Goal: Task Accomplishment & Management: Manage account settings

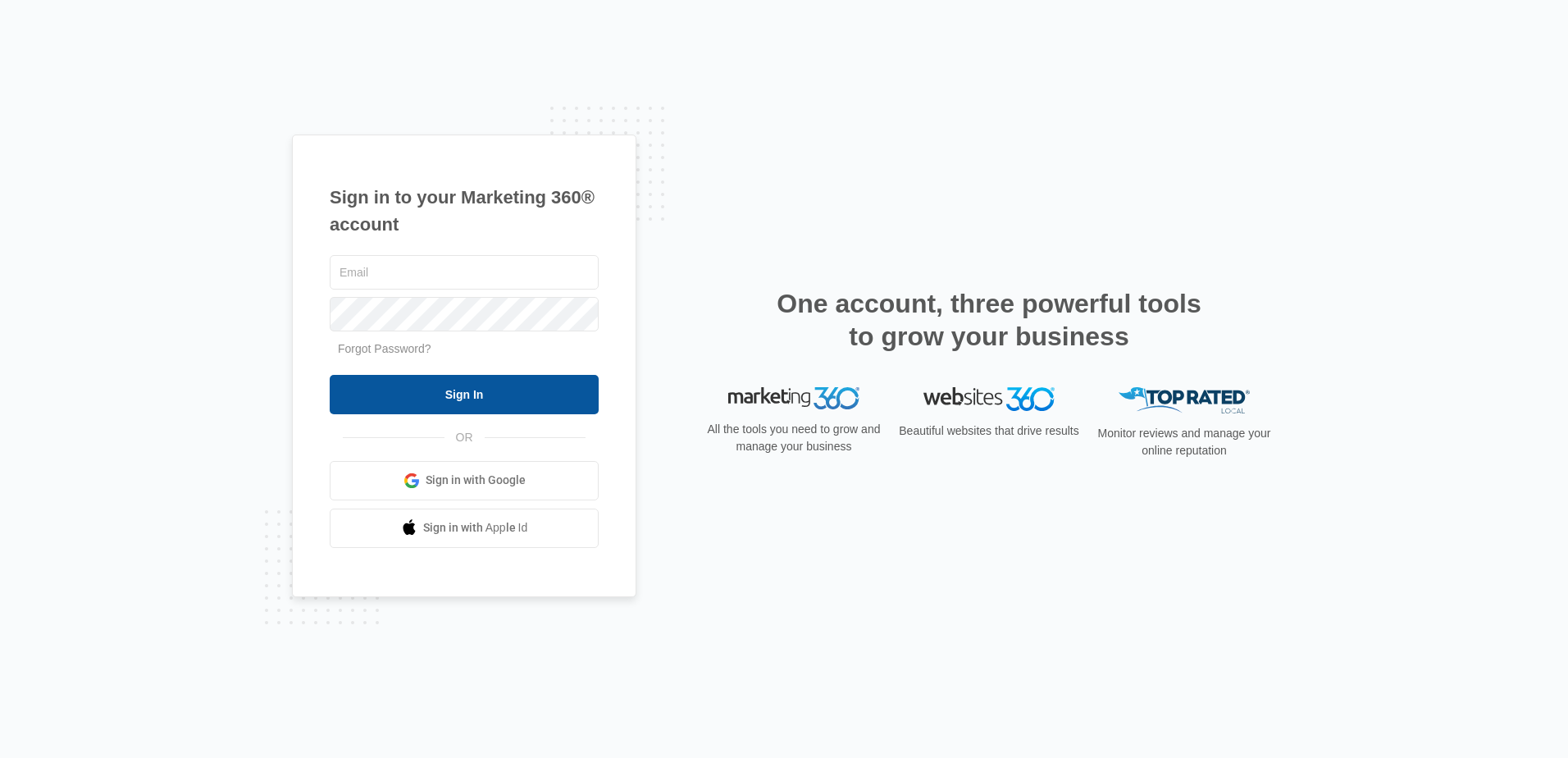
type input "[PERSON_NAME][EMAIL_ADDRESS][DOMAIN_NAME]"
click at [461, 397] on input "Sign In" at bounding box center [464, 395] width 269 height 39
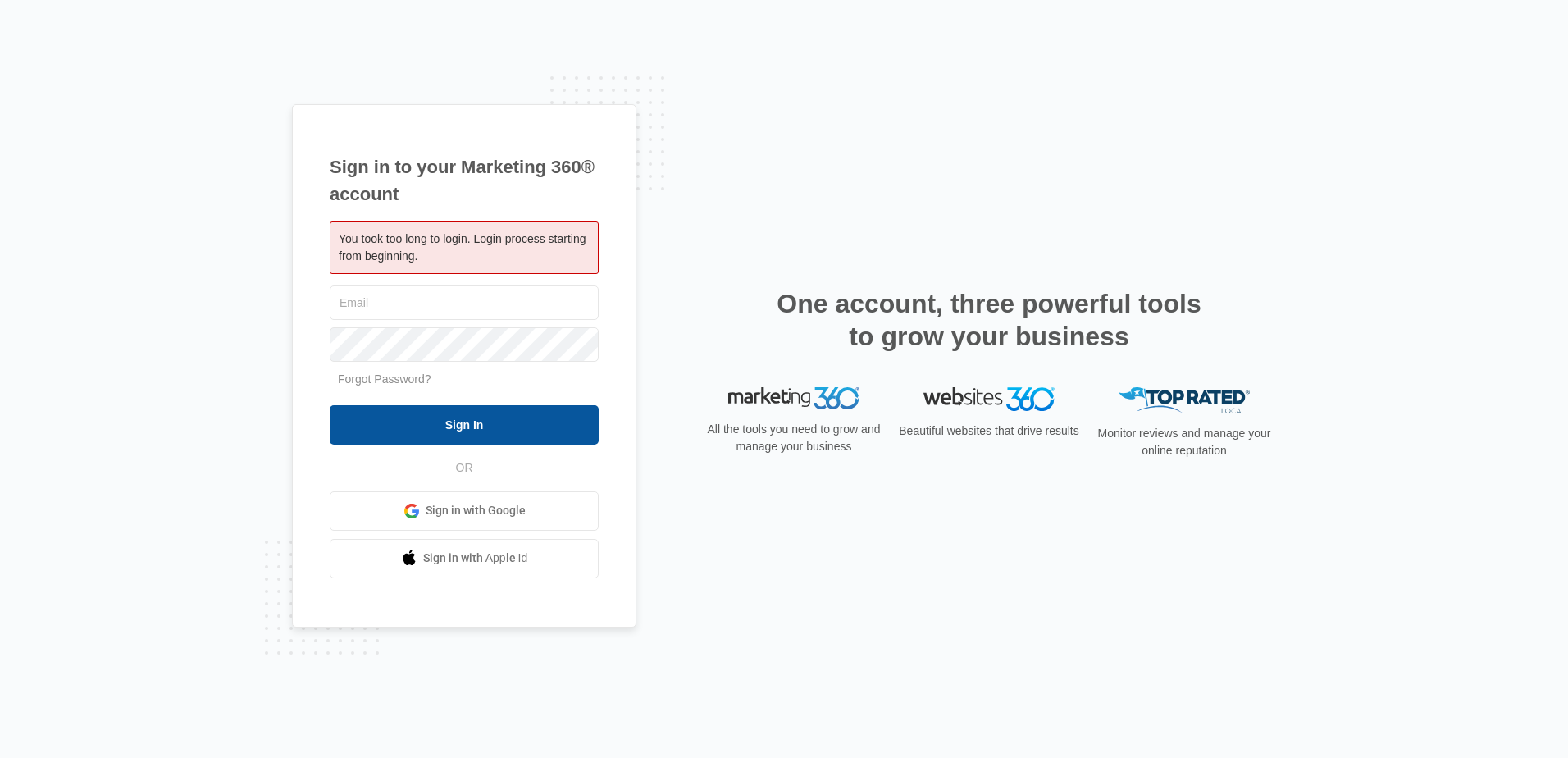
type input "[PERSON_NAME][EMAIL_ADDRESS][DOMAIN_NAME]"
click at [466, 426] on input "Sign In" at bounding box center [464, 425] width 269 height 39
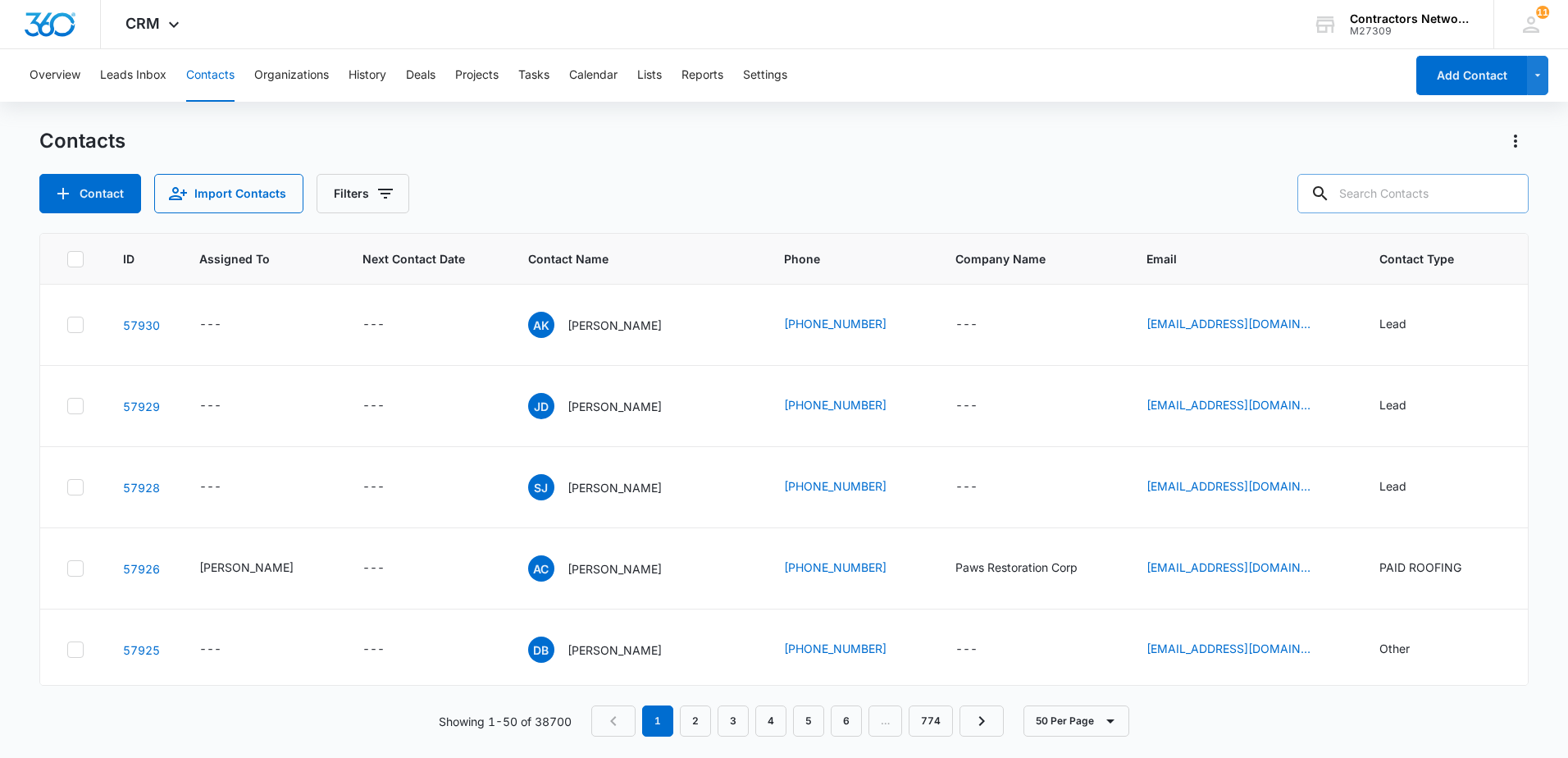
click at [1379, 188] on input "text" at bounding box center [1413, 193] width 231 height 39
type input "[PERSON_NAME]"
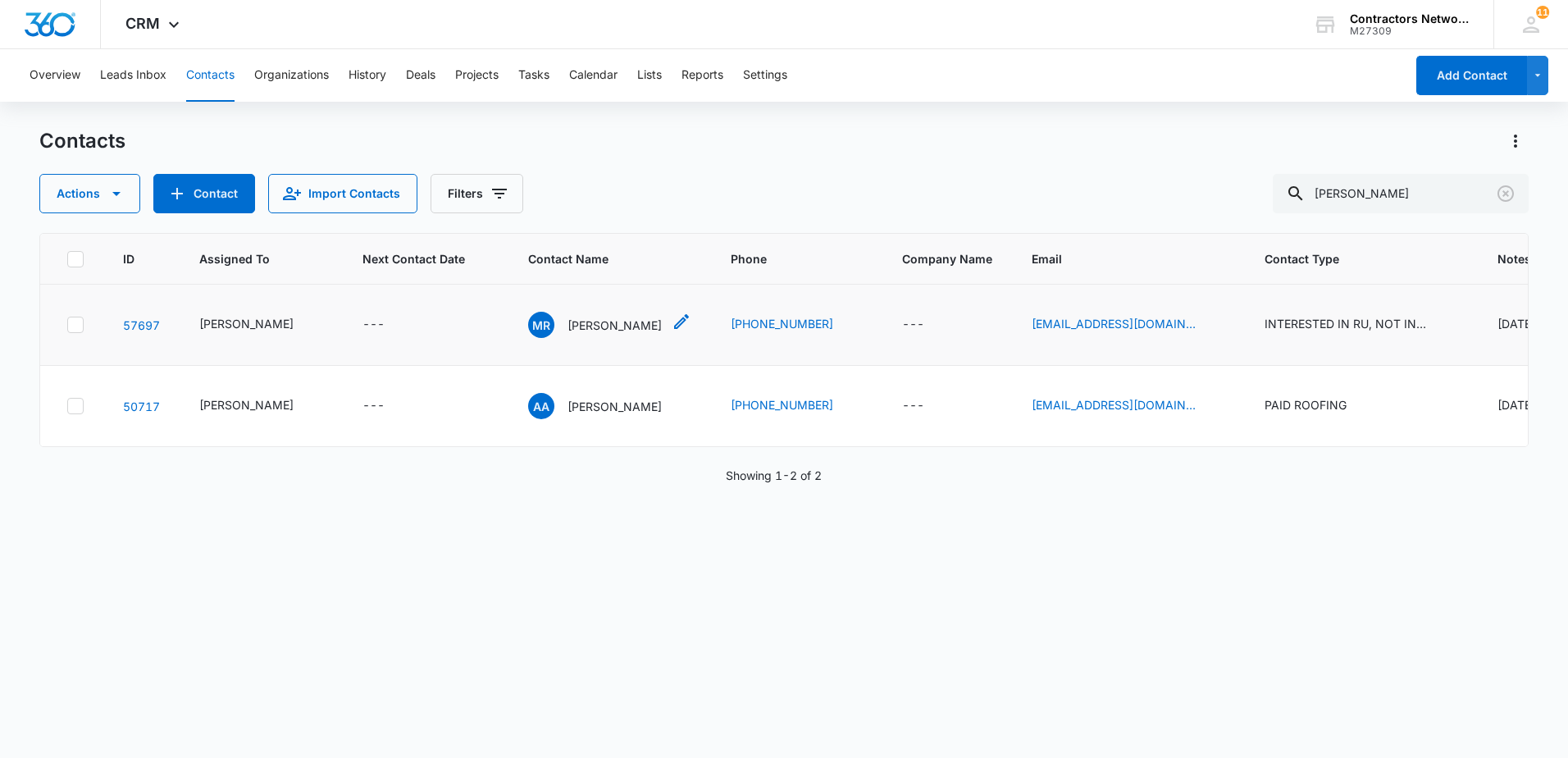
click at [577, 327] on p "[PERSON_NAME]" at bounding box center [615, 325] width 95 height 18
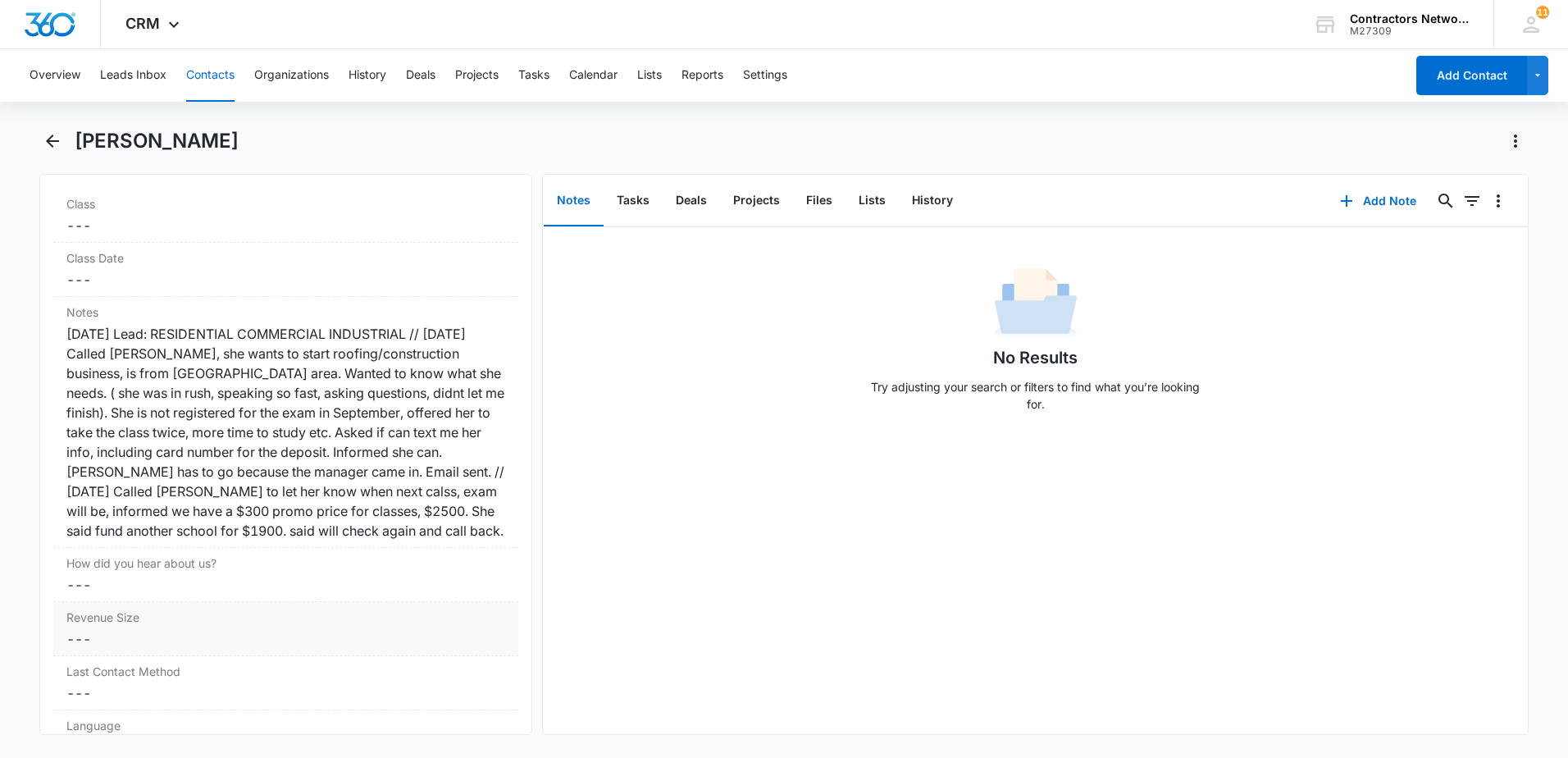
scroll to position [1969, 0]
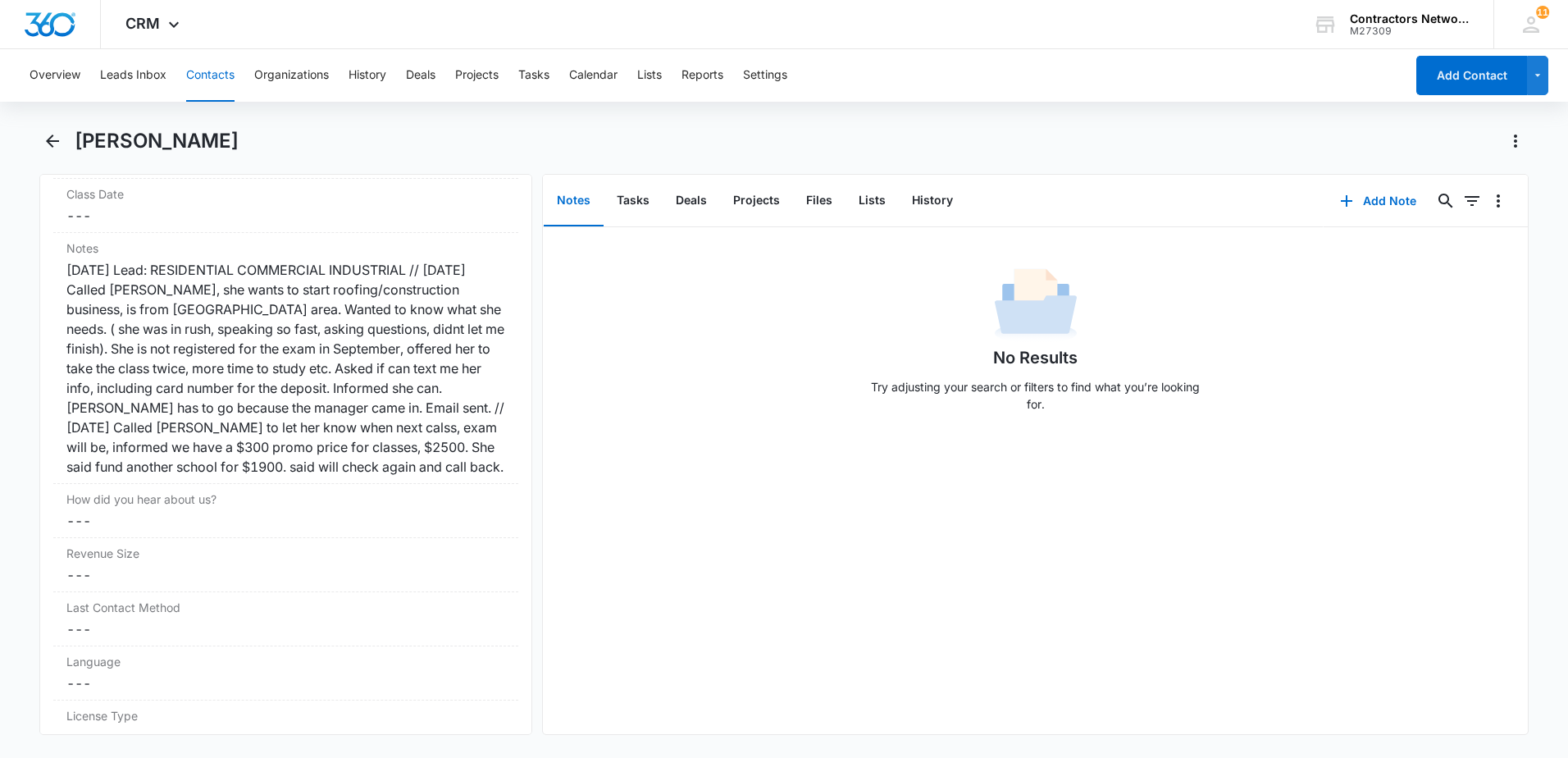
drag, startPoint x: 197, startPoint y: 72, endPoint x: 206, endPoint y: 74, distance: 9.2
click at [201, 74] on button "Contacts" at bounding box center [211, 75] width 48 height 53
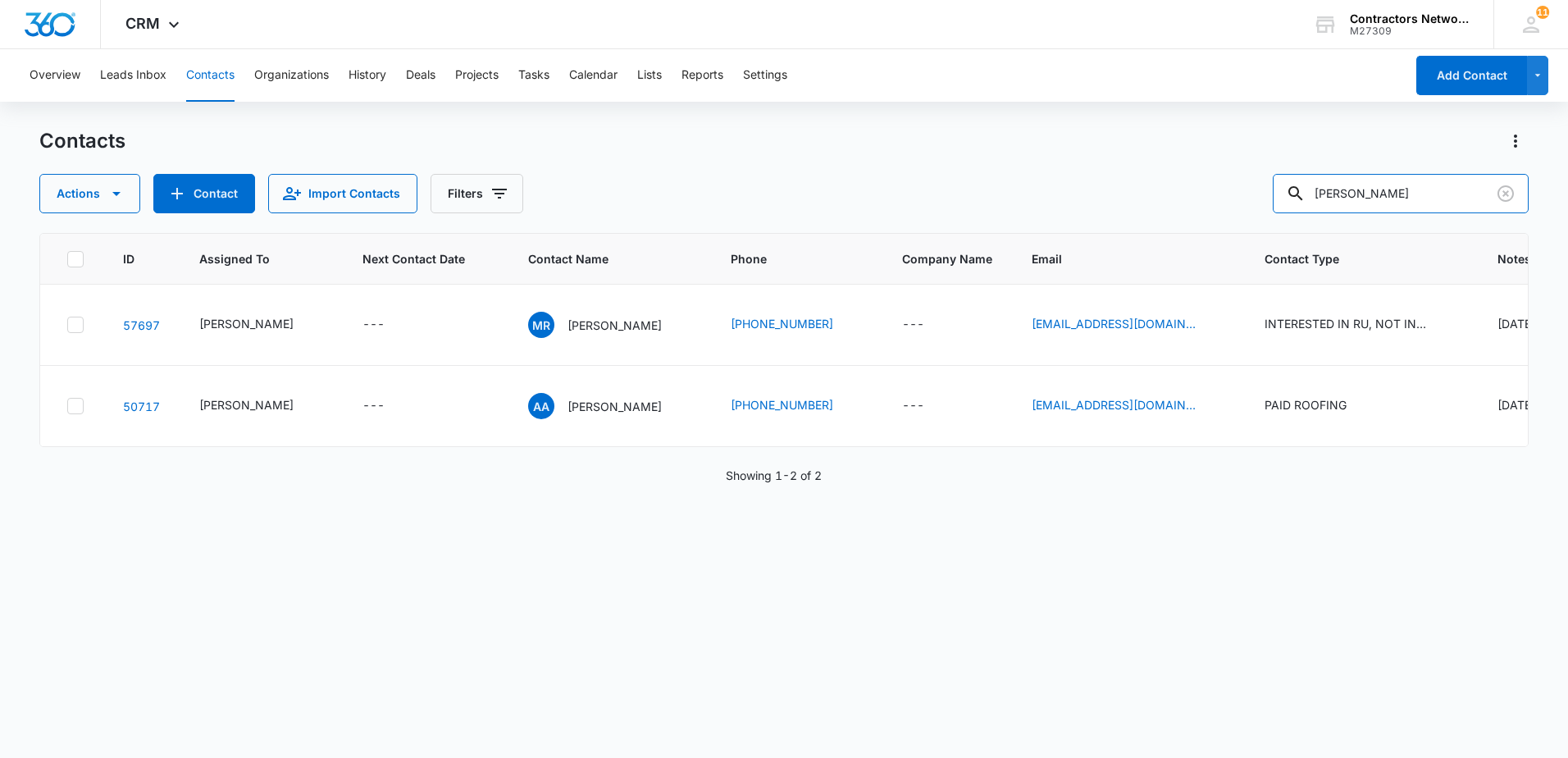
drag, startPoint x: 1417, startPoint y: 191, endPoint x: 1275, endPoint y: 184, distance: 142.2
click at [1278, 182] on div "Actions Contact Import Contacts Filters [PERSON_NAME]" at bounding box center [784, 193] width 1489 height 39
type input "e"
type input "[PERSON_NAME]"
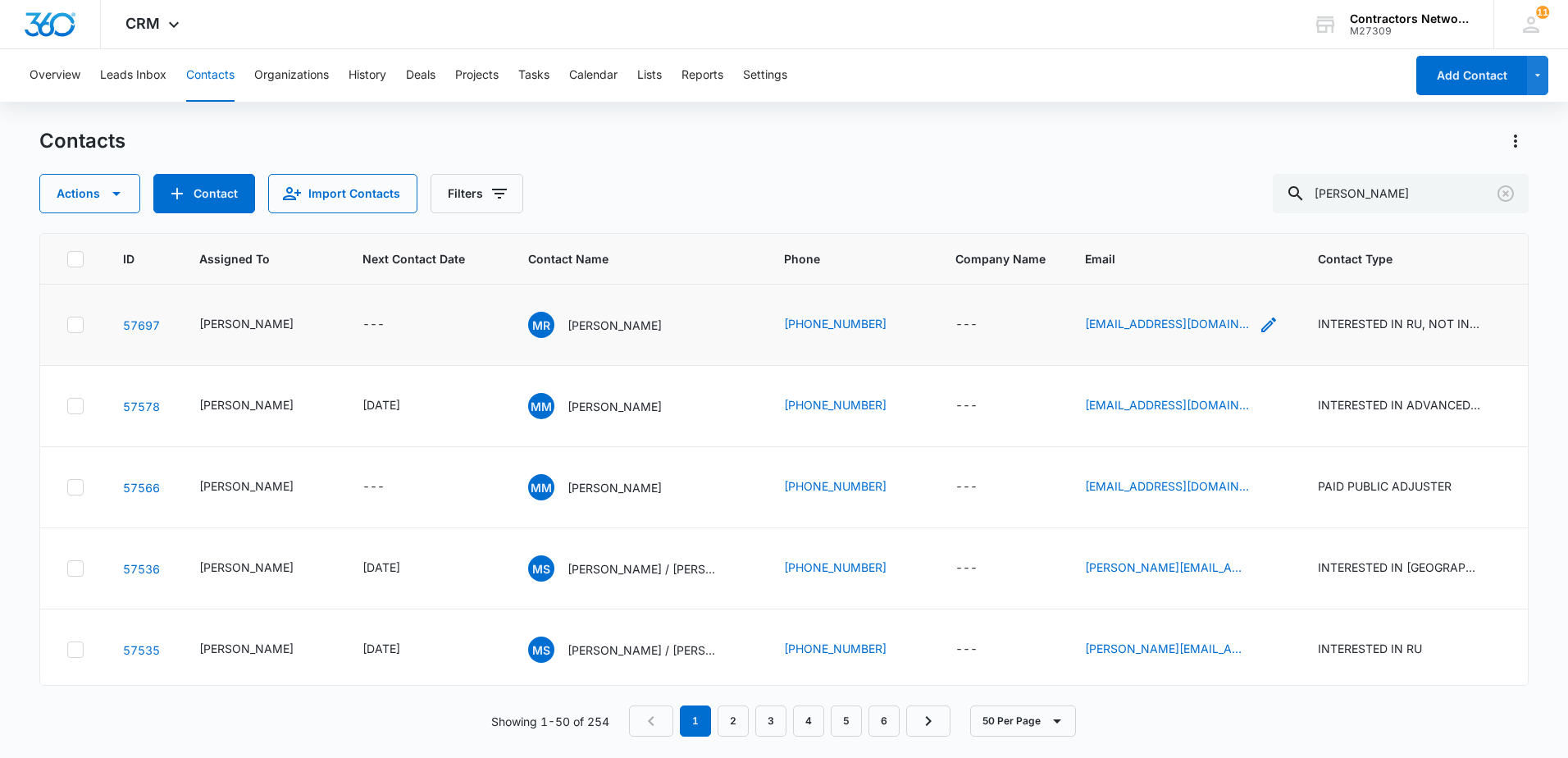
click at [1259, 326] on icon "Email - Chicagoroofingsales@gmail.com - Select to Edit Field" at bounding box center [1268, 324] width 19 height 20
click at [1230, 218] on input "[EMAIL_ADDRESS][DOMAIN_NAME]" at bounding box center [1166, 220] width 207 height 39
click at [1230, 219] on input "[EMAIL_ADDRESS][DOMAIN_NAME]" at bounding box center [1166, 220] width 207 height 39
click at [1372, 192] on input "[PERSON_NAME]" at bounding box center [1401, 193] width 256 height 39
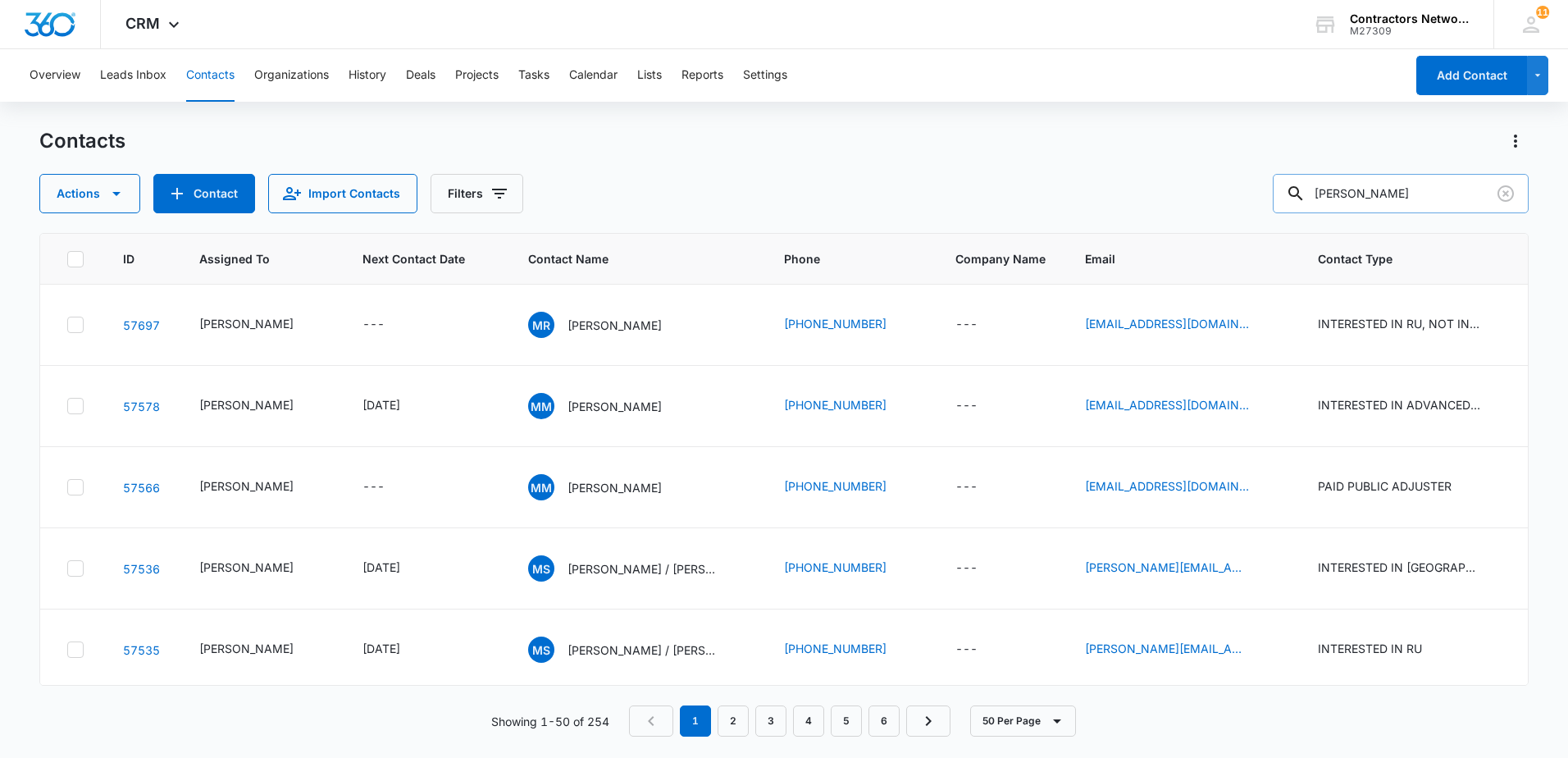
drag, startPoint x: 1372, startPoint y: 192, endPoint x: 1311, endPoint y: 191, distance: 61.0
click at [1311, 191] on div "[PERSON_NAME]" at bounding box center [1401, 193] width 256 height 39
paste input "[EMAIL_ADDRESS][DOMAIN_NAME]"
type input "[EMAIL_ADDRESS][DOMAIN_NAME]"
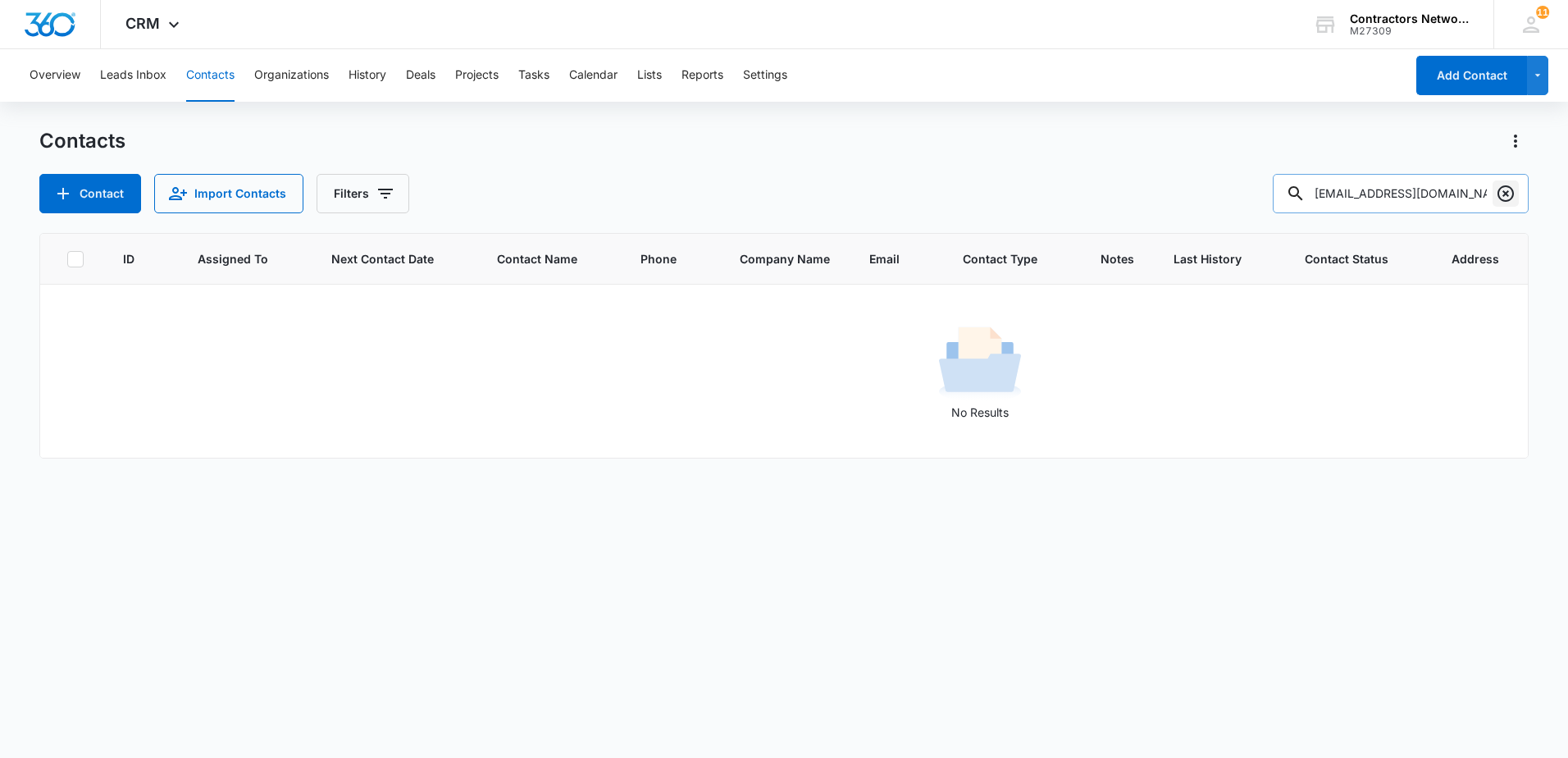
click at [1513, 188] on icon "Clear" at bounding box center [1505, 193] width 19 height 20
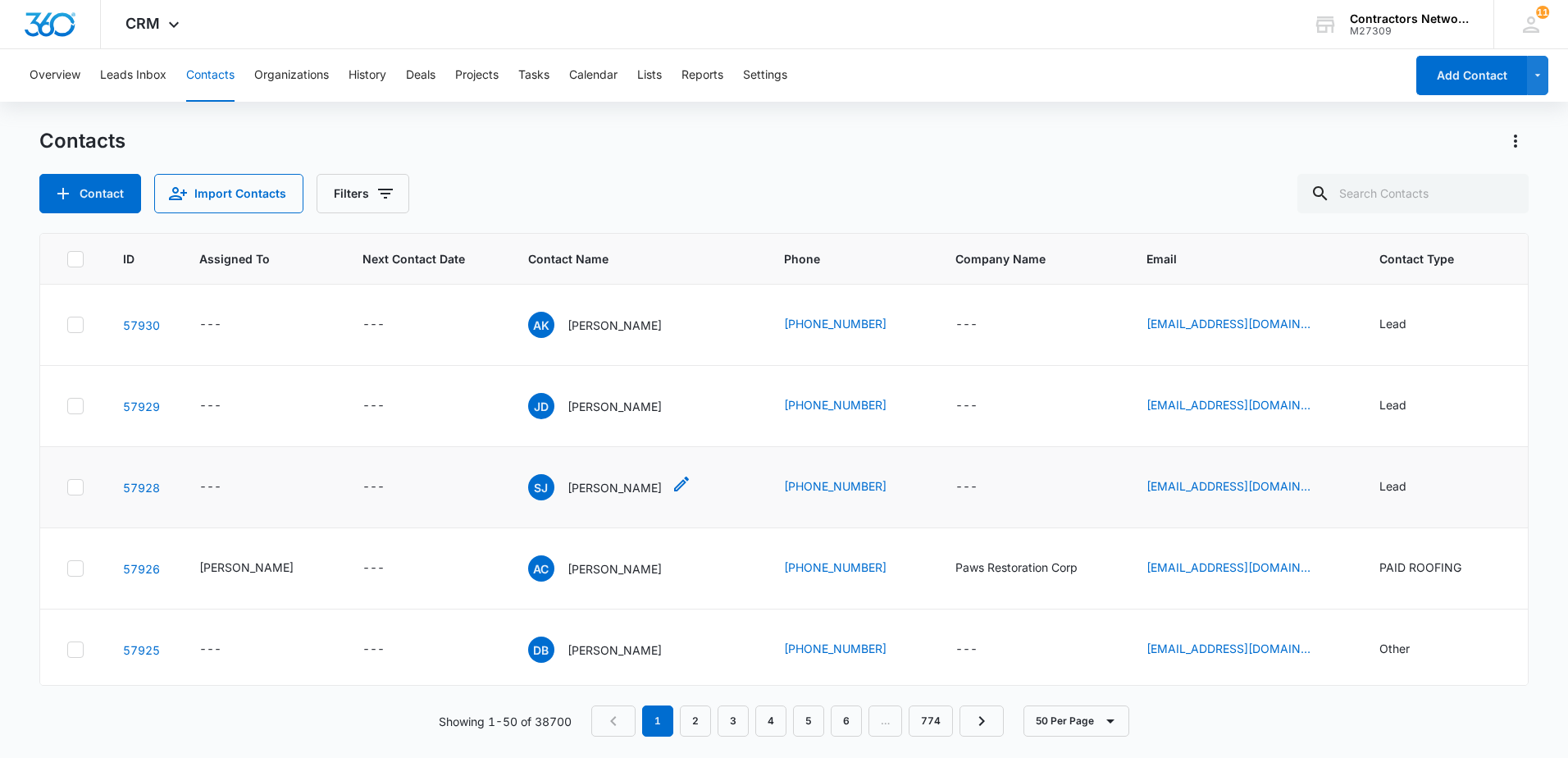
click at [570, 489] on p "[PERSON_NAME]" at bounding box center [615, 488] width 95 height 18
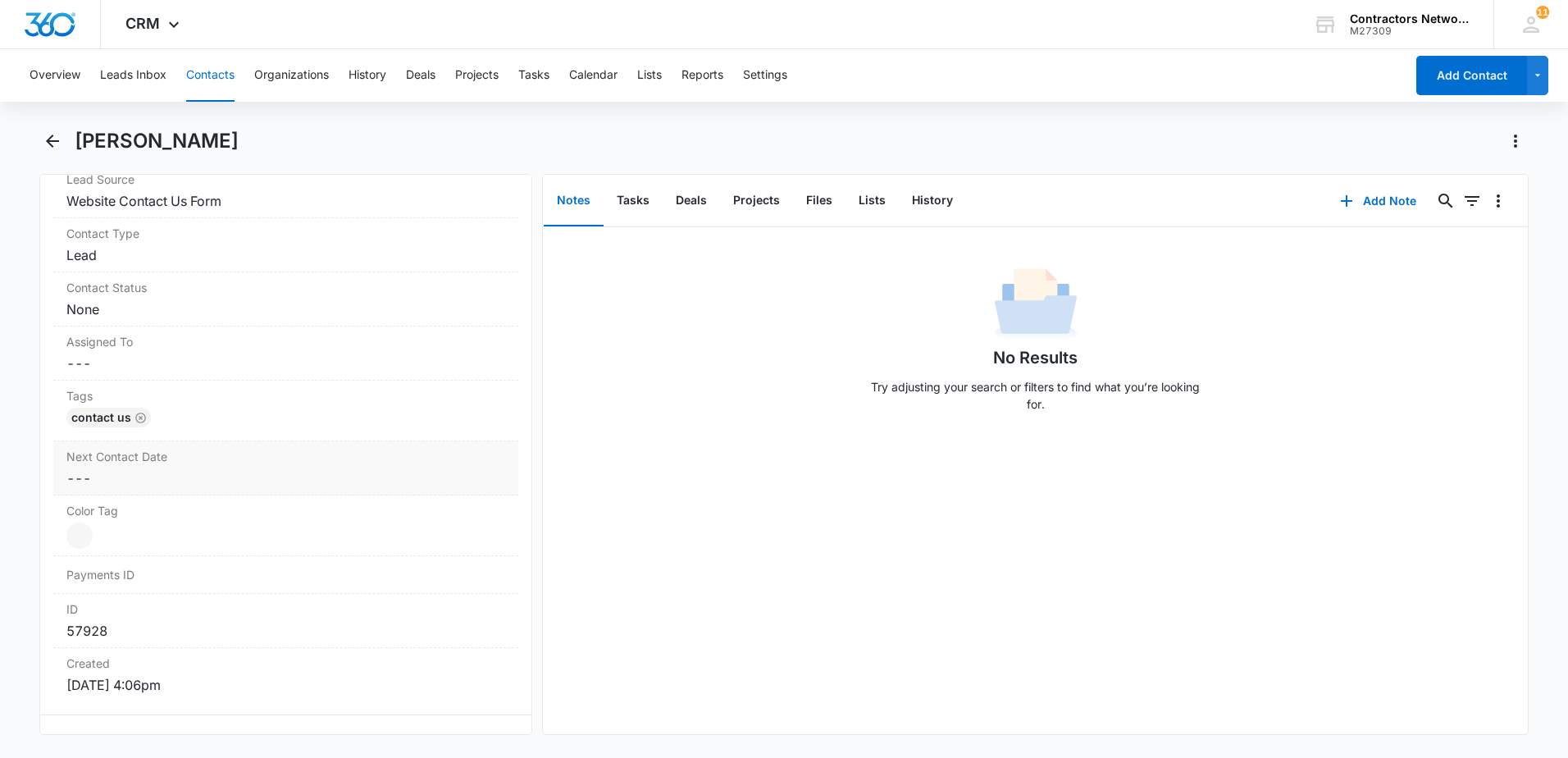
scroll to position [657, 0]
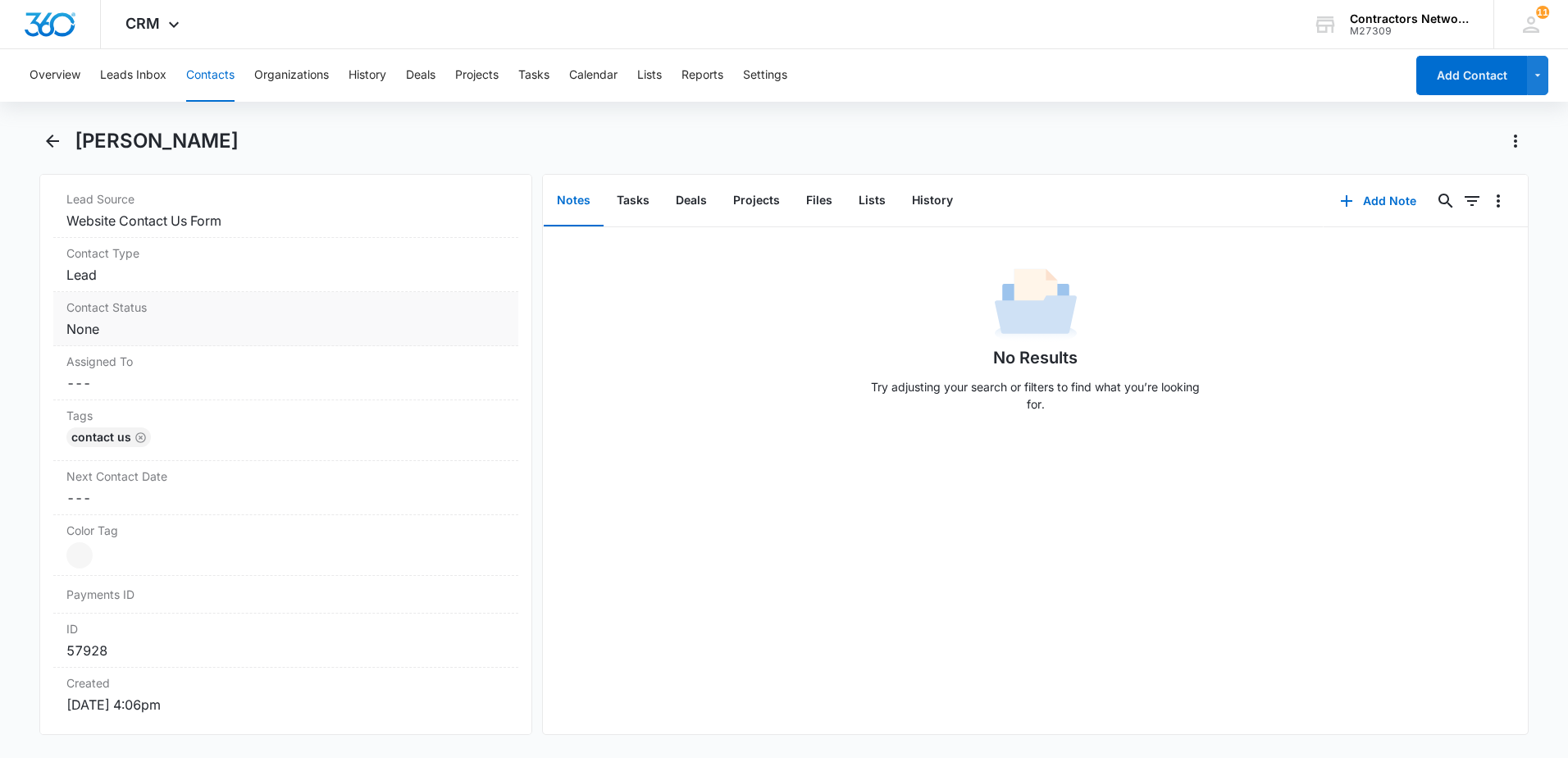
click at [175, 292] on div "Contact Status Cancel Save Changes None" at bounding box center [285, 319] width 465 height 54
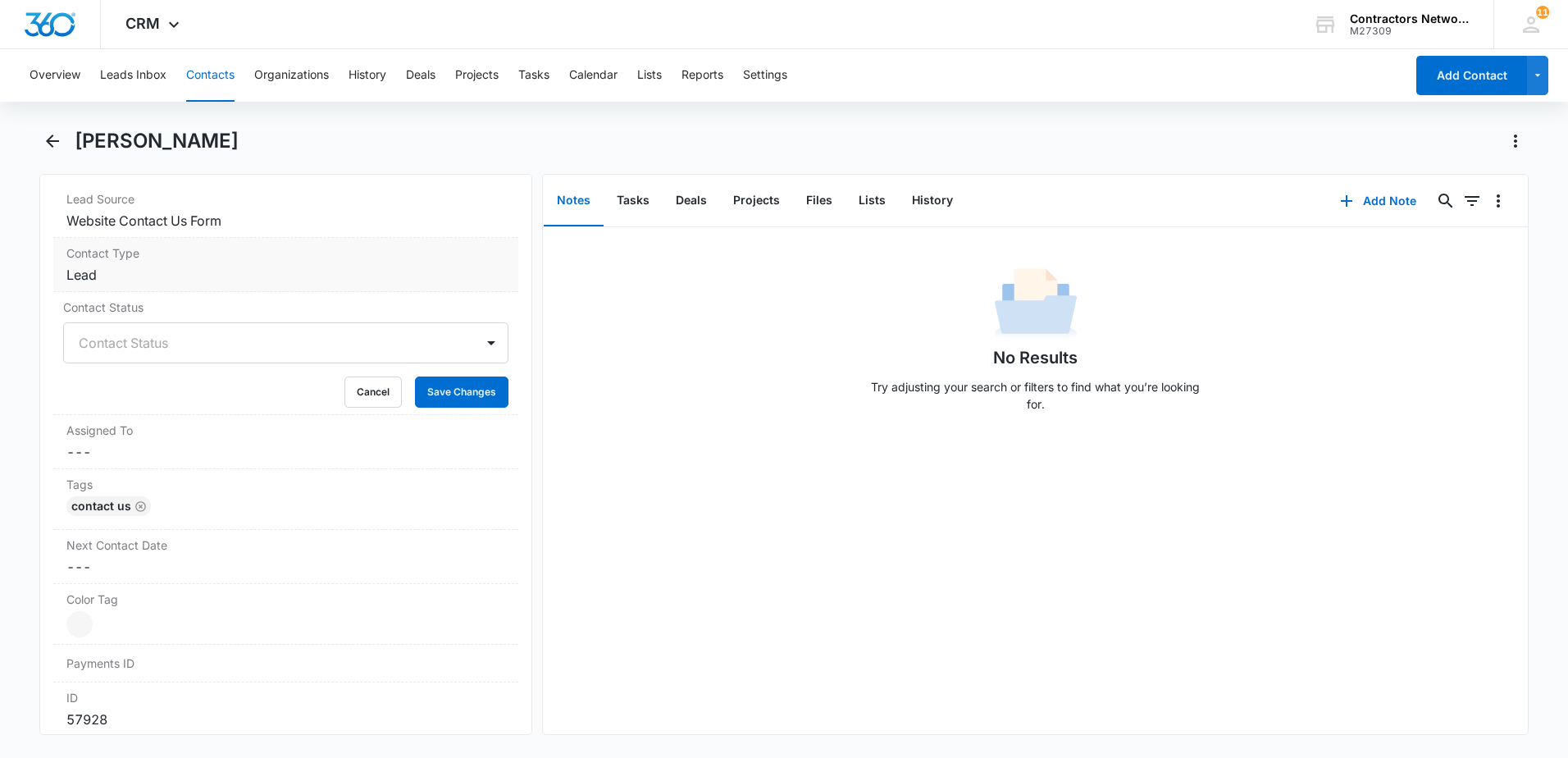
click at [135, 276] on dd "Cancel Save Changes Lead" at bounding box center [286, 274] width 439 height 20
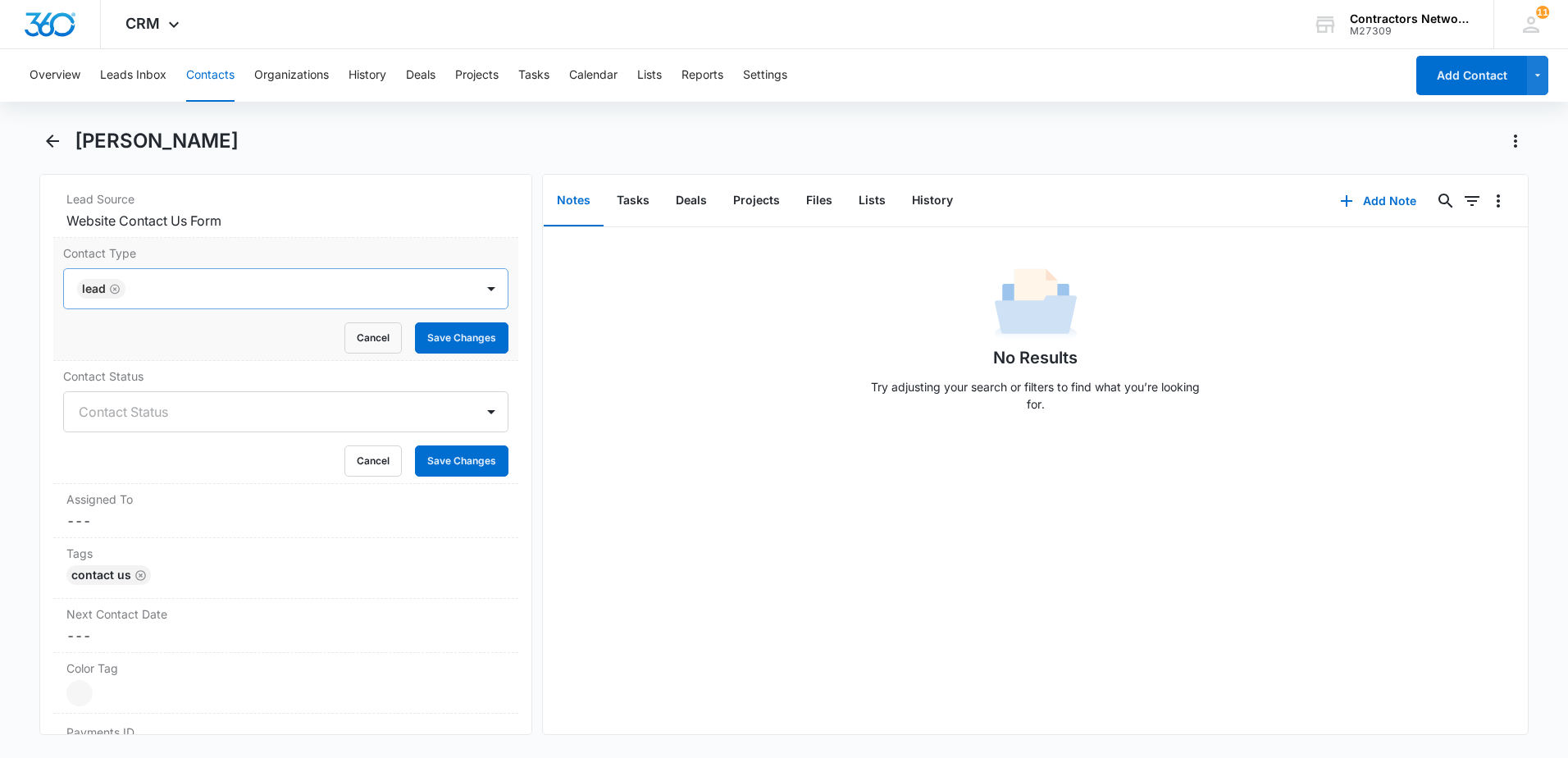
click at [116, 292] on icon "Remove Lead" at bounding box center [114, 289] width 11 height 12
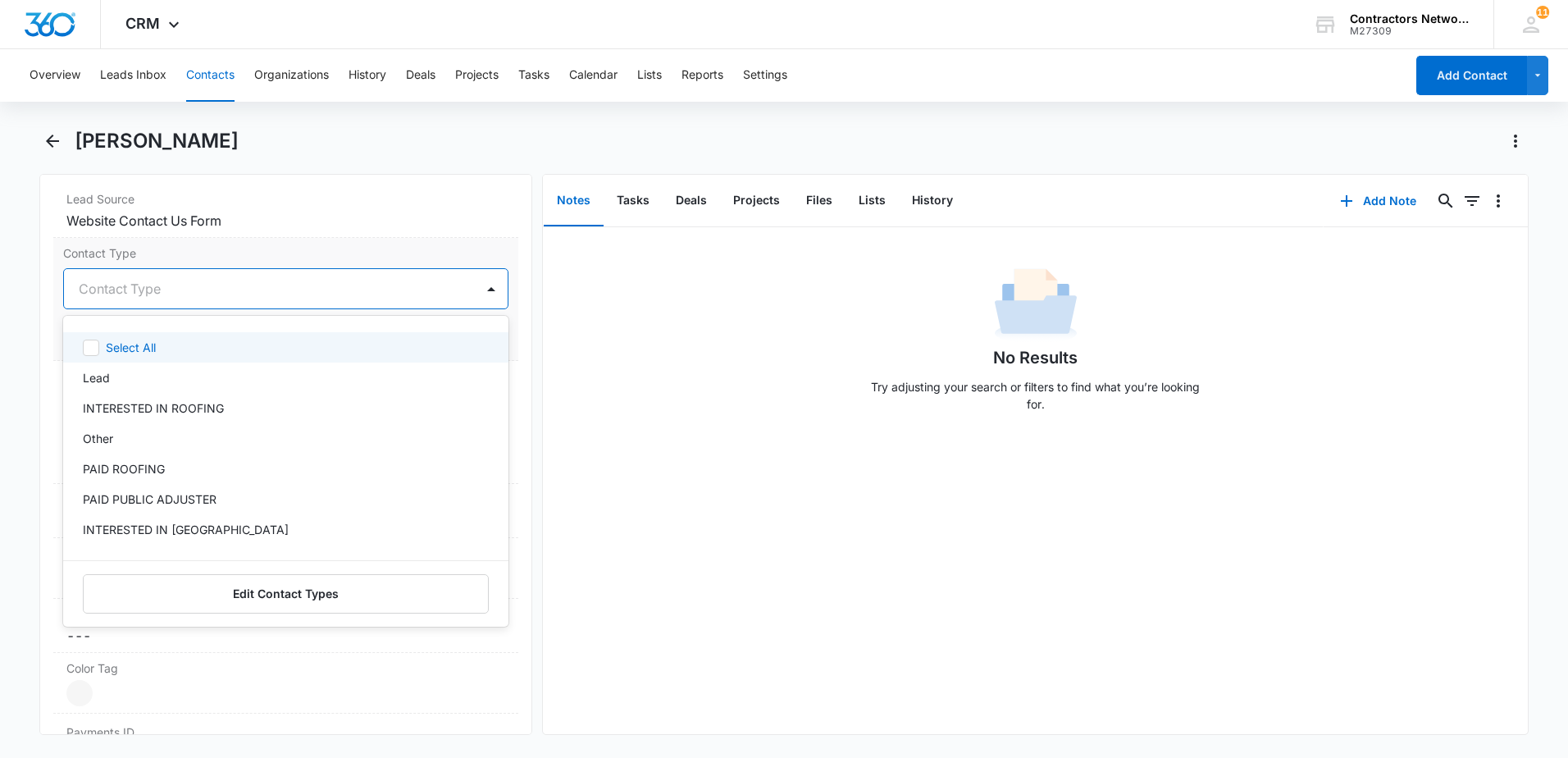
click at [134, 299] on div at bounding box center [266, 289] width 375 height 23
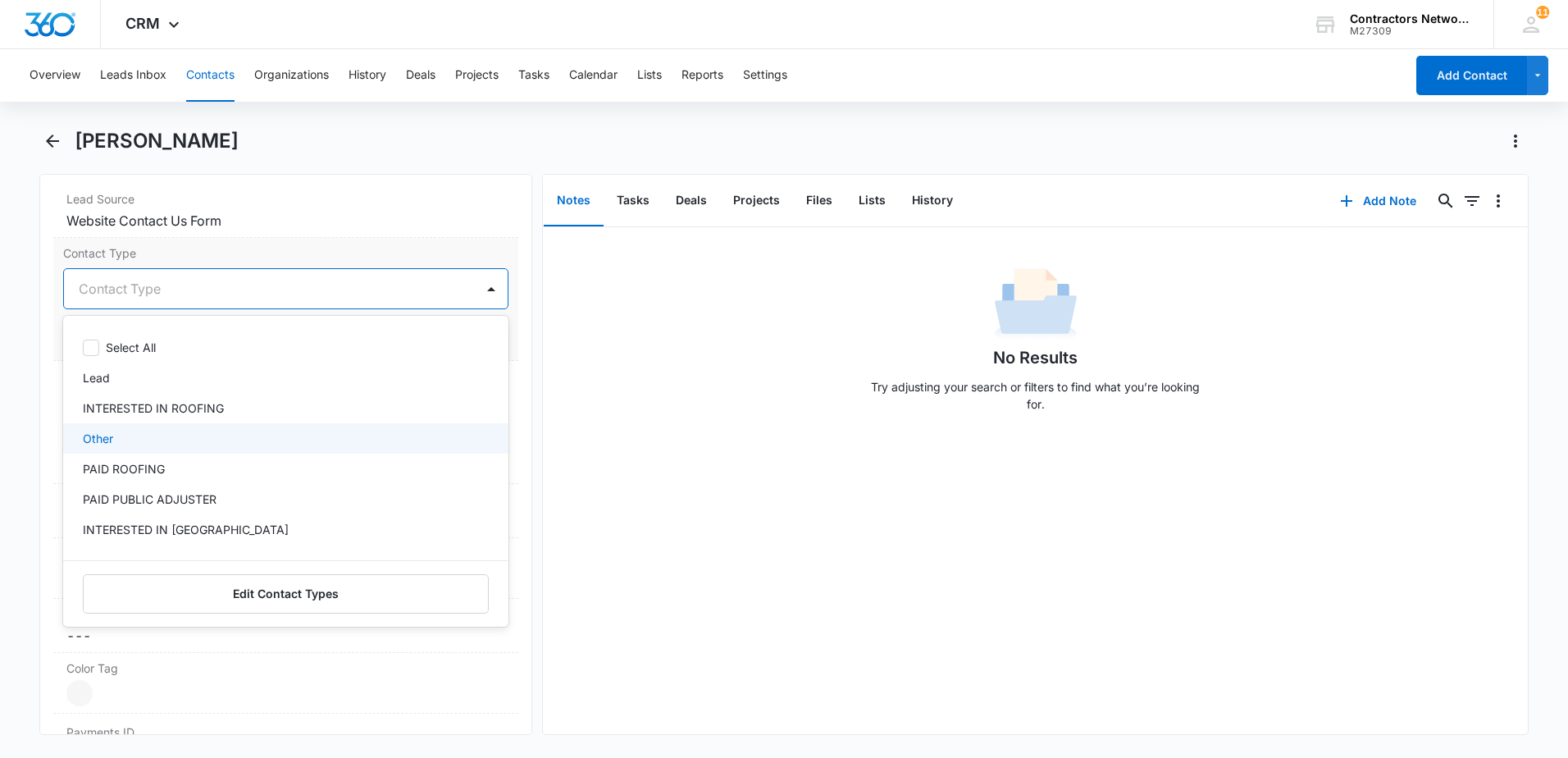
click at [173, 453] on div "Other" at bounding box center [286, 438] width 446 height 31
click at [696, 473] on div "No Results Try adjusting your search or filters to find what you’re looking for." at bounding box center [1035, 481] width 985 height 507
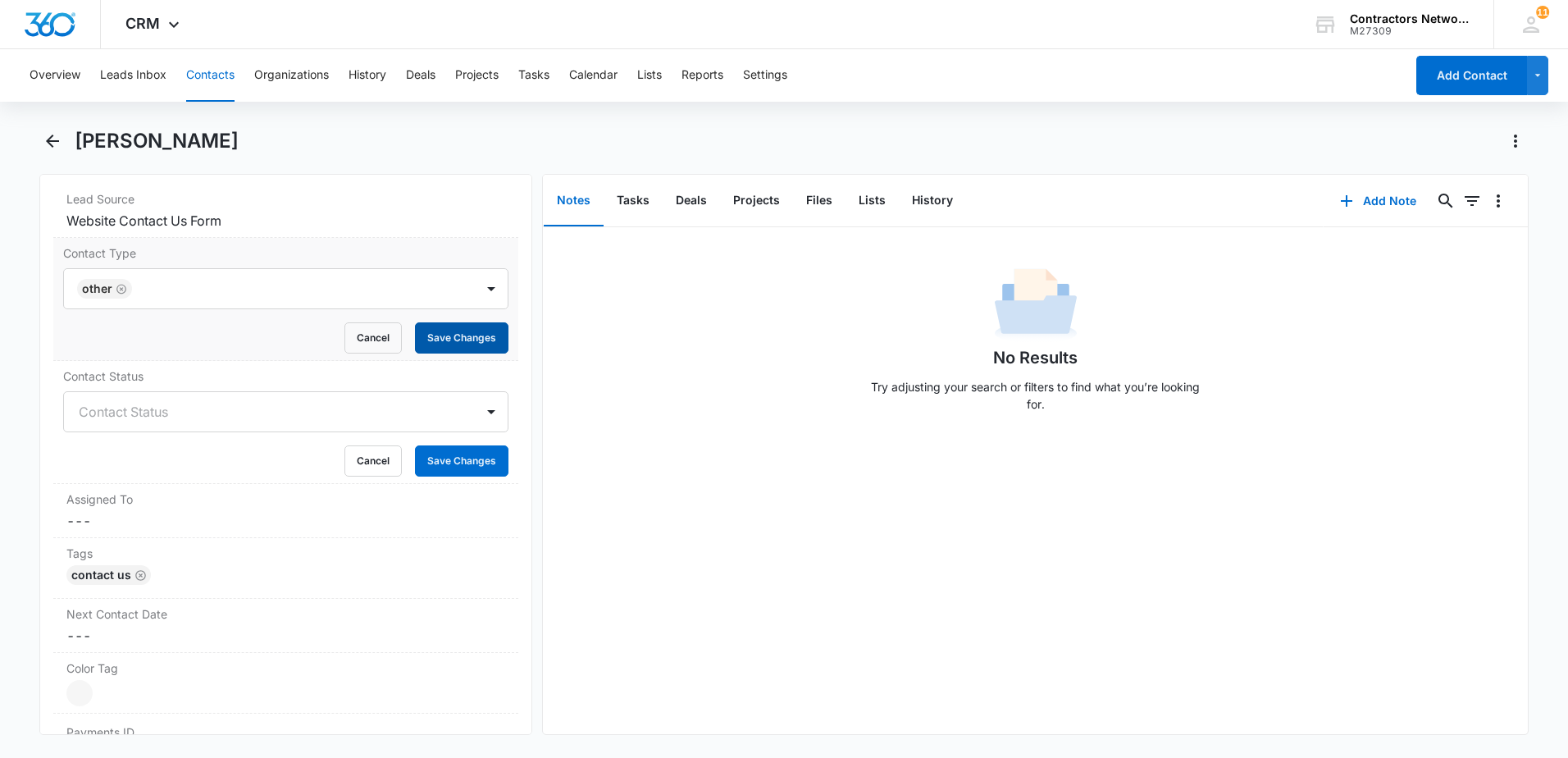
click at [456, 327] on button "Save Changes" at bounding box center [461, 338] width 94 height 32
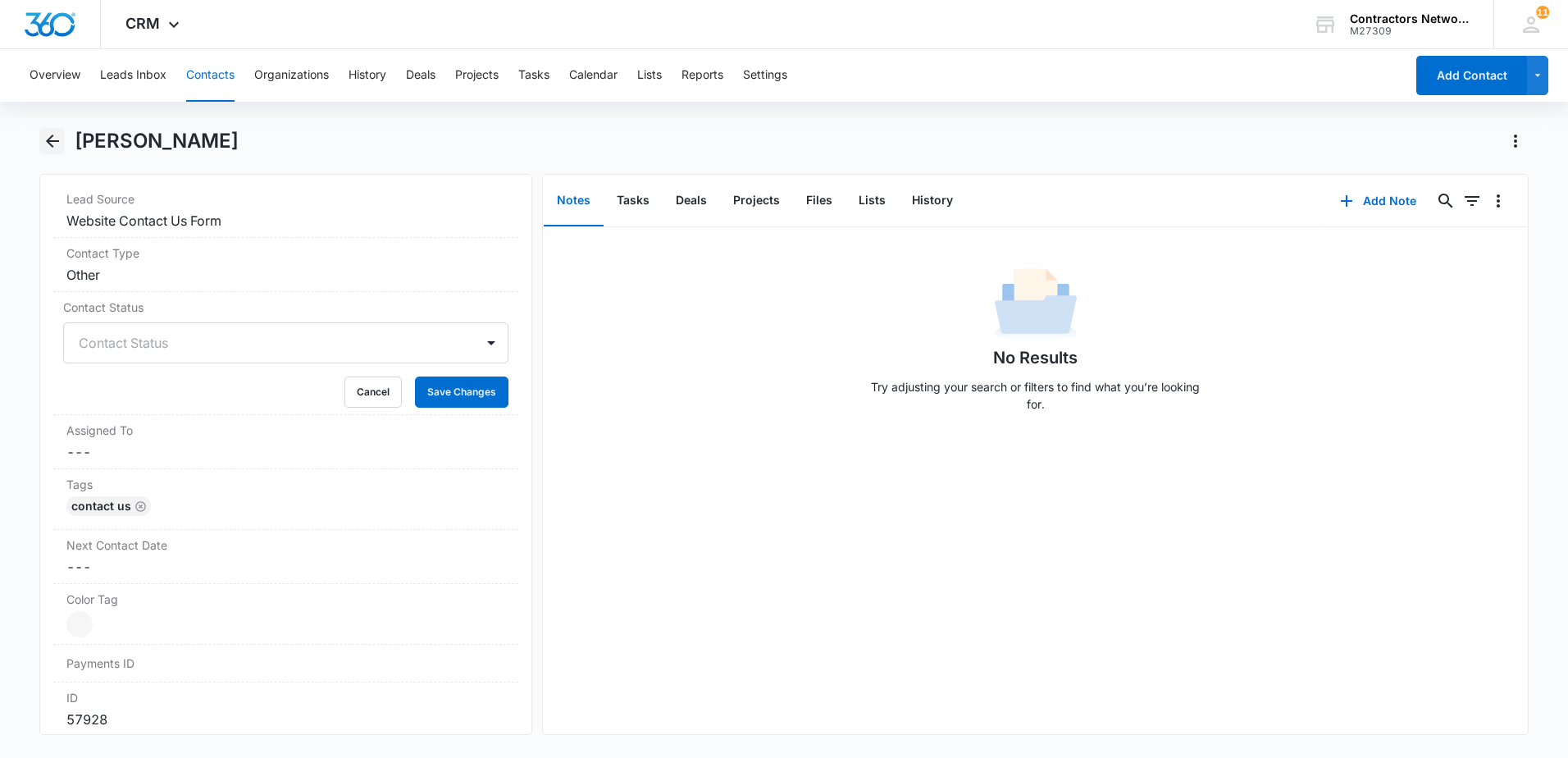
click at [56, 137] on icon "Back" at bounding box center [52, 140] width 19 height 20
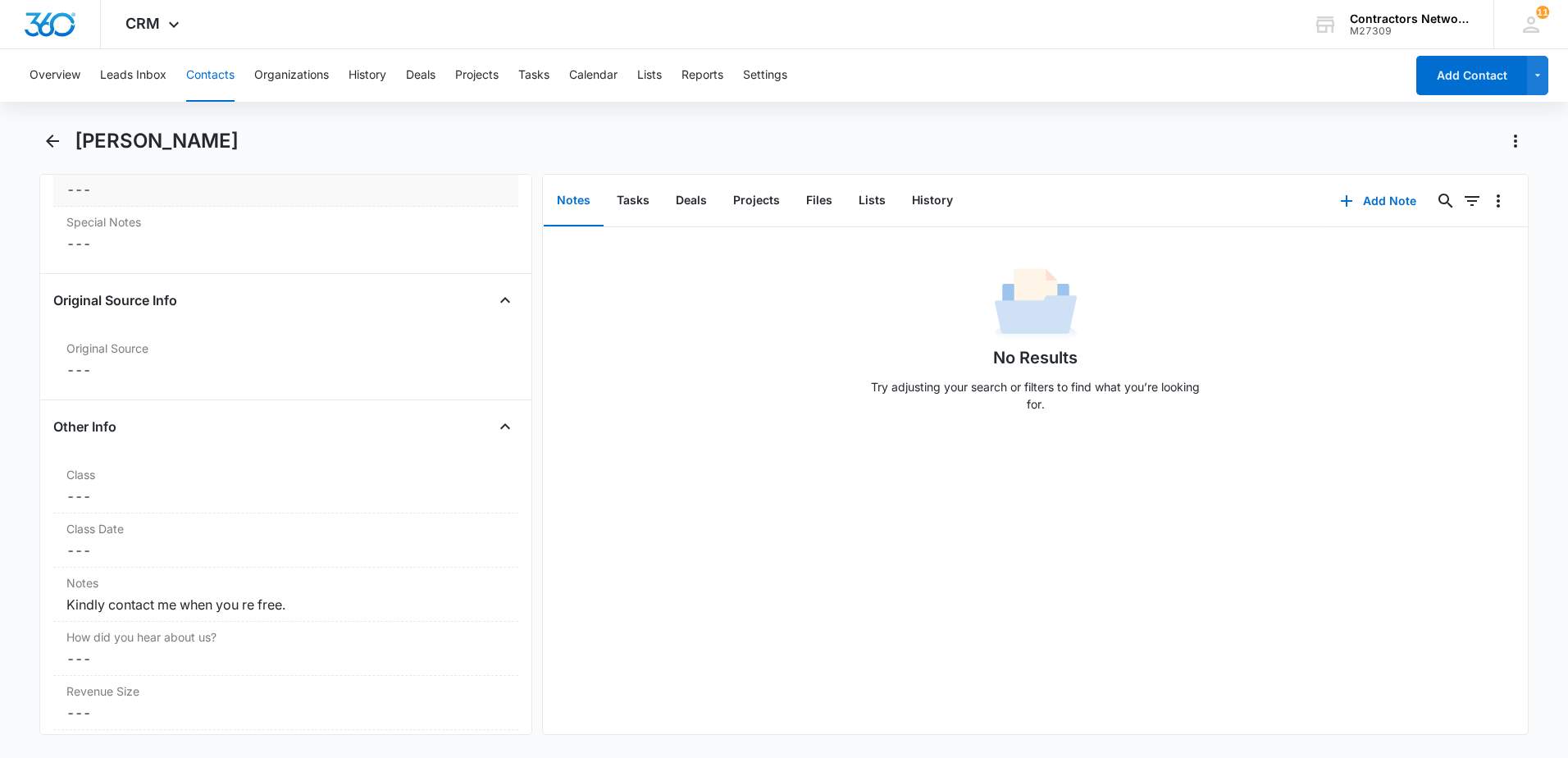
scroll to position [1723, 0]
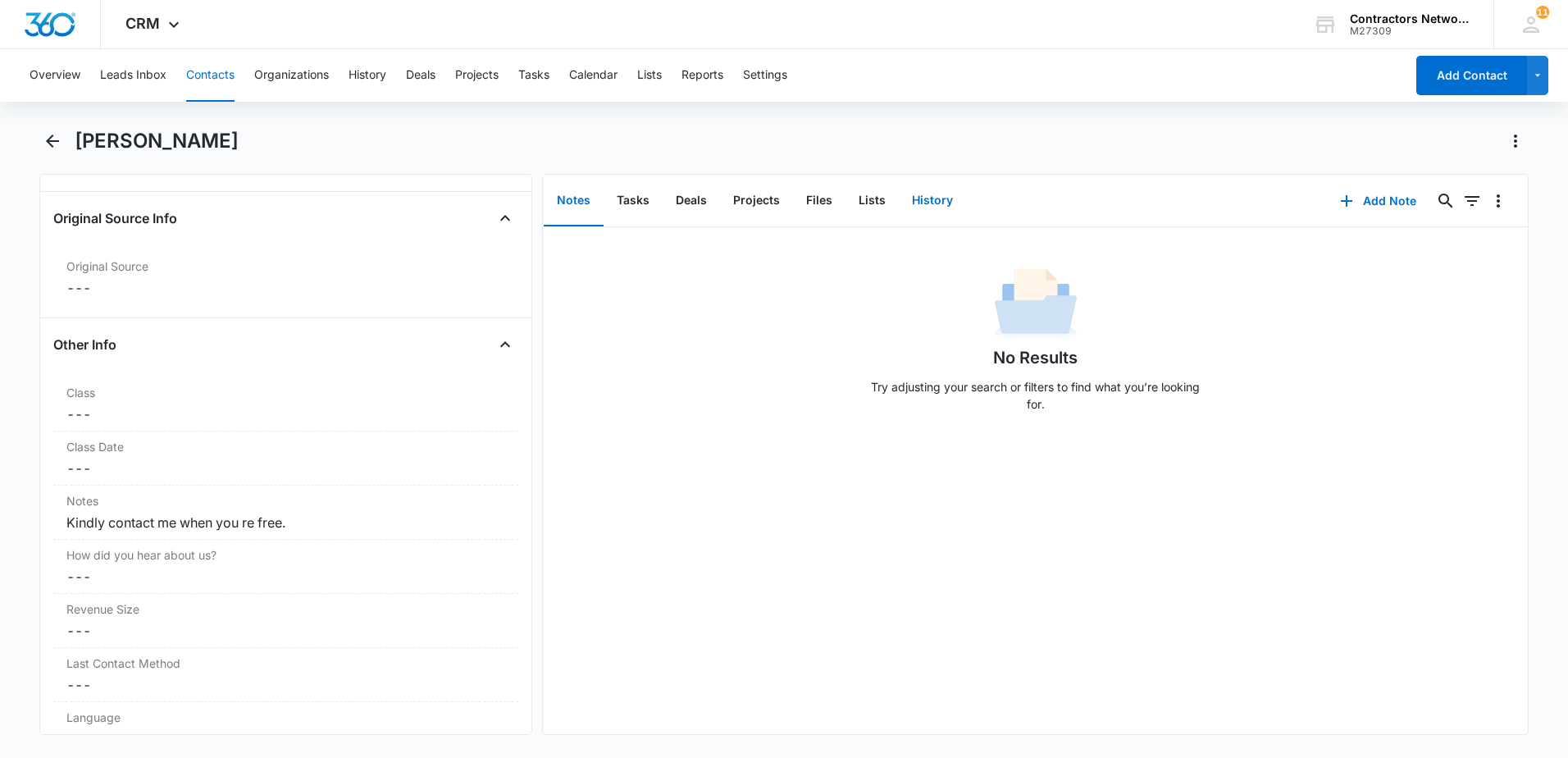
click at [931, 197] on button "History" at bounding box center [932, 201] width 67 height 51
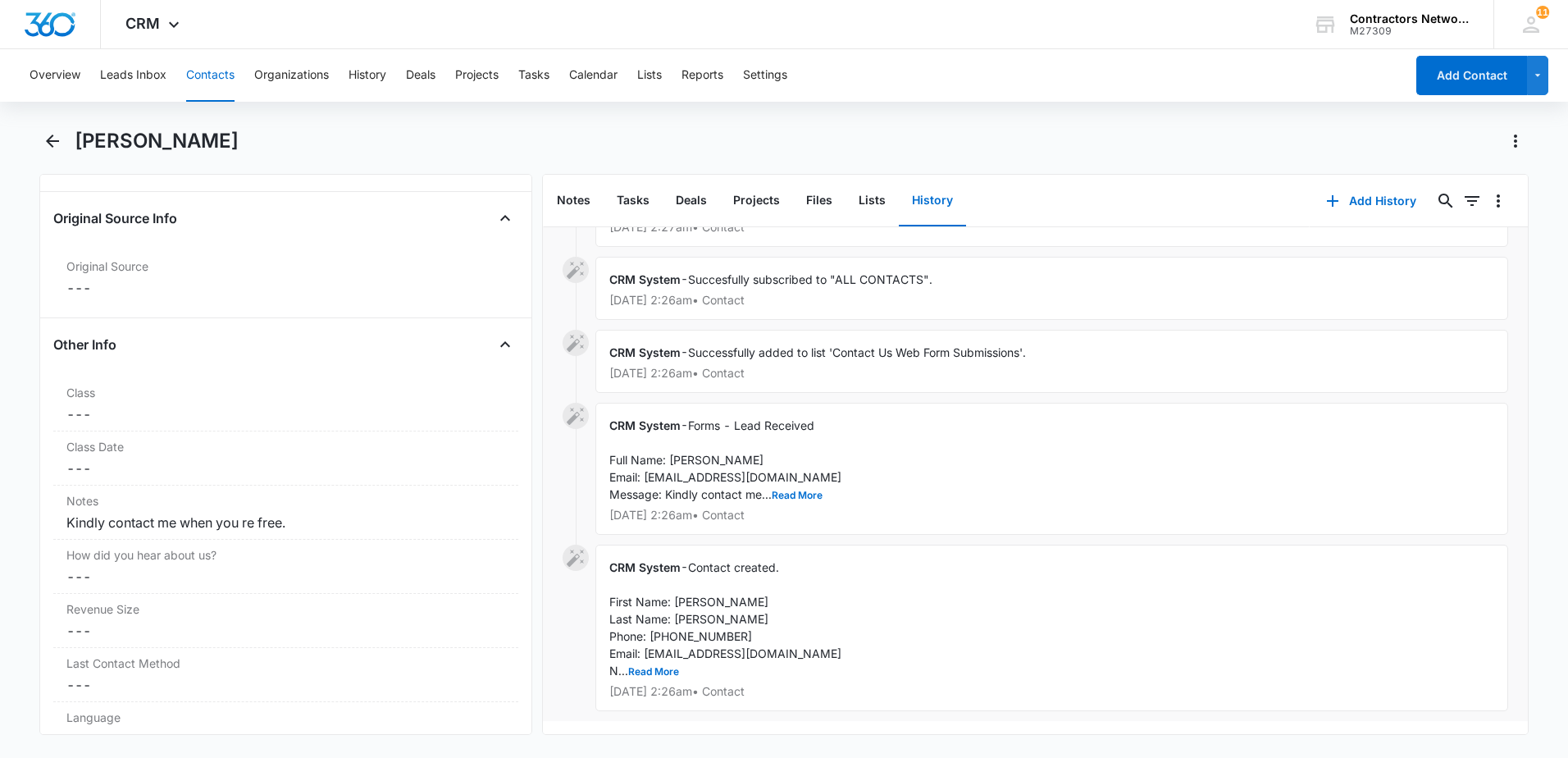
scroll to position [294, 0]
click at [810, 490] on button "Read More" at bounding box center [797, 495] width 51 height 10
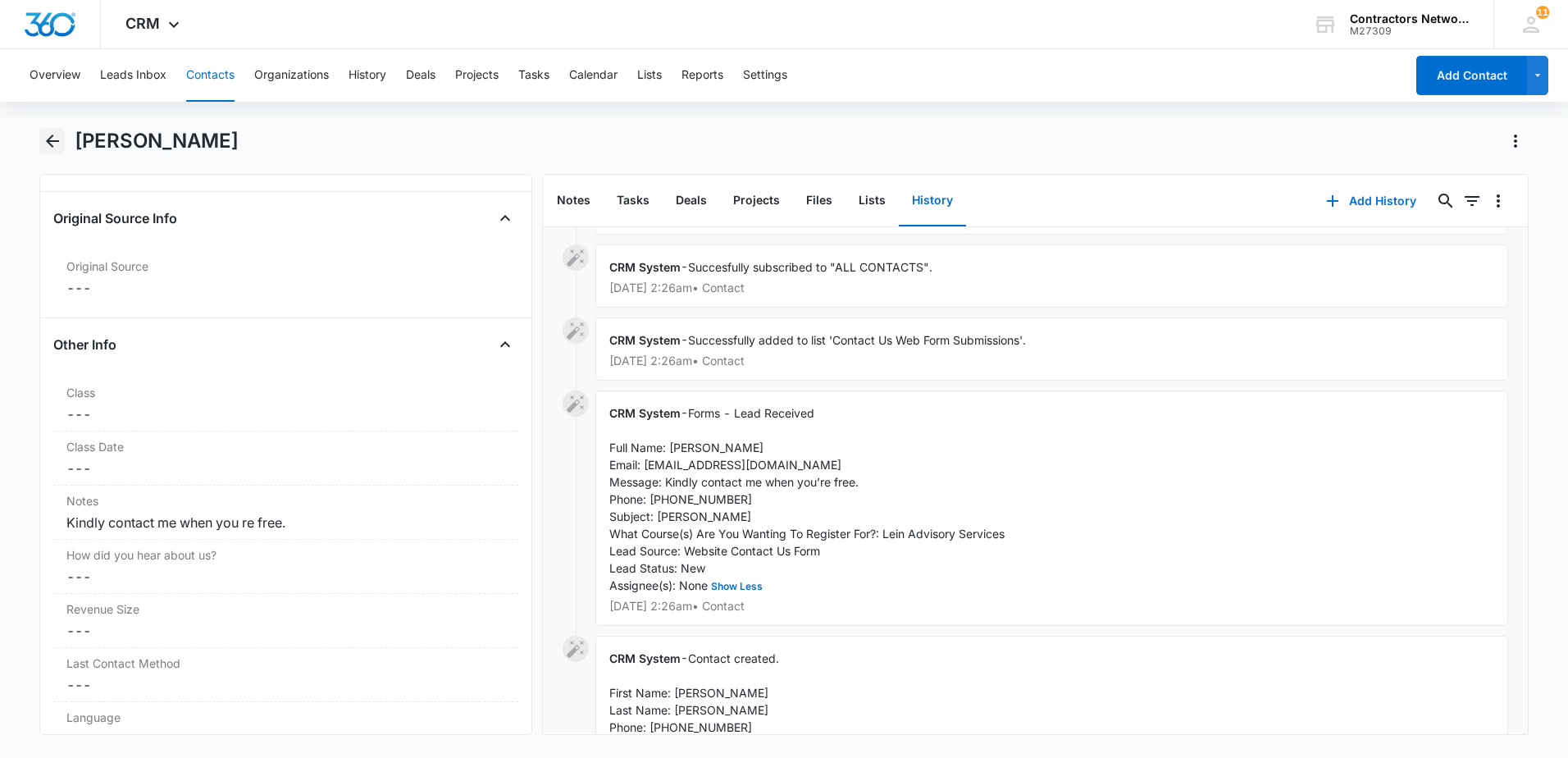
click at [50, 141] on icon "Back" at bounding box center [52, 141] width 13 height 13
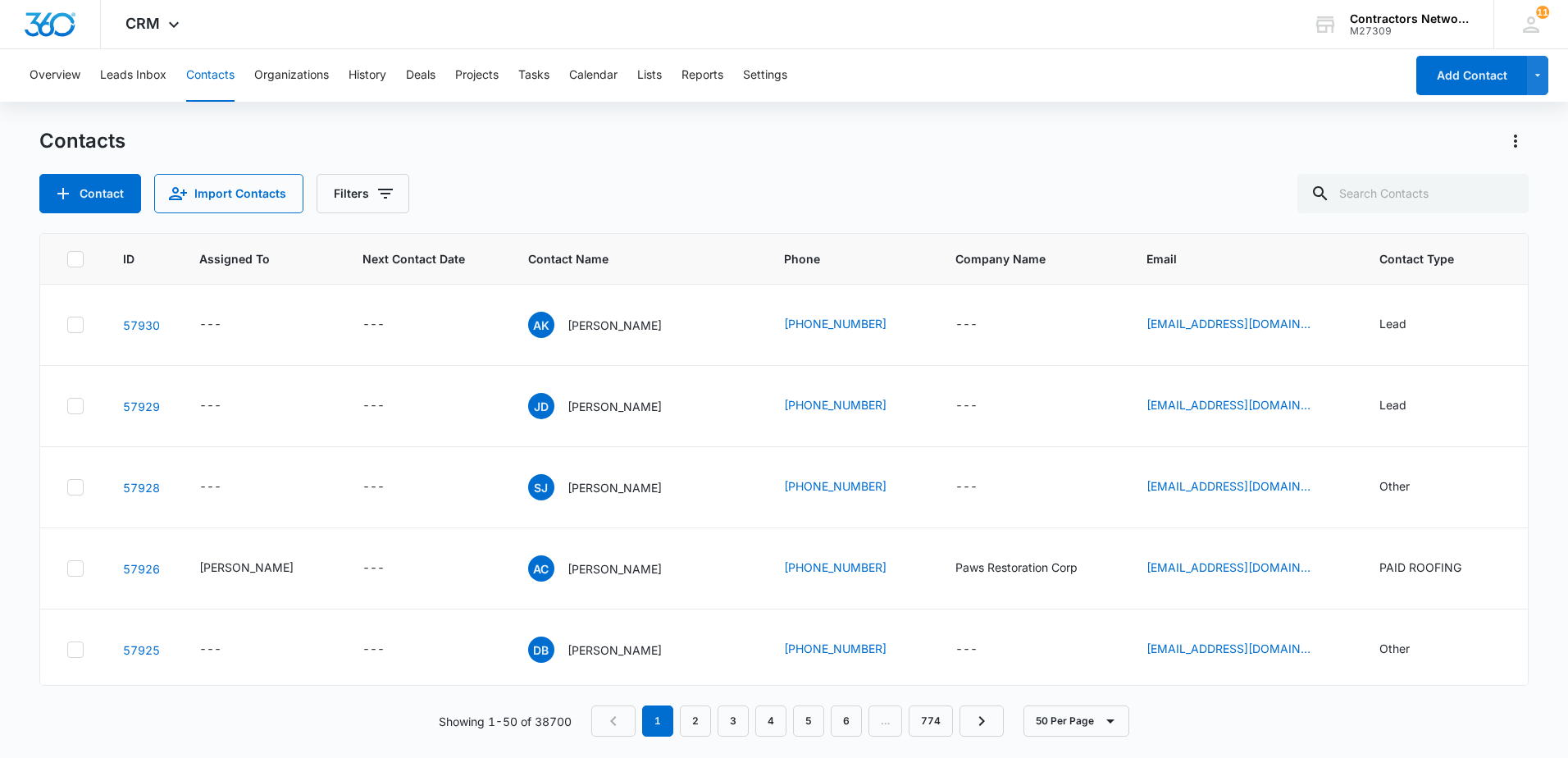
click at [805, 326] on link "[PHONE_NUMBER]" at bounding box center [836, 323] width 102 height 18
click at [567, 327] on p "[PERSON_NAME]" at bounding box center [615, 325] width 95 height 18
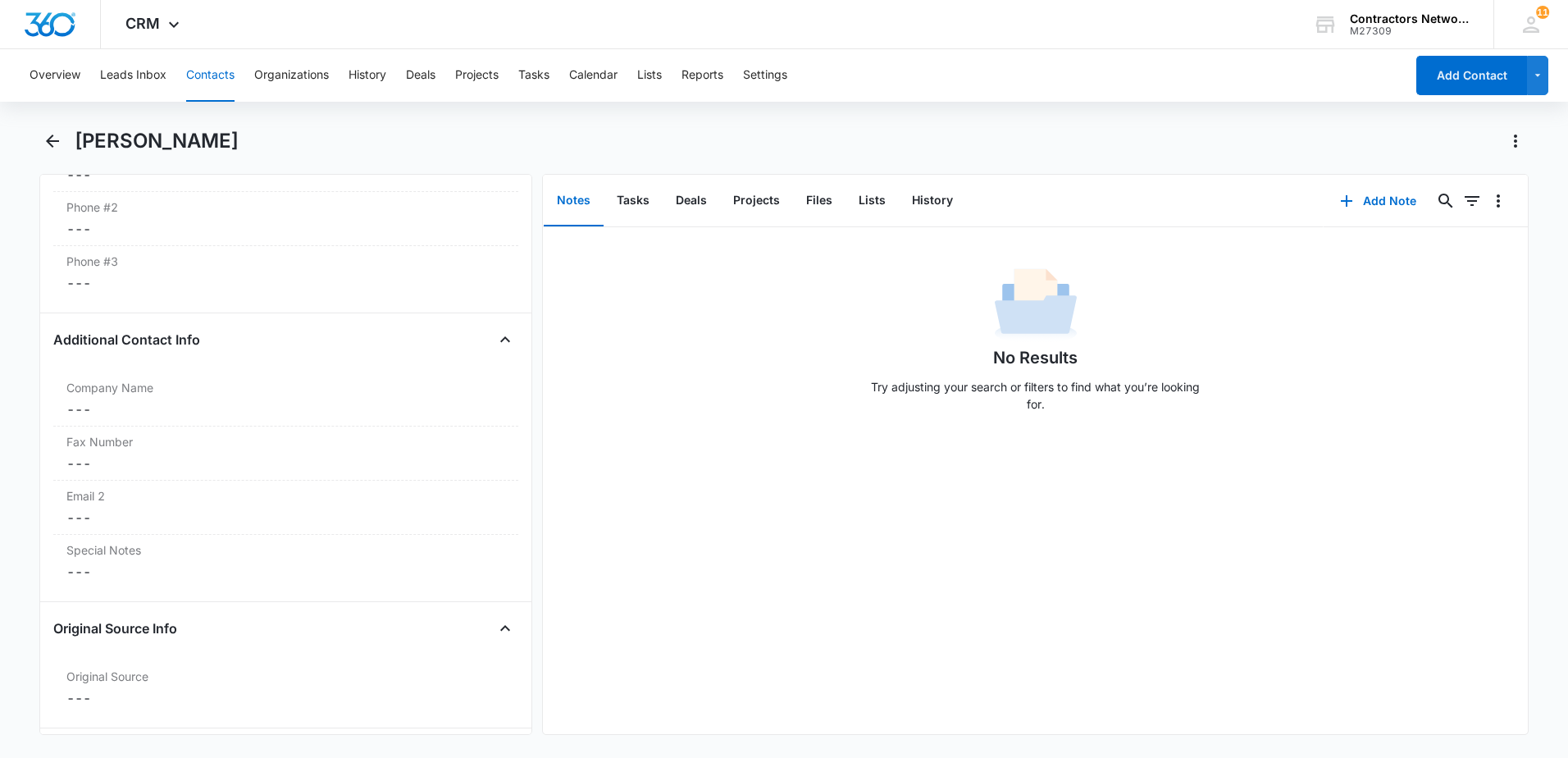
scroll to position [1641, 0]
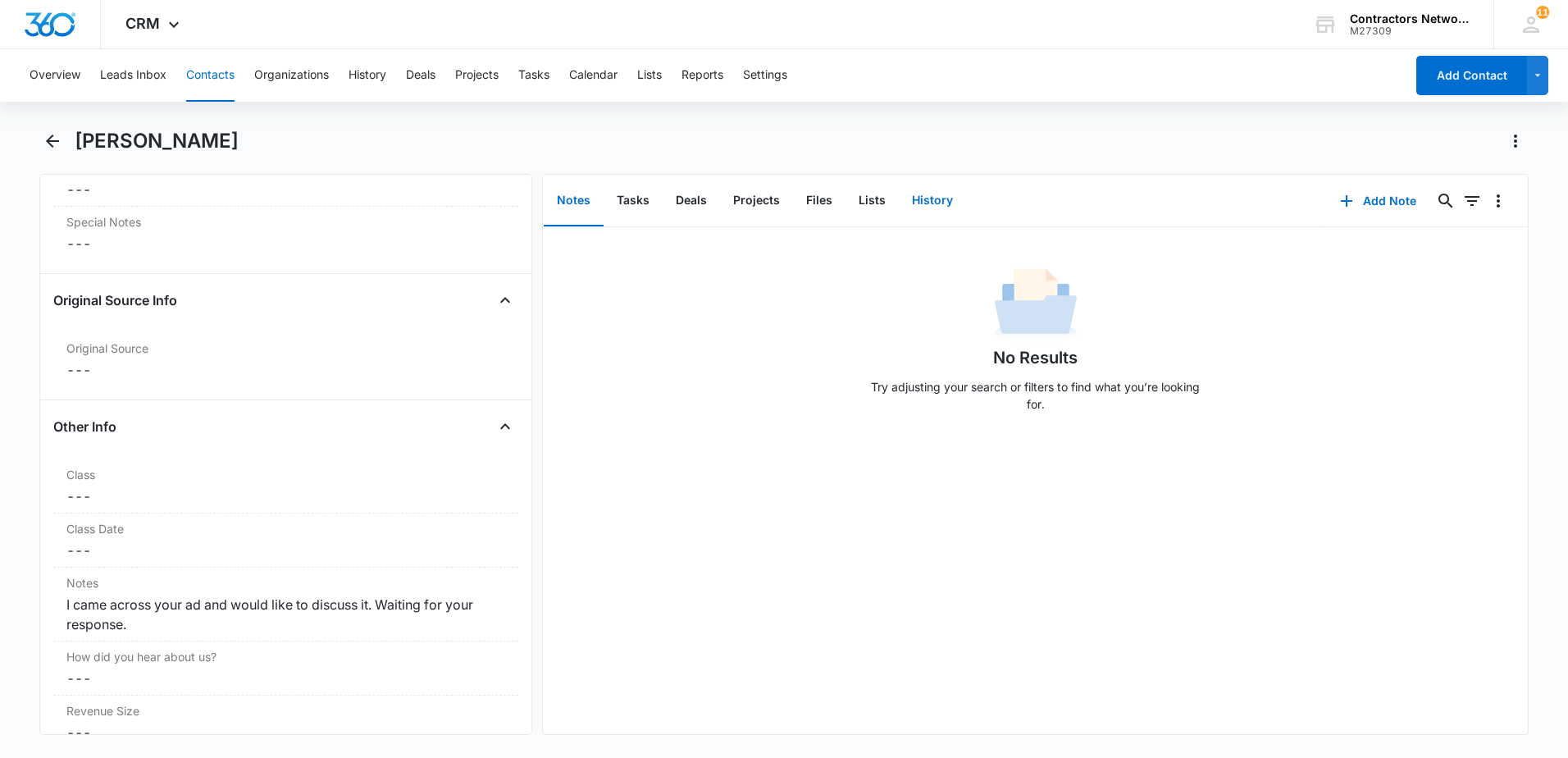
click at [926, 201] on button "History" at bounding box center [932, 201] width 67 height 51
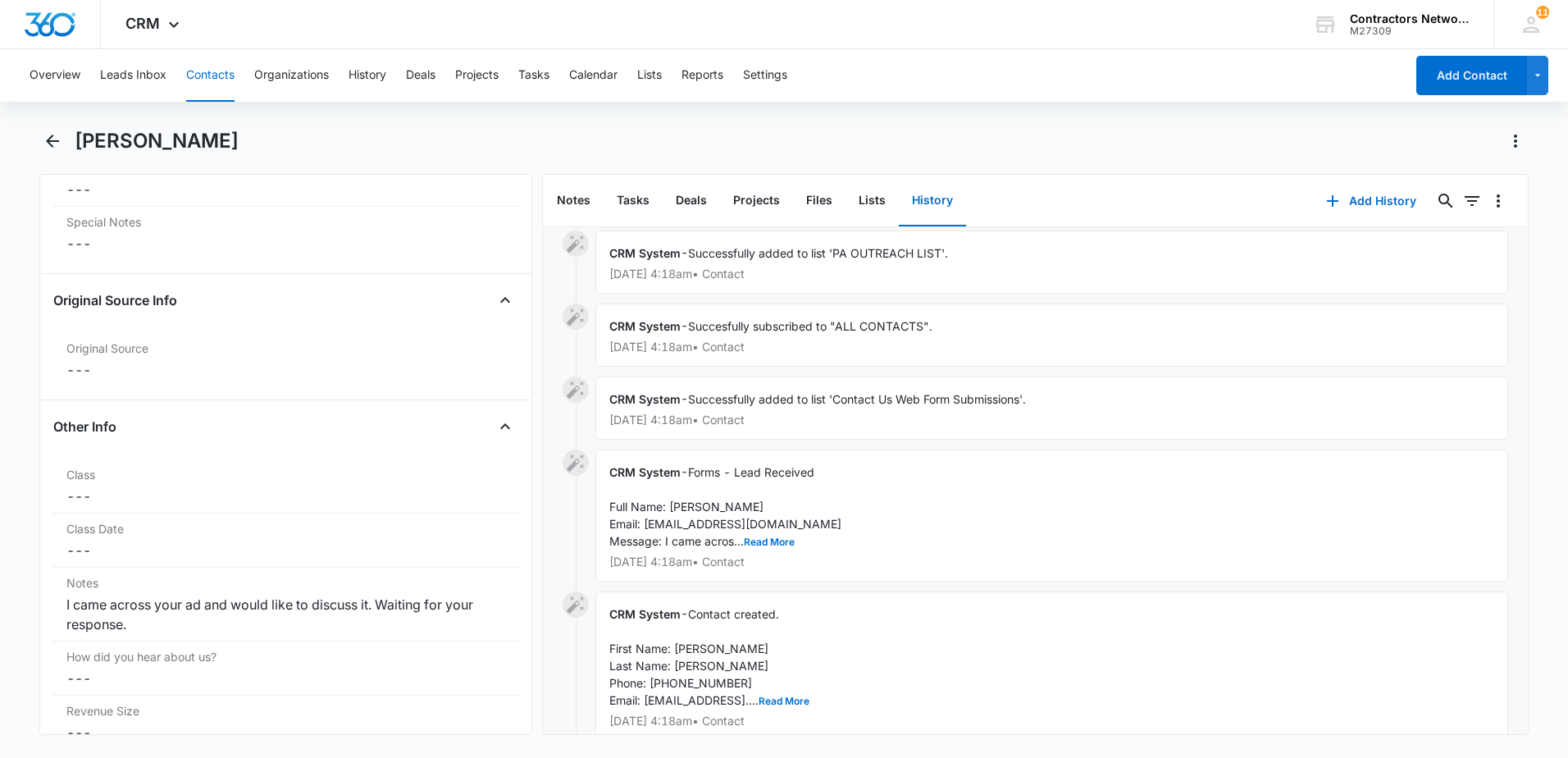
scroll to position [246, 0]
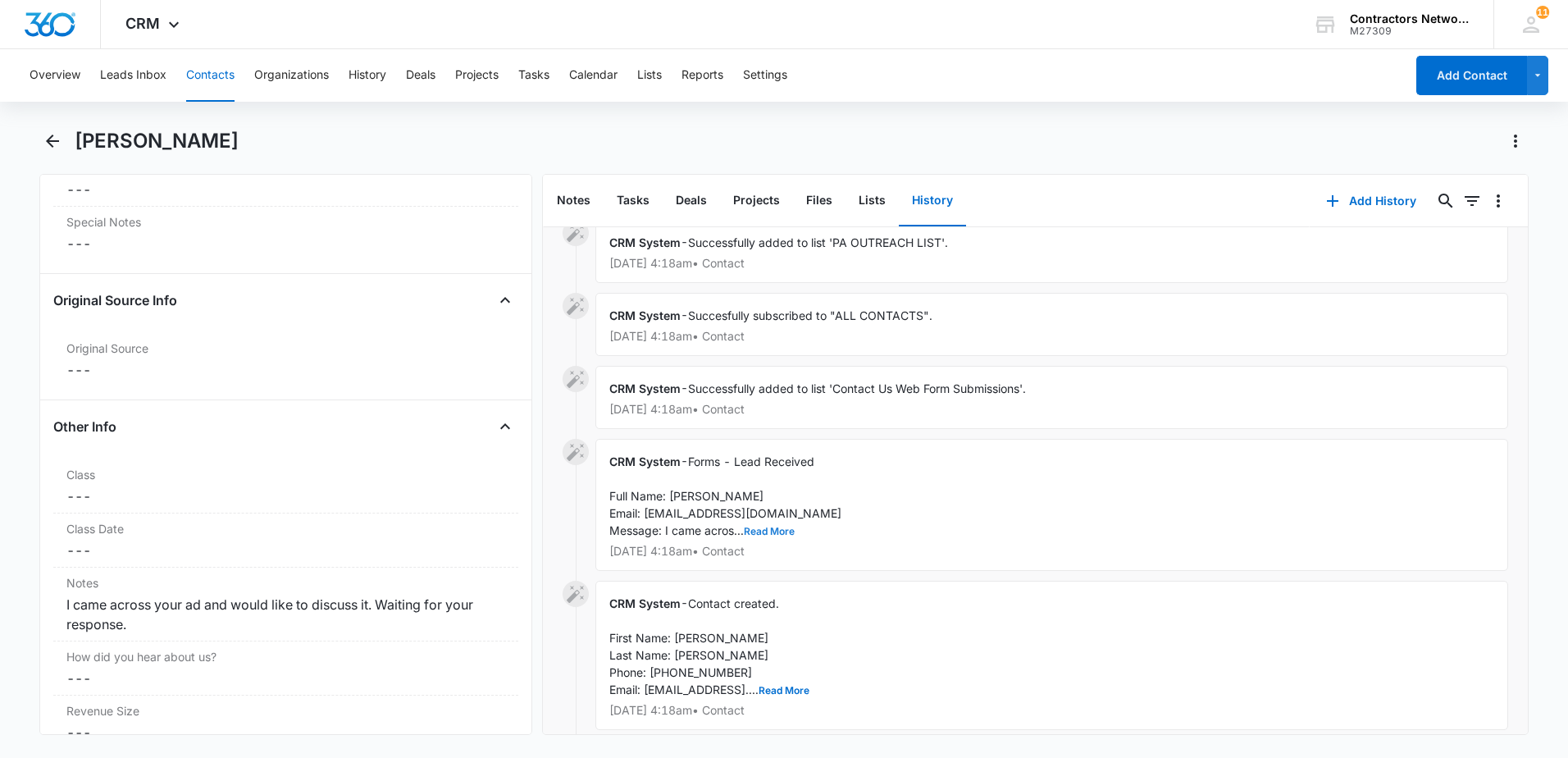
click at [771, 529] on button "Read More" at bounding box center [769, 531] width 51 height 10
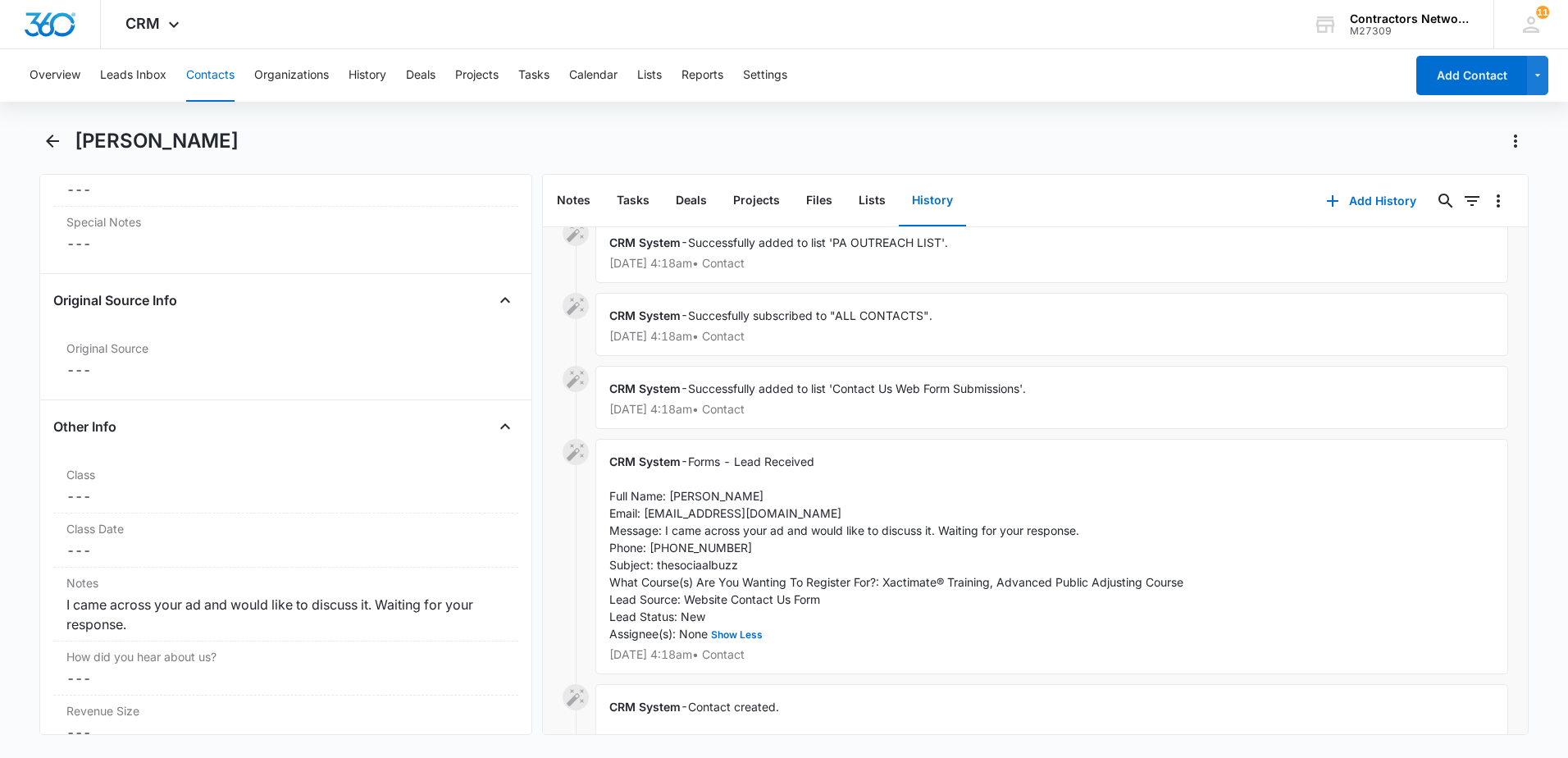
click at [207, 69] on button "Contacts" at bounding box center [211, 75] width 48 height 53
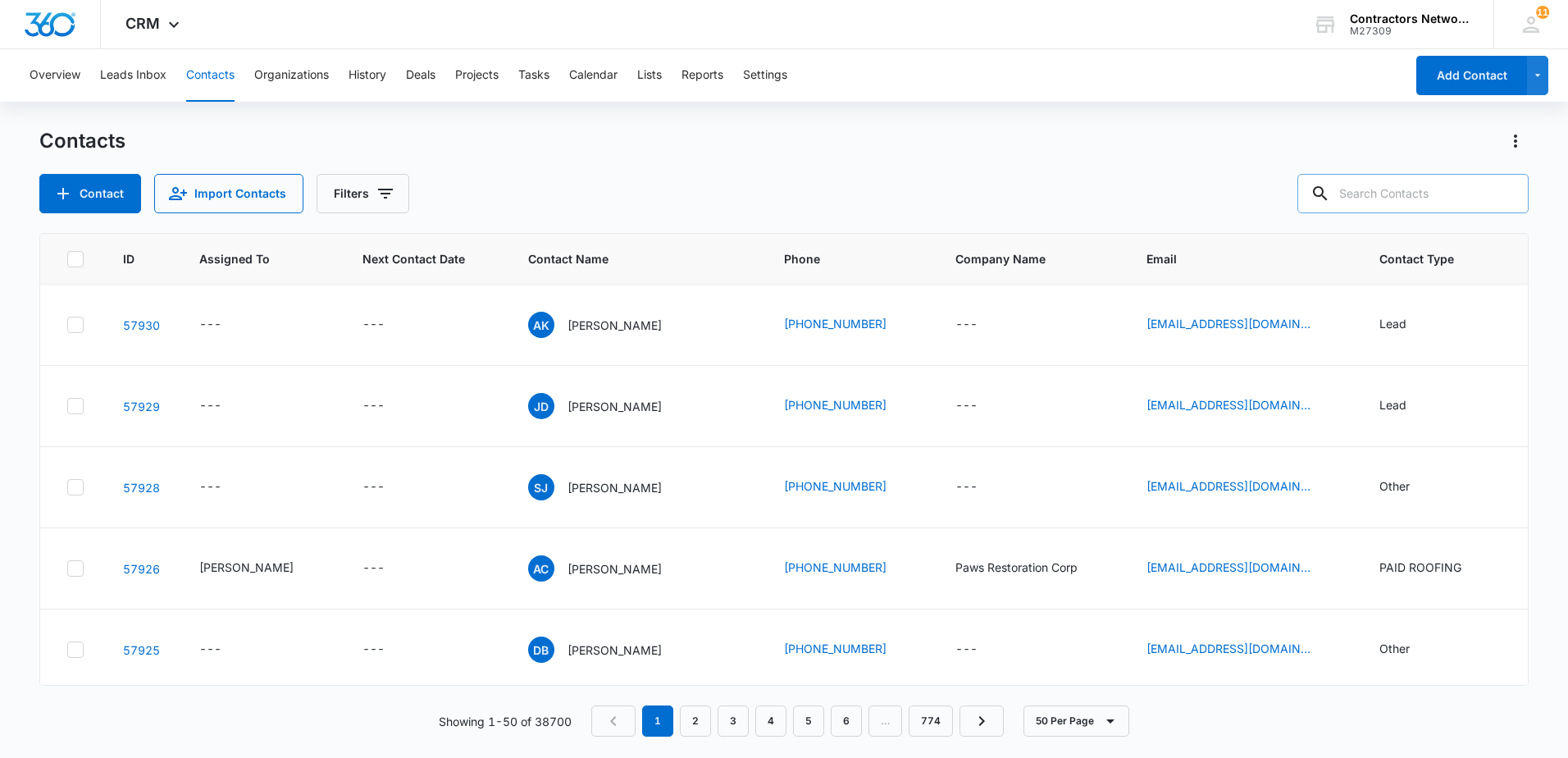
click at [1403, 188] on input "text" at bounding box center [1413, 193] width 231 height 39
type input "[PERSON_NAME]"
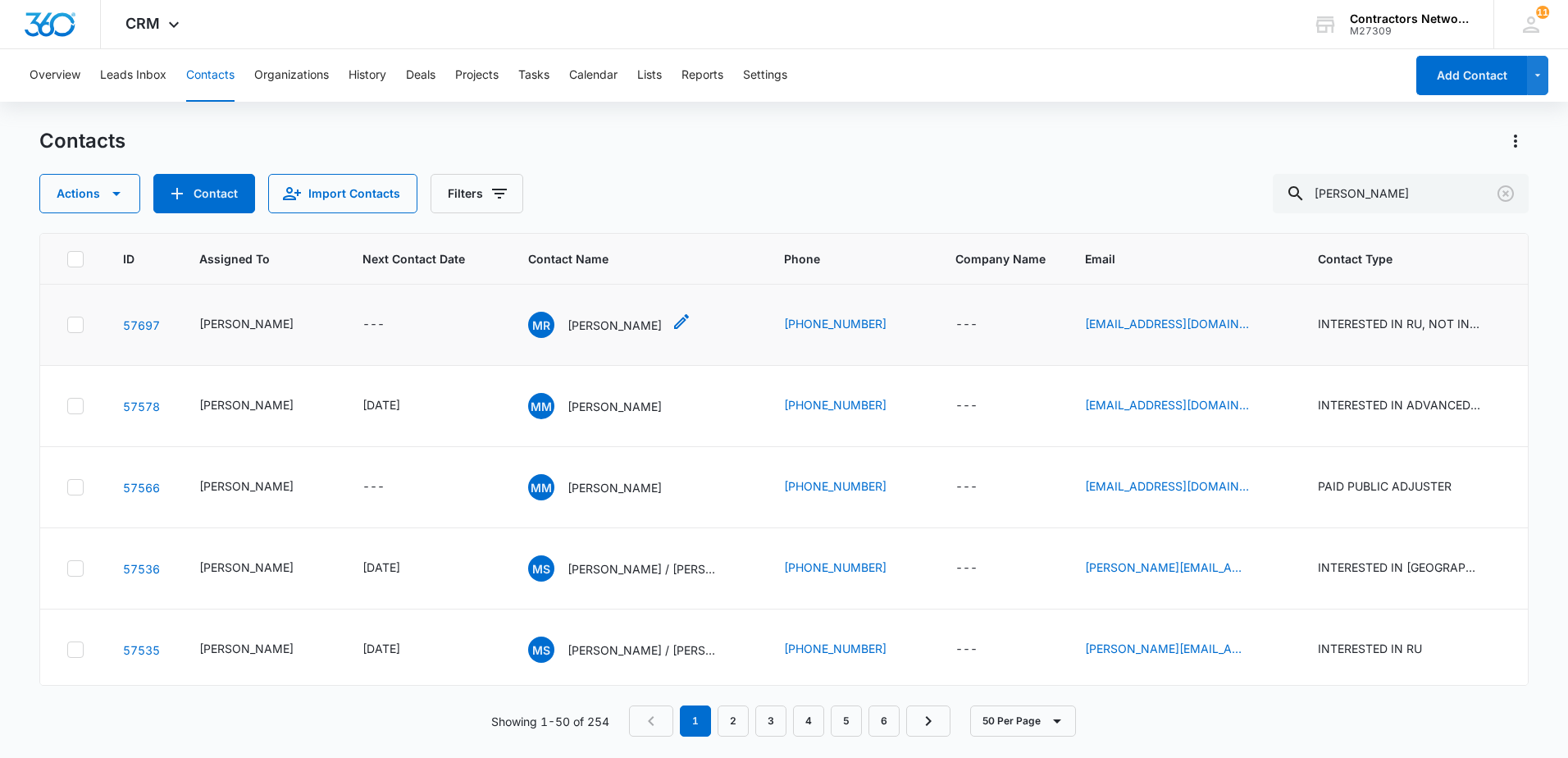
drag, startPoint x: 606, startPoint y: 321, endPoint x: 596, endPoint y: 322, distance: 10.0
click at [600, 322] on p "[PERSON_NAME]" at bounding box center [615, 325] width 95 height 18
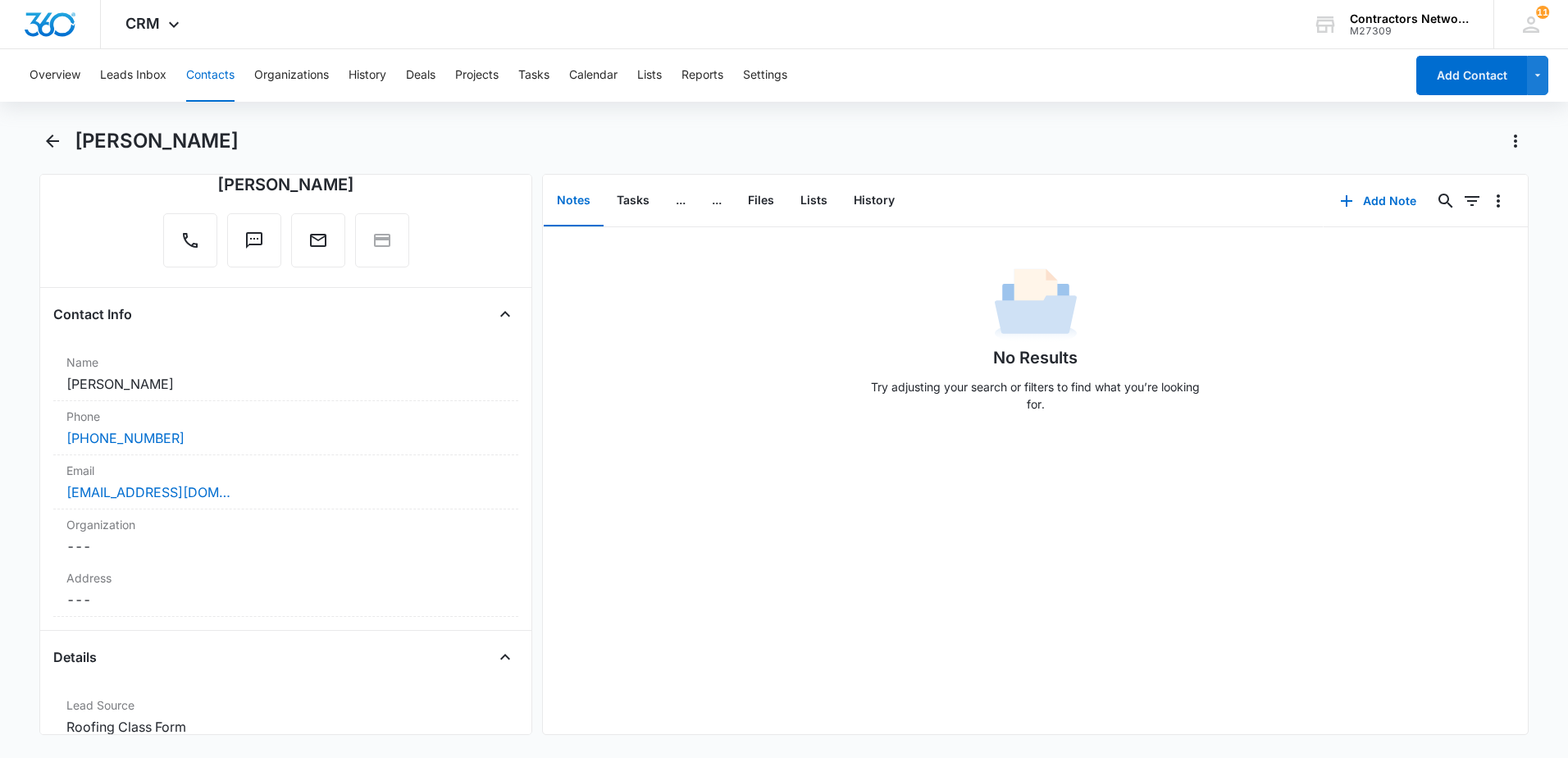
scroll to position [164, 0]
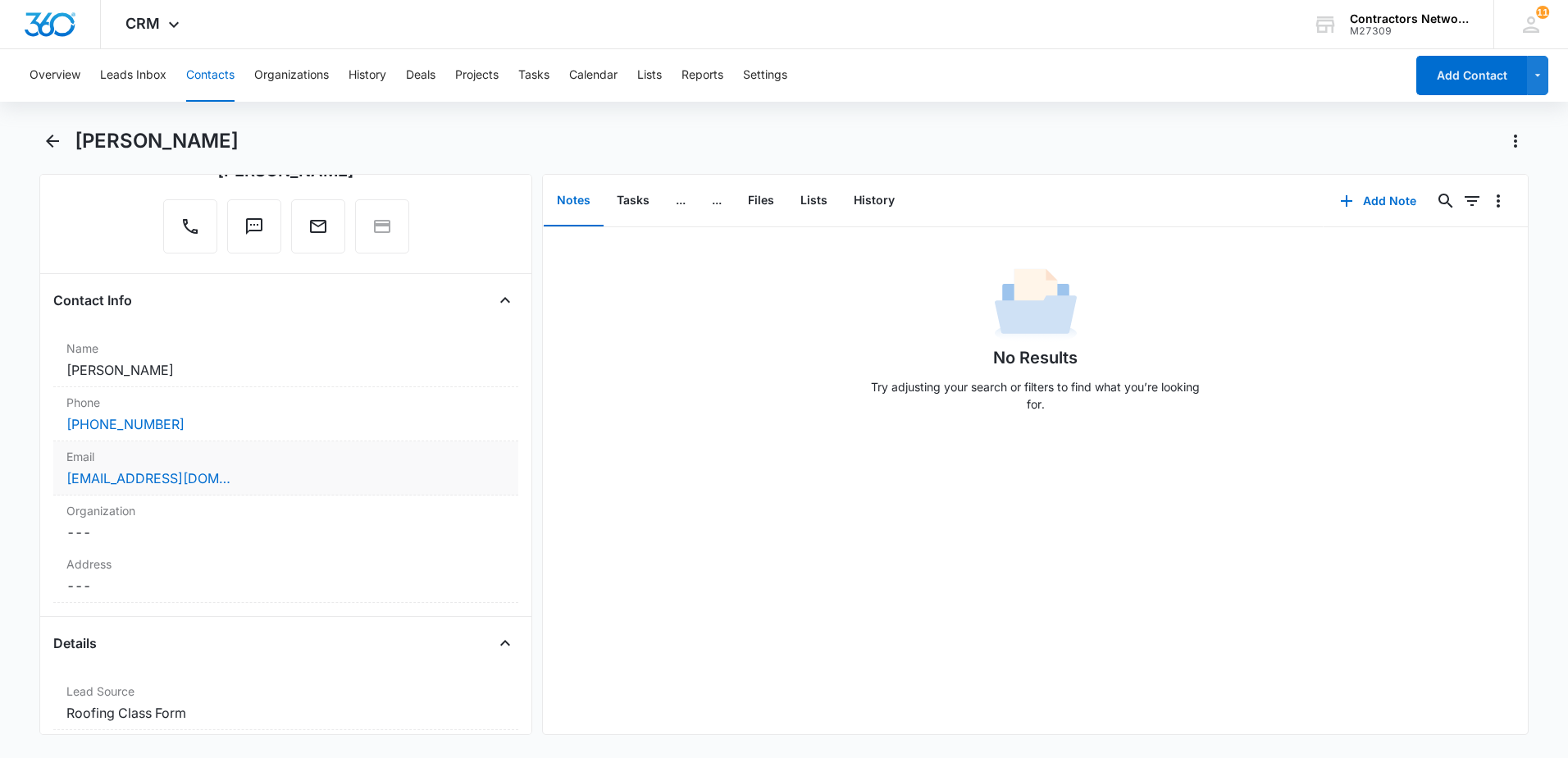
click at [344, 478] on div "[EMAIL_ADDRESS][DOMAIN_NAME]" at bounding box center [286, 477] width 439 height 20
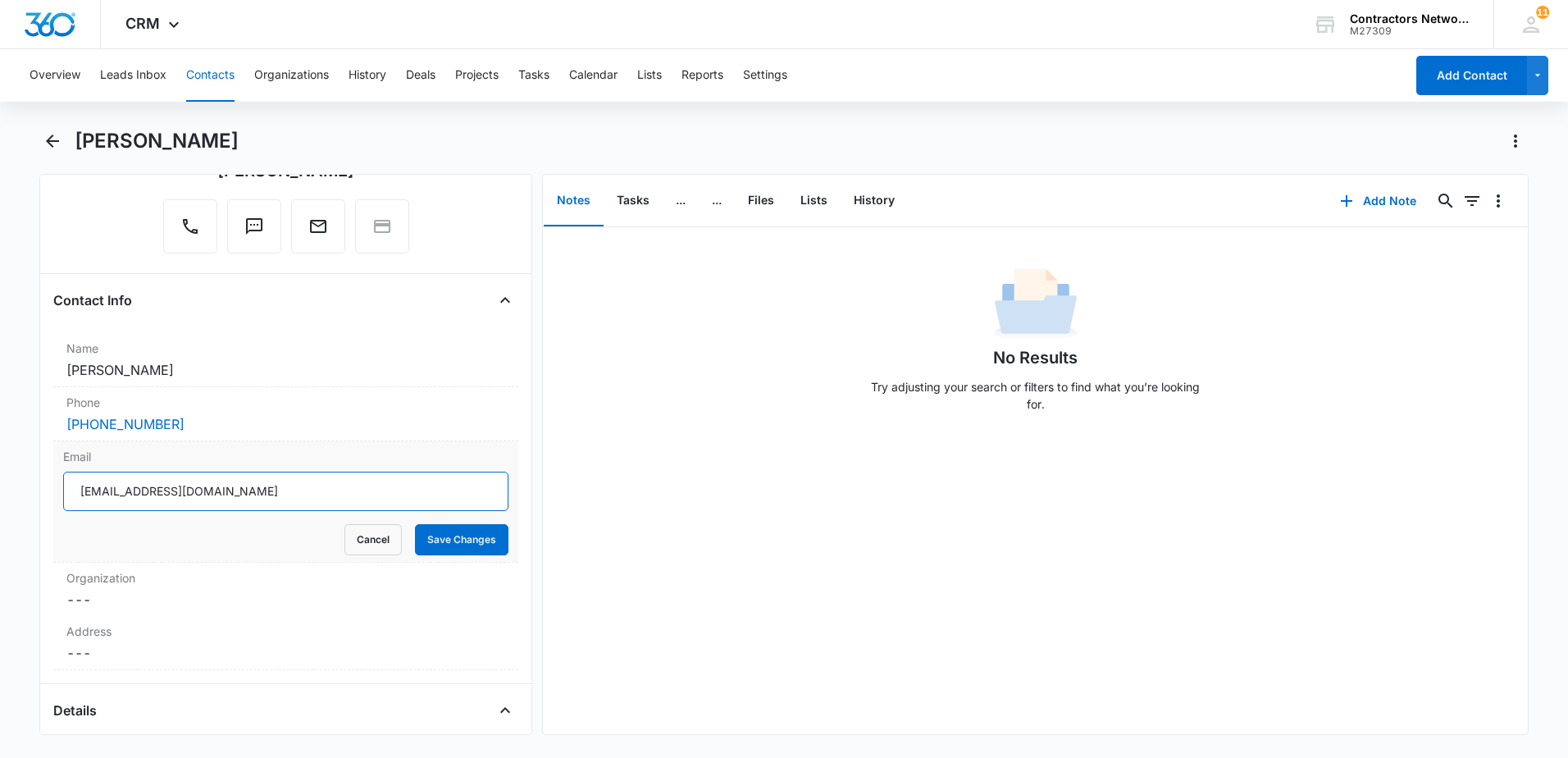
click at [350, 500] on input "[EMAIL_ADDRESS][DOMAIN_NAME]" at bounding box center [286, 491] width 446 height 39
click at [350, 496] on input "[EMAIL_ADDRESS][DOMAIN_NAME]" at bounding box center [286, 491] width 446 height 39
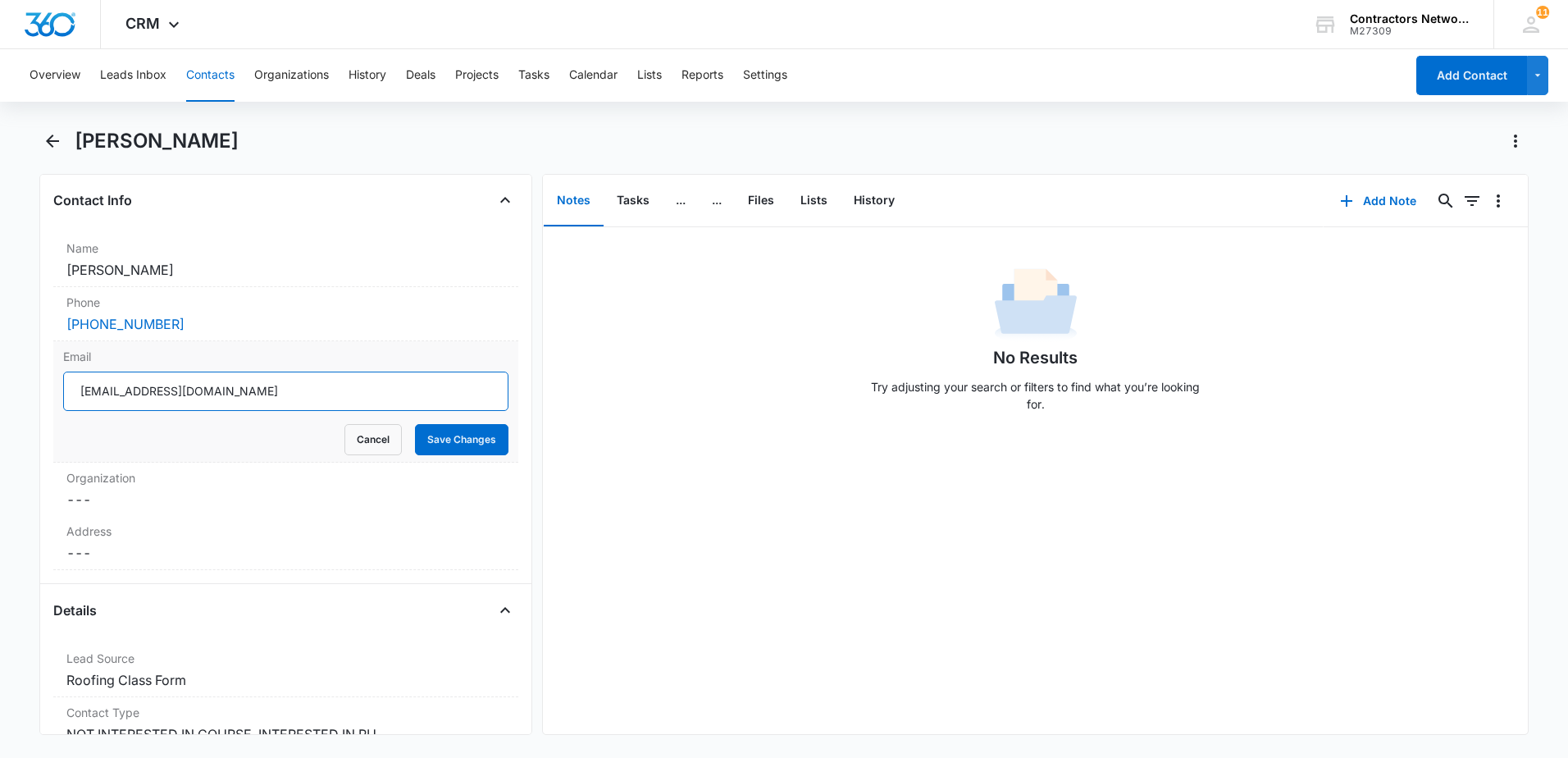
scroll to position [411, 0]
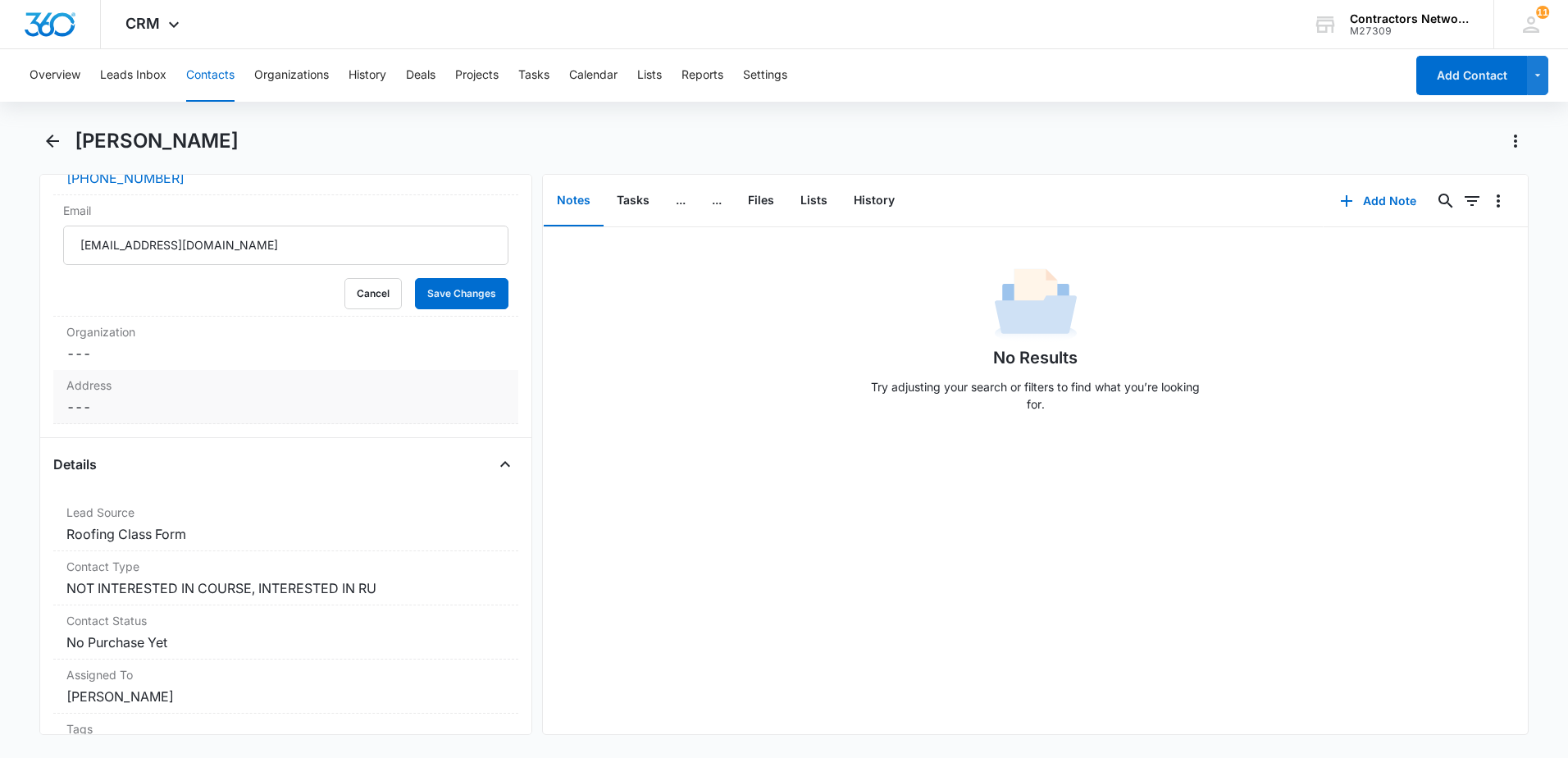
click at [165, 410] on dd "Cancel Save Changes ---" at bounding box center [286, 407] width 439 height 20
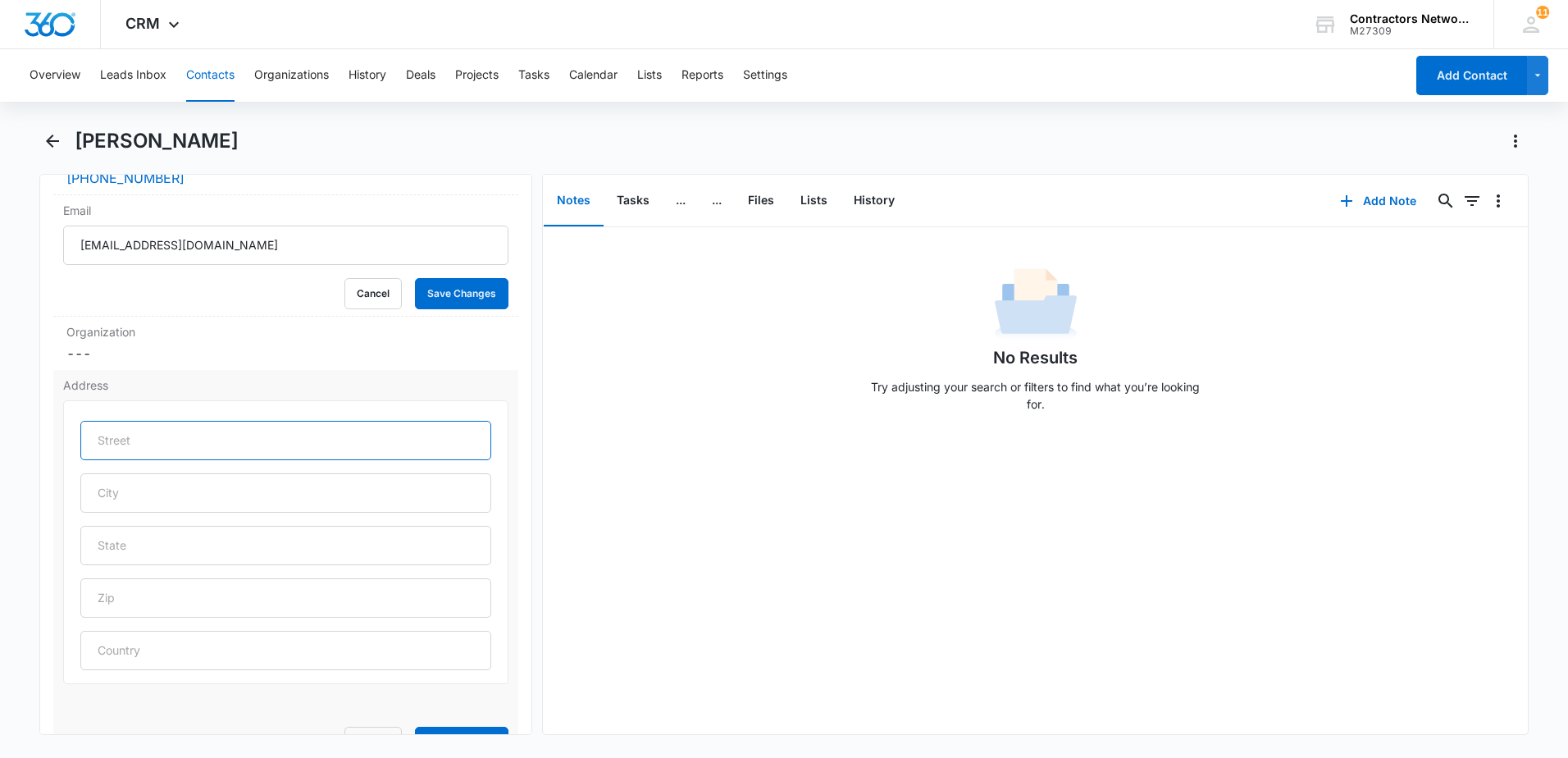
click at [162, 446] on input "text" at bounding box center [286, 440] width 411 height 39
type input "[STREET_ADDRESS]"
type input "Berwyn"
type input "IL"
type input "60402"
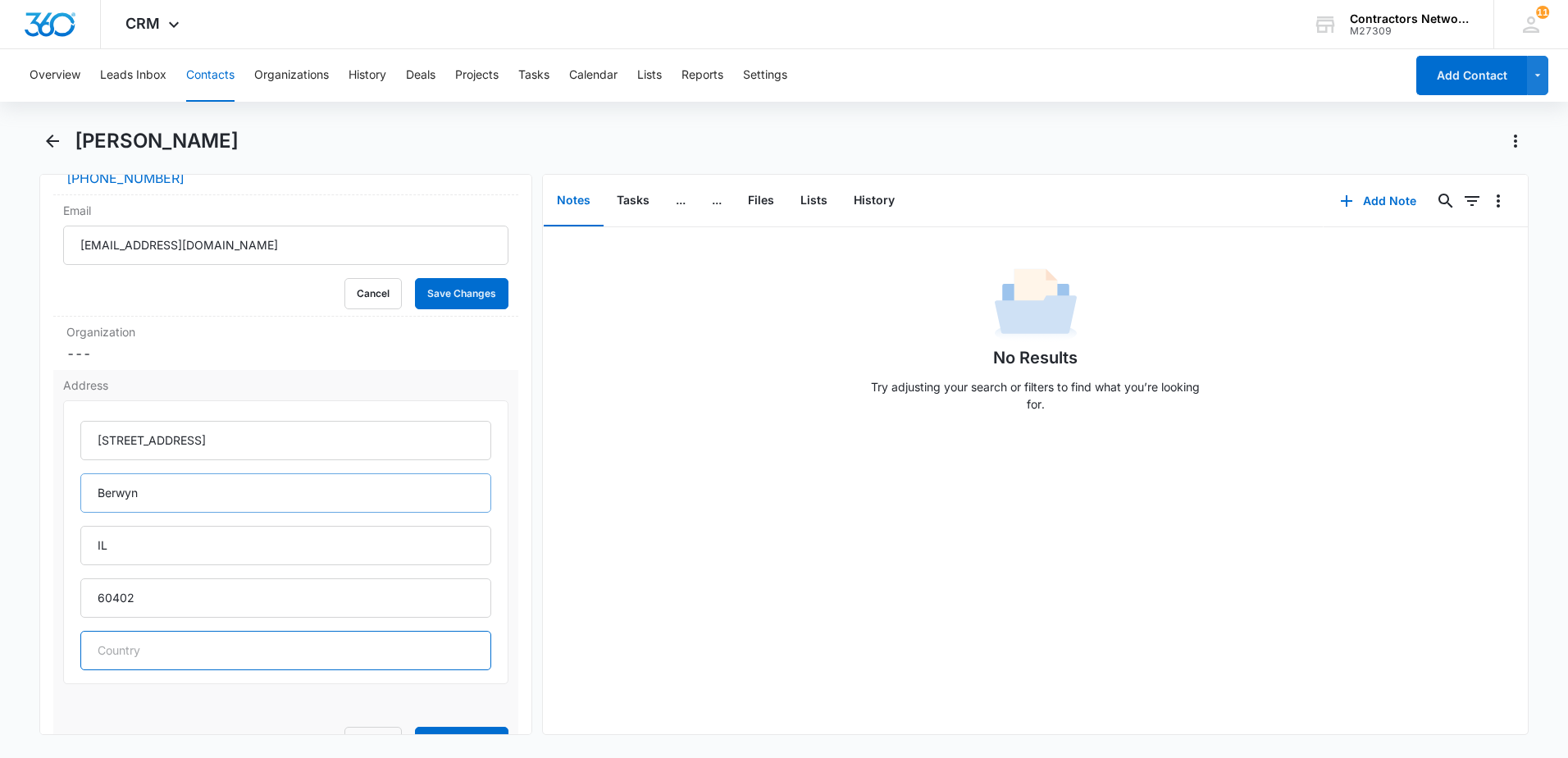
type input "[GEOGRAPHIC_DATA]"
type input "Berwyn"
click at [700, 561] on div "No Results Try adjusting your search or filters to find what you’re looking for." at bounding box center [1035, 481] width 985 height 507
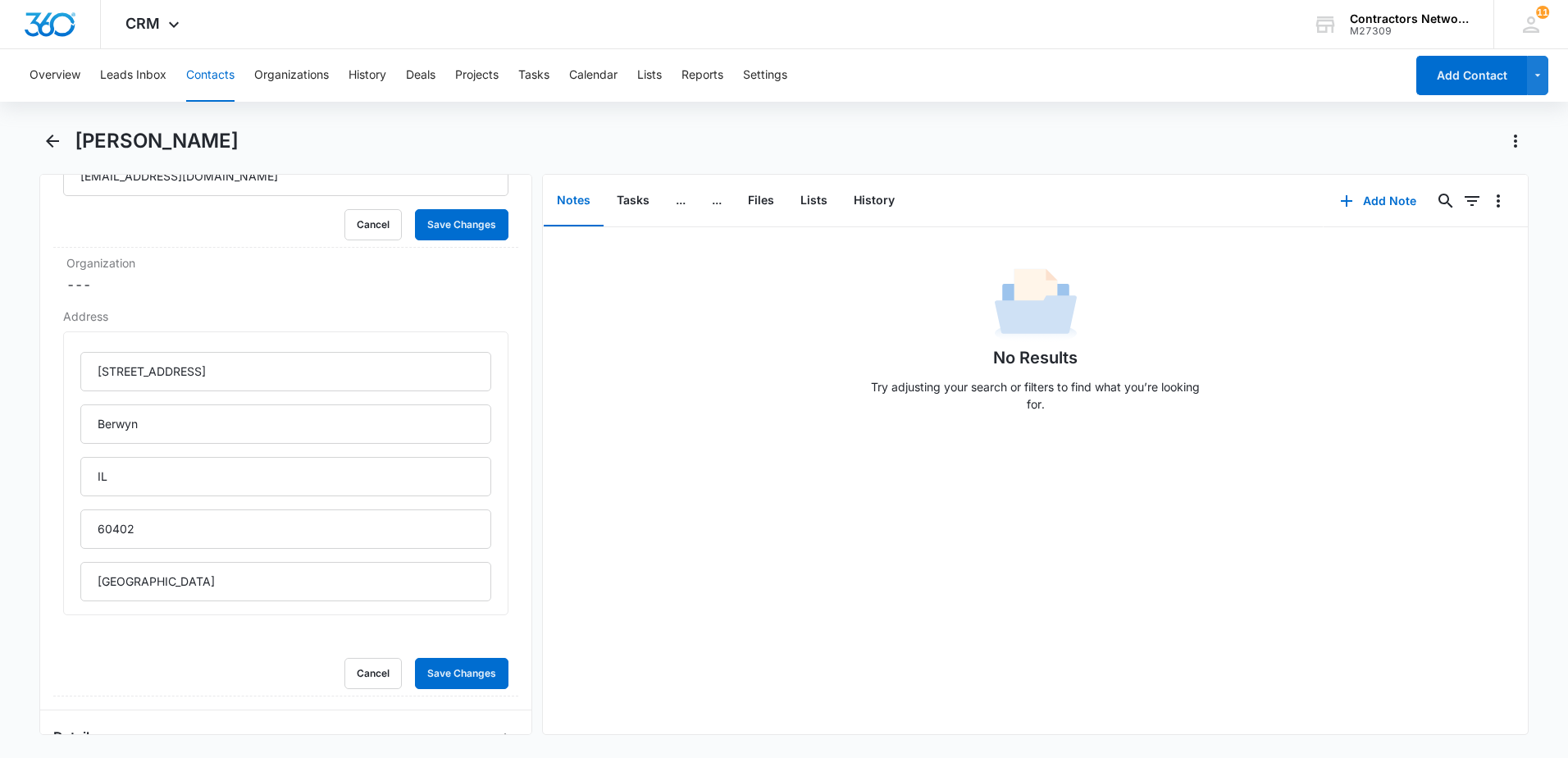
scroll to position [574, 0]
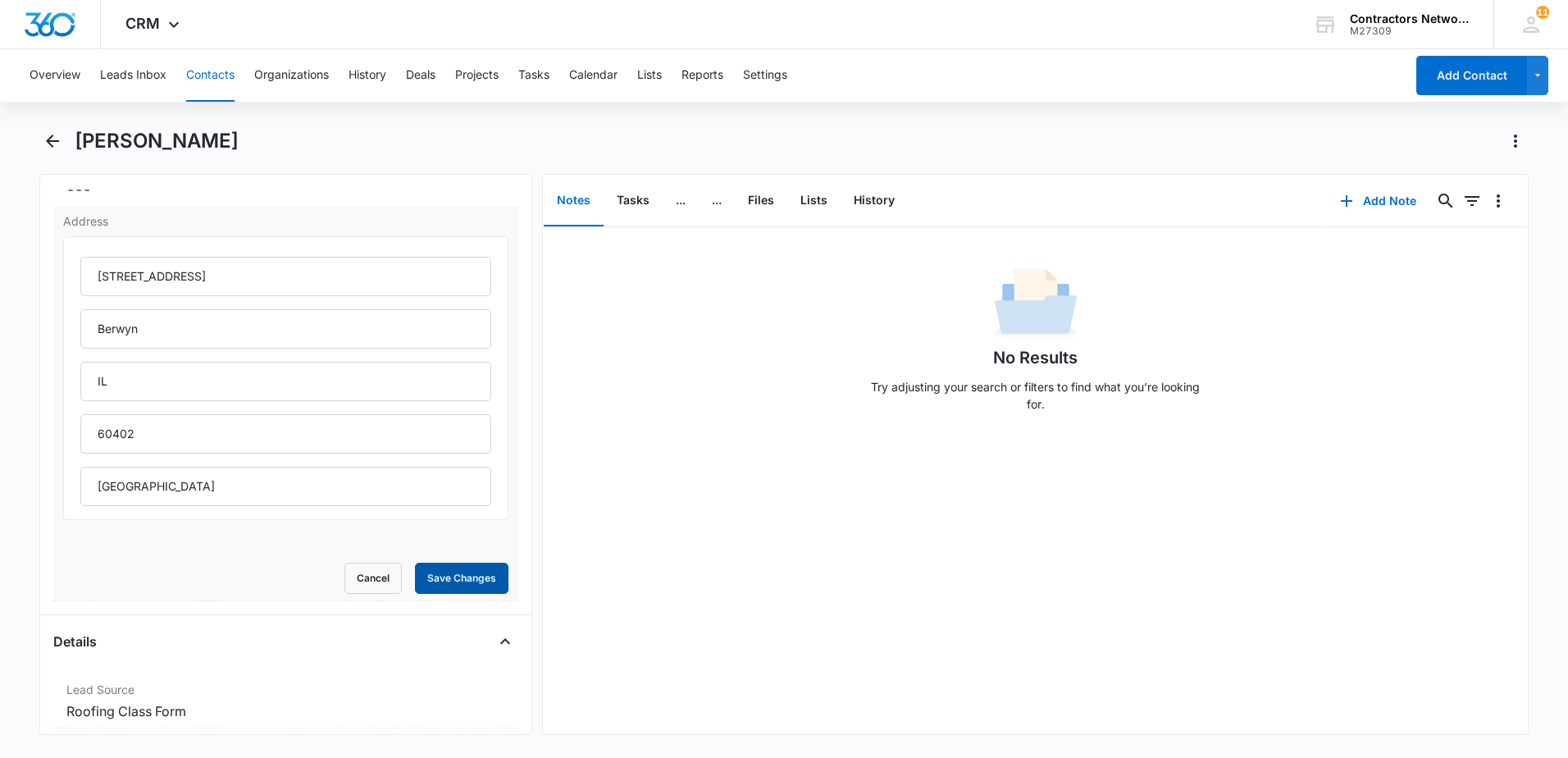
click at [464, 581] on button "Save Changes" at bounding box center [461, 579] width 94 height 32
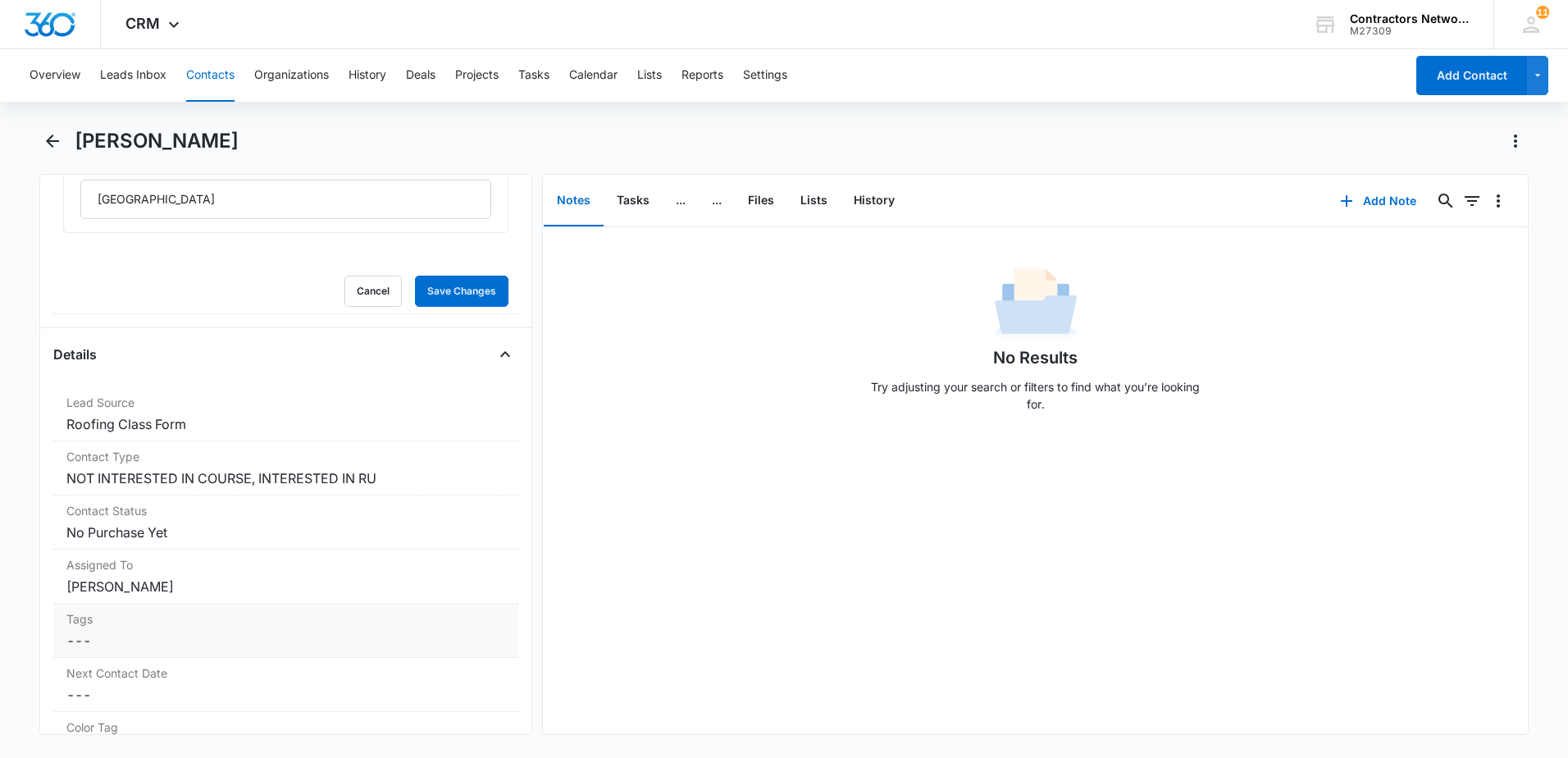
scroll to position [903, 0]
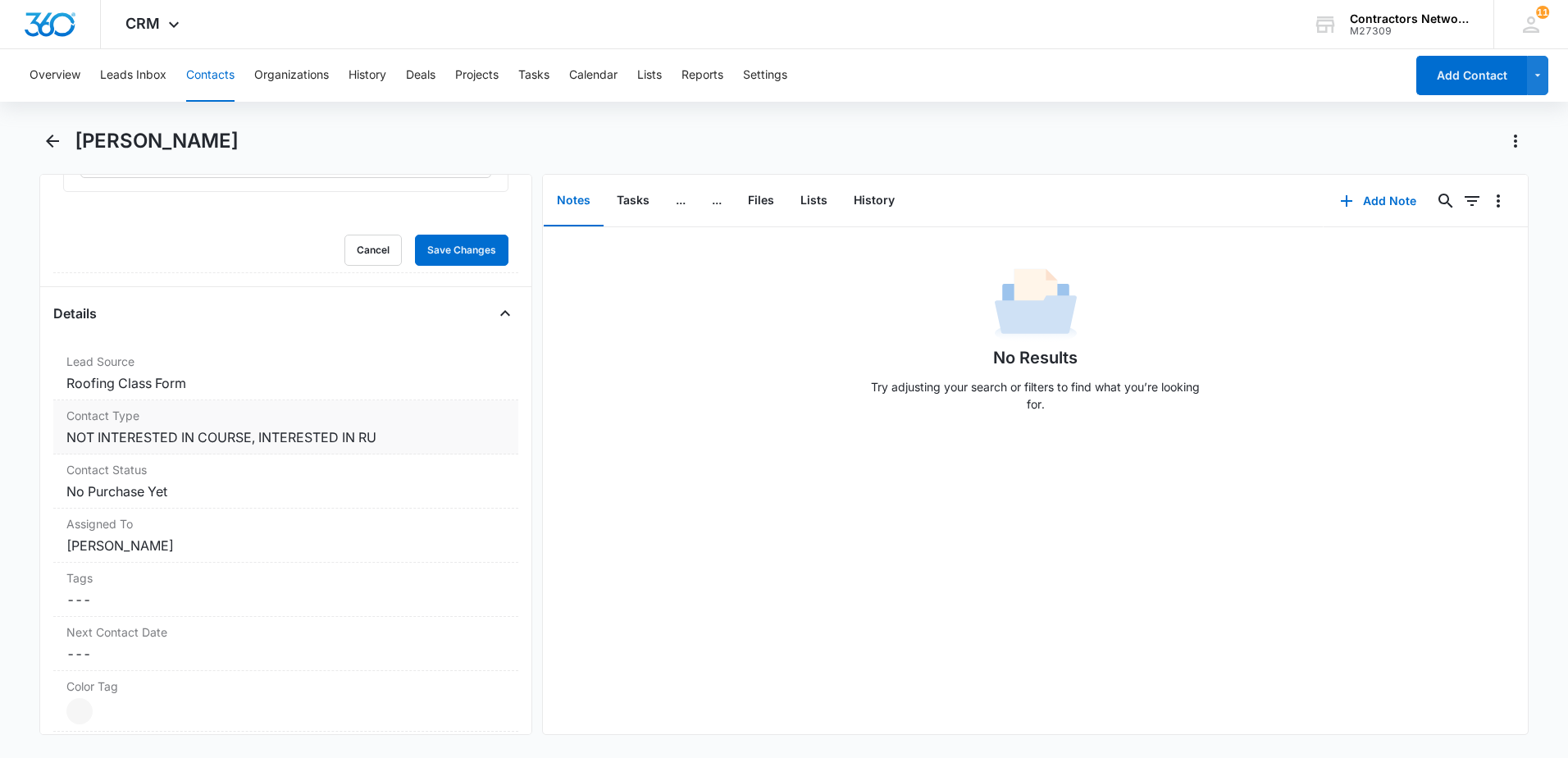
click at [417, 438] on dd "Cancel Save Changes NOT INTERESTED IN COURSE, INTERESTED IN RU" at bounding box center [286, 437] width 439 height 20
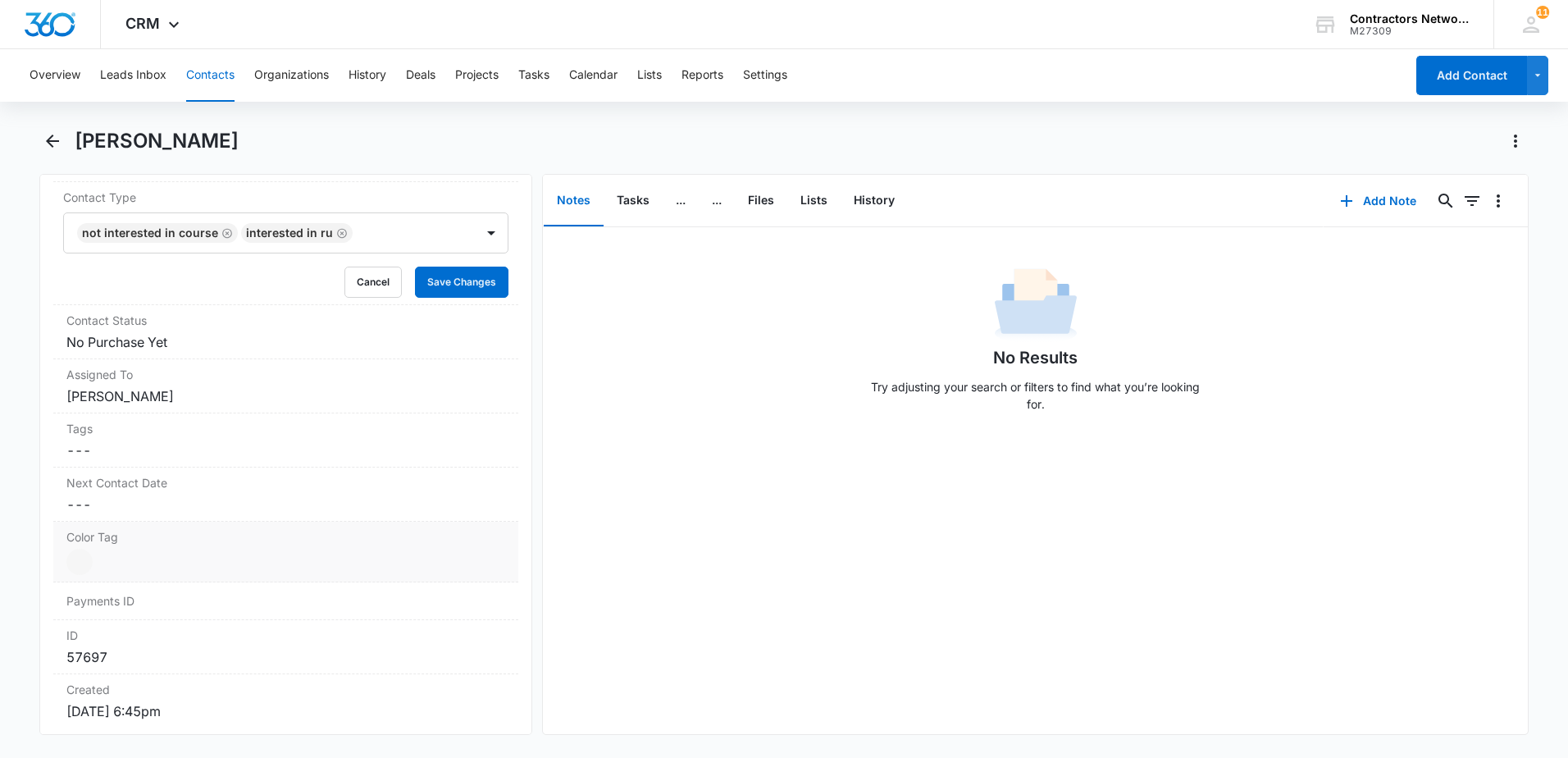
scroll to position [689, 0]
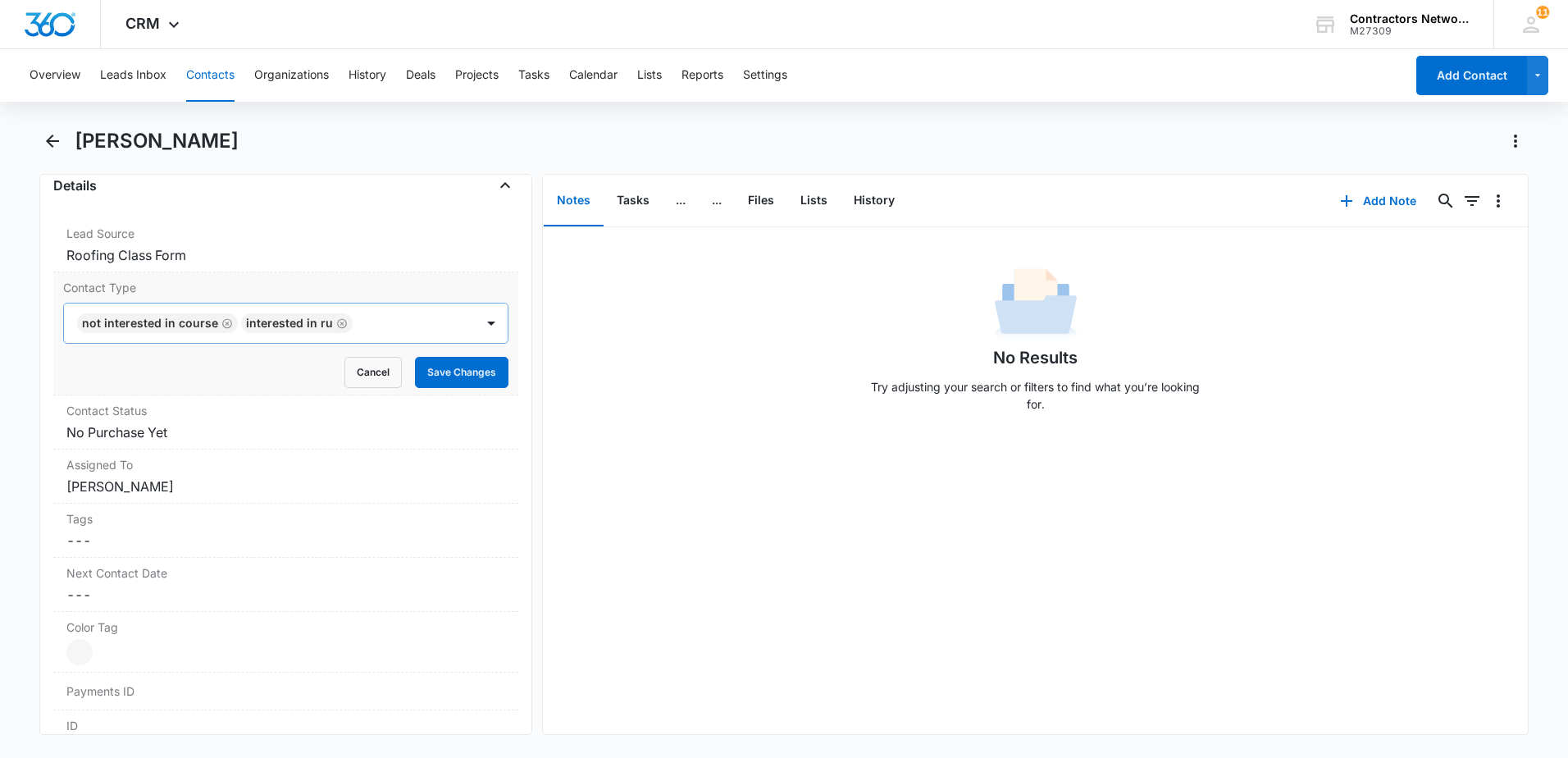
drag, startPoint x: 334, startPoint y: 327, endPoint x: 287, endPoint y: 327, distance: 47.0
click at [321, 327] on div "INTERESTED IN RU" at bounding box center [297, 322] width 111 height 20
click at [222, 322] on icon "Remove NOT INTERESTED IN COURSE" at bounding box center [227, 323] width 11 height 12
click at [178, 330] on div "INTERESTED IN RU" at bounding box center [133, 322] width 111 height 20
click at [175, 328] on icon "Remove INTERESTED IN RU" at bounding box center [178, 323] width 11 height 12
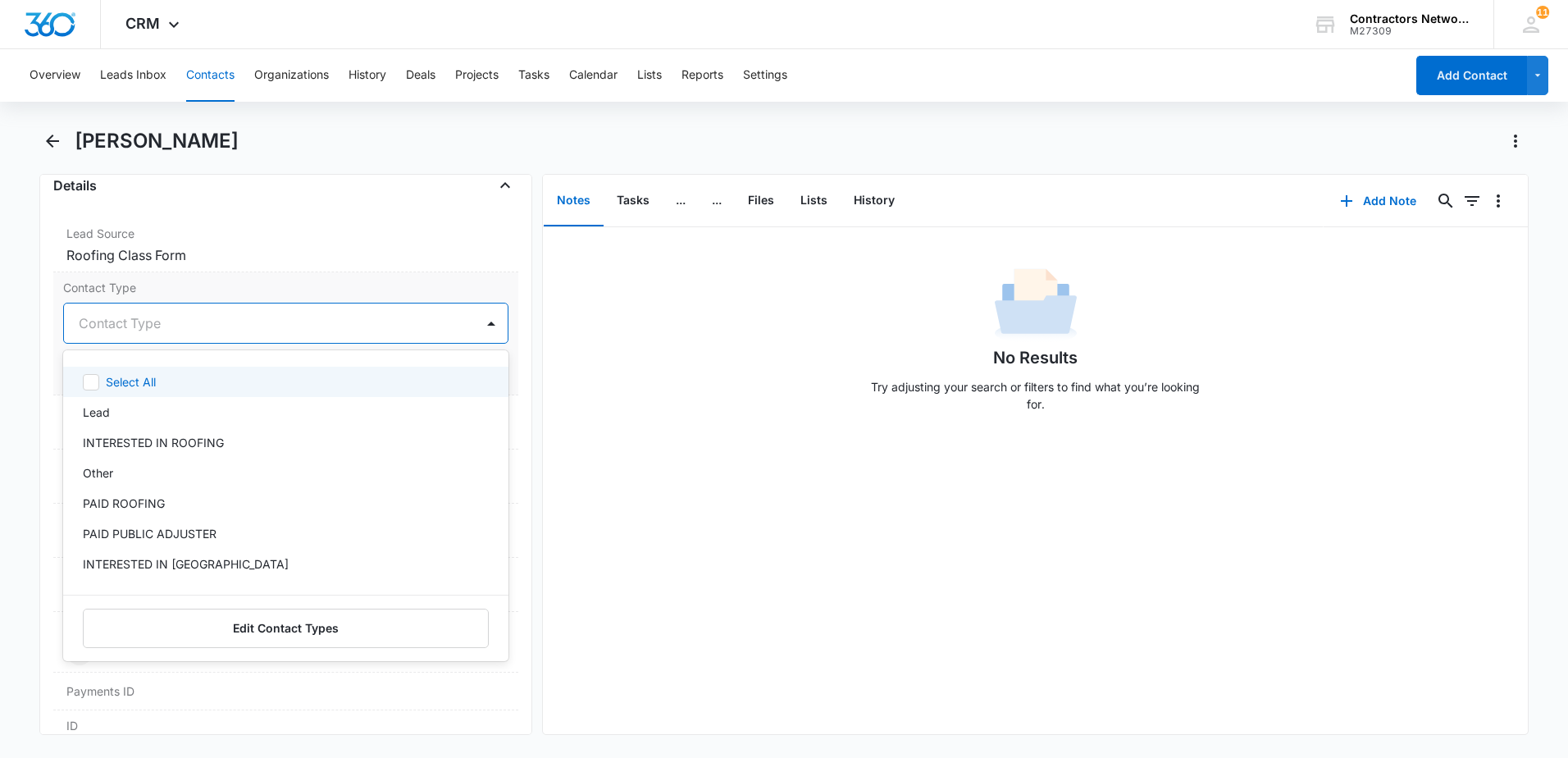
click at [178, 332] on div at bounding box center [266, 323] width 375 height 23
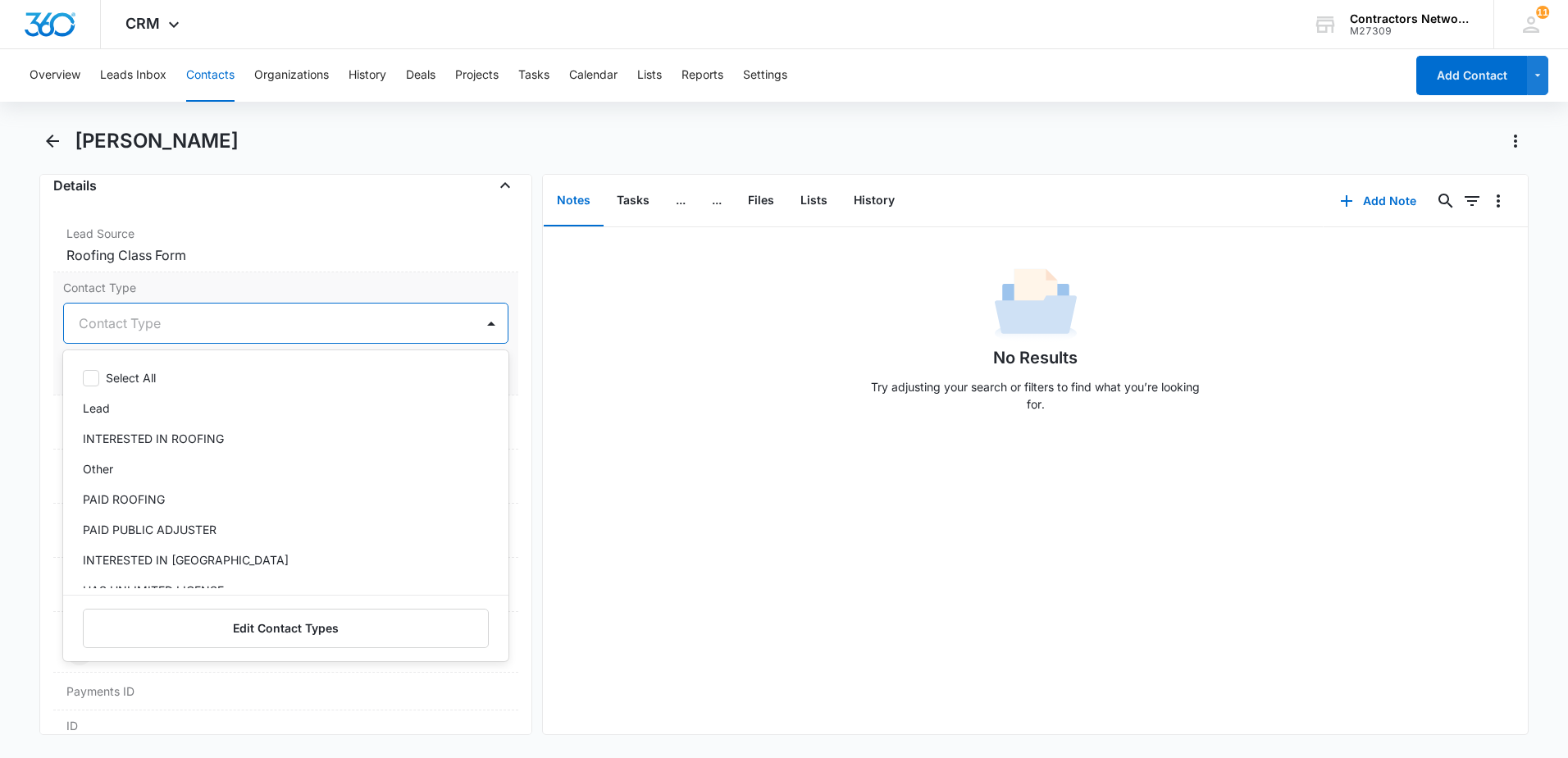
scroll to position [0, 0]
click at [217, 502] on div "PAID ROOFING" at bounding box center [284, 503] width 403 height 18
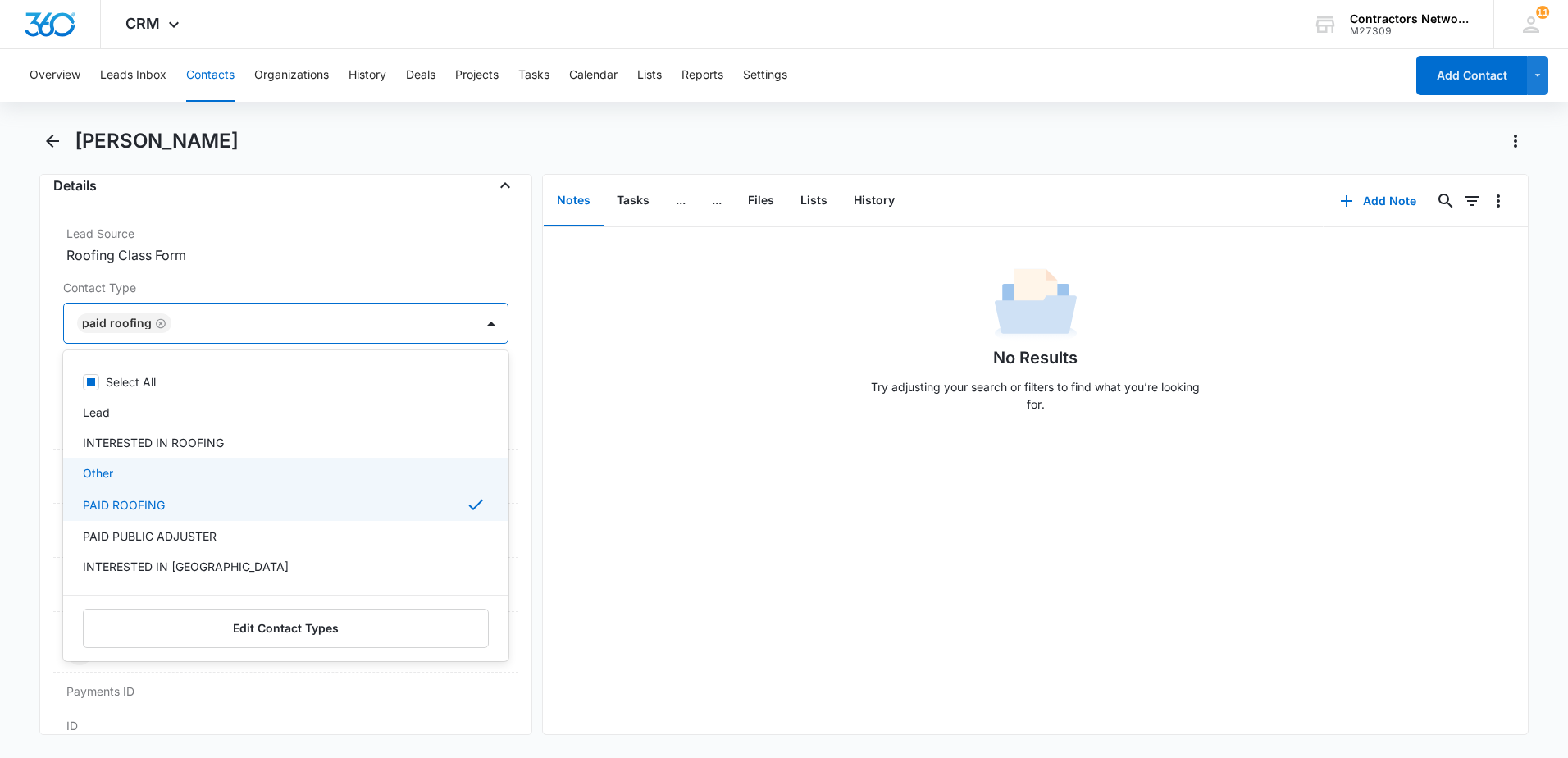
drag, startPoint x: 691, startPoint y: 487, endPoint x: 659, endPoint y: 490, distance: 32.1
click at [689, 489] on div "No Results Try adjusting your search or filters to find what you’re looking for." at bounding box center [1035, 481] width 985 height 507
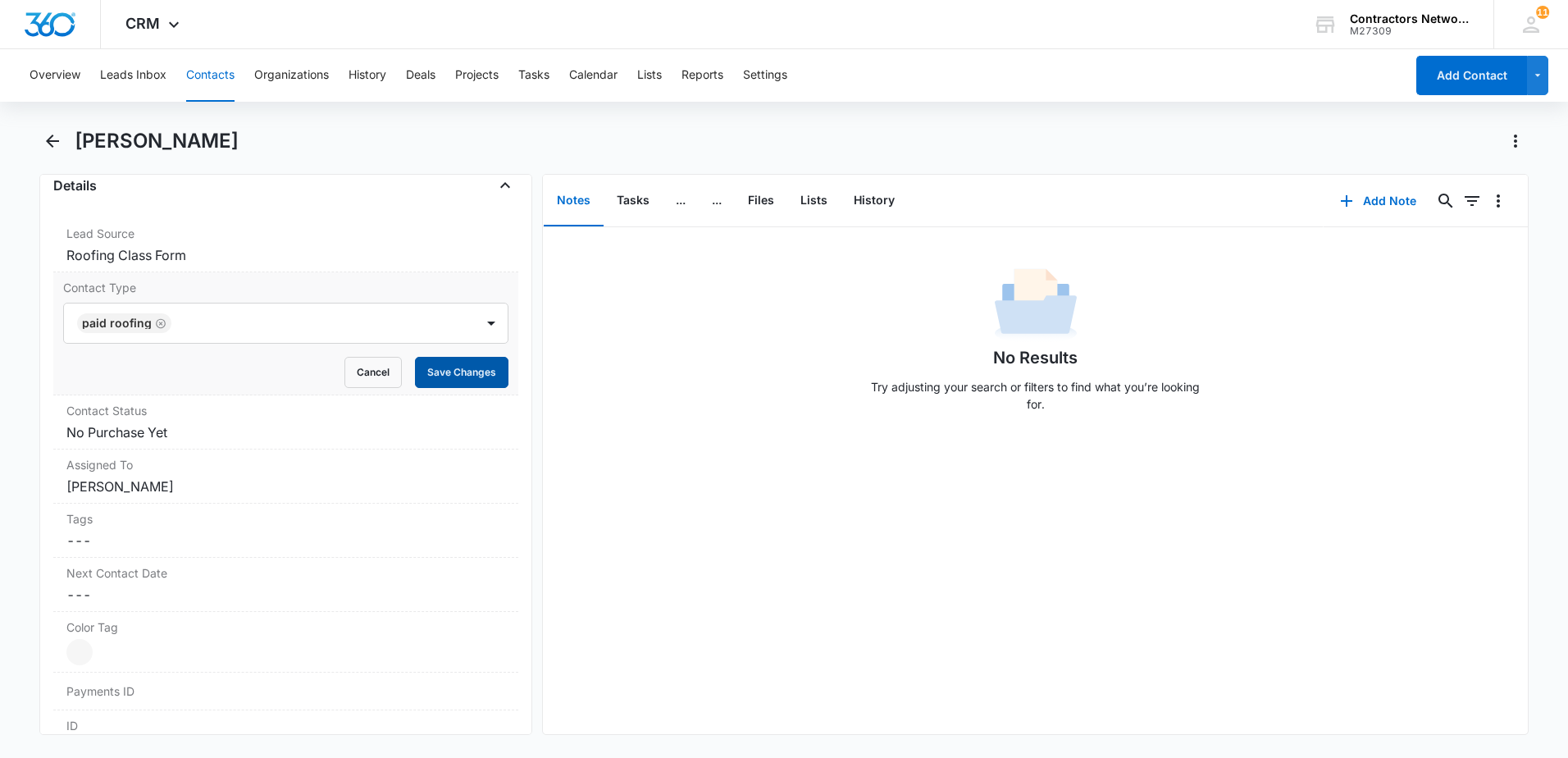
click at [430, 372] on button "Save Changes" at bounding box center [461, 372] width 94 height 32
click at [282, 433] on dd "Cancel Save Changes No Purchase Yet" at bounding box center [286, 432] width 439 height 20
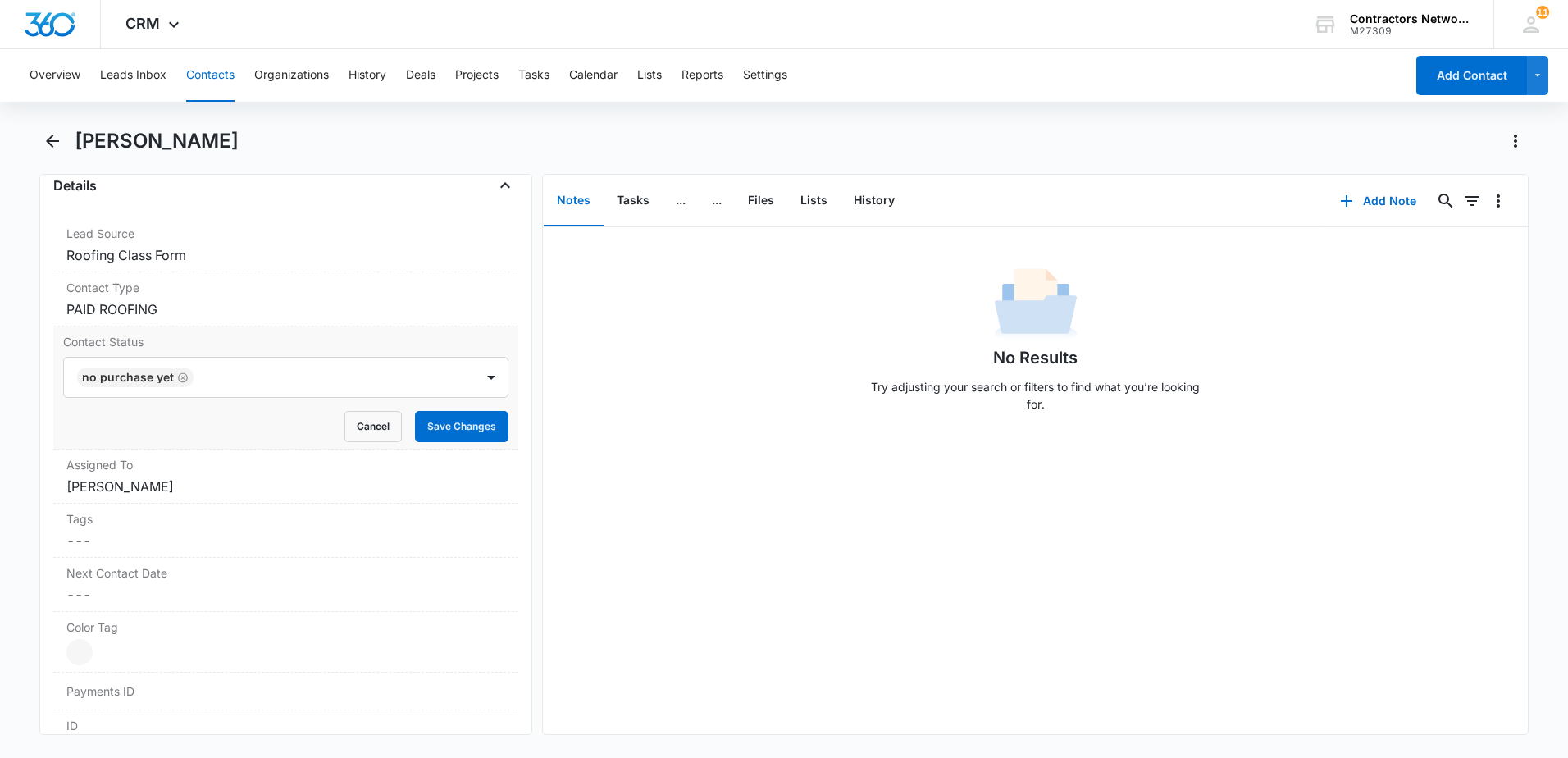
click at [180, 445] on div "Contact Status No Purchase Yet Cancel Save Changes" at bounding box center [285, 388] width 465 height 124
click at [180, 379] on icon "Remove No Purchase Yet" at bounding box center [183, 377] width 11 height 12
drag, startPoint x: 165, startPoint y: 384, endPoint x: 168, endPoint y: 391, distance: 7.6
click at [168, 390] on div "Contact Status" at bounding box center [269, 377] width 411 height 39
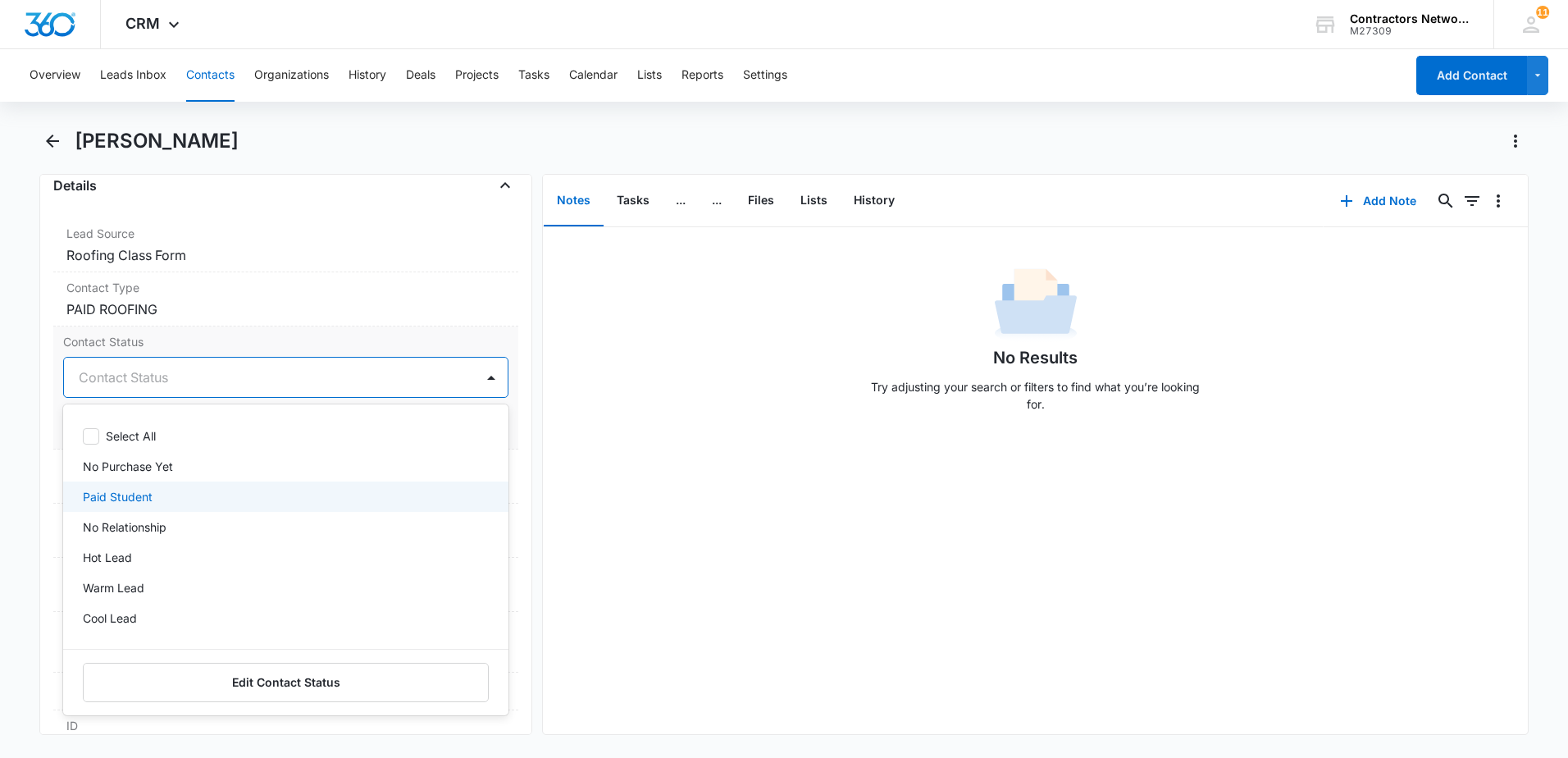
click at [161, 494] on div "Paid Student" at bounding box center [284, 497] width 403 height 18
click at [612, 467] on div "No Results Try adjusting your search or filters to find what you’re looking for." at bounding box center [1035, 481] width 985 height 507
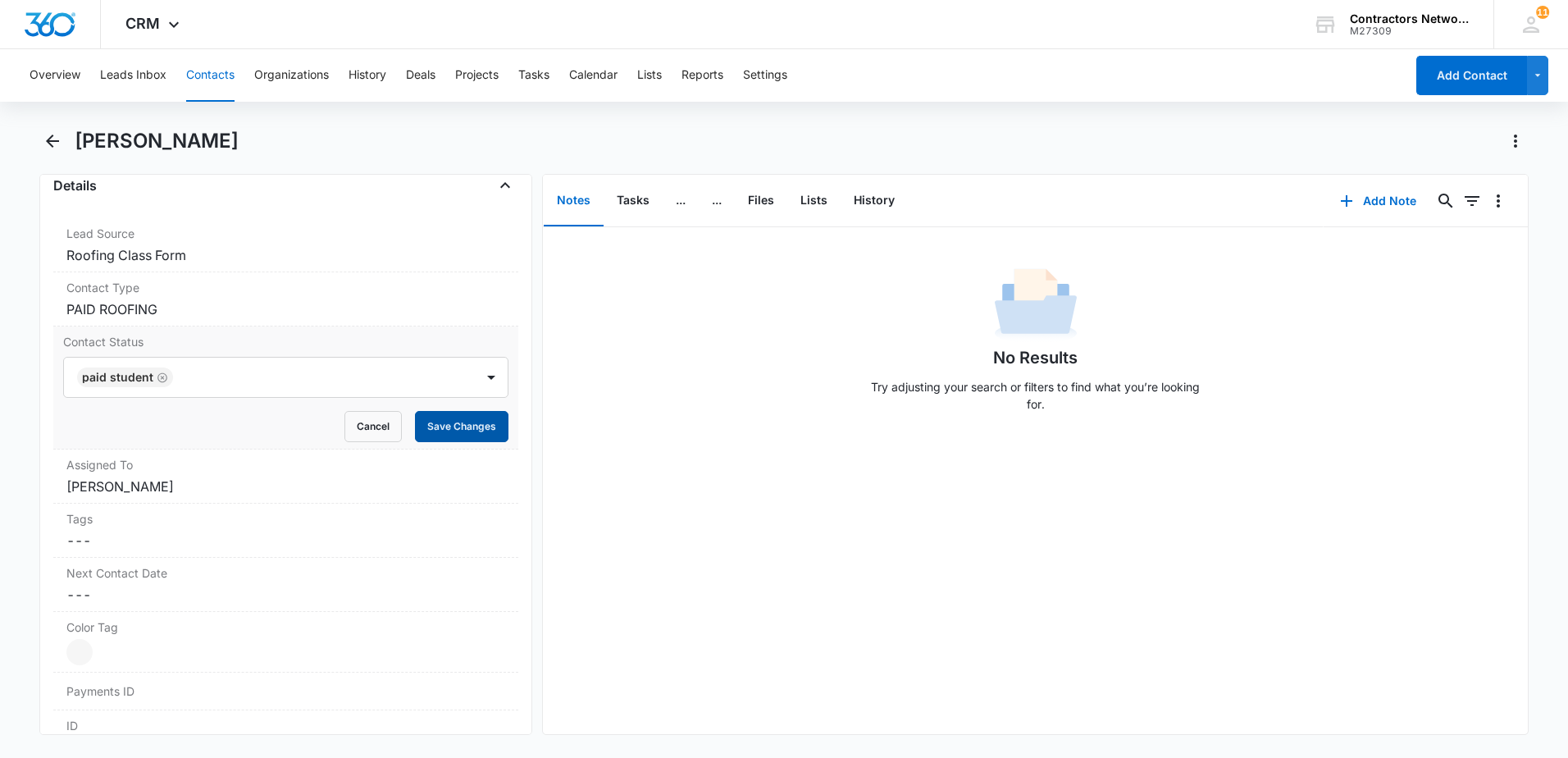
click at [463, 425] on button "Save Changes" at bounding box center [461, 427] width 94 height 32
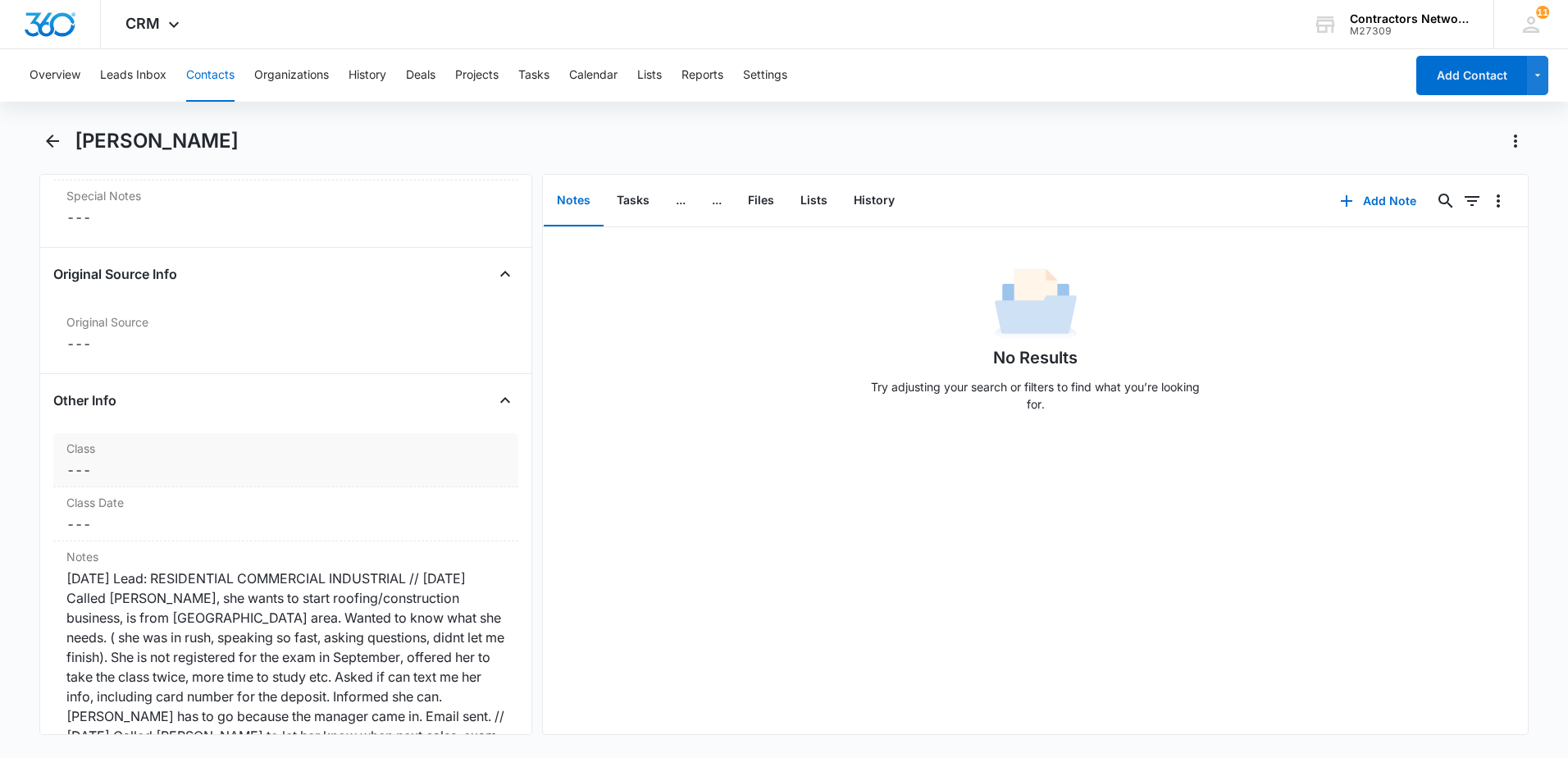
scroll to position [1756, 0]
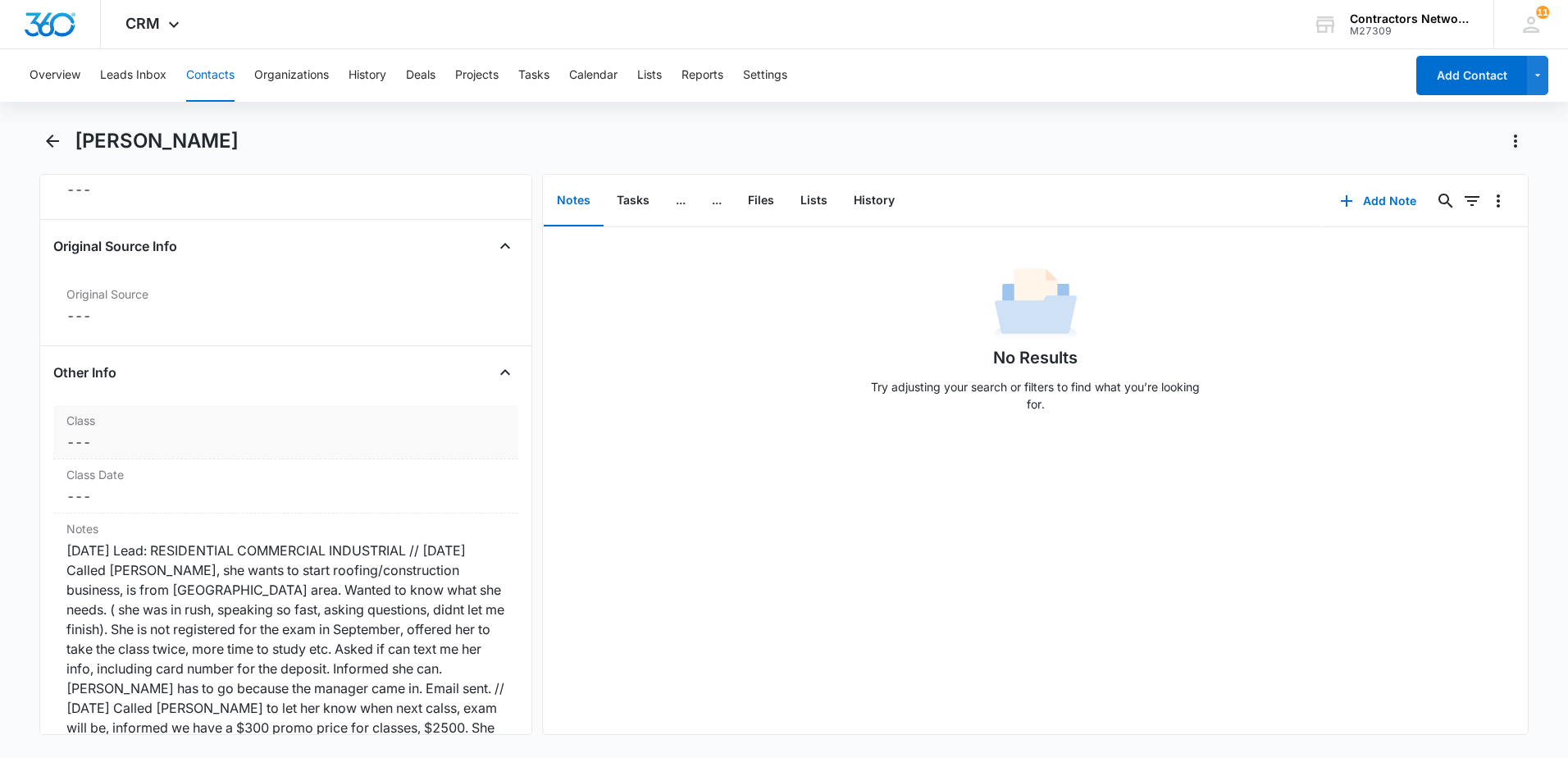
click at [264, 438] on dd "Cancel Save Changes ---" at bounding box center [286, 442] width 439 height 20
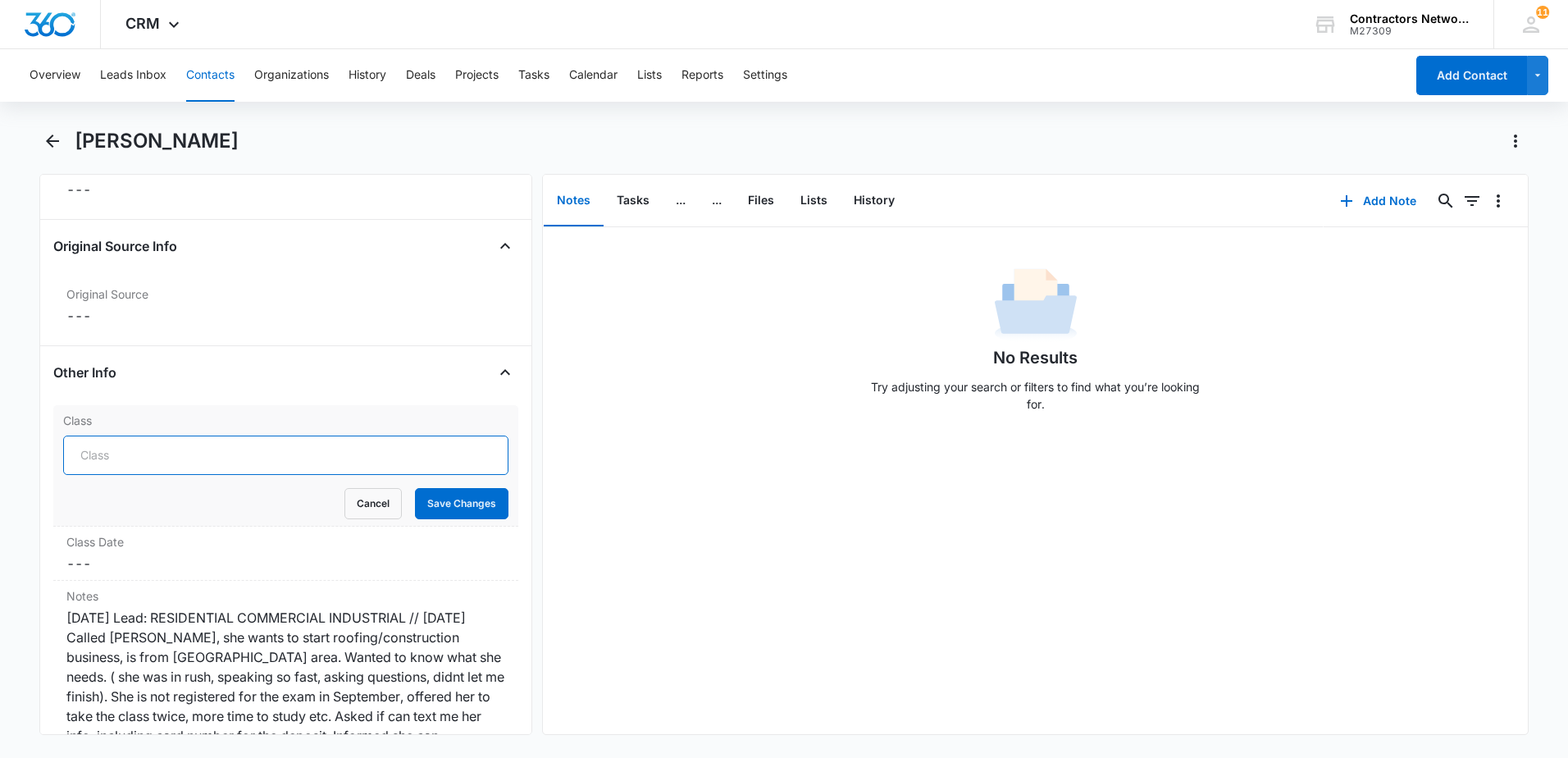
click at [247, 464] on input "Class" at bounding box center [286, 455] width 446 height 39
click at [254, 460] on input "ROOFING THE UNLIMITED [DATE]" at bounding box center [286, 455] width 446 height 39
type input "ROOFING THE UNLIMITED [DATE]"
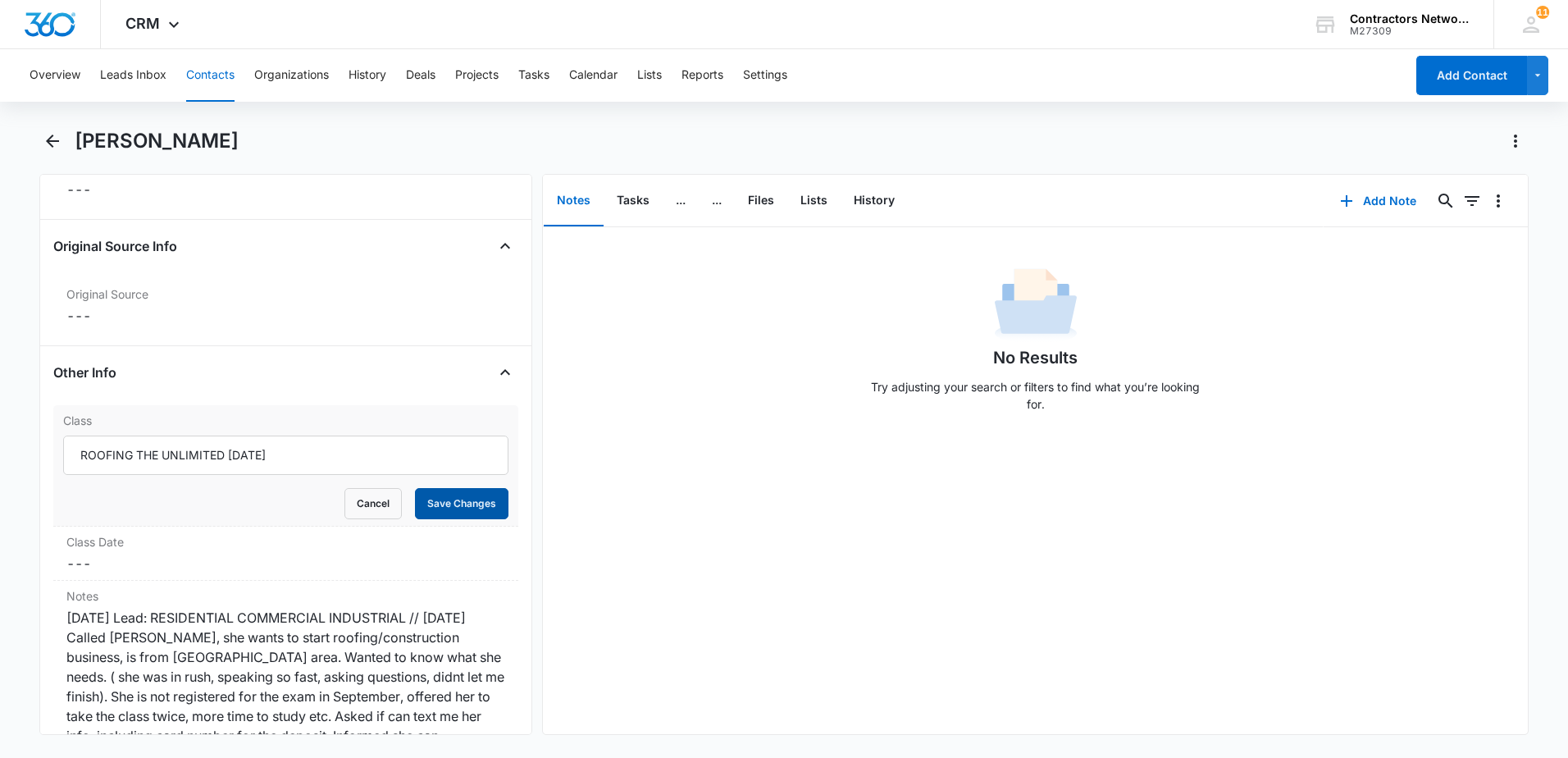
click at [454, 504] on button "Save Changes" at bounding box center [461, 504] width 94 height 32
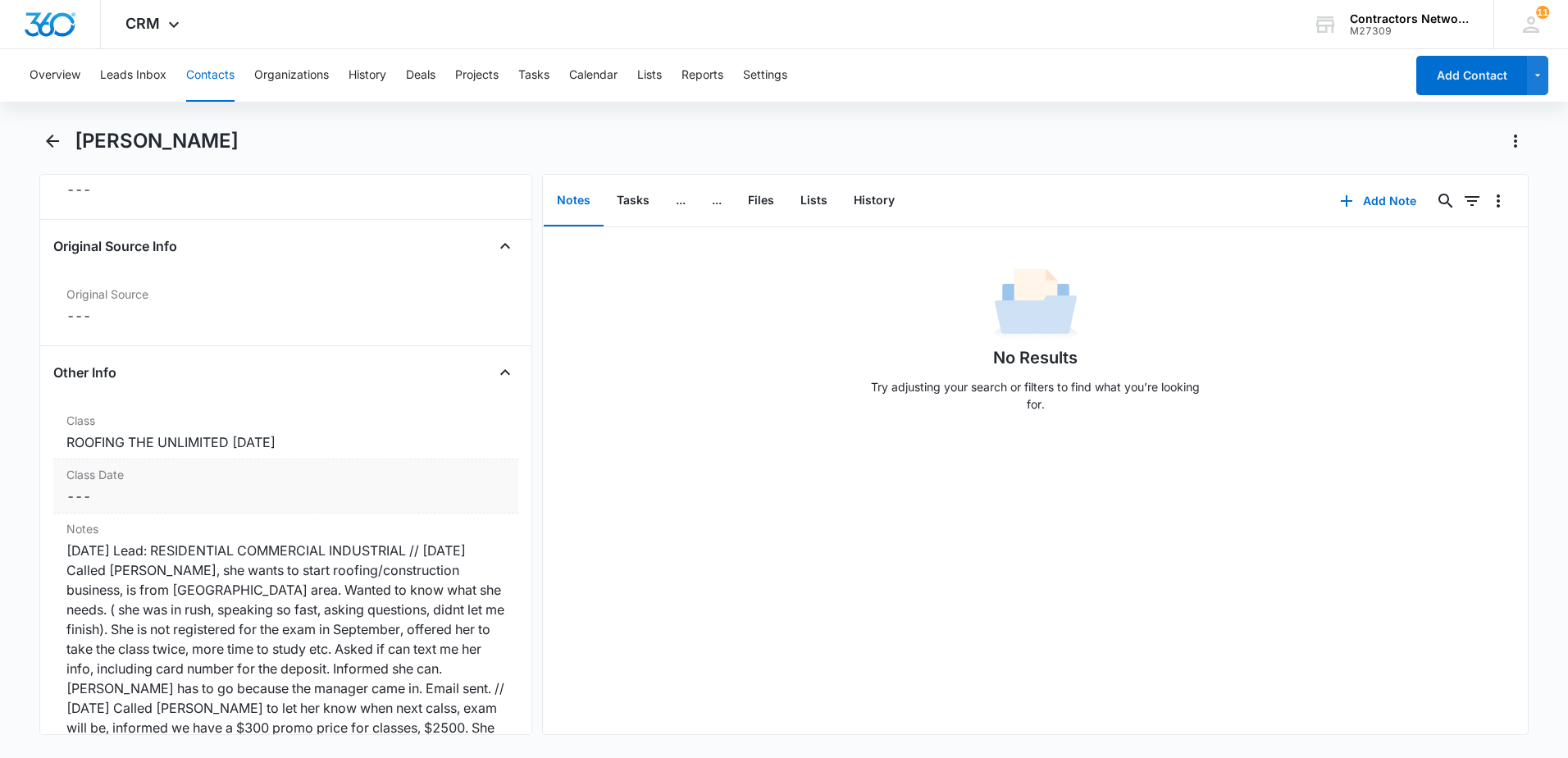
click at [157, 495] on dd "Cancel Save Changes ---" at bounding box center [286, 496] width 439 height 20
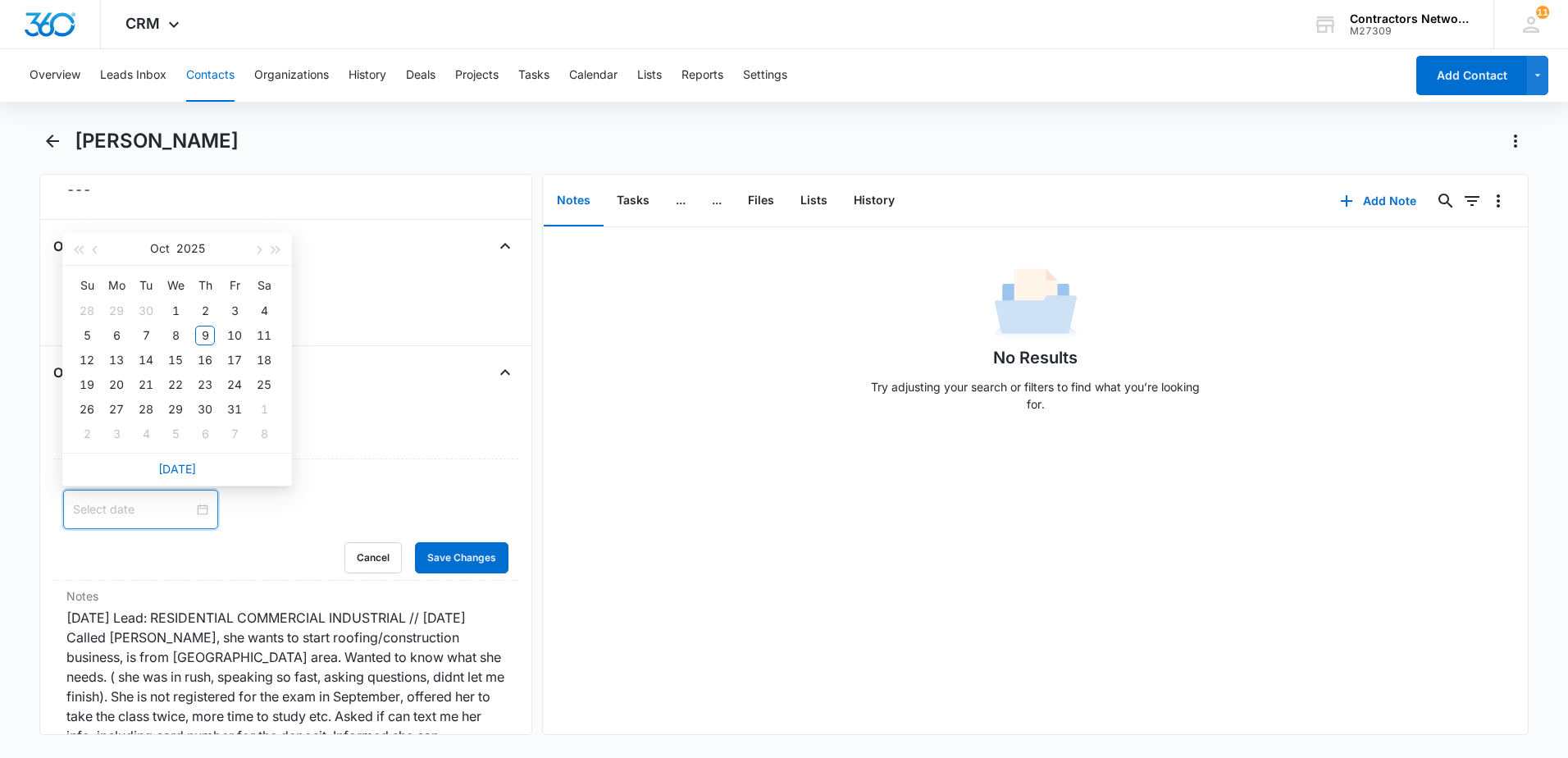
click at [158, 511] on input at bounding box center [134, 509] width 121 height 18
type input "[DATE]"
click at [123, 405] on div "27" at bounding box center [116, 409] width 19 height 20
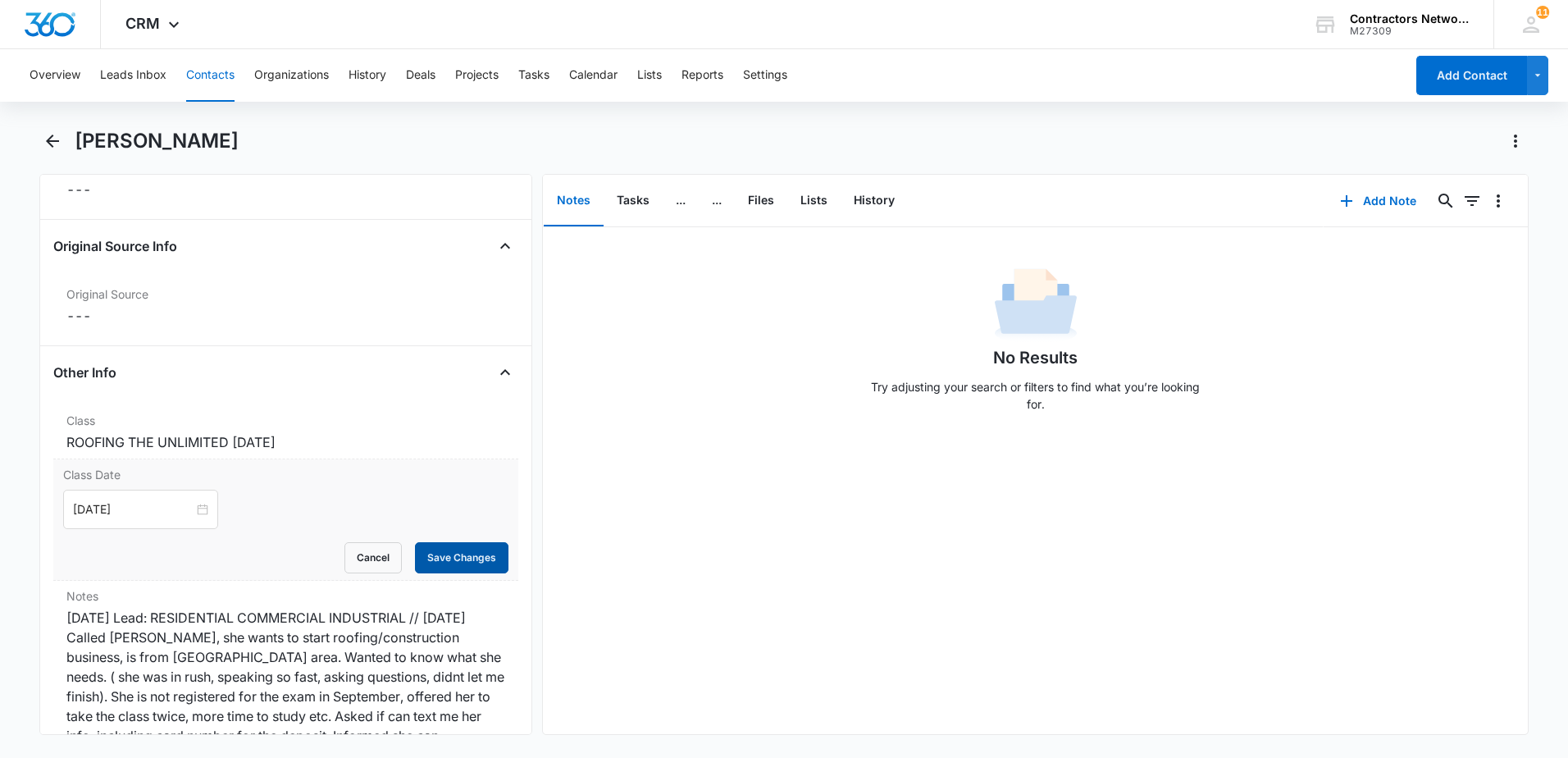
click at [465, 566] on button "Save Changes" at bounding box center [461, 558] width 94 height 32
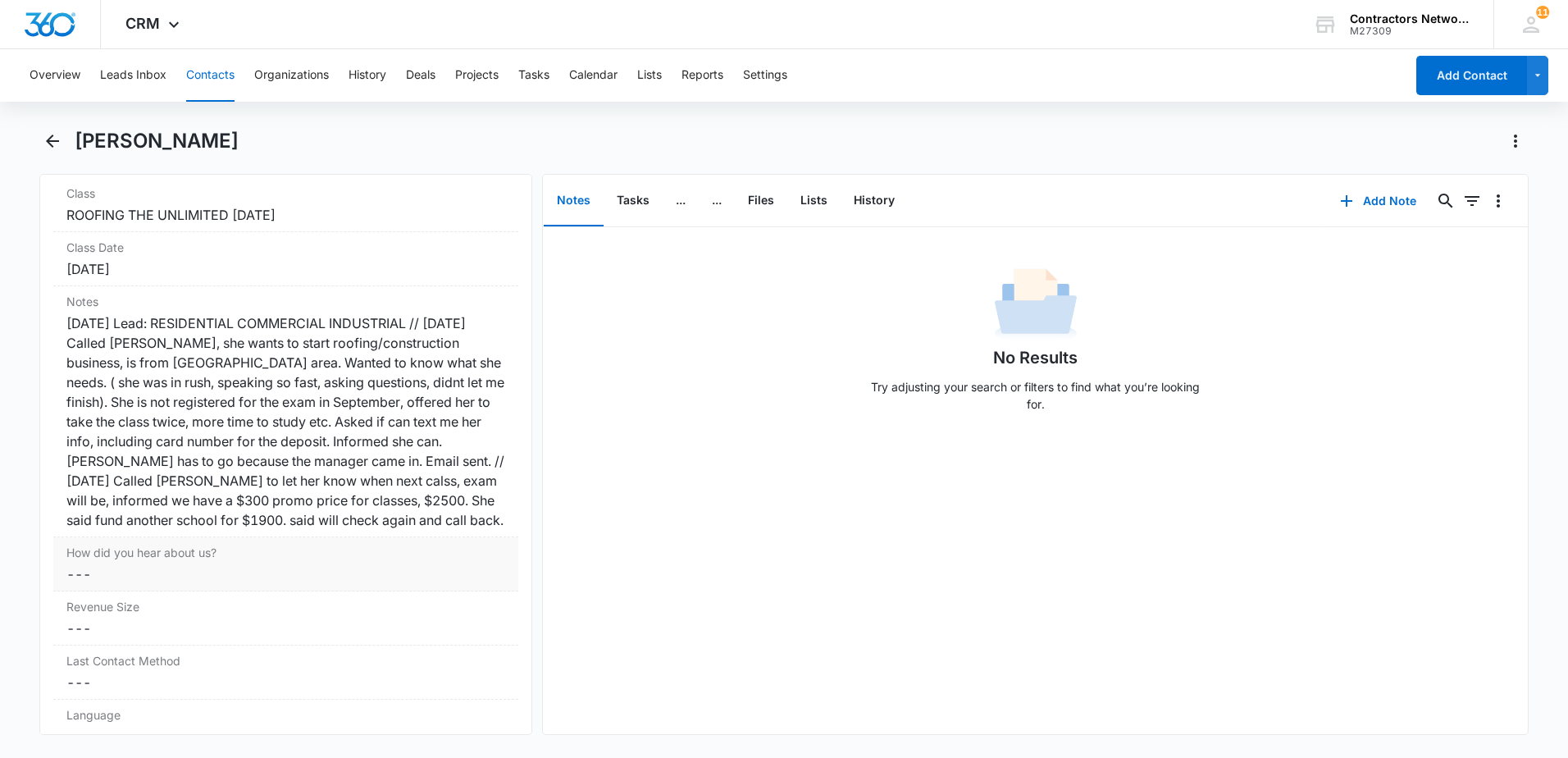
scroll to position [2002, 0]
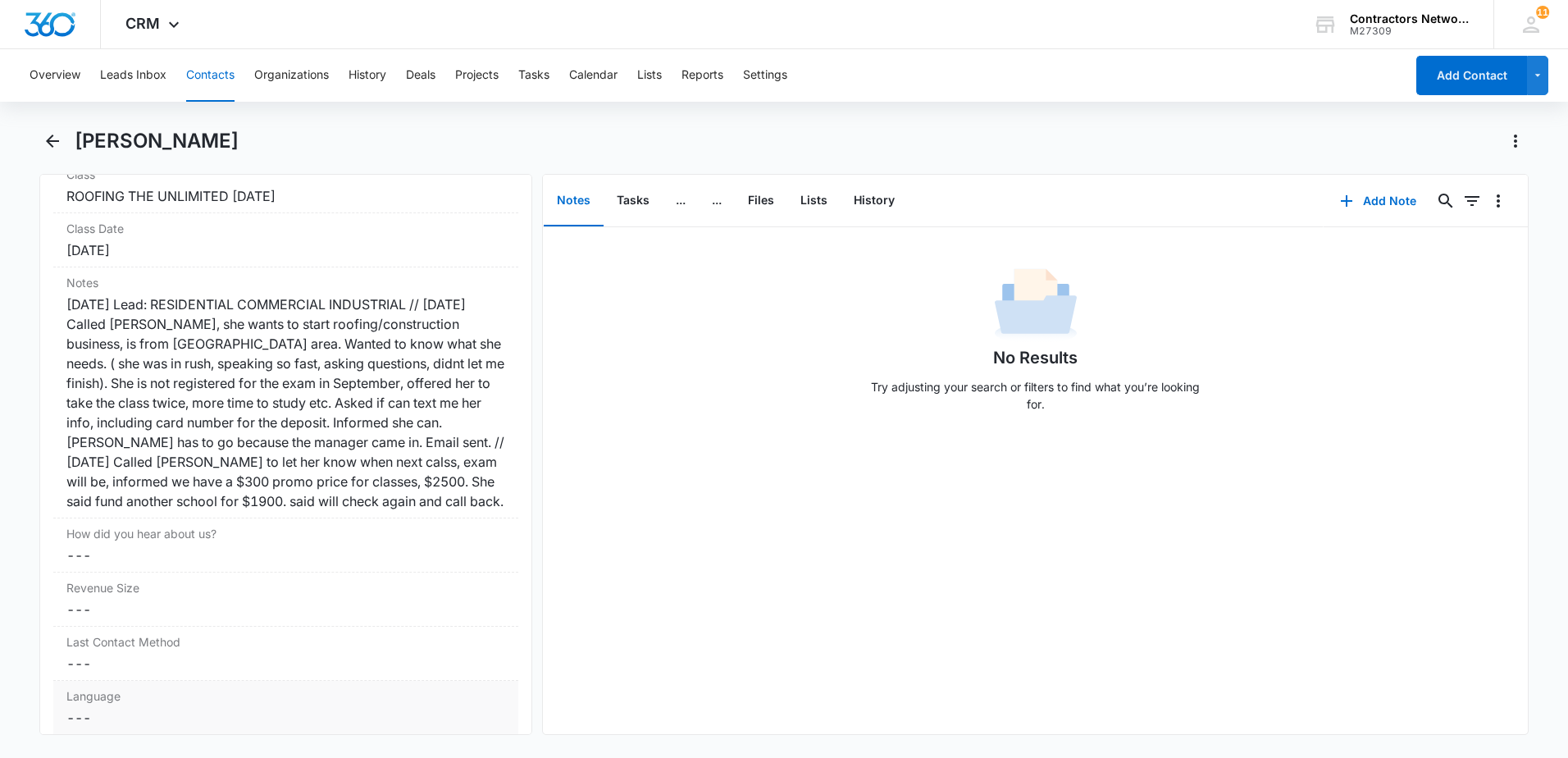
click at [461, 507] on div "[DATE] Lead: RESIDENTIAL COMMERCIAL INDUSTRIAL // [DATE] Called [PERSON_NAME], …" at bounding box center [286, 402] width 439 height 216
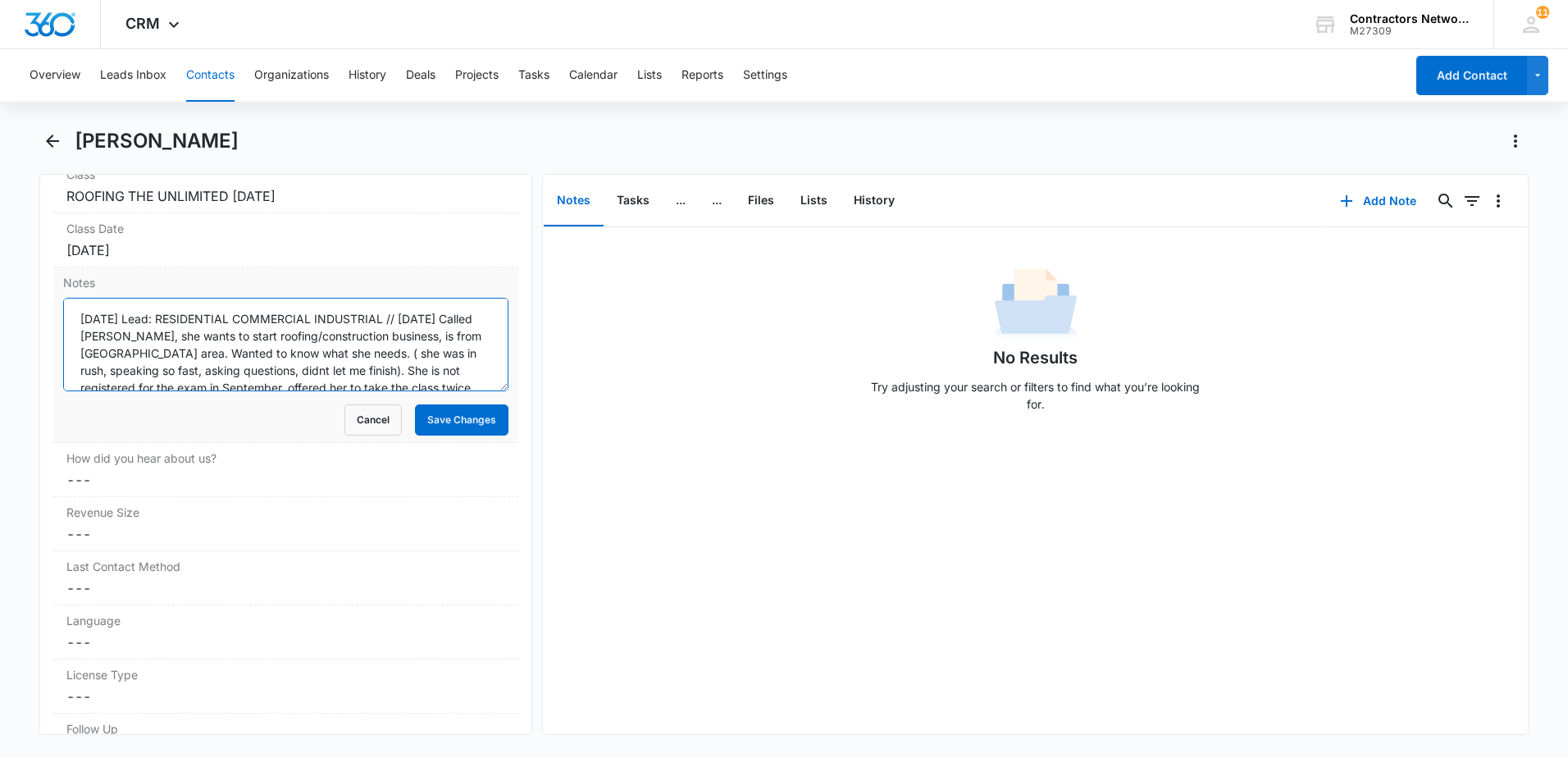
scroll to position [121, 0]
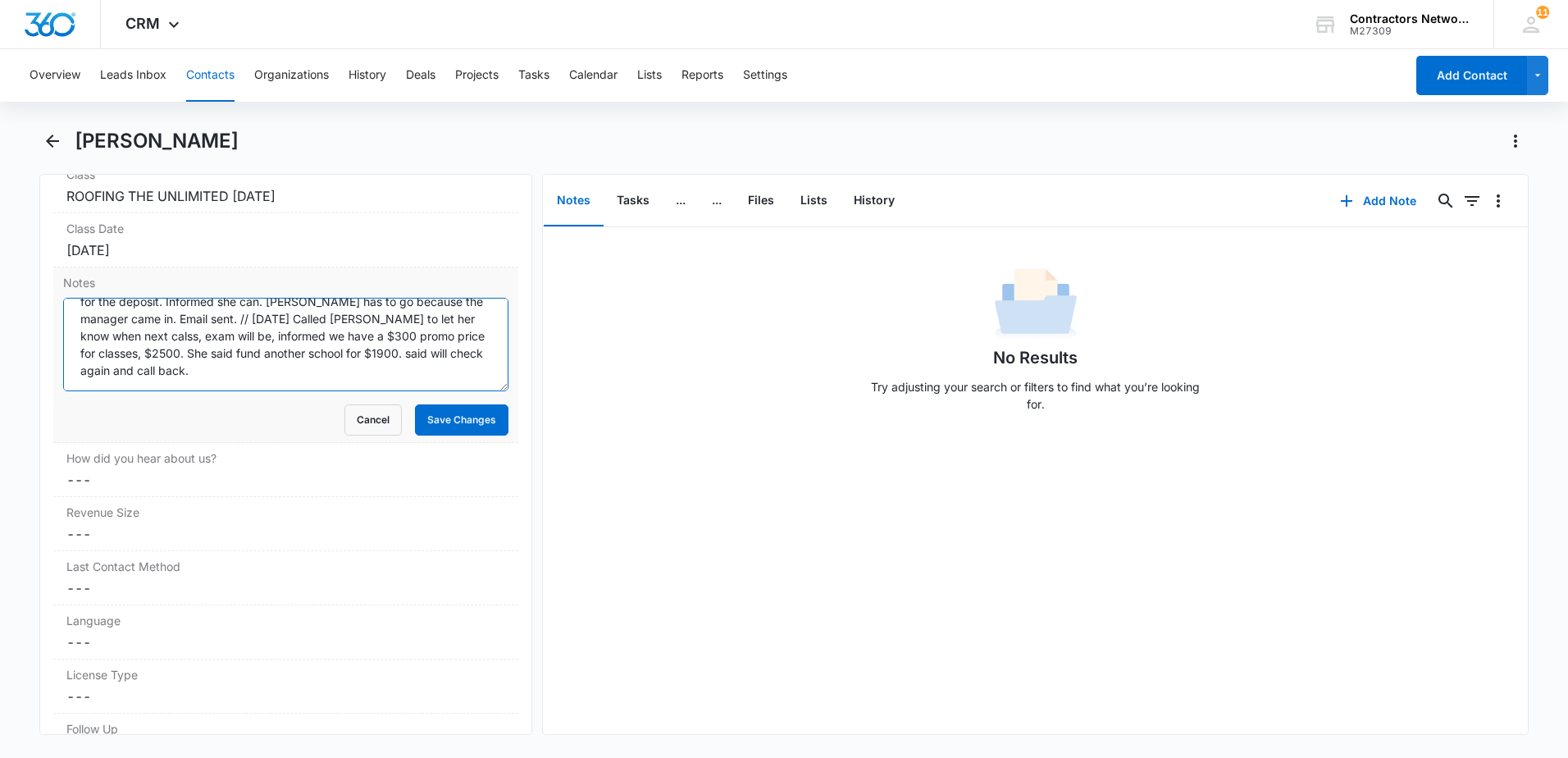
click at [471, 370] on textarea "[DATE] Lead: RESIDENTIAL COMMERCIAL INDUSTRIAL // [DATE] Called [PERSON_NAME], …" at bounding box center [286, 345] width 446 height 94
click at [342, 376] on textarea "[DATE] Lead: RESIDENTIAL COMMERCIAL INDUSTRIAL // [DATE] Called [PERSON_NAME], …" at bounding box center [286, 345] width 446 height 94
type textarea "[DATE] Lead: RESIDENTIAL COMMERCIAL INDUSTRIAL // [DATE] Called [PERSON_NAME], …"
click at [460, 412] on button "Save Changes" at bounding box center [461, 421] width 94 height 32
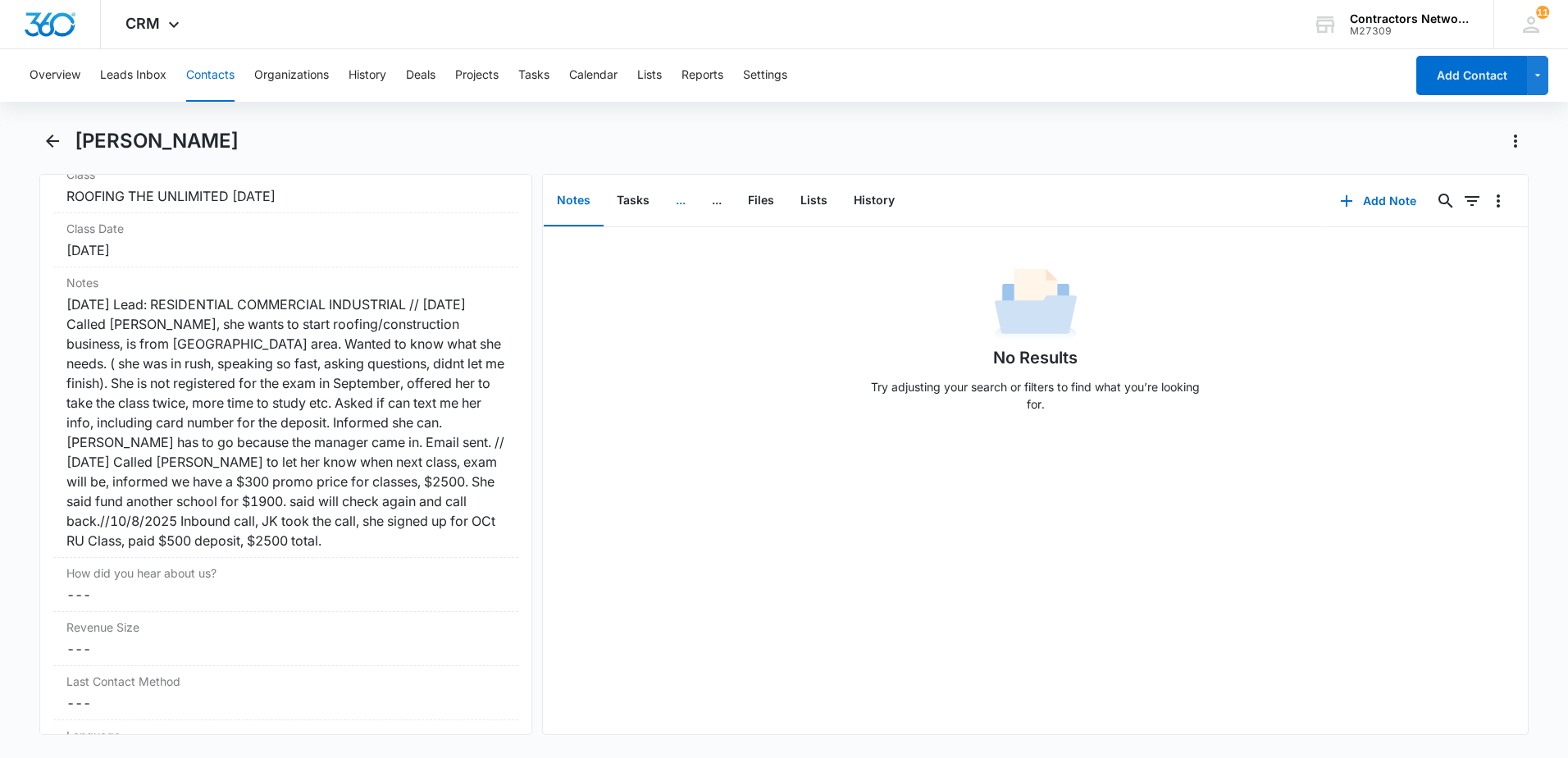
click at [675, 205] on button "..." at bounding box center [680, 201] width 36 height 51
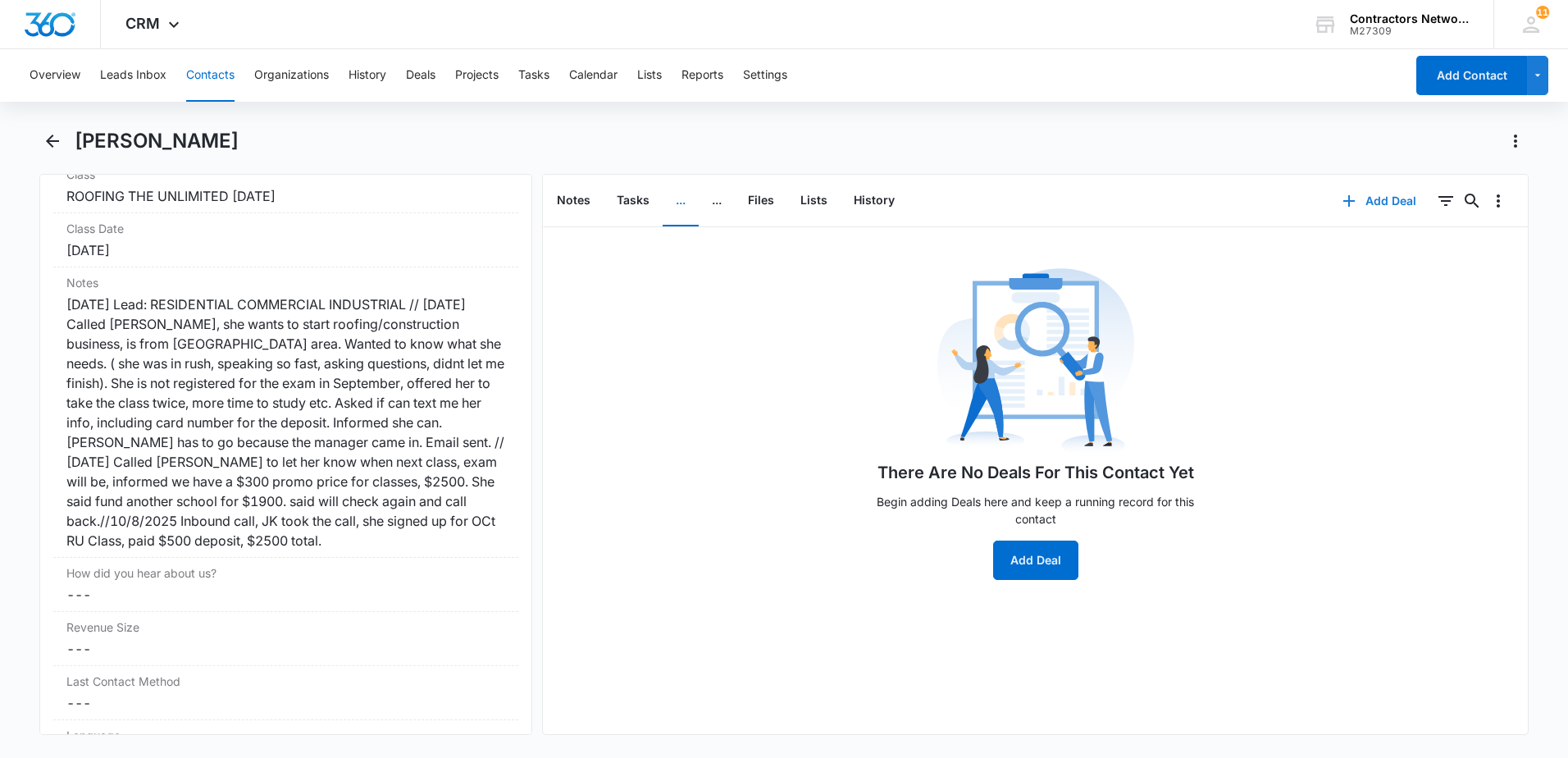
click at [1343, 202] on icon "button" at bounding box center [1349, 201] width 11 height 11
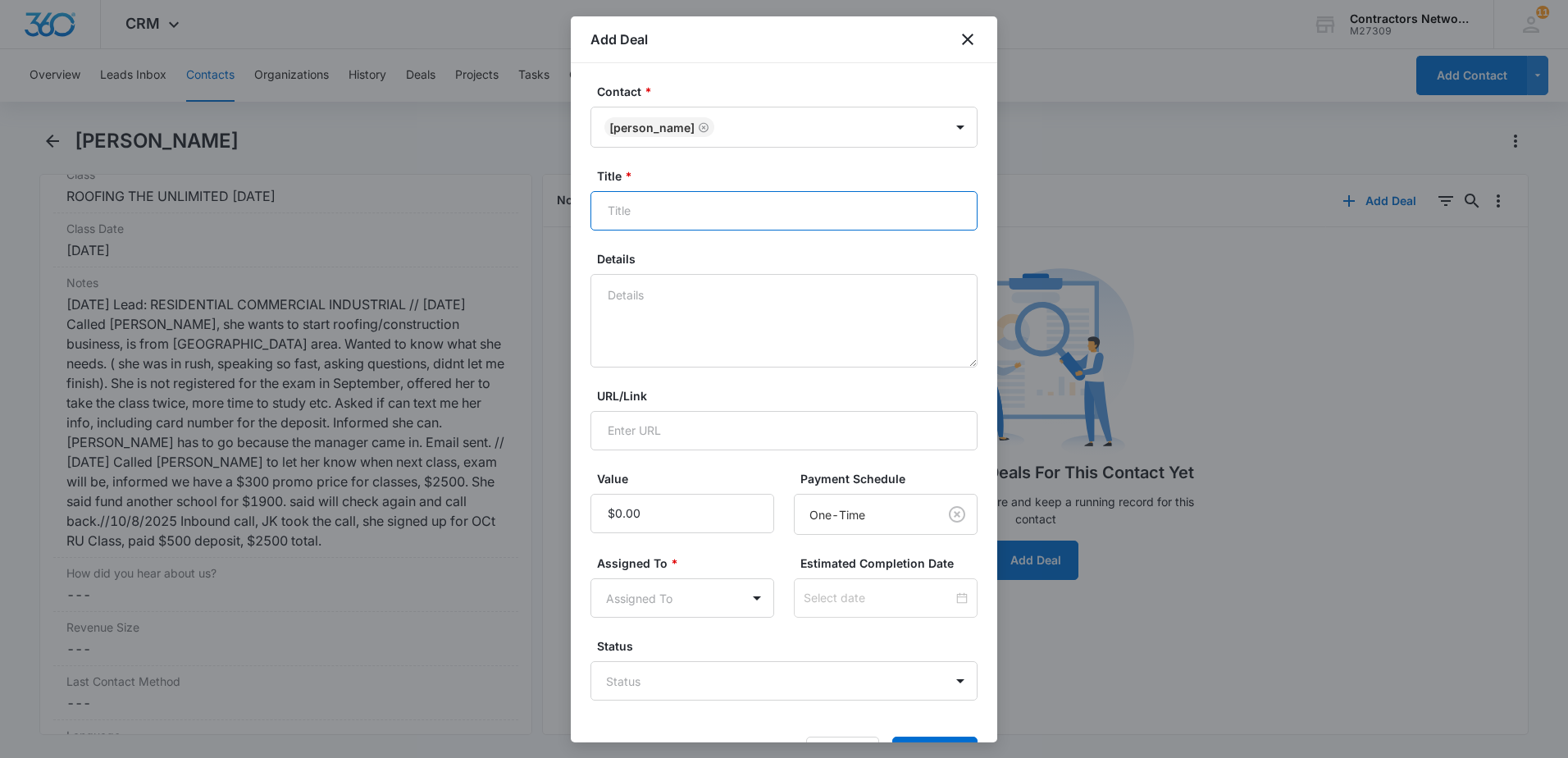
click at [684, 208] on input "Title *" at bounding box center [784, 211] width 387 height 39
type input "r"
type input "ROOFING THE UNLIMITED [DATE]"
click at [678, 334] on textarea "Details" at bounding box center [784, 320] width 387 height 94
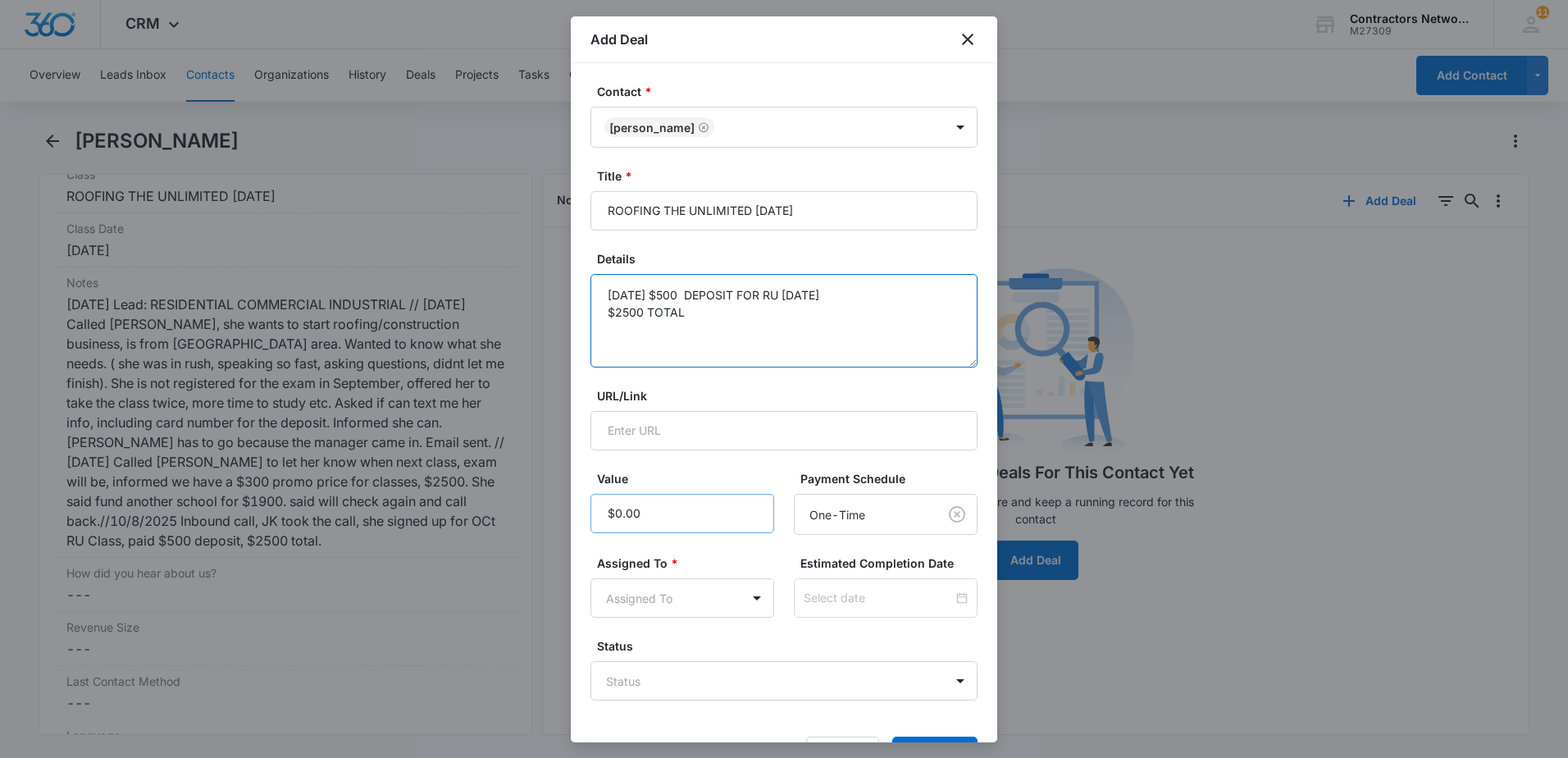
type textarea "[DATE] $500 DEPOSIT FOR RU [DATE] $2500 TOTAL"
click at [732, 515] on input "Value" at bounding box center [682, 514] width 184 height 39
type input "$500.00"
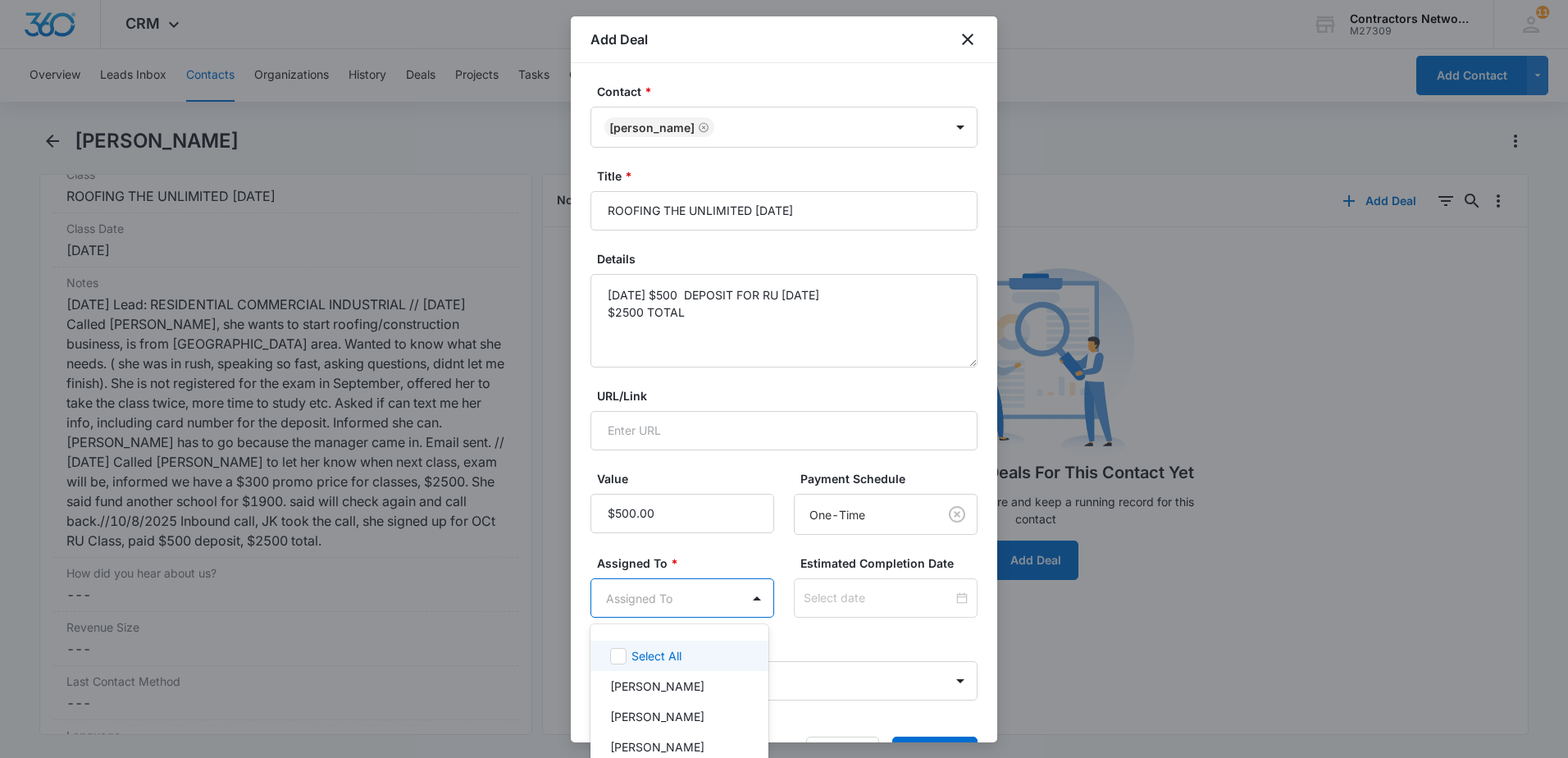
click at [671, 595] on body "CRM Apps Reputation Websites Forms CRM Email Social Shop Payments POS Content A…" at bounding box center [784, 379] width 1568 height 758
click at [669, 686] on p "[PERSON_NAME]" at bounding box center [657, 686] width 95 height 18
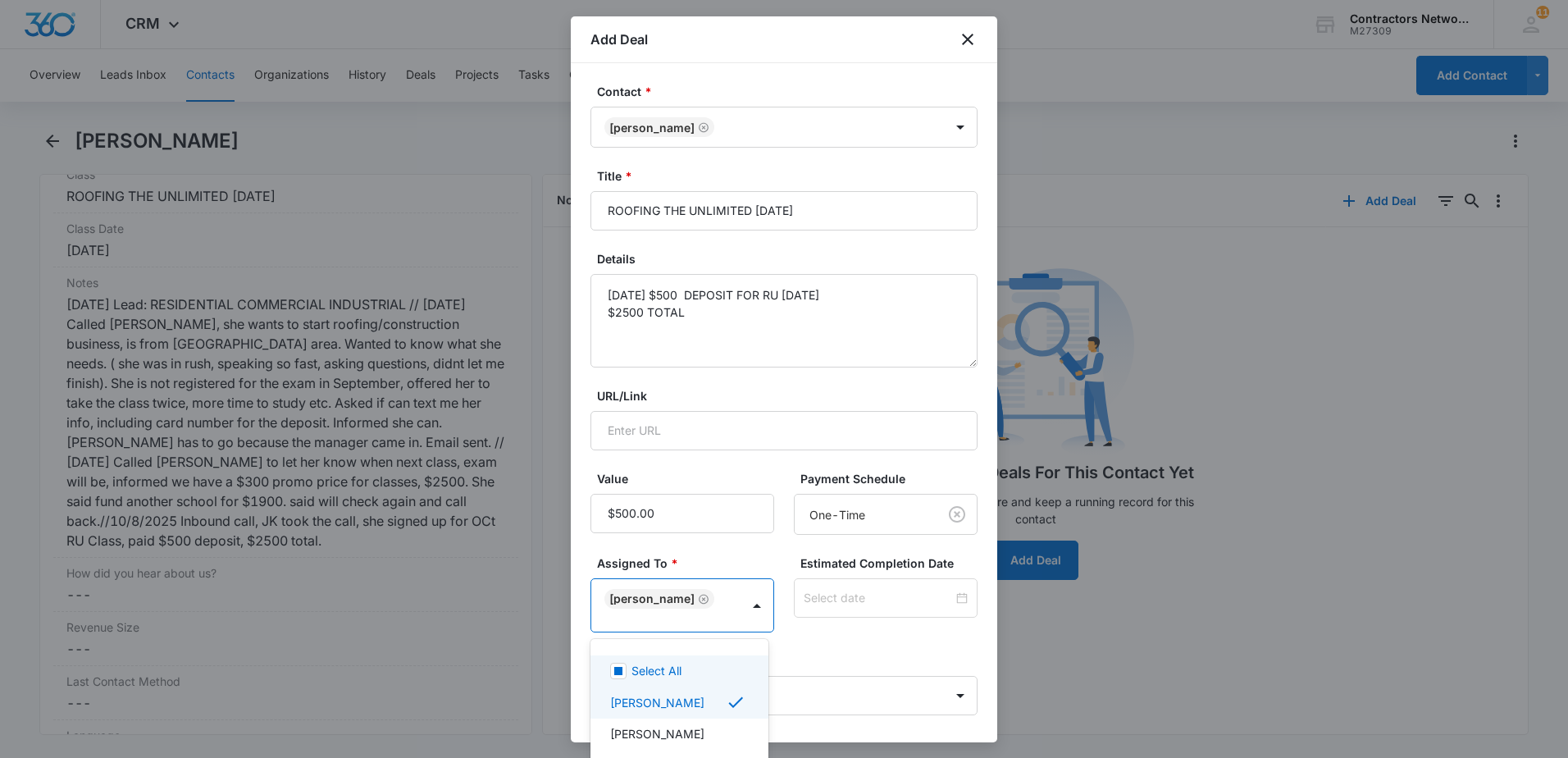
click at [887, 643] on div at bounding box center [784, 379] width 1568 height 758
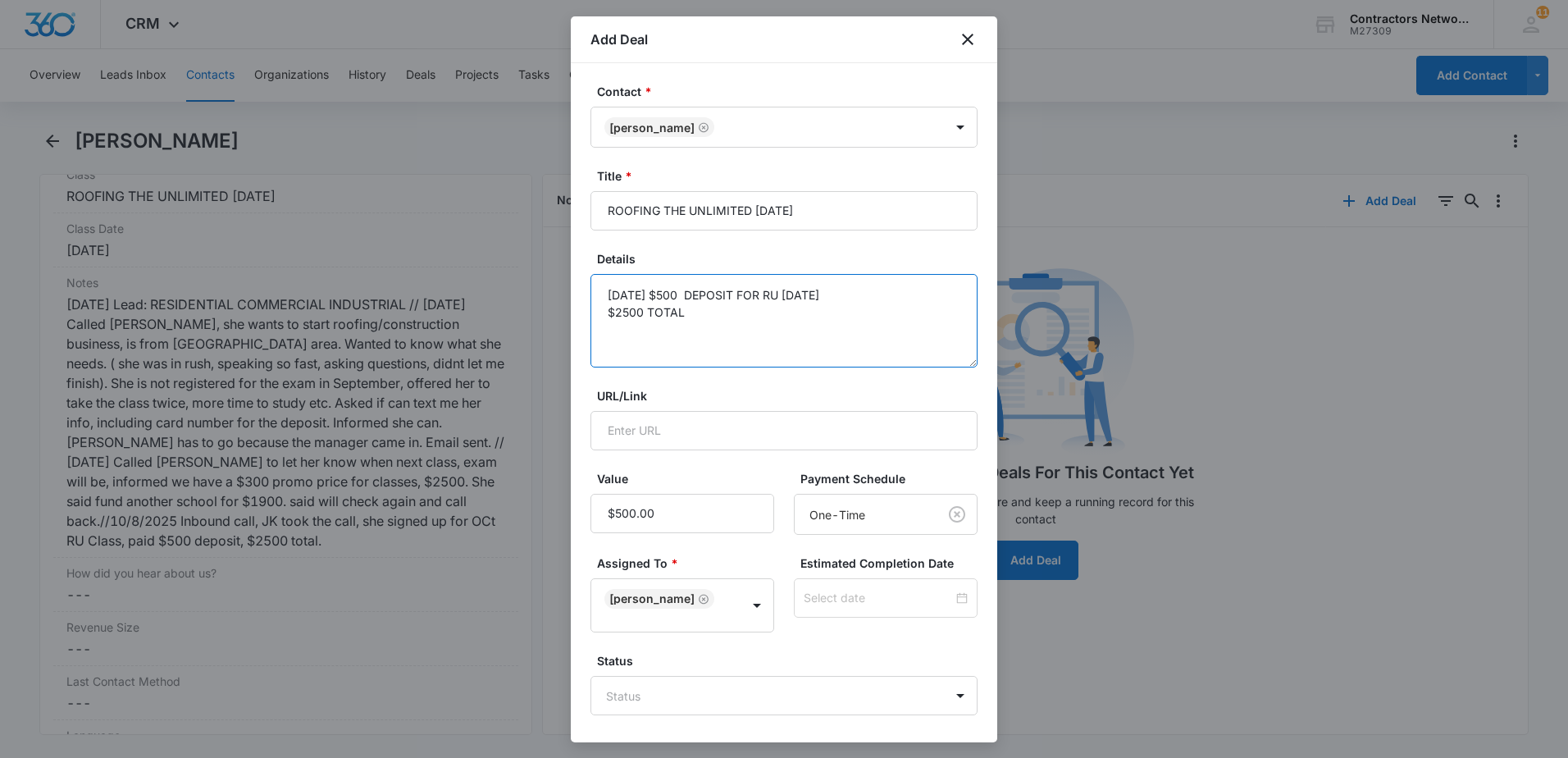
drag, startPoint x: 706, startPoint y: 312, endPoint x: 590, endPoint y: 294, distance: 117.4
click at [590, 294] on textarea "[DATE] $500 DEPOSIT FOR RU [DATE] $2500 TOTAL" at bounding box center [784, 320] width 387 height 94
click at [629, 299] on textarea "[DATE] $500 DEPOSIT FOR RU [DATE] $2500 TOTAL" at bounding box center [784, 320] width 387 height 94
drag, startPoint x: 693, startPoint y: 312, endPoint x: 602, endPoint y: 282, distance: 95.8
click at [602, 282] on textarea "[DATE] $500 DEPOSIT FOR RU [DATE] $2500 TOTAL" at bounding box center [784, 320] width 387 height 94
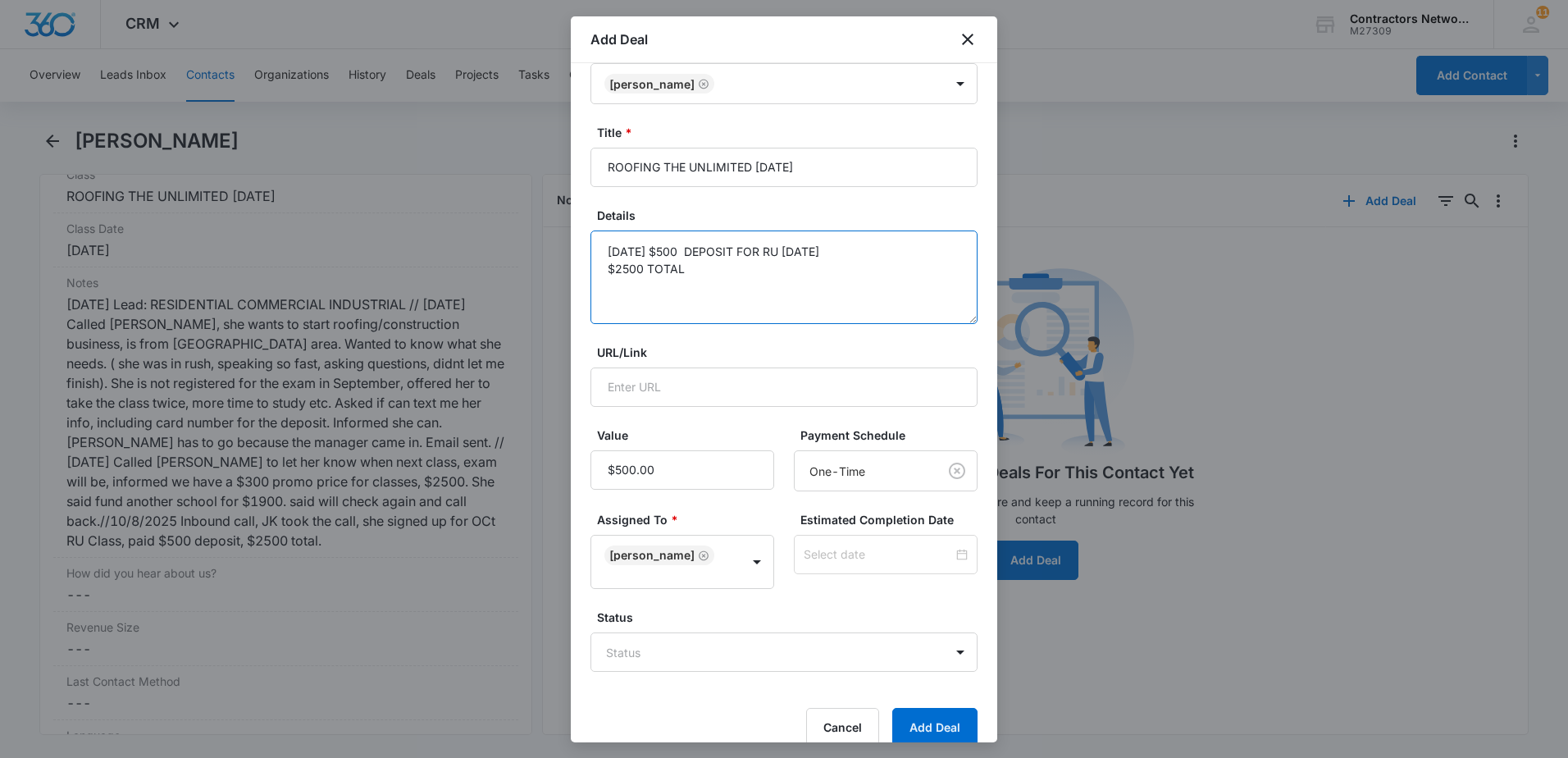
scroll to position [68, 0]
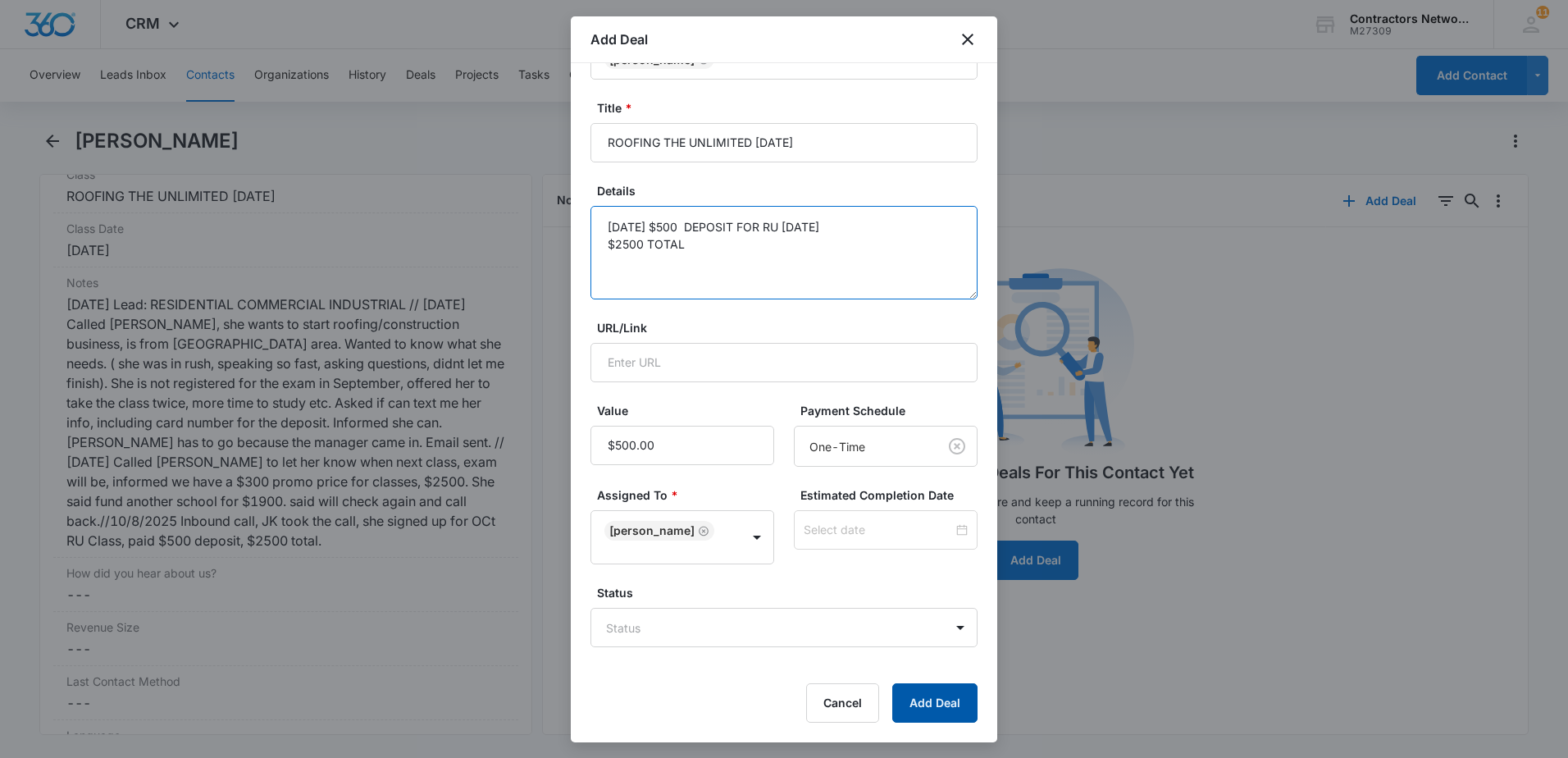
type textarea "[DATE] $500 DEPOSIT FOR RU [DATE] $2500 TOTAL"
click at [911, 699] on button "Add Deal" at bounding box center [935, 703] width 85 height 39
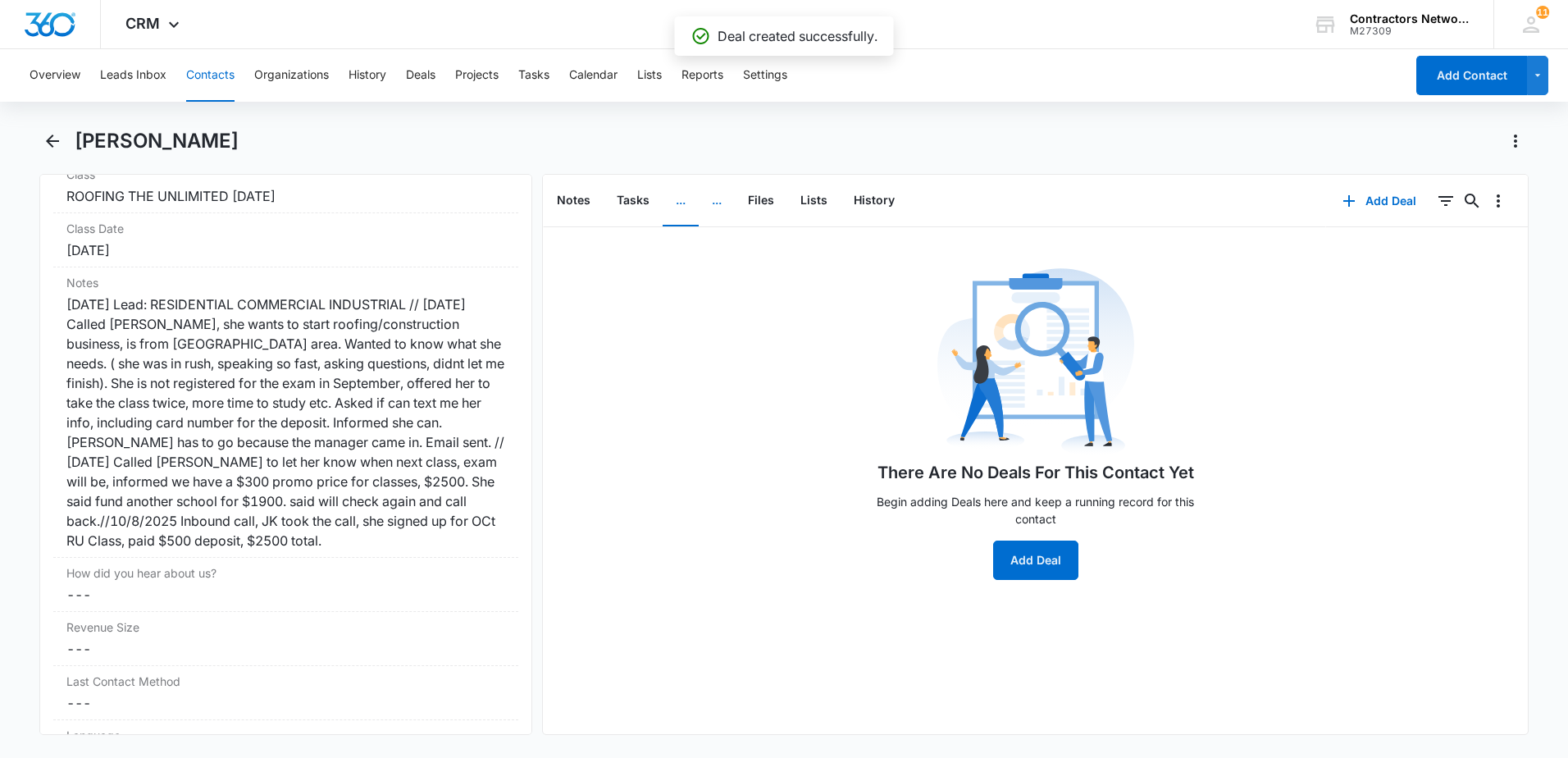
click at [717, 206] on button "..." at bounding box center [717, 201] width 36 height 51
click at [1324, 203] on icon "button" at bounding box center [1333, 201] width 19 height 20
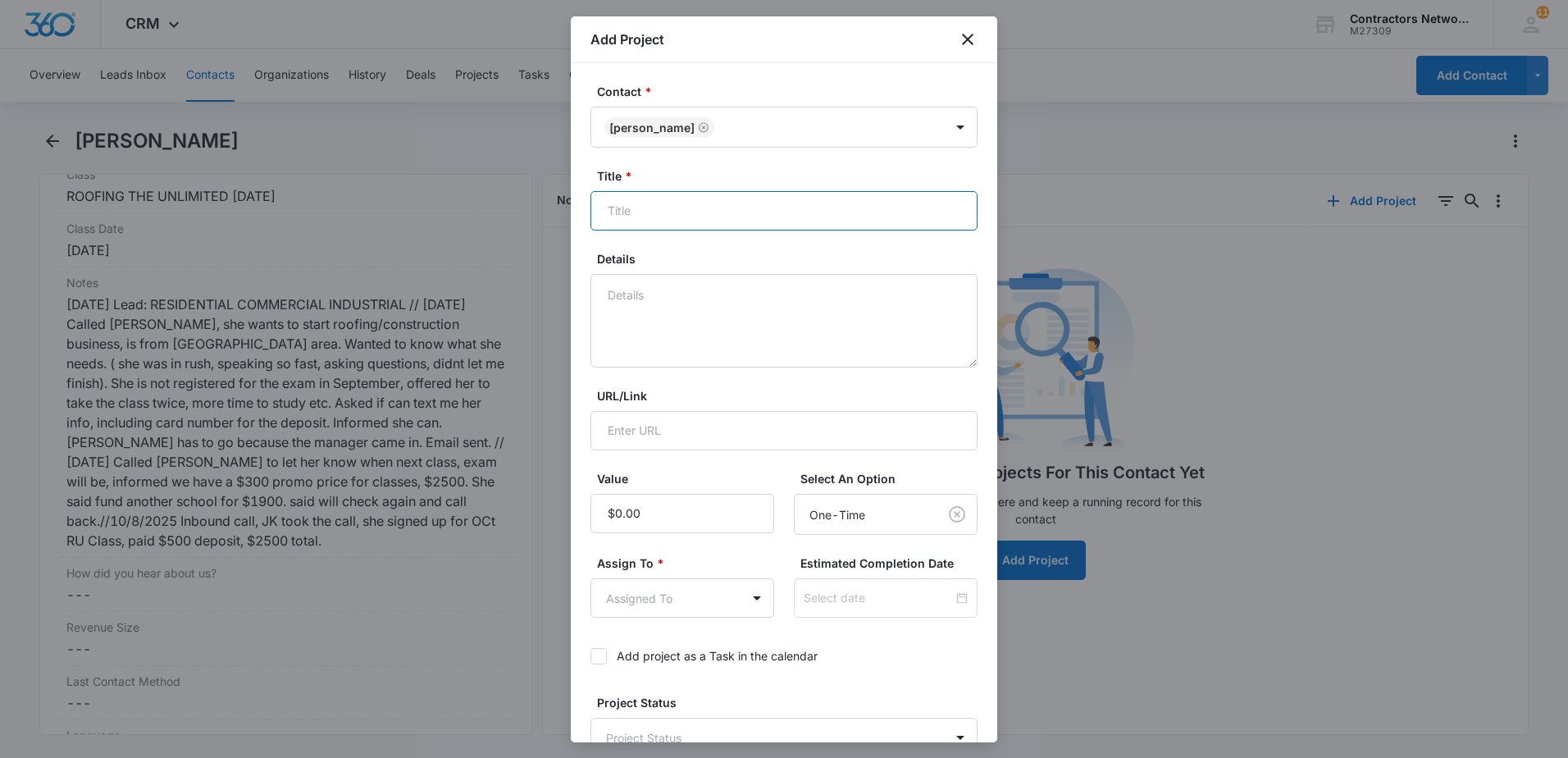
click at [679, 204] on input "Title *" at bounding box center [784, 211] width 387 height 39
click at [667, 312] on textarea "Details" at bounding box center [784, 320] width 387 height 94
paste textarea "[DATE] $500 DEPOSIT FOR RU [DATE] $2500 TOTAL"
type textarea "[DATE] $500 DEPOSIT FOR RU [DATE] $2500 TOTAL"
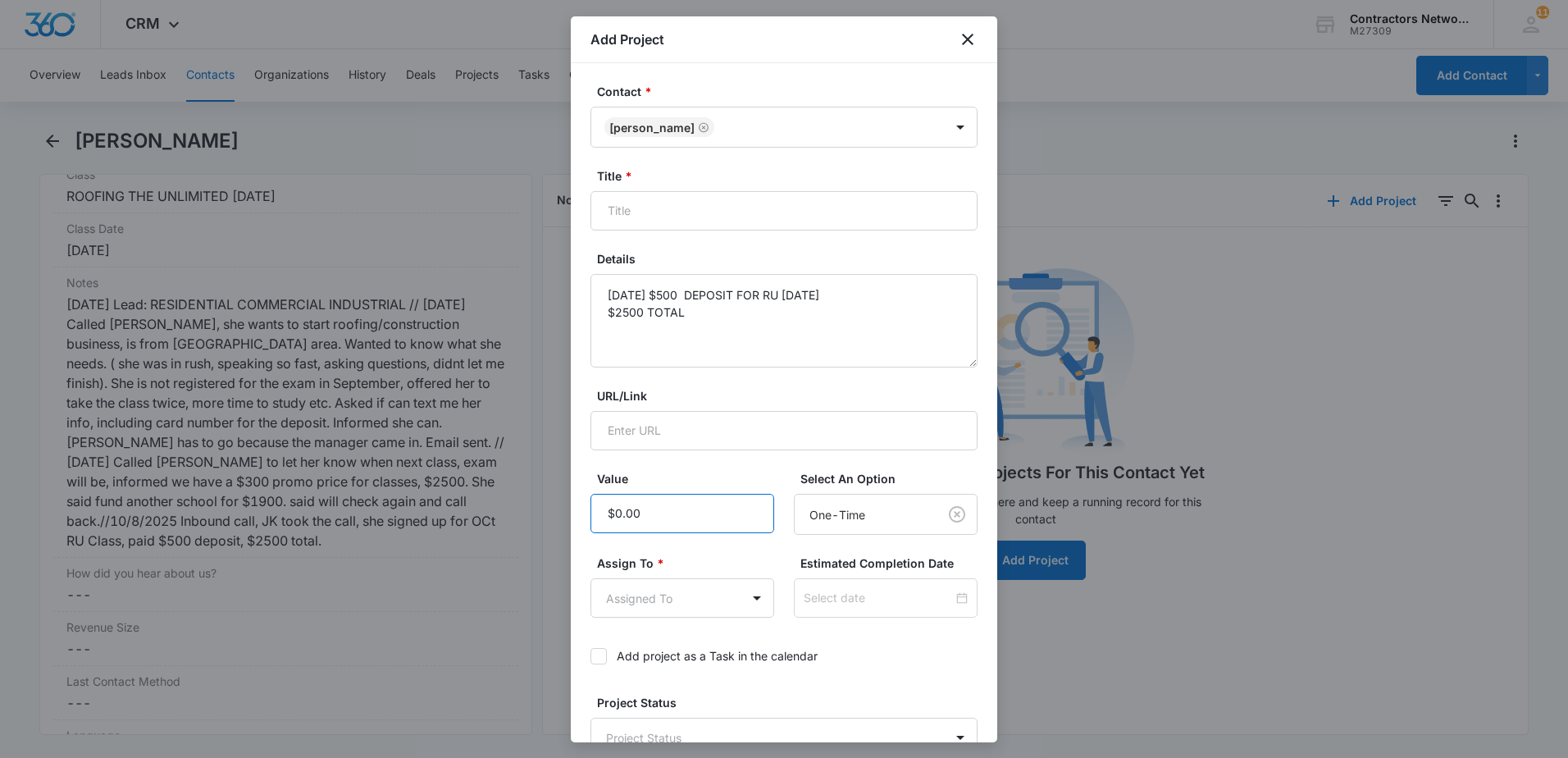
click at [676, 507] on input "Value" at bounding box center [682, 514] width 184 height 39
type input "$2,500.00"
click at [680, 604] on body "CRM Apps Reputation Websites Forms CRM Email Social Shop Payments POS Content A…" at bounding box center [784, 379] width 1568 height 758
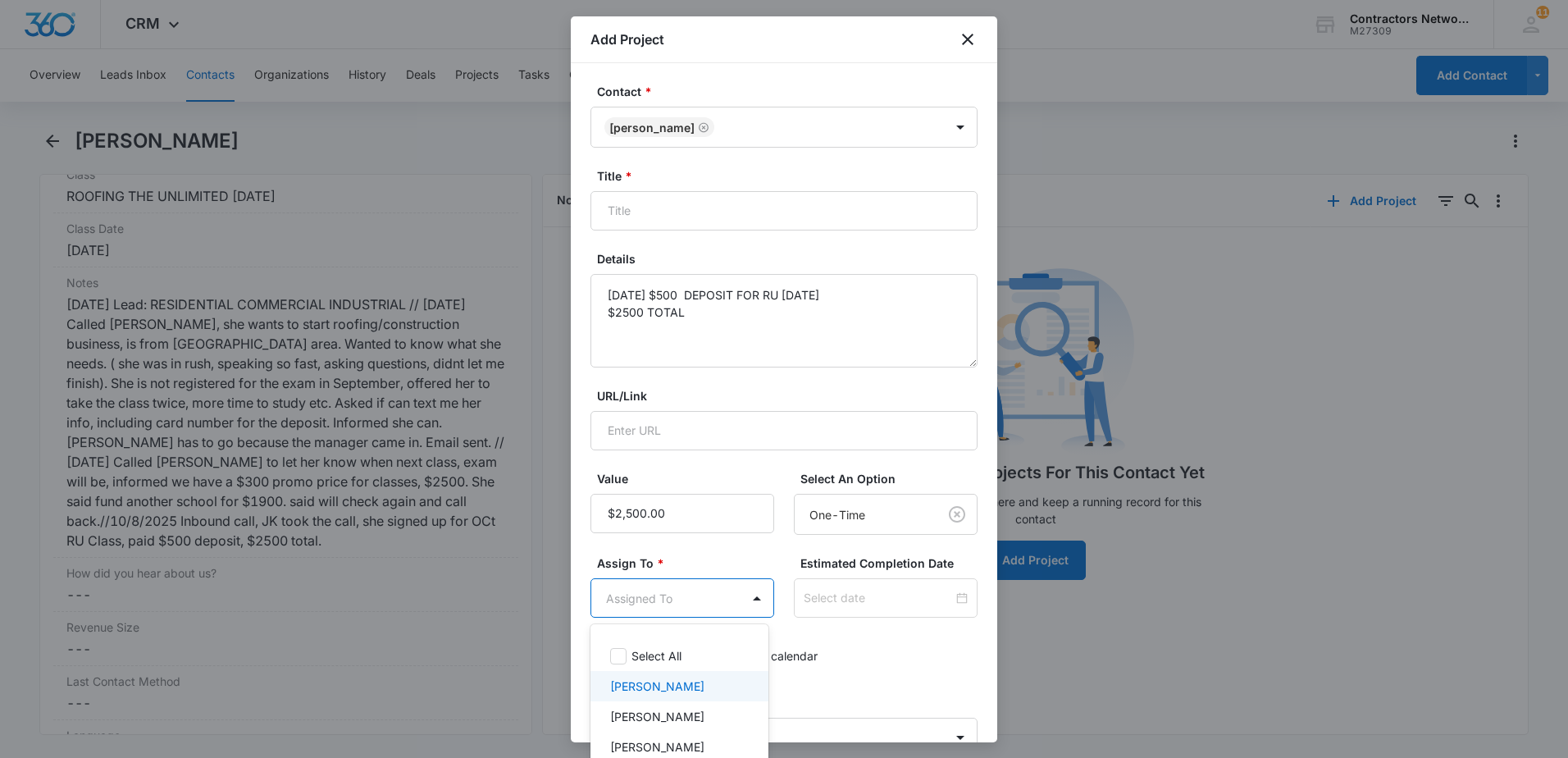
click at [684, 691] on p "[PERSON_NAME]" at bounding box center [657, 686] width 95 height 18
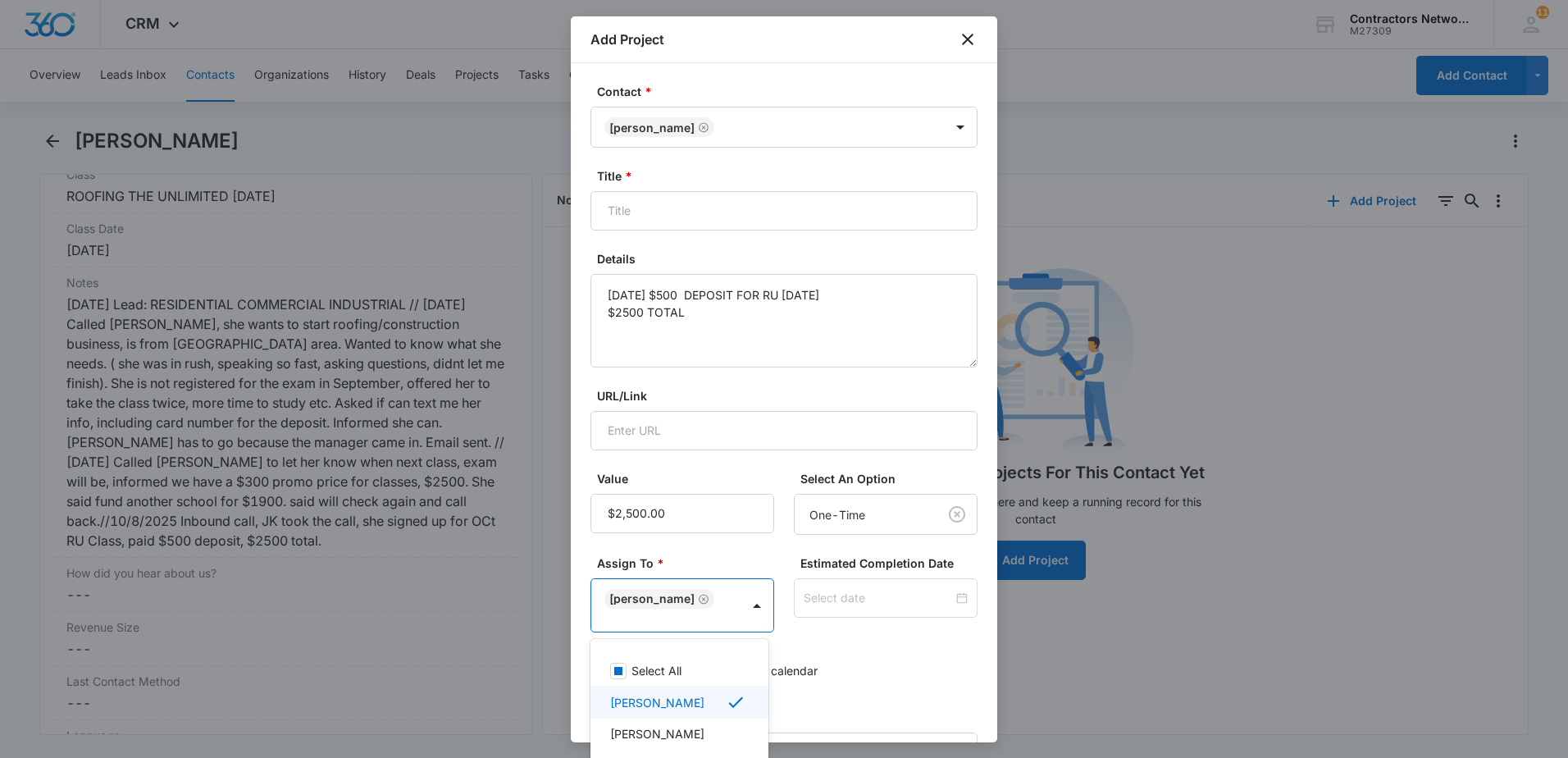
click at [856, 678] on div at bounding box center [784, 379] width 1568 height 758
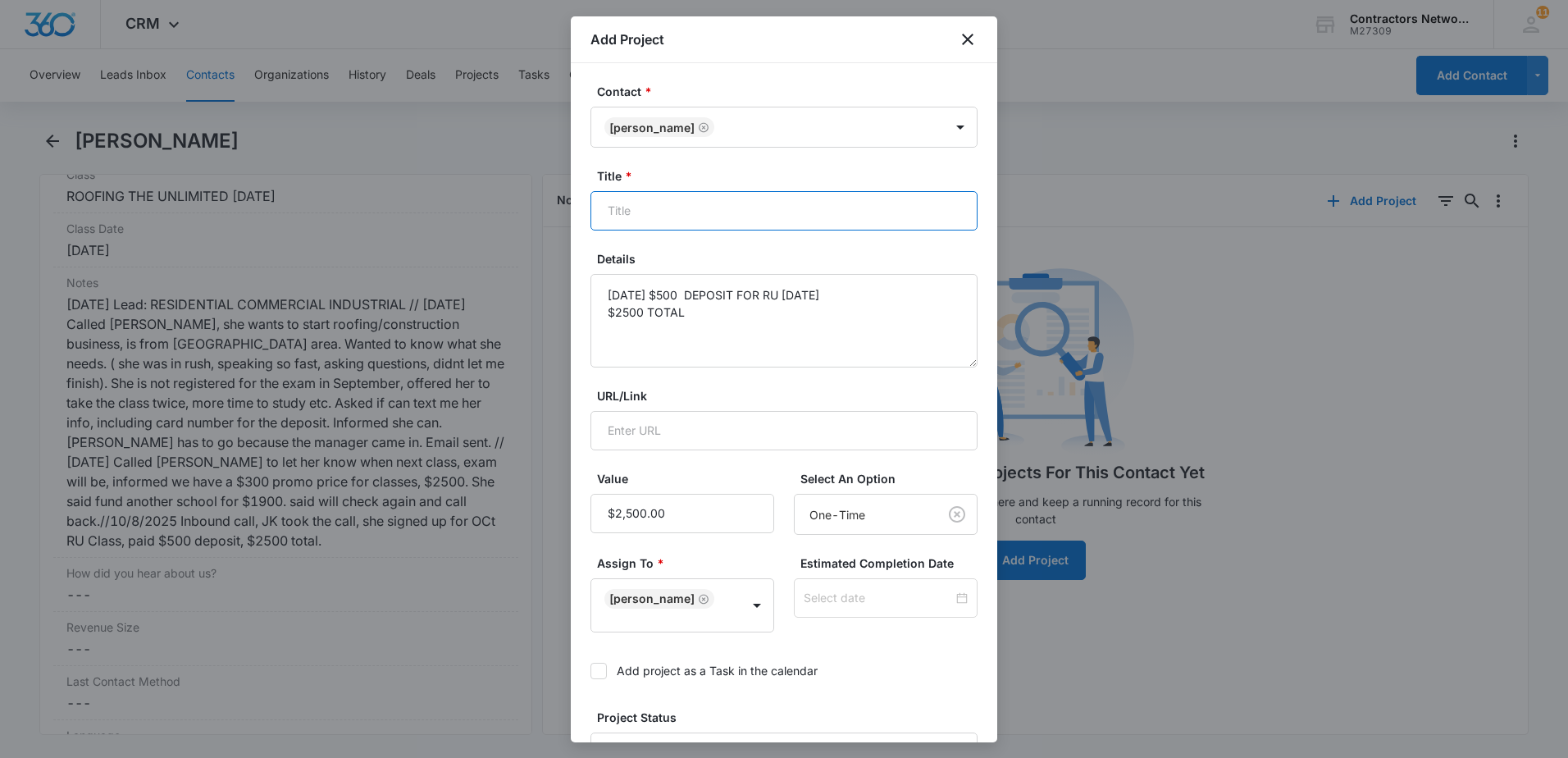
click at [691, 204] on input "Title *" at bounding box center [784, 211] width 387 height 39
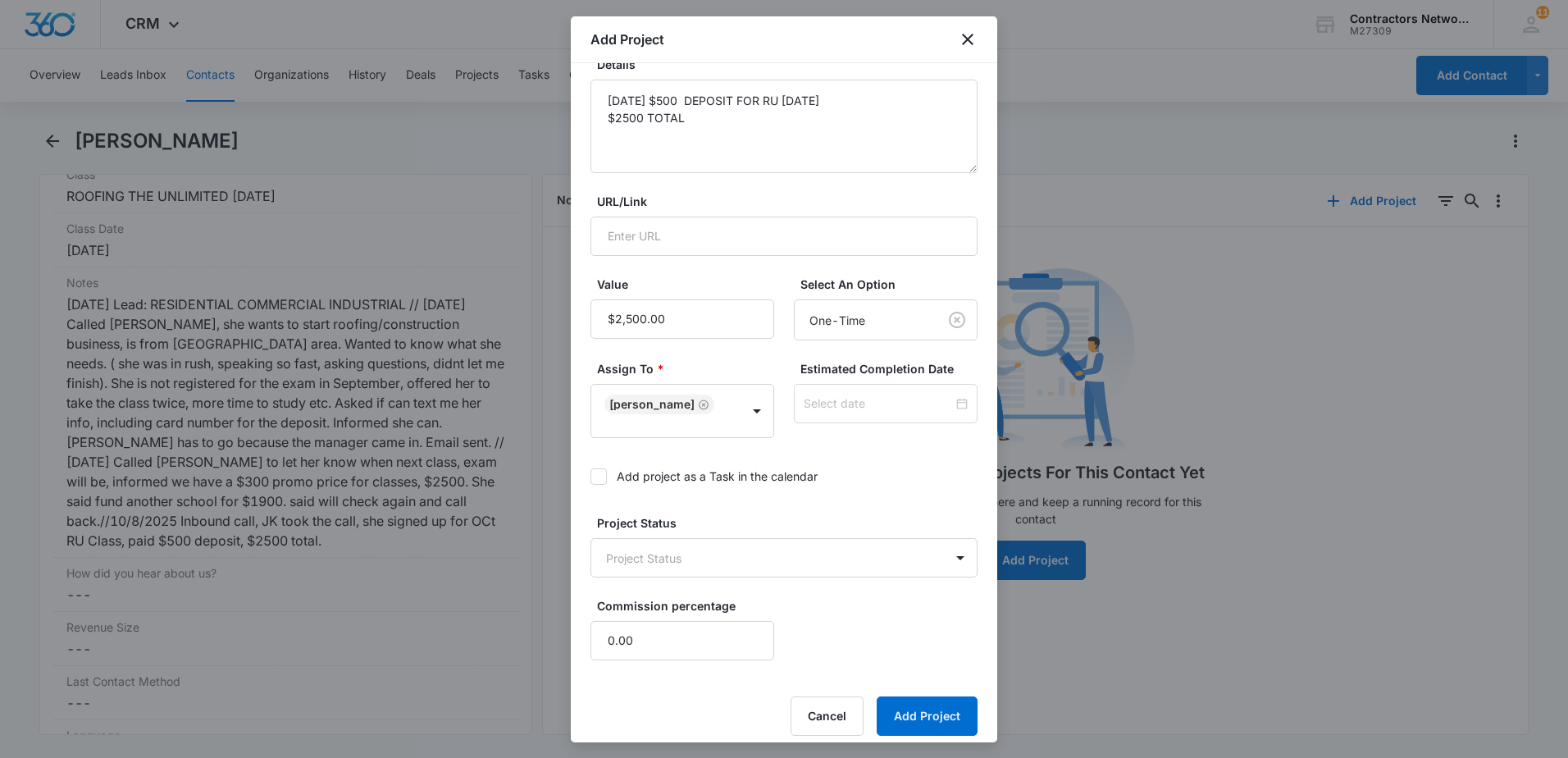
scroll to position [207, 0]
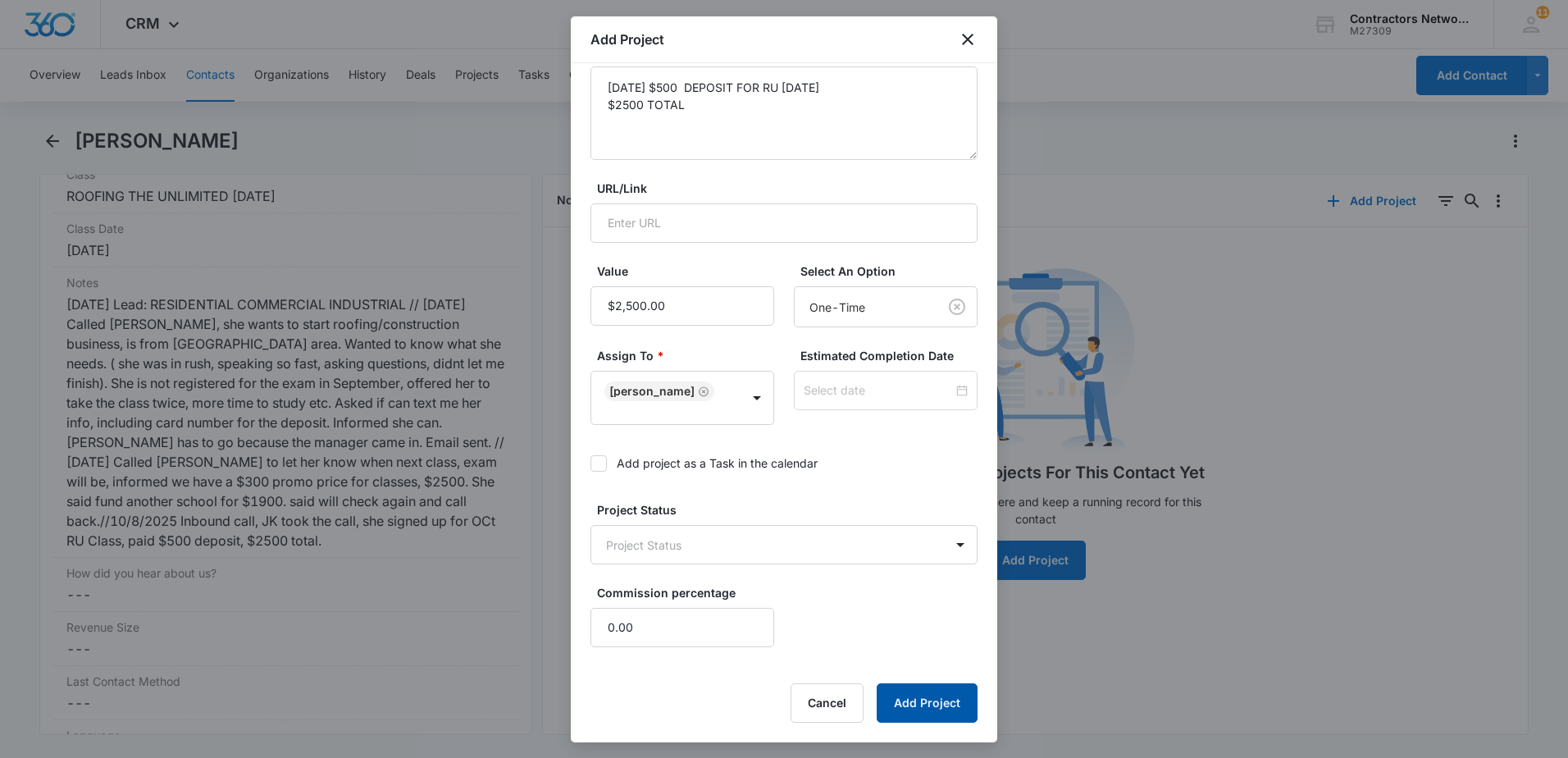
type input "ROOFING THE UNLIMITED [DATE]"
click at [886, 701] on button "Add Project" at bounding box center [927, 703] width 101 height 39
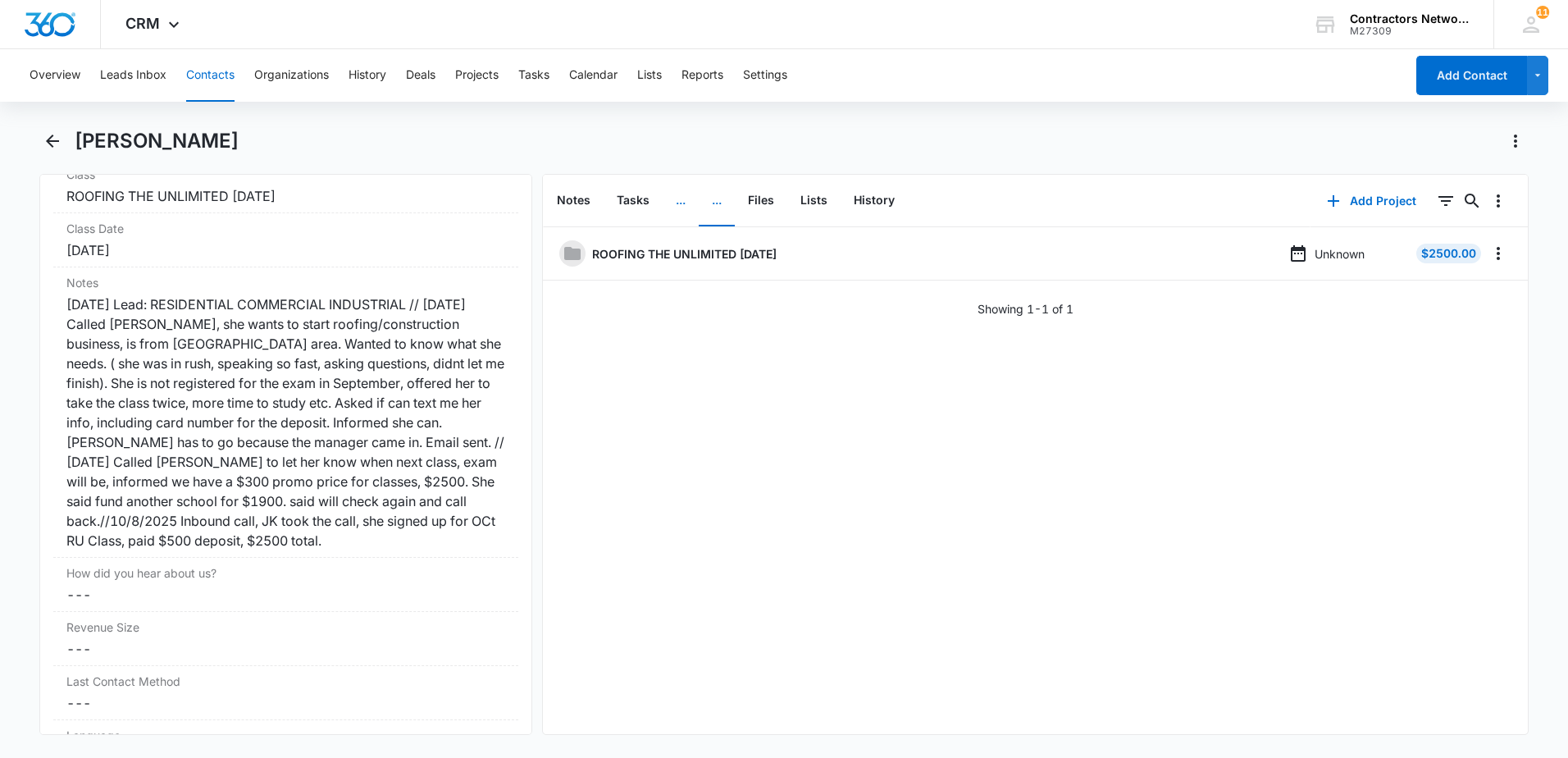
click at [680, 201] on button "..." at bounding box center [680, 201] width 36 height 51
click at [210, 70] on button "Contacts" at bounding box center [211, 75] width 48 height 53
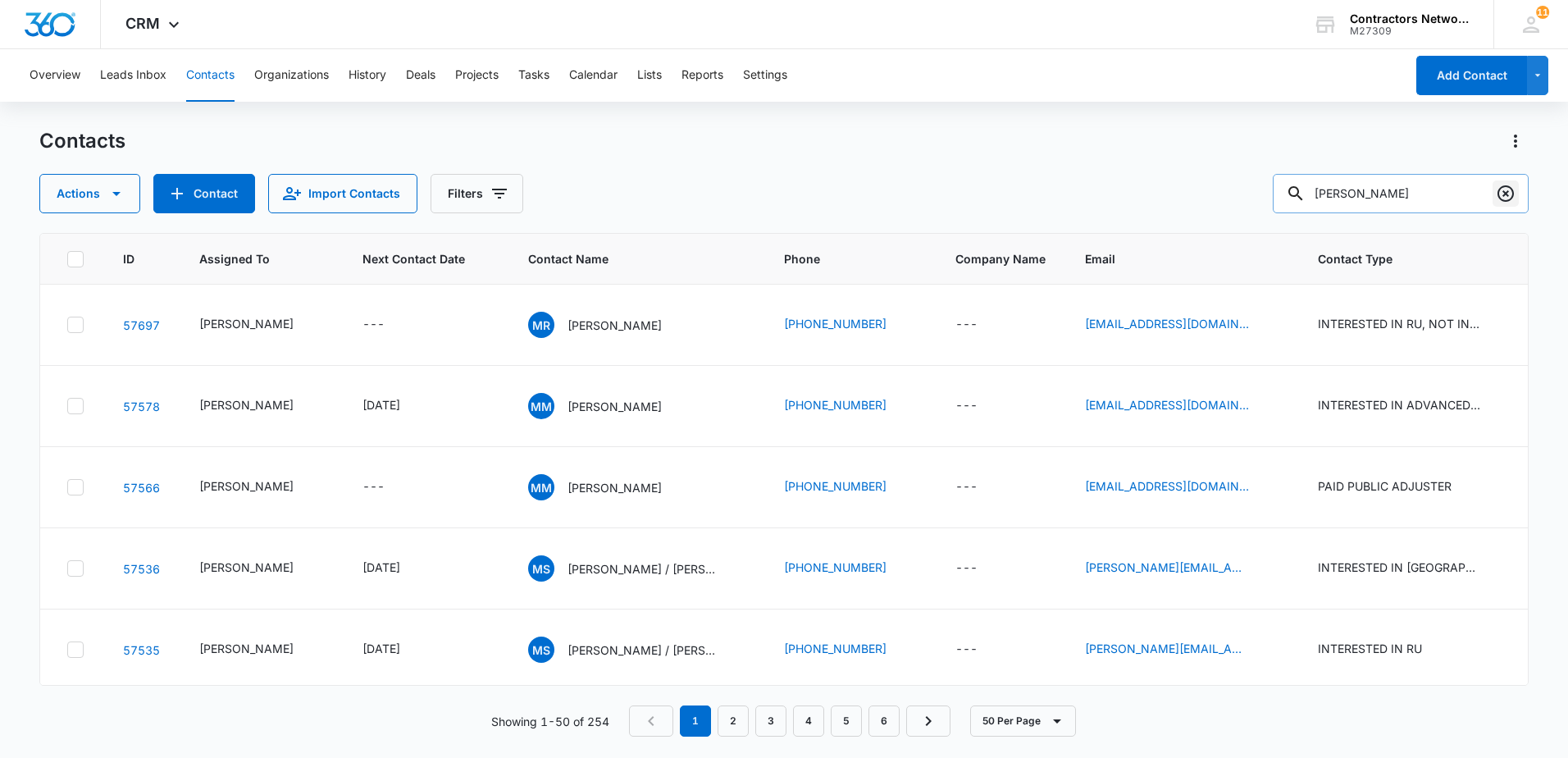
click at [1509, 194] on icon "Clear" at bounding box center [1505, 193] width 19 height 20
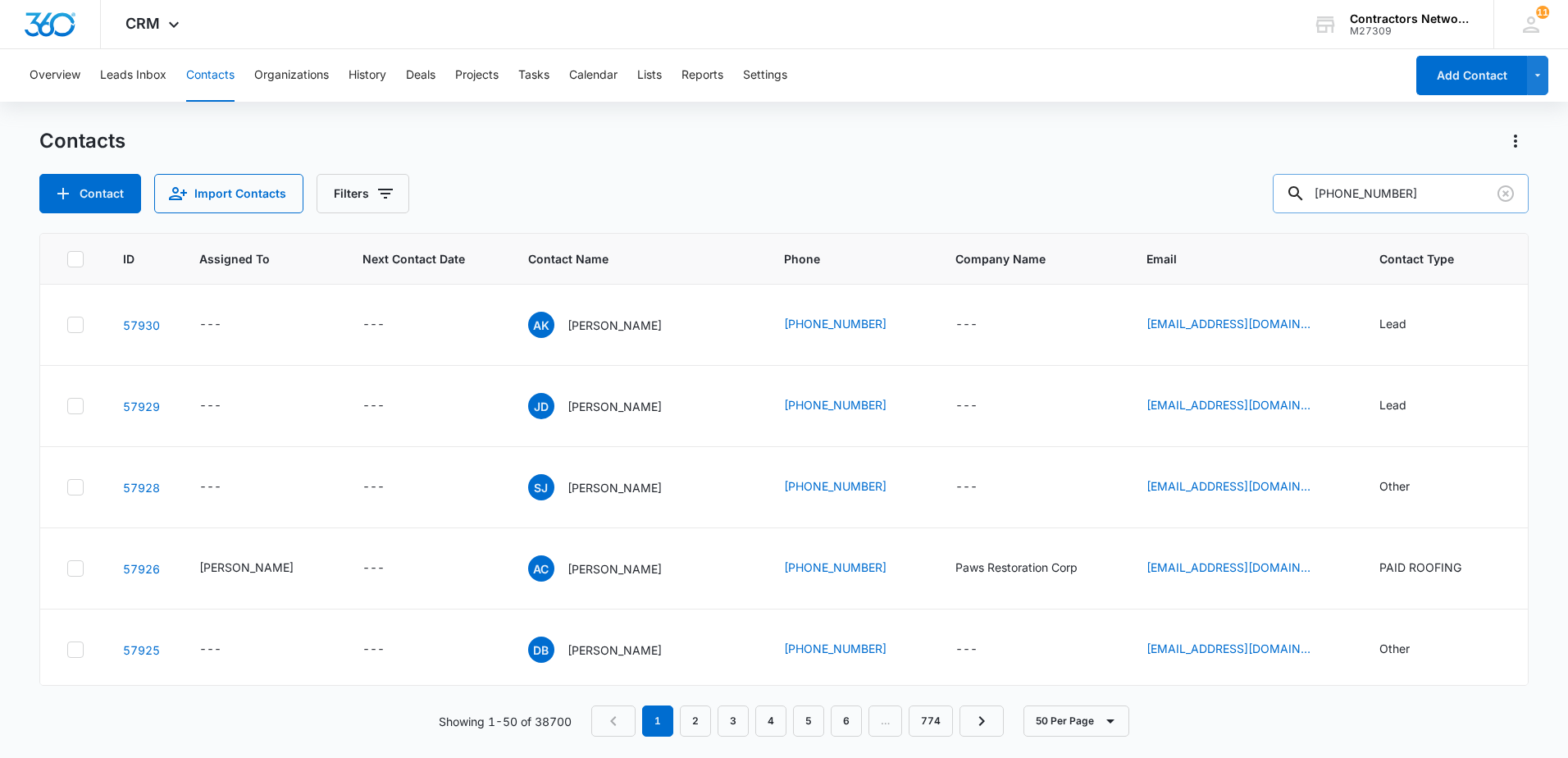
type input "[PHONE_NUMBER]"
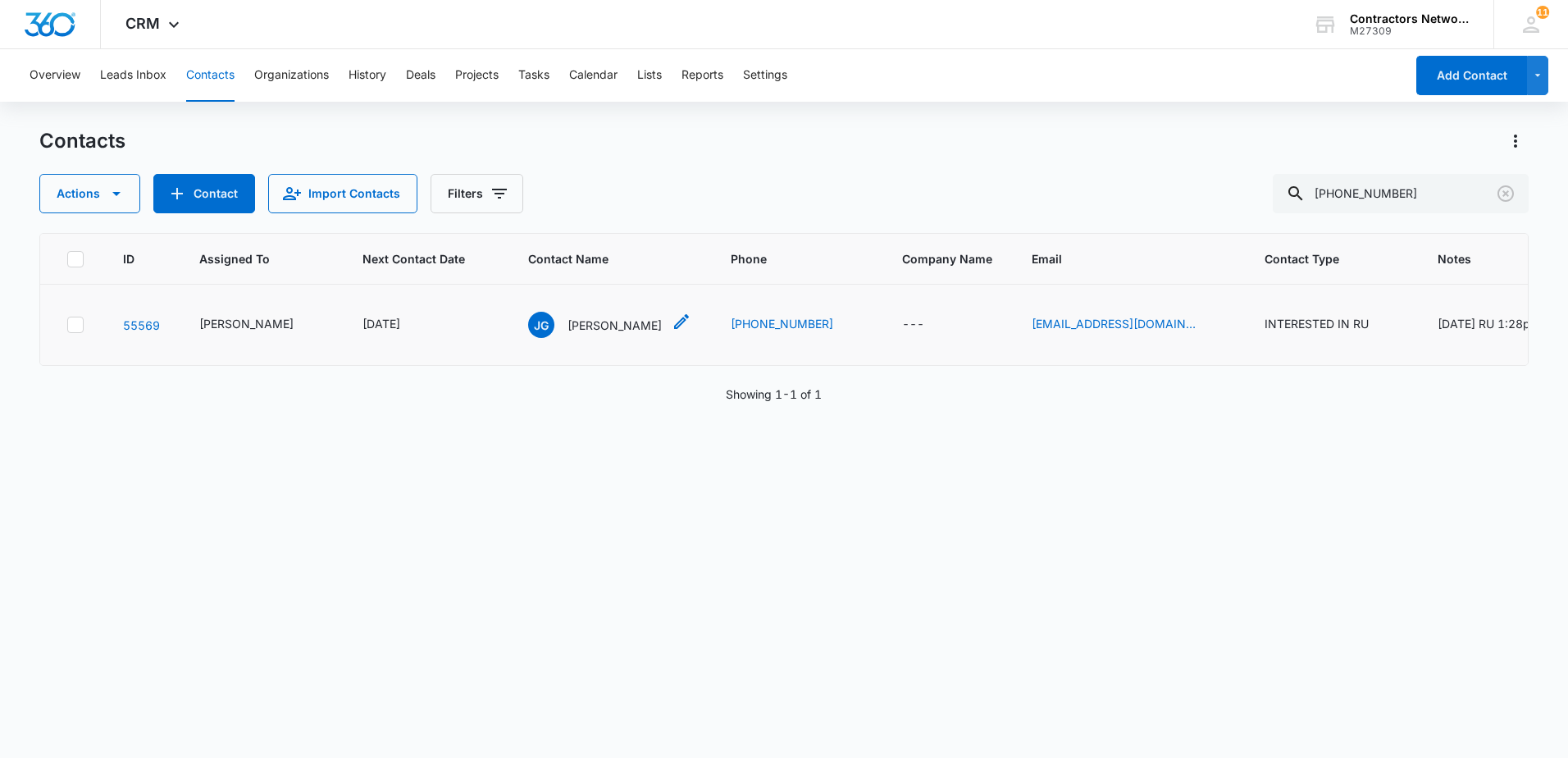
click at [588, 326] on p "[PERSON_NAME]" at bounding box center [615, 325] width 95 height 18
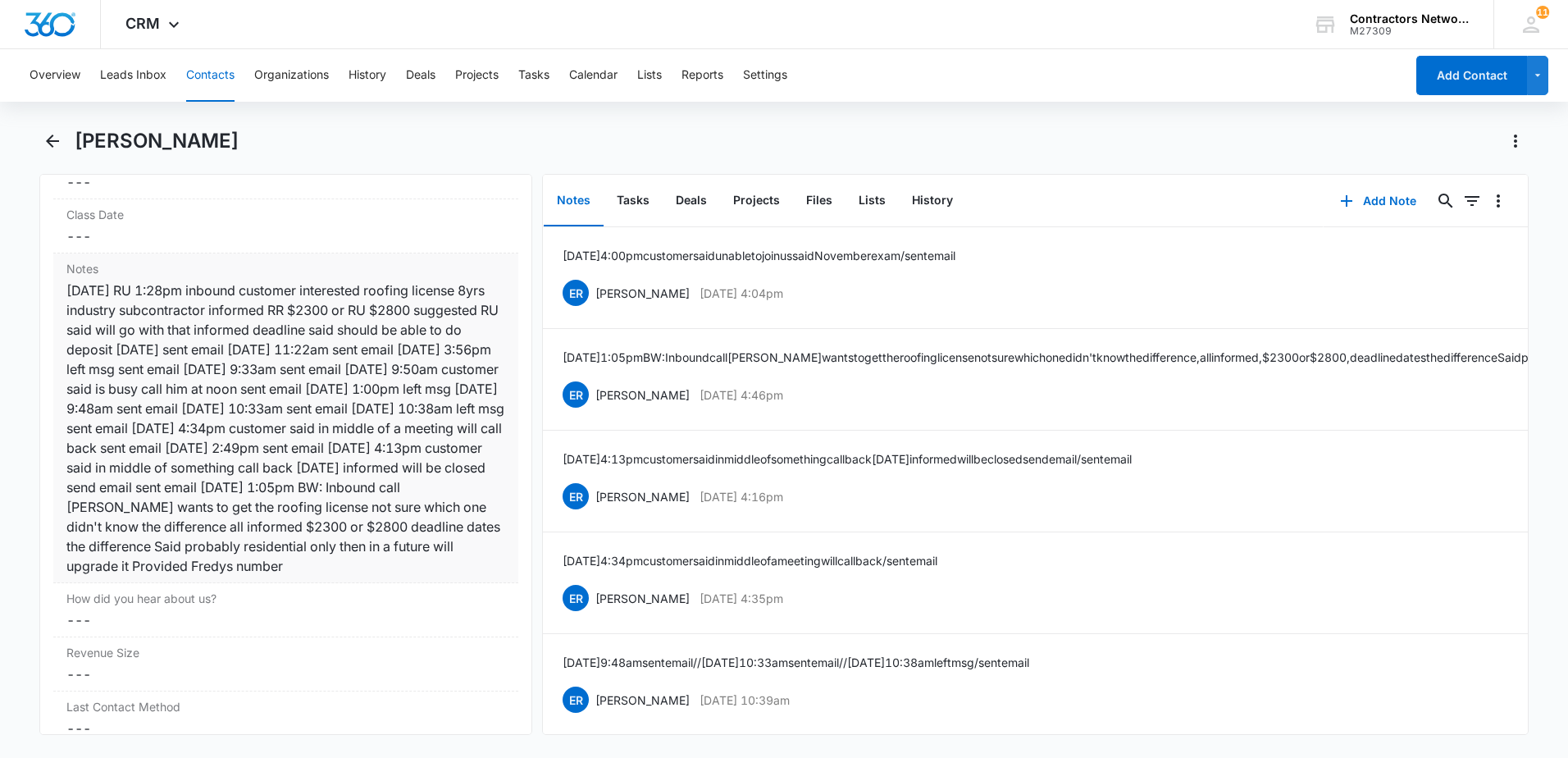
scroll to position [1969, 0]
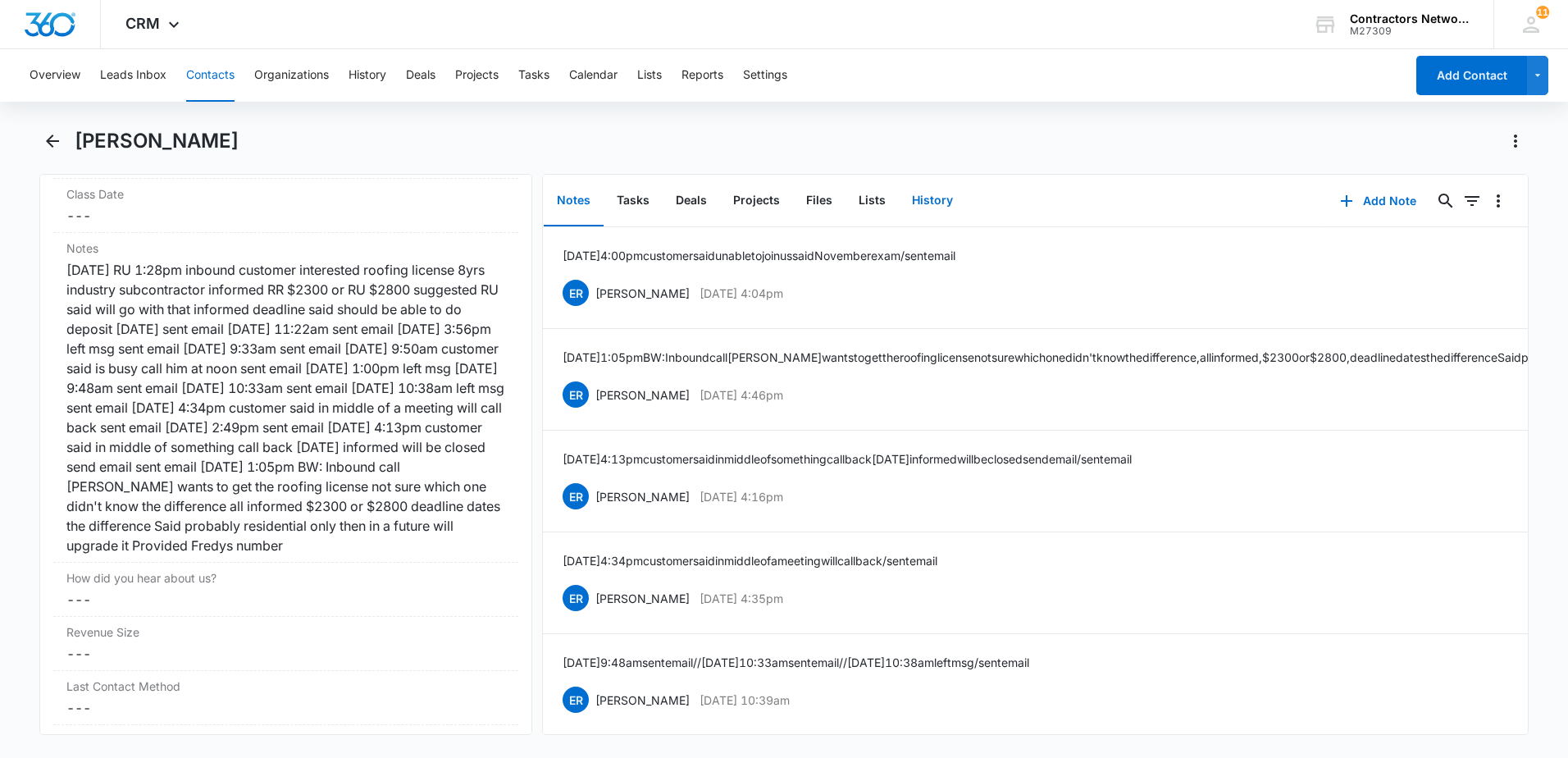
click at [936, 197] on button "History" at bounding box center [932, 201] width 67 height 51
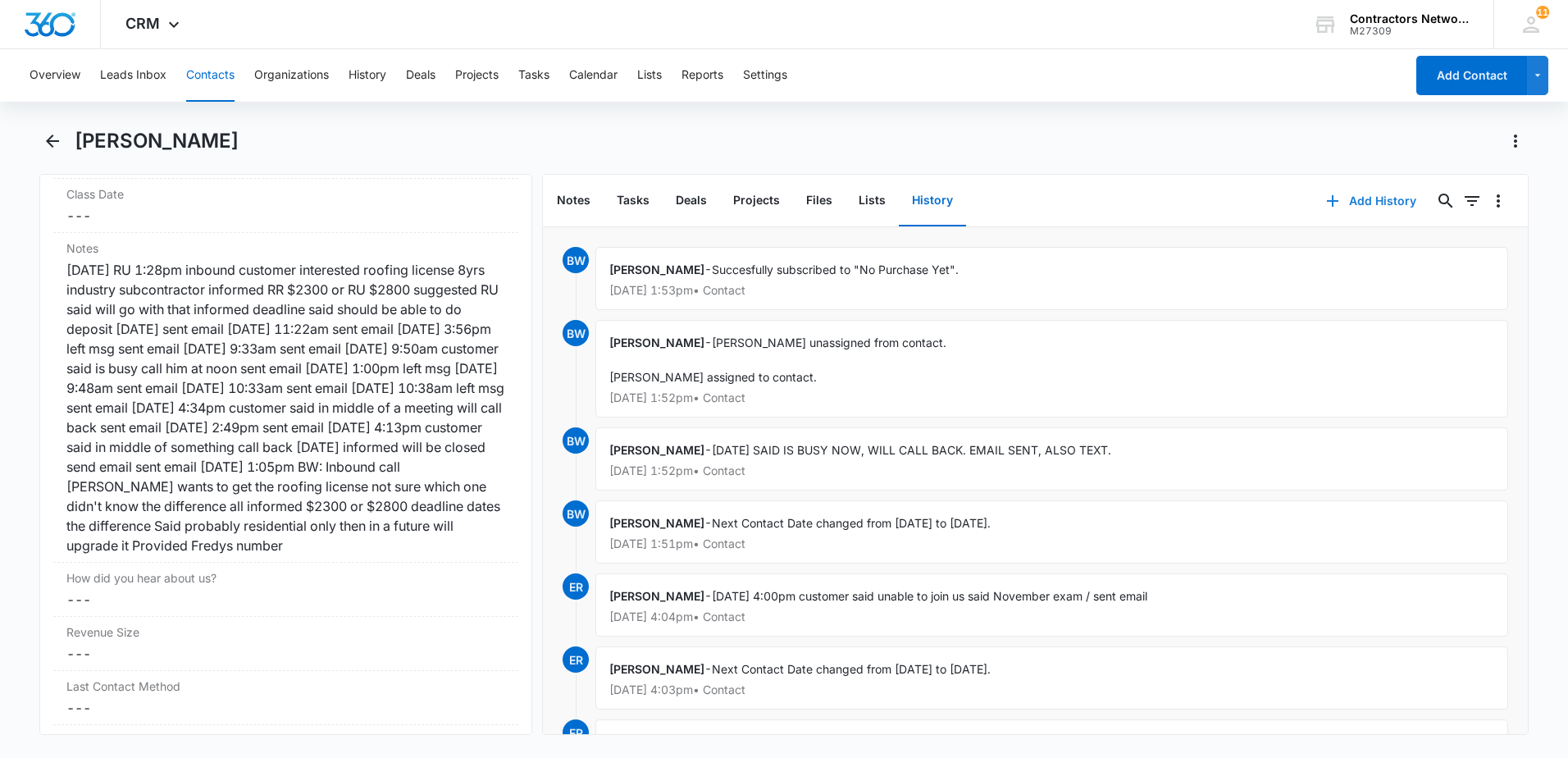
click at [1327, 199] on icon "button" at bounding box center [1332, 201] width 11 height 11
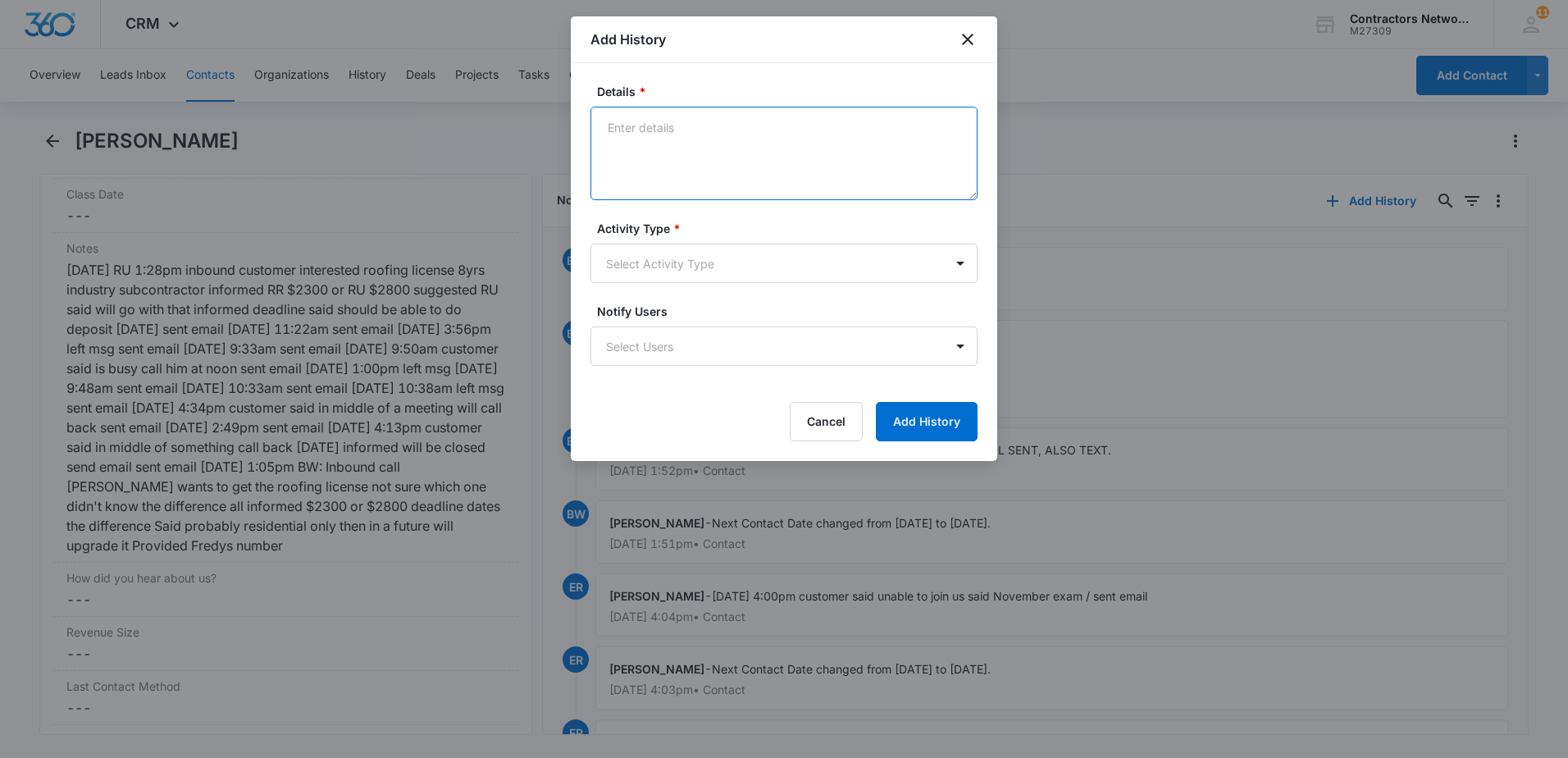
click at [683, 167] on textarea "Details *" at bounding box center [784, 153] width 387 height 94
type textarea "[DATE] RECEIVED TEXT FROM [PERSON_NAME] ASKING IF CAN STILL SIGN UP. TEXTED HIM…"
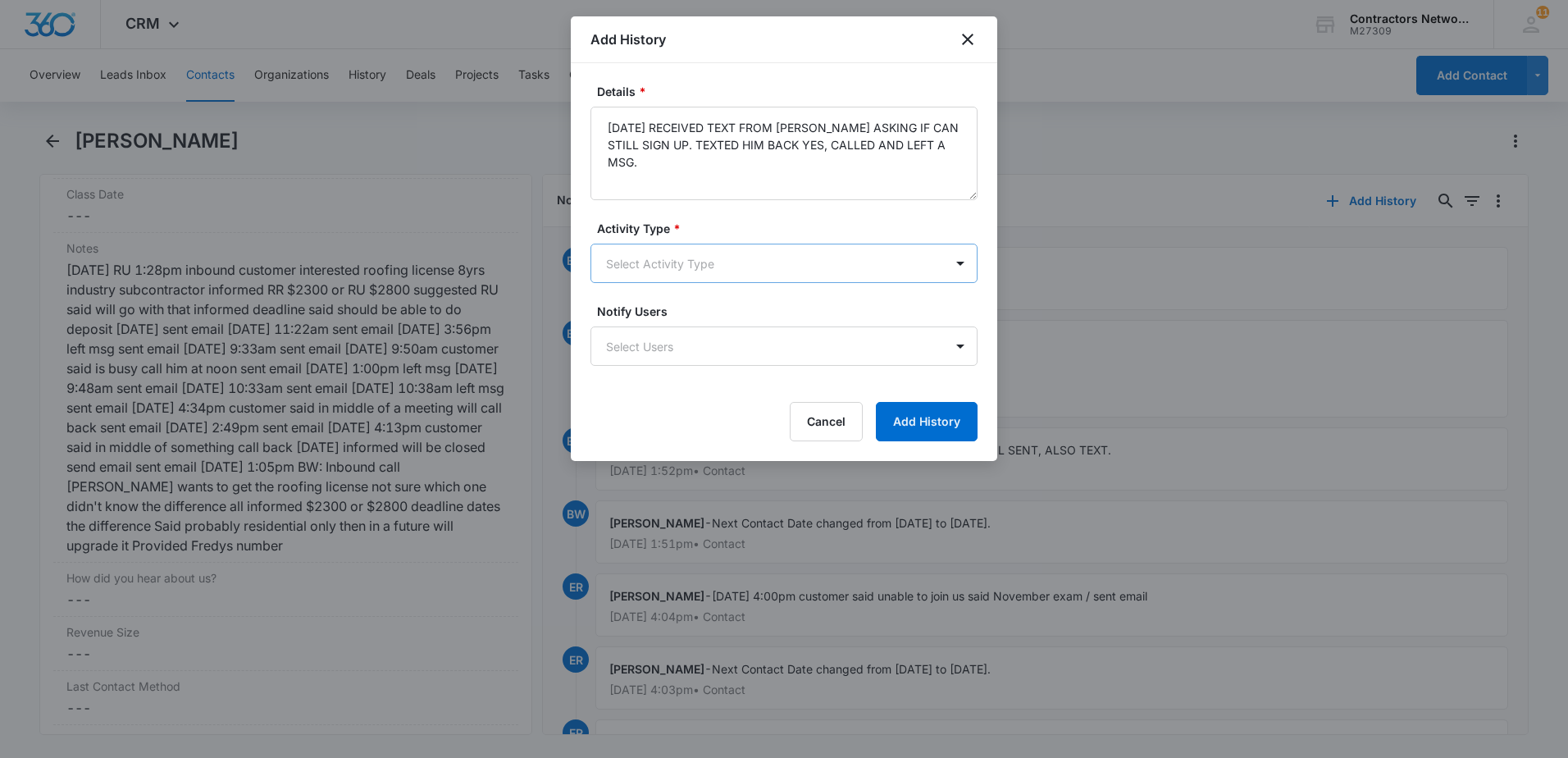
click at [637, 266] on body "CRM Apps Reputation Websites Forms CRM Email Social Shop Payments POS Content A…" at bounding box center [784, 379] width 1568 height 758
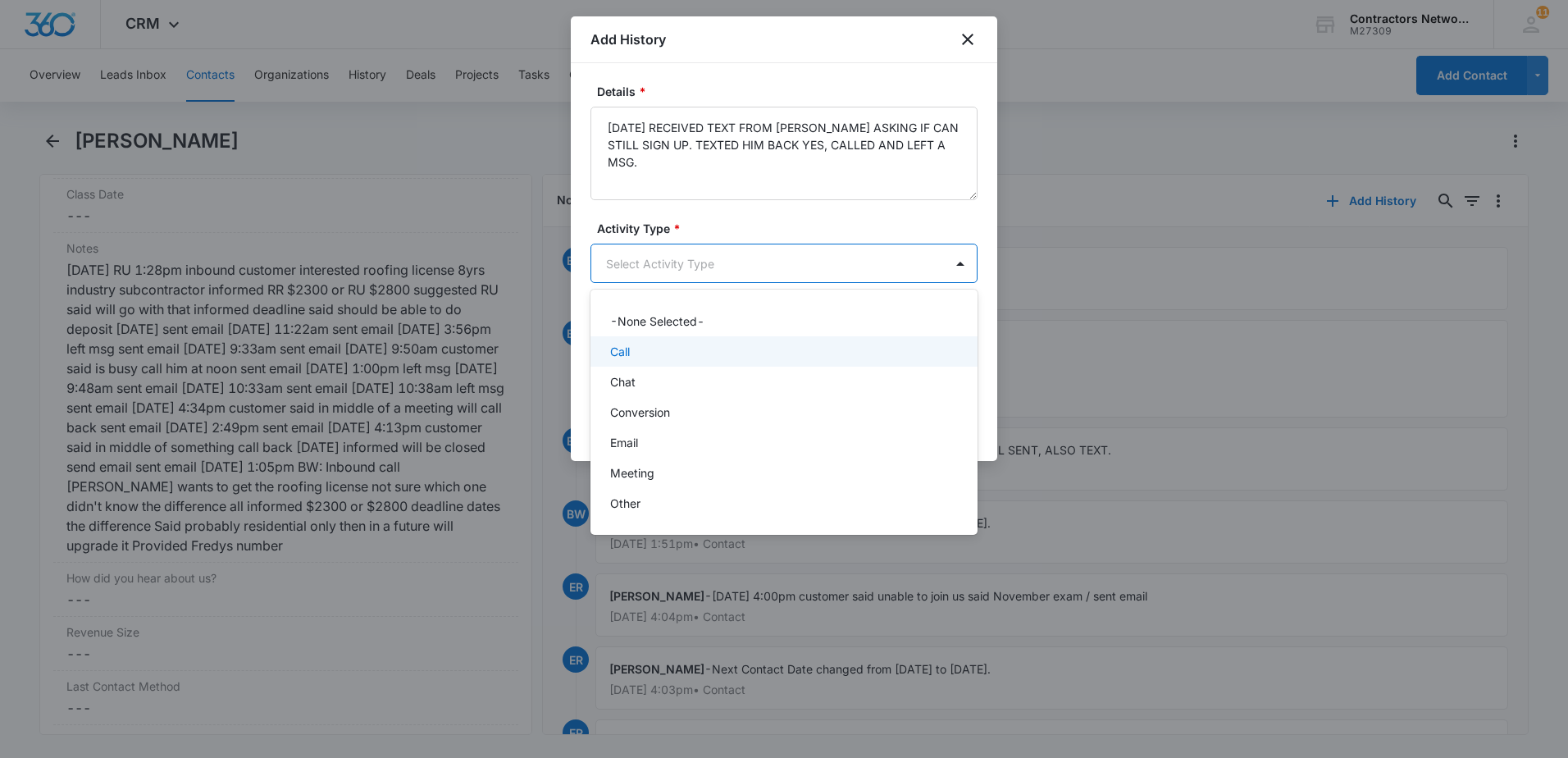
click at [650, 348] on div "Call" at bounding box center [782, 351] width 344 height 18
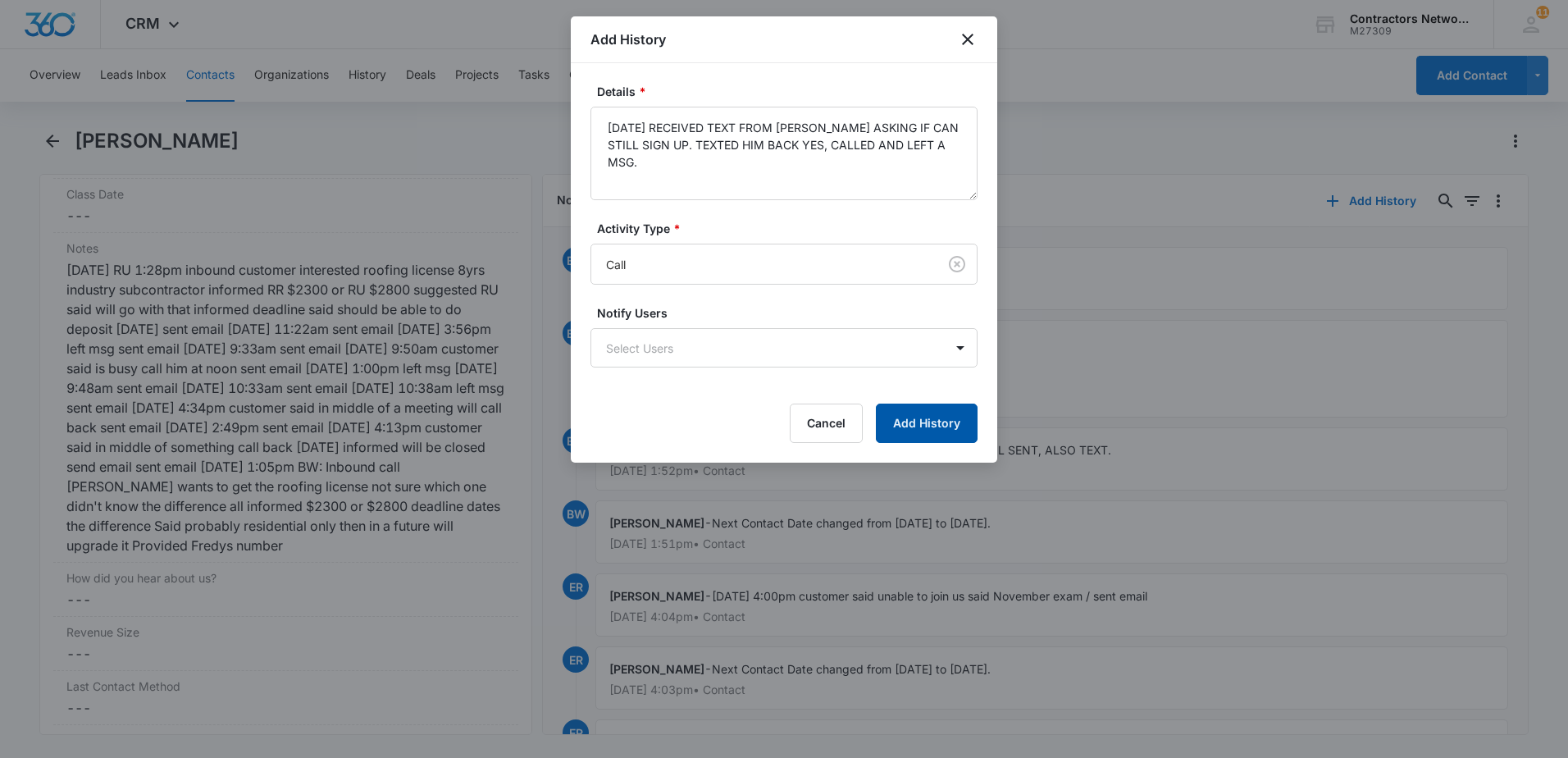
click at [938, 420] on button "Add History" at bounding box center [927, 424] width 102 height 39
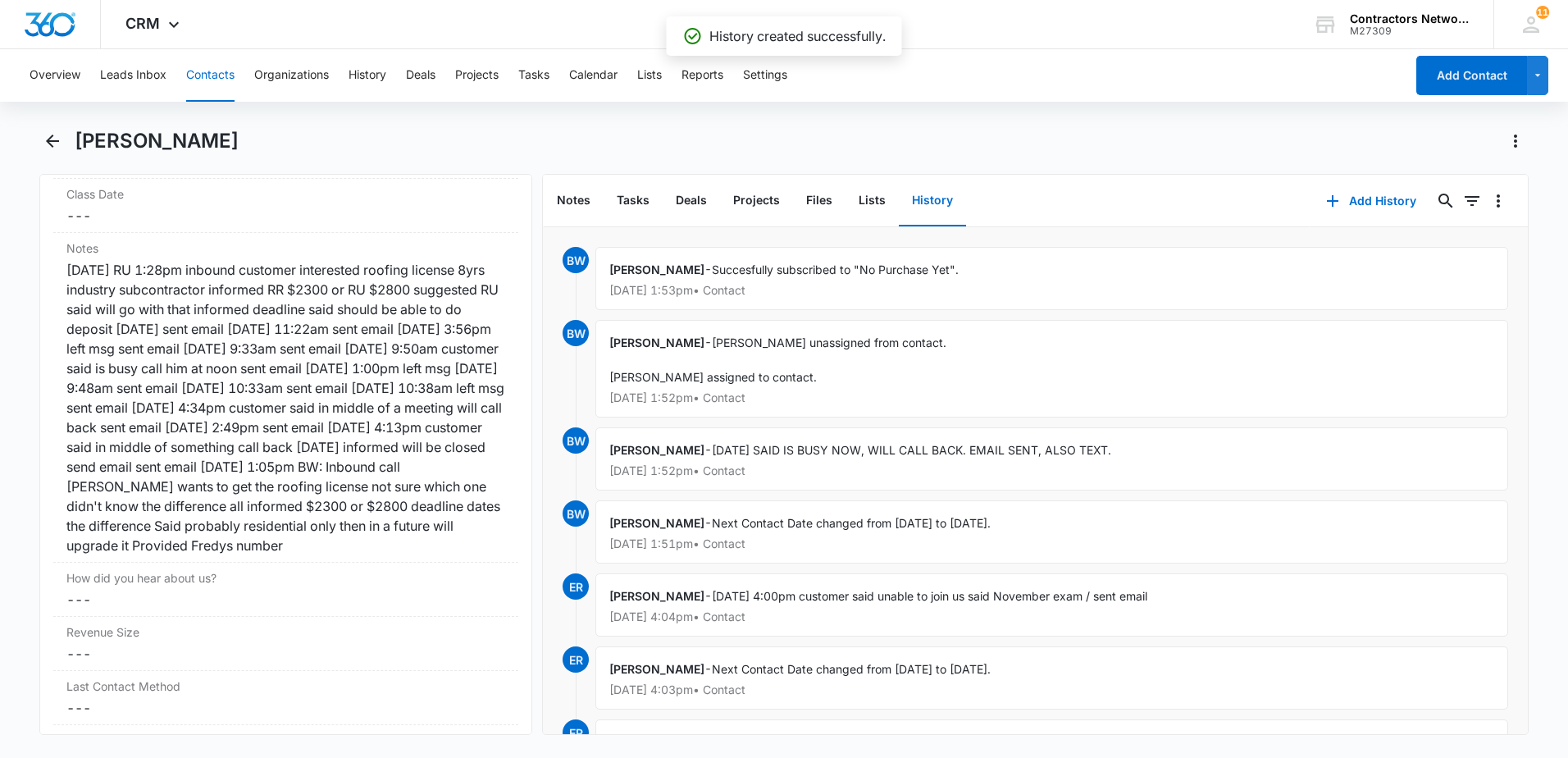
click at [207, 74] on button "Contacts" at bounding box center [211, 75] width 48 height 53
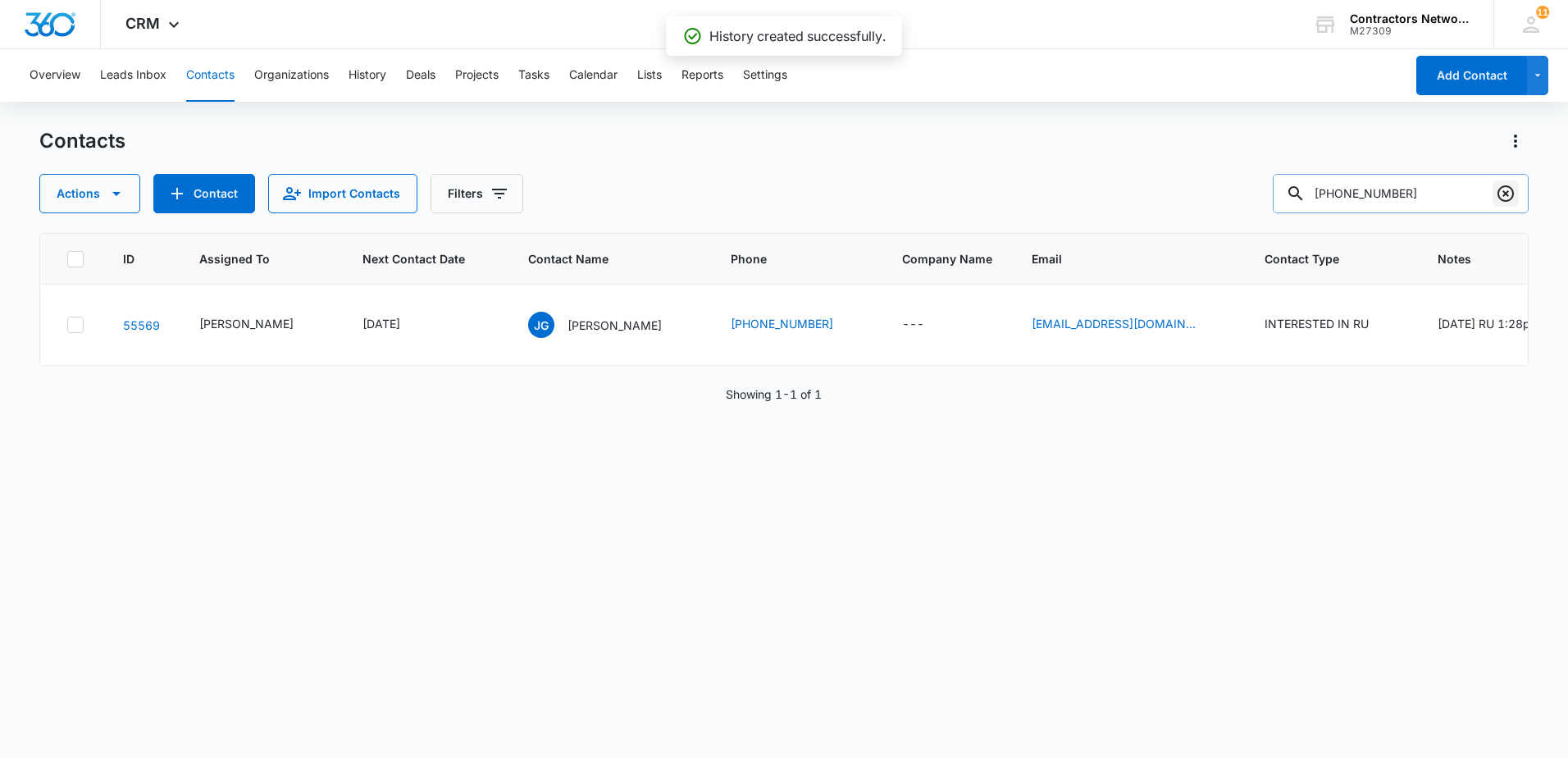
click at [1505, 199] on icon "Clear" at bounding box center [1505, 193] width 19 height 20
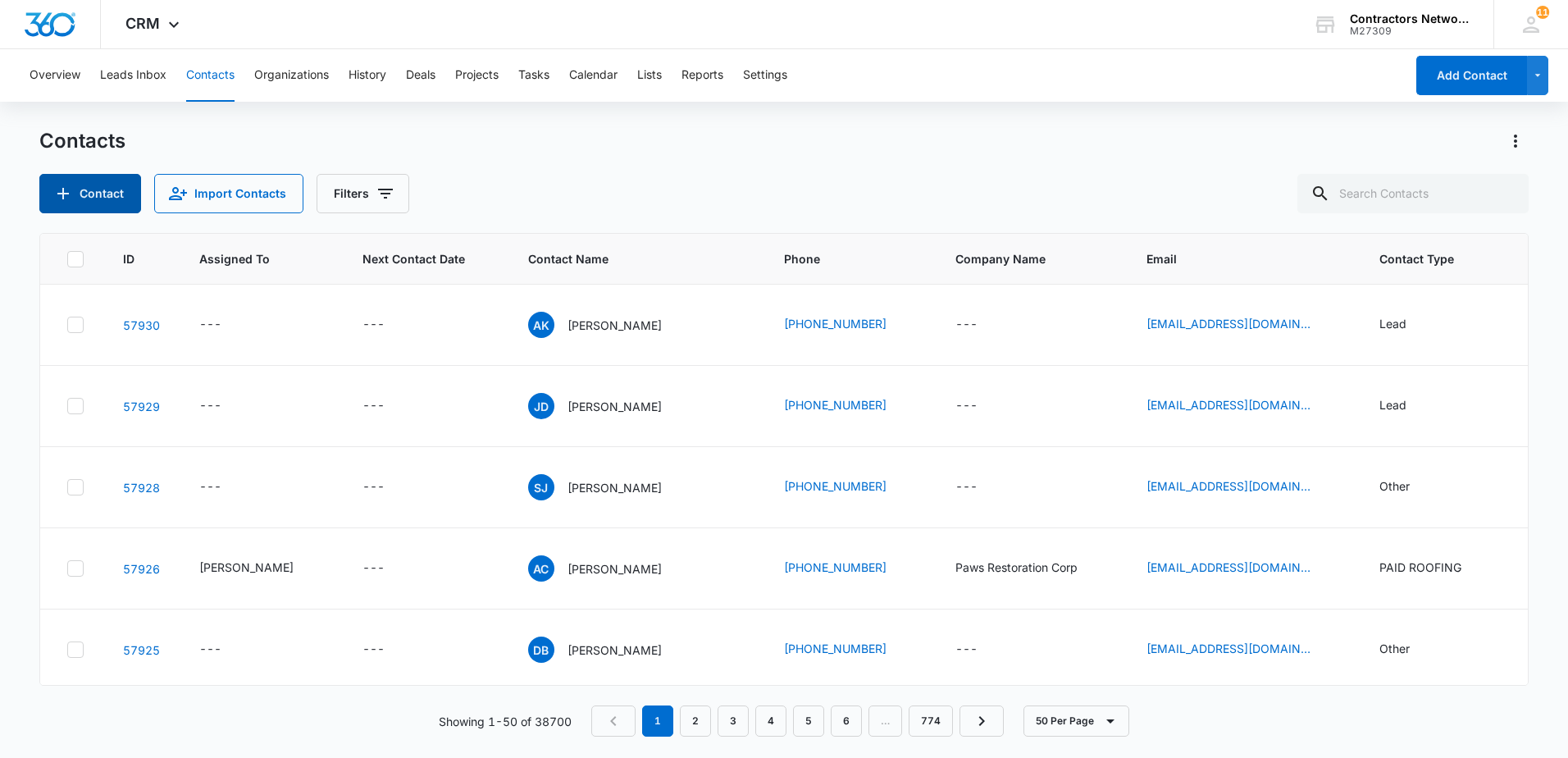
drag, startPoint x: 116, startPoint y: 191, endPoint x: 85, endPoint y: 194, distance: 31.1
click at [85, 194] on button "Contact" at bounding box center [90, 193] width 102 height 39
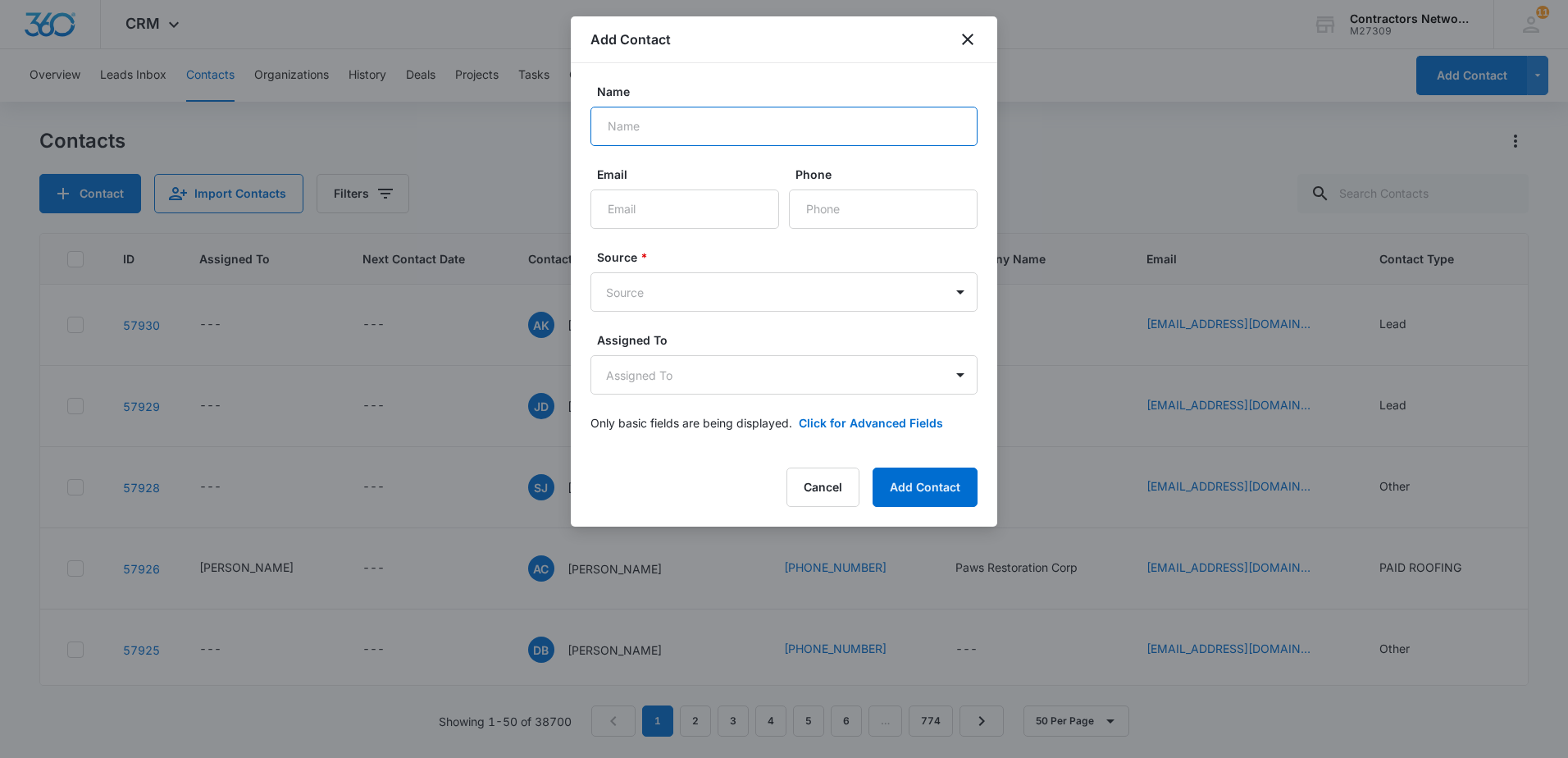
click at [720, 137] on input "Name" at bounding box center [784, 126] width 387 height 39
type input "e"
type input "[PERSON_NAME]"
type input "[EMAIL_ADDRESS][DOMAIN_NAME]"
type input "[PHONE_NUMBER]"
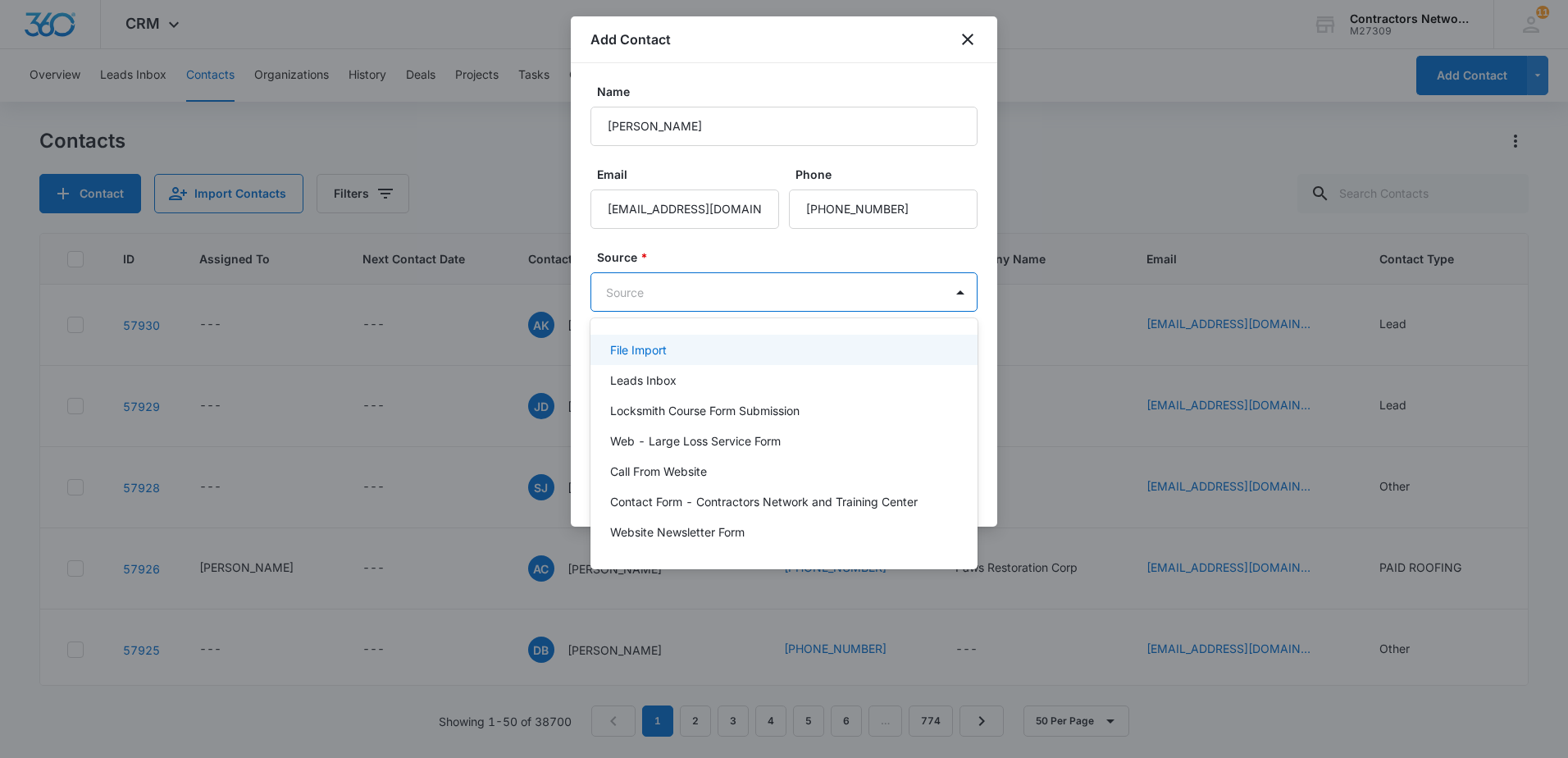
click at [864, 296] on body "CRM Apps Reputation Websites Forms CRM Email Social Shop Payments POS Content A…" at bounding box center [784, 379] width 1568 height 758
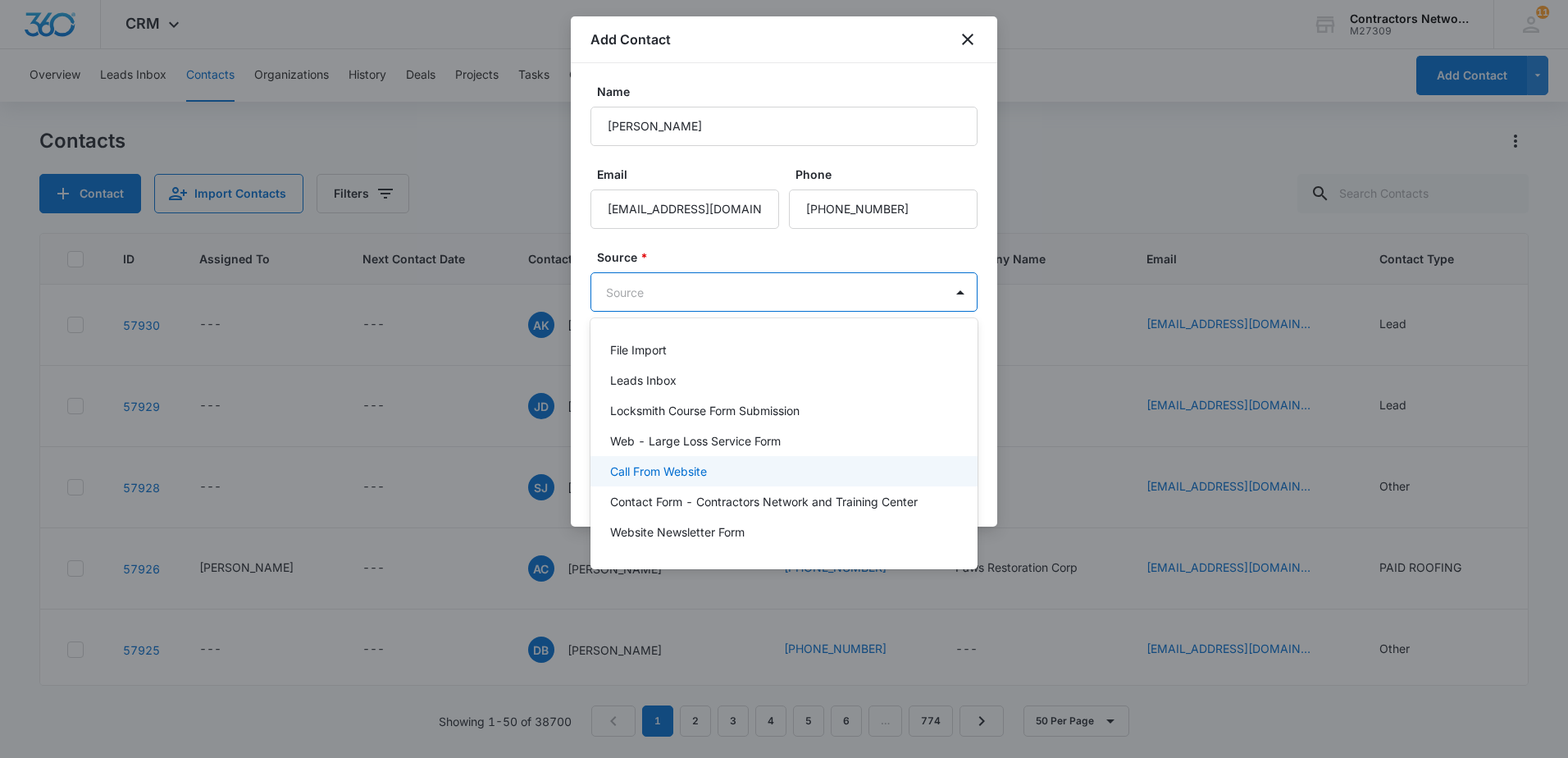
scroll to position [82, 0]
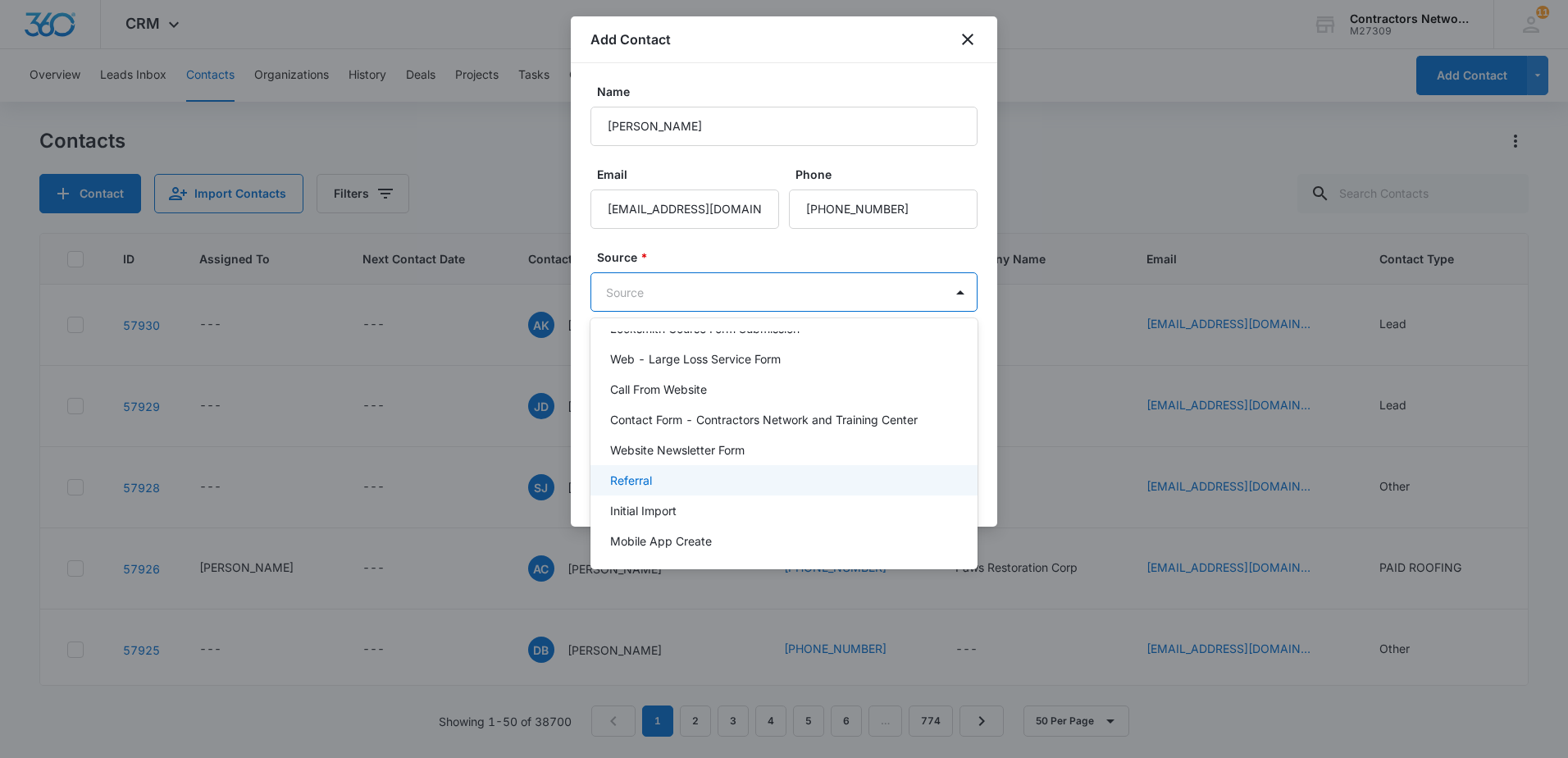
drag, startPoint x: 721, startPoint y: 468, endPoint x: 726, endPoint y: 475, distance: 8.6
click at [726, 475] on div "Referral" at bounding box center [784, 480] width 387 height 31
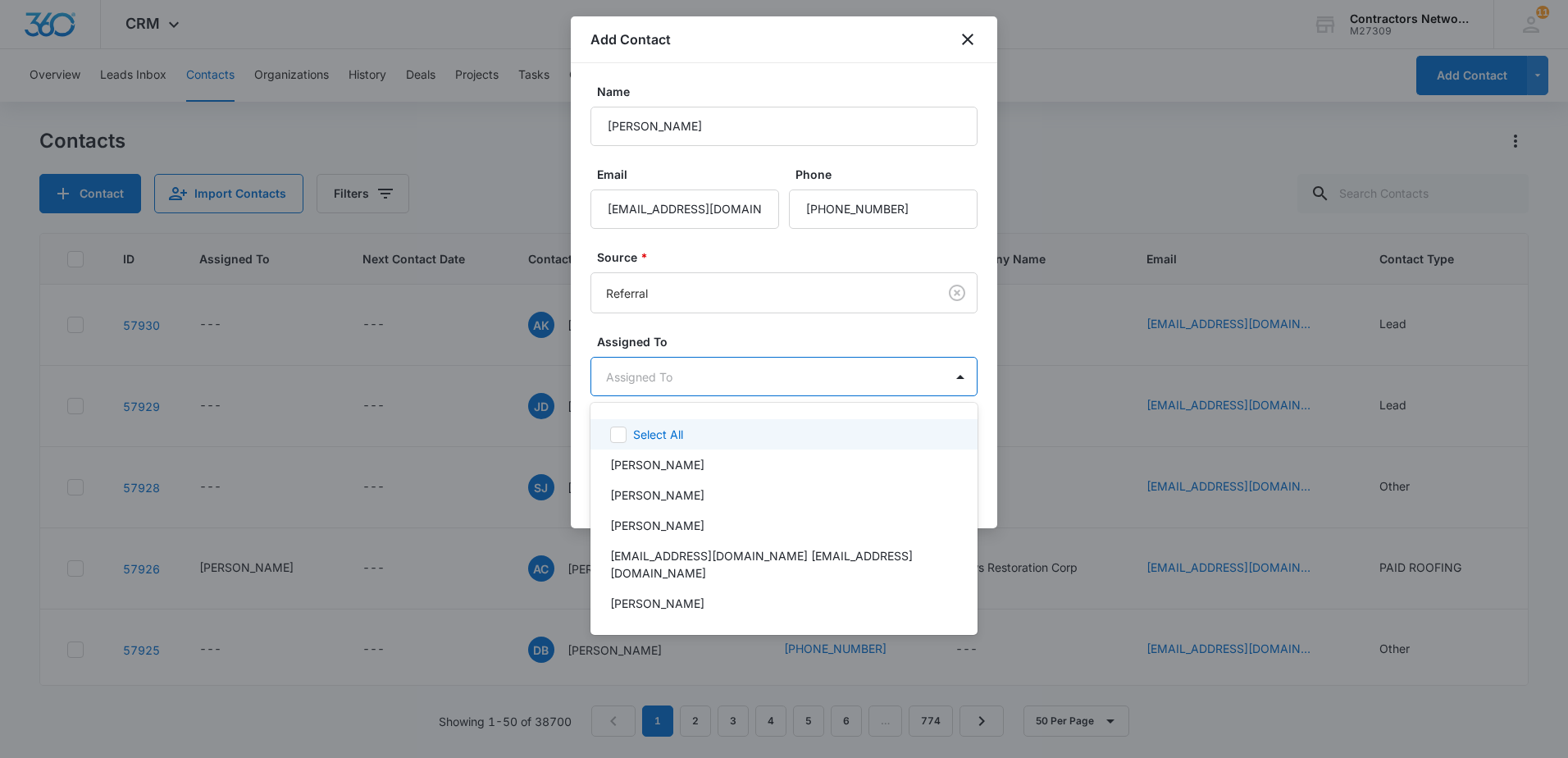
click at [706, 381] on body "CRM Apps Reputation Websites Forms CRM Email Social Shop Payments POS Content A…" at bounding box center [784, 379] width 1568 height 758
drag, startPoint x: 699, startPoint y: 469, endPoint x: 719, endPoint y: 386, distance: 85.4
click at [700, 469] on div "[PERSON_NAME]" at bounding box center [782, 464] width 344 height 18
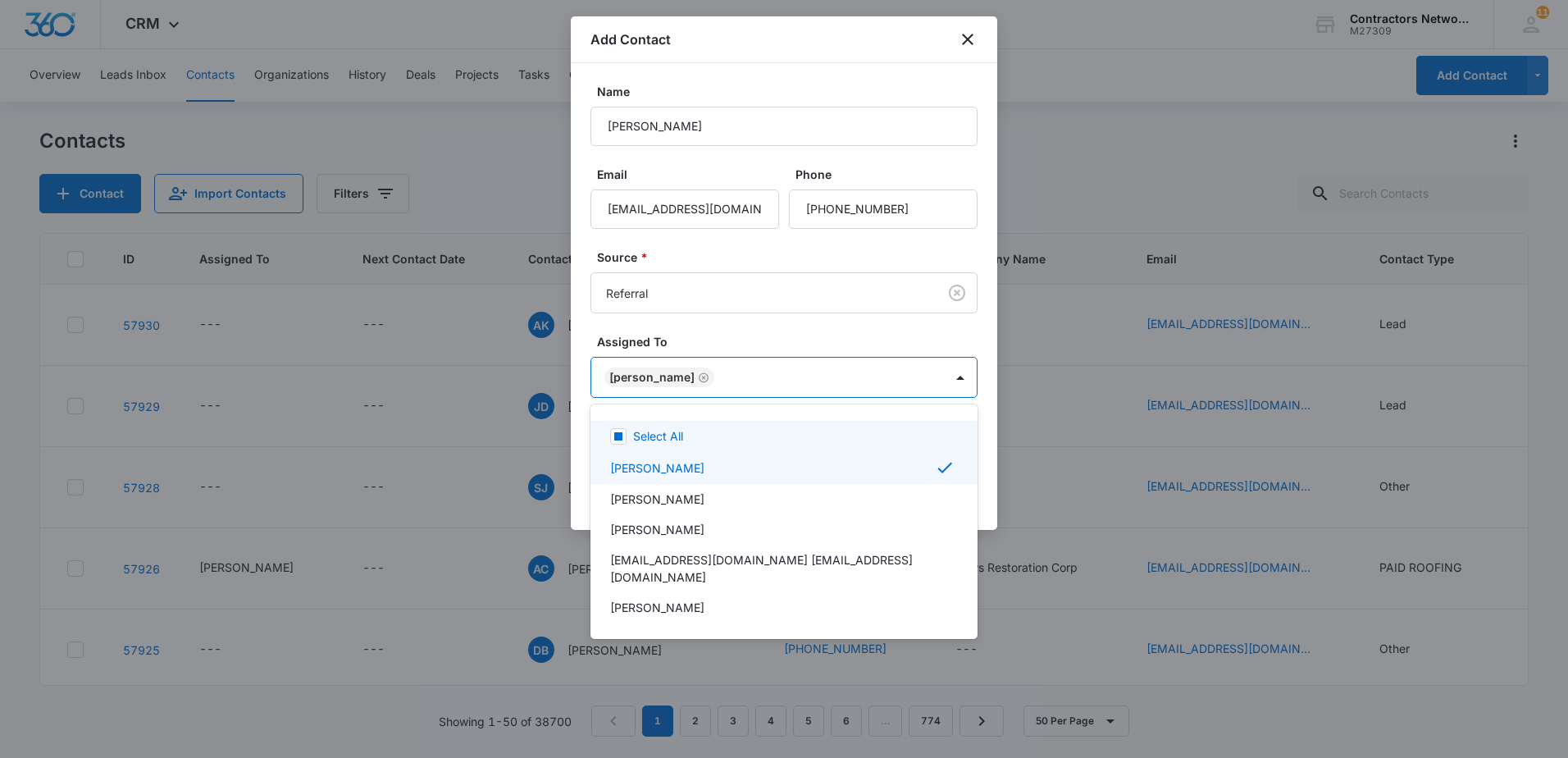
click at [746, 330] on div at bounding box center [784, 379] width 1568 height 758
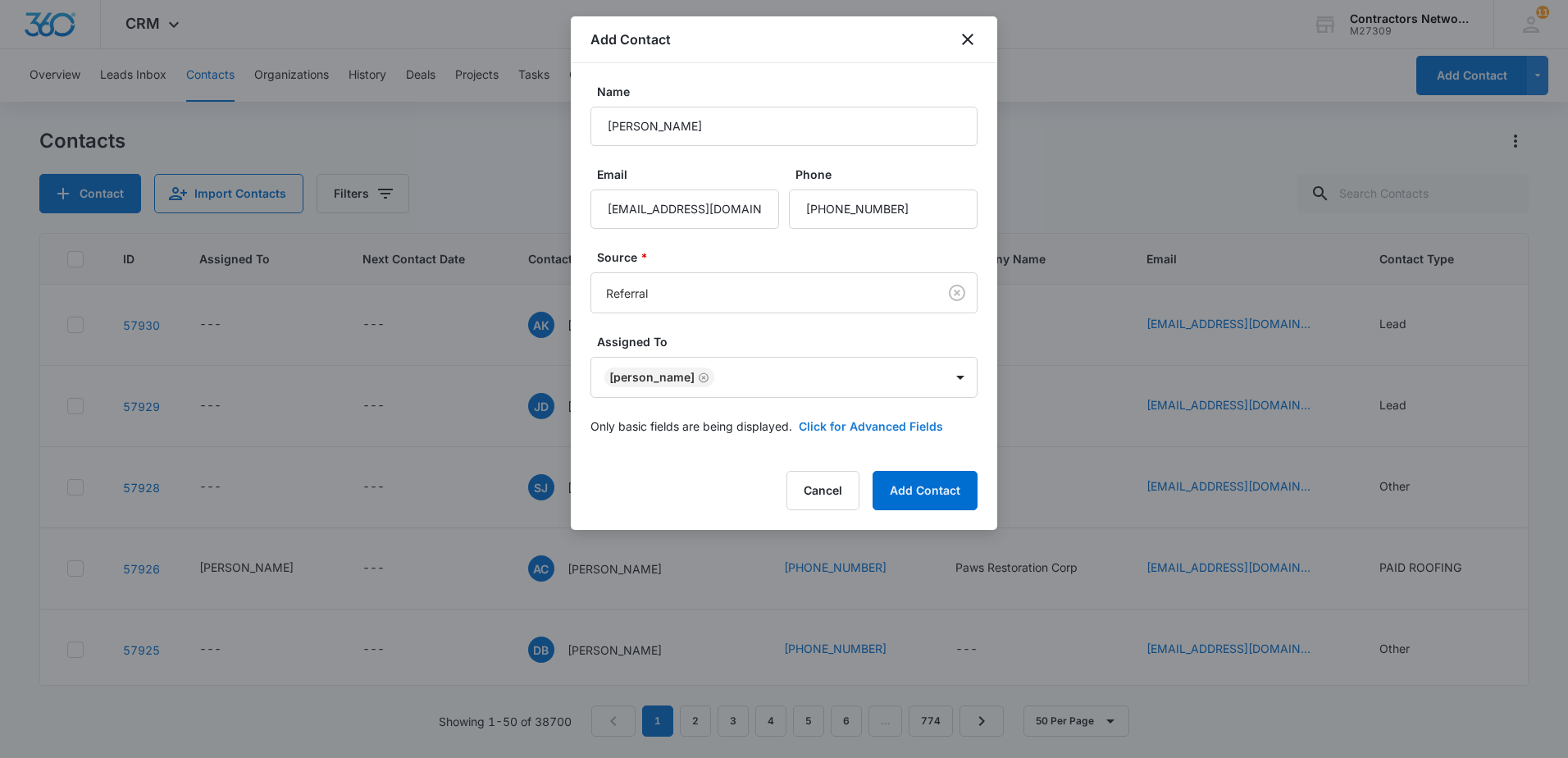
click at [888, 422] on button "Click for Advanced Fields" at bounding box center [870, 426] width 144 height 18
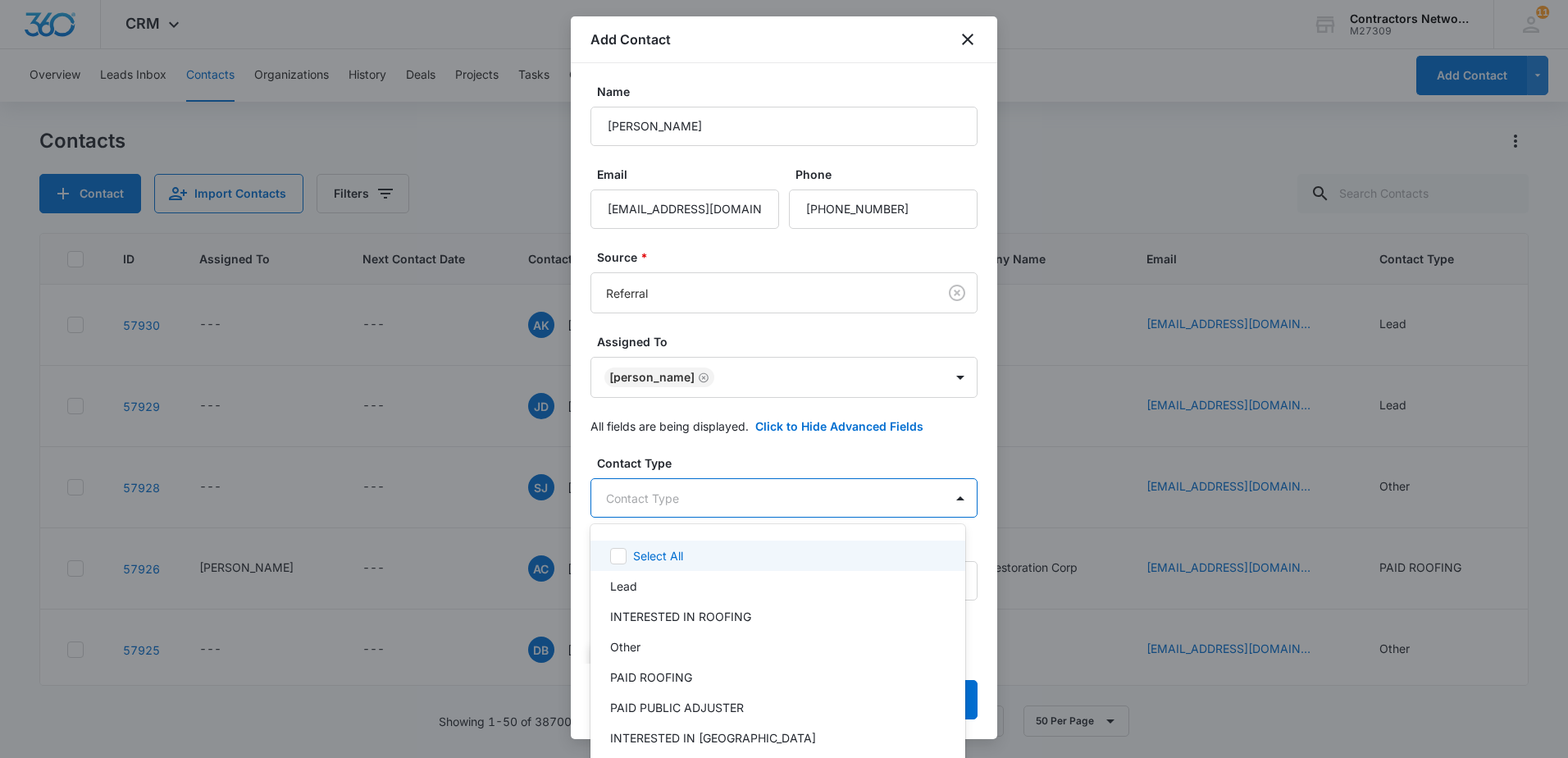
drag, startPoint x: 746, startPoint y: 494, endPoint x: 749, endPoint y: 509, distance: 15.3
click at [749, 509] on body "CRM Apps Reputation Websites Forms CRM Email Social Shop Payments POS Content A…" at bounding box center [784, 379] width 1568 height 758
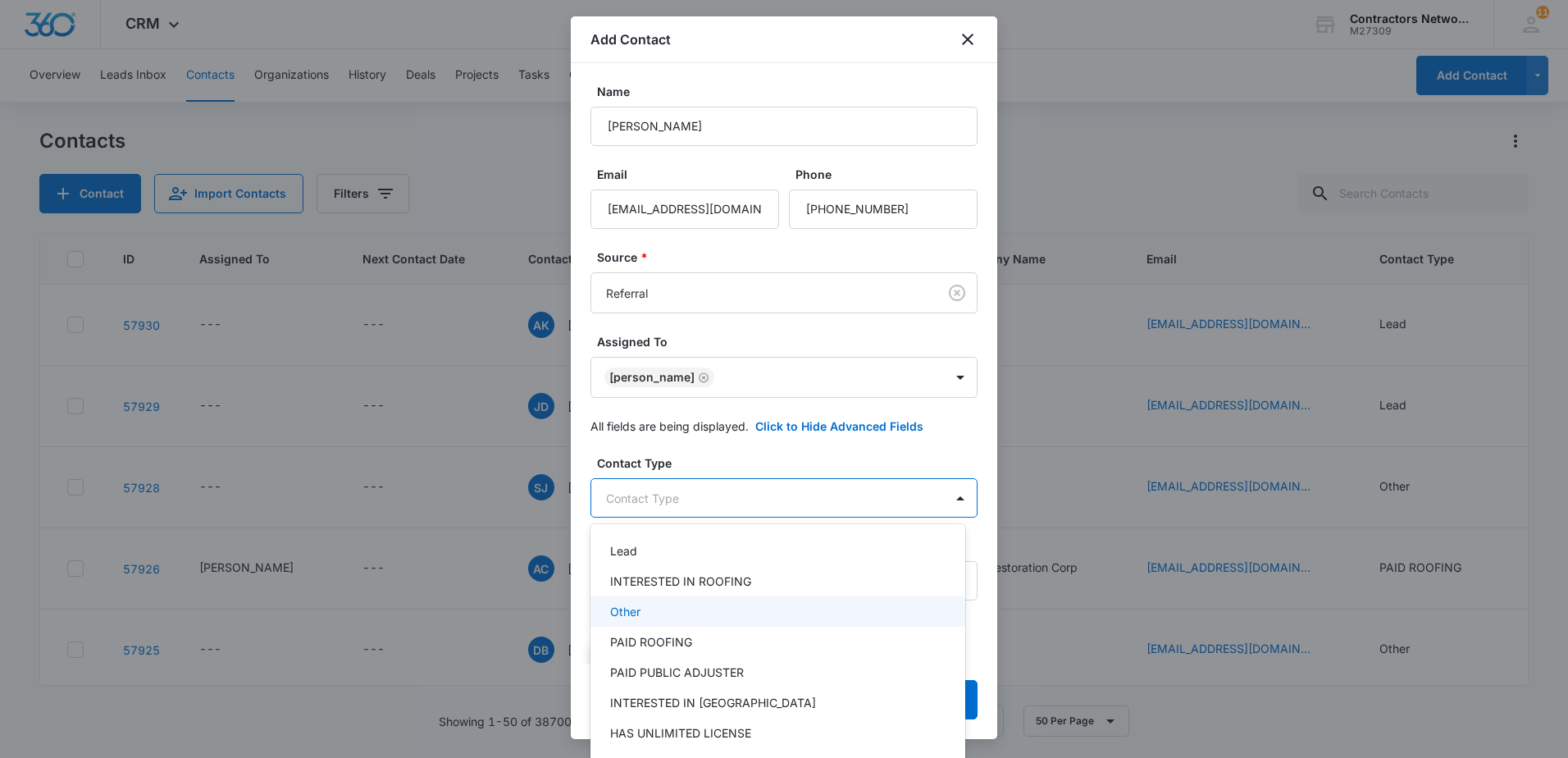
scroll to position [75, 0]
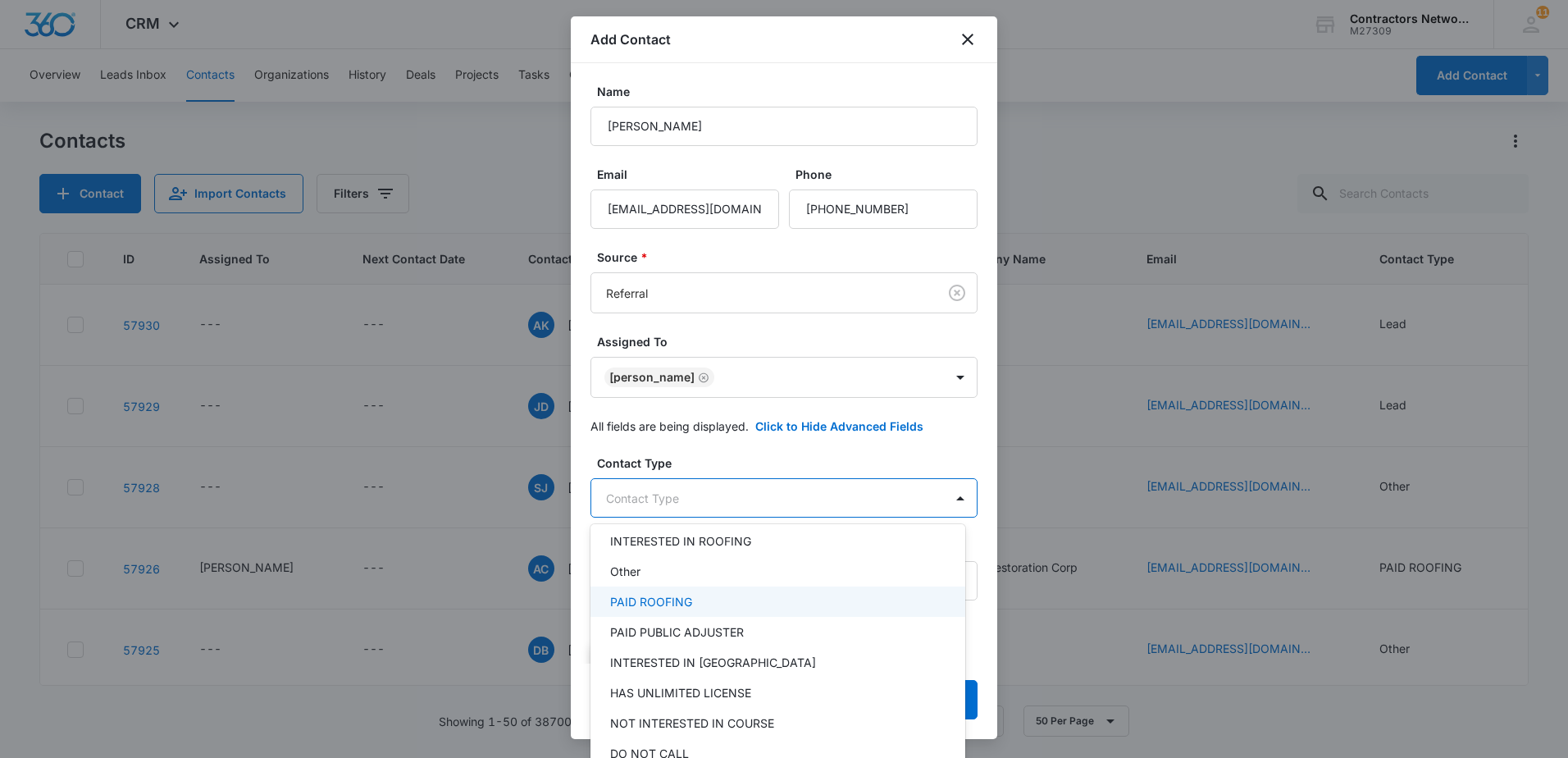
click at [683, 604] on p "PAID ROOFING" at bounding box center [651, 602] width 82 height 18
click at [735, 448] on div at bounding box center [784, 379] width 1568 height 758
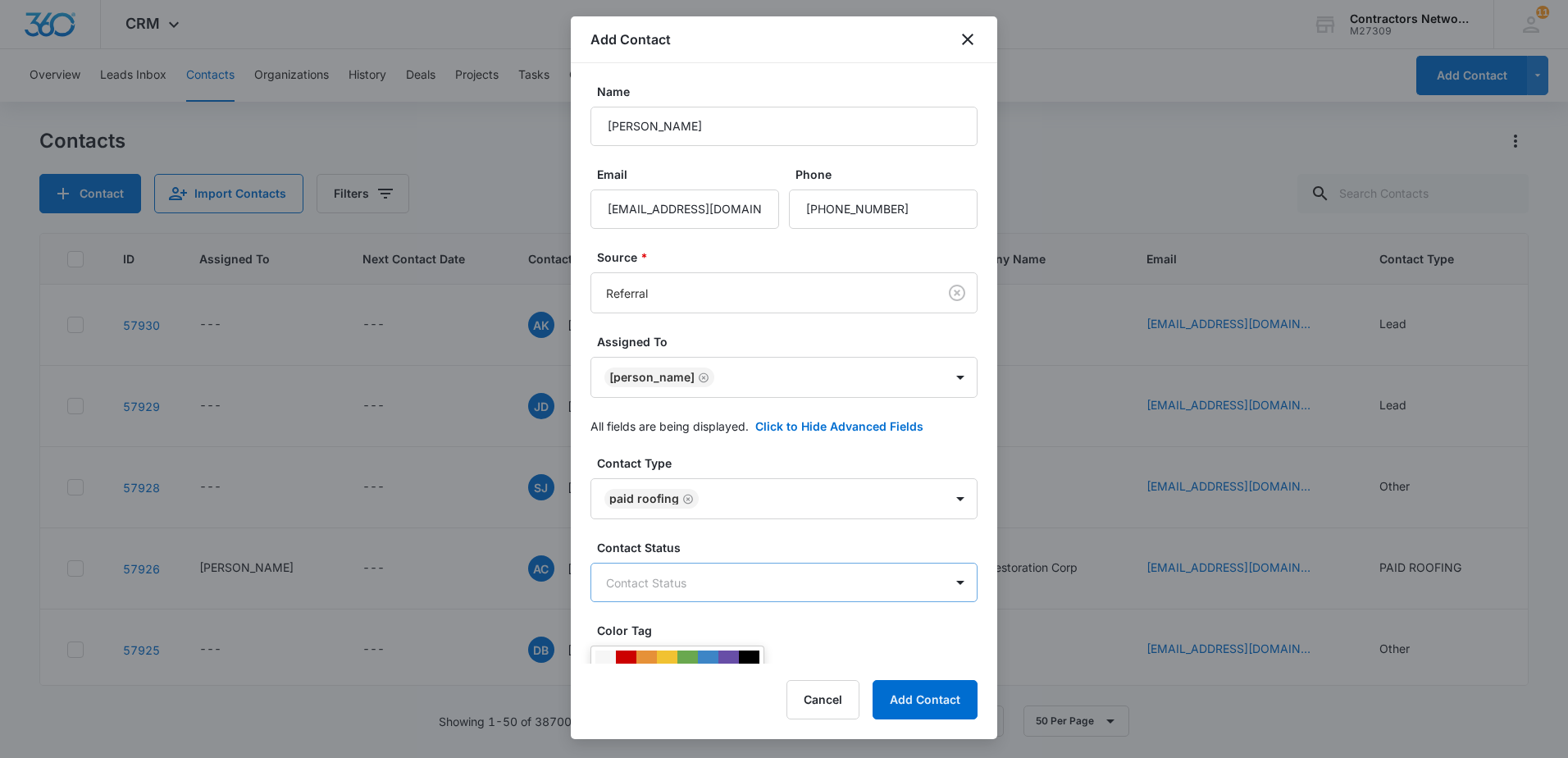
scroll to position [82, 0]
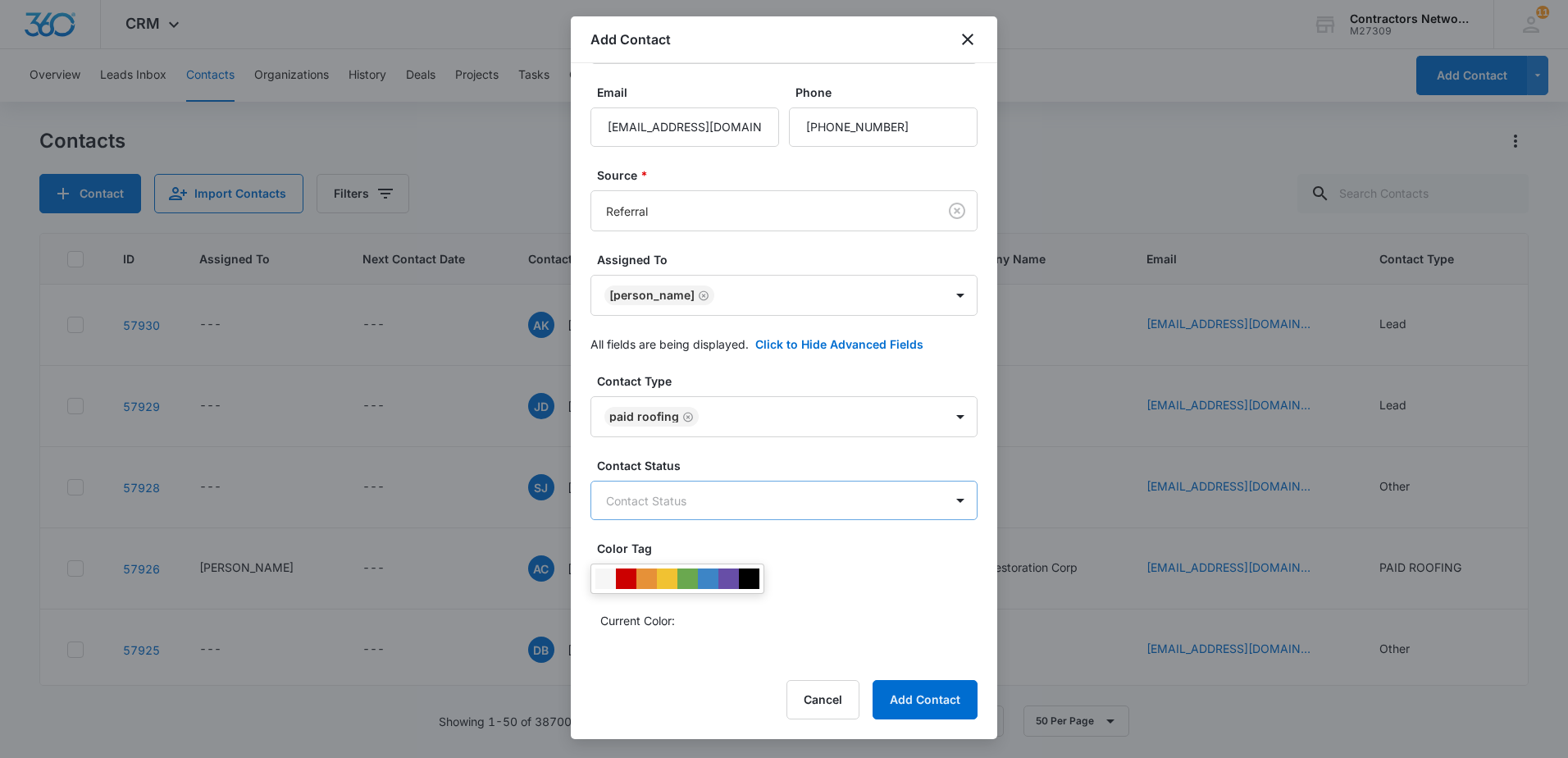
click at [840, 496] on body "CRM Apps Reputation Websites Forms CRM Email Social Shop Payments POS Content A…" at bounding box center [784, 379] width 1568 height 758
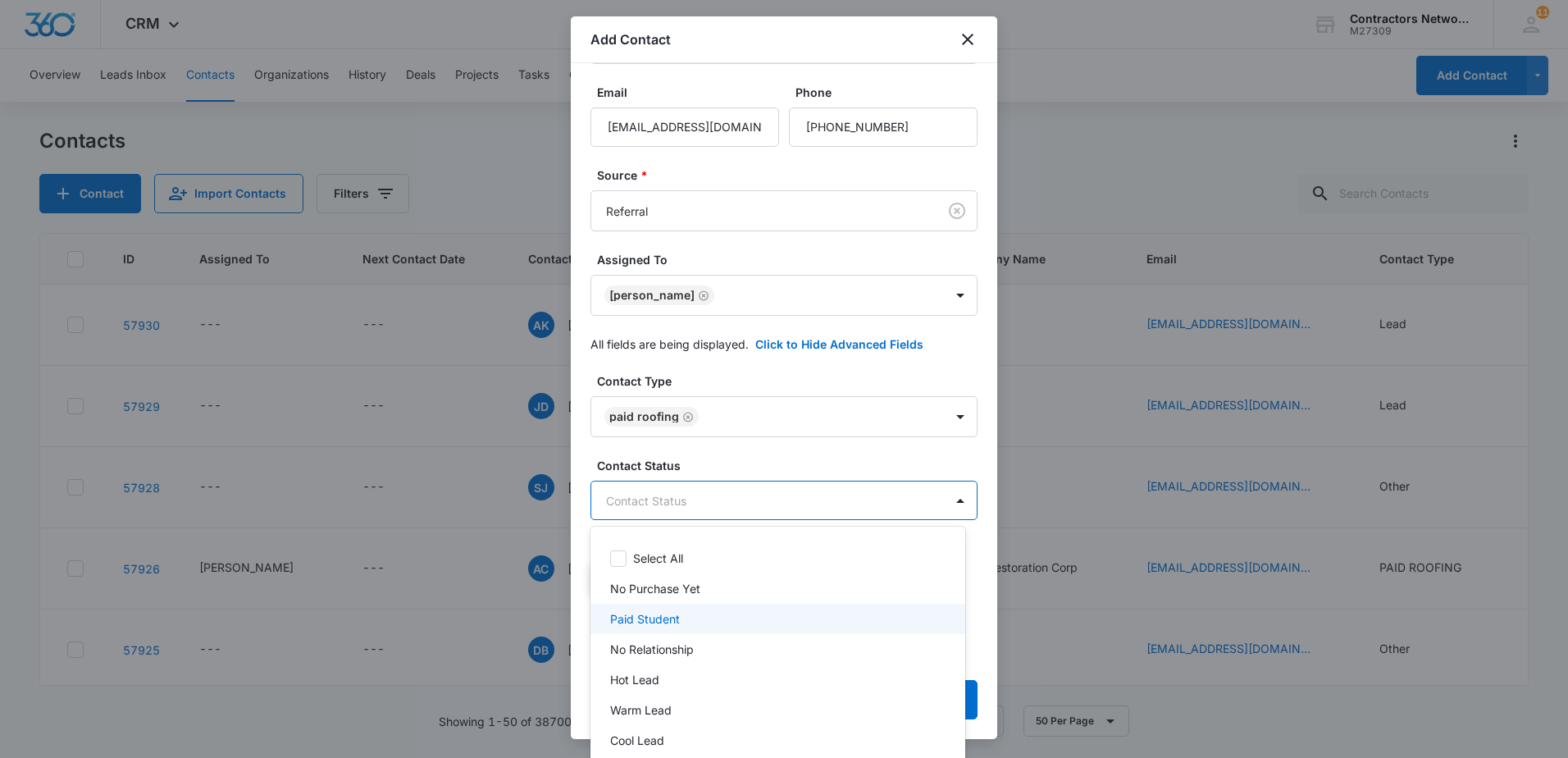
click at [700, 609] on div "Paid Student" at bounding box center [778, 619] width 375 height 31
click at [727, 462] on div at bounding box center [784, 379] width 1568 height 758
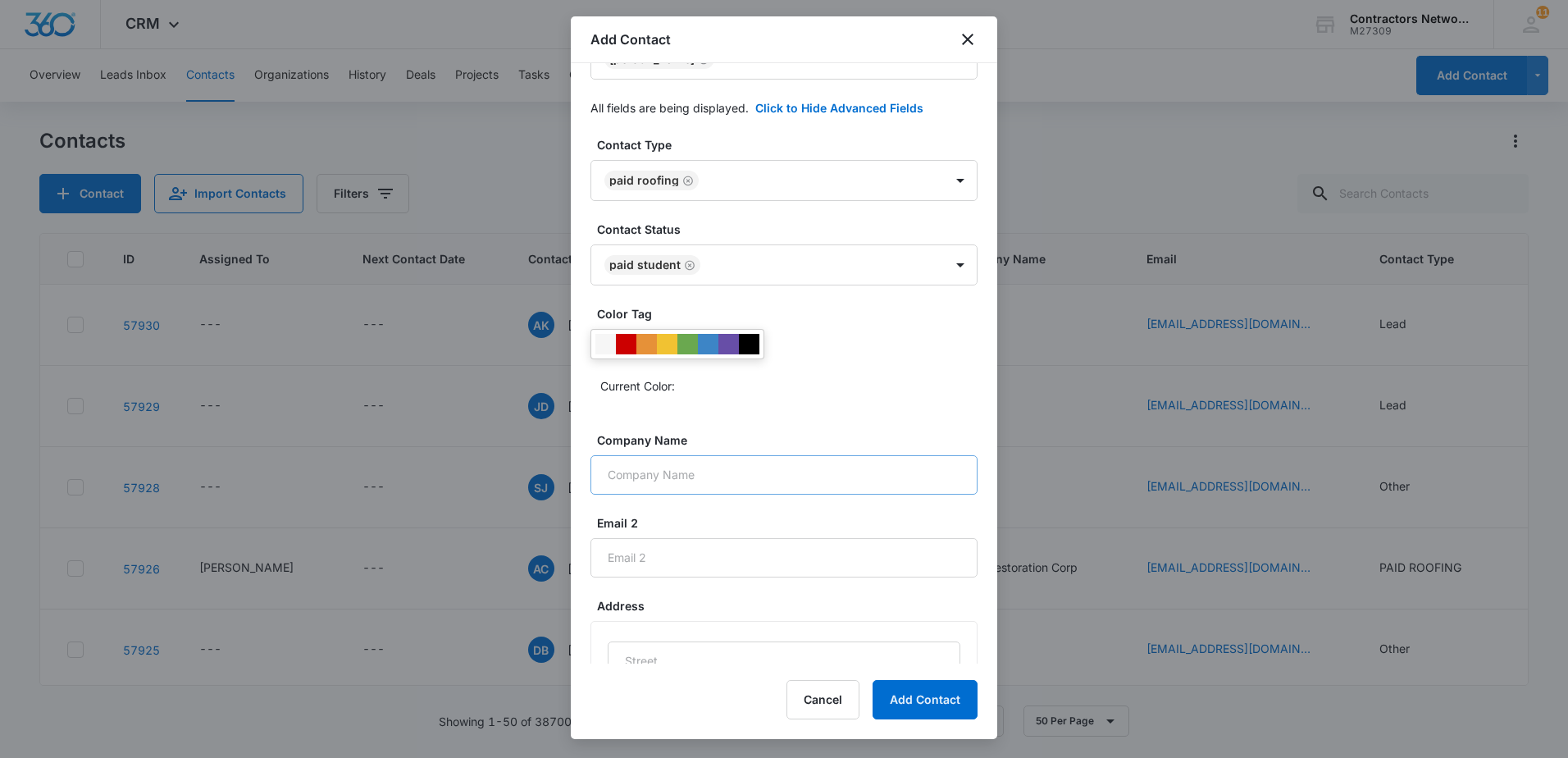
scroll to position [328, 0]
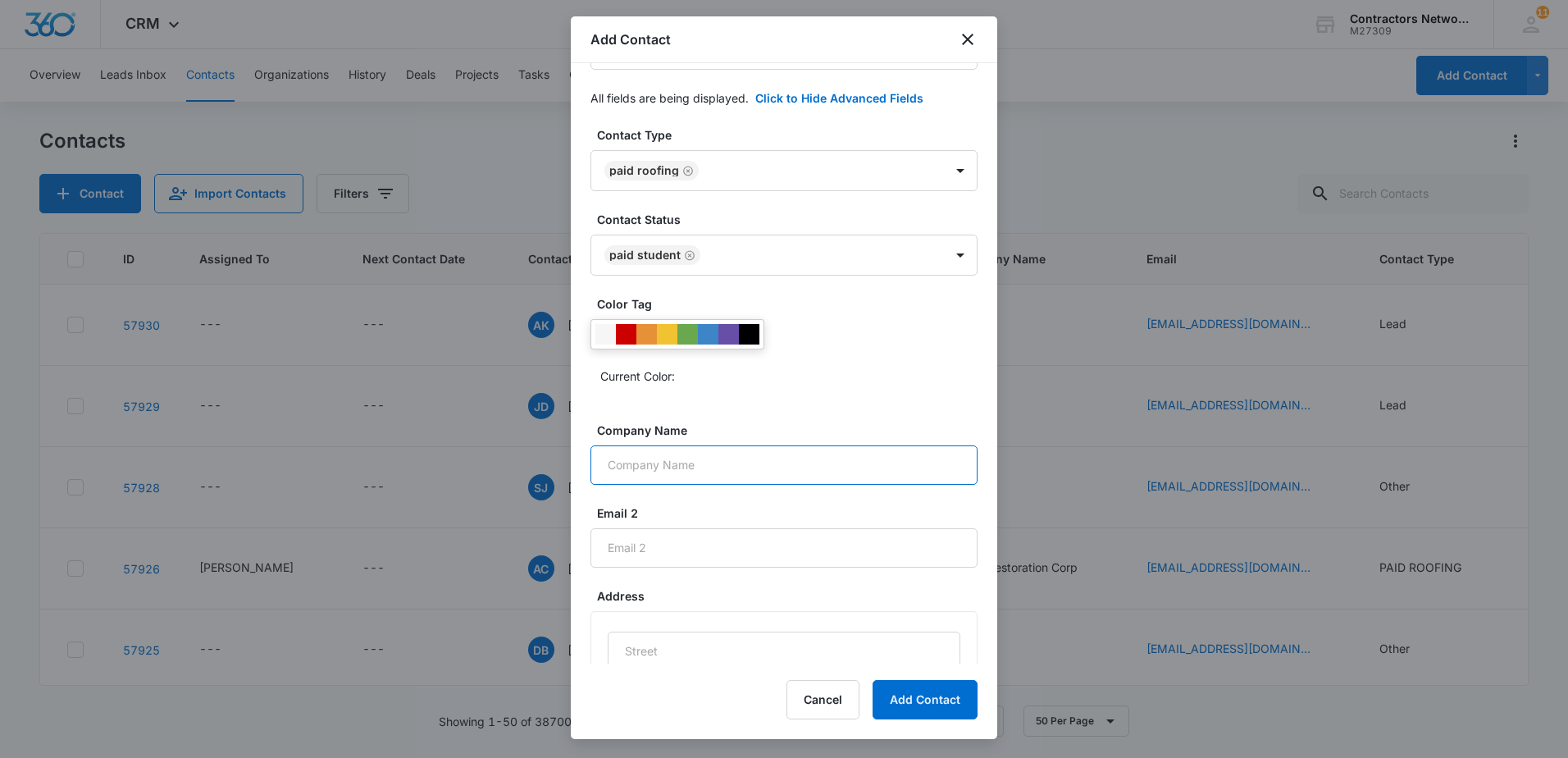
click at [740, 469] on input "Company Name" at bounding box center [784, 465] width 387 height 39
click at [932, 715] on button "Add Contact" at bounding box center [925, 699] width 105 height 39
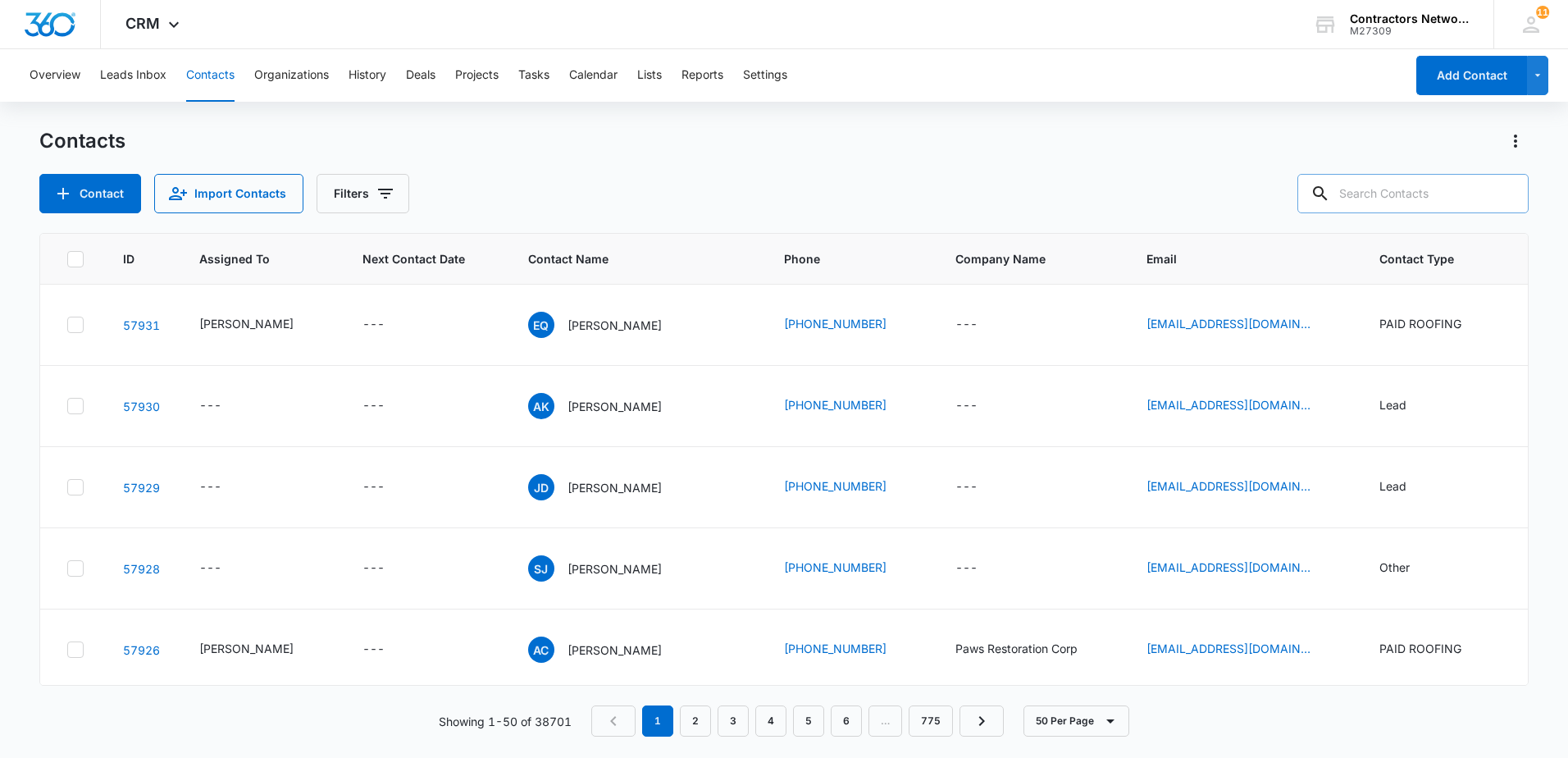
click at [1373, 198] on input "text" at bounding box center [1413, 193] width 231 height 39
type input "[PHONE_NUMBER]"
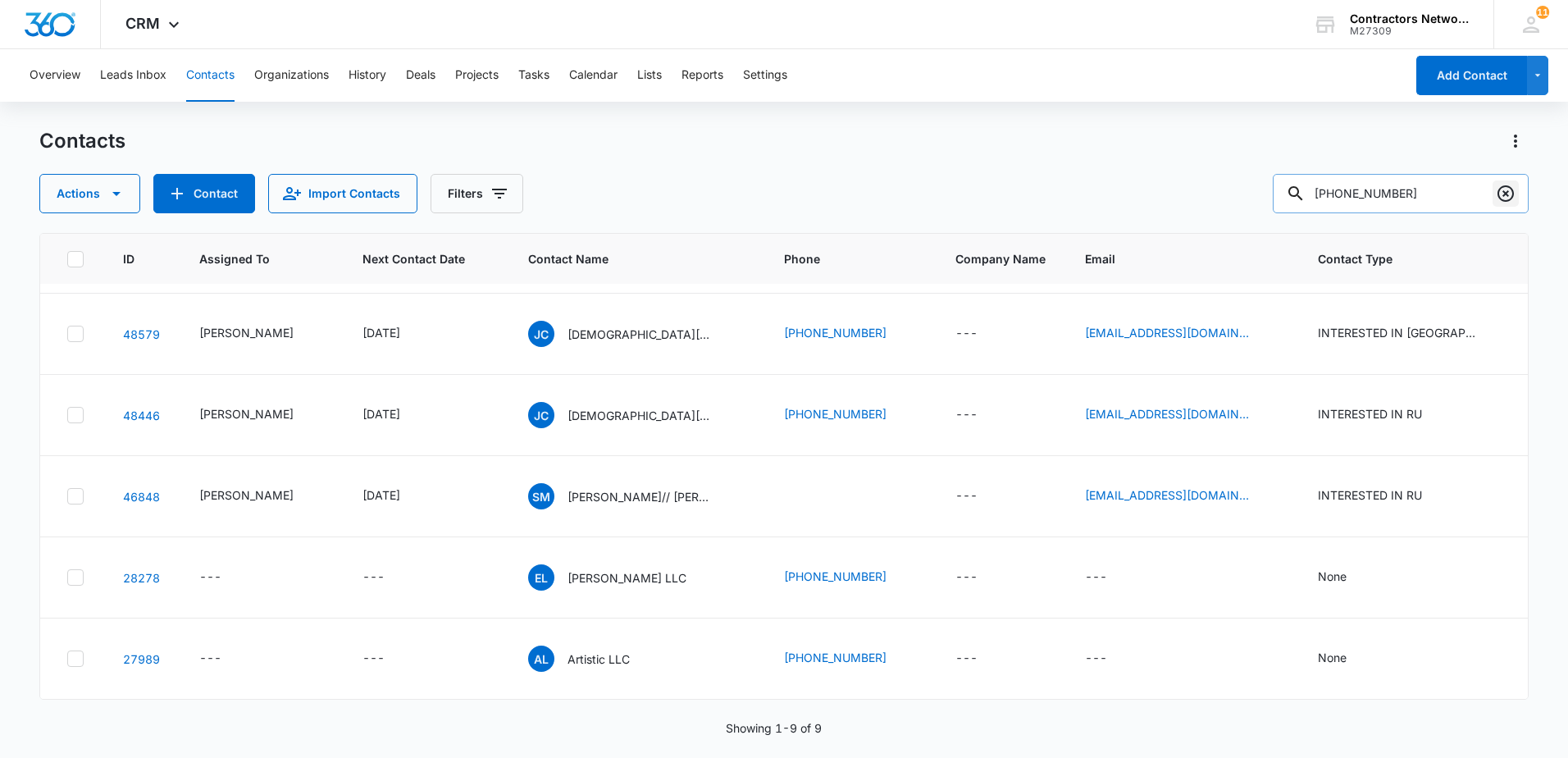
click at [1504, 201] on icon "Clear" at bounding box center [1506, 194] width 17 height 17
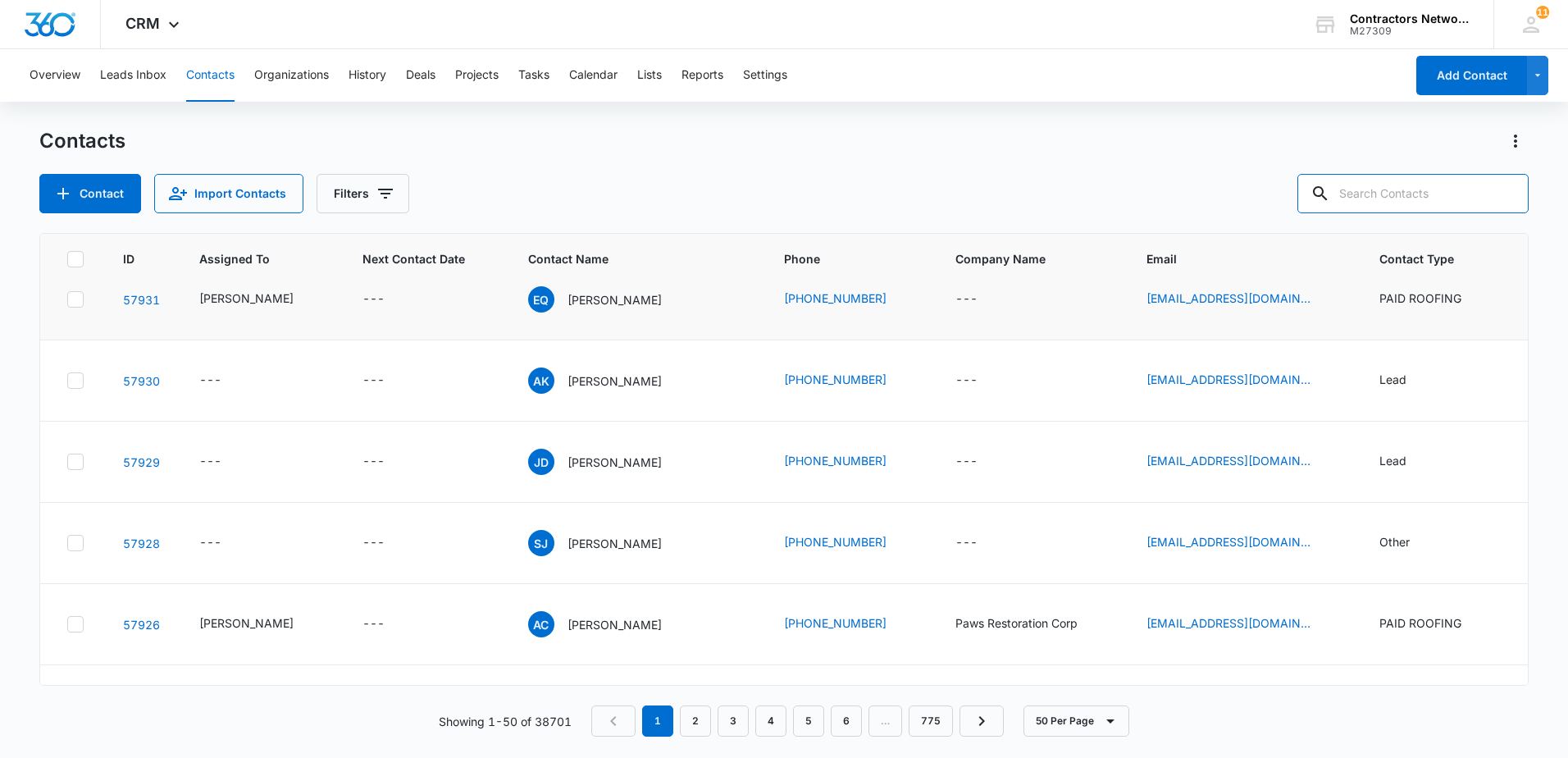
scroll to position [0, 0]
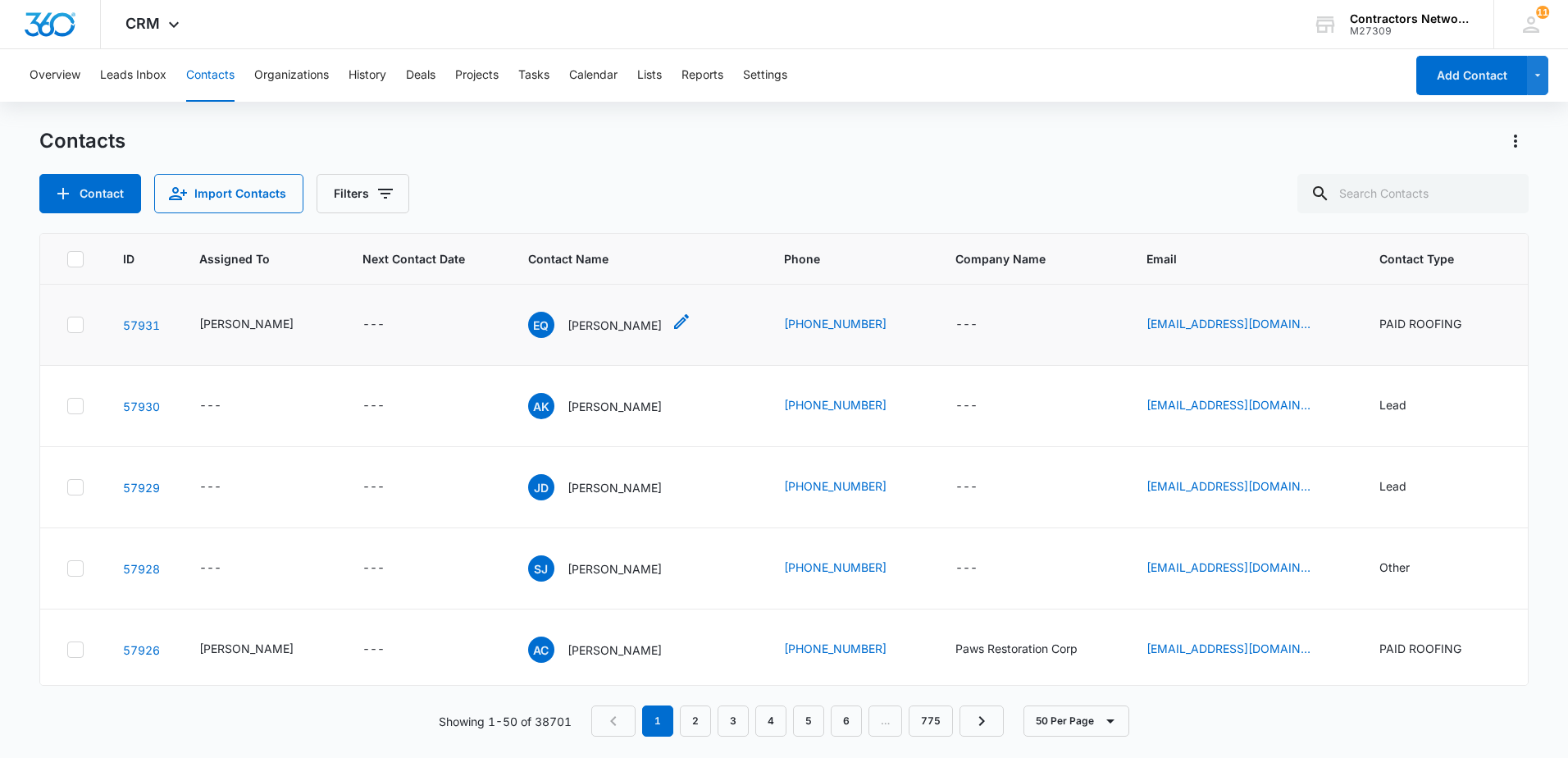
click at [636, 325] on p "[PERSON_NAME]" at bounding box center [615, 325] width 95 height 18
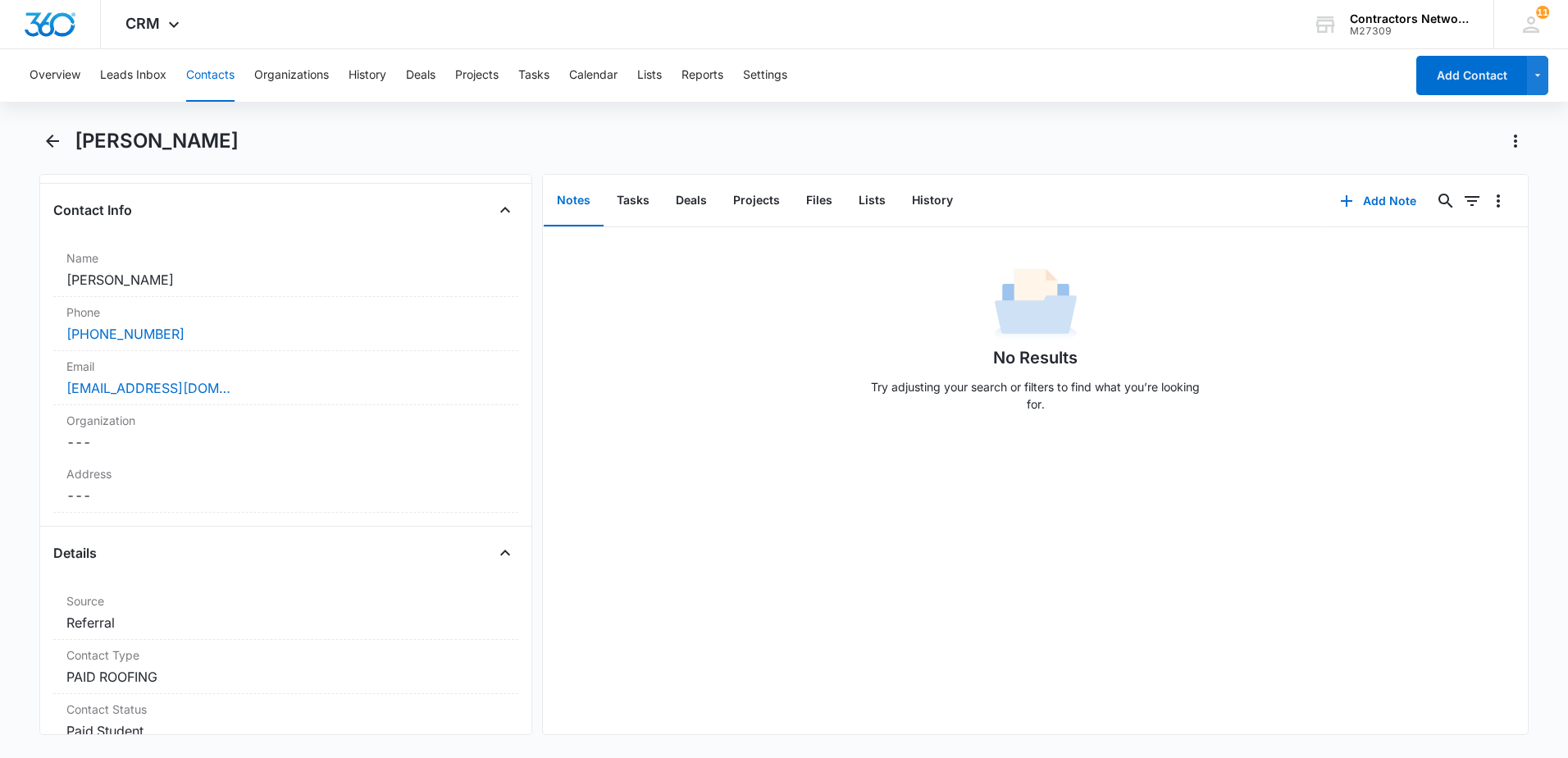
scroll to position [328, 0]
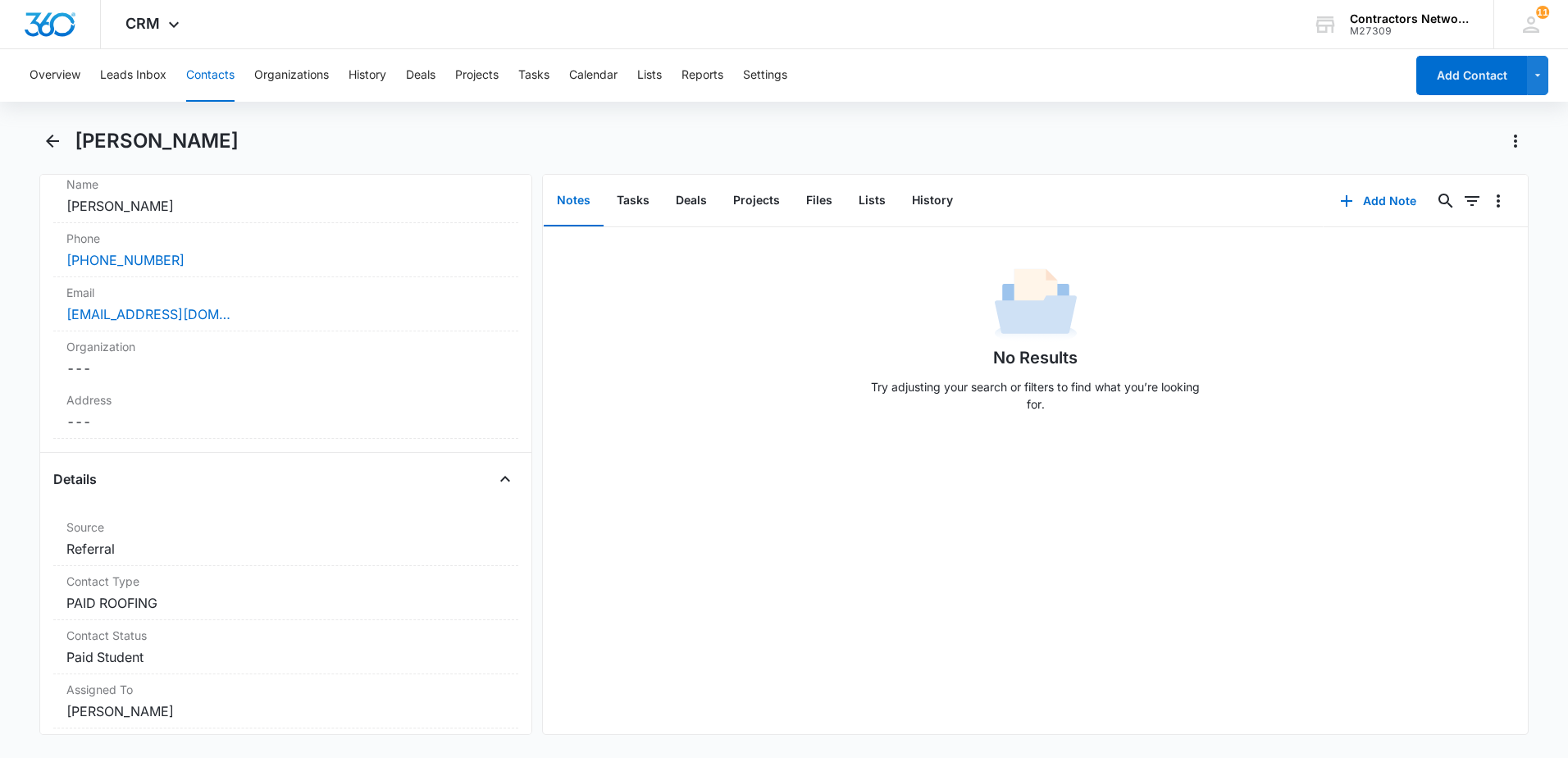
click at [154, 424] on dd "Cancel Save Changes ---" at bounding box center [286, 421] width 439 height 20
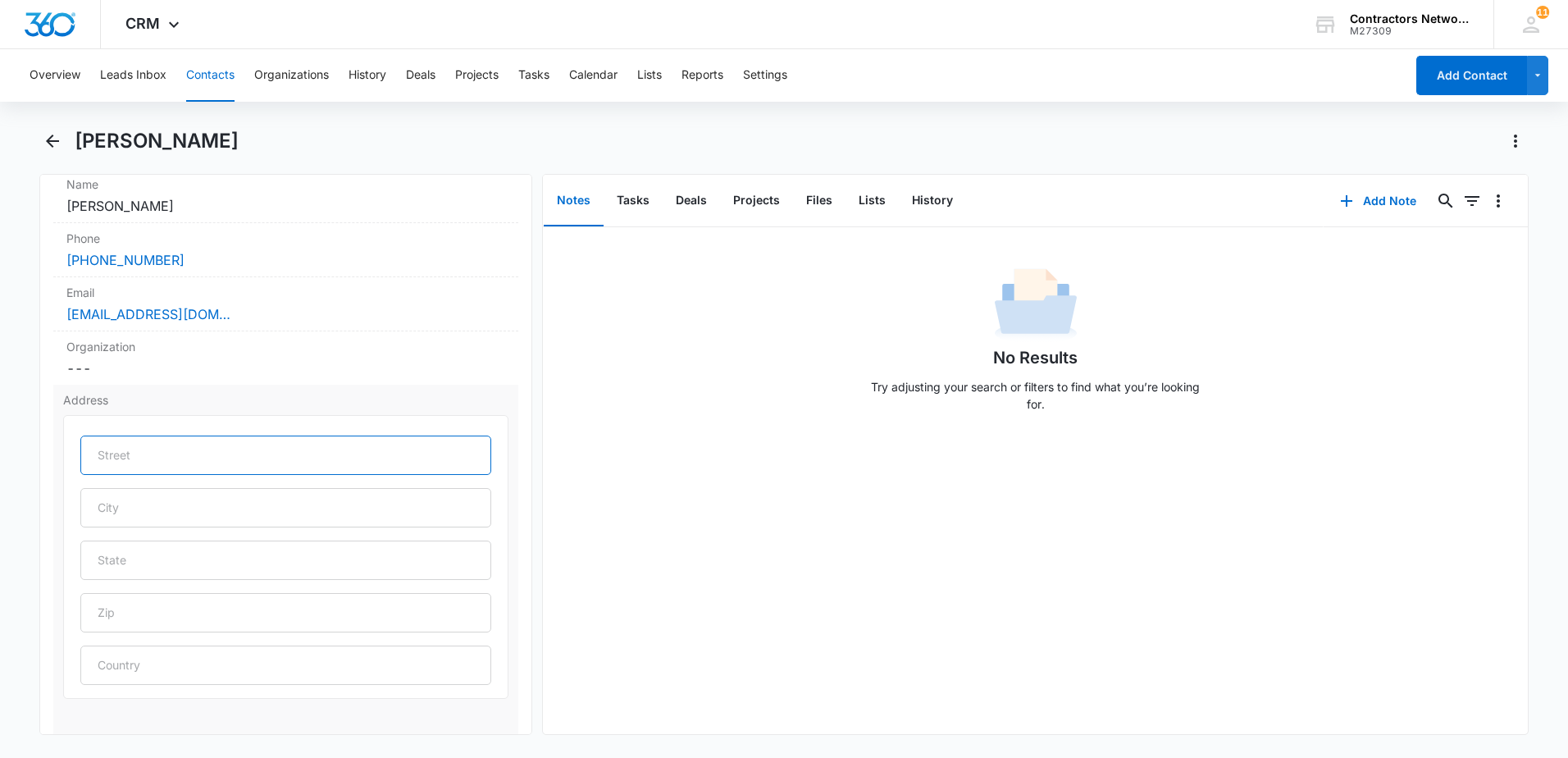
click at [149, 453] on input "text" at bounding box center [286, 455] width 411 height 39
type input "[STREET_ADDRESS]"
type input "[GEOGRAPHIC_DATA]"
type input "IL"
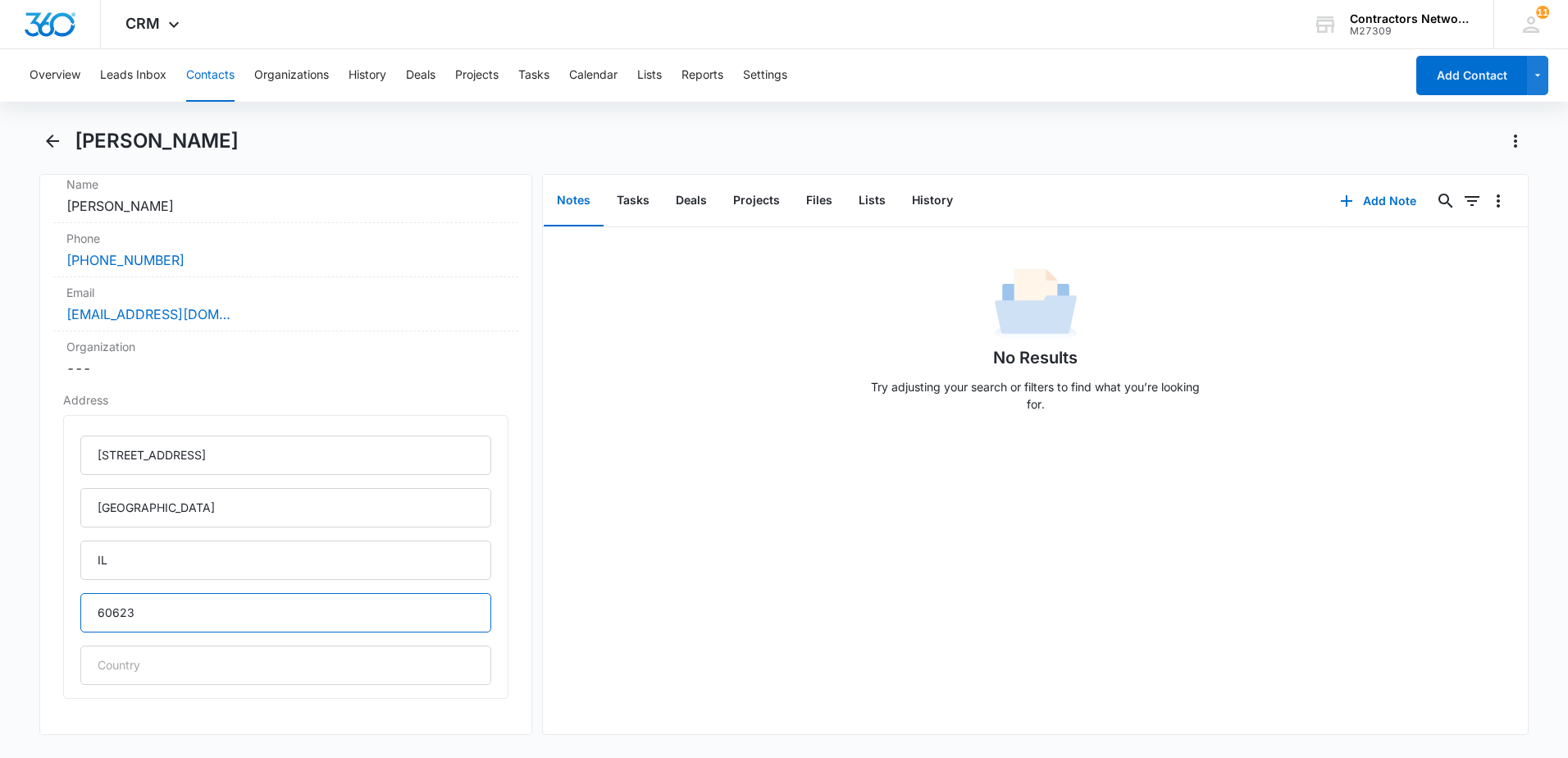
type input "60623"
drag, startPoint x: 817, startPoint y: 410, endPoint x: 620, endPoint y: 583, distance: 262.2
click at [811, 412] on div "No Results Try adjusting your search or filters to find what you’re looking for." at bounding box center [1035, 345] width 985 height 163
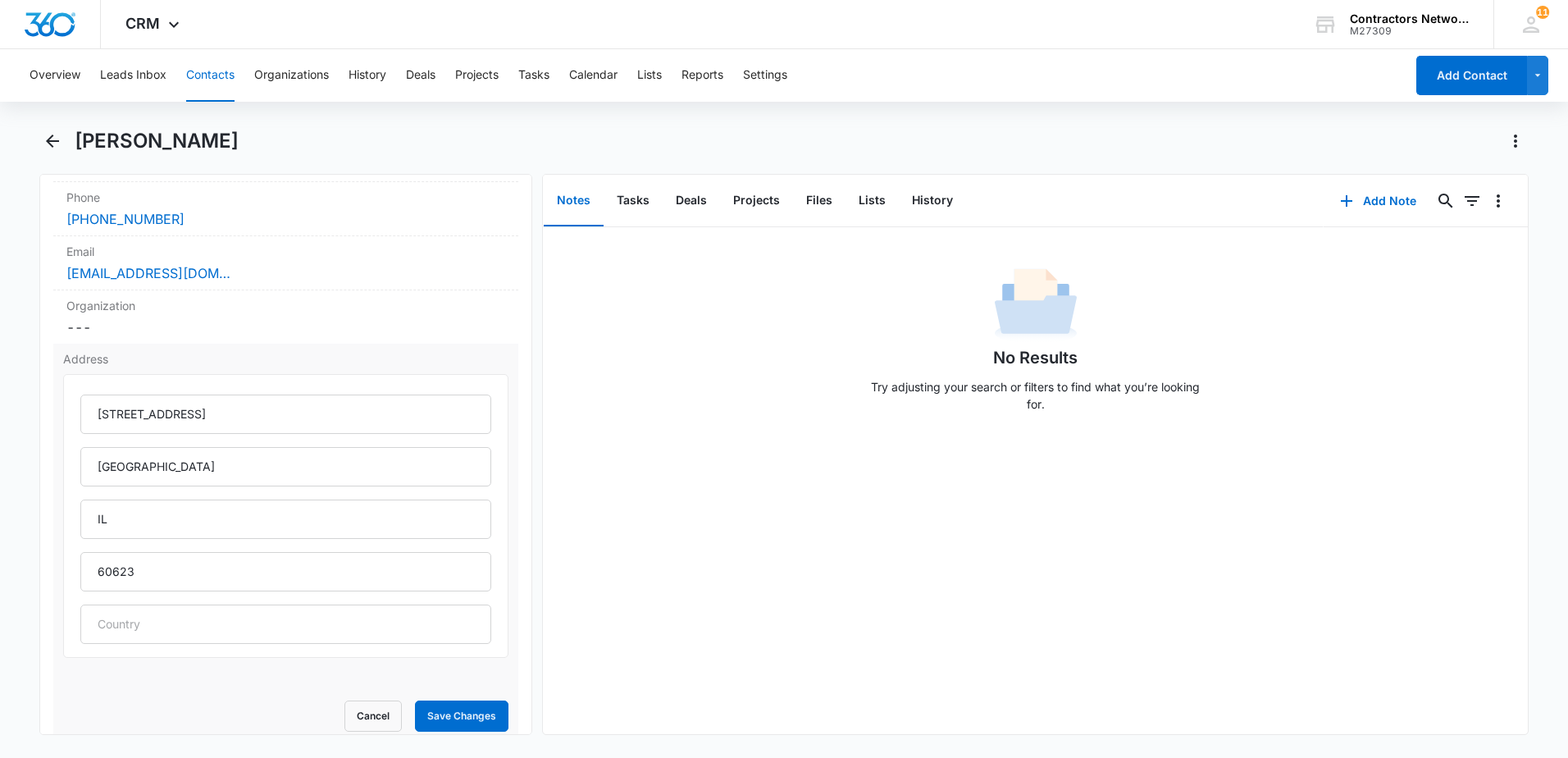
scroll to position [411, 0]
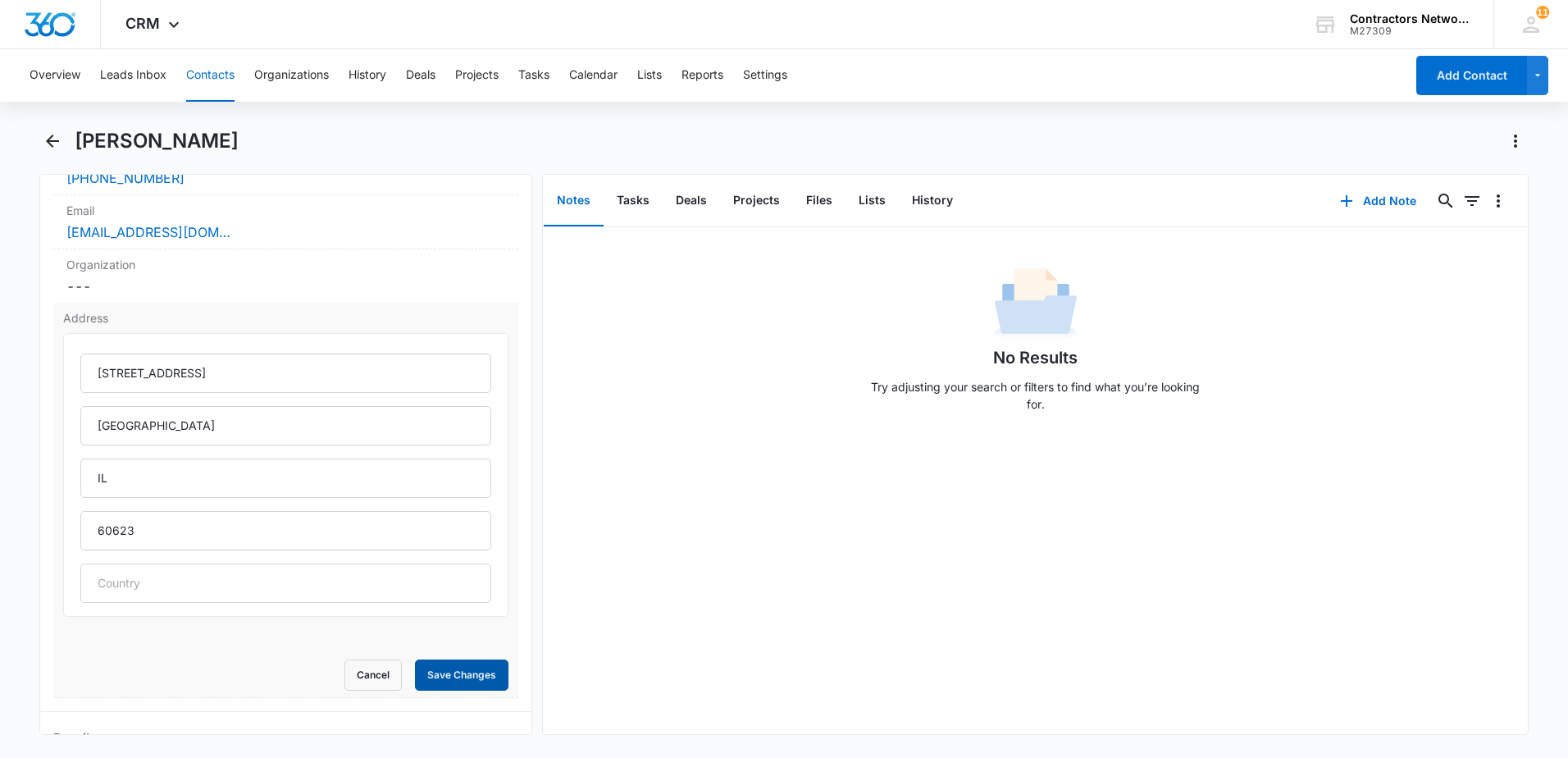
click at [460, 670] on button "Save Changes" at bounding box center [461, 675] width 94 height 32
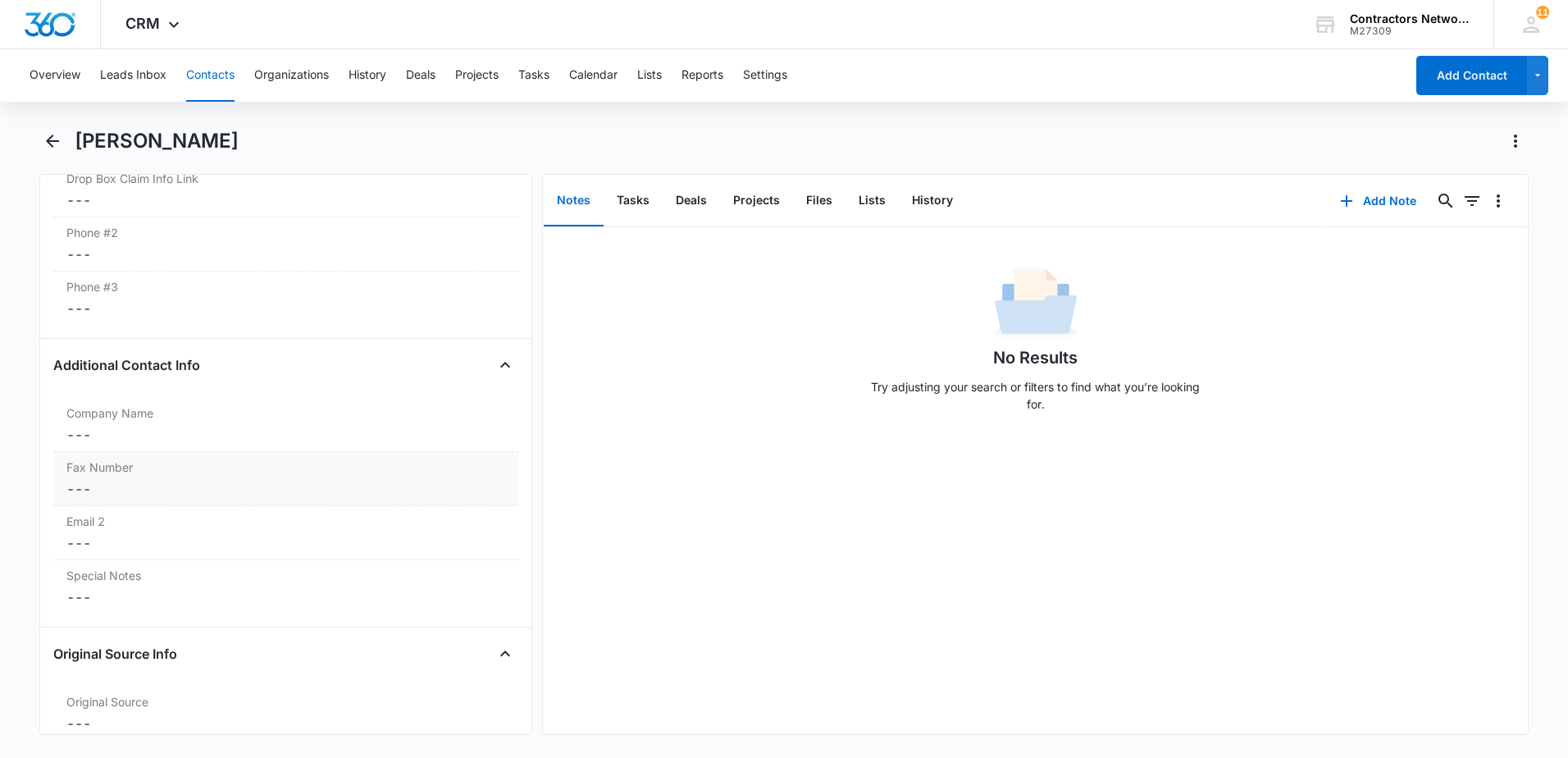
scroll to position [1282, 0]
click at [179, 436] on dd "Cancel Save Changes ---" at bounding box center [286, 434] width 439 height 20
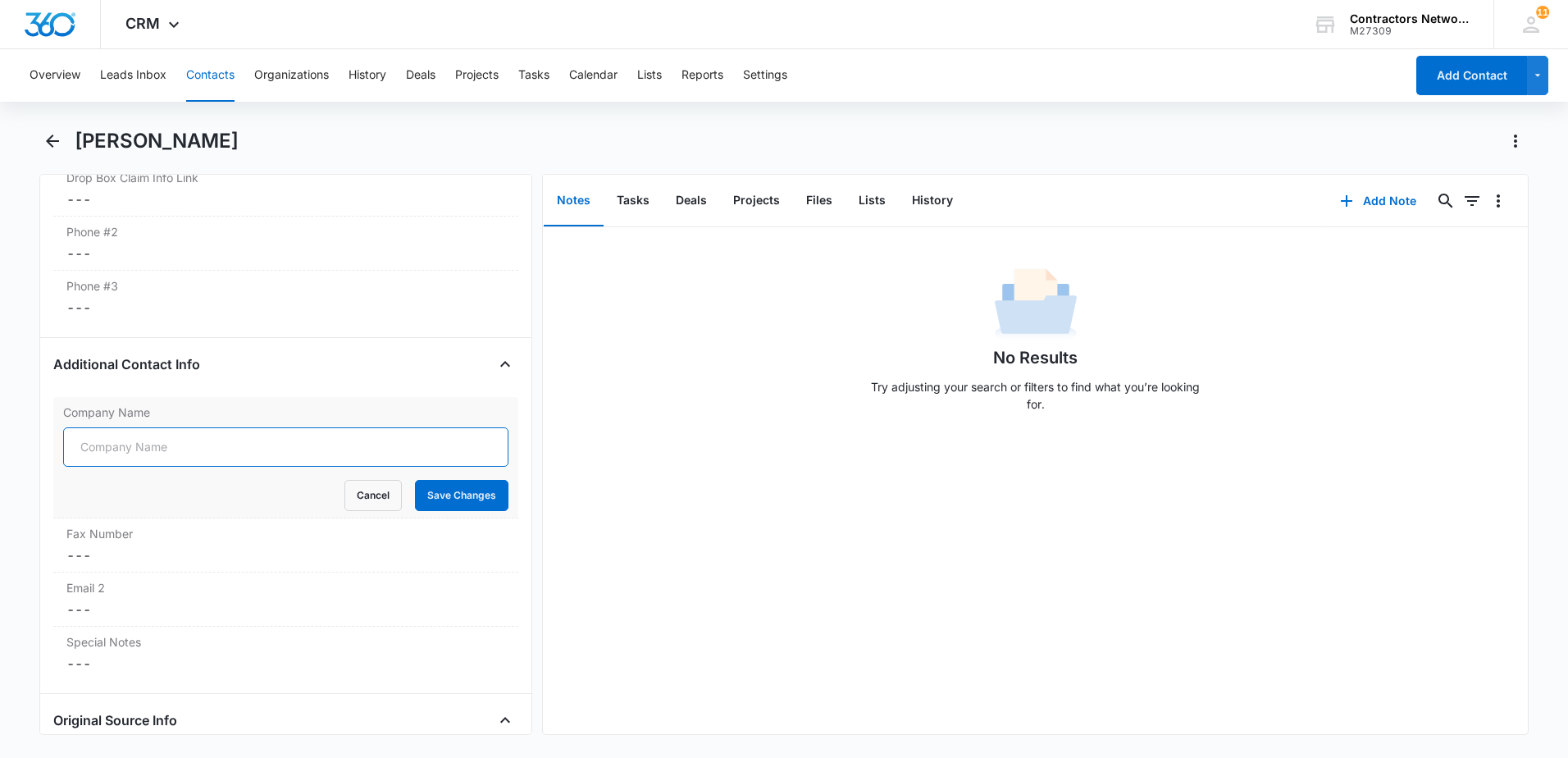
click at [121, 451] on input "Company Name" at bounding box center [286, 447] width 446 height 39
type input "EZE Q Construction Corp"
click at [461, 504] on button "Save Changes" at bounding box center [461, 496] width 94 height 32
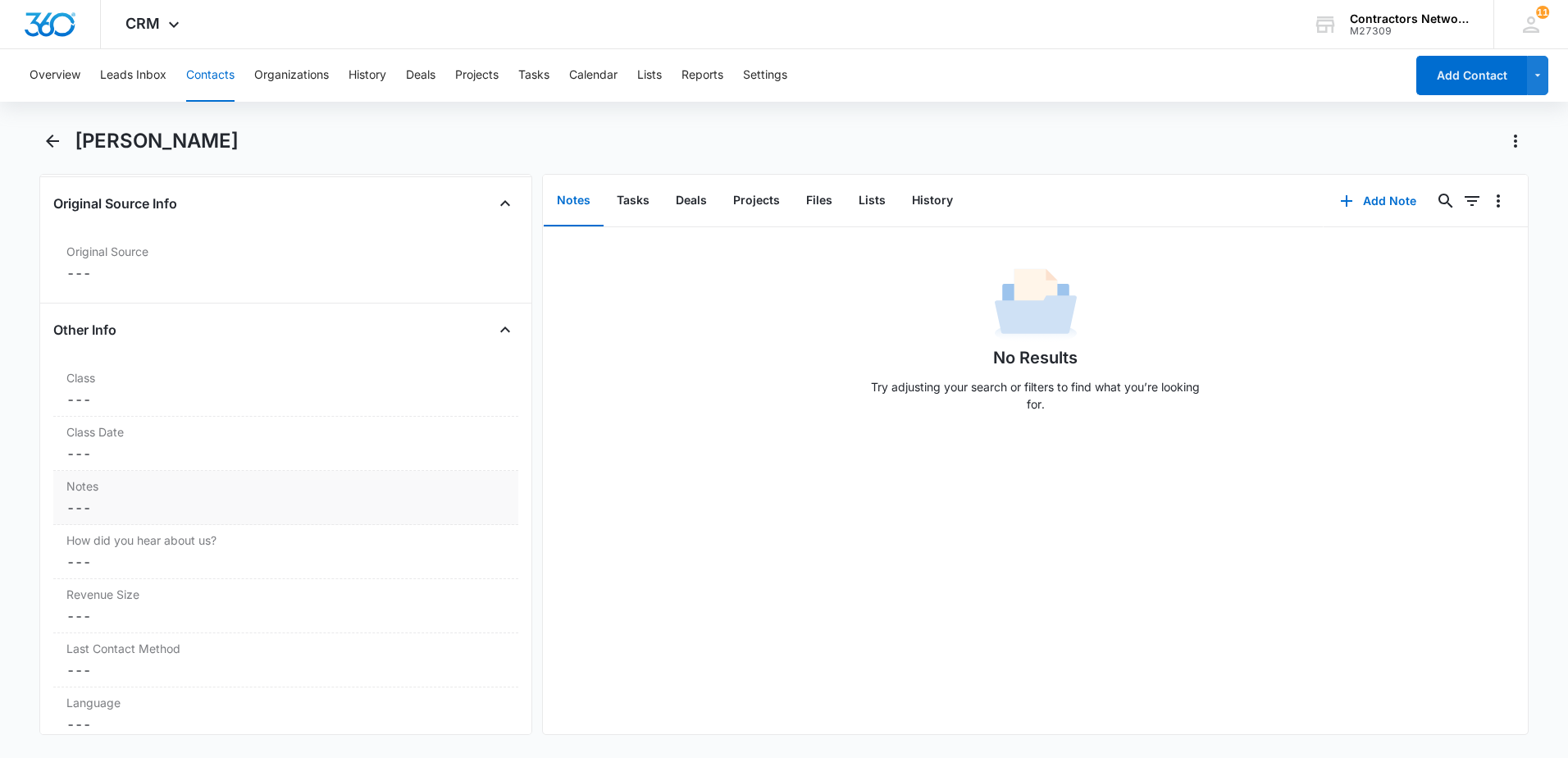
scroll to position [1743, 0]
click at [226, 389] on dd "Cancel Save Changes ---" at bounding box center [286, 387] width 439 height 20
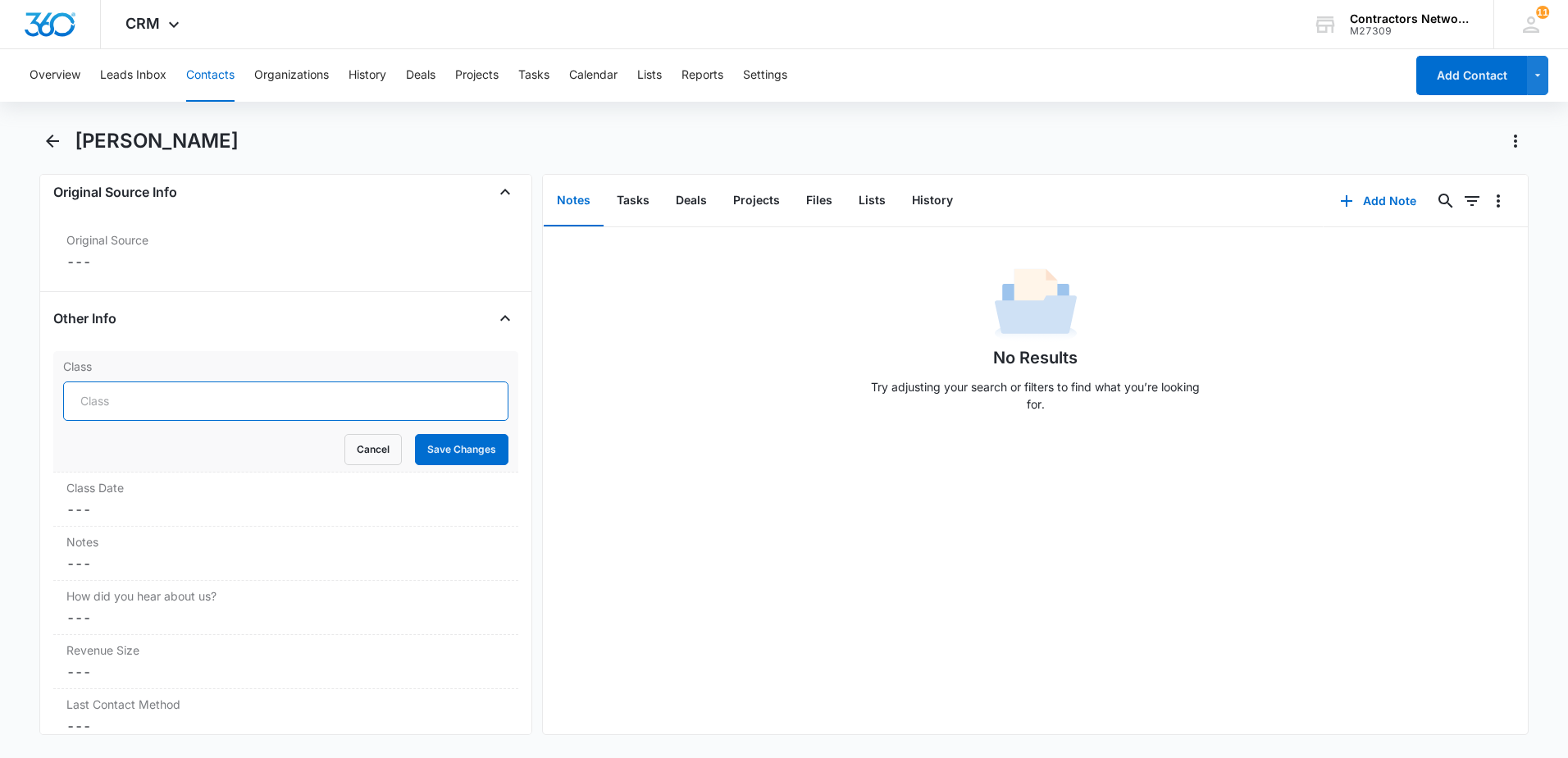
click at [199, 411] on input "Class" at bounding box center [286, 401] width 446 height 39
type input "ROOFING THE UNLIMITED [DATE]"
click at [443, 451] on button "Save Changes" at bounding box center [461, 450] width 94 height 32
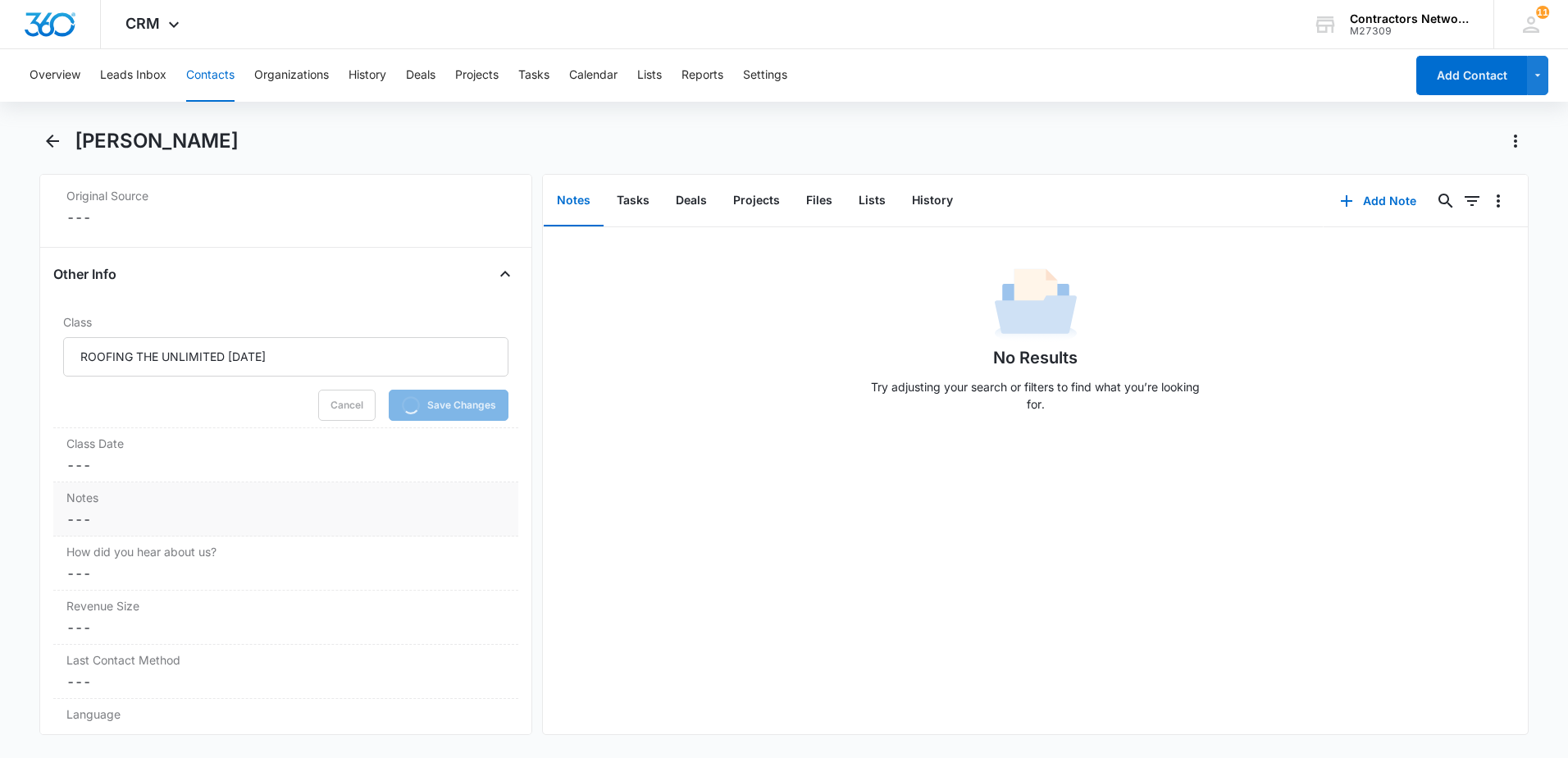
scroll to position [1825, 0]
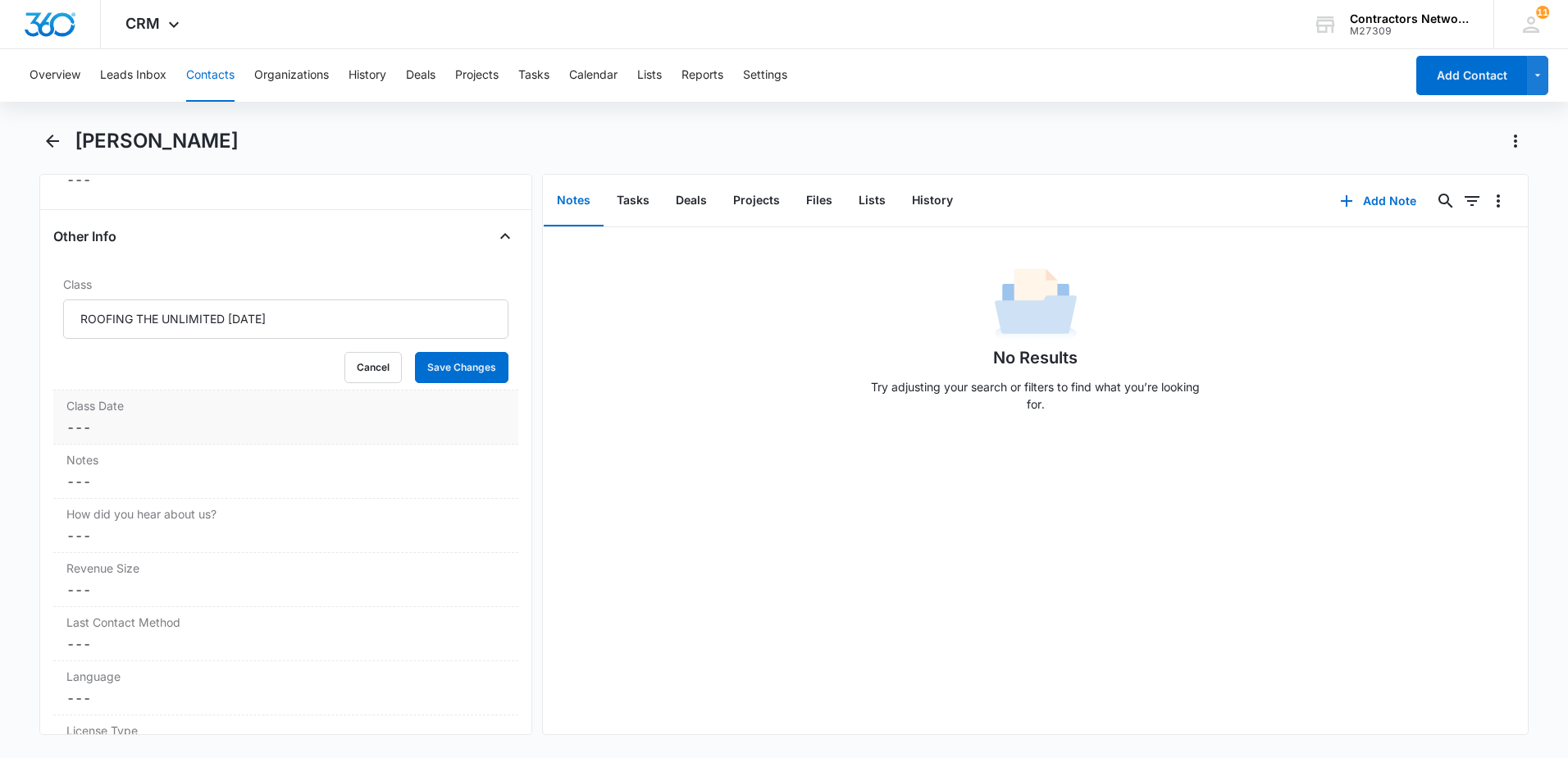
click at [147, 425] on dd "Cancel Save Changes ---" at bounding box center [286, 427] width 439 height 20
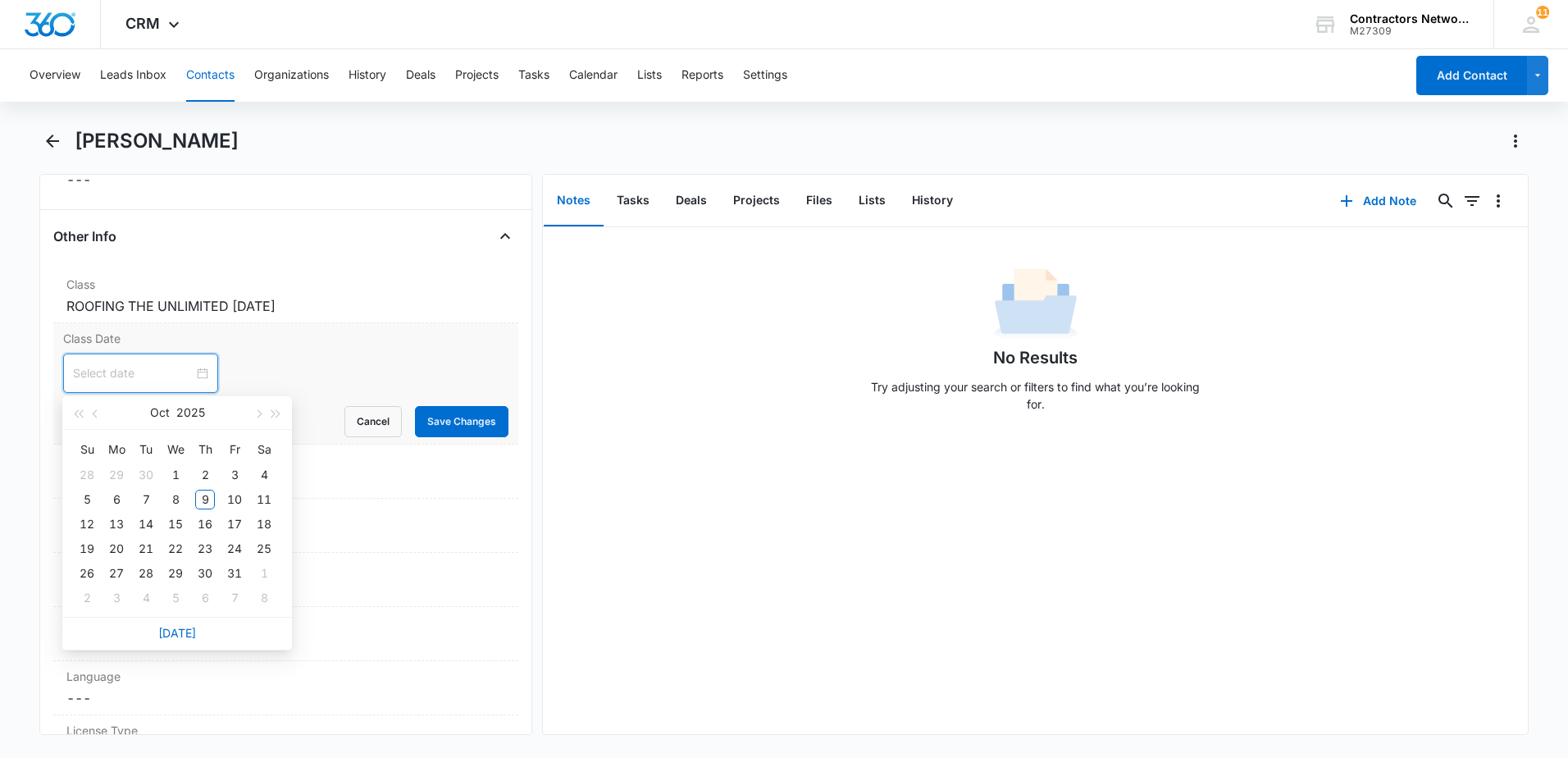
click at [116, 376] on input at bounding box center [134, 372] width 121 height 18
type input "[DATE]"
click at [116, 569] on div "27" at bounding box center [116, 573] width 19 height 20
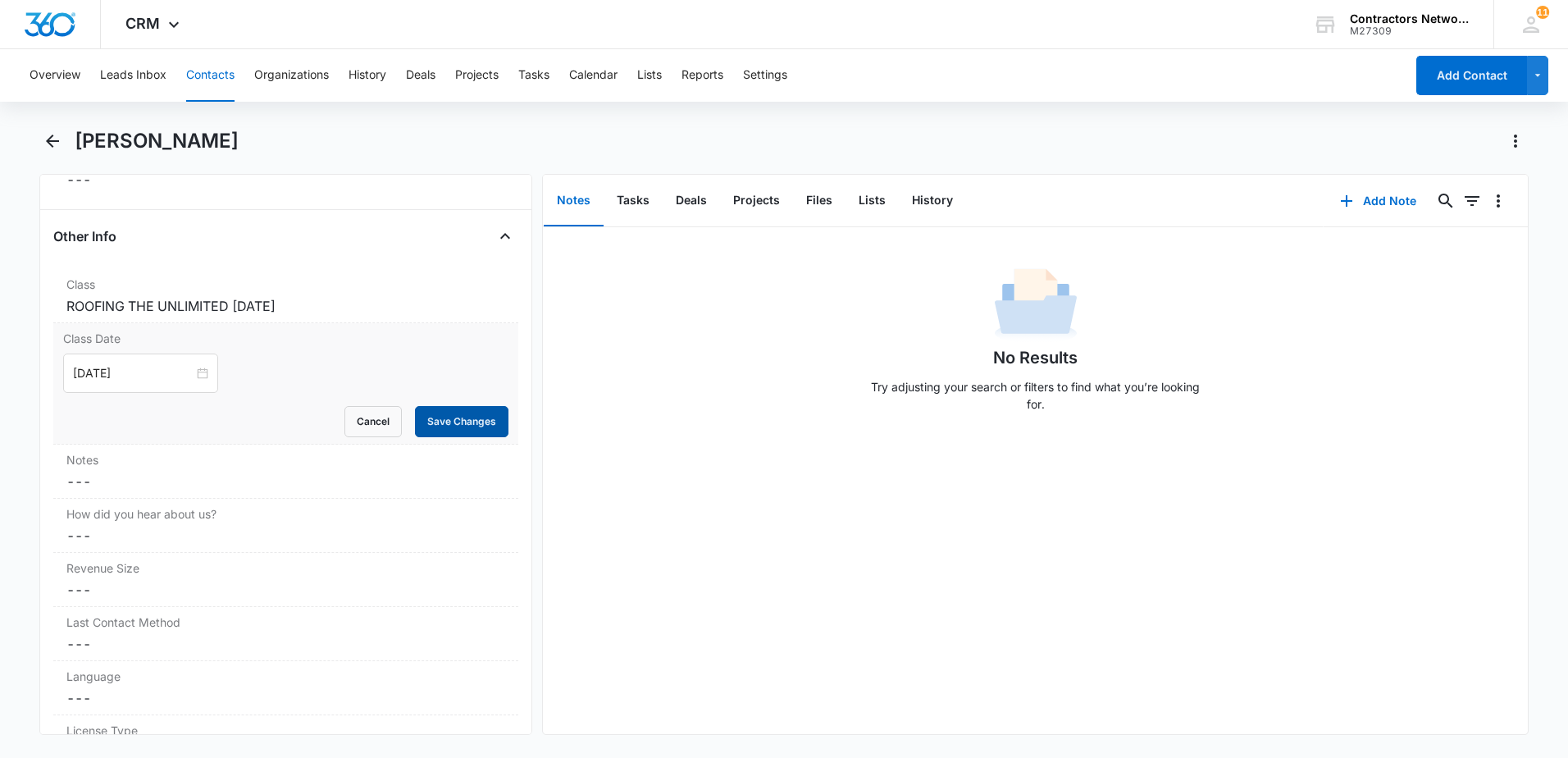
click at [451, 412] on button "Save Changes" at bounding box center [461, 422] width 94 height 32
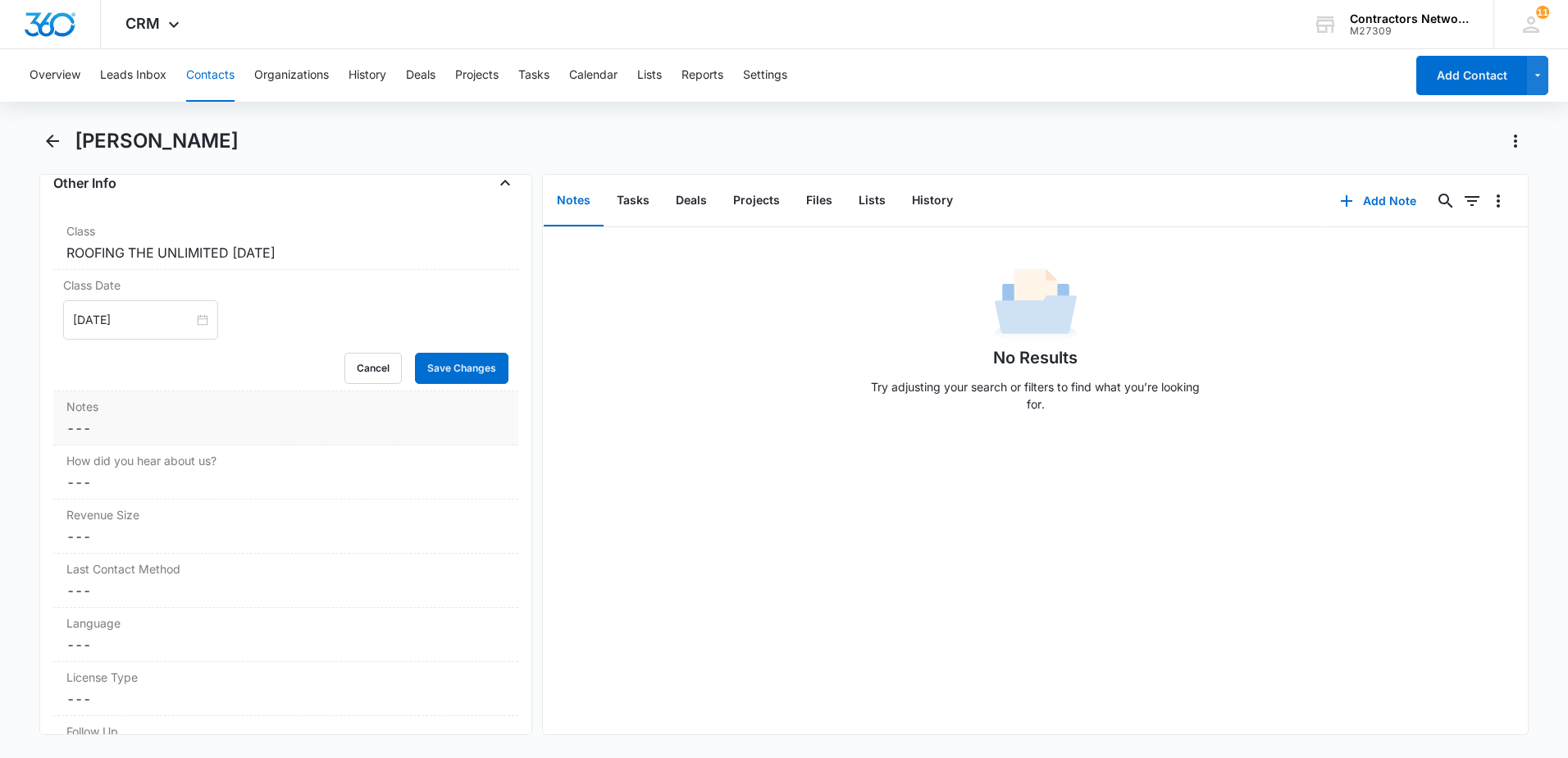
scroll to position [1907, 0]
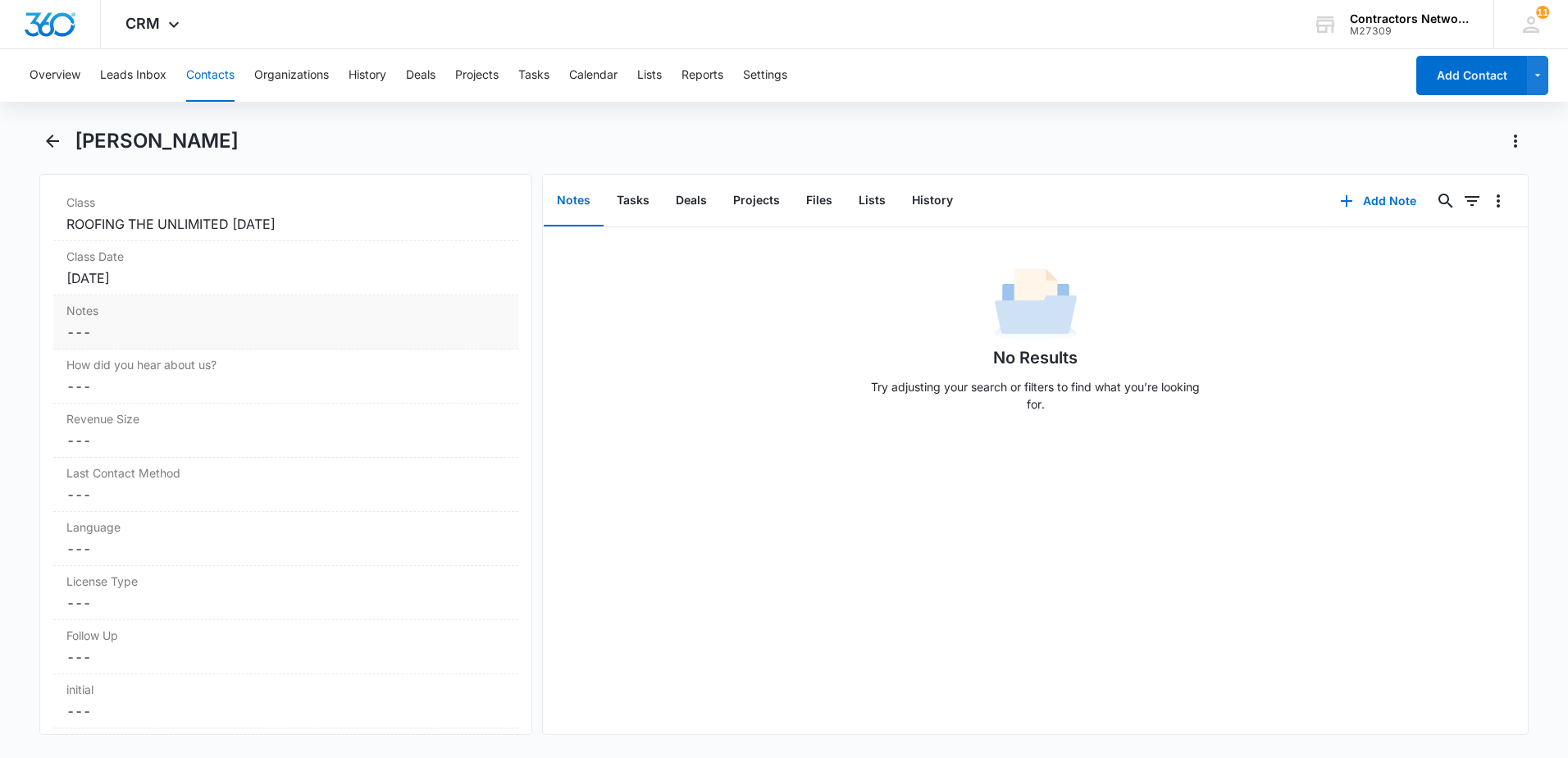
click at [124, 323] on dd "Cancel Save Changes ---" at bounding box center [286, 332] width 439 height 20
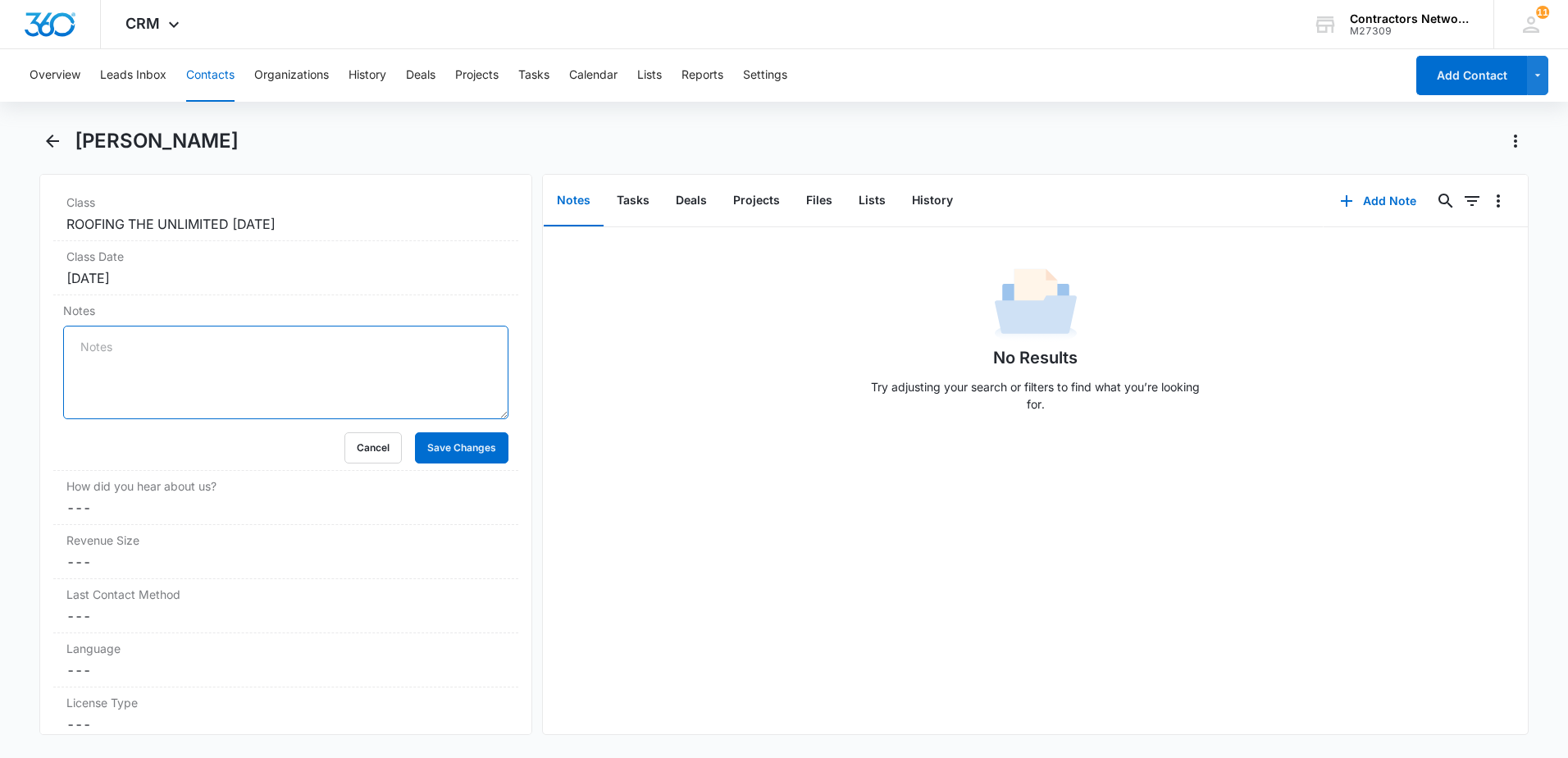
click at [126, 349] on textarea "Notes" at bounding box center [286, 372] width 446 height 94
click at [101, 341] on textarea "[DATE]" at bounding box center [286, 372] width 446 height 94
click at [189, 358] on textarea "[DATE]" at bounding box center [286, 372] width 446 height 94
click at [480, 343] on textarea "[DATE] [PERSON_NAME] signed up with [PERSON_NAME] [PERSON_NAME] took the call, …" at bounding box center [286, 372] width 446 height 94
click at [157, 364] on textarea "[DATE] [PERSON_NAME] signed up with [PERSON_NAME] [PERSON_NAME] took the call, …" at bounding box center [286, 372] width 446 height 94
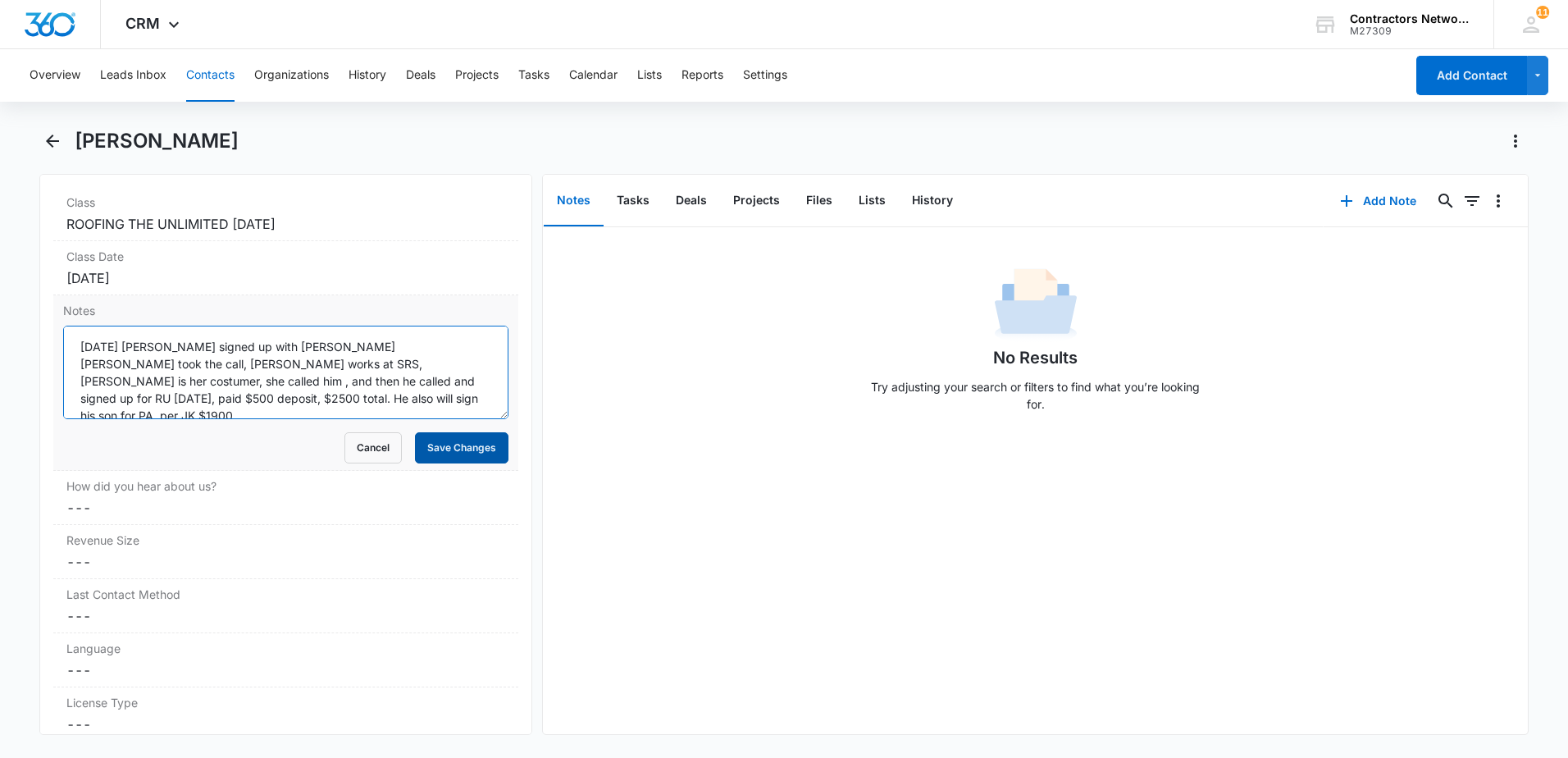
type textarea "[DATE] [PERSON_NAME] signed up with [PERSON_NAME] [PERSON_NAME] took the call, …"
click at [460, 451] on button "Save Changes" at bounding box center [461, 449] width 94 height 32
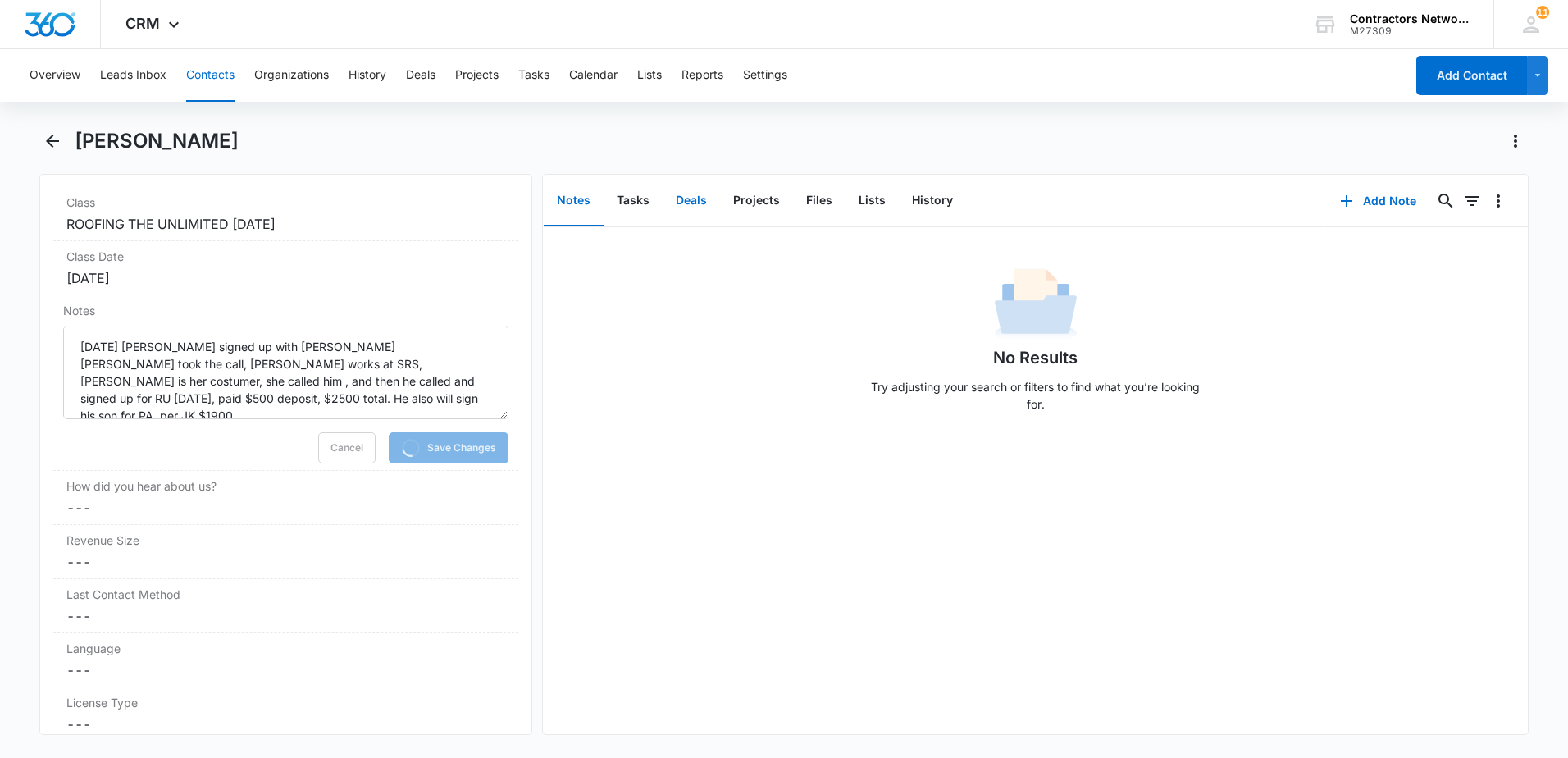
click at [690, 200] on button "Deals" at bounding box center [692, 201] width 58 height 51
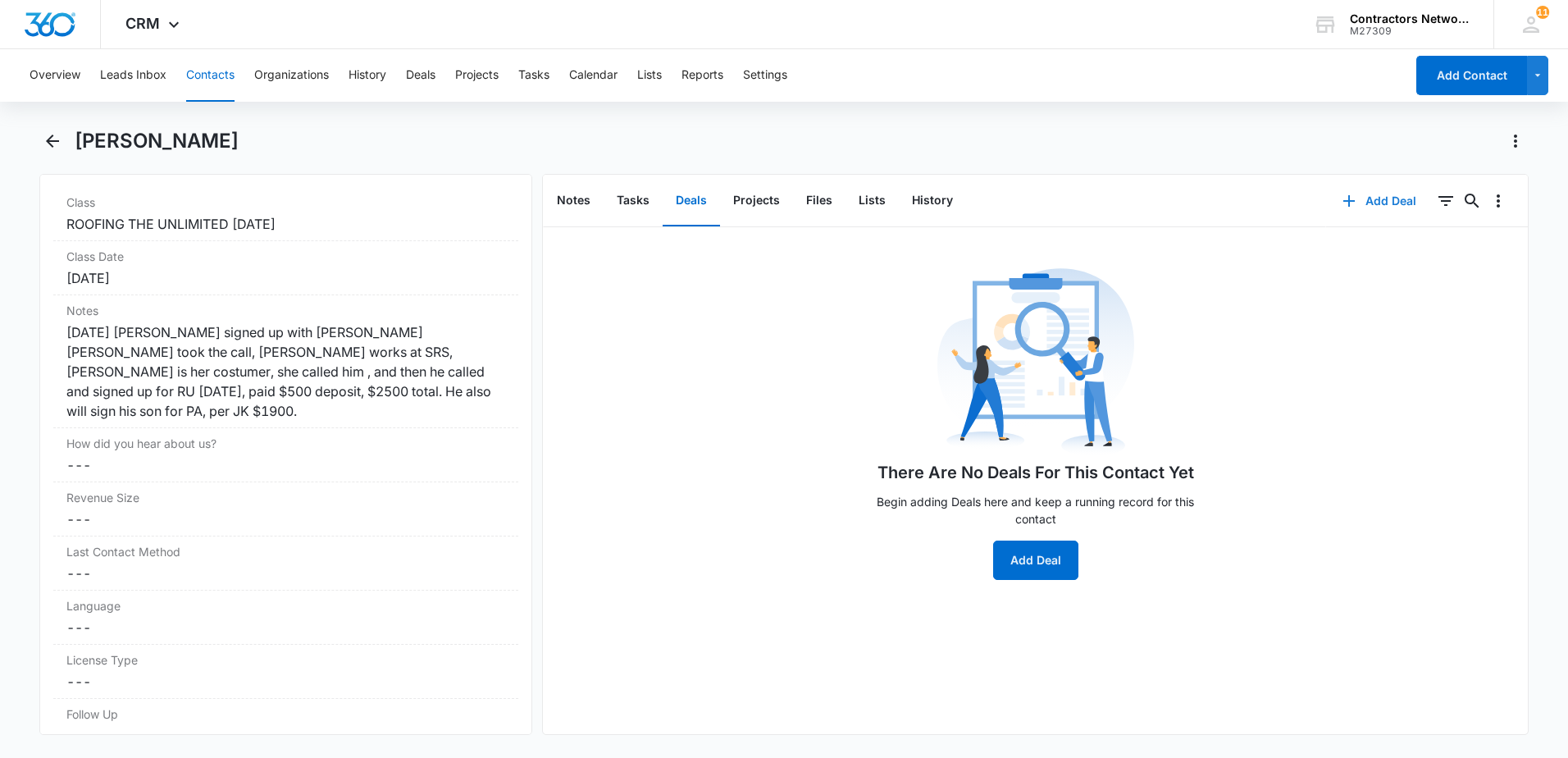
click at [1343, 202] on icon "button" at bounding box center [1349, 201] width 11 height 11
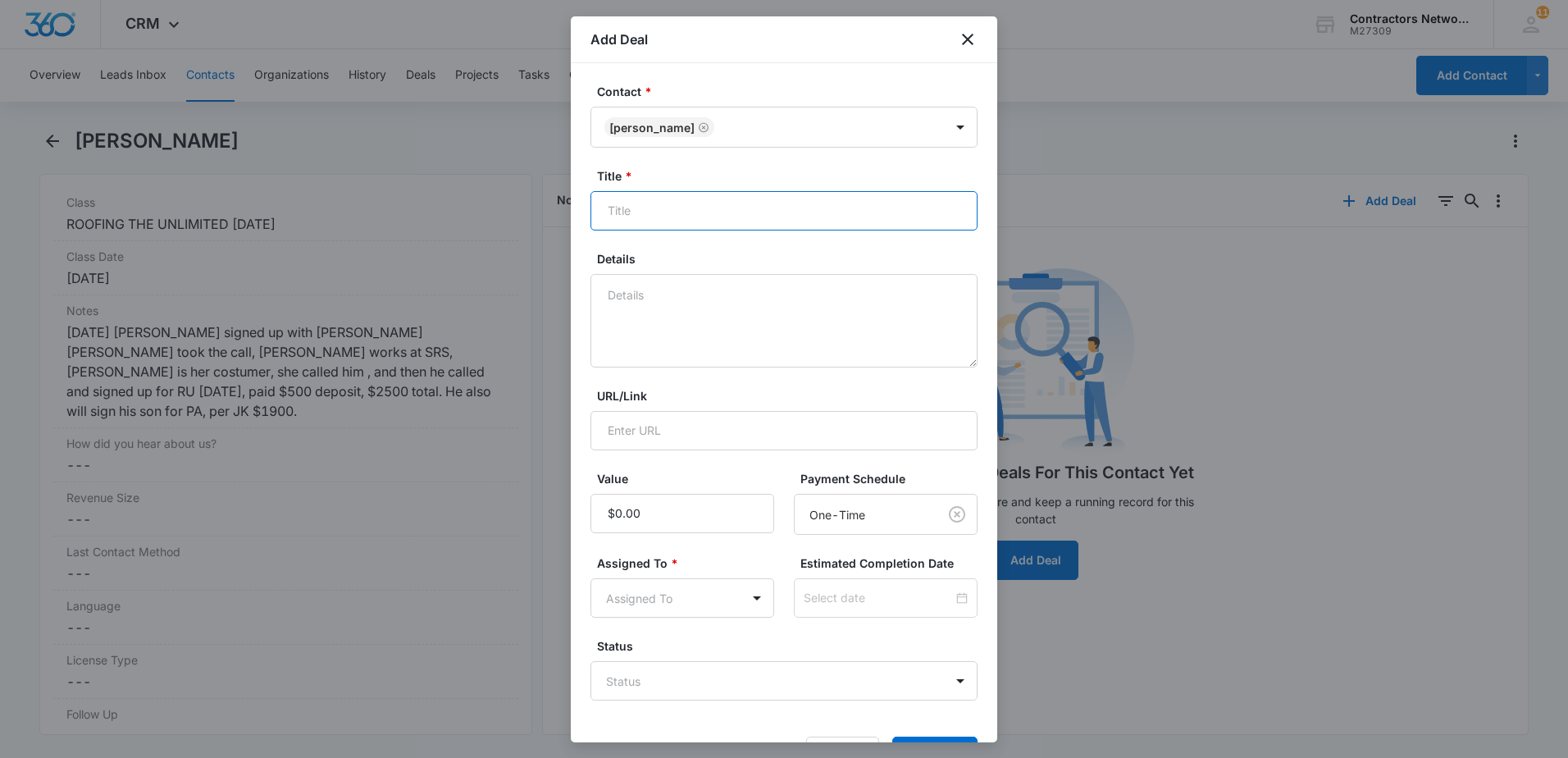
click at [709, 194] on input "Title *" at bounding box center [784, 211] width 387 height 39
type input "r"
type input "ROOFING THE UNLIMITED [DATE]"
click at [706, 317] on textarea "Details" at bounding box center [784, 320] width 387 height 94
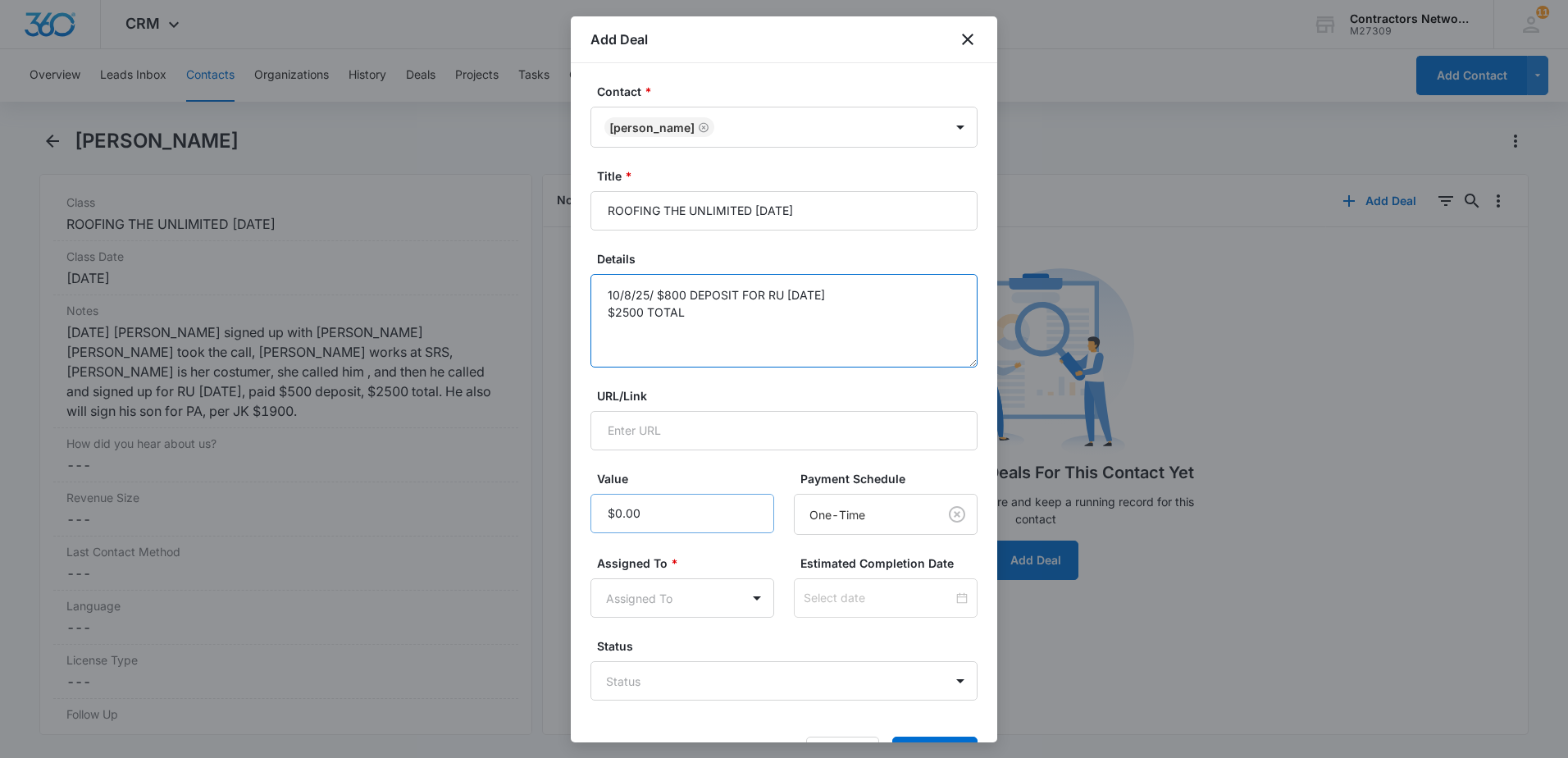
type textarea "10/8/25/ $800 DEPOSIT FOR RU [DATE] $2500 TOTAL"
click at [704, 524] on input "Value" at bounding box center [682, 514] width 184 height 39
type input "$500.00"
click at [674, 608] on body "CRM Apps Reputation Websites Forms CRM Email Social Shop Payments POS Content A…" at bounding box center [784, 379] width 1568 height 758
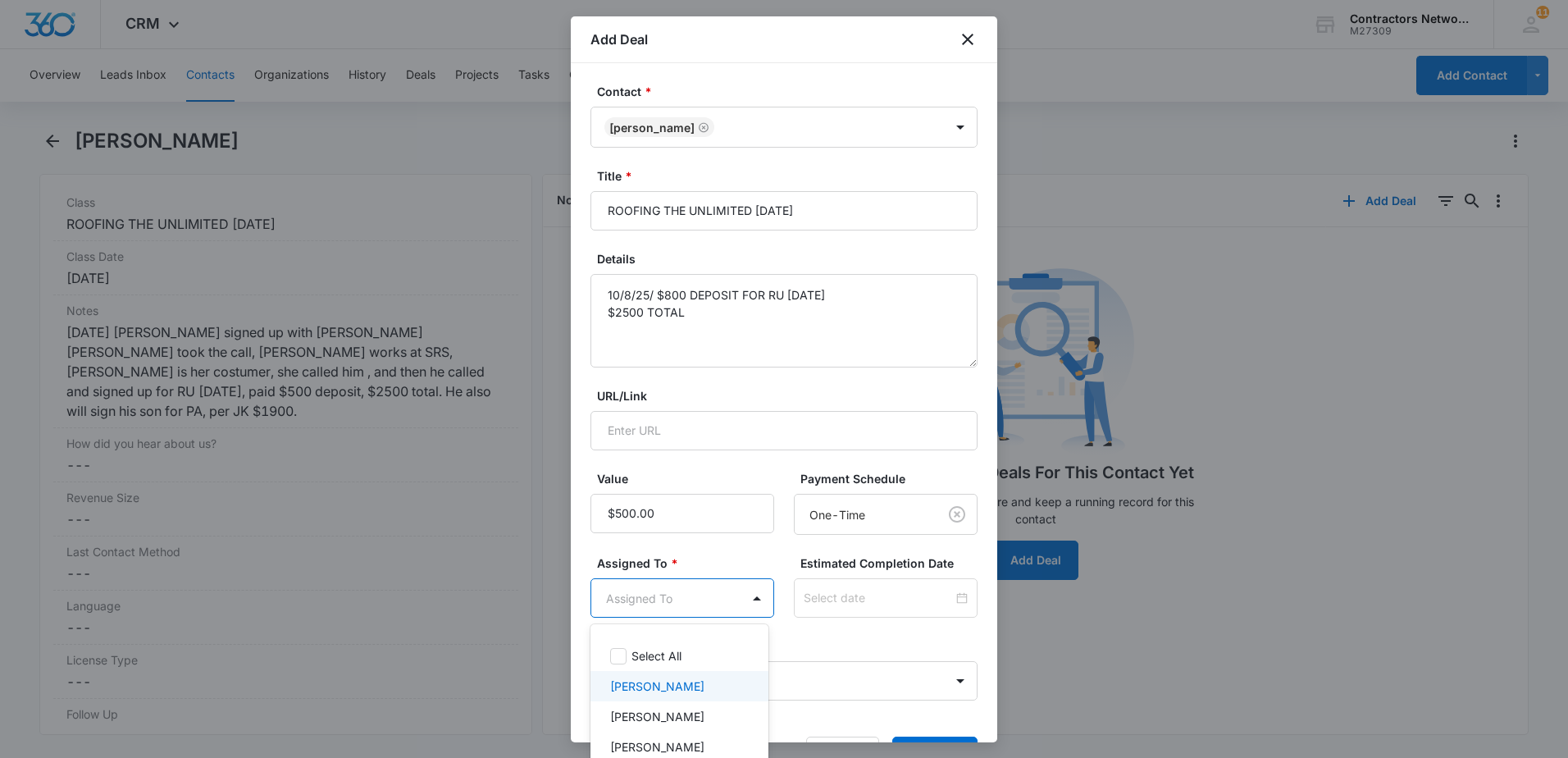
click at [675, 682] on p "[PERSON_NAME]" at bounding box center [657, 686] width 95 height 18
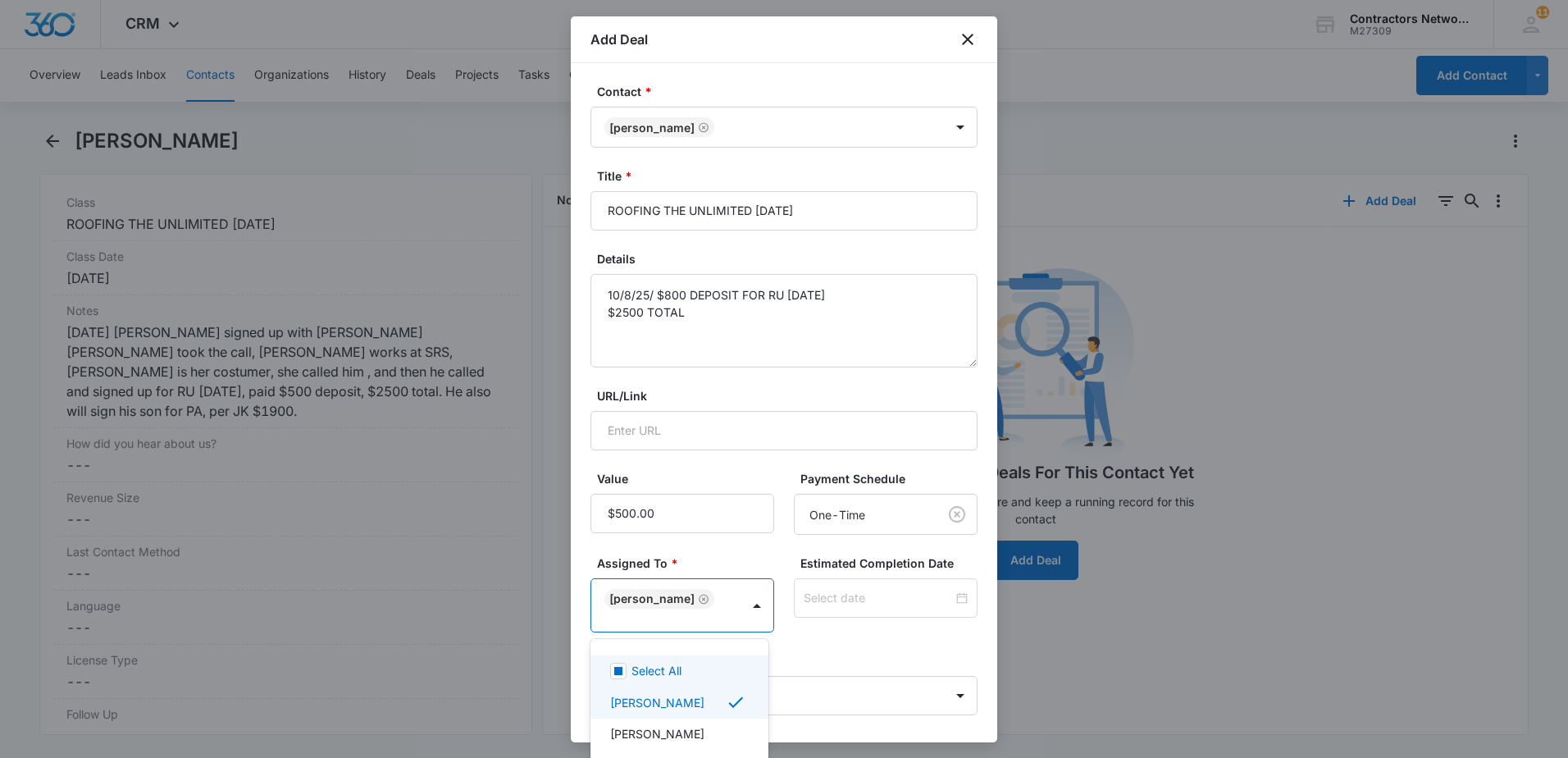
click at [828, 651] on div at bounding box center [784, 379] width 1568 height 758
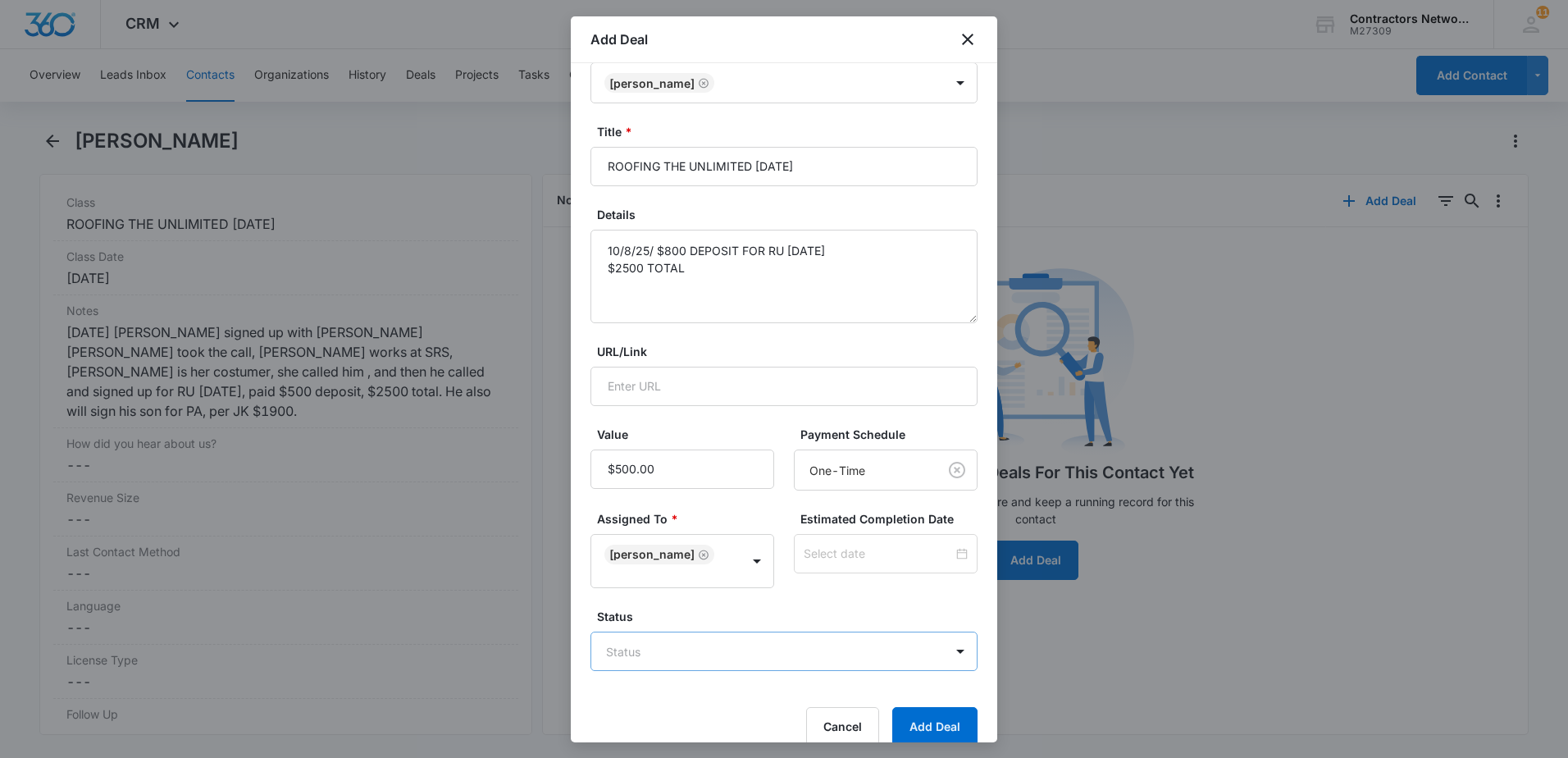
scroll to position [68, 0]
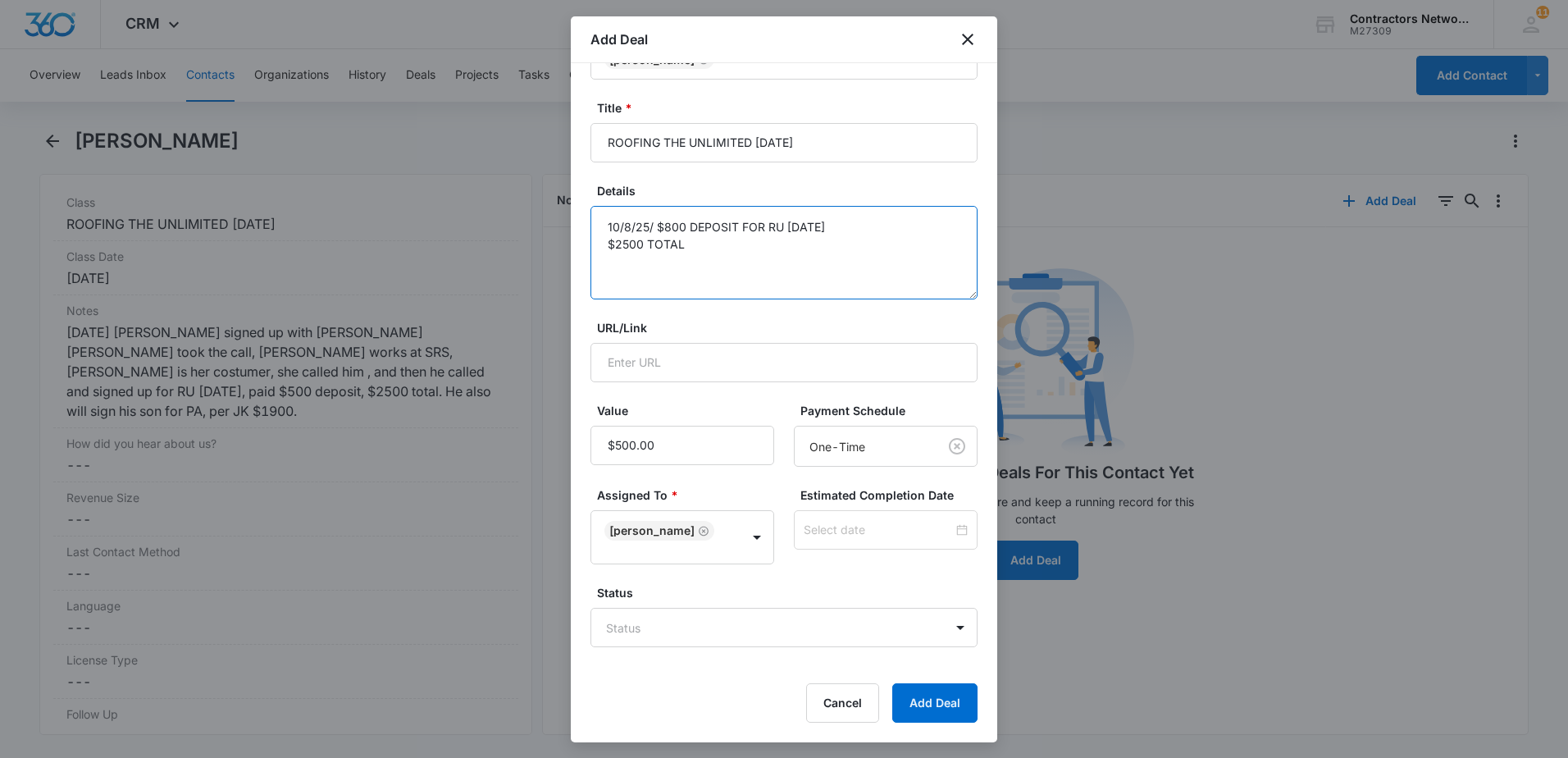
drag, startPoint x: 710, startPoint y: 239, endPoint x: 604, endPoint y: 223, distance: 107.2
click at [604, 223] on textarea "10/8/25/ $800 DEPOSIT FOR RU [DATE] $2500 TOTAL" at bounding box center [784, 253] width 387 height 94
click at [917, 707] on button "Add Deal" at bounding box center [935, 703] width 85 height 39
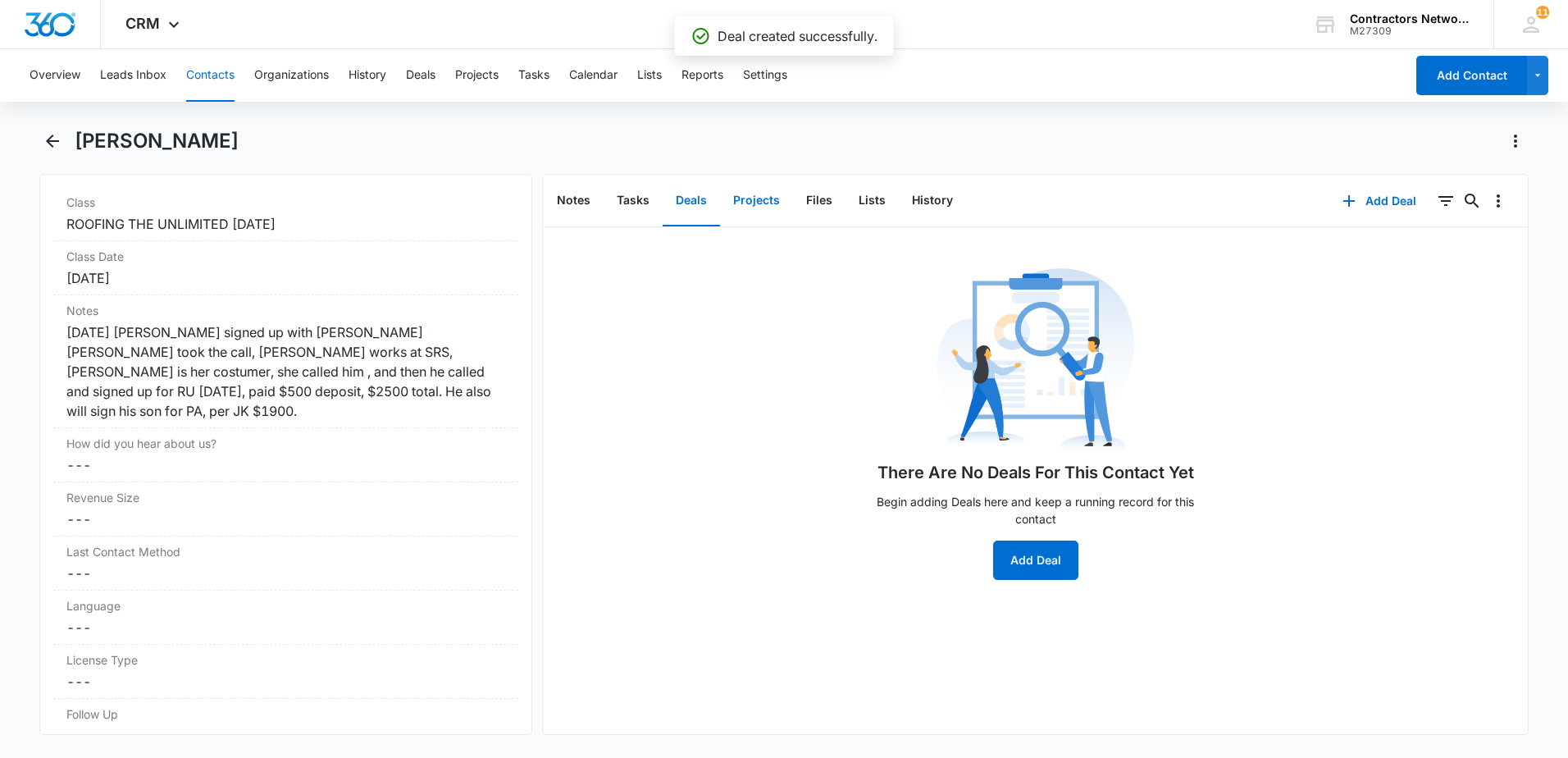
click at [763, 202] on button "Projects" at bounding box center [757, 201] width 73 height 51
click at [1324, 199] on icon "button" at bounding box center [1333, 201] width 19 height 20
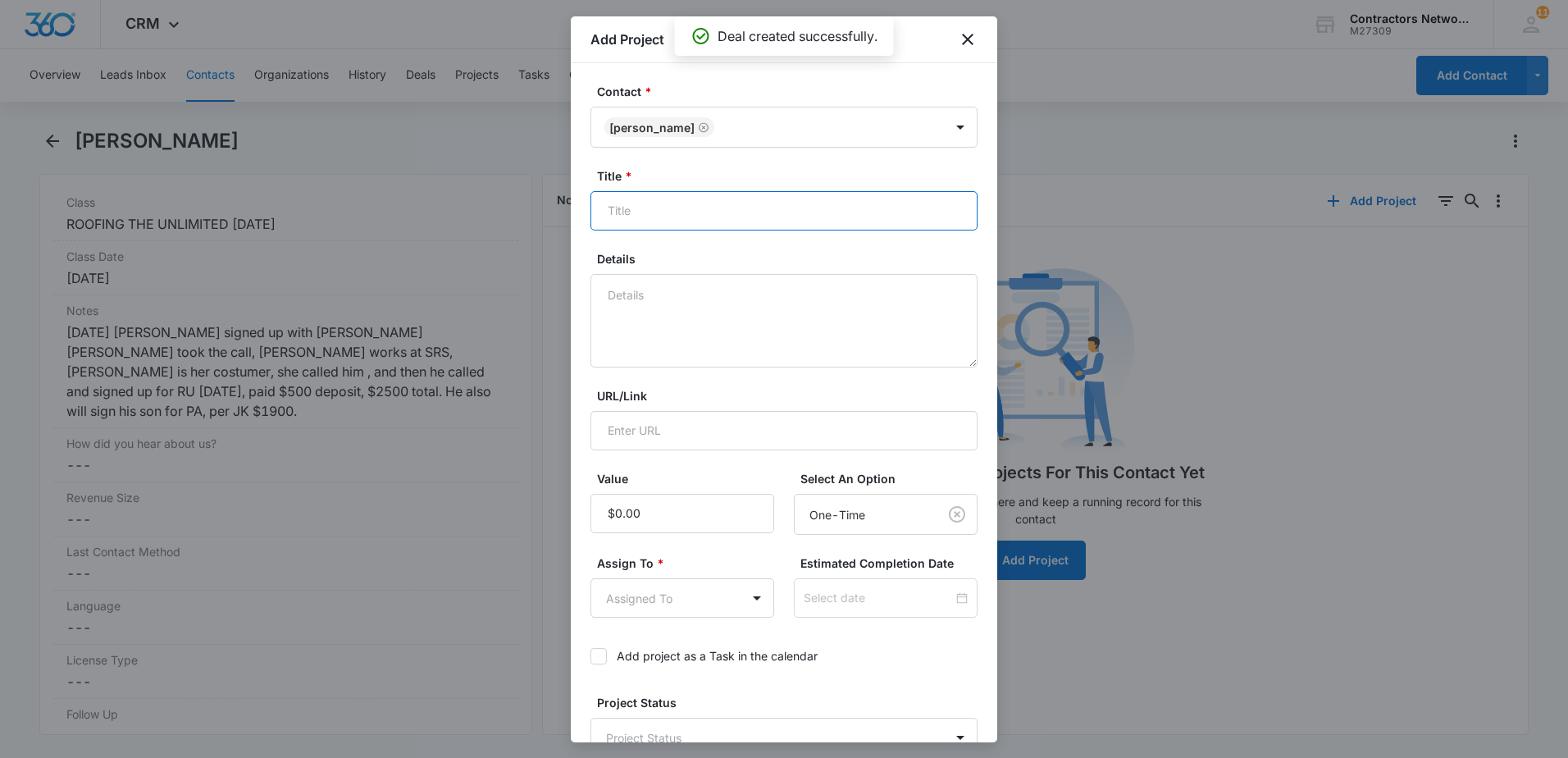
click at [656, 204] on input "Title *" at bounding box center [784, 211] width 387 height 39
paste textarea "10/8/25/ $800 DEPOSIT FOR RU [DATE] $2500 TOTAL"
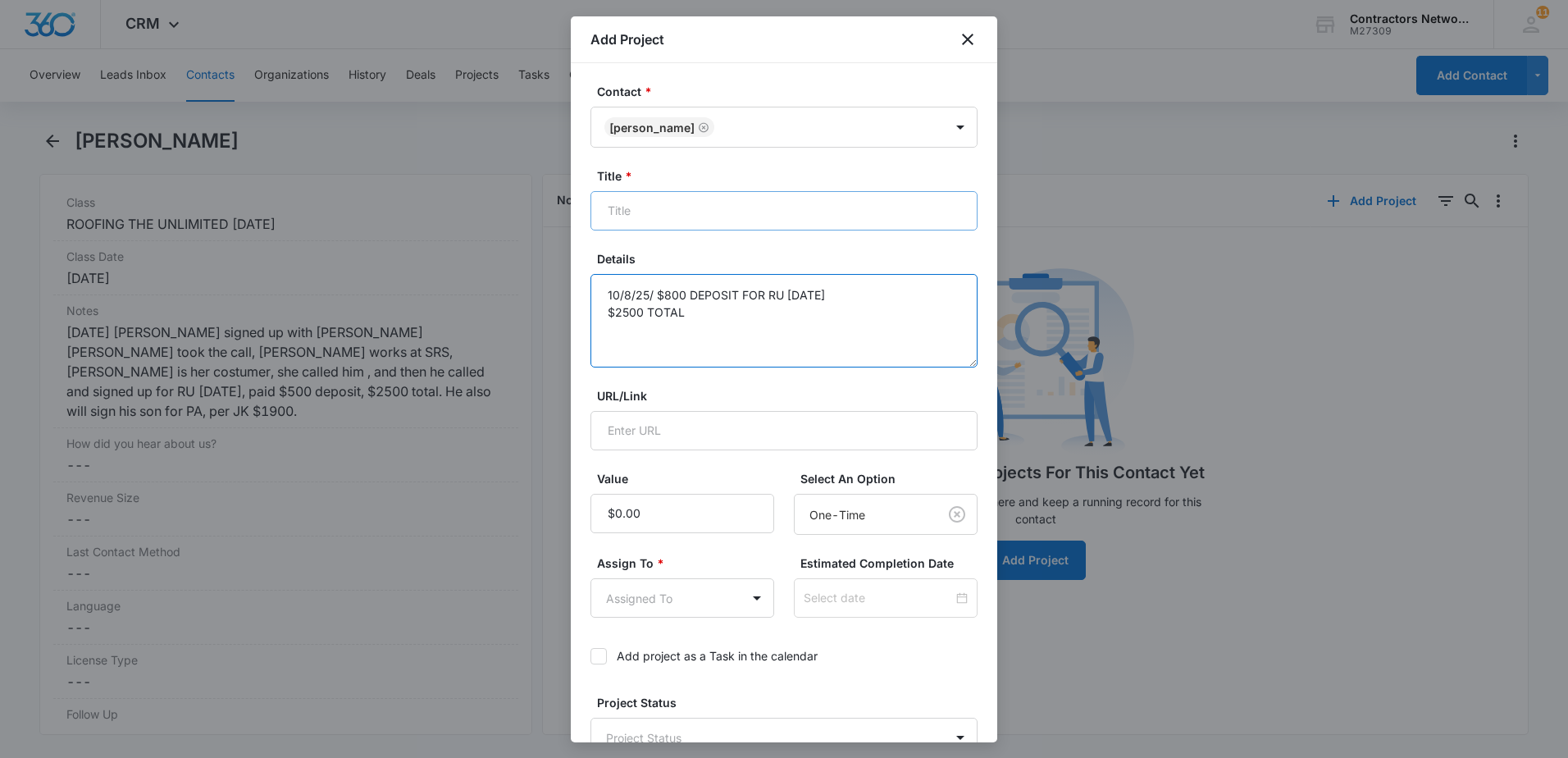
type textarea "10/8/25/ $800 DEPOSIT FOR RU [DATE] $2500 TOTAL"
click at [733, 211] on input "Title *" at bounding box center [784, 211] width 387 height 39
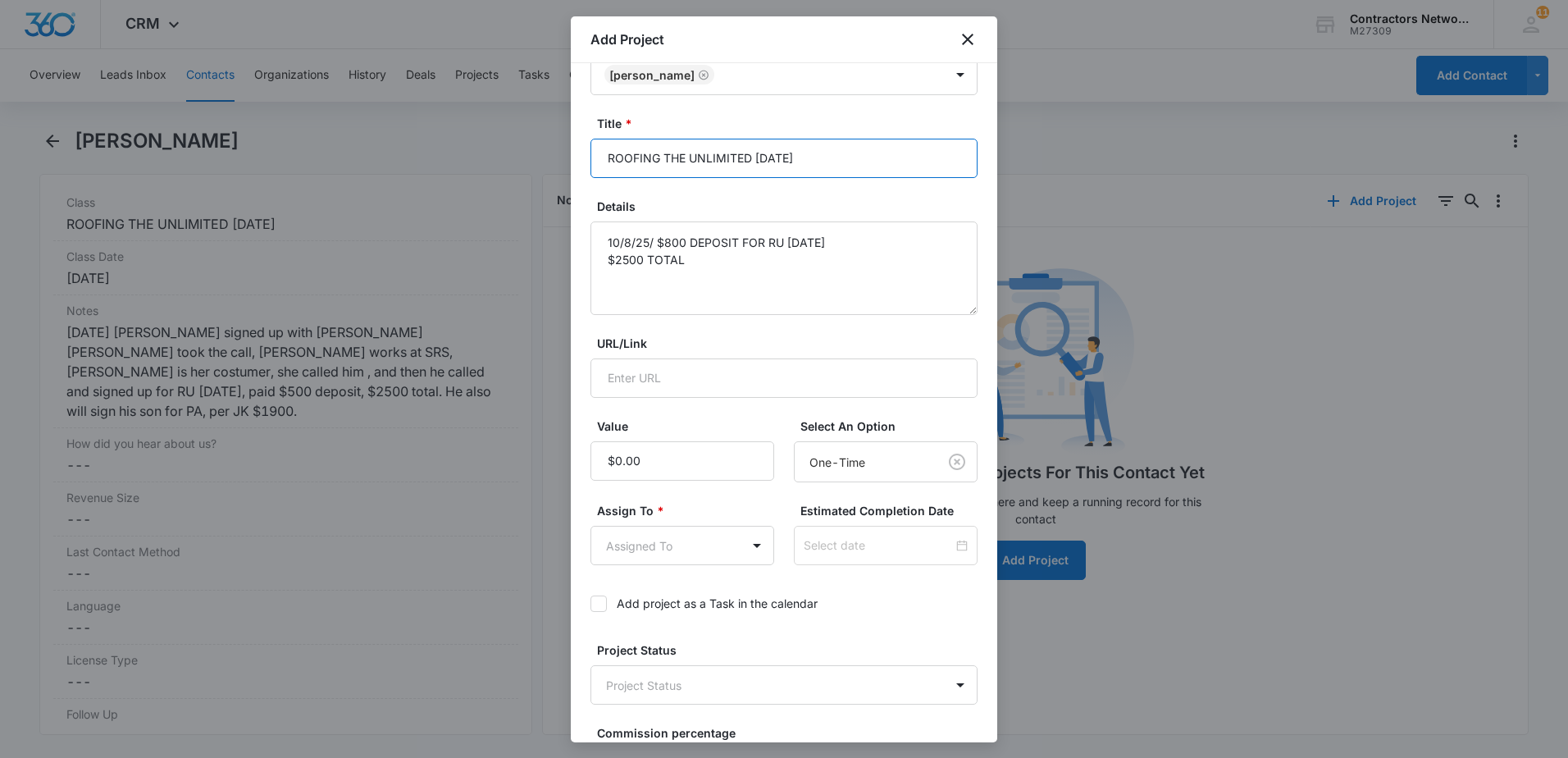
scroll to position [82, 0]
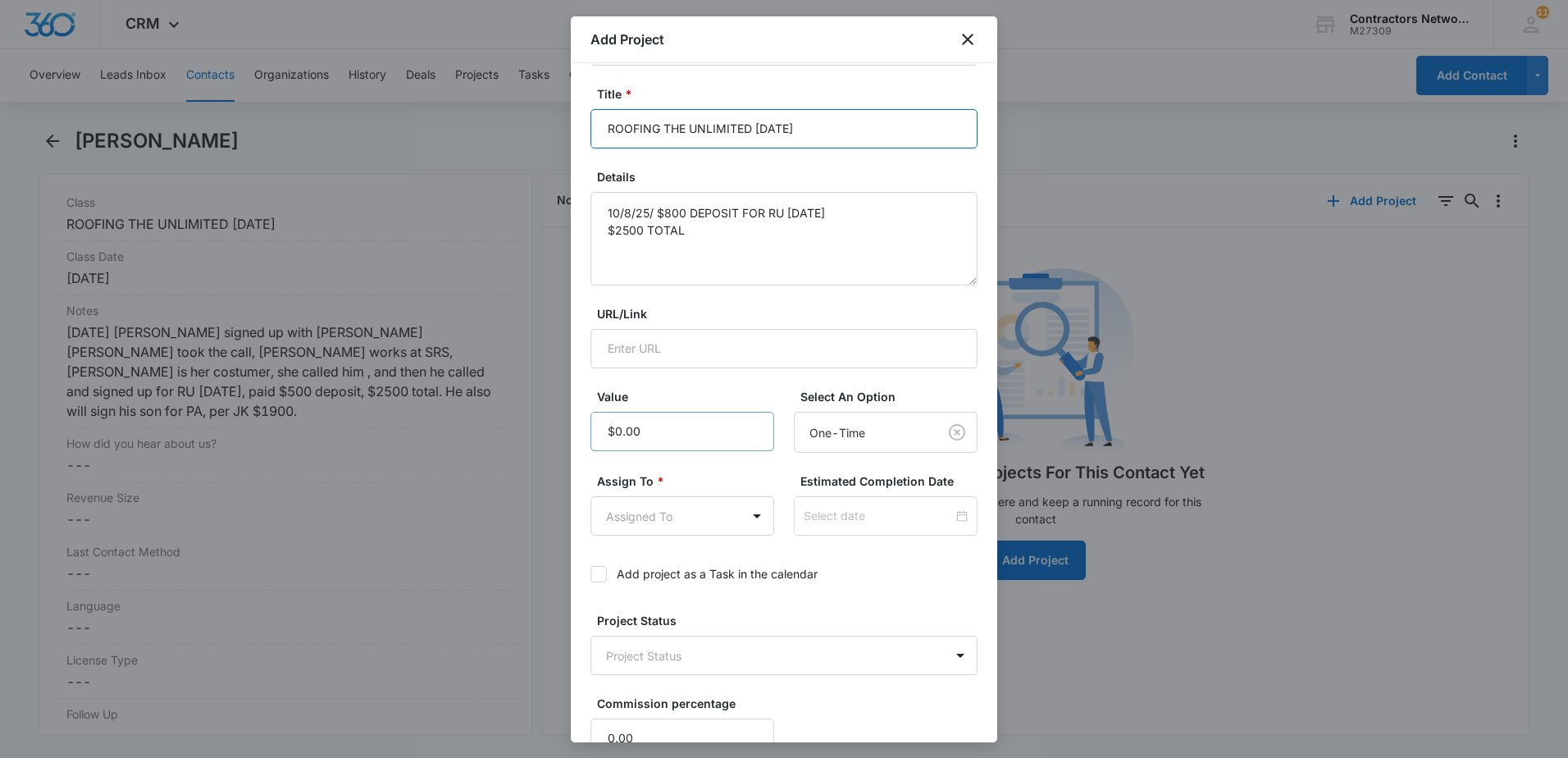
type input "ROOFING THE UNLIMITED [DATE]"
click at [686, 438] on input "Value" at bounding box center [682, 431] width 184 height 39
type input "$2,500.00"
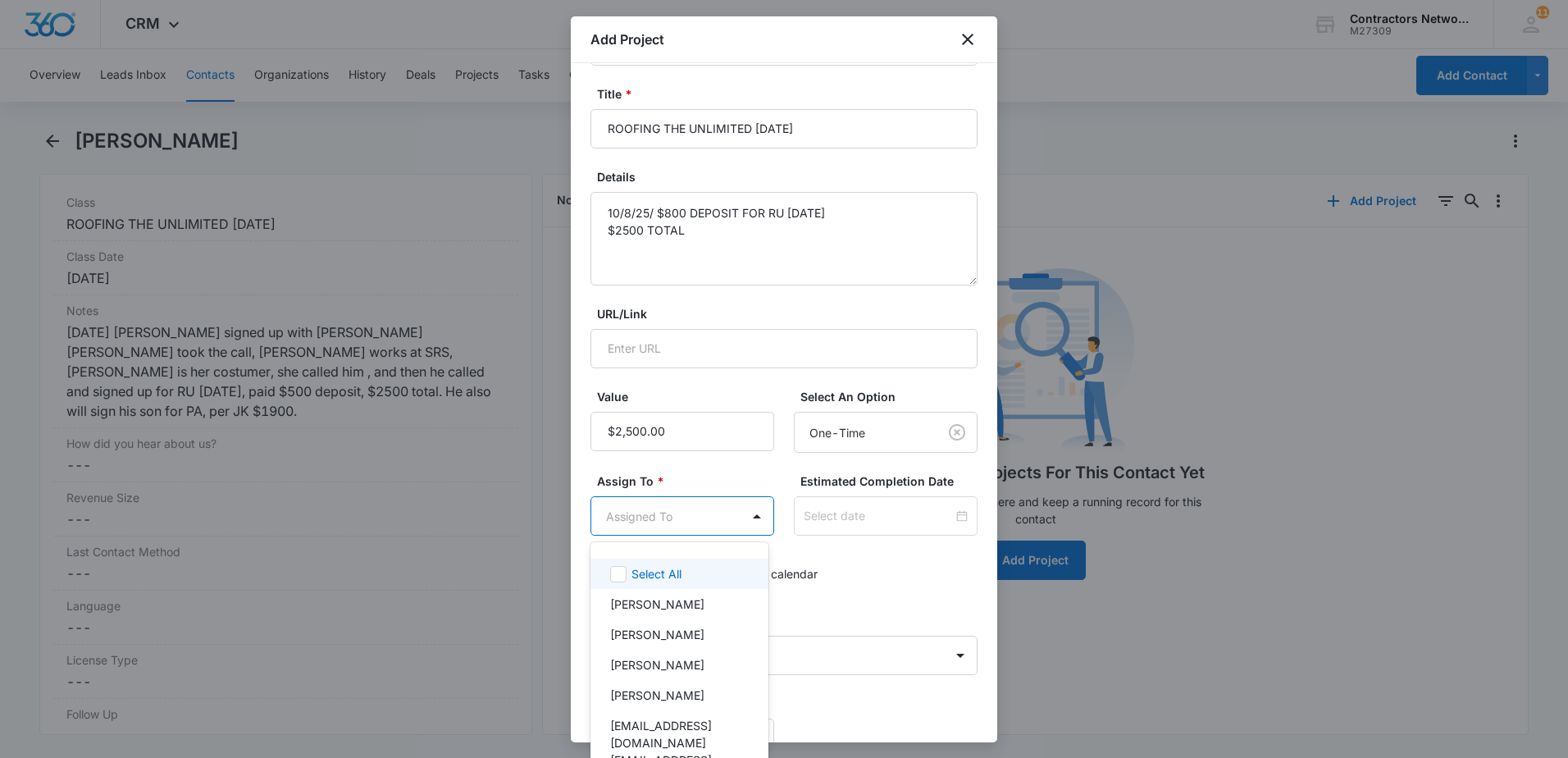
click at [671, 515] on body "CRM Apps Reputation Websites Forms CRM Email Social Shop Payments POS Content A…" at bounding box center [784, 379] width 1568 height 758
click at [653, 604] on p "[PERSON_NAME]" at bounding box center [657, 604] width 95 height 18
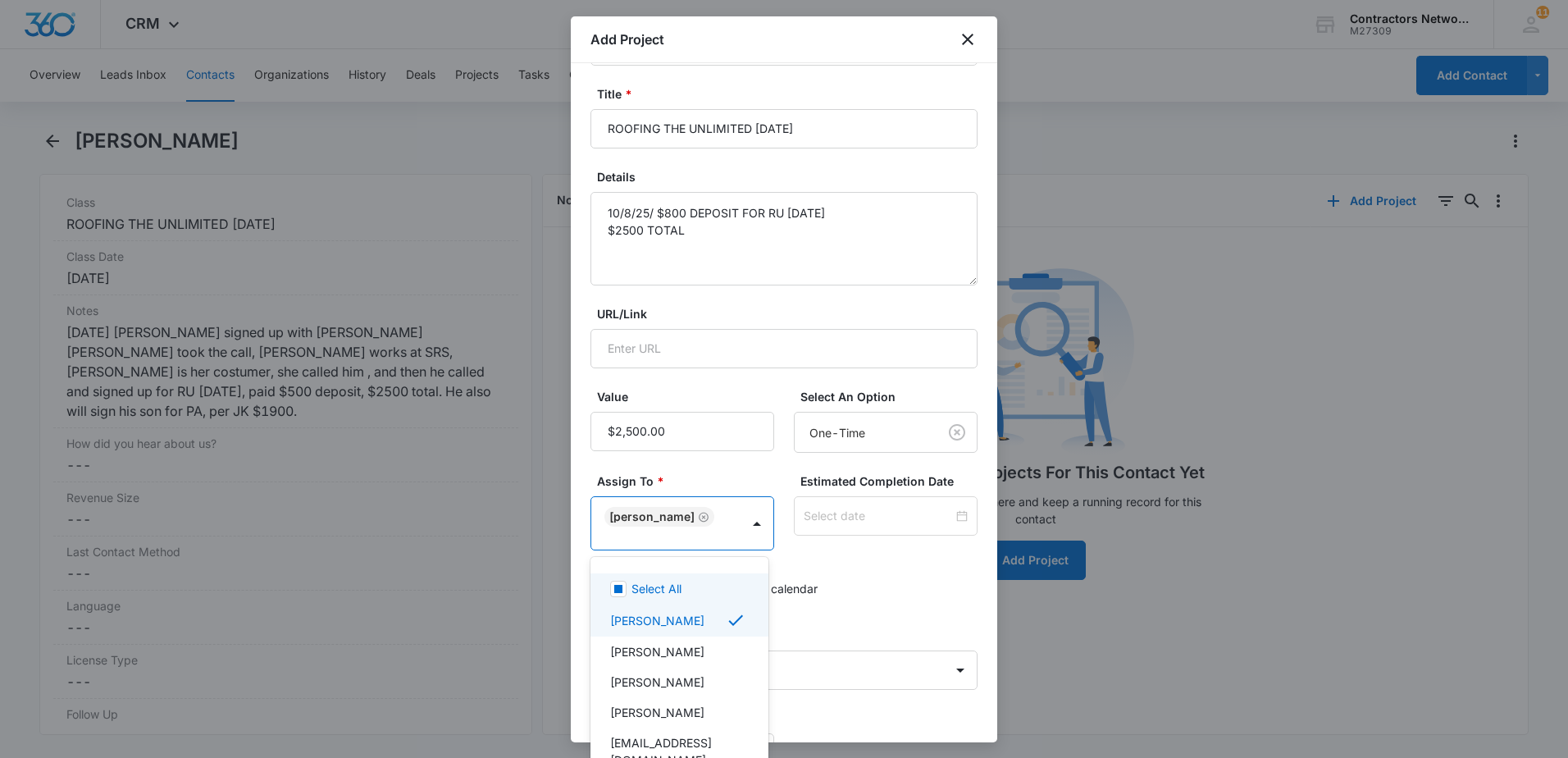
click at [856, 583] on div at bounding box center [784, 379] width 1568 height 758
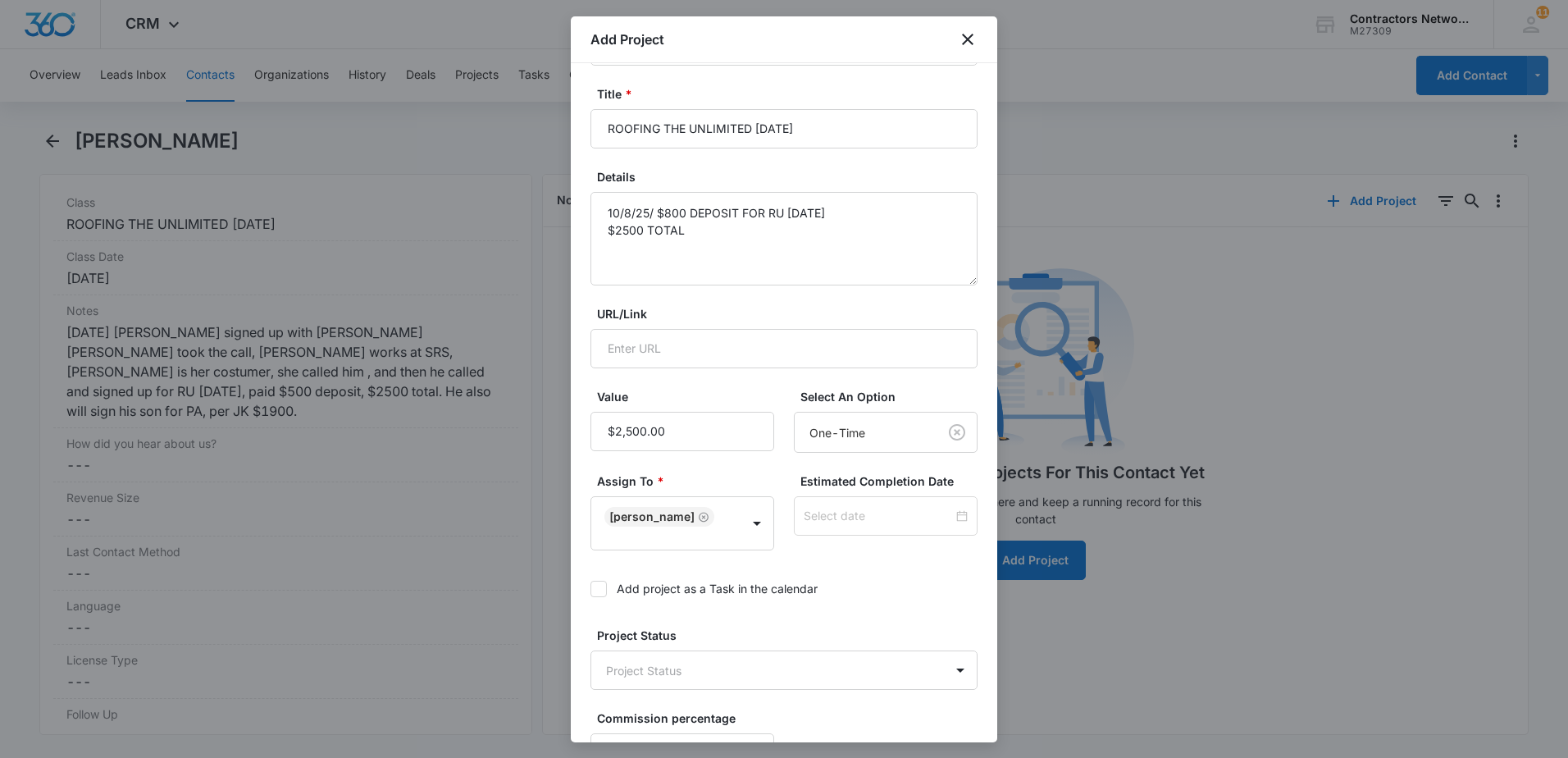
scroll to position [207, 0]
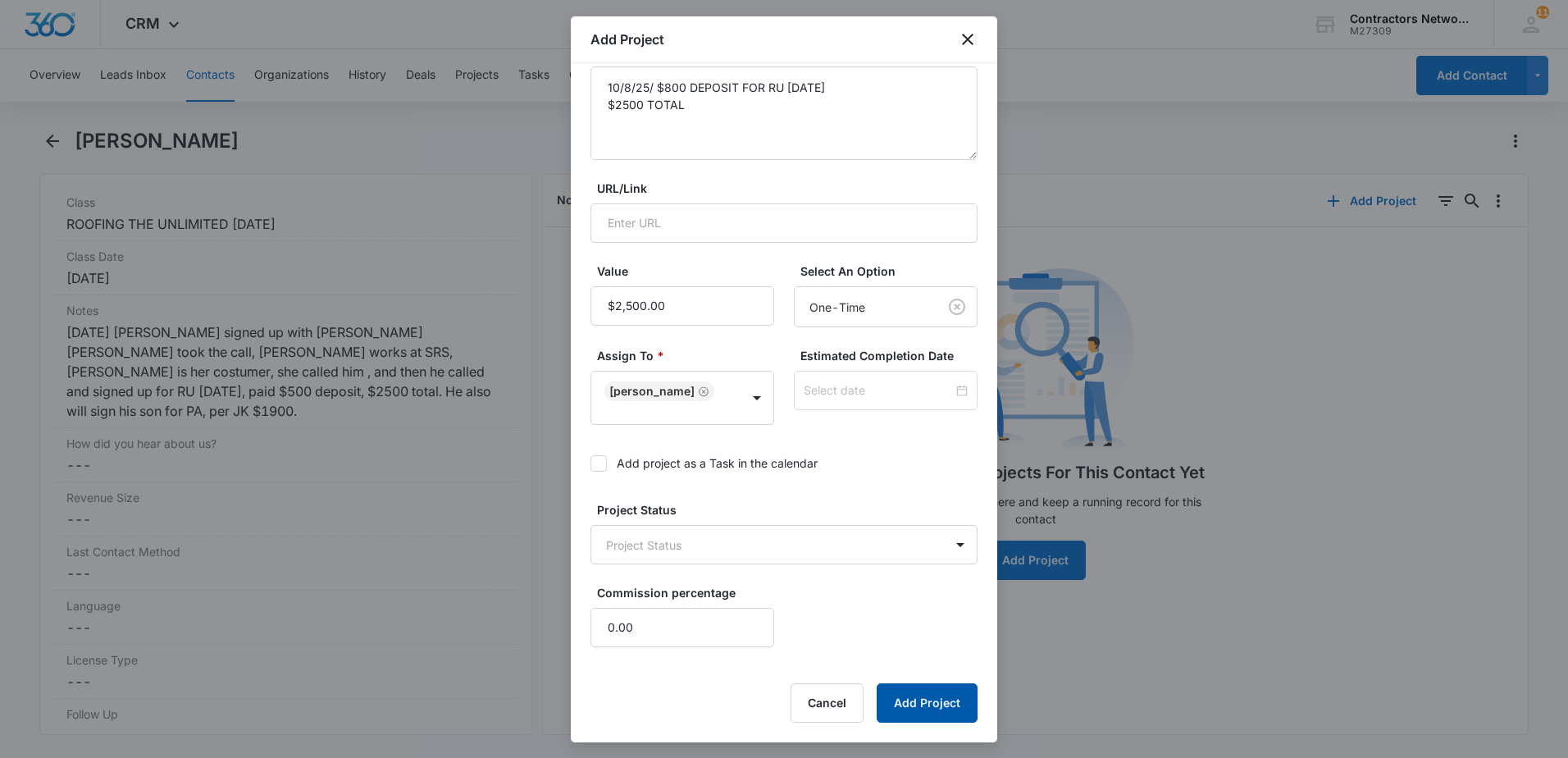
click at [920, 693] on button "Add Project" at bounding box center [927, 703] width 101 height 39
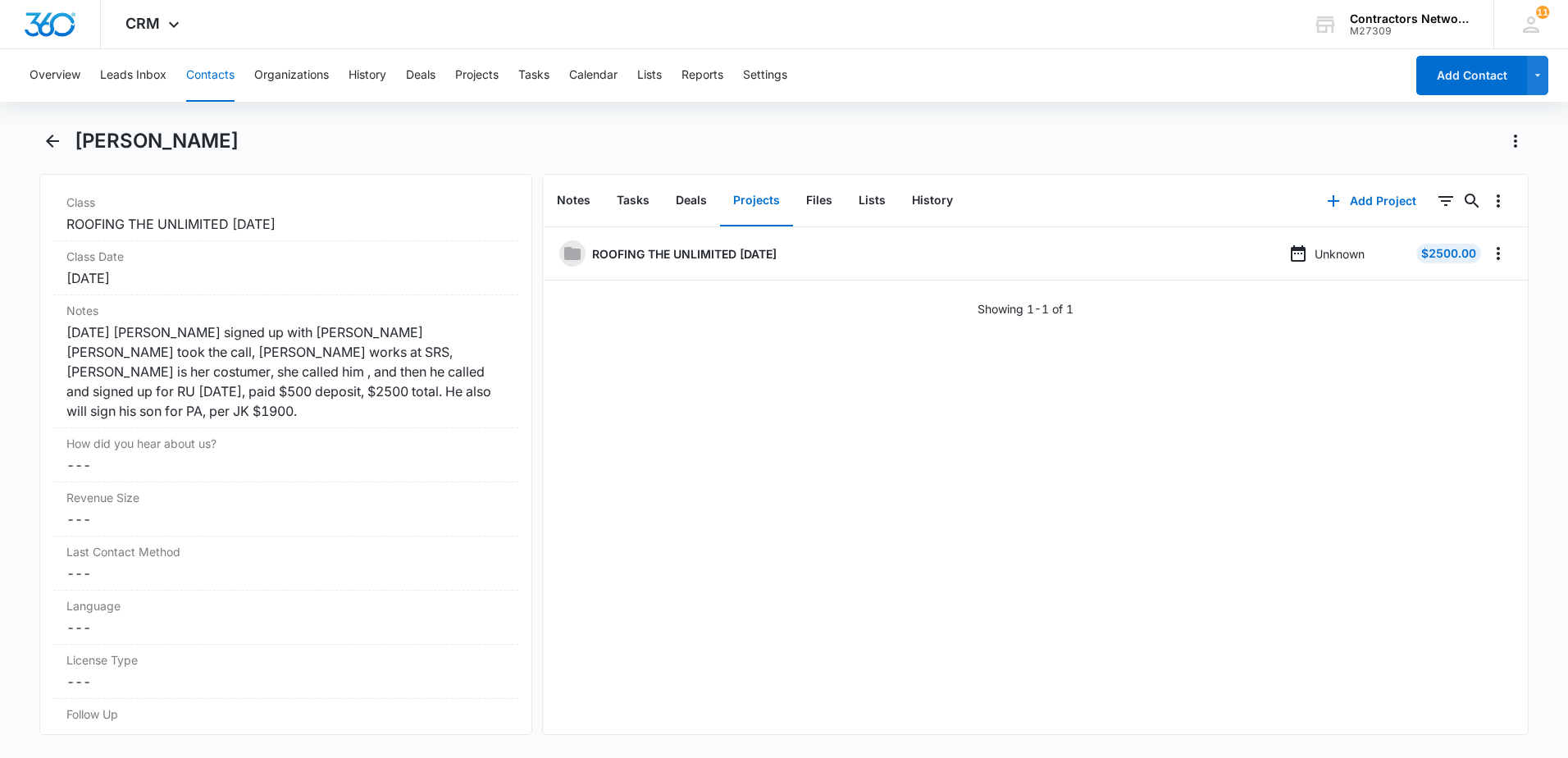
click at [217, 73] on button "Contacts" at bounding box center [211, 75] width 48 height 53
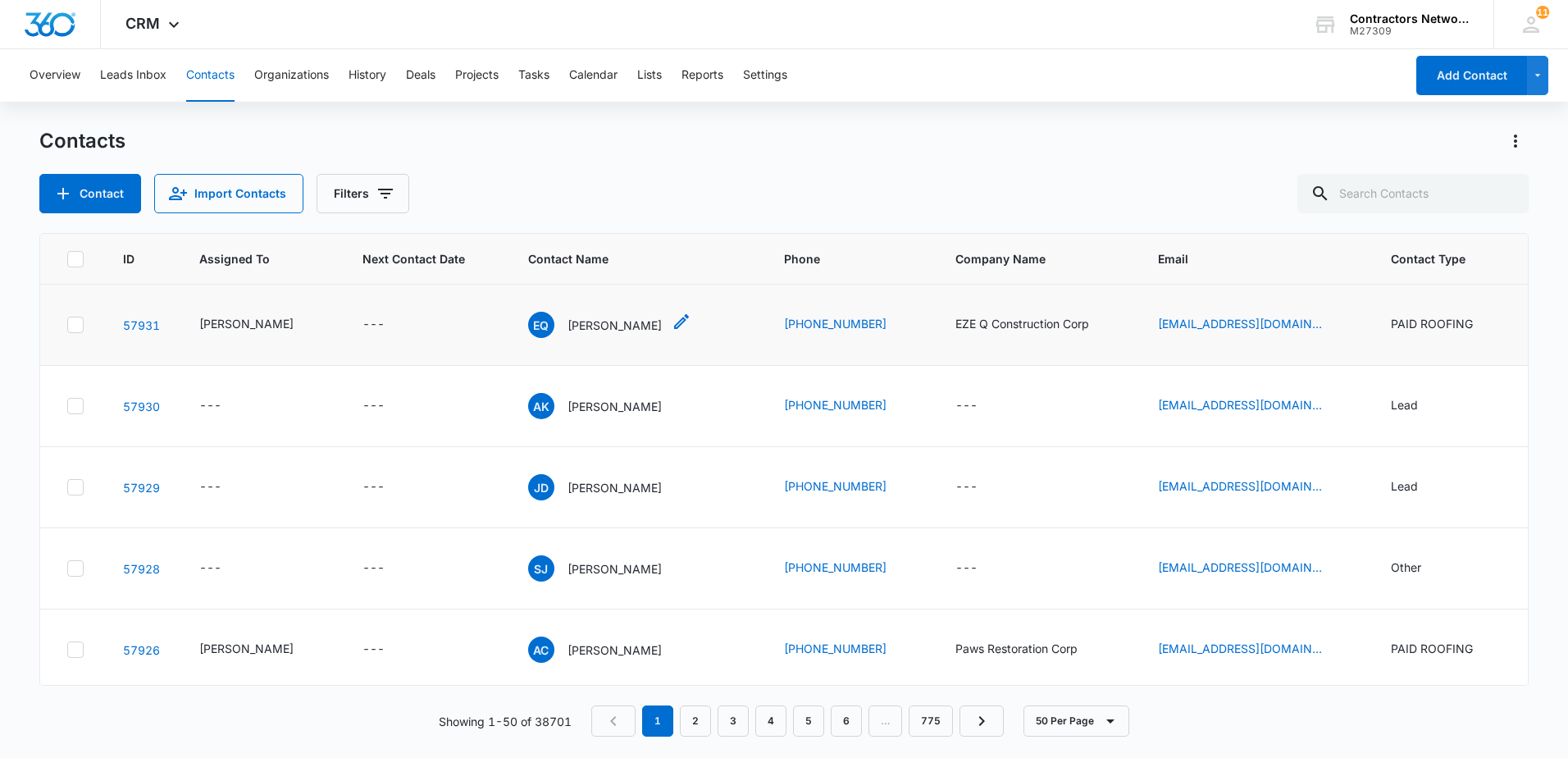
drag, startPoint x: 572, startPoint y: 308, endPoint x: 593, endPoint y: 338, distance: 36.6
click at [593, 334] on p "[PERSON_NAME]" at bounding box center [615, 325] width 95 height 18
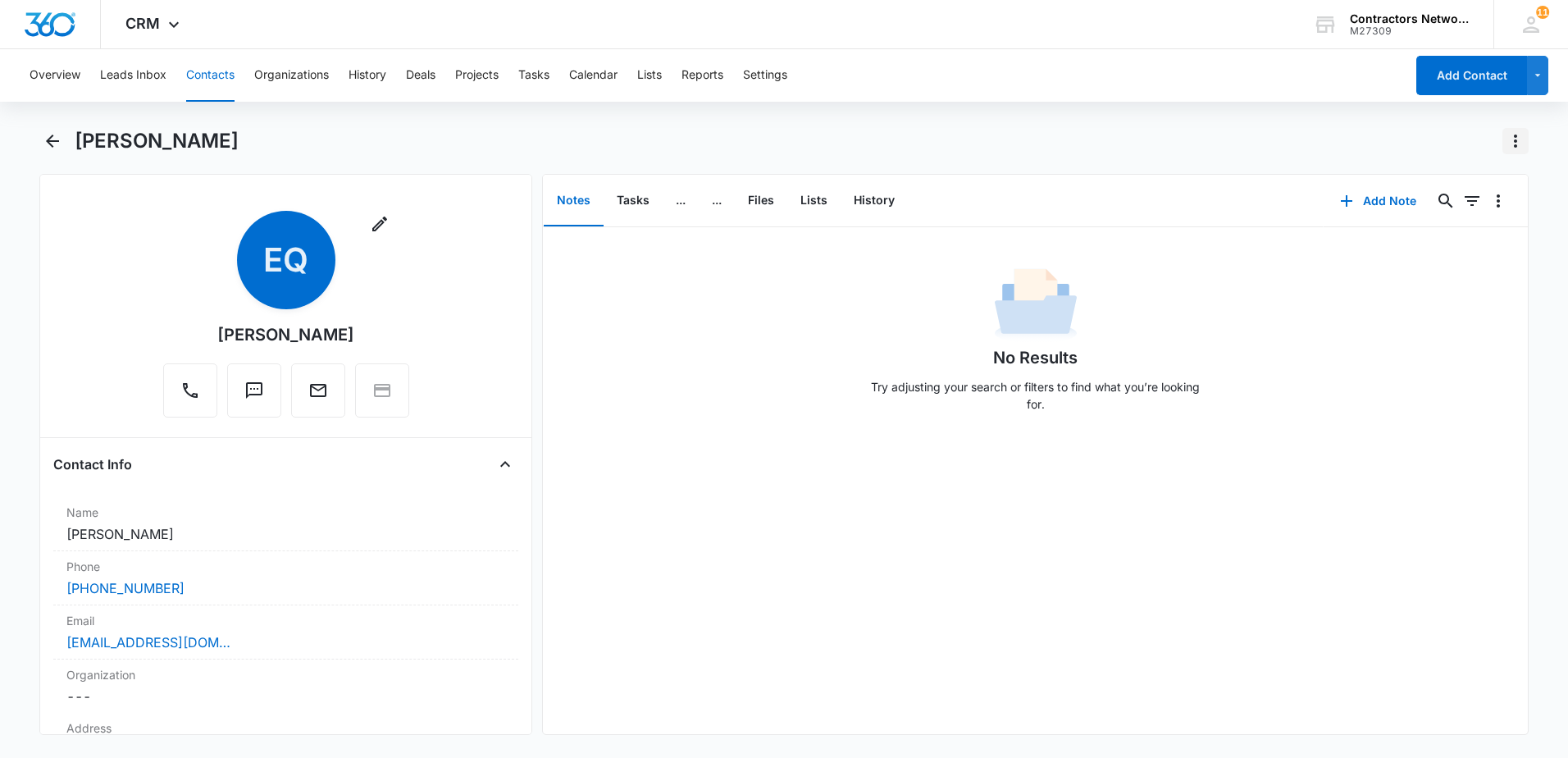
click at [1516, 141] on icon "Actions" at bounding box center [1515, 140] width 19 height 20
click at [1466, 182] on div "Make a Copy" at bounding box center [1453, 187] width 72 height 11
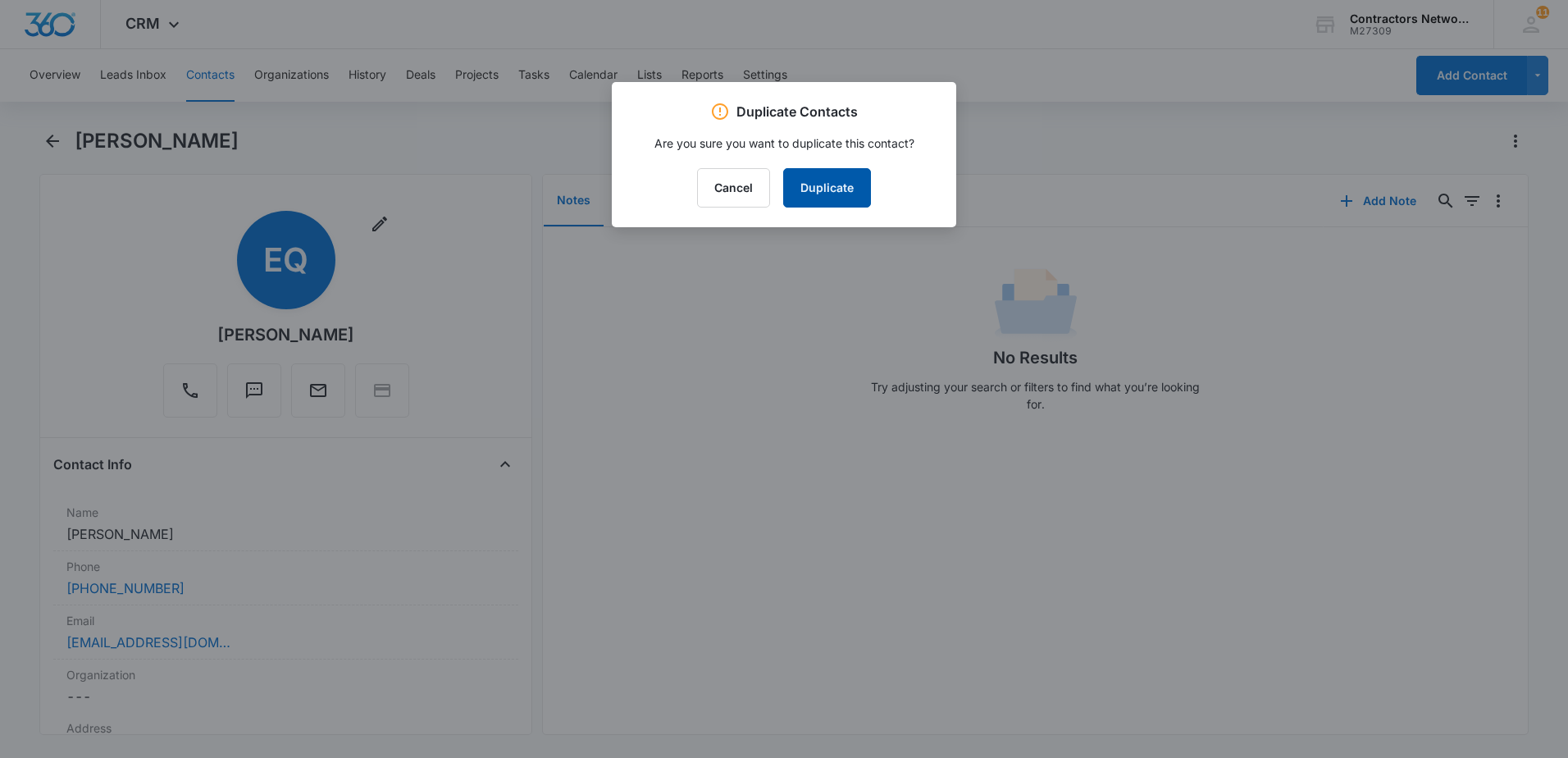
click at [851, 195] on button "Duplicate" at bounding box center [827, 188] width 88 height 39
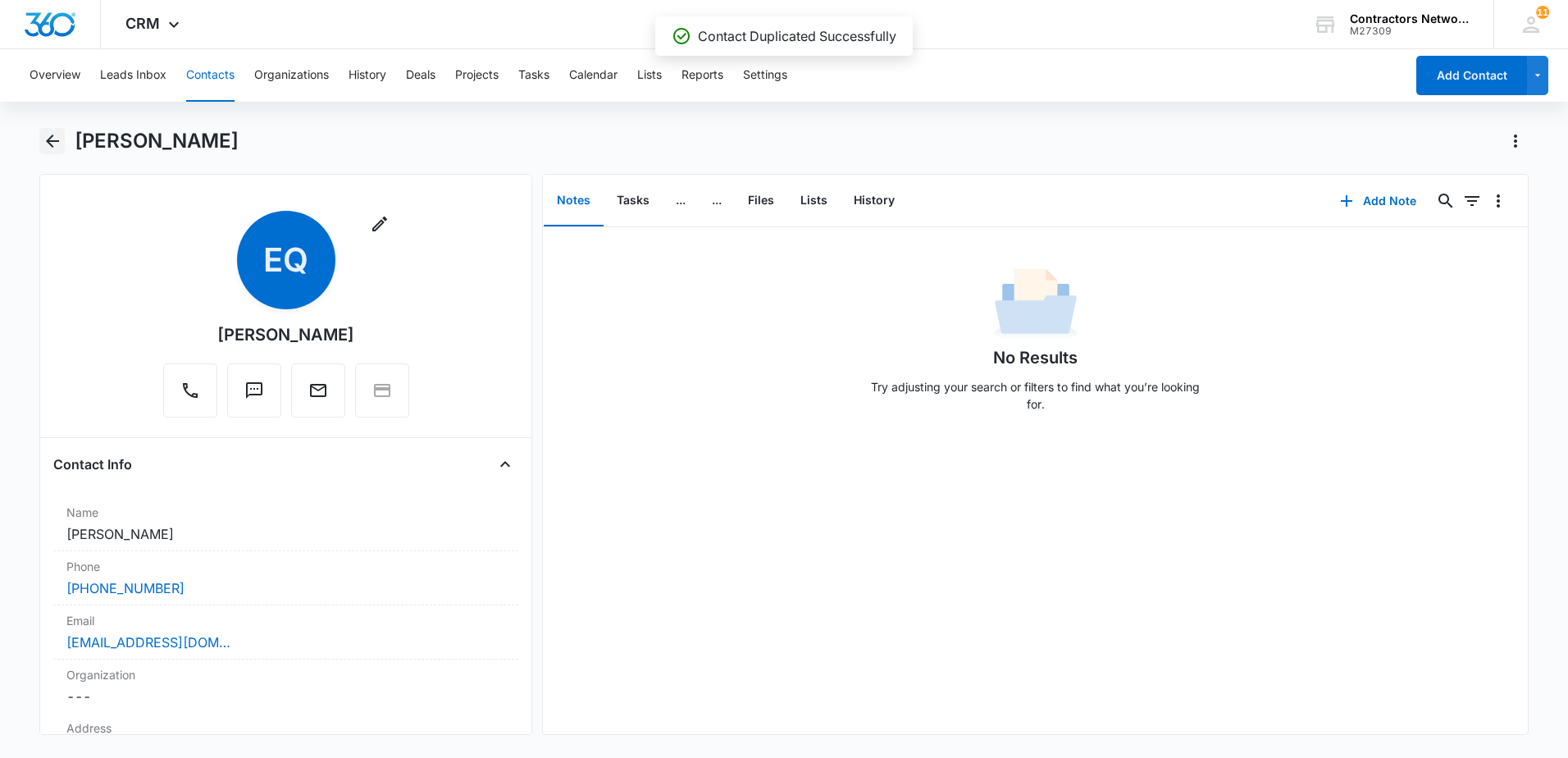
click at [54, 143] on icon "Back" at bounding box center [52, 140] width 19 height 20
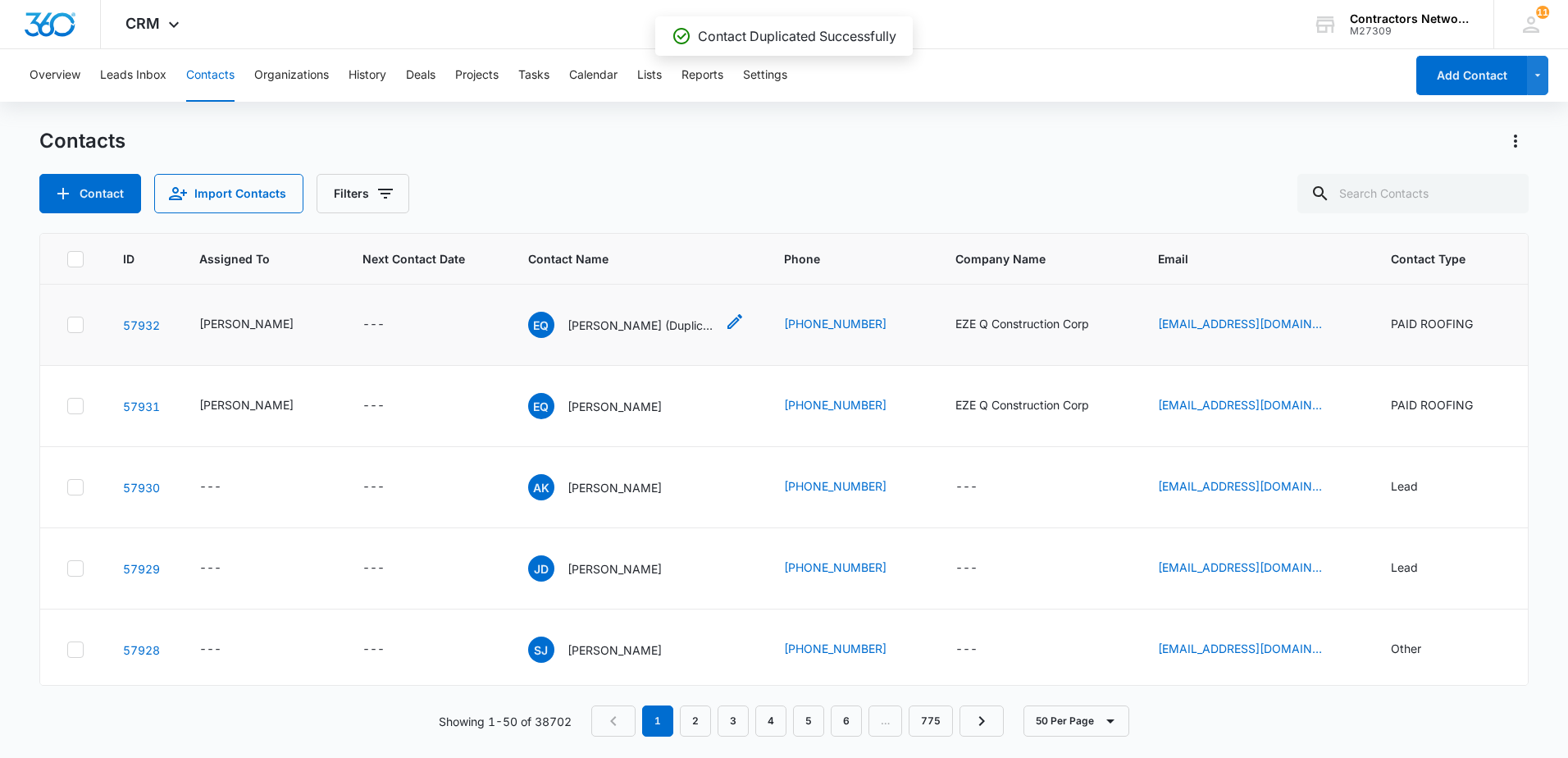
click at [605, 334] on p "[PERSON_NAME] (Duplicate)" at bounding box center [641, 325] width 148 height 18
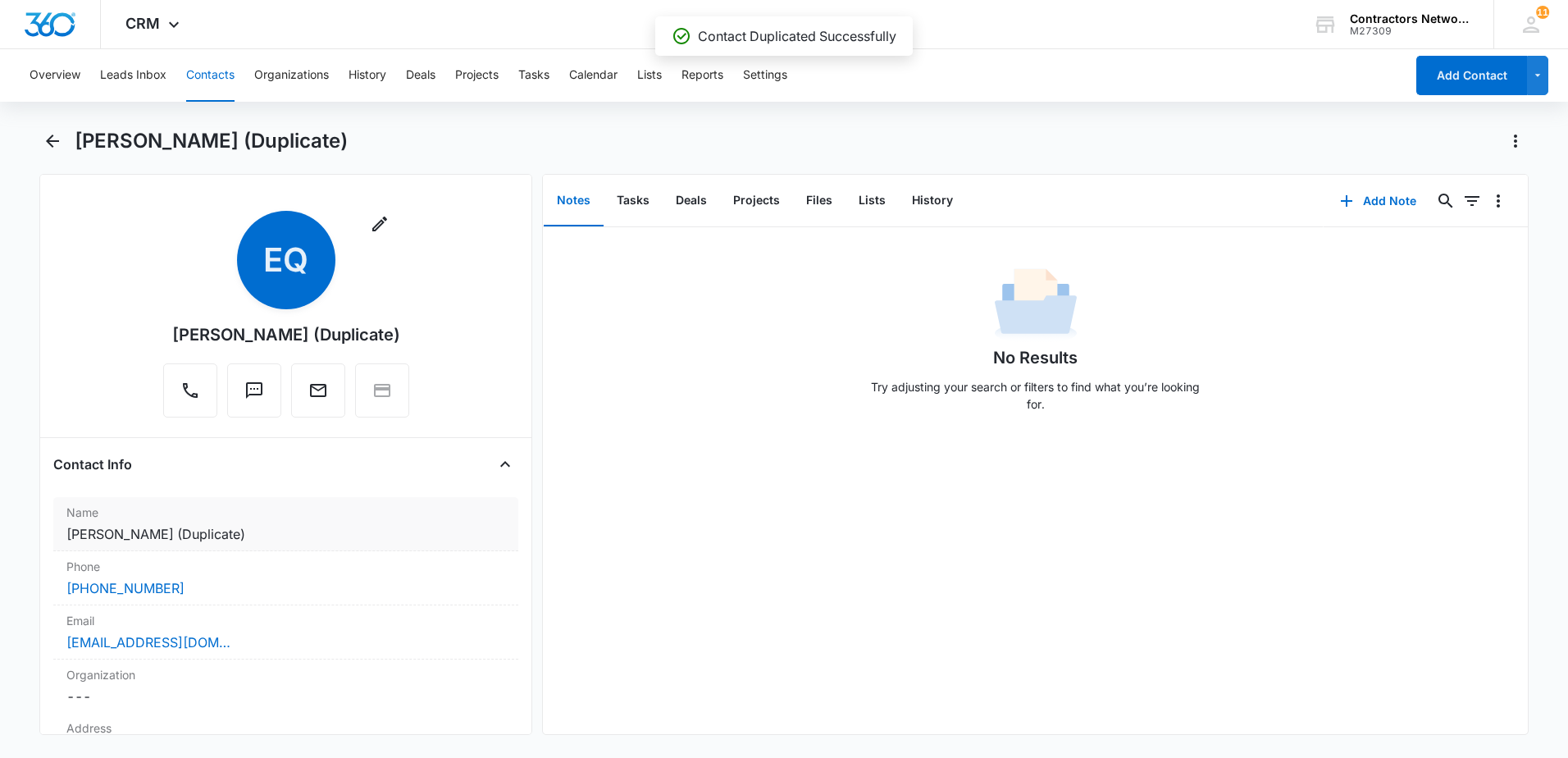
click at [294, 537] on dd "Cancel Save Changes [PERSON_NAME] (Duplicate)" at bounding box center [286, 533] width 439 height 20
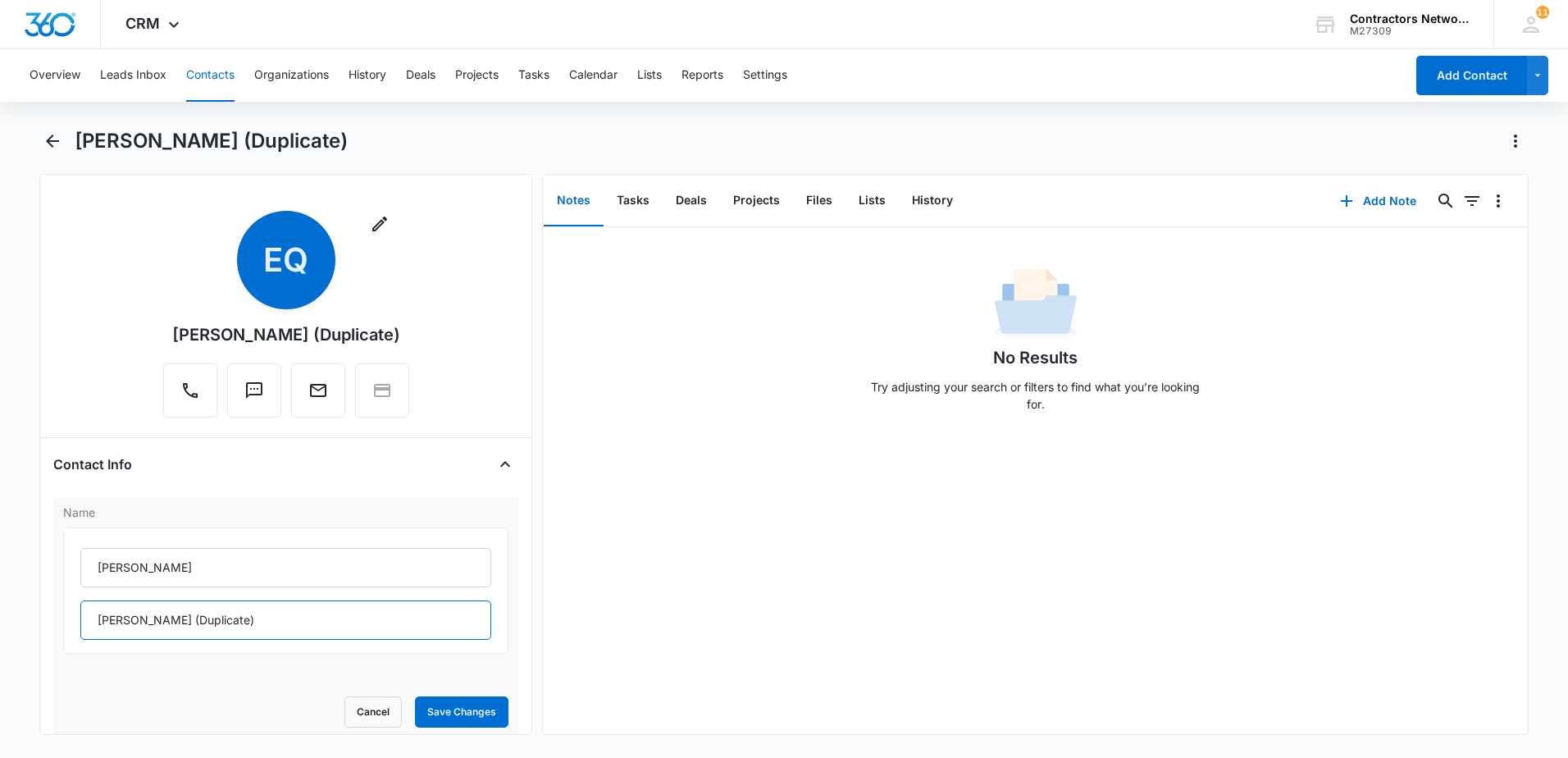
click at [242, 631] on input "[PERSON_NAME] (Duplicate)" at bounding box center [286, 621] width 411 height 39
type input "[PERSON_NAME] // son"
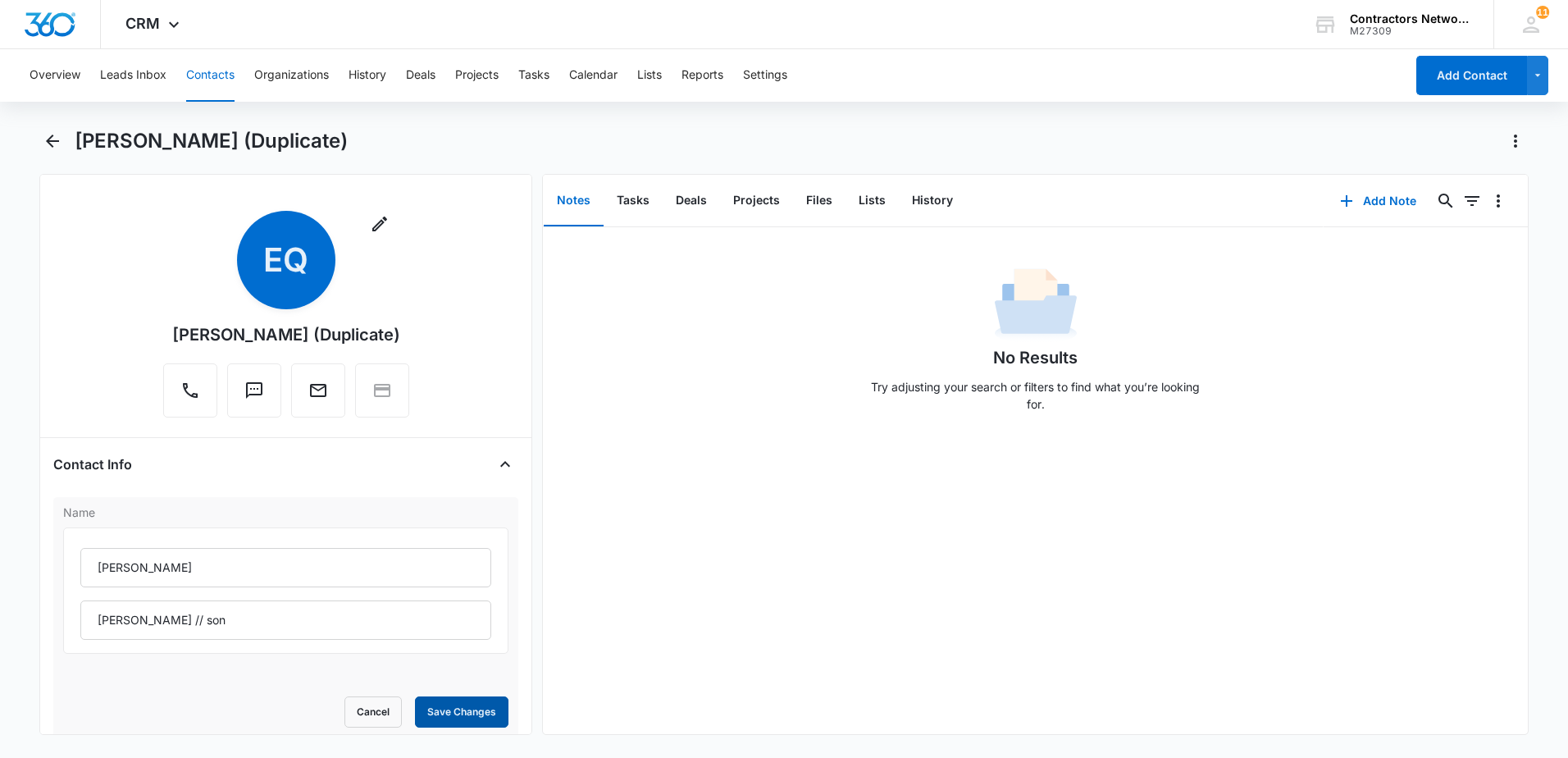
click at [473, 712] on button "Save Changes" at bounding box center [461, 712] width 94 height 32
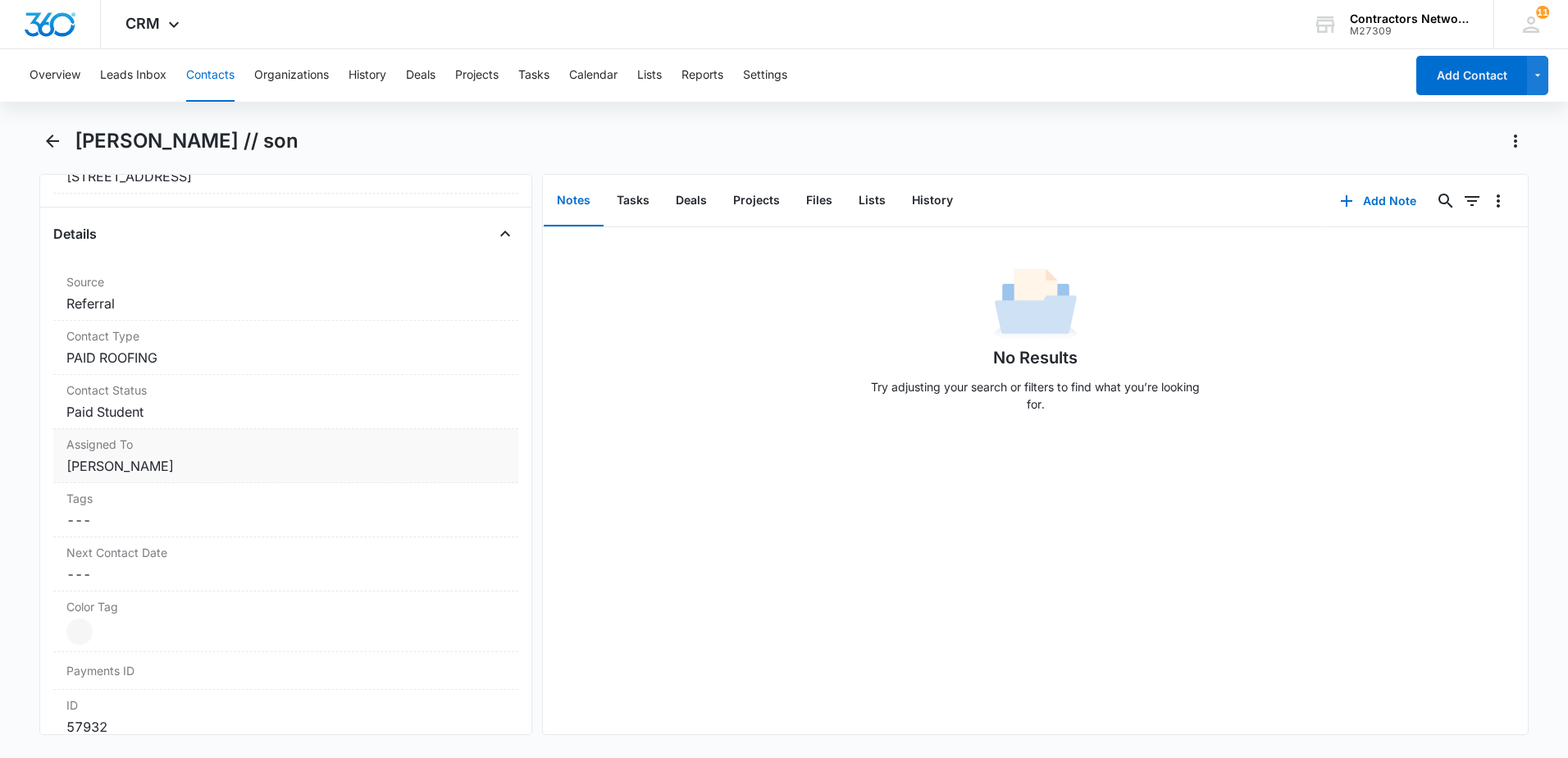
scroll to position [574, 0]
click at [270, 363] on dd "Cancel Save Changes PAID ROOFING" at bounding box center [286, 357] width 439 height 20
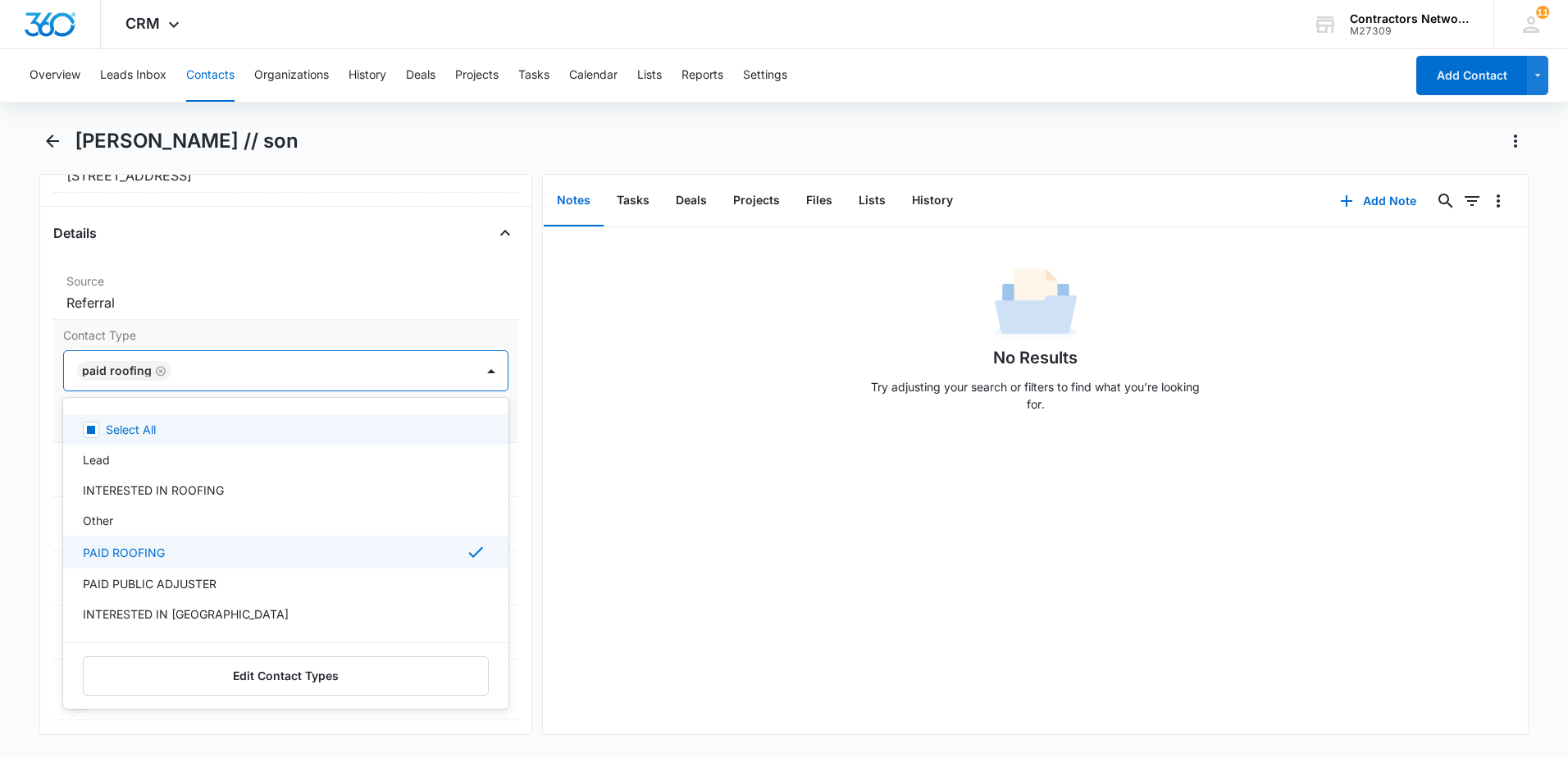
click at [164, 364] on div "PAID ROOFING" at bounding box center [124, 371] width 95 height 20
click at [157, 372] on icon "Remove PAID ROOFING" at bounding box center [161, 371] width 10 height 10
click at [150, 380] on div at bounding box center [266, 371] width 375 height 23
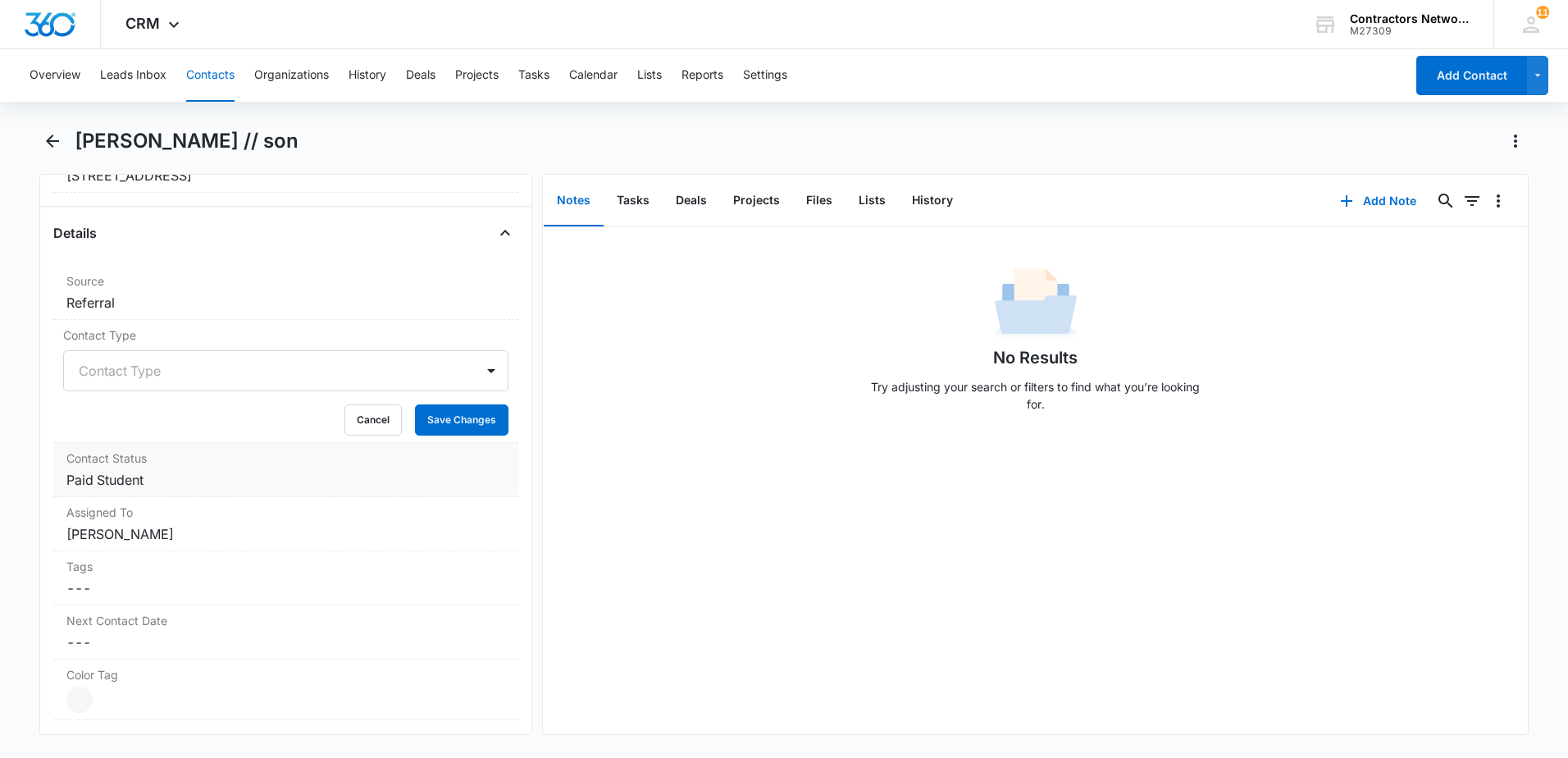
click at [207, 482] on dd "Cancel Save Changes Paid Student" at bounding box center [286, 479] width 439 height 20
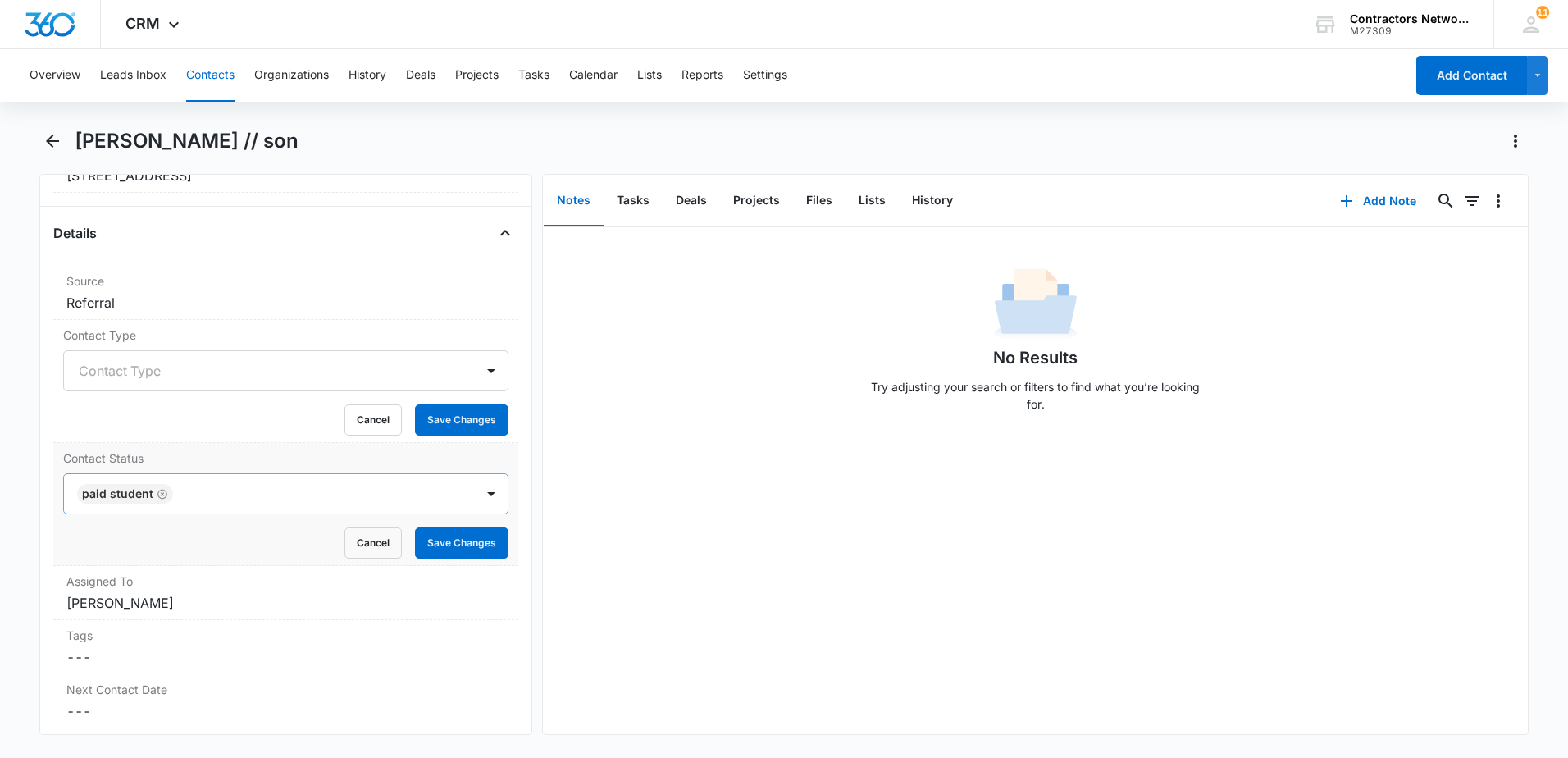
click at [158, 496] on icon "Remove Paid Student" at bounding box center [162, 494] width 11 height 12
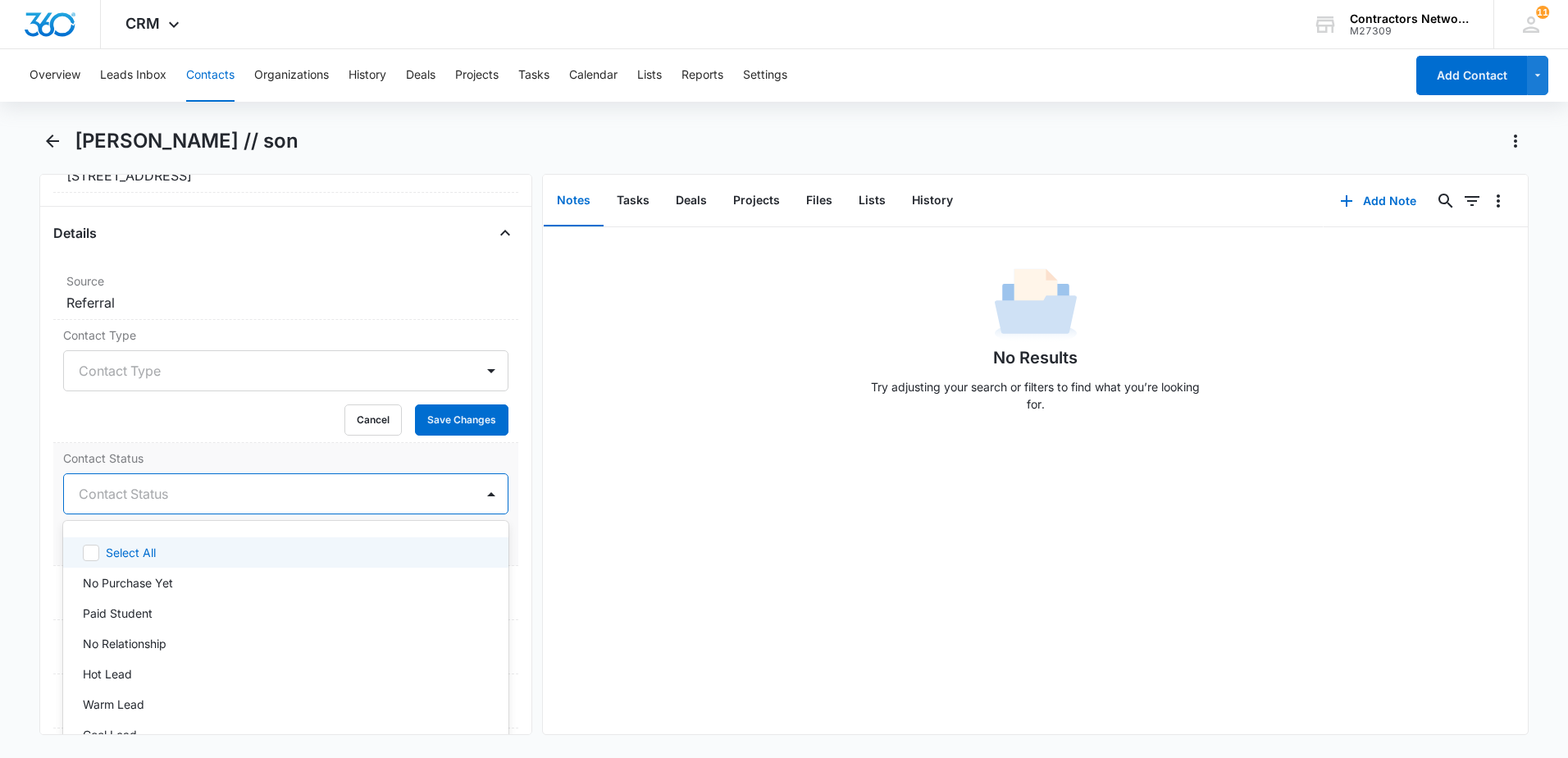
click at [148, 504] on div at bounding box center [266, 493] width 375 height 23
click at [160, 583] on p "No Purchase Yet" at bounding box center [127, 582] width 90 height 18
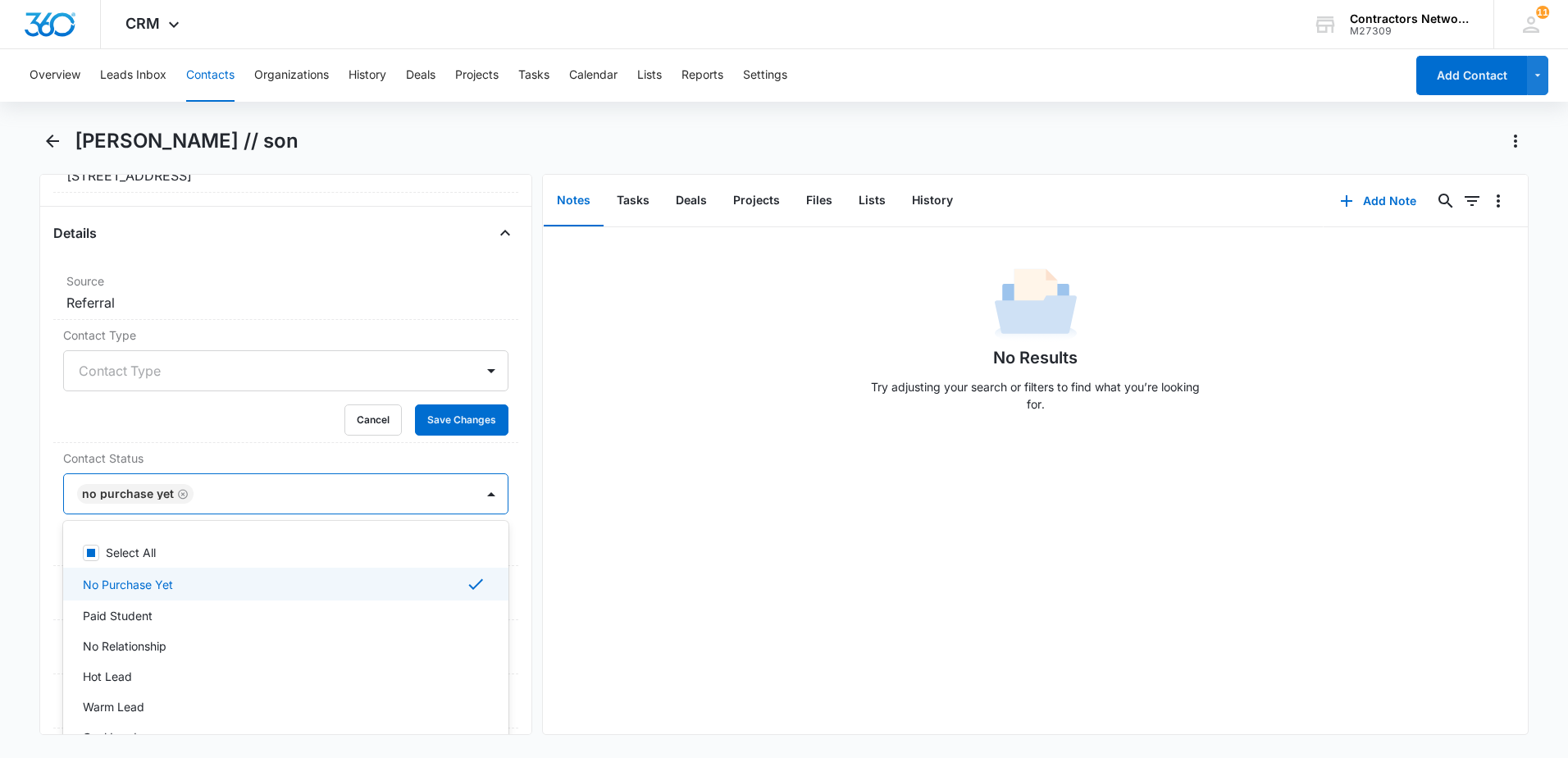
click at [626, 580] on div "No Results Try adjusting your search or filters to find what you’re looking for." at bounding box center [1035, 481] width 985 height 507
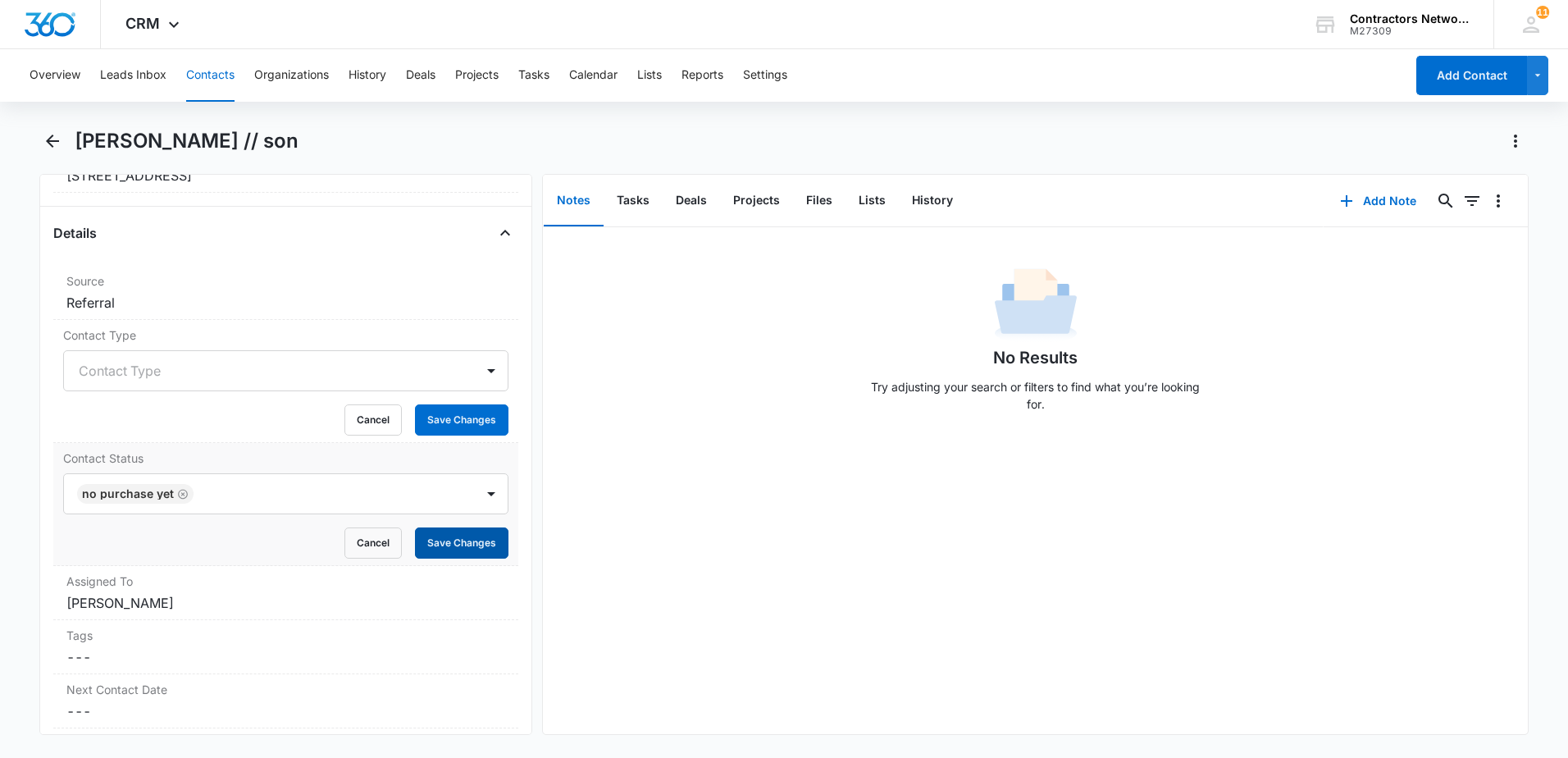
drag, startPoint x: 460, startPoint y: 538, endPoint x: 382, endPoint y: 454, distance: 114.6
click at [460, 536] on button "Save Changes" at bounding box center [461, 543] width 94 height 32
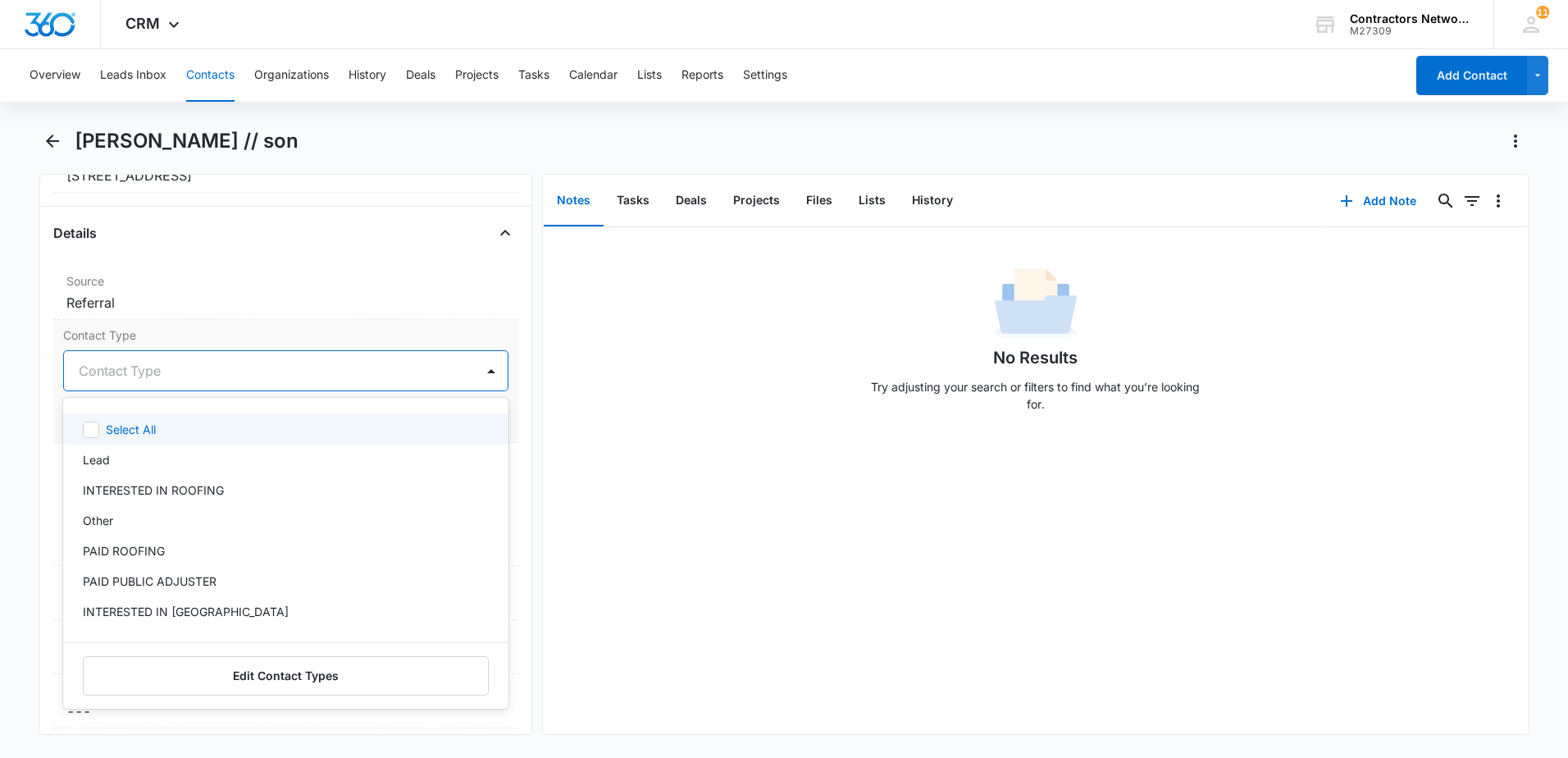
drag, startPoint x: 220, startPoint y: 370, endPoint x: 201, endPoint y: 390, distance: 27.6
click at [217, 370] on div at bounding box center [266, 371] width 375 height 23
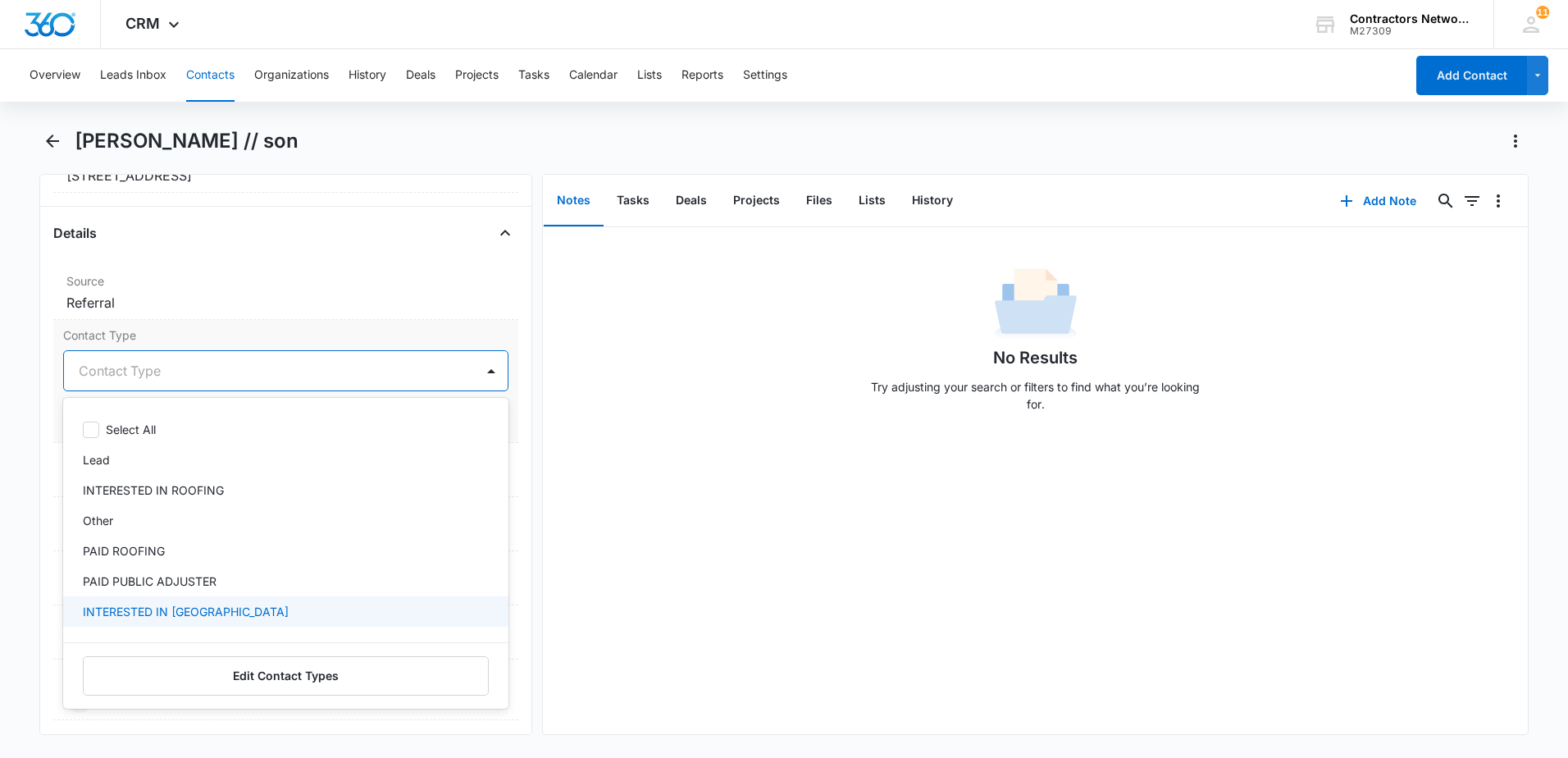
click at [144, 608] on p "INTERESTED IN [GEOGRAPHIC_DATA]" at bounding box center [186, 611] width 206 height 18
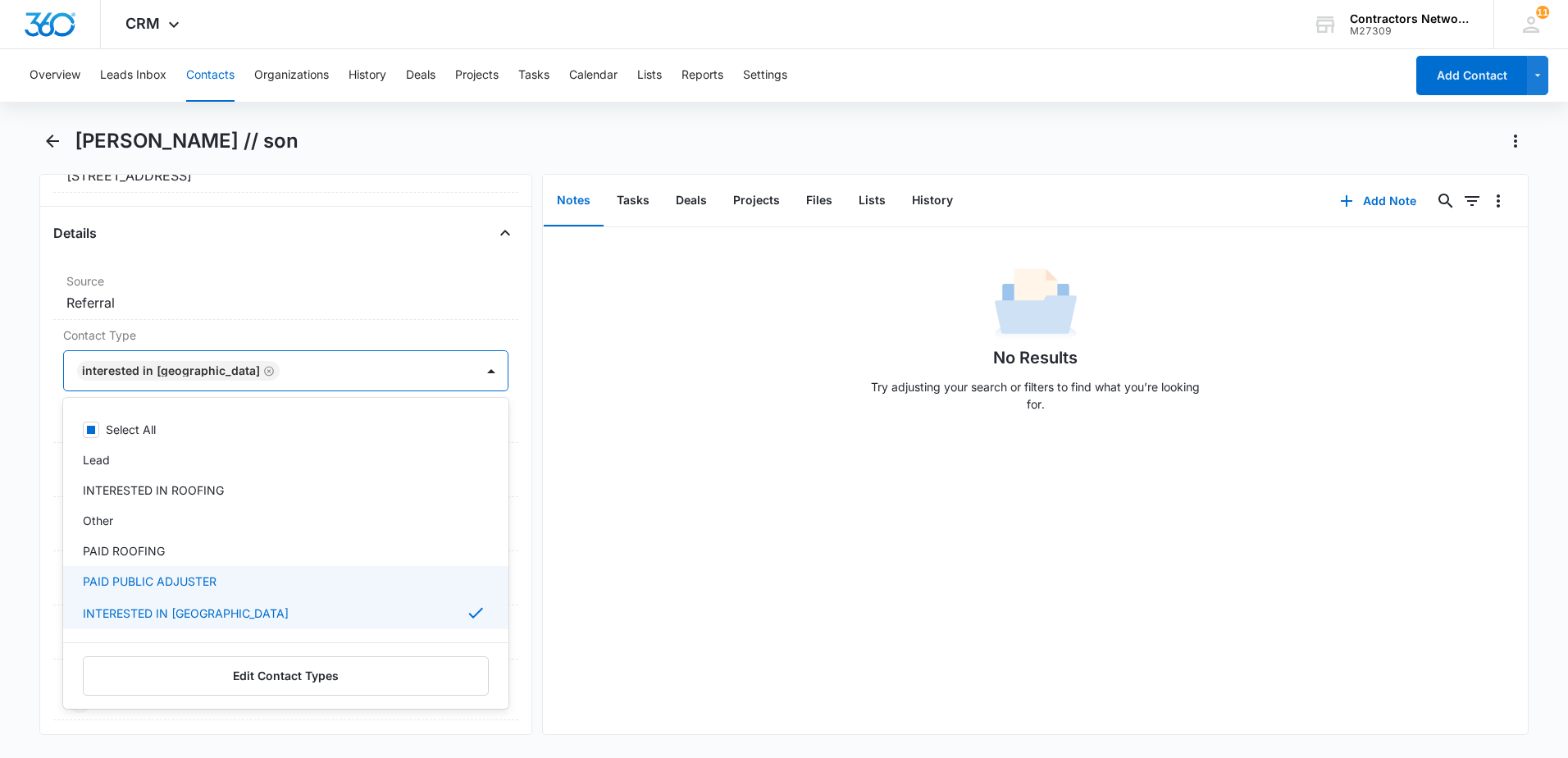
click at [634, 567] on div "No Results Try adjusting your search or filters to find what you’re looking for." at bounding box center [1035, 481] width 985 height 507
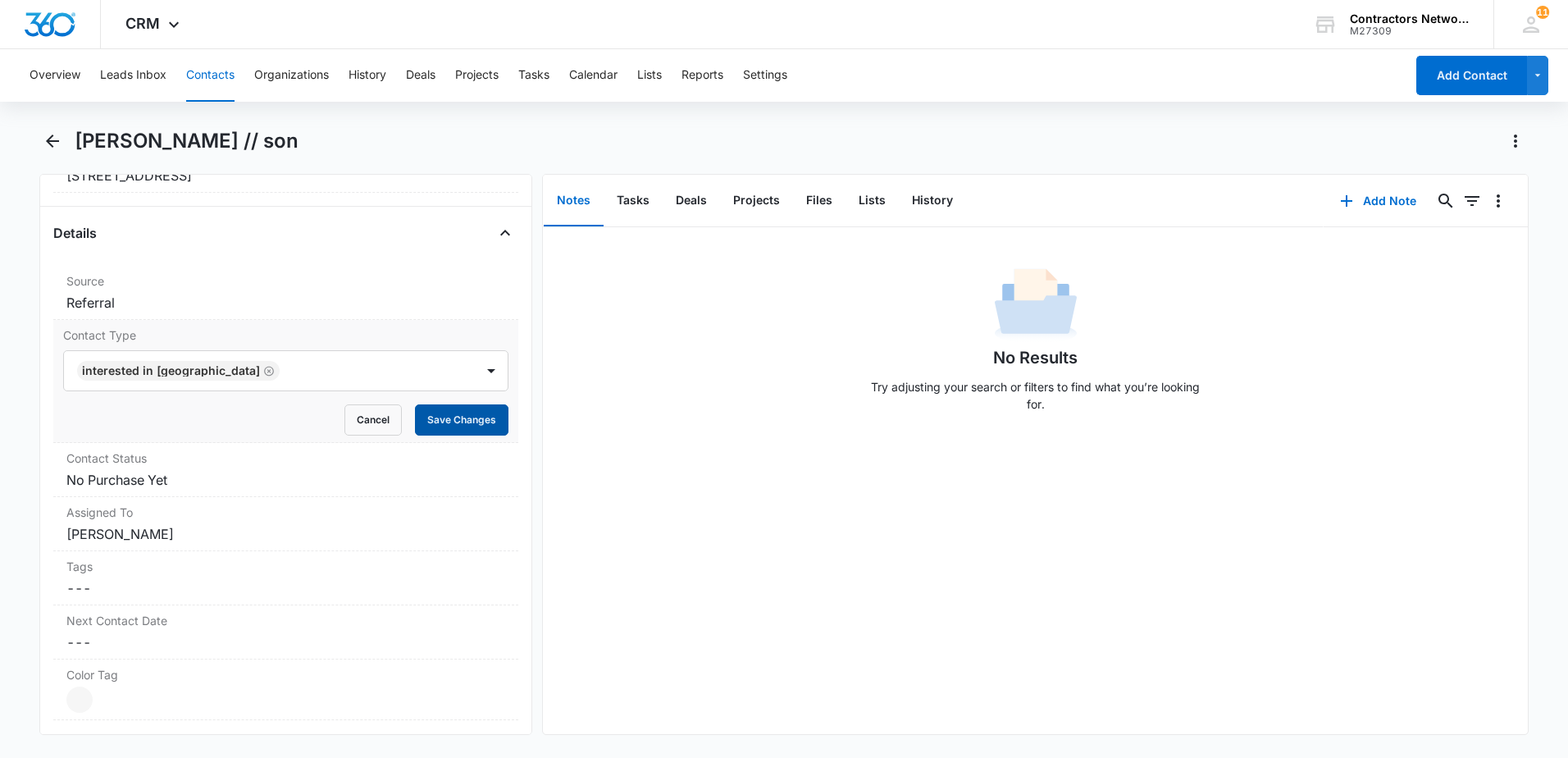
drag, startPoint x: 468, startPoint y: 412, endPoint x: 414, endPoint y: 419, distance: 54.5
click at [468, 412] on button "Save Changes" at bounding box center [461, 421] width 94 height 32
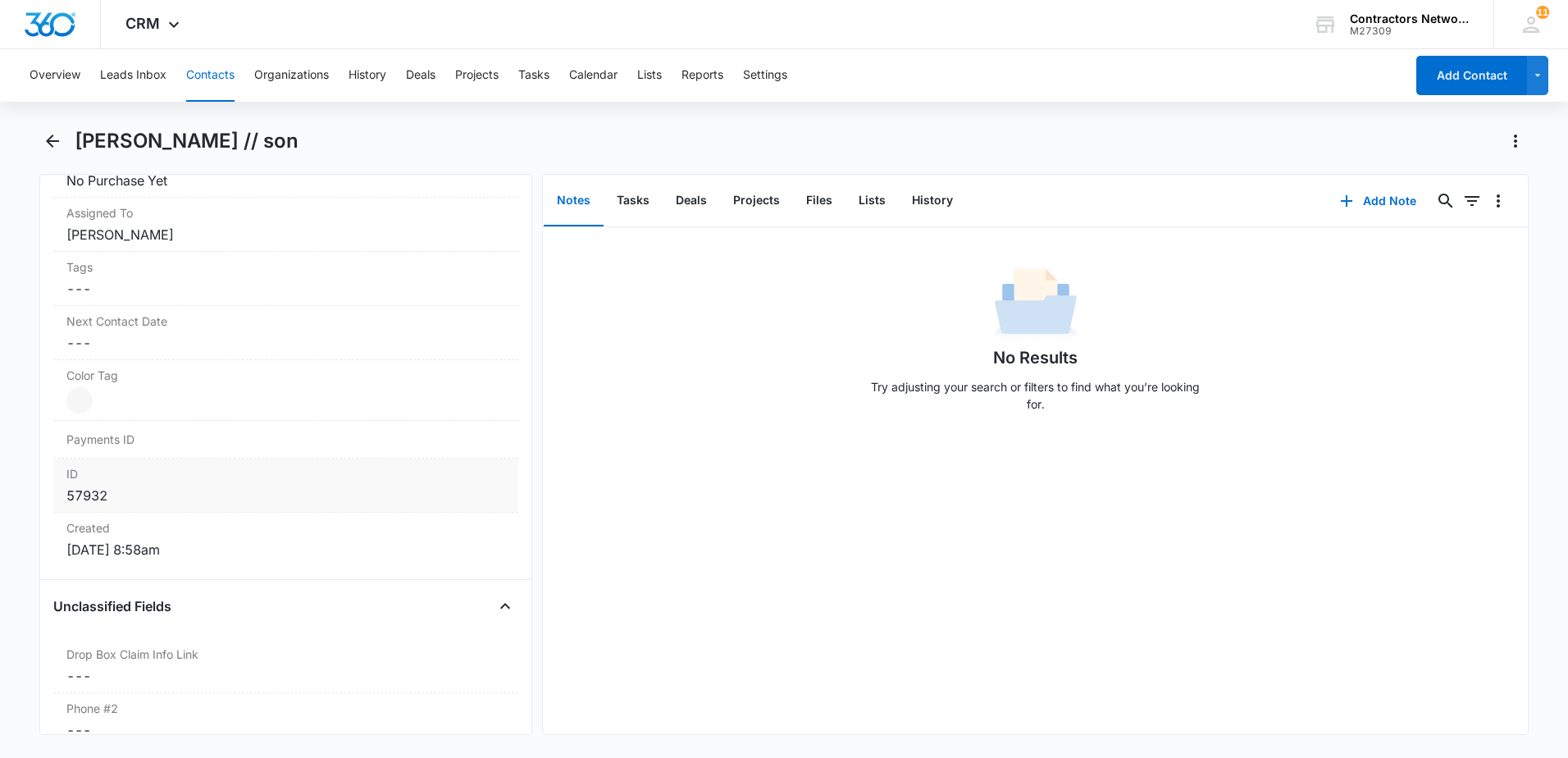
scroll to position [903, 0]
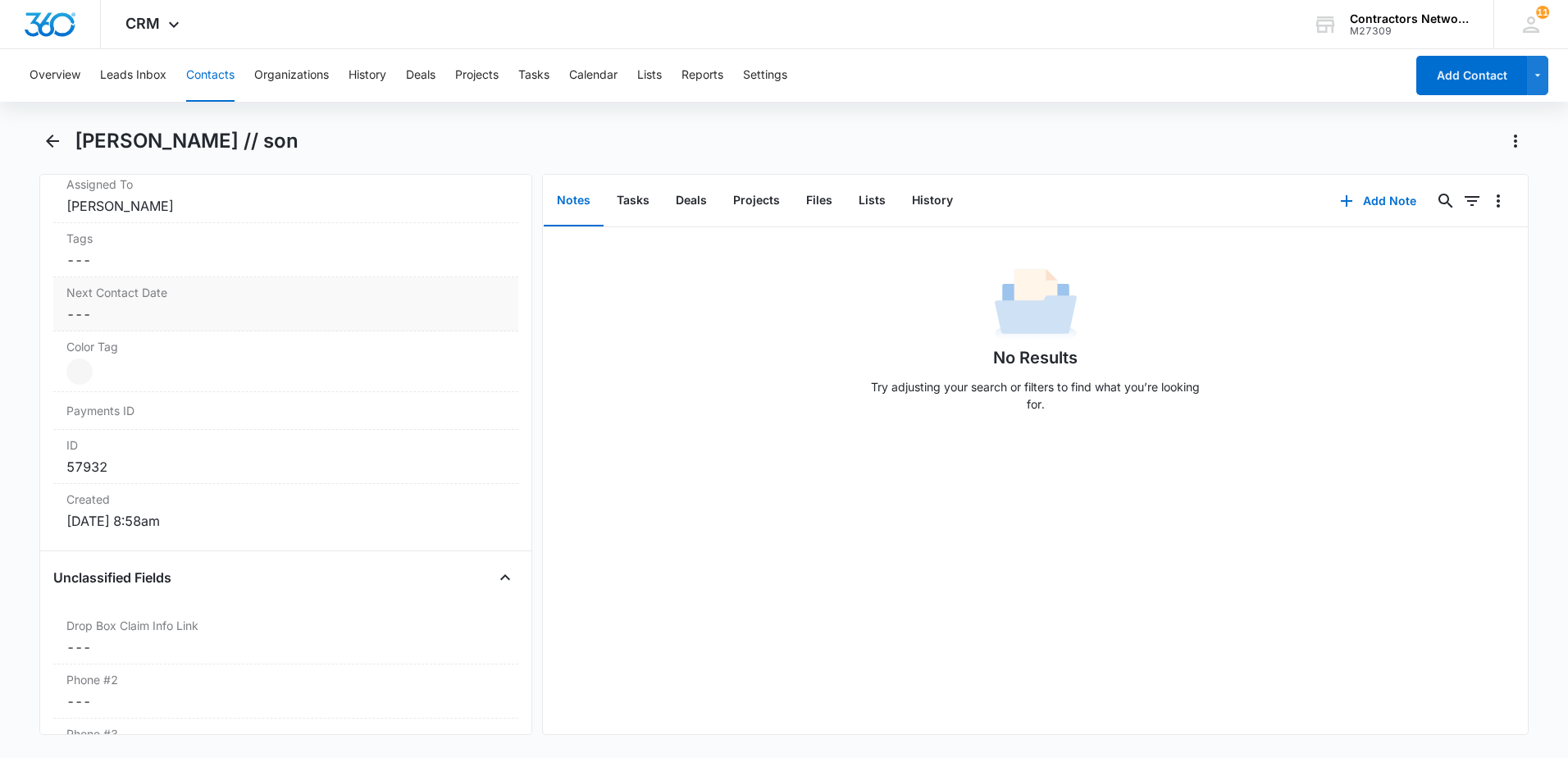
click at [217, 320] on dd "Cancel Save Changes ---" at bounding box center [286, 314] width 439 height 20
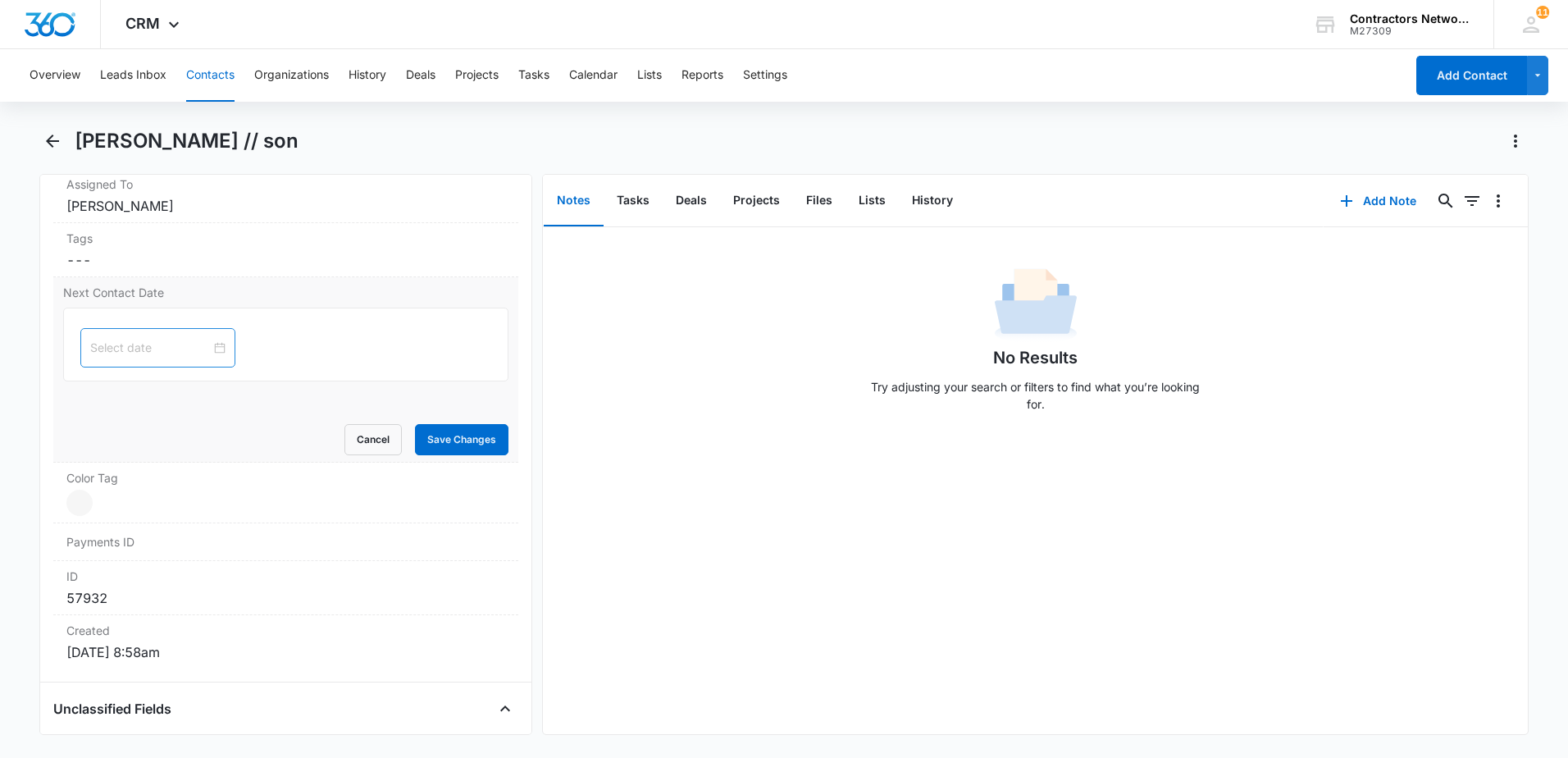
scroll to position [834, 0]
click at [126, 356] on input at bounding box center [150, 347] width 121 height 18
click at [275, 389] on span "button" at bounding box center [275, 388] width 8 height 8
type input "[DATE]"
click at [132, 522] on div "17" at bounding box center [133, 523] width 19 height 20
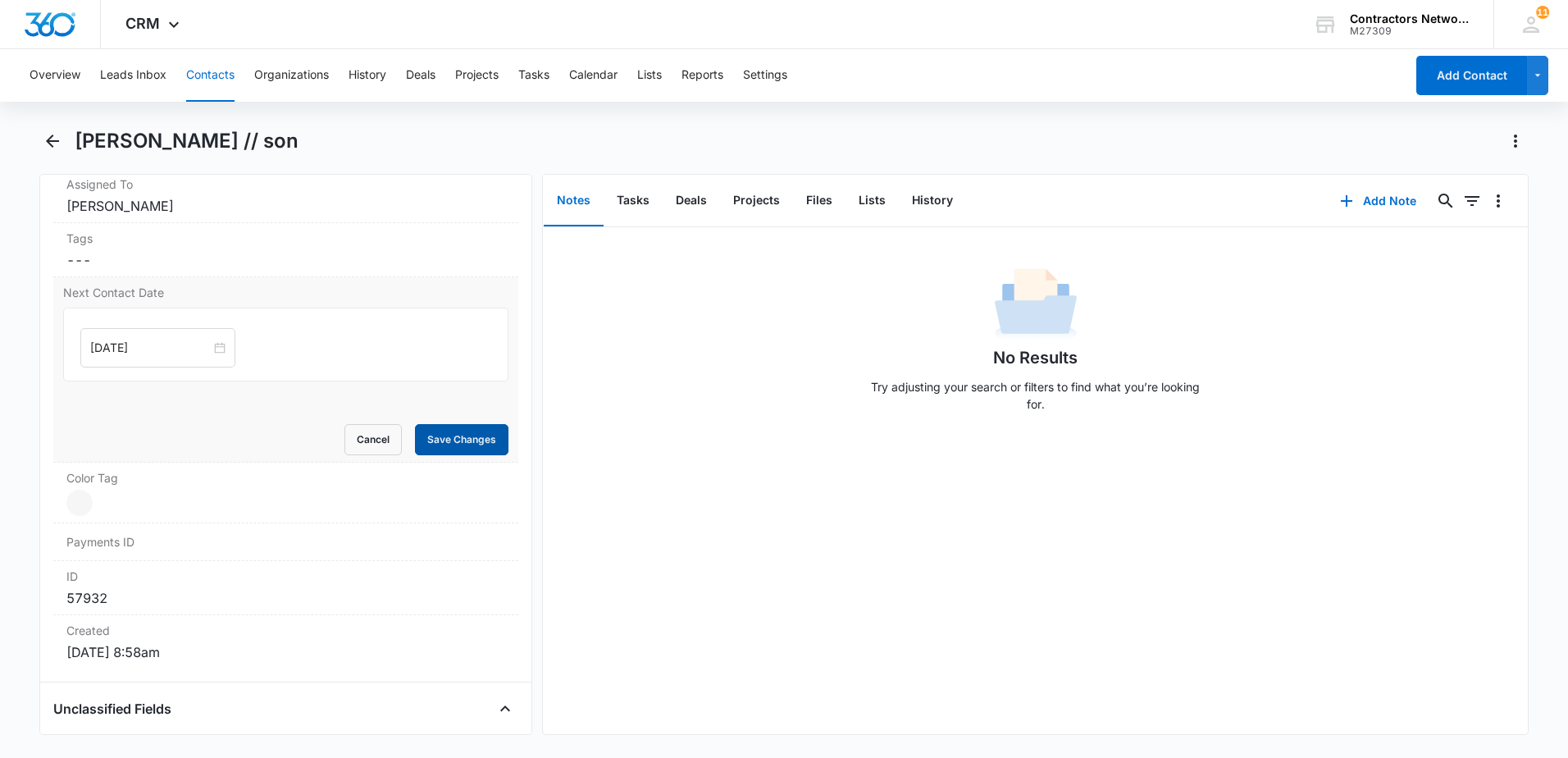
click at [447, 435] on button "Save Changes" at bounding box center [461, 440] width 94 height 32
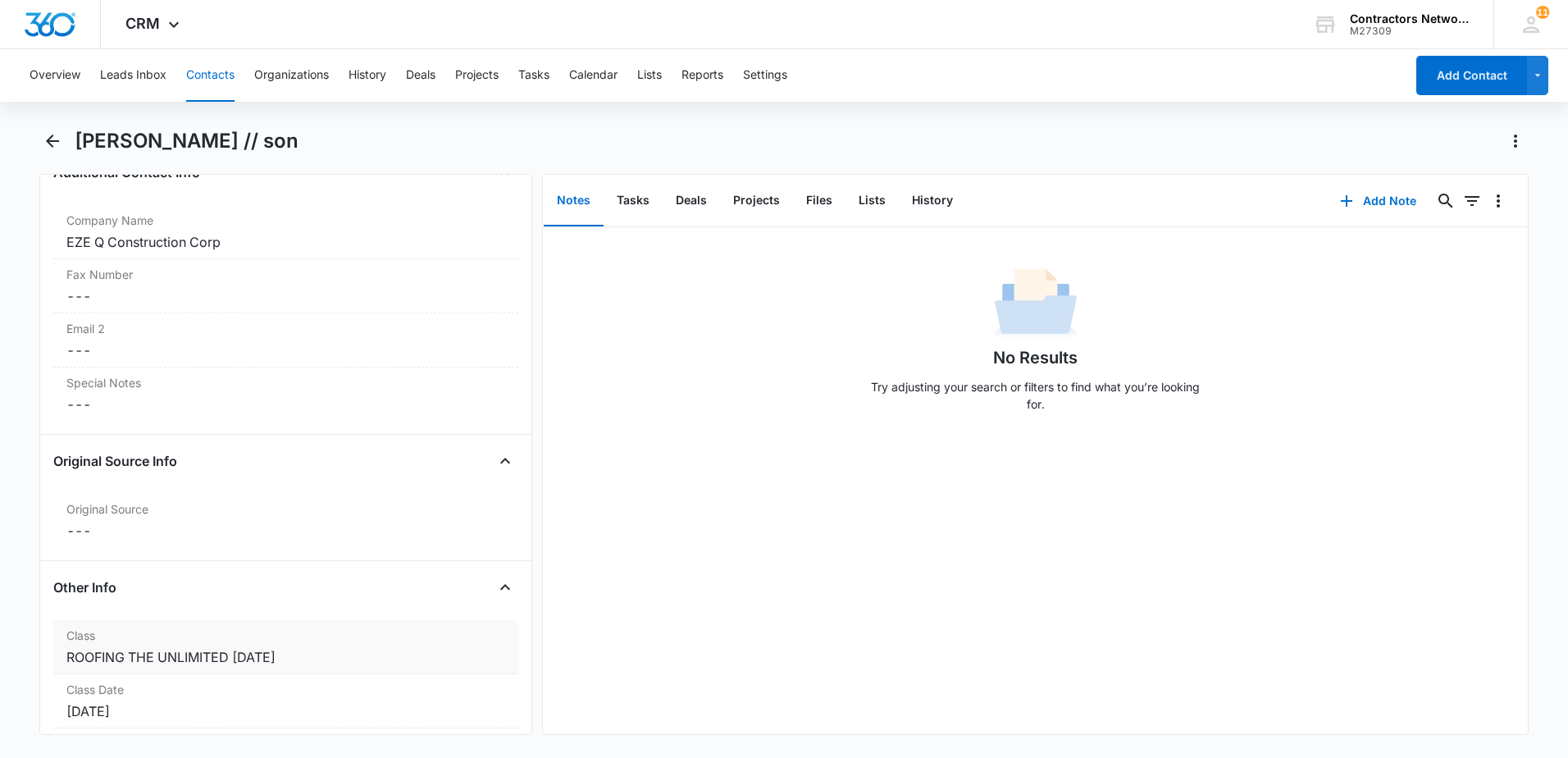
scroll to position [1654, 0]
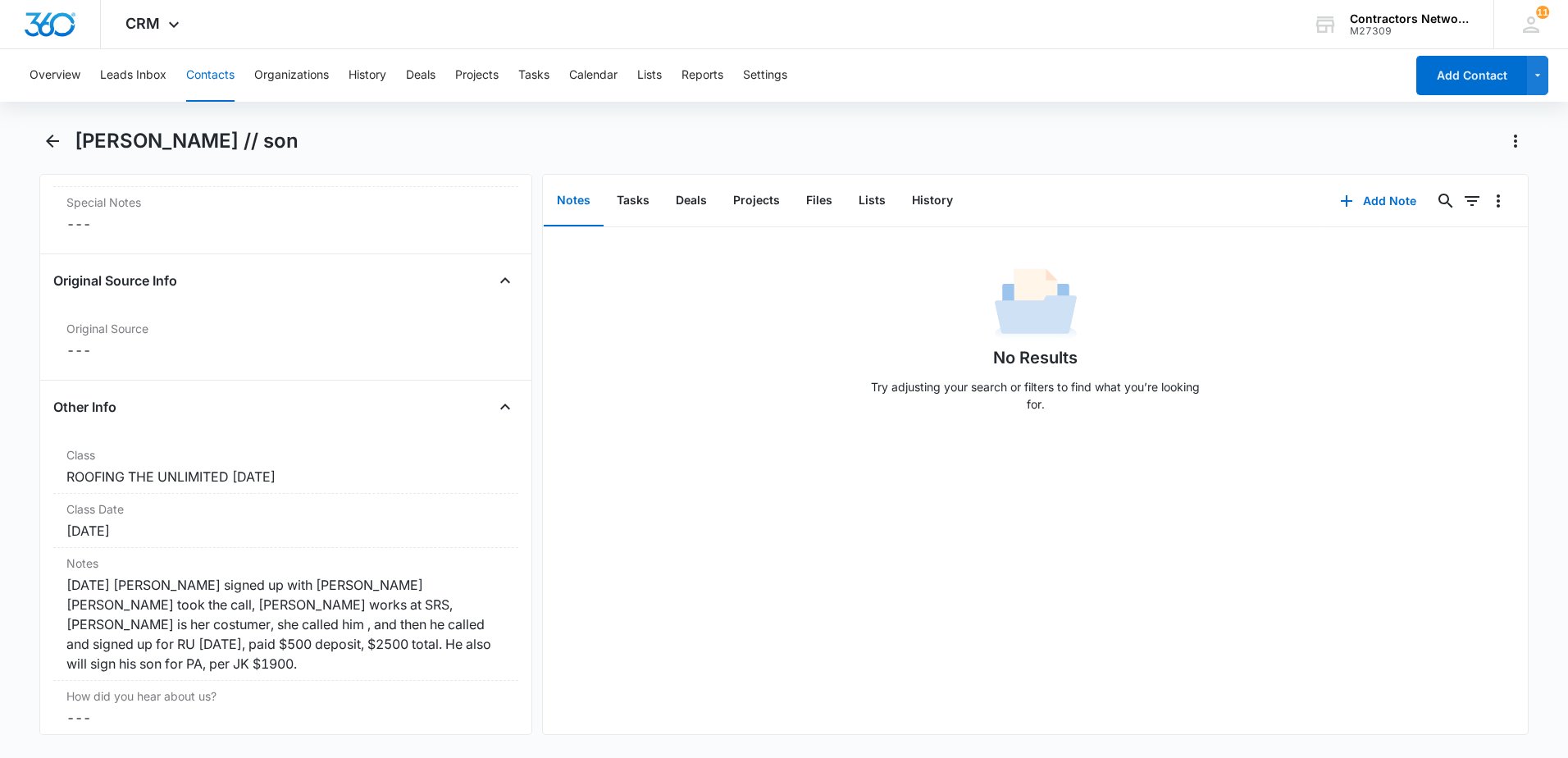
drag, startPoint x: 356, startPoint y: 482, endPoint x: 19, endPoint y: 496, distance: 337.3
click at [19, 496] on main "[PERSON_NAME] // son Remove EQ [PERSON_NAME] // son Contact Info Name Cancel Sa…" at bounding box center [784, 441] width 1568 height 627
click at [276, 483] on div "ROOFING THE UNLIMITED [DATE]" at bounding box center [286, 477] width 439 height 20
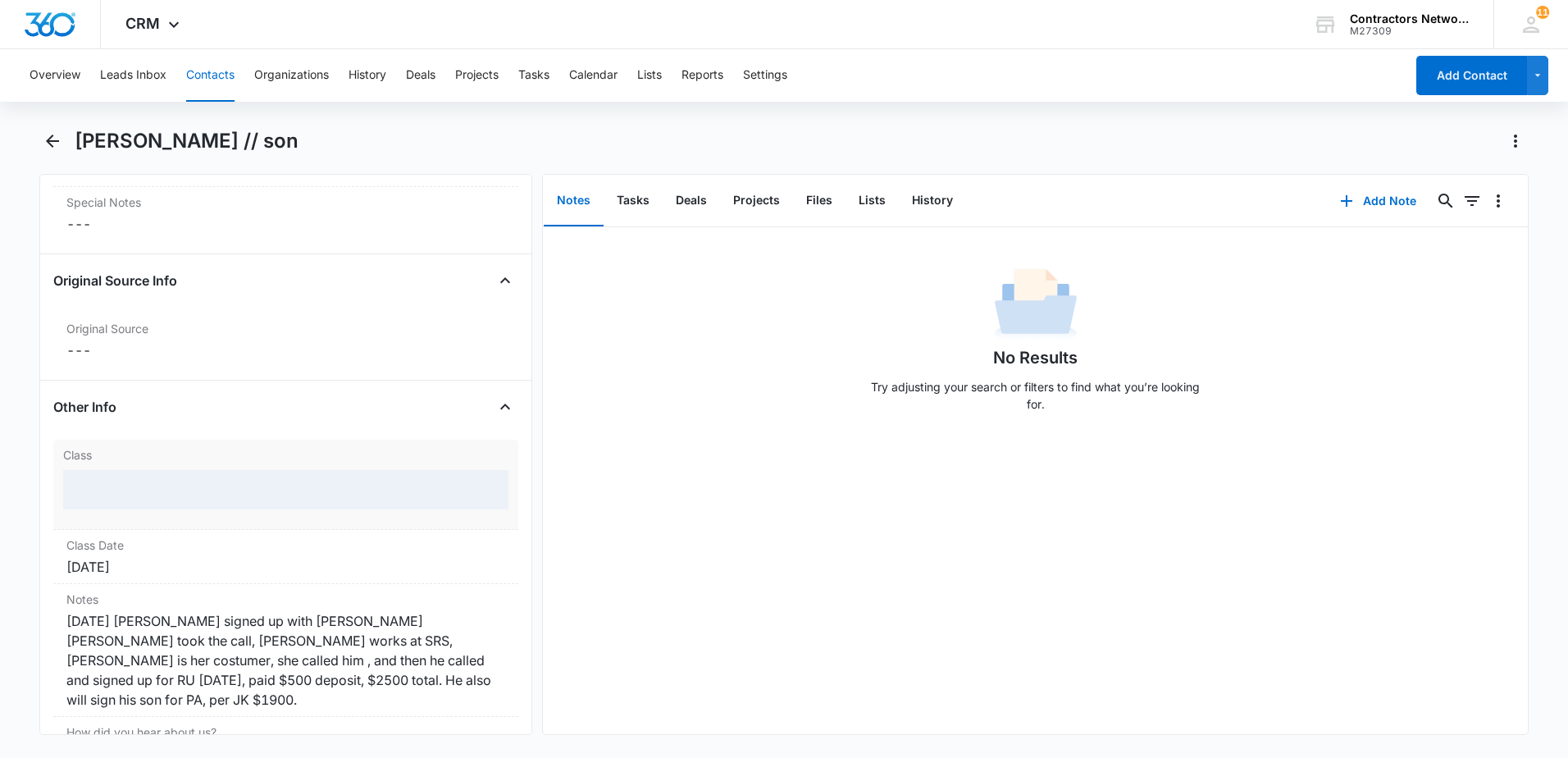
click at [276, 482] on div at bounding box center [286, 490] width 446 height 39
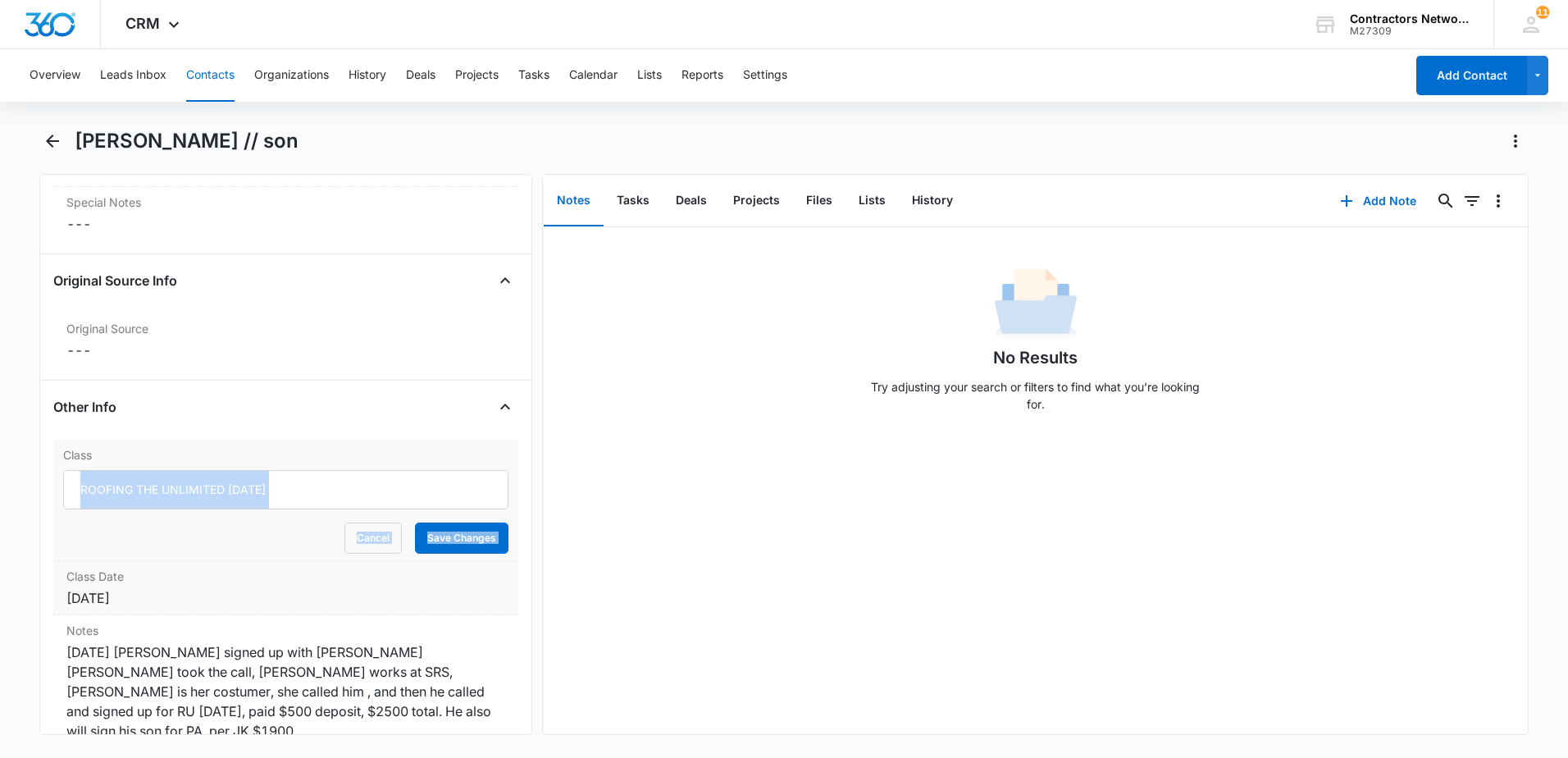
drag, startPoint x: 345, startPoint y: 534, endPoint x: 345, endPoint y: 517, distance: 17.0
click at [346, 532] on button "Cancel" at bounding box center [373, 539] width 58 height 32
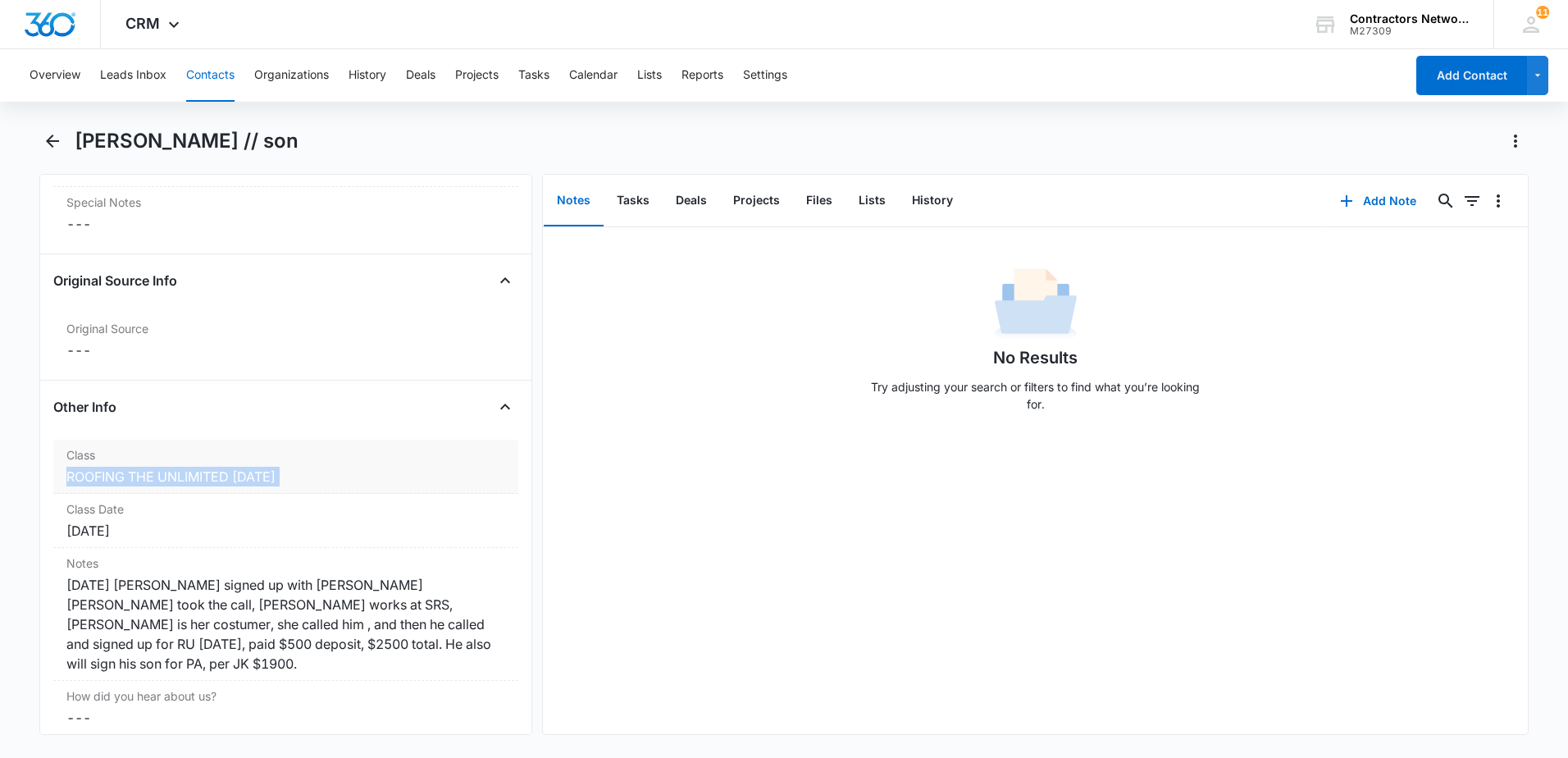
click at [343, 482] on div "ROOFING THE UNLIMITED [DATE]" at bounding box center [286, 477] width 439 height 20
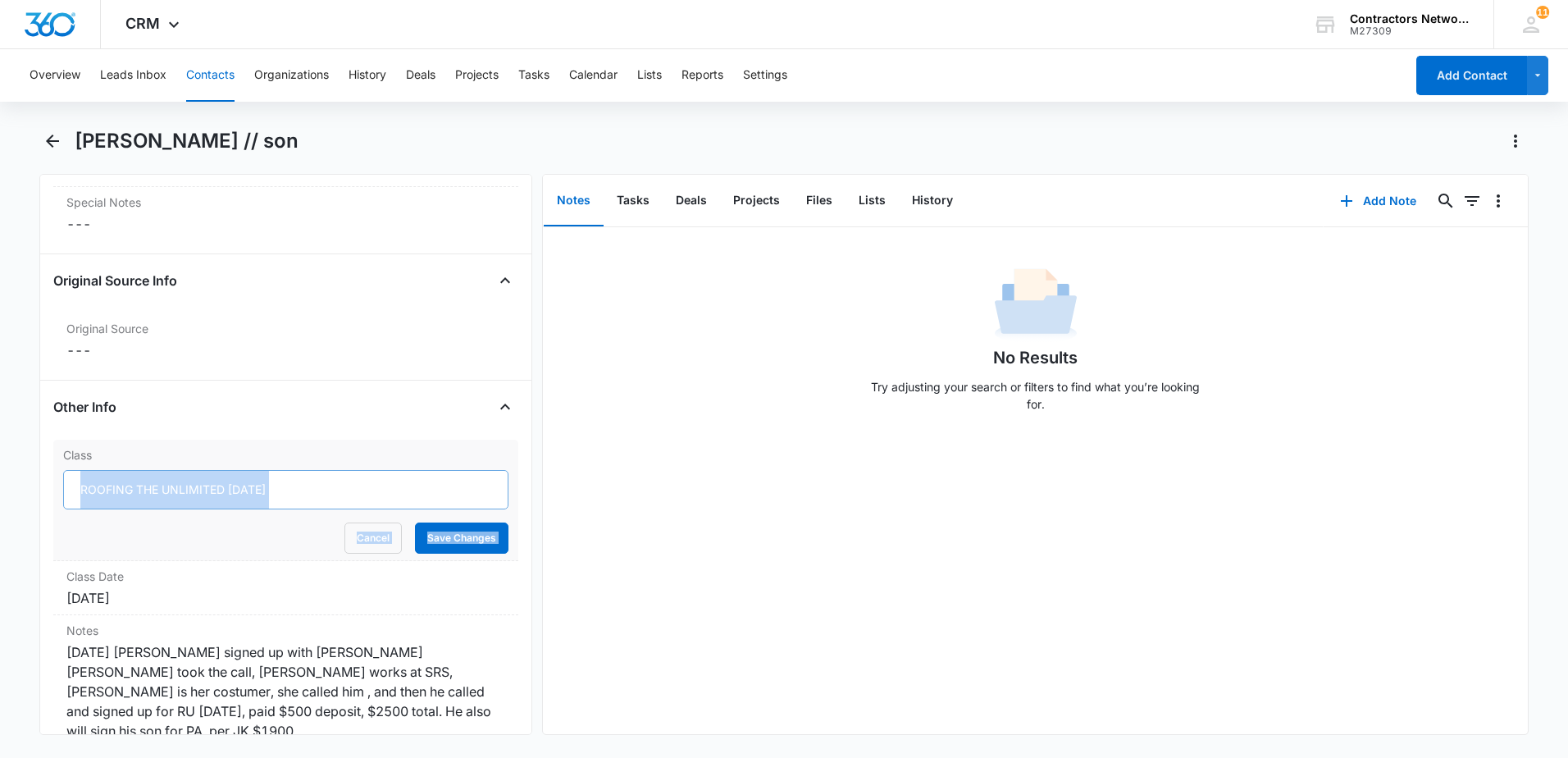
click at [348, 483] on input "ROOFING THE UNLIMITED [DATE]" at bounding box center [286, 490] width 446 height 39
type input "R"
type input "p"
type input "PUBLIC ADJUSTER"
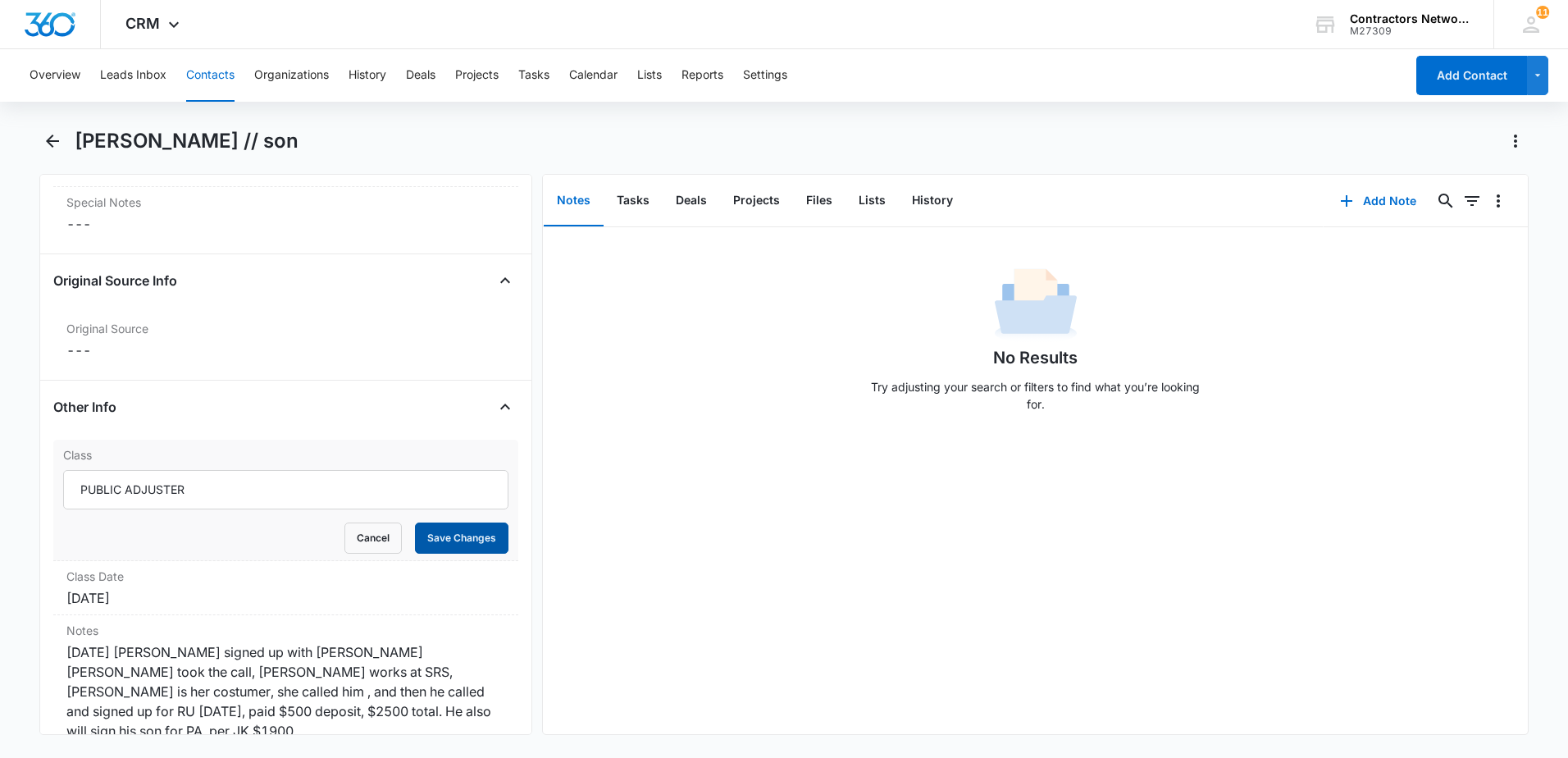
click at [460, 539] on button "Save Changes" at bounding box center [461, 539] width 94 height 32
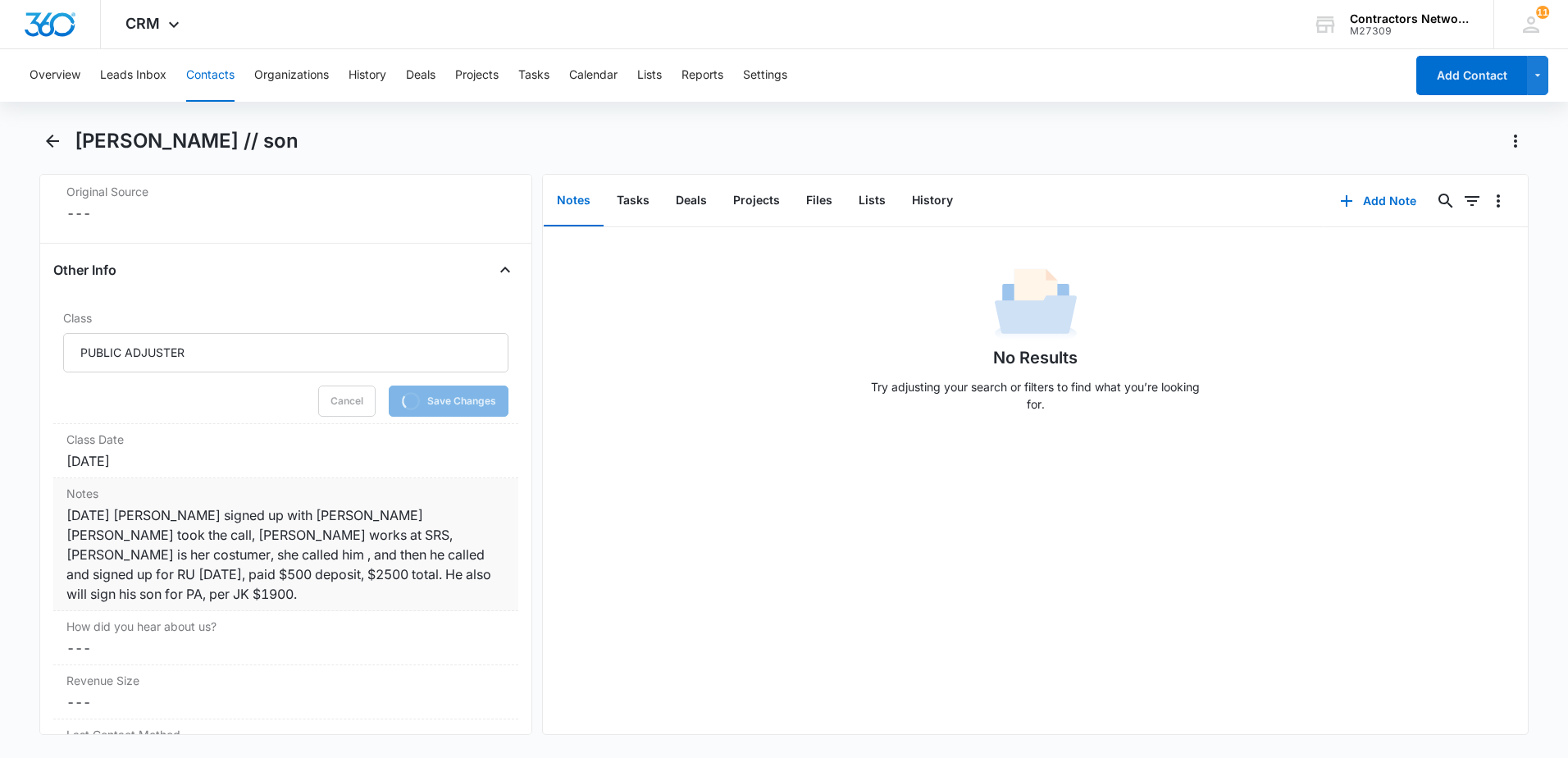
scroll to position [1819, 0]
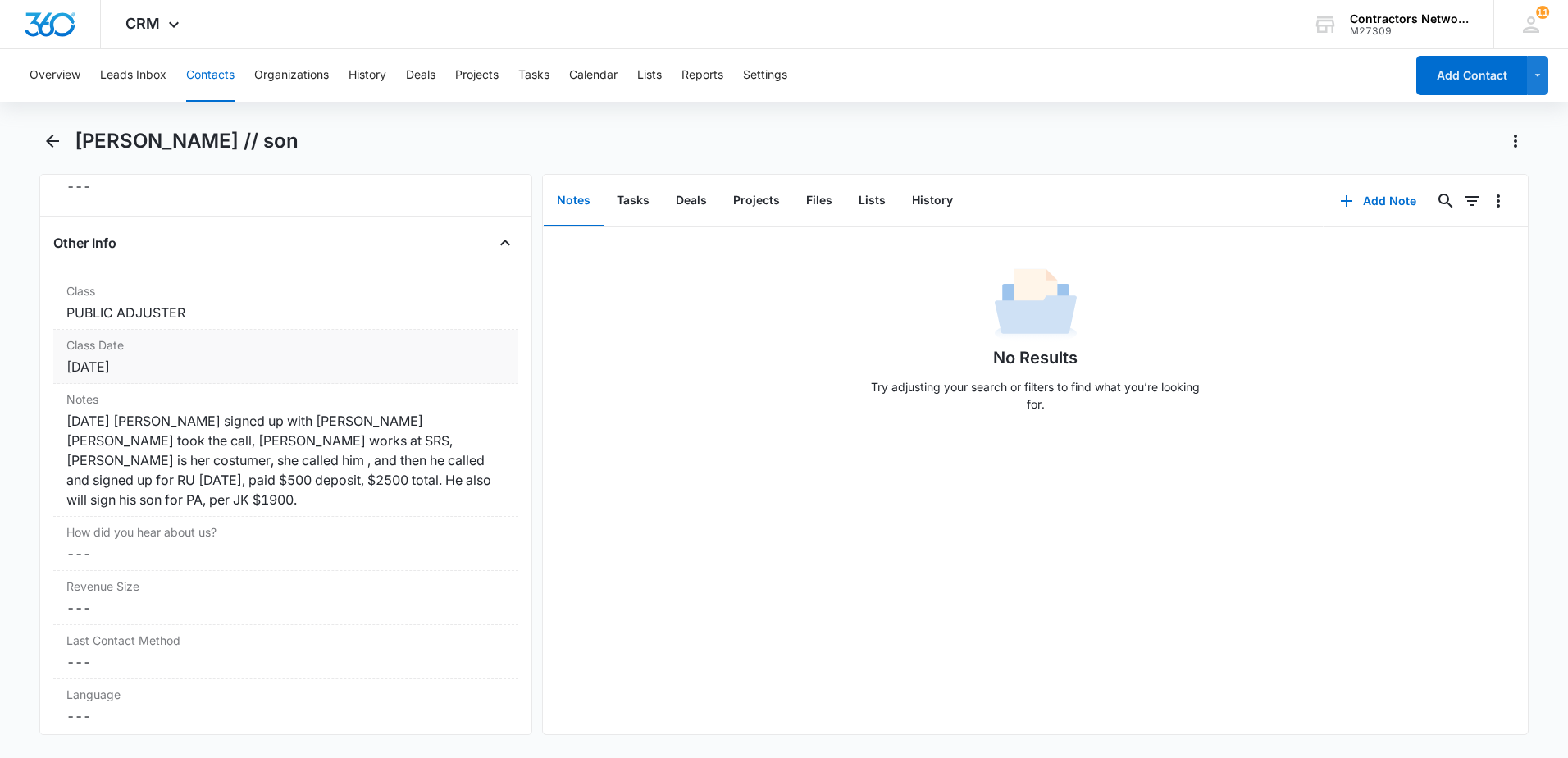
click at [191, 365] on div "[DATE]" at bounding box center [286, 366] width 439 height 20
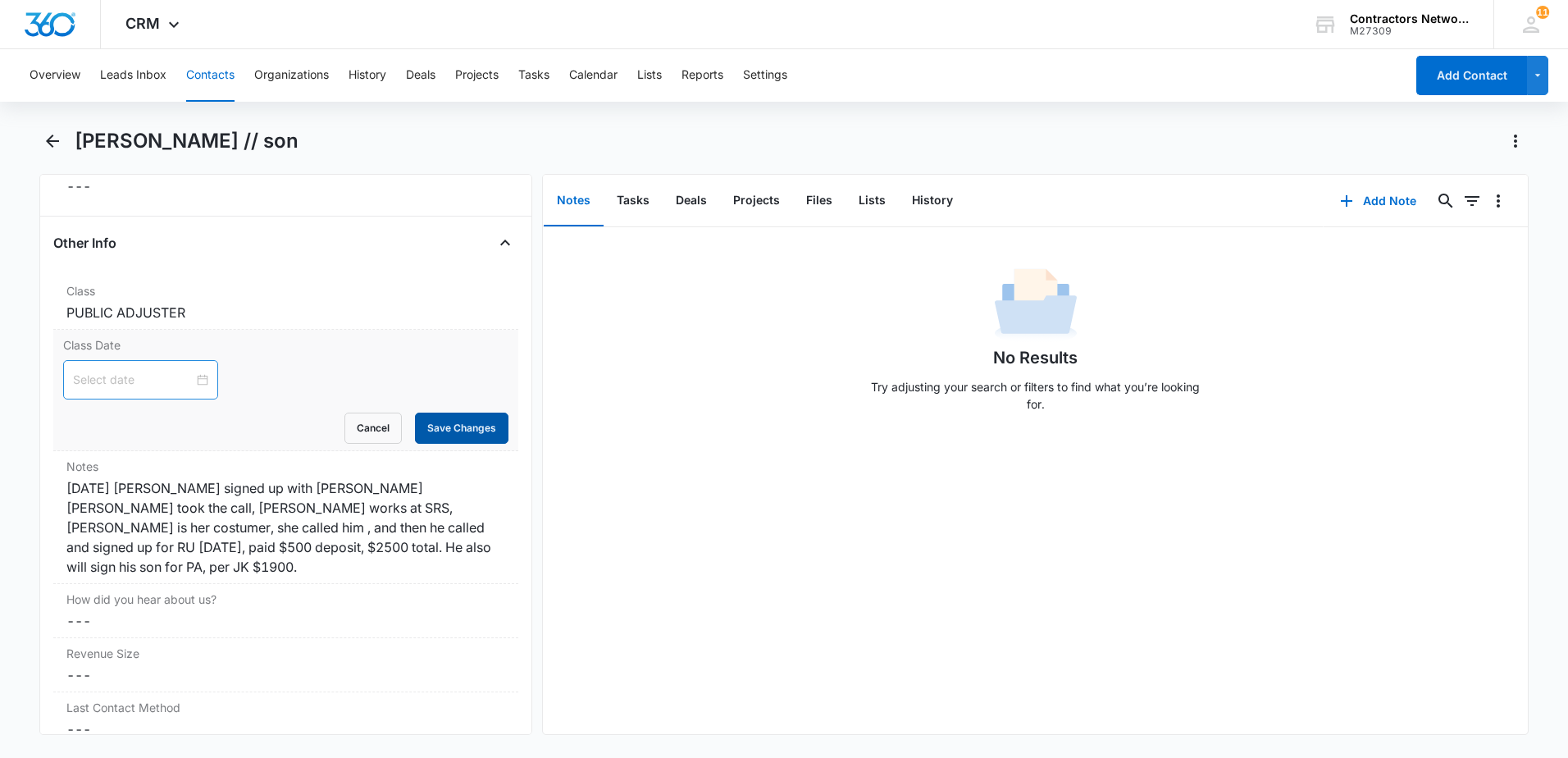
click at [440, 432] on button "Save Changes" at bounding box center [461, 428] width 94 height 32
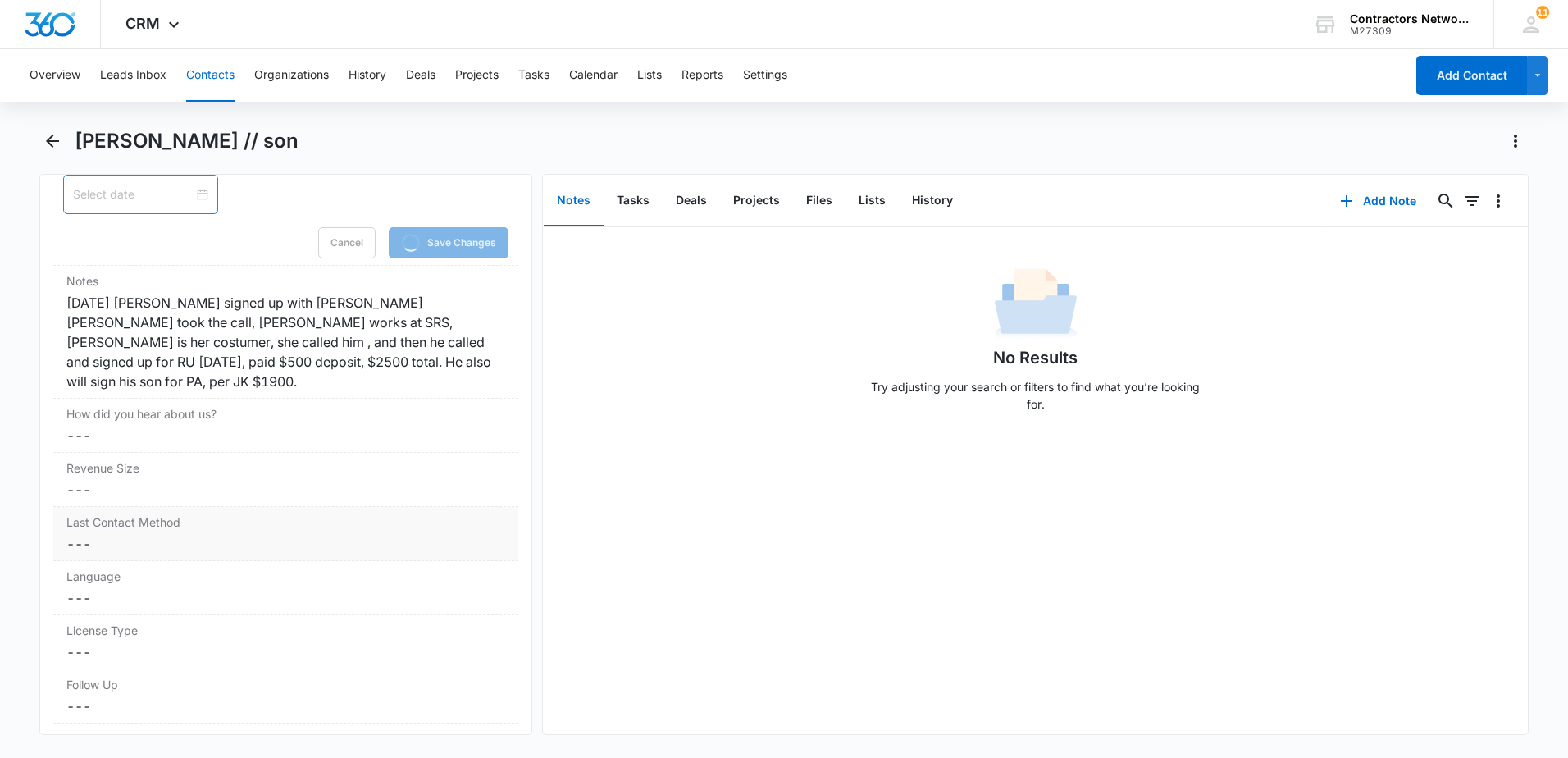
scroll to position [2065, 0]
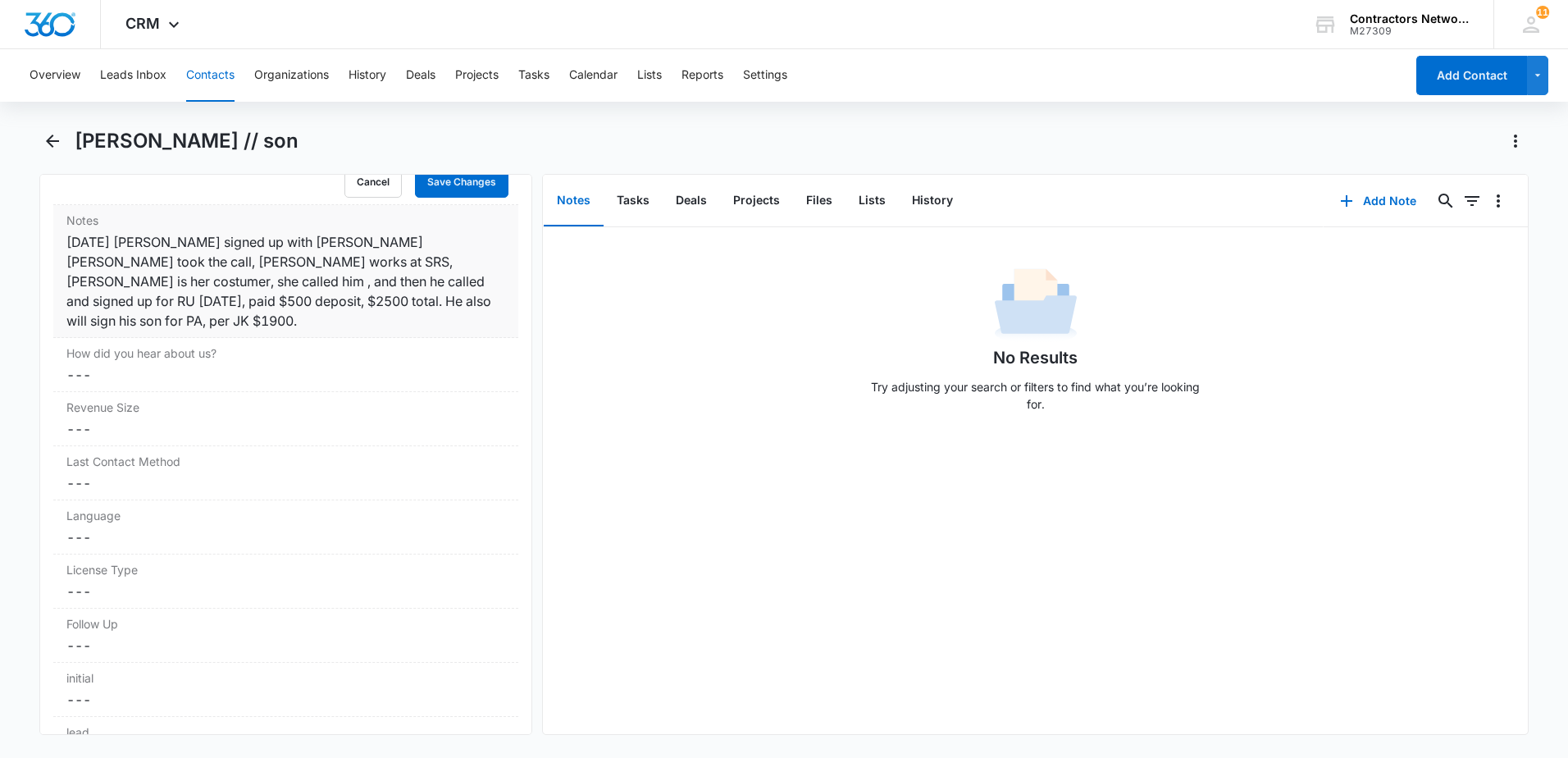
click at [369, 307] on div "[DATE] [PERSON_NAME] signed up with [PERSON_NAME] [PERSON_NAME] took the call, …" at bounding box center [286, 281] width 439 height 98
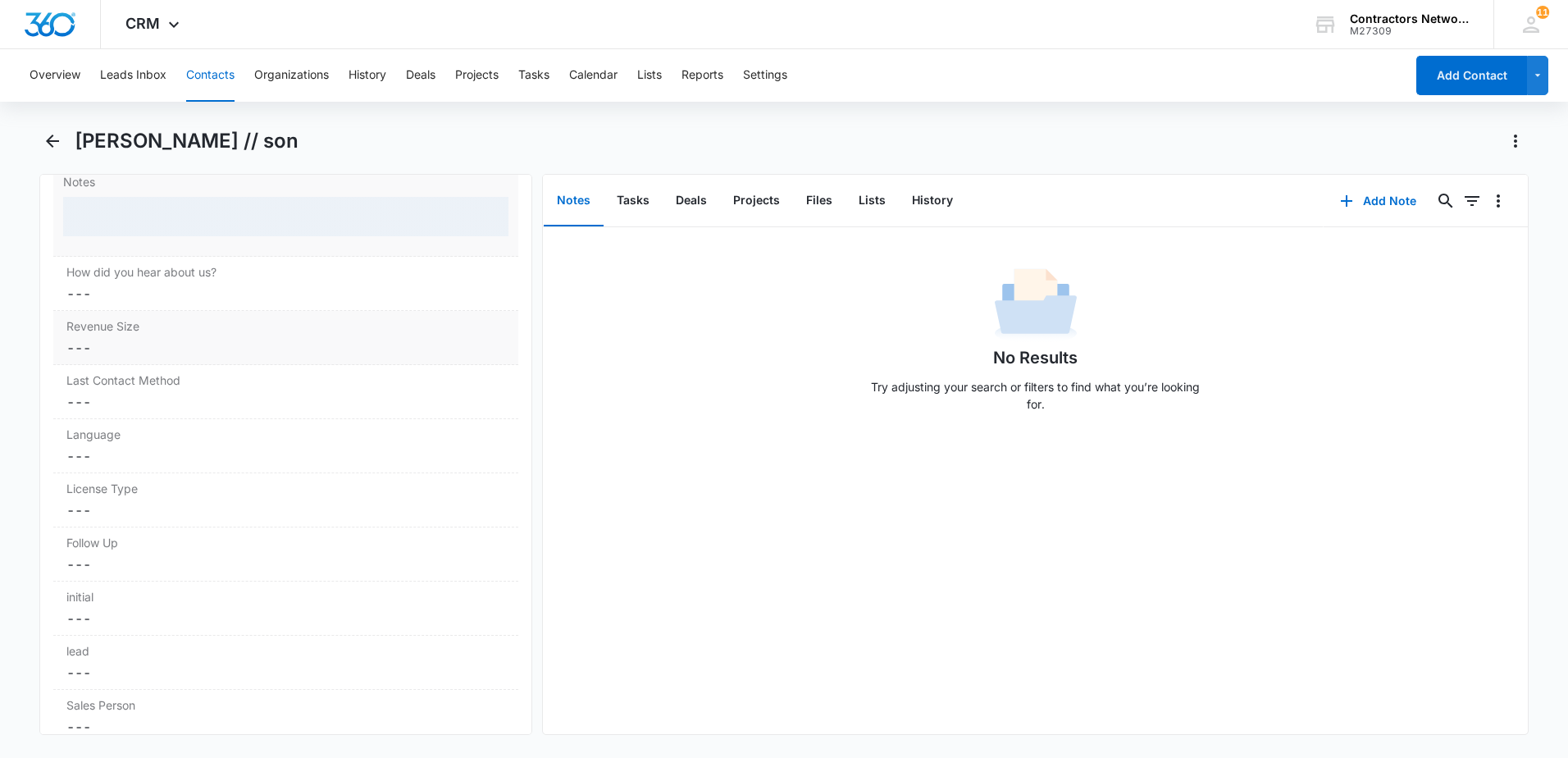
scroll to position [2033, 0]
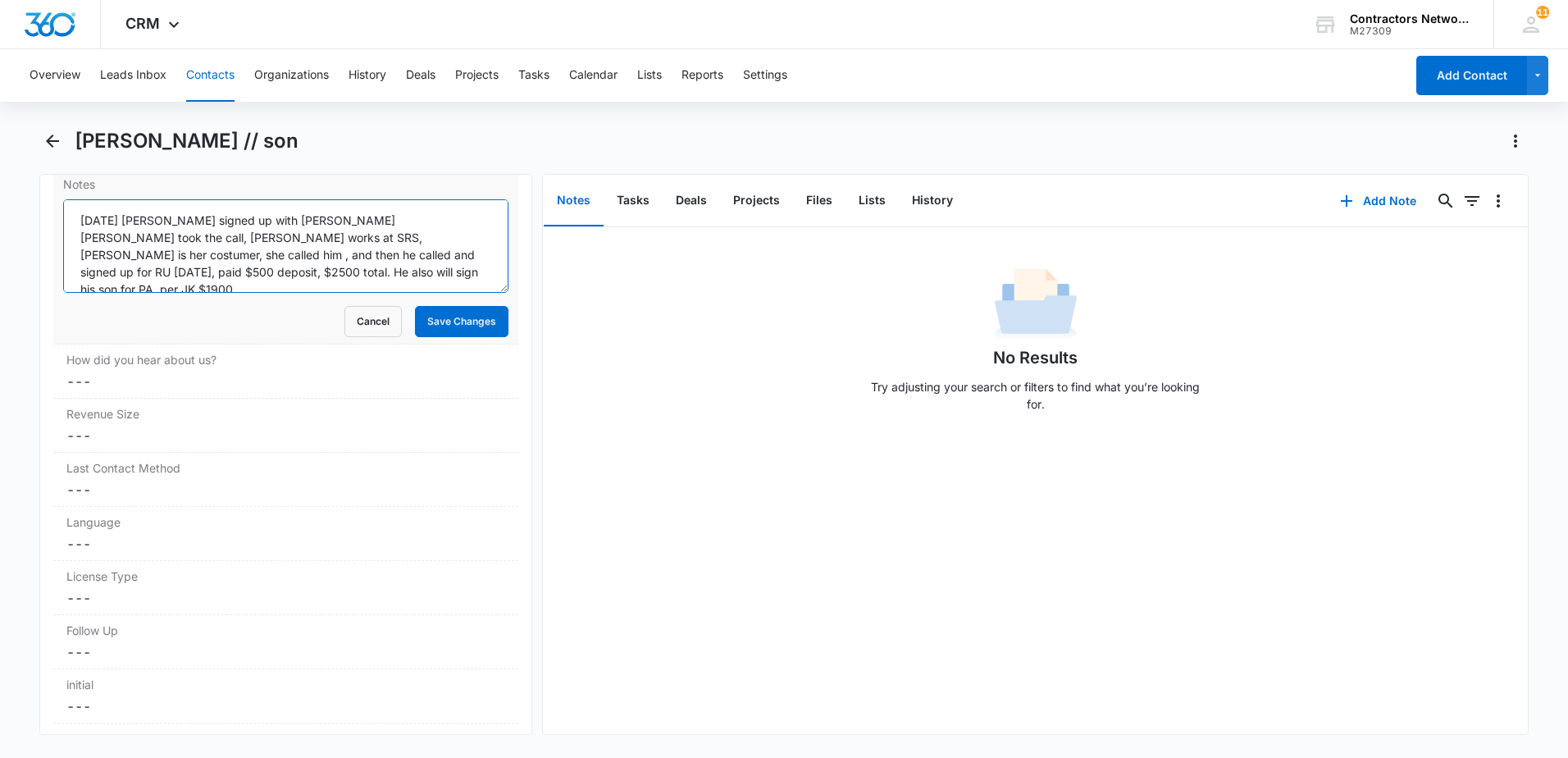
click at [390, 285] on textarea "[DATE] [PERSON_NAME] signed up with [PERSON_NAME] [PERSON_NAME] took the call, …" at bounding box center [286, 246] width 446 height 94
click at [227, 272] on textarea "[DATE] [PERSON_NAME] signed up with [PERSON_NAME] [PERSON_NAME] took the call, …" at bounding box center [286, 246] width 446 height 94
type textarea "[DATE] [PERSON_NAME] signed up with [PERSON_NAME] [PERSON_NAME] took the call, …"
click at [428, 330] on button "Save Changes" at bounding box center [461, 322] width 94 height 32
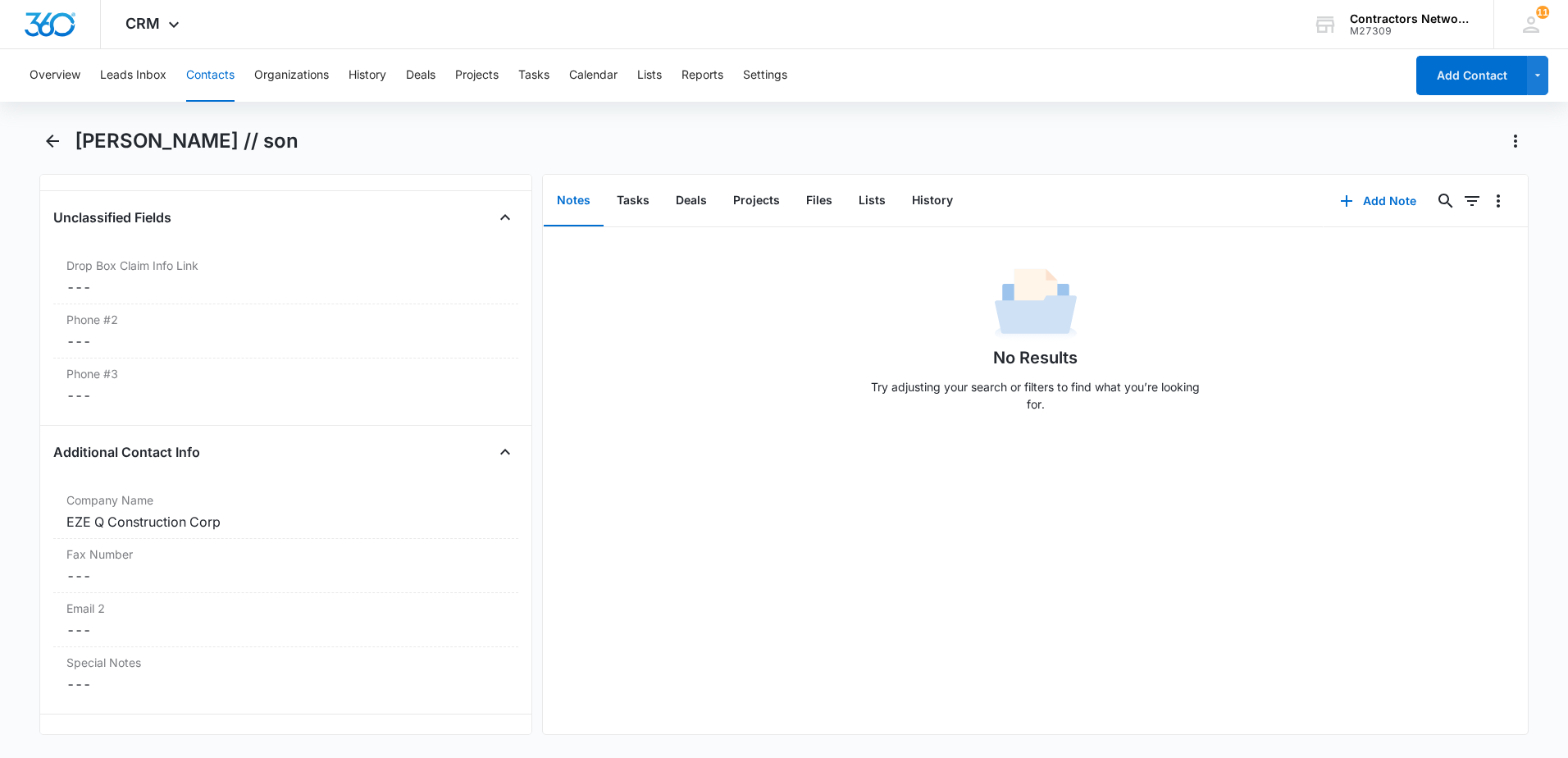
scroll to position [1130, 0]
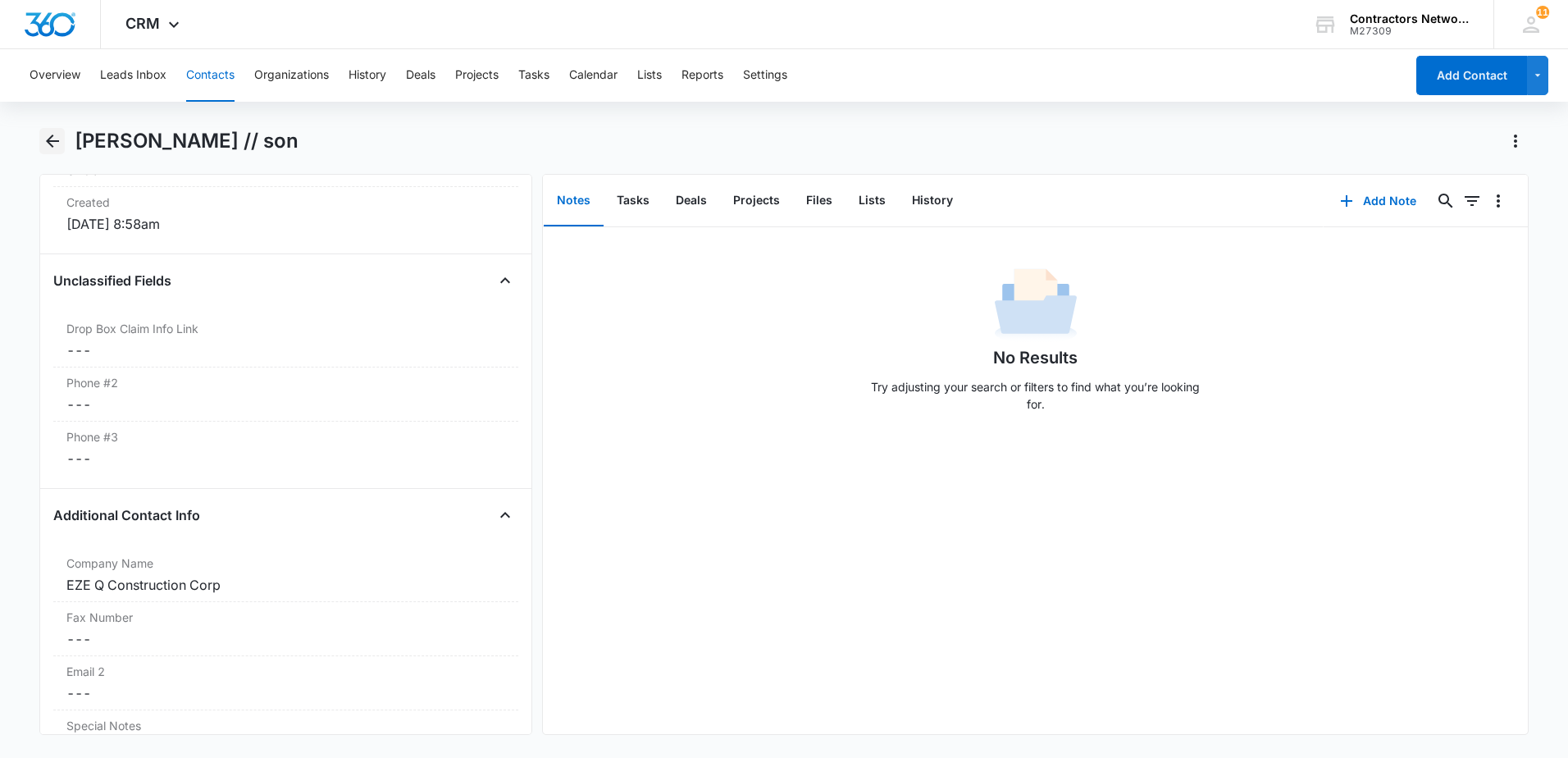
click at [57, 144] on icon "Back" at bounding box center [52, 140] width 19 height 20
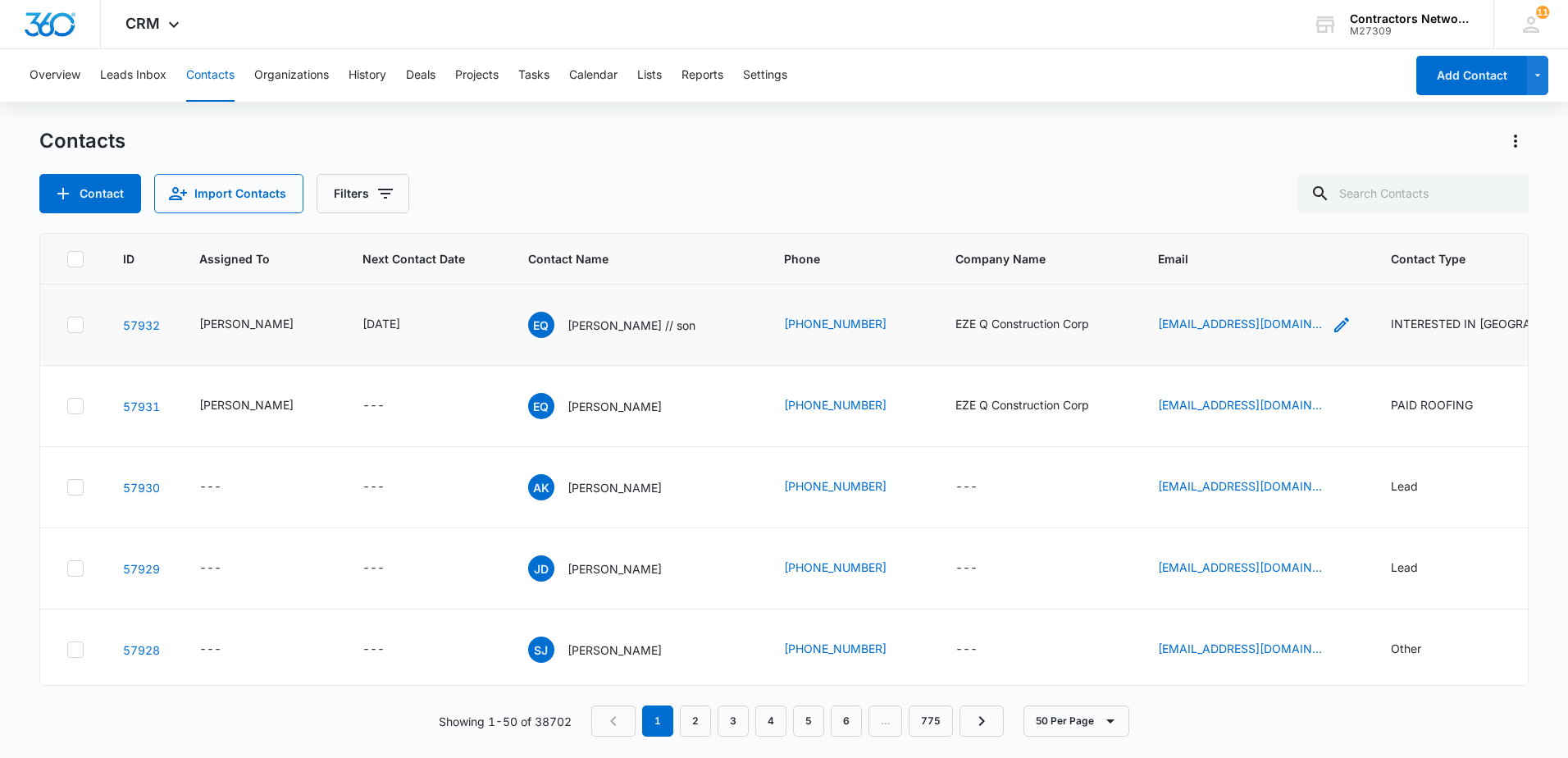
click at [1332, 334] on icon "Email - eze60608@gmail.com - Select to Edit Field" at bounding box center [1341, 324] width 19 height 20
click at [1273, 241] on input "[EMAIL_ADDRESS][DOMAIN_NAME]" at bounding box center [1222, 230] width 207 height 39
click at [963, 179] on div "Contact Import Contacts Filters" at bounding box center [784, 193] width 1489 height 39
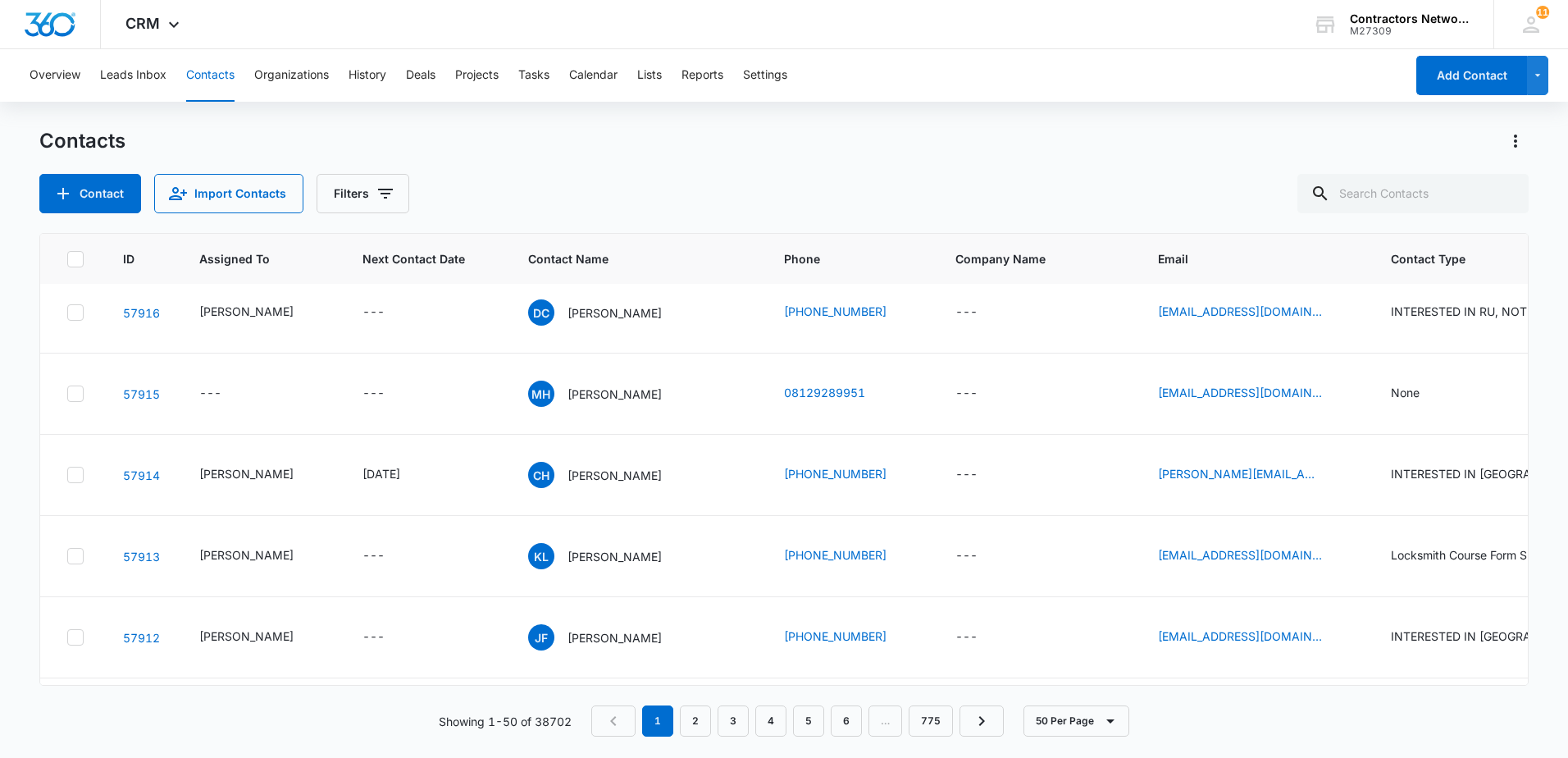
scroll to position [1313, 0]
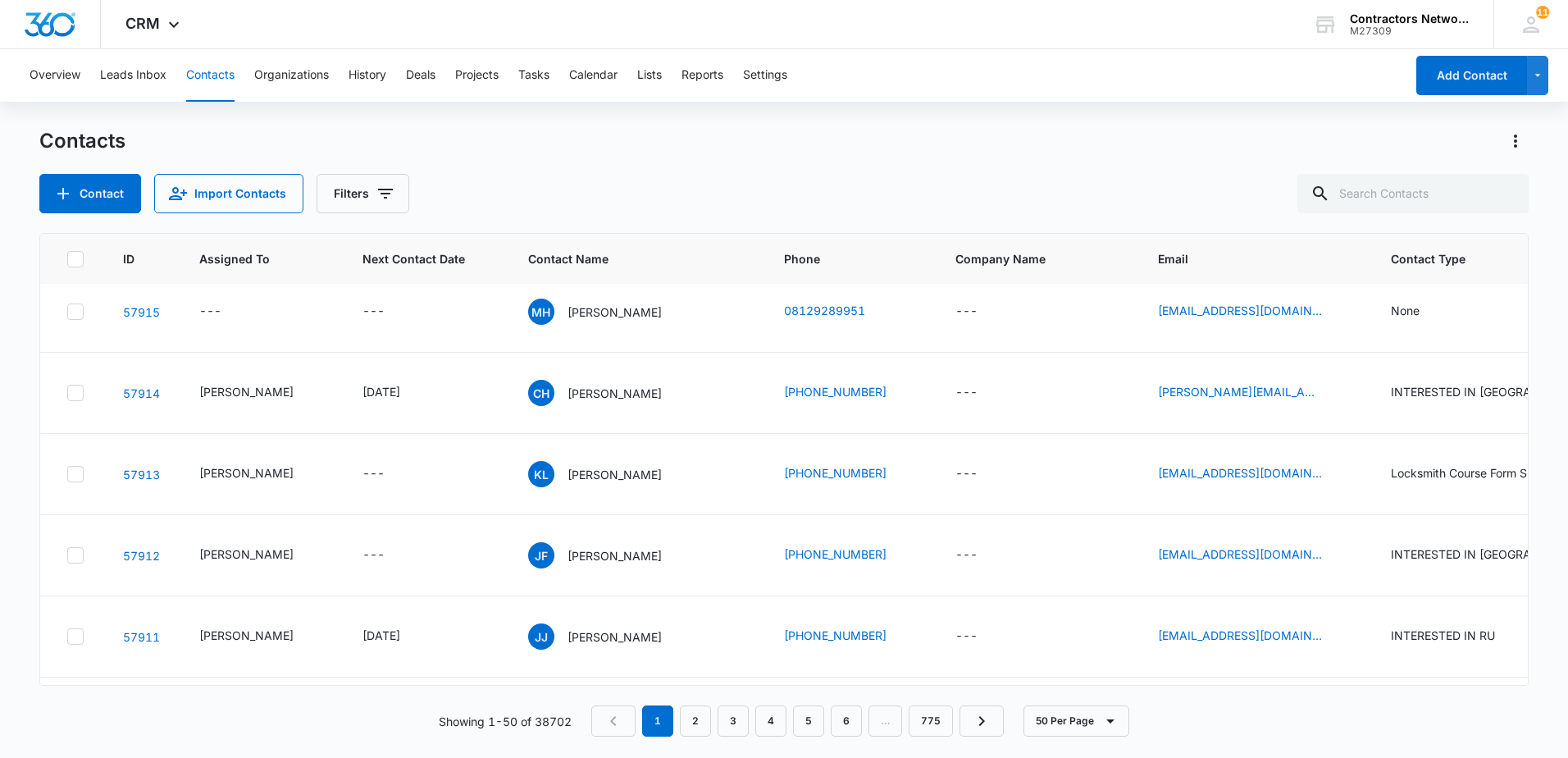
click at [590, 240] on p "[PERSON_NAME]" at bounding box center [615, 230] width 95 height 18
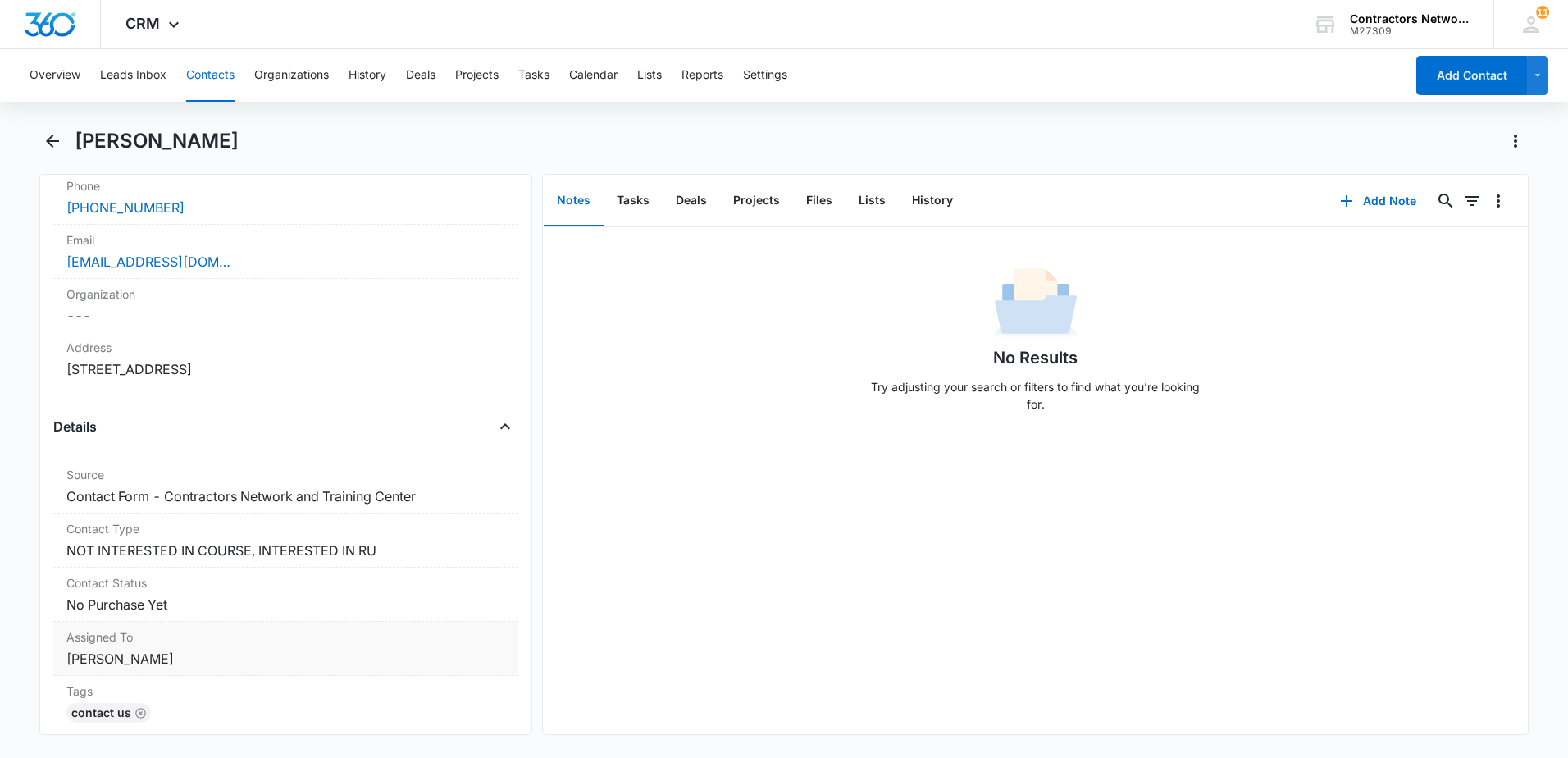
scroll to position [411, 0]
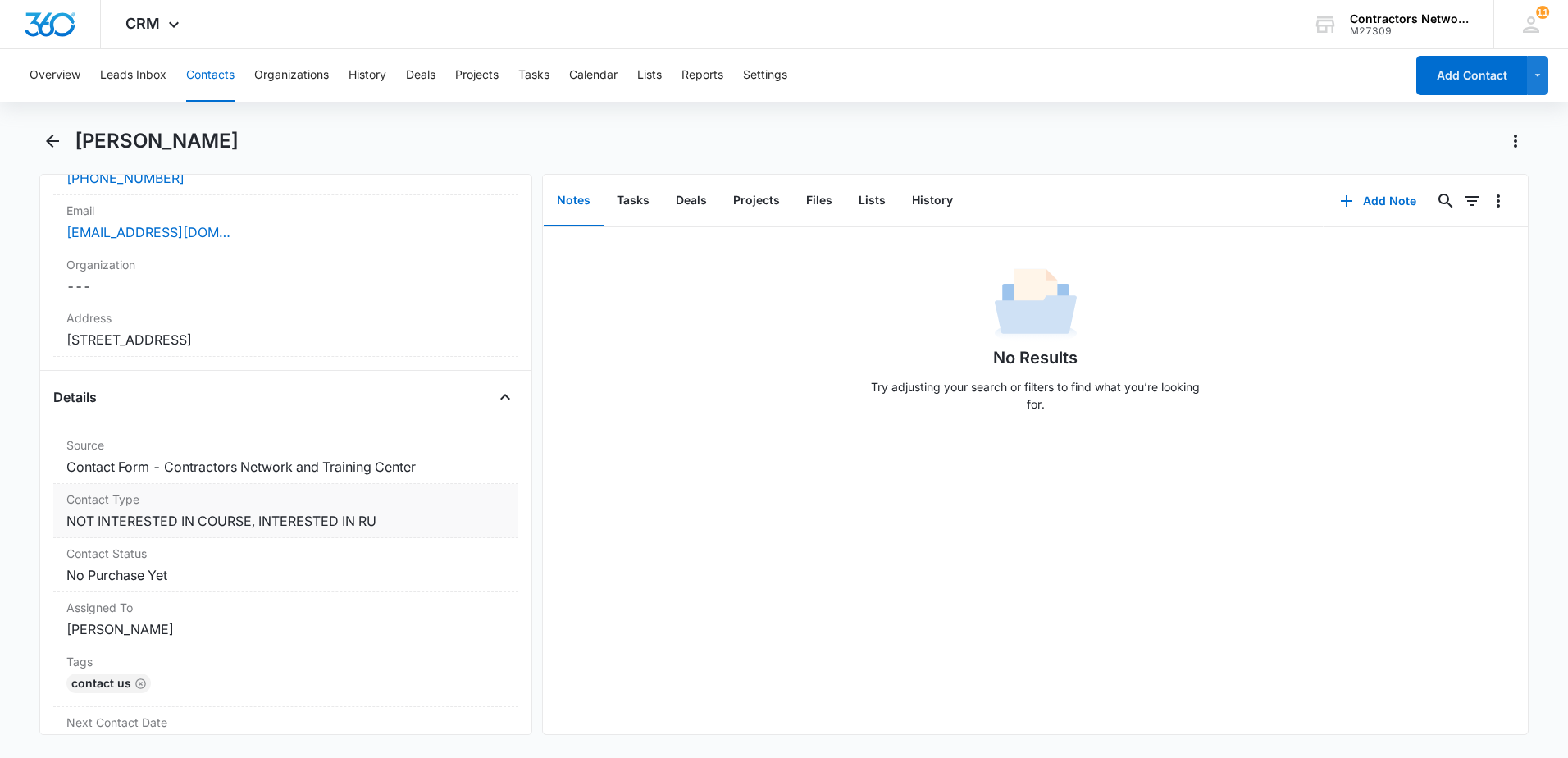
click at [413, 527] on dd "Cancel Save Changes NOT INTERESTED IN COURSE, INTERESTED IN RU" at bounding box center [286, 520] width 439 height 20
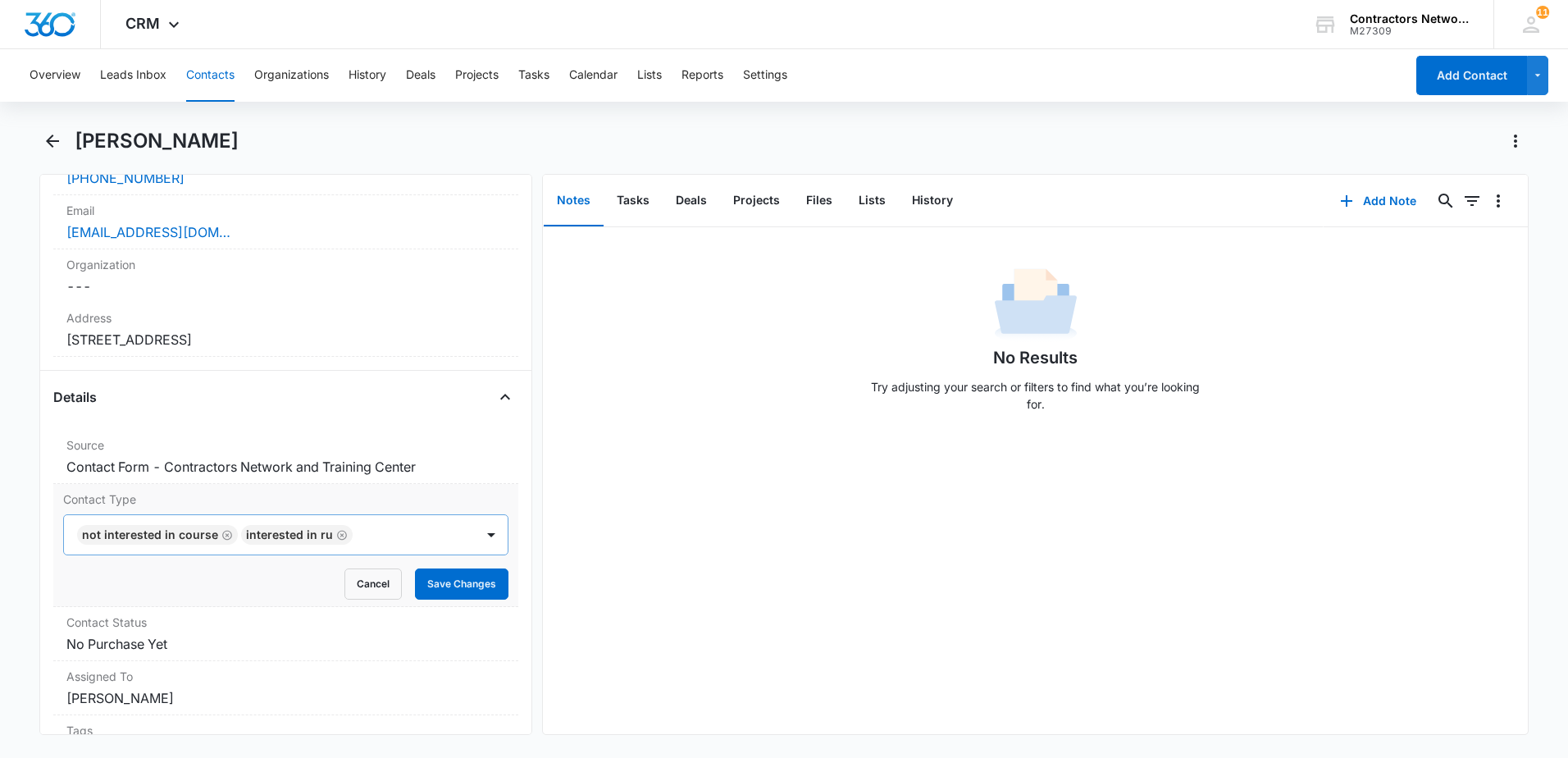
drag, startPoint x: 337, startPoint y: 537, endPoint x: 286, endPoint y: 540, distance: 51.1
click at [336, 537] on icon "Remove INTERESTED IN RU" at bounding box center [342, 535] width 11 height 12
drag, startPoint x: 225, startPoint y: 535, endPoint x: 214, endPoint y: 538, distance: 11.4
click at [223, 535] on icon "Remove NOT INTERESTED IN COURSE" at bounding box center [227, 535] width 11 height 12
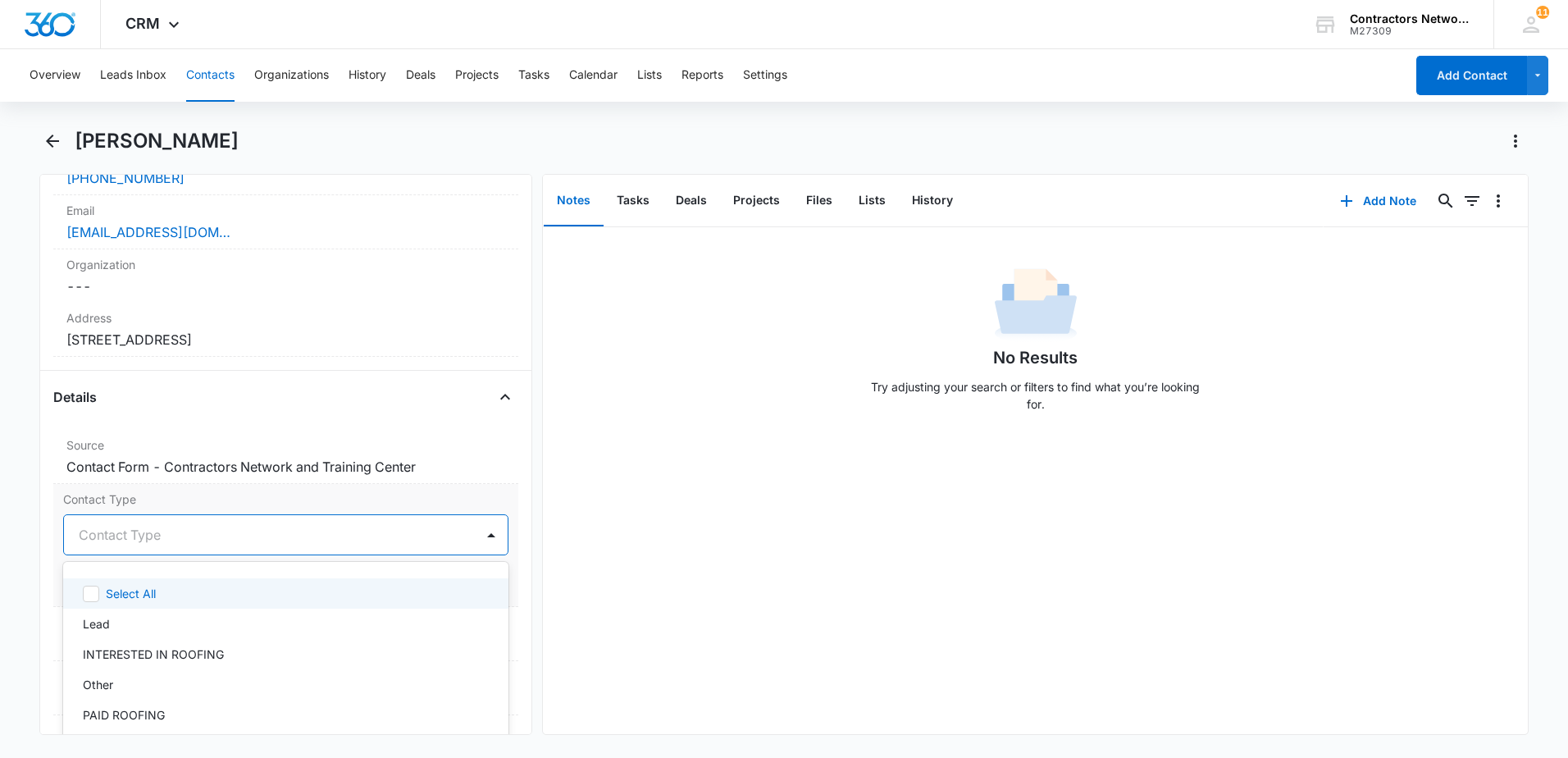
drag, startPoint x: 212, startPoint y: 539, endPoint x: 230, endPoint y: 597, distance: 60.7
click at [212, 539] on div at bounding box center [266, 535] width 375 height 23
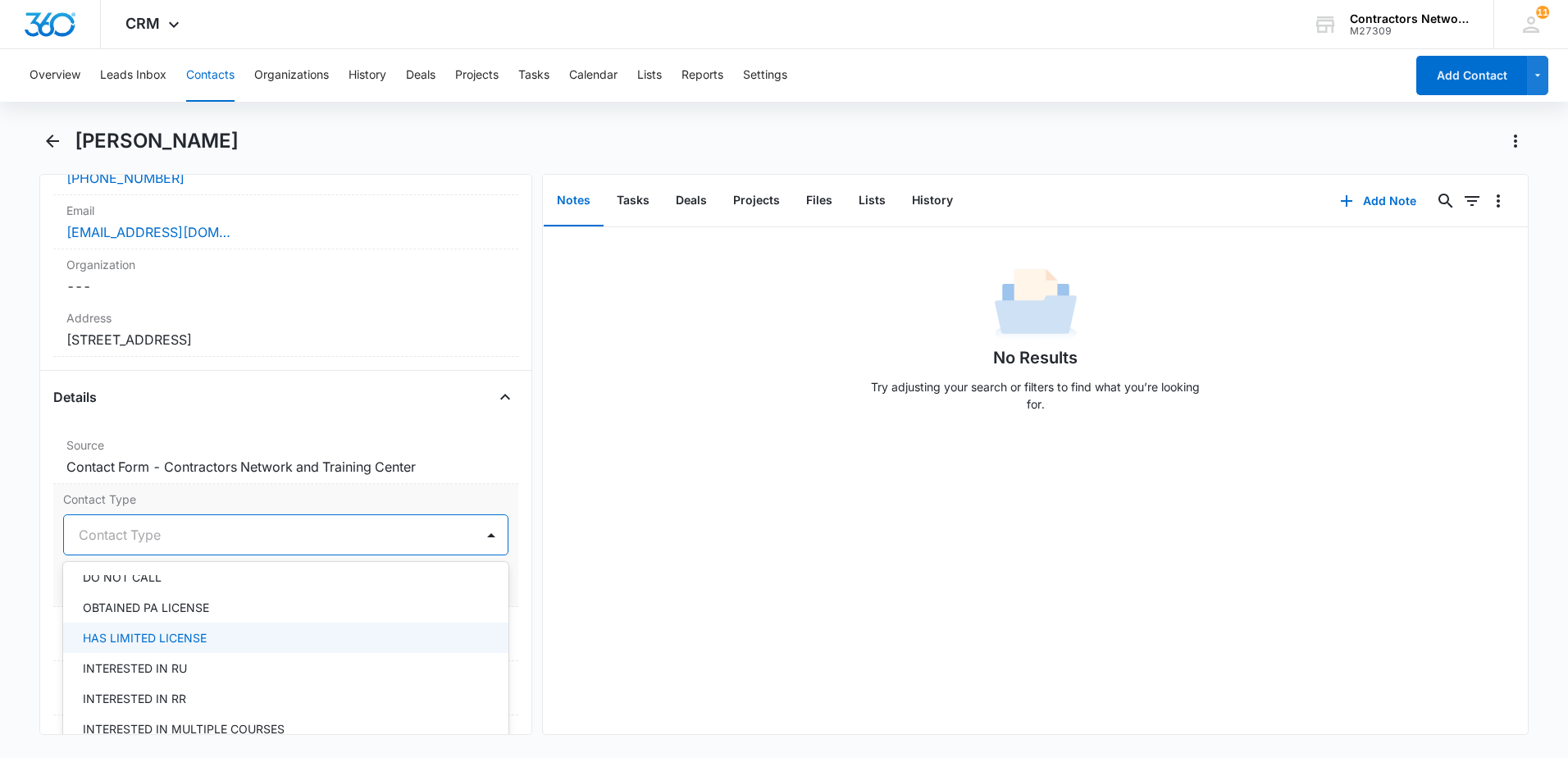
scroll to position [328, 0]
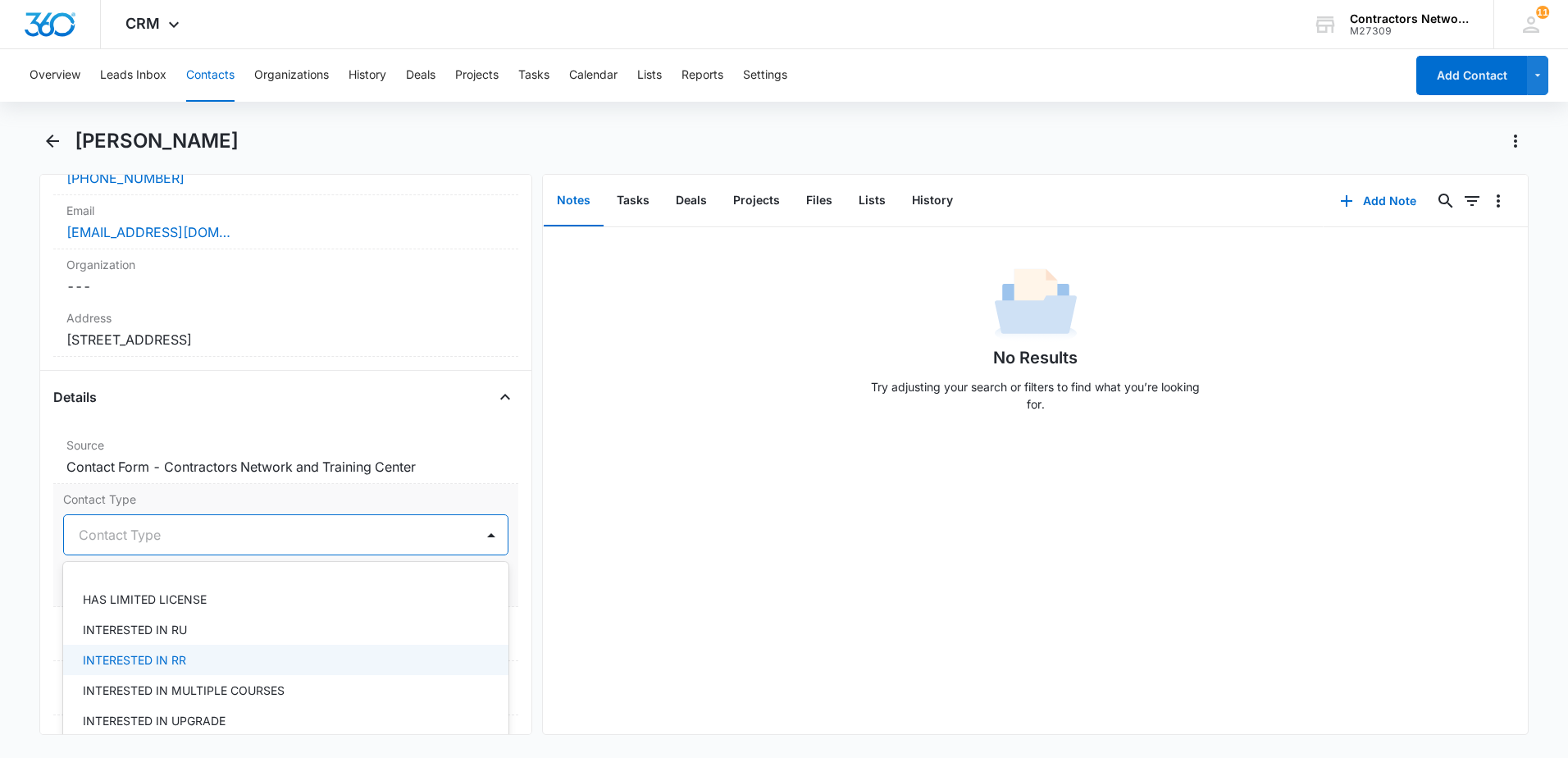
click at [248, 651] on div "INTERESTED IN RR" at bounding box center [286, 660] width 446 height 31
click at [587, 617] on div "No Results Try adjusting your search or filters to find what you’re looking for." at bounding box center [1035, 481] width 985 height 507
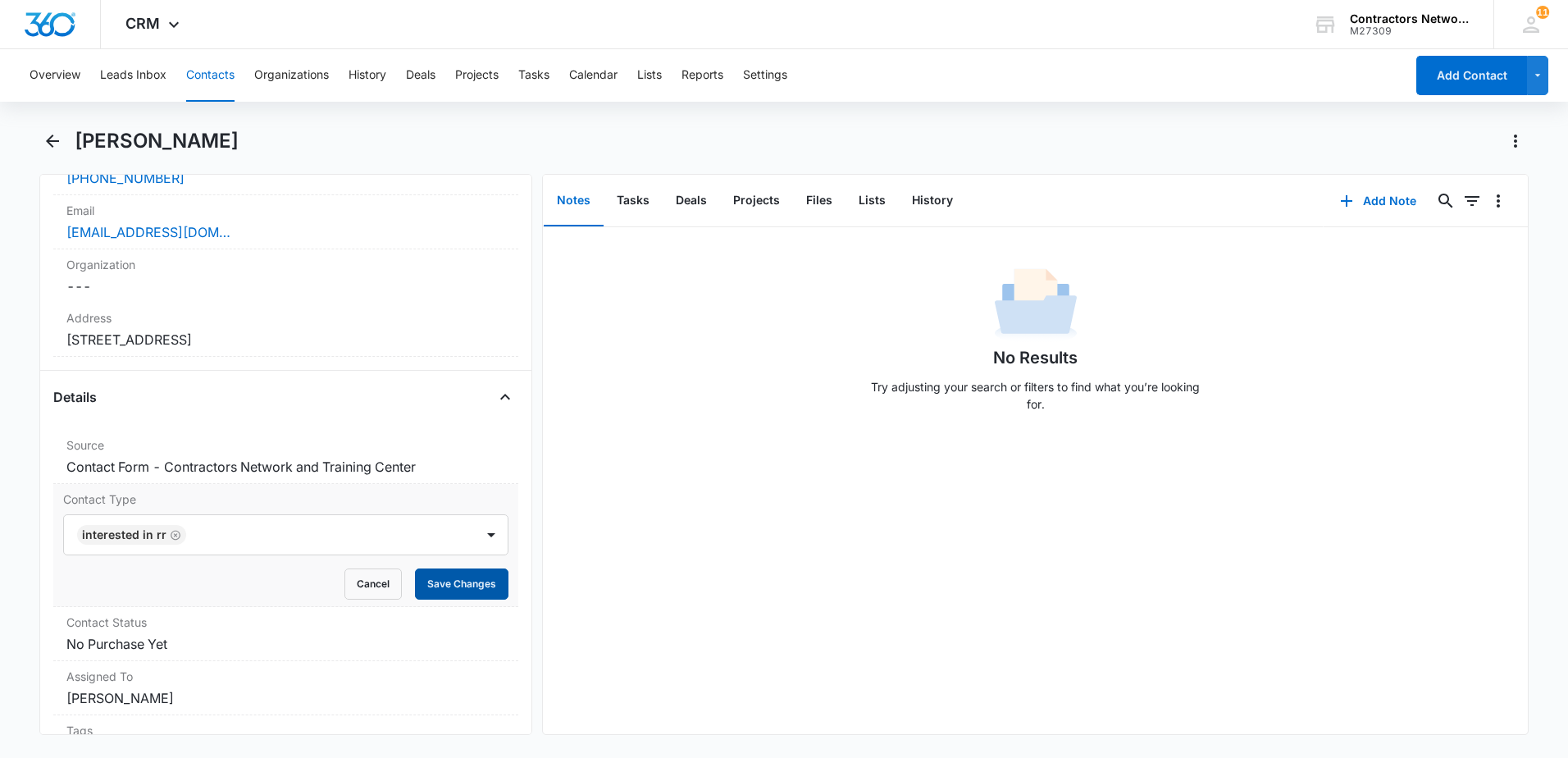
click at [470, 585] on button "Save Changes" at bounding box center [461, 584] width 94 height 32
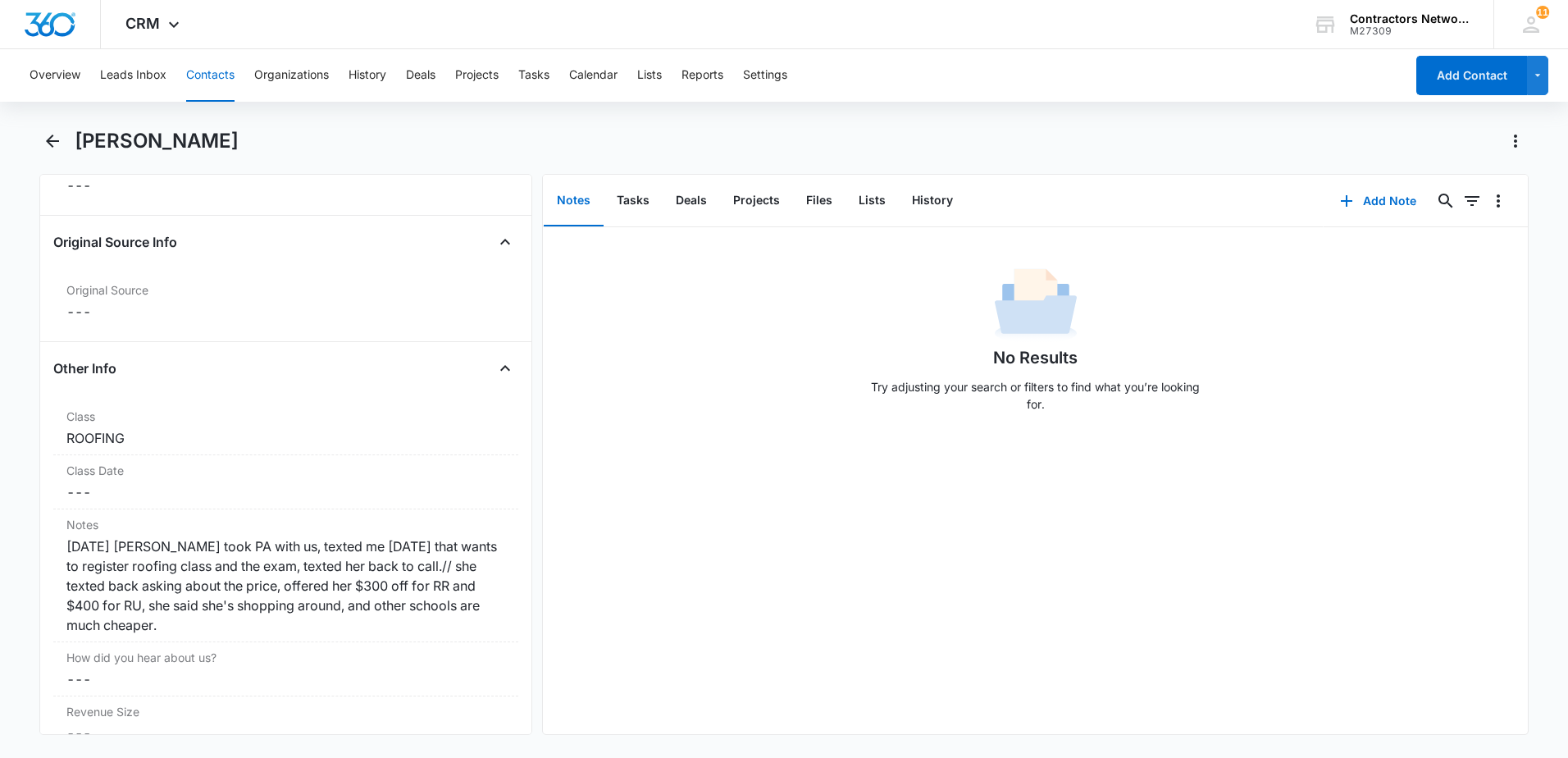
scroll to position [1723, 0]
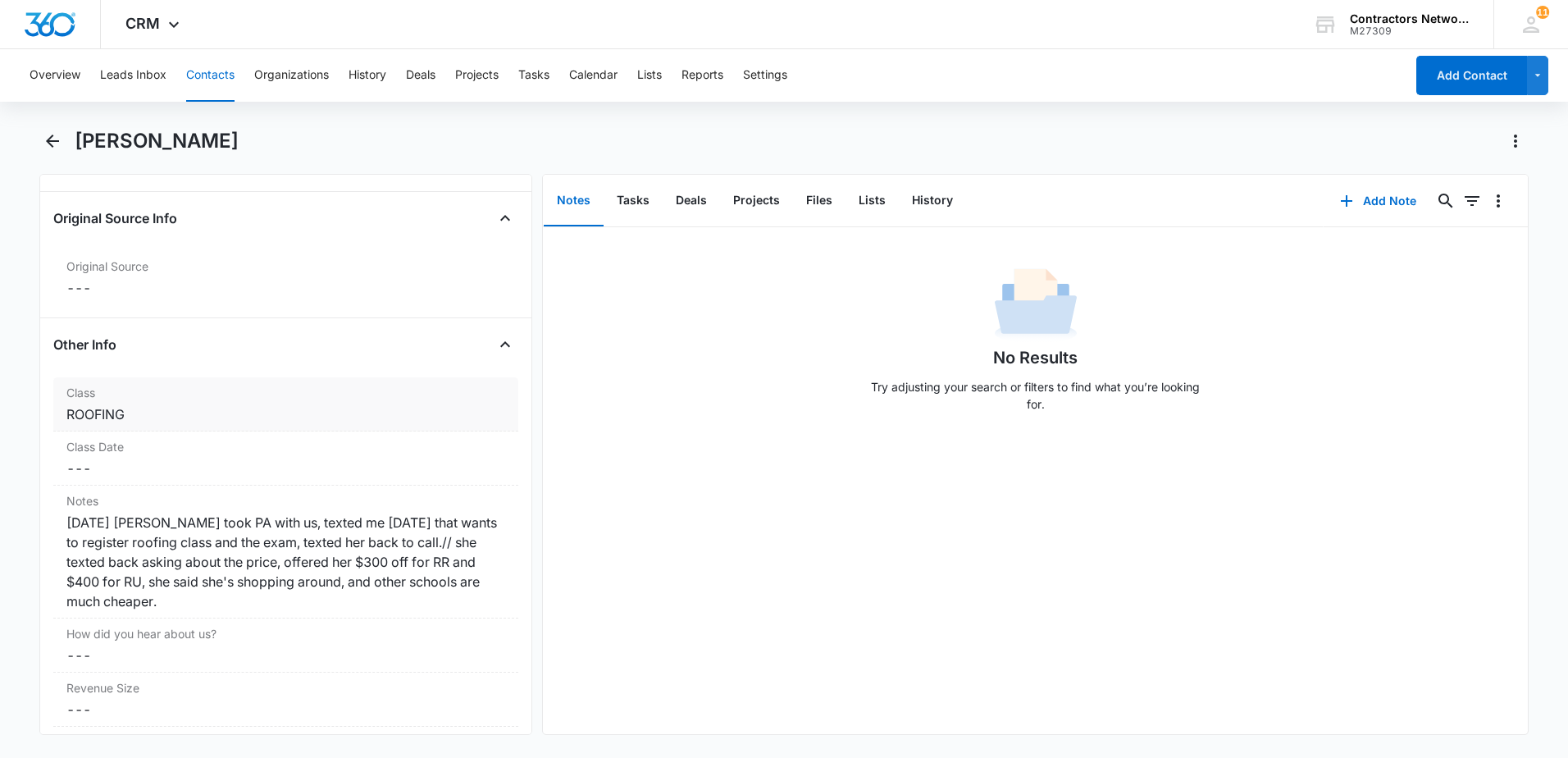
click at [290, 420] on div "ROOFING" at bounding box center [286, 414] width 439 height 20
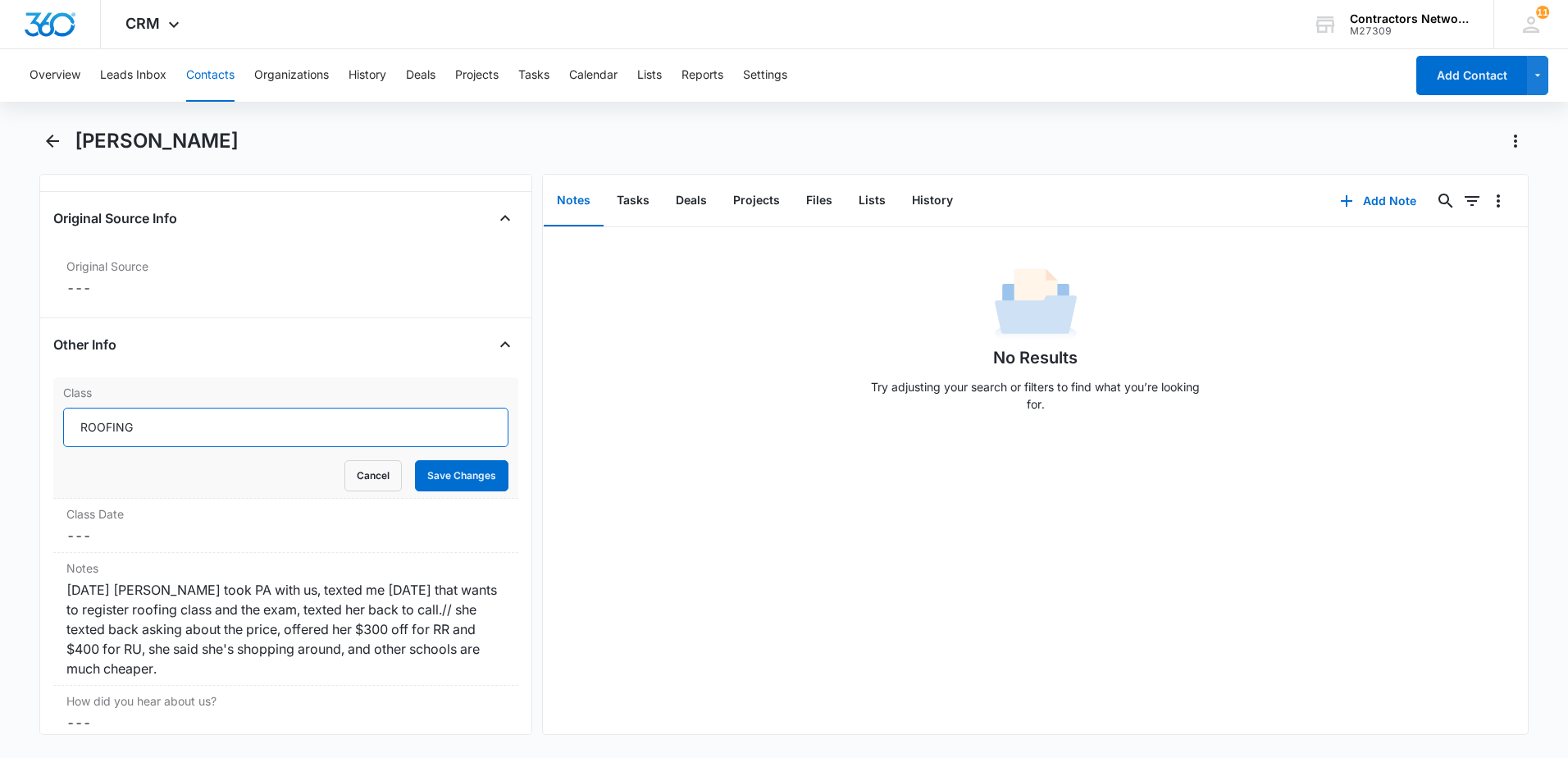
click at [318, 426] on input "ROOFING" at bounding box center [286, 427] width 446 height 39
type input "ROOFING THE RESIDENTIAL"
click at [455, 472] on button "Save Changes" at bounding box center [461, 477] width 94 height 32
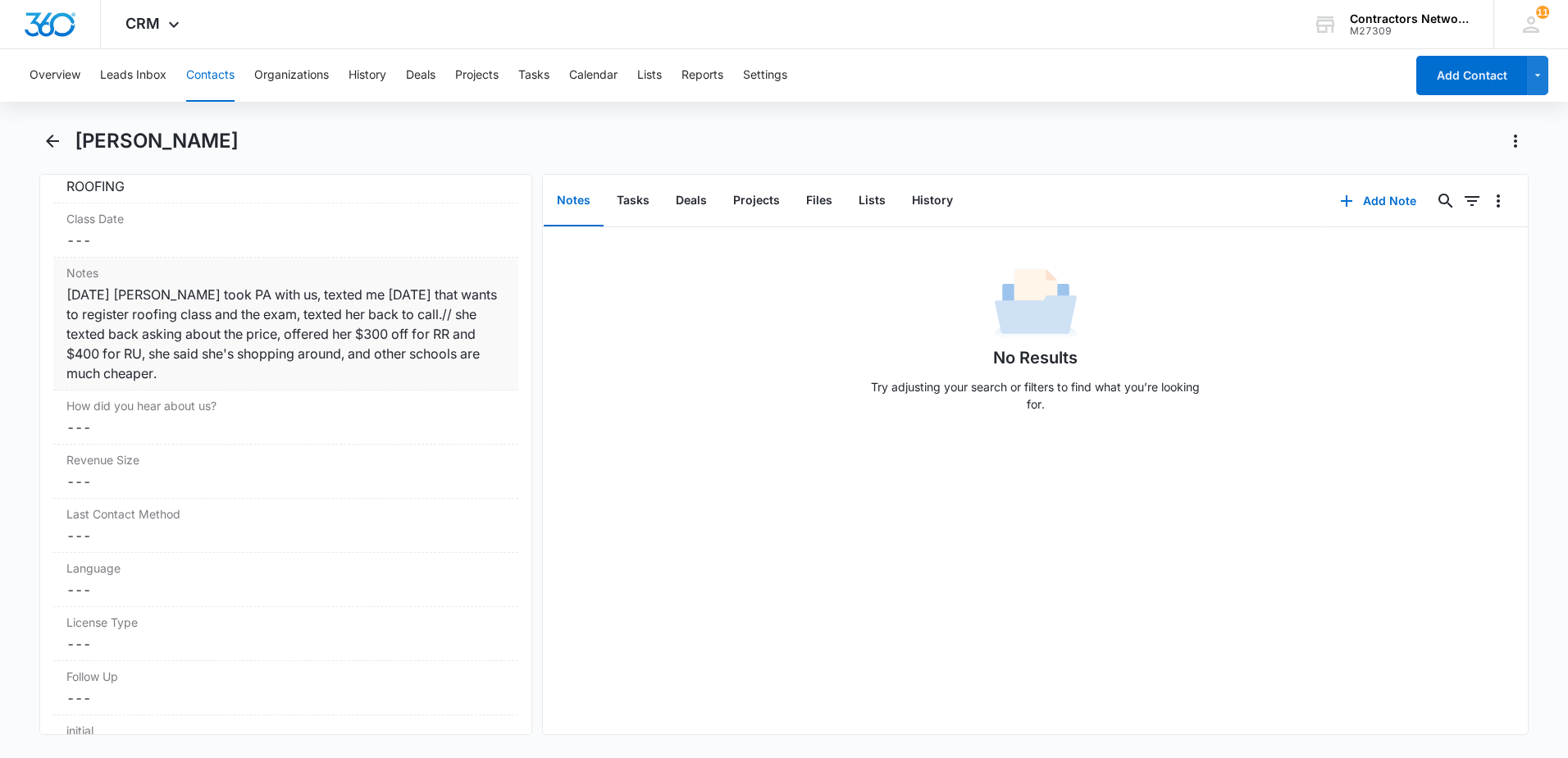
scroll to position [1952, 0]
click at [251, 422] on dd "Cancel Save Changes ---" at bounding box center [286, 427] width 439 height 20
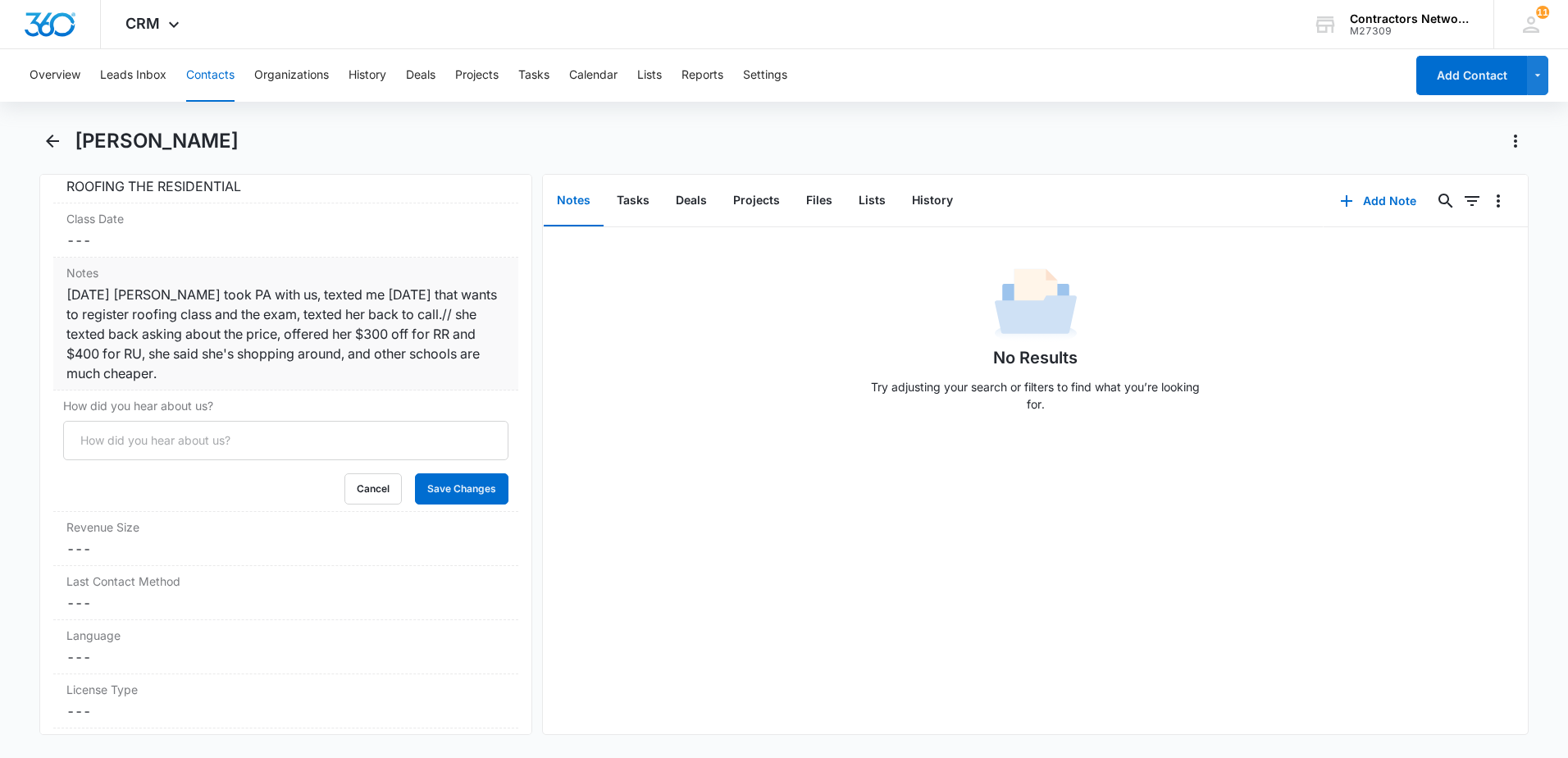
click at [266, 384] on div "Notes Cancel Save Changes [DATE] [PERSON_NAME] took PA with us, texted me [DATE…" at bounding box center [285, 323] width 465 height 133
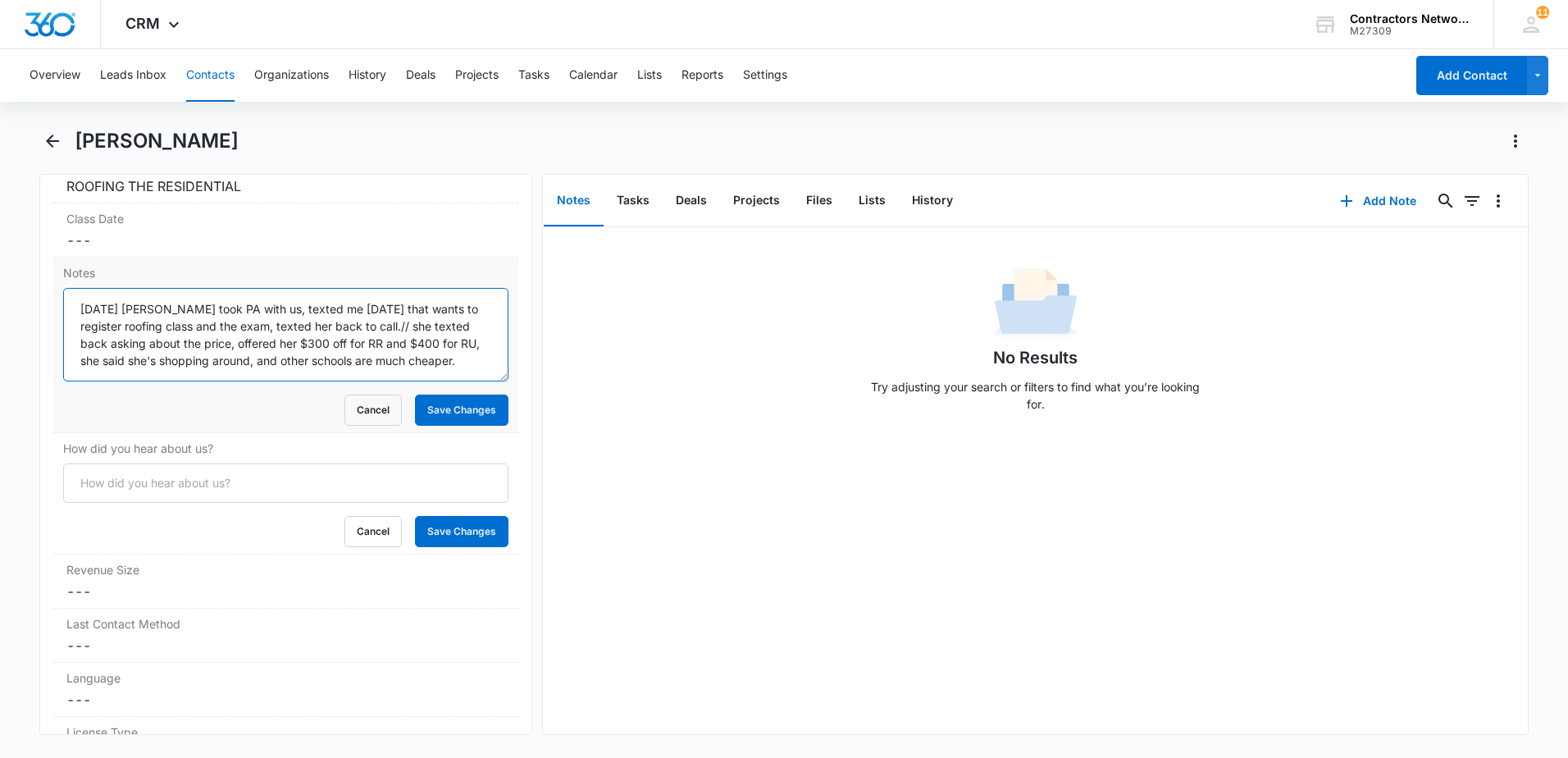
click at [453, 369] on textarea "[DATE] [PERSON_NAME] took PA with us, texted me [DATE] that wants to register r…" at bounding box center [286, 334] width 446 height 94
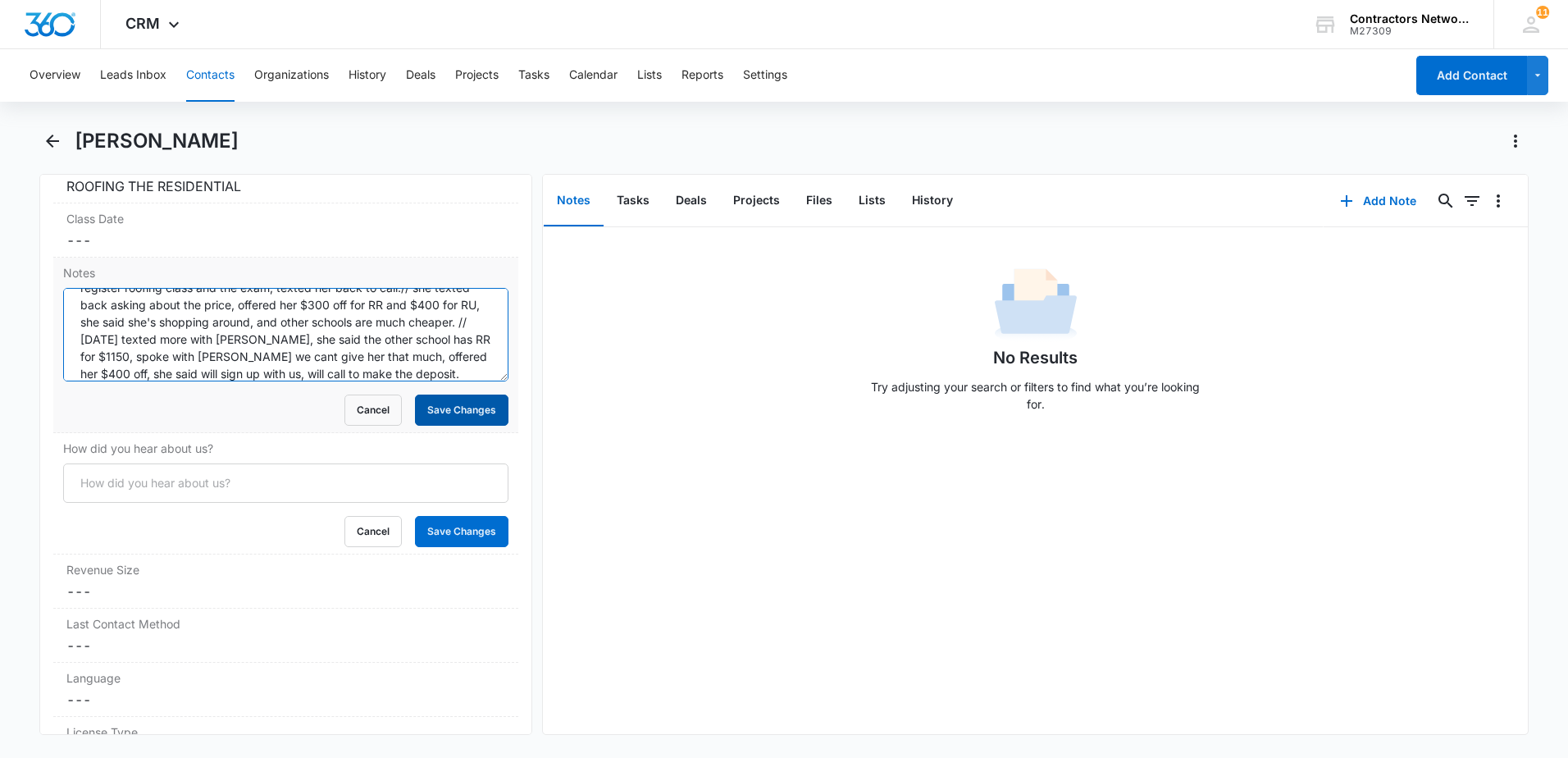
type textarea "[DATE] [PERSON_NAME] took PA with us, texted me [DATE] that wants to register r…"
click at [457, 407] on button "Save Changes" at bounding box center [461, 411] width 94 height 32
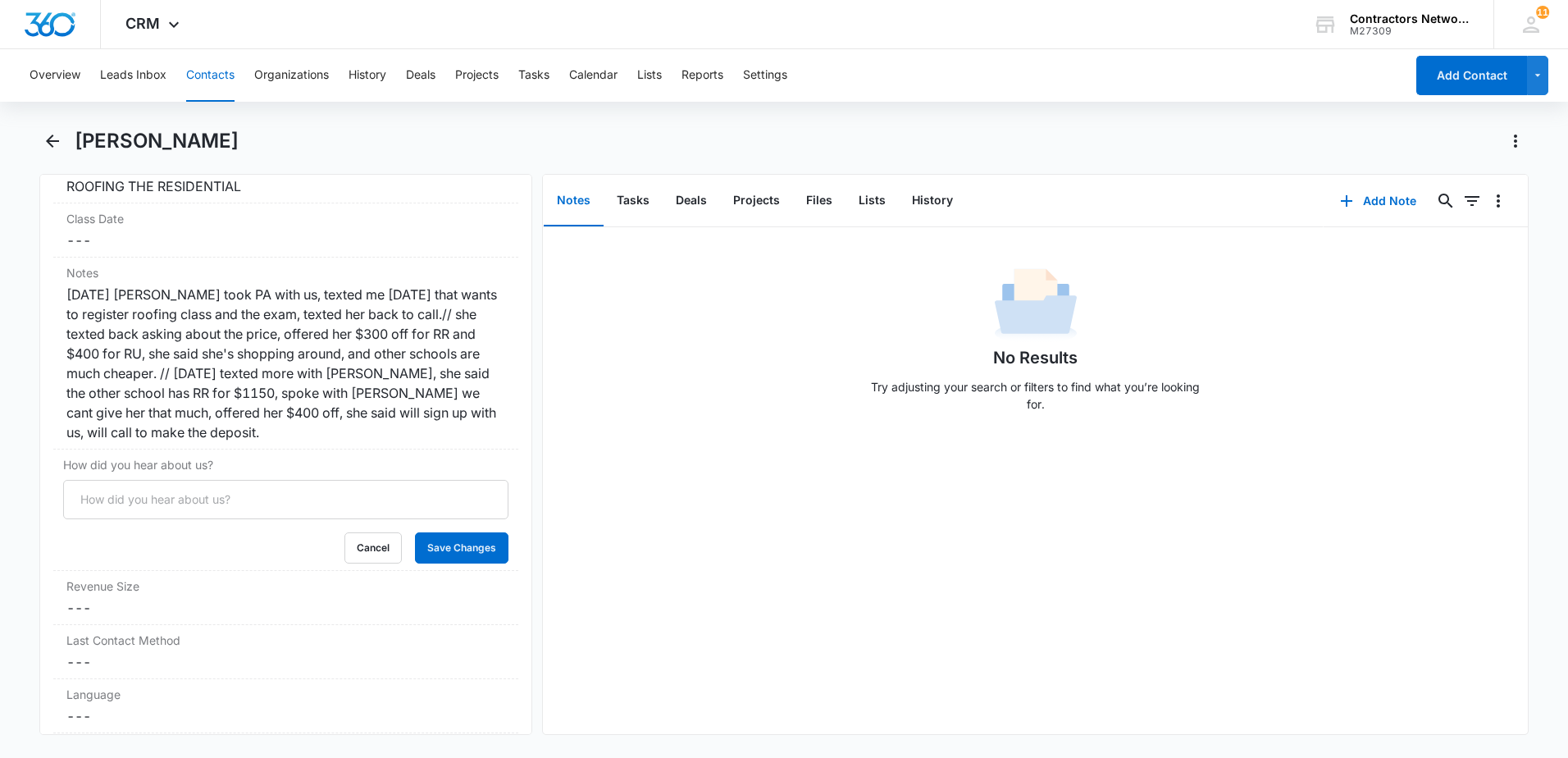
click at [213, 73] on button "Contacts" at bounding box center [211, 75] width 48 height 53
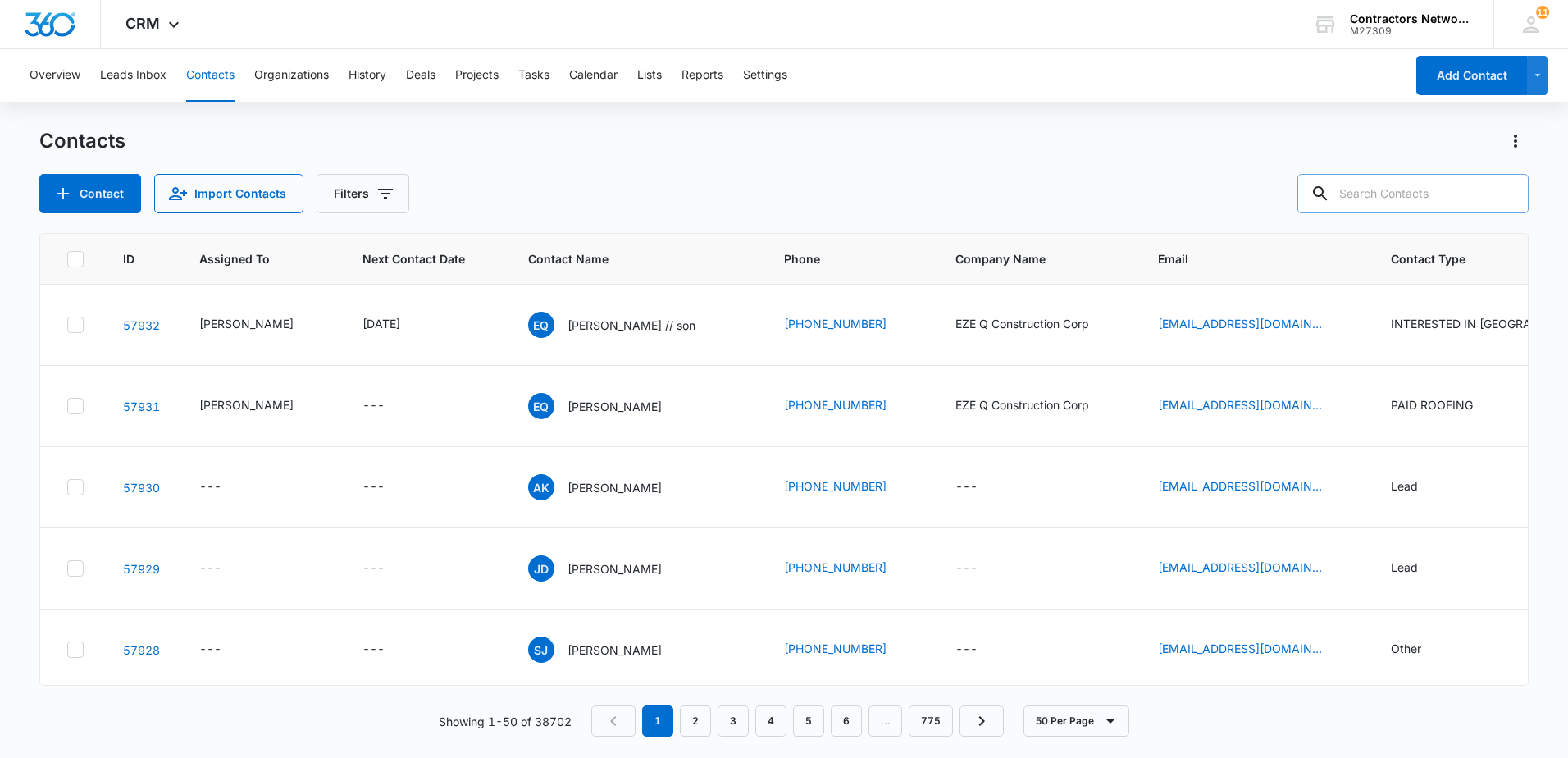
click at [1366, 205] on input "text" at bounding box center [1413, 193] width 231 height 39
type input "[PHONE_NUMBER]"
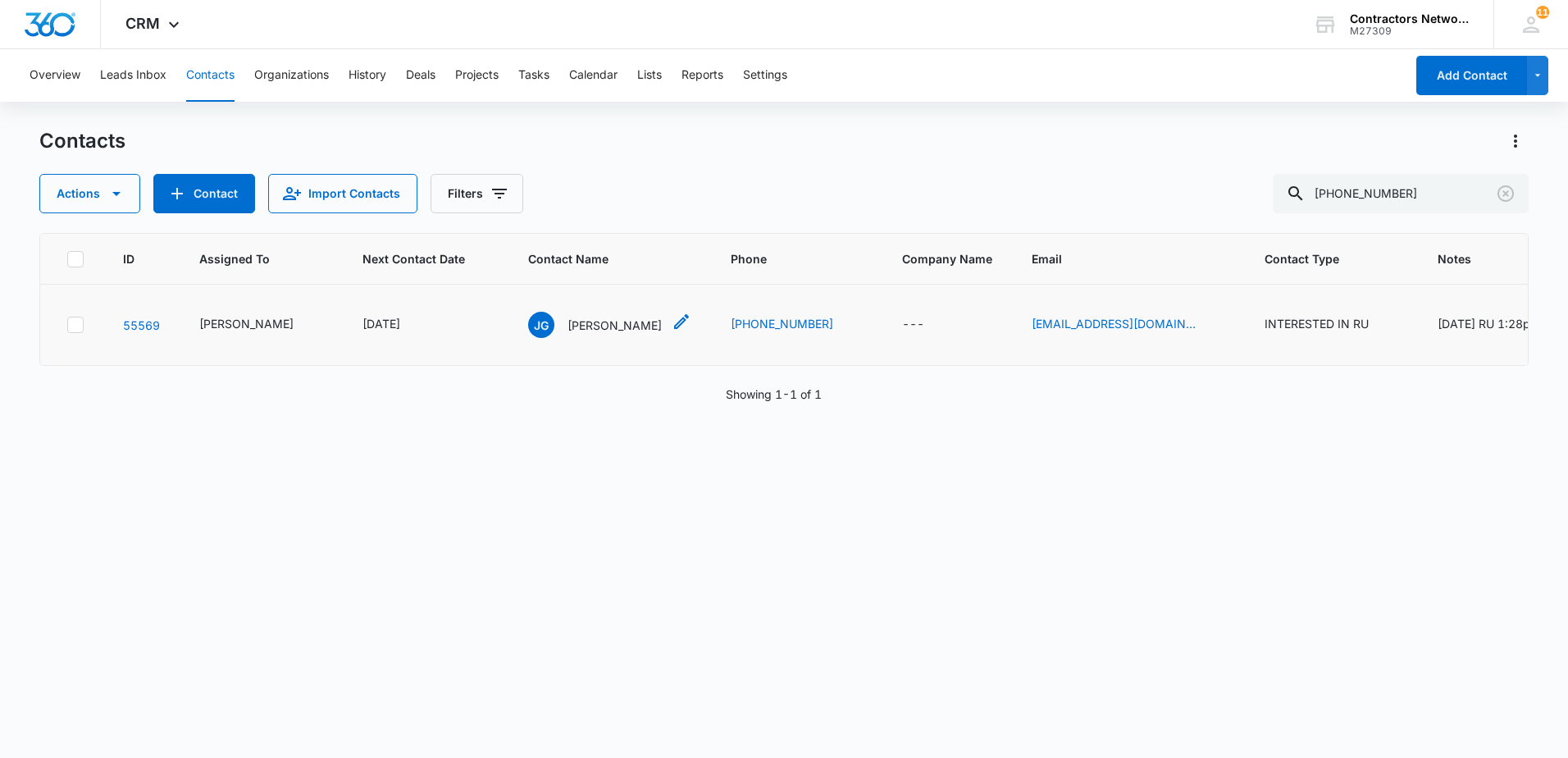
click at [580, 320] on p "[PERSON_NAME]" at bounding box center [615, 325] width 95 height 18
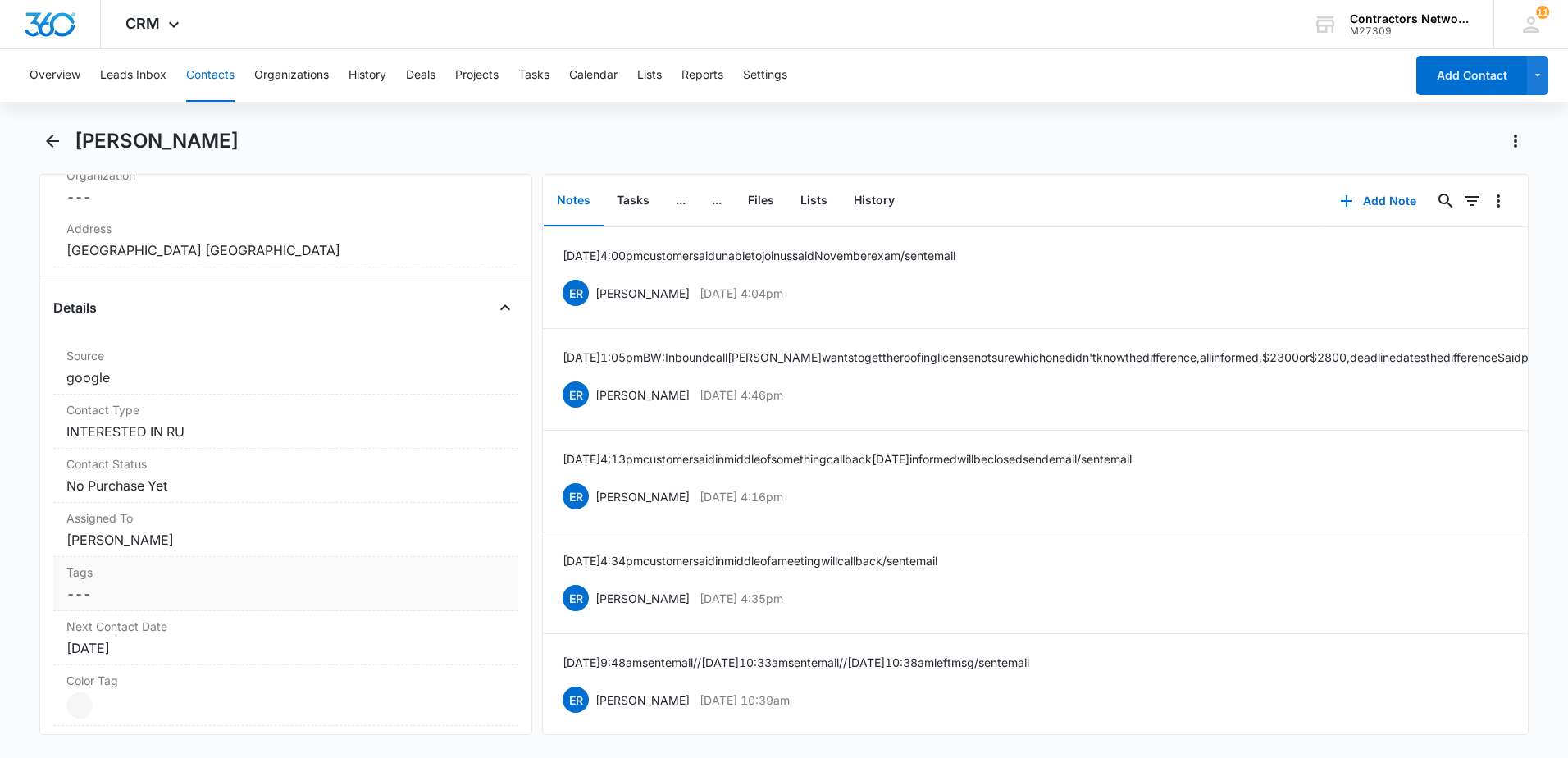
scroll to position [574, 0]
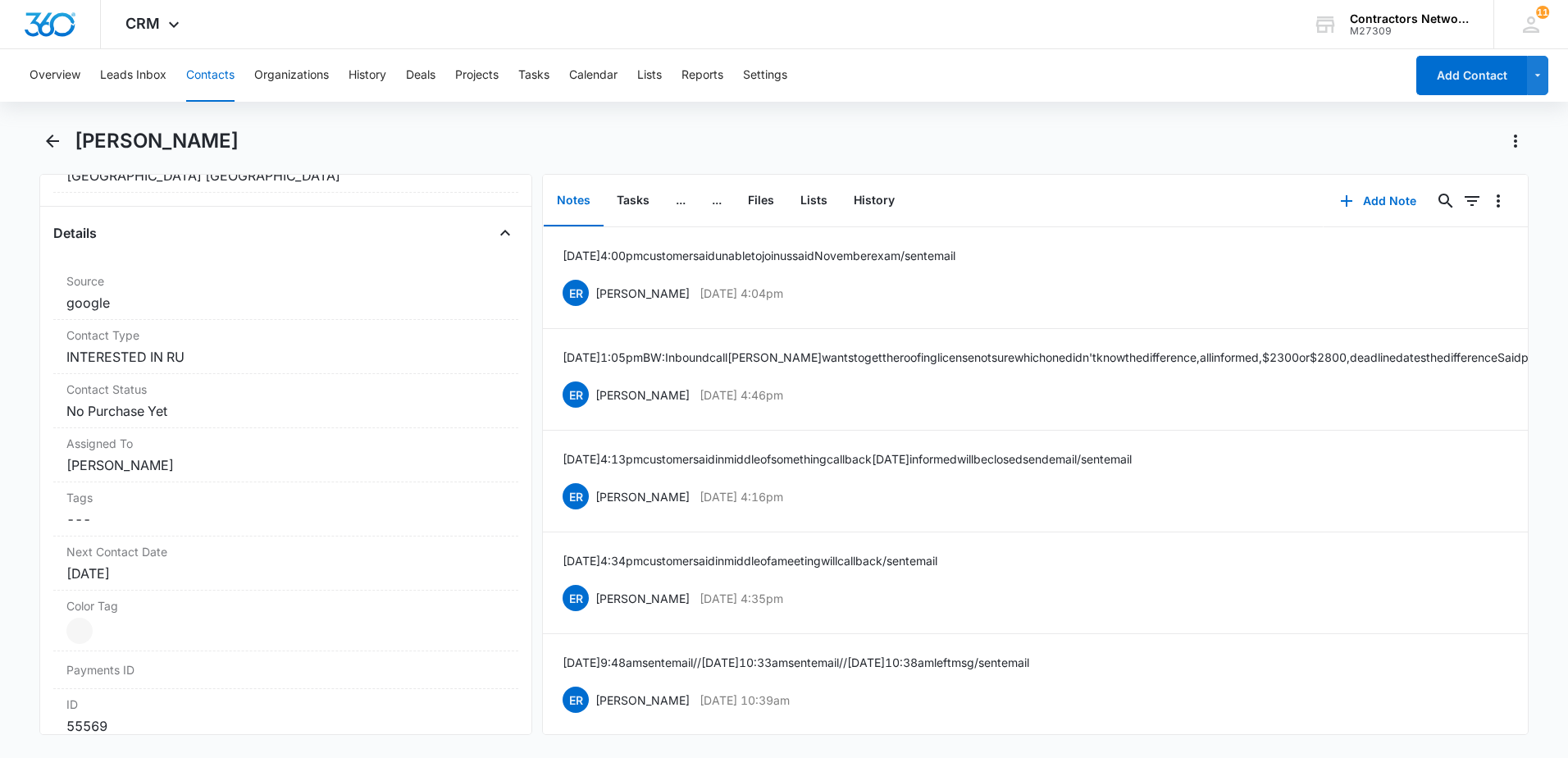
click at [208, 73] on button "Contacts" at bounding box center [211, 75] width 48 height 53
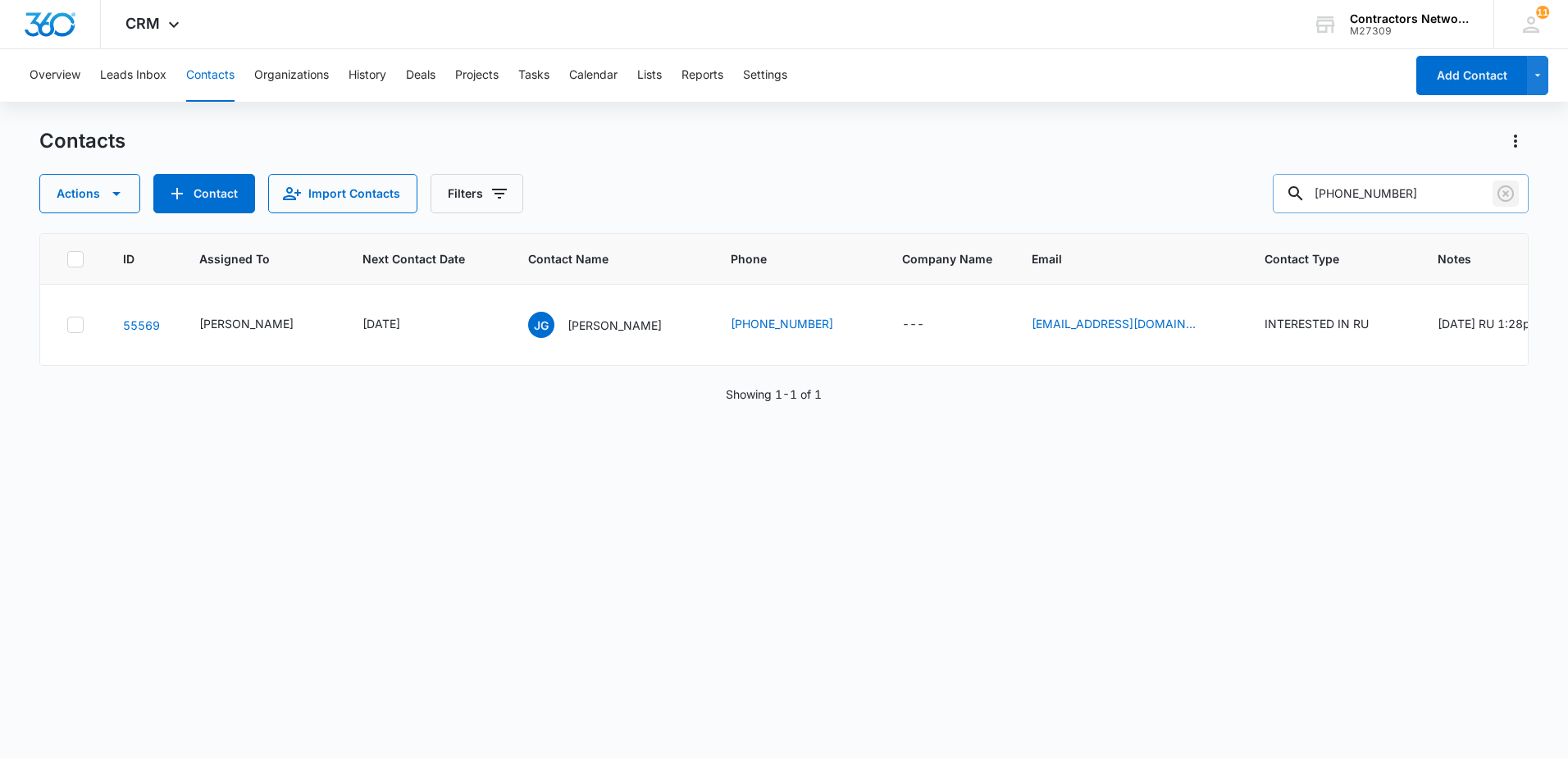
drag, startPoint x: 1505, startPoint y: 193, endPoint x: 1465, endPoint y: 201, distance: 40.8
click at [1505, 189] on icon "Clear" at bounding box center [1505, 193] width 19 height 20
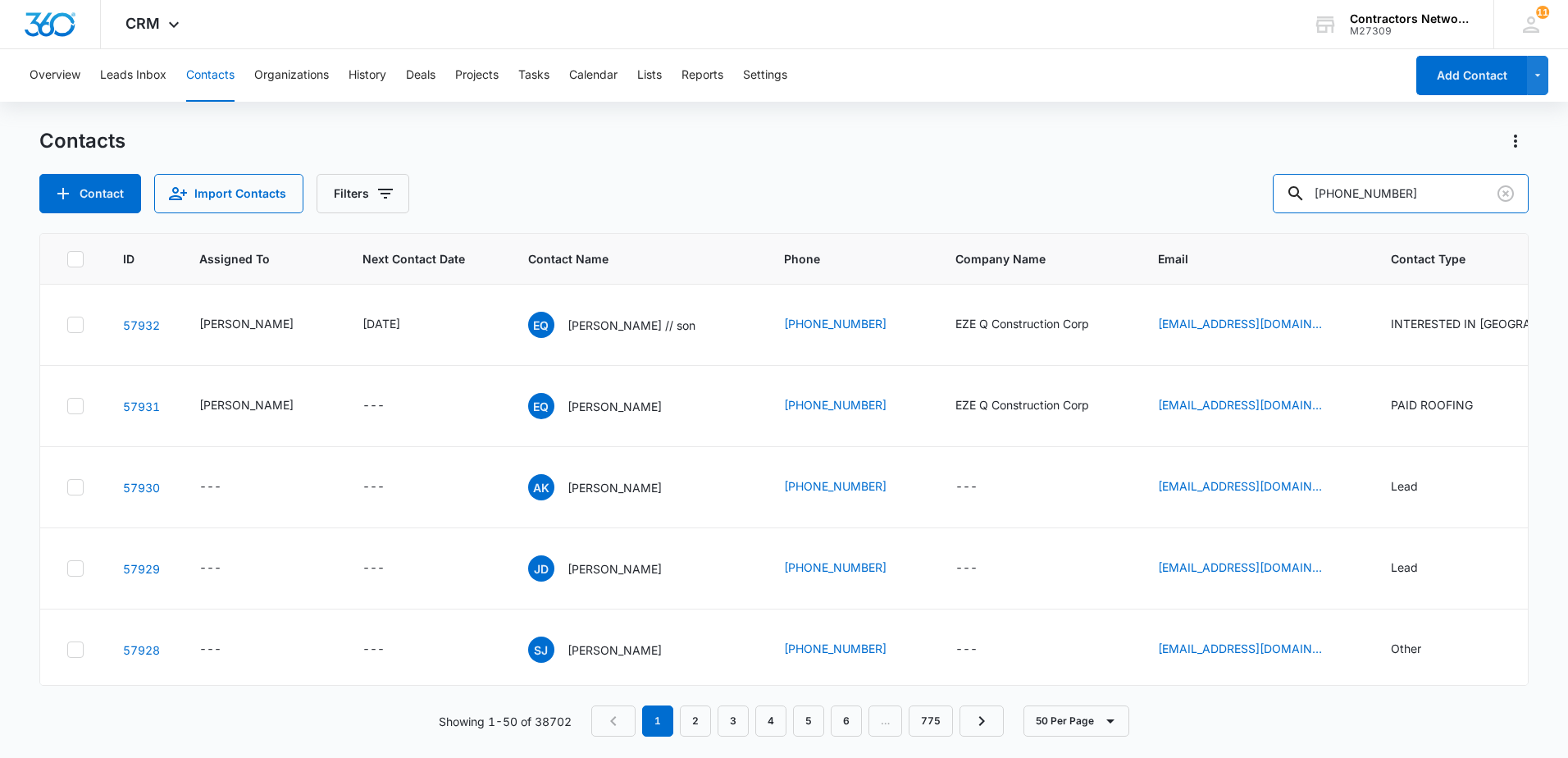
type input "[PHONE_NUMBER]"
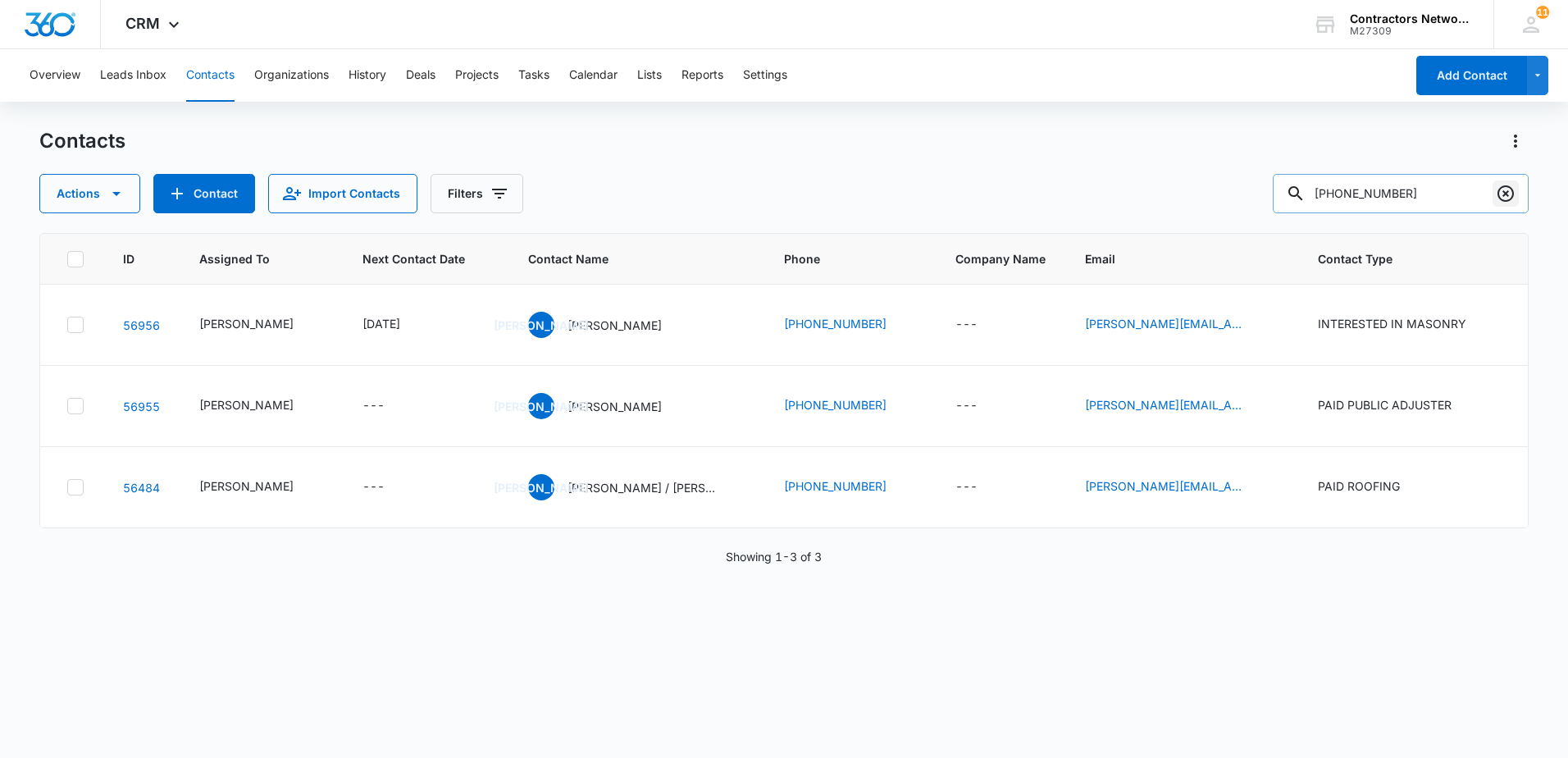
click at [1501, 194] on icon "Clear" at bounding box center [1505, 193] width 19 height 20
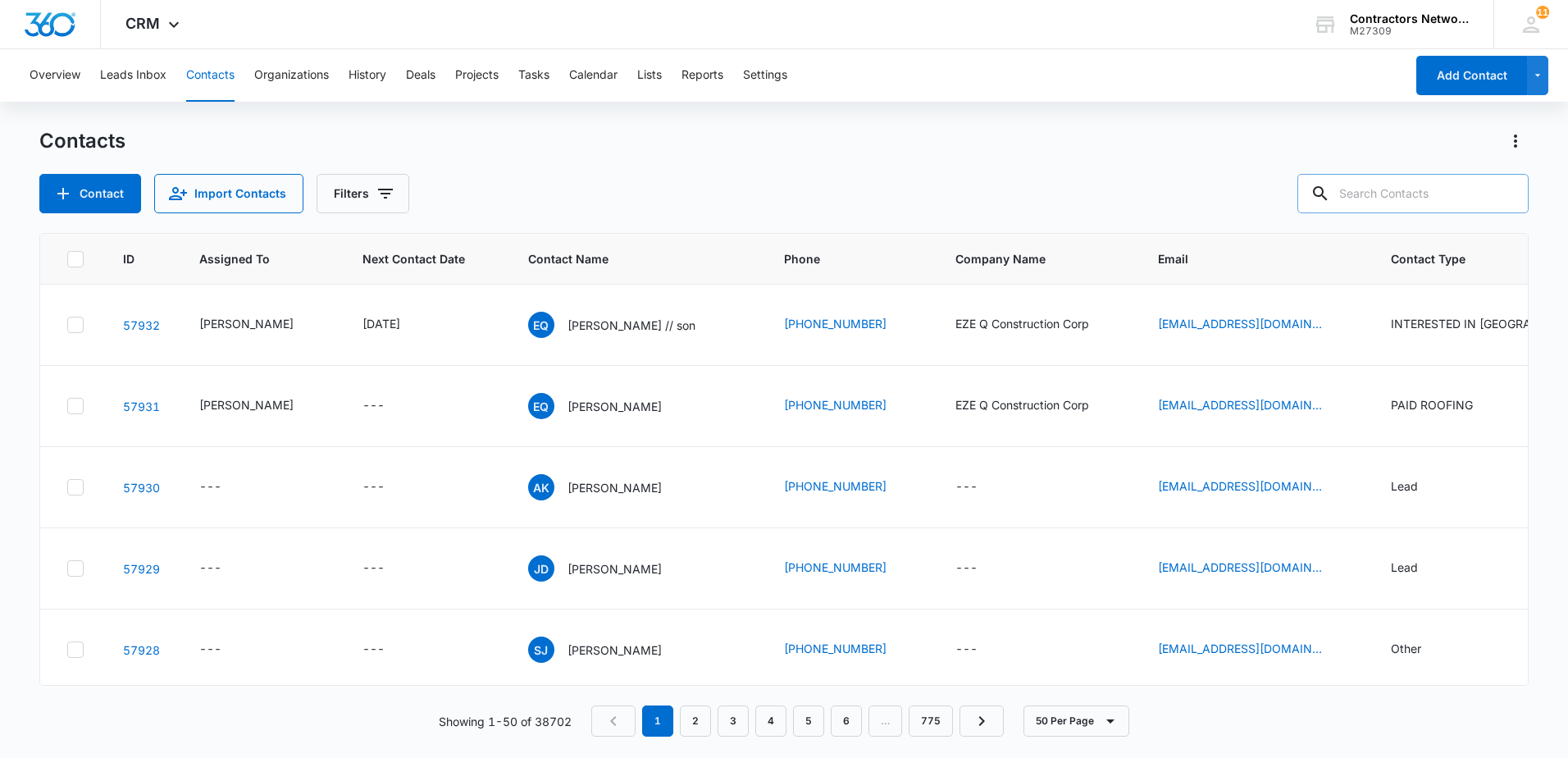
click at [1385, 197] on input "text" at bounding box center [1413, 193] width 231 height 39
drag, startPoint x: 1430, startPoint y: 203, endPoint x: 1381, endPoint y: 201, distance: 49.0
click at [1426, 196] on input "text" at bounding box center [1413, 193] width 231 height 39
type input "[PERSON_NAME]"
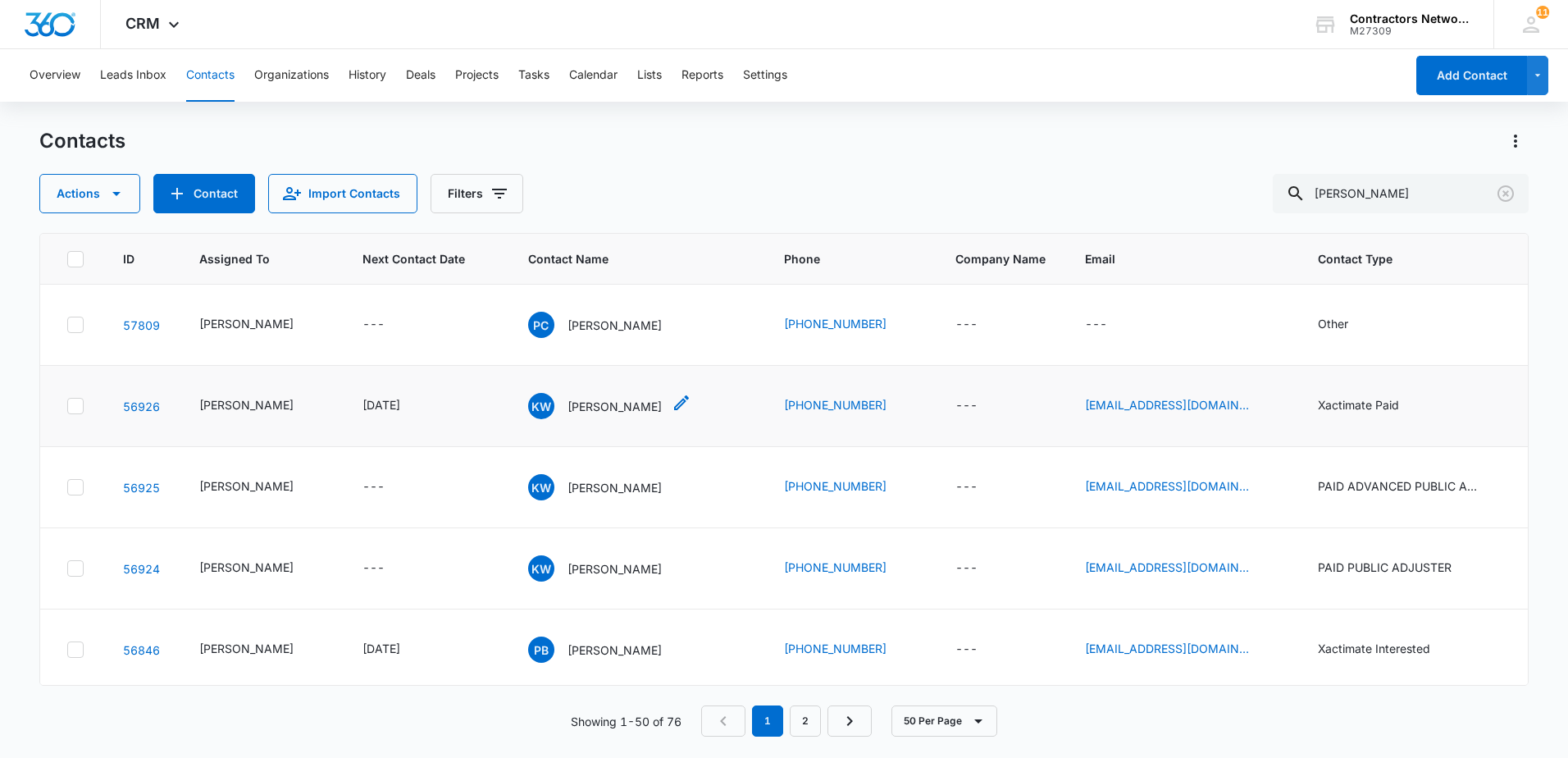
click at [625, 415] on p "[PERSON_NAME]" at bounding box center [615, 406] width 95 height 18
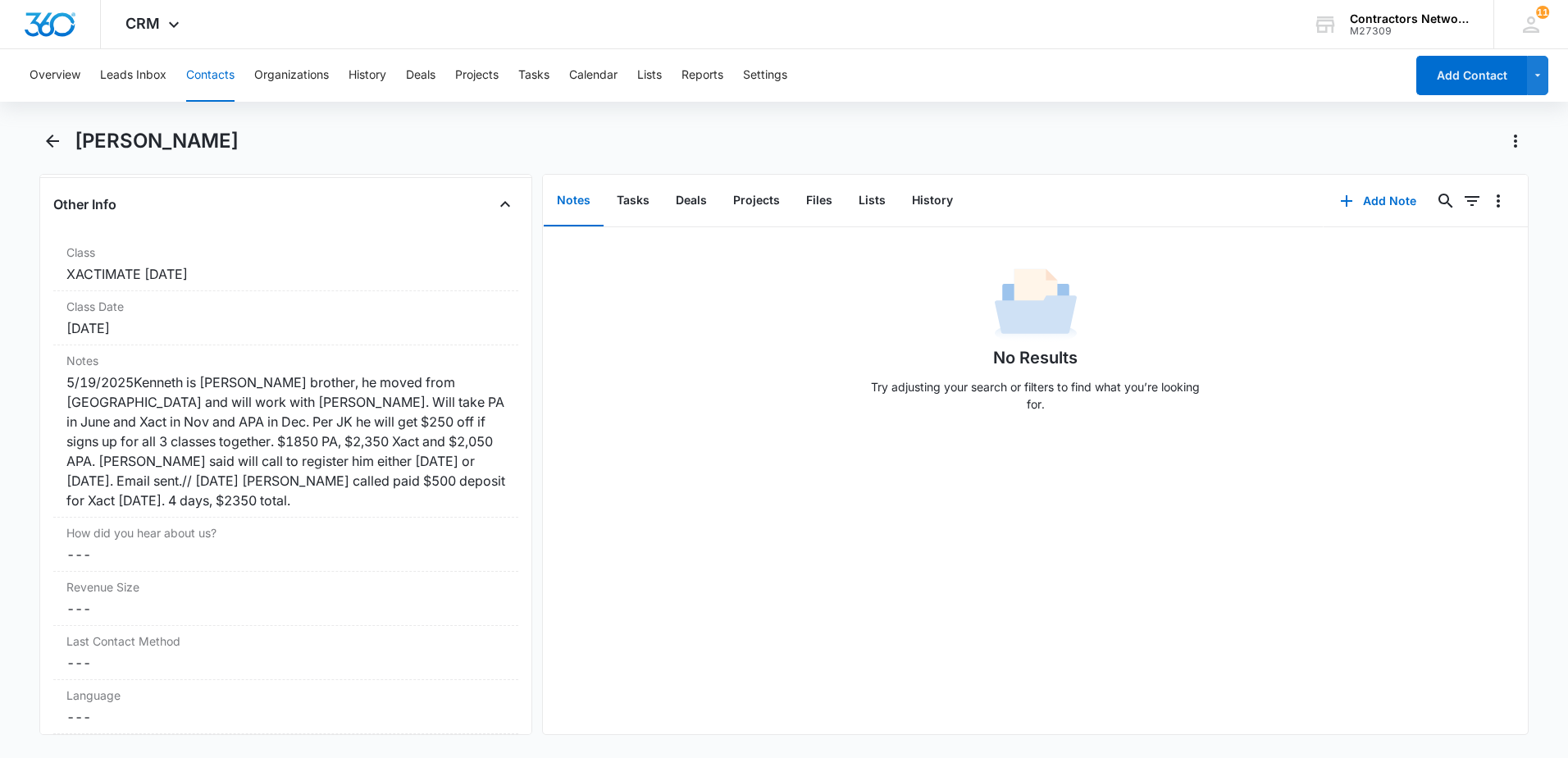
scroll to position [1888, 0]
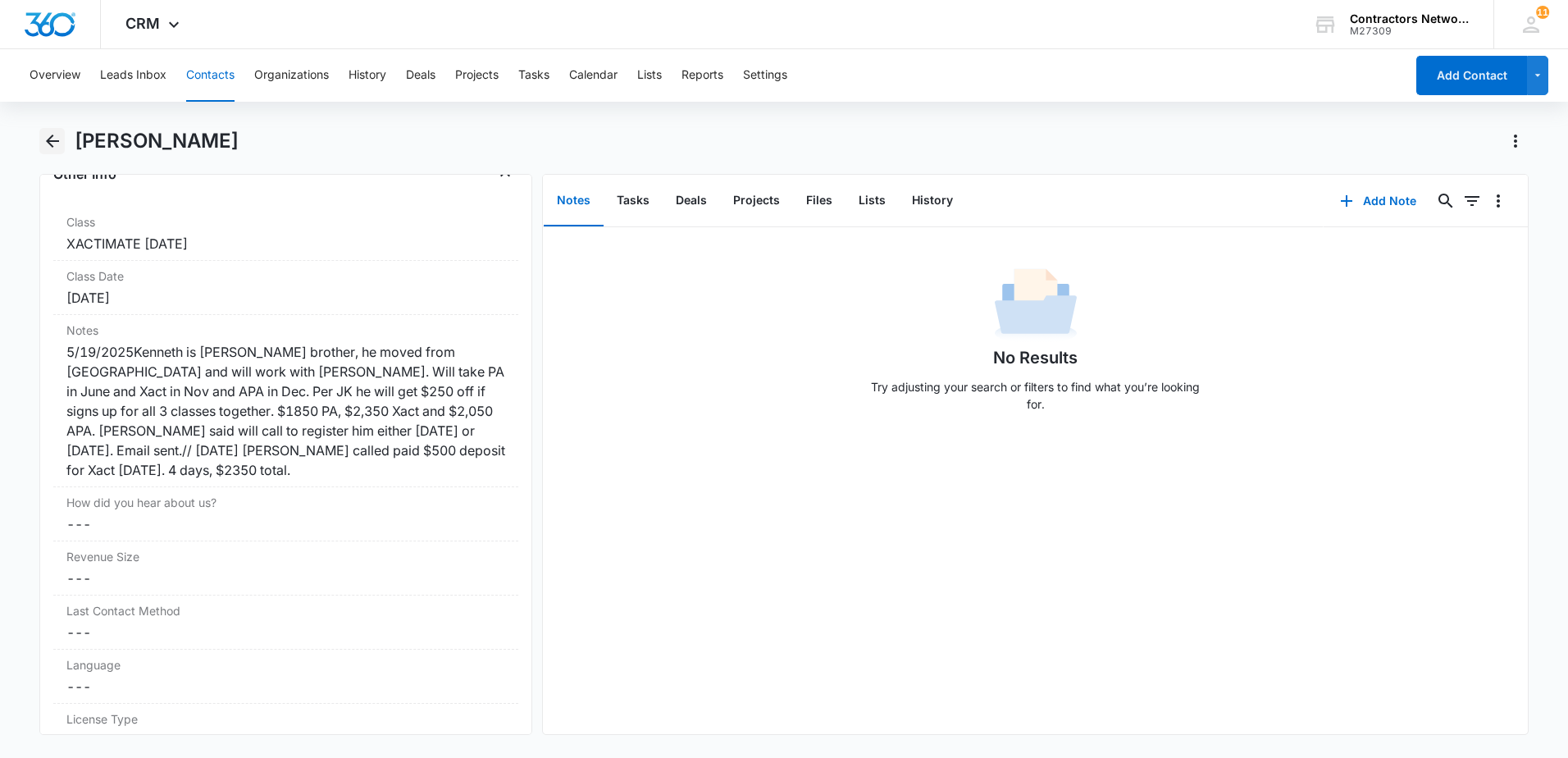
click at [55, 137] on icon "Back" at bounding box center [52, 140] width 19 height 20
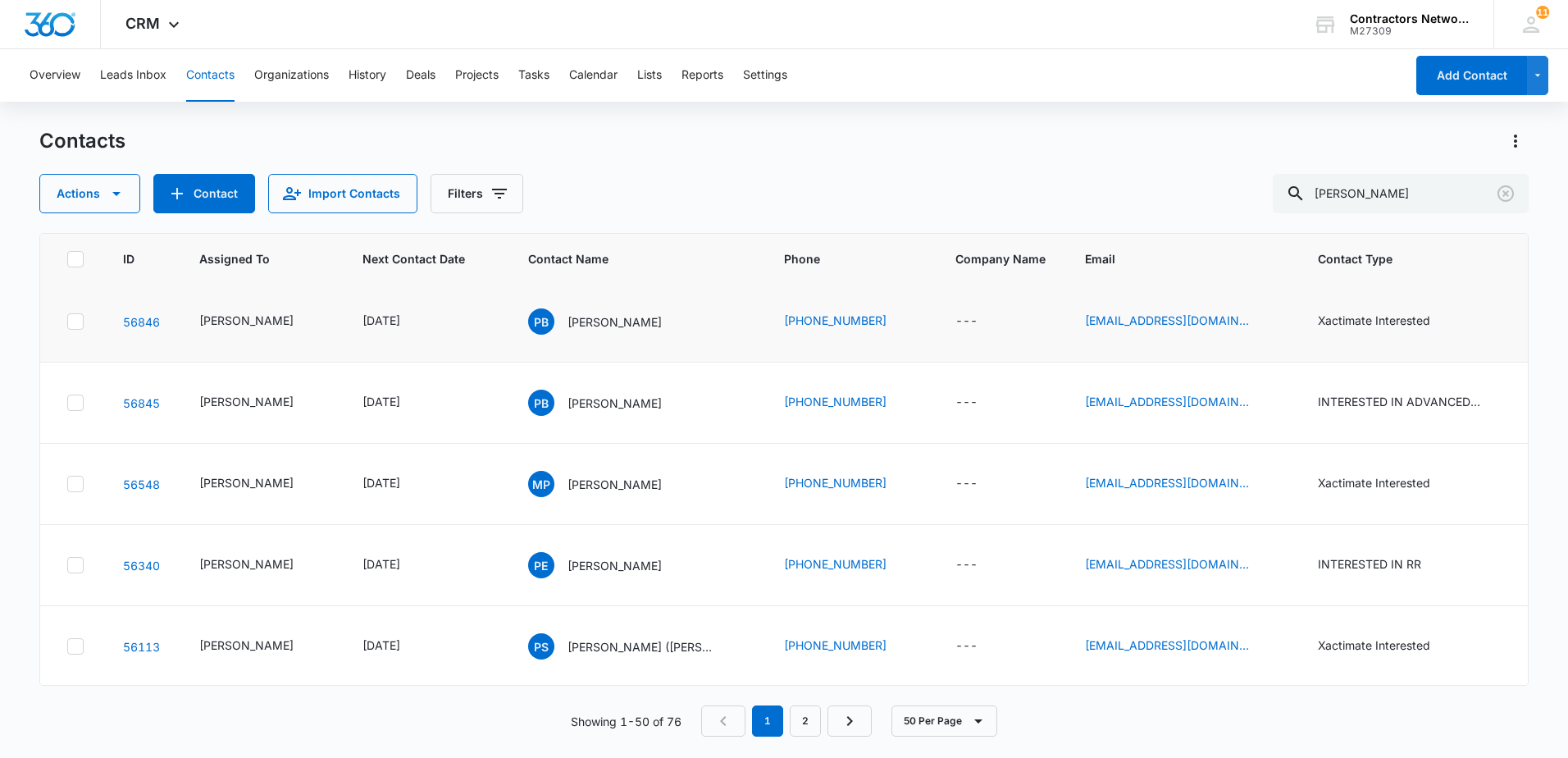
scroll to position [246, 0]
click at [1262, 249] on icon "Email - lilmexwilliams@gmail.com - Select to Edit Field" at bounding box center [1269, 242] width 15 height 15
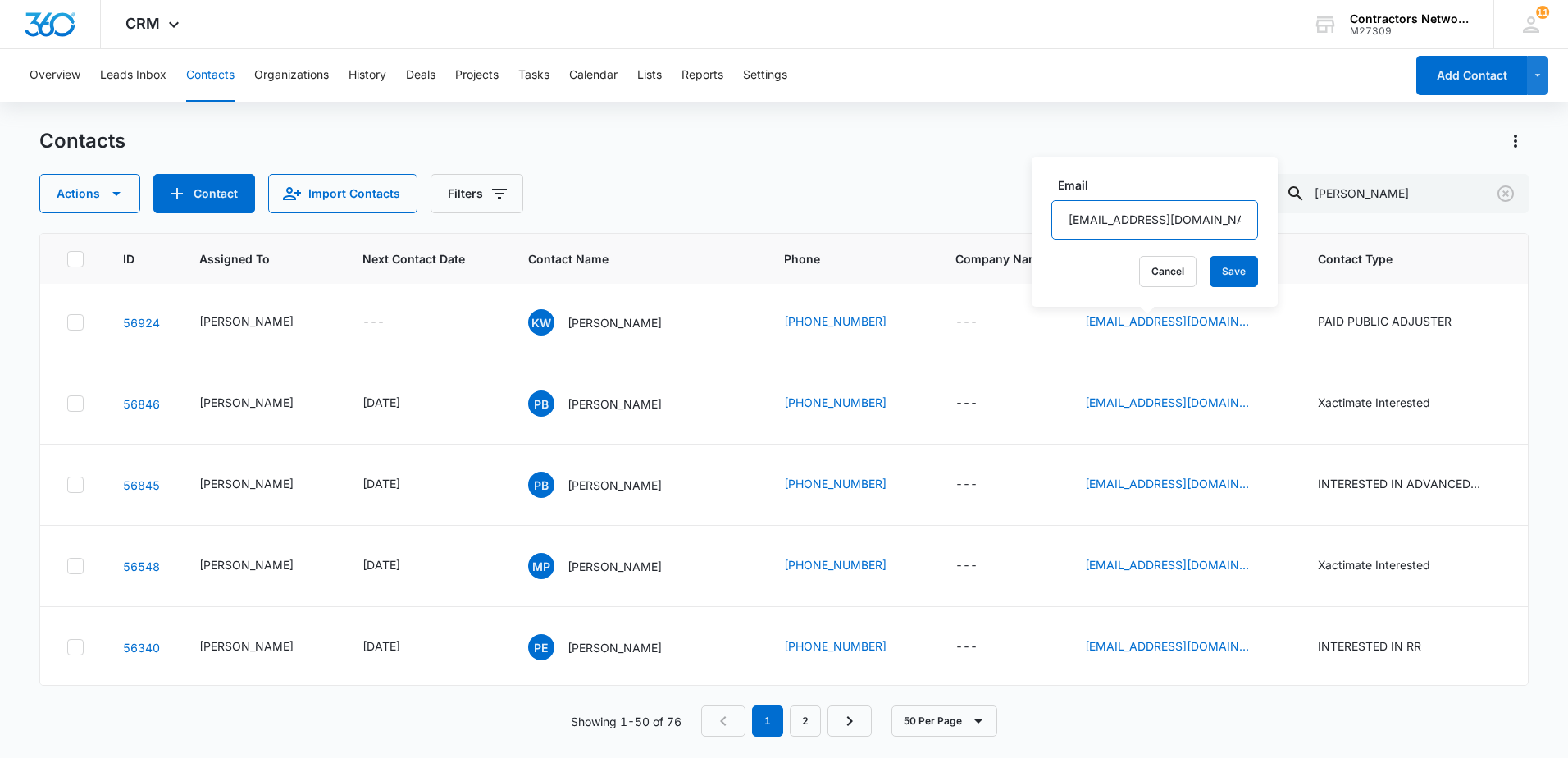
click at [1211, 221] on input "[EMAIL_ADDRESS][DOMAIN_NAME]" at bounding box center [1155, 220] width 207 height 39
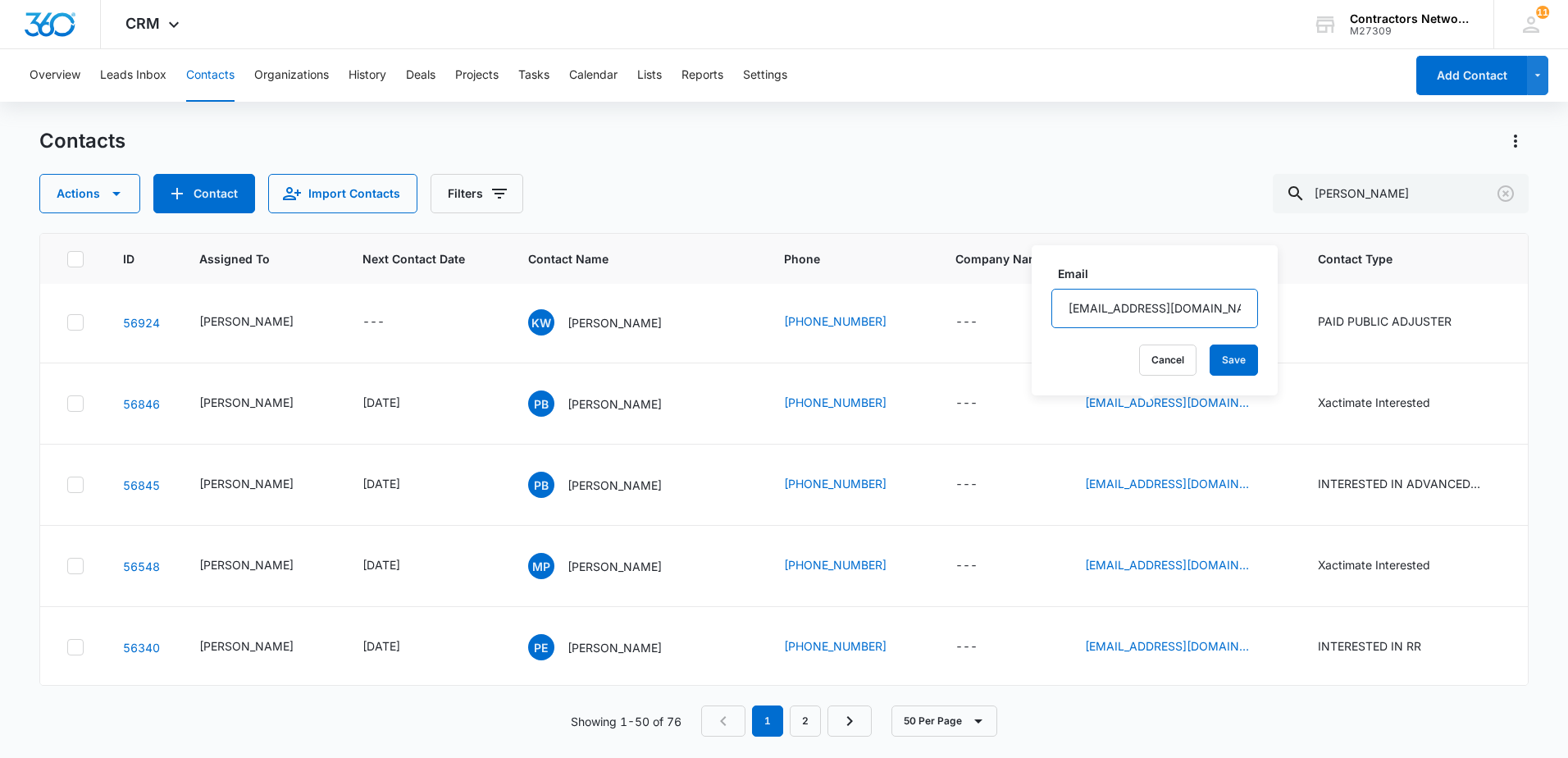
scroll to position [39, 0]
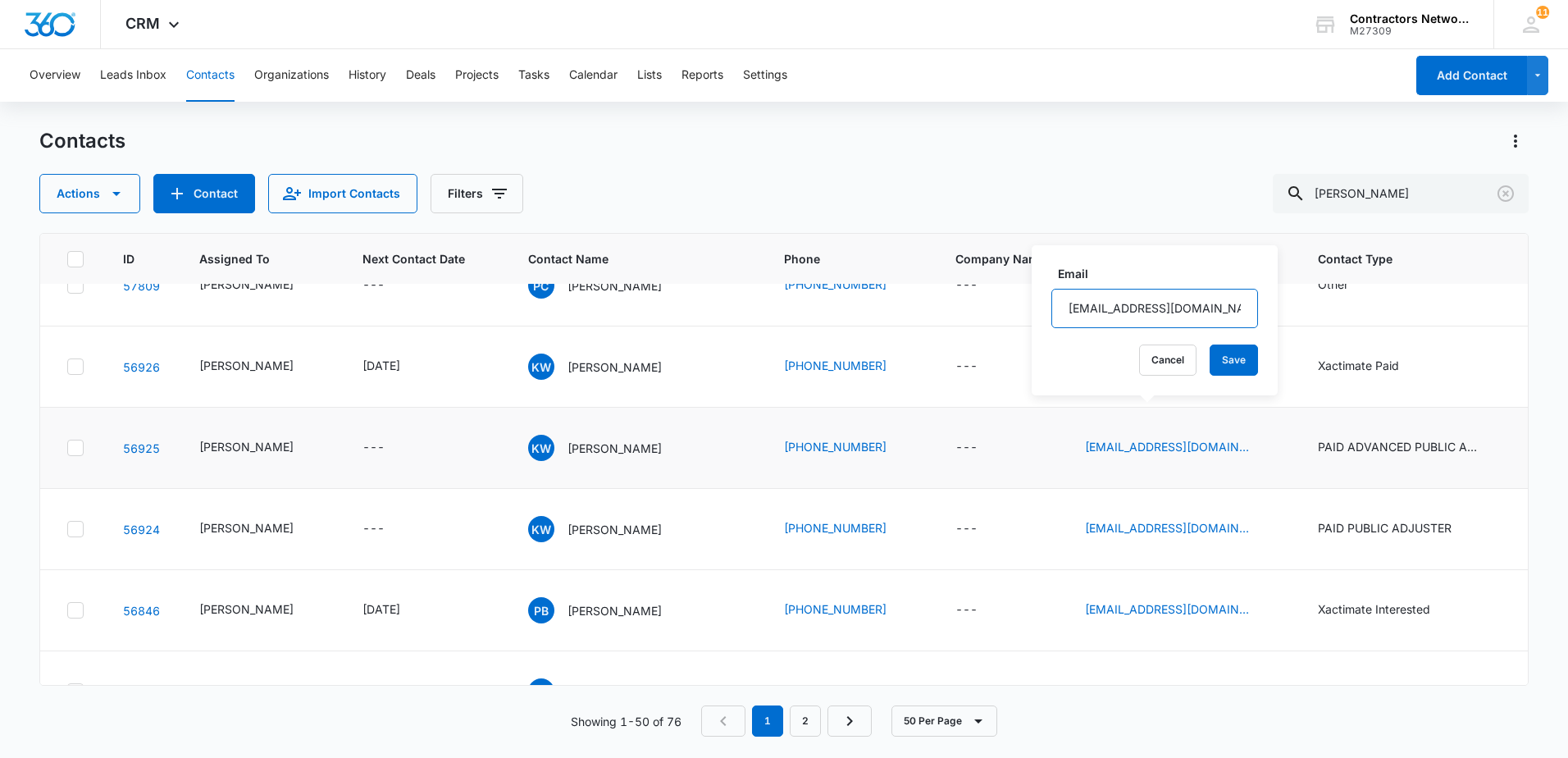
click at [1211, 221] on div "Contacts Actions Contact Import Contacts Filters [PERSON_NAME] ID Assigned To N…" at bounding box center [784, 442] width 1489 height 629
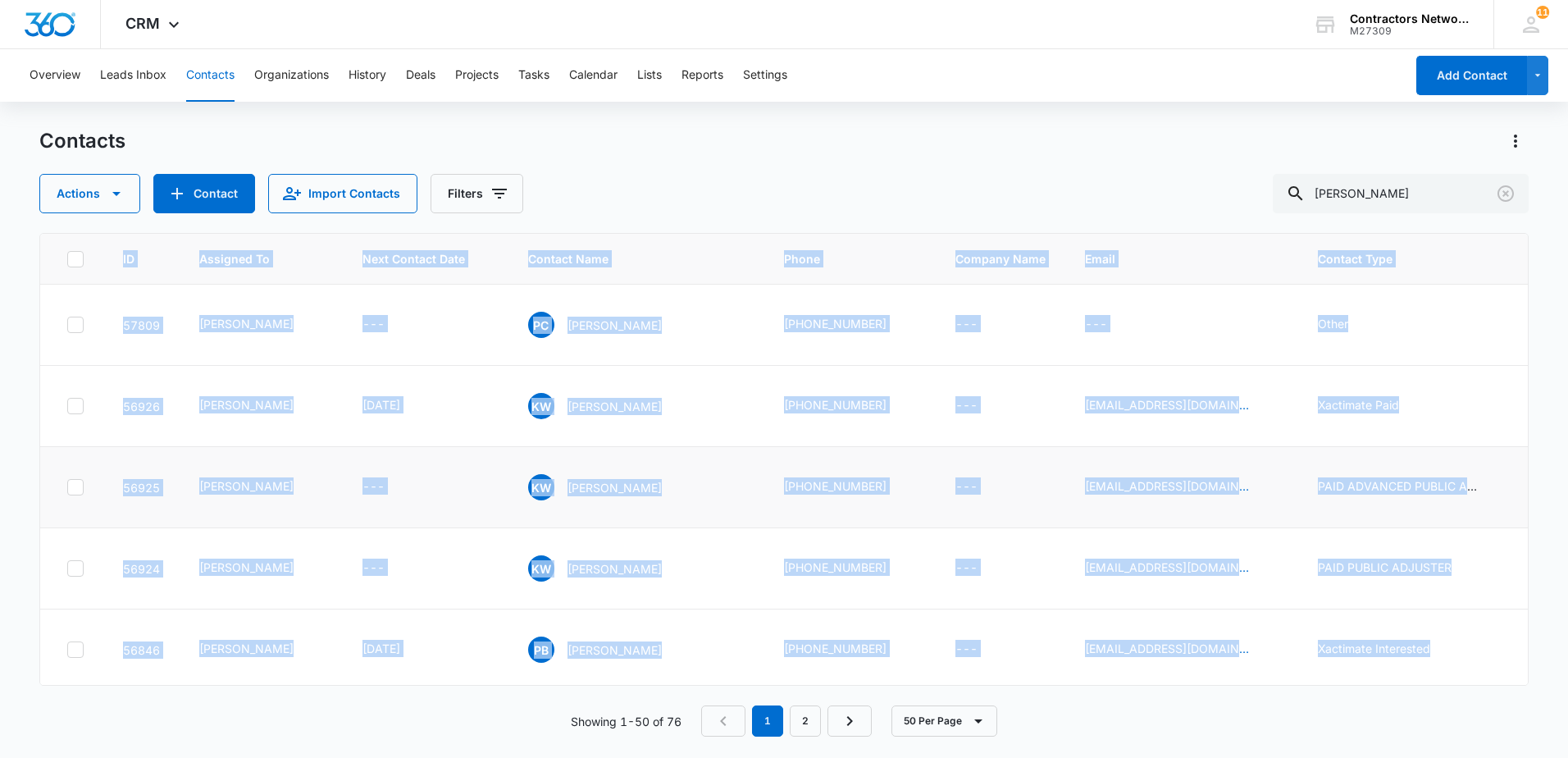
click at [1211, 221] on div "Contacts Actions Contact Import Contacts Filters [PERSON_NAME] ID Assigned To N…" at bounding box center [784, 442] width 1489 height 629
click at [1167, 447] on td "[EMAIL_ADDRESS][DOMAIN_NAME]" at bounding box center [1182, 406] width 233 height 81
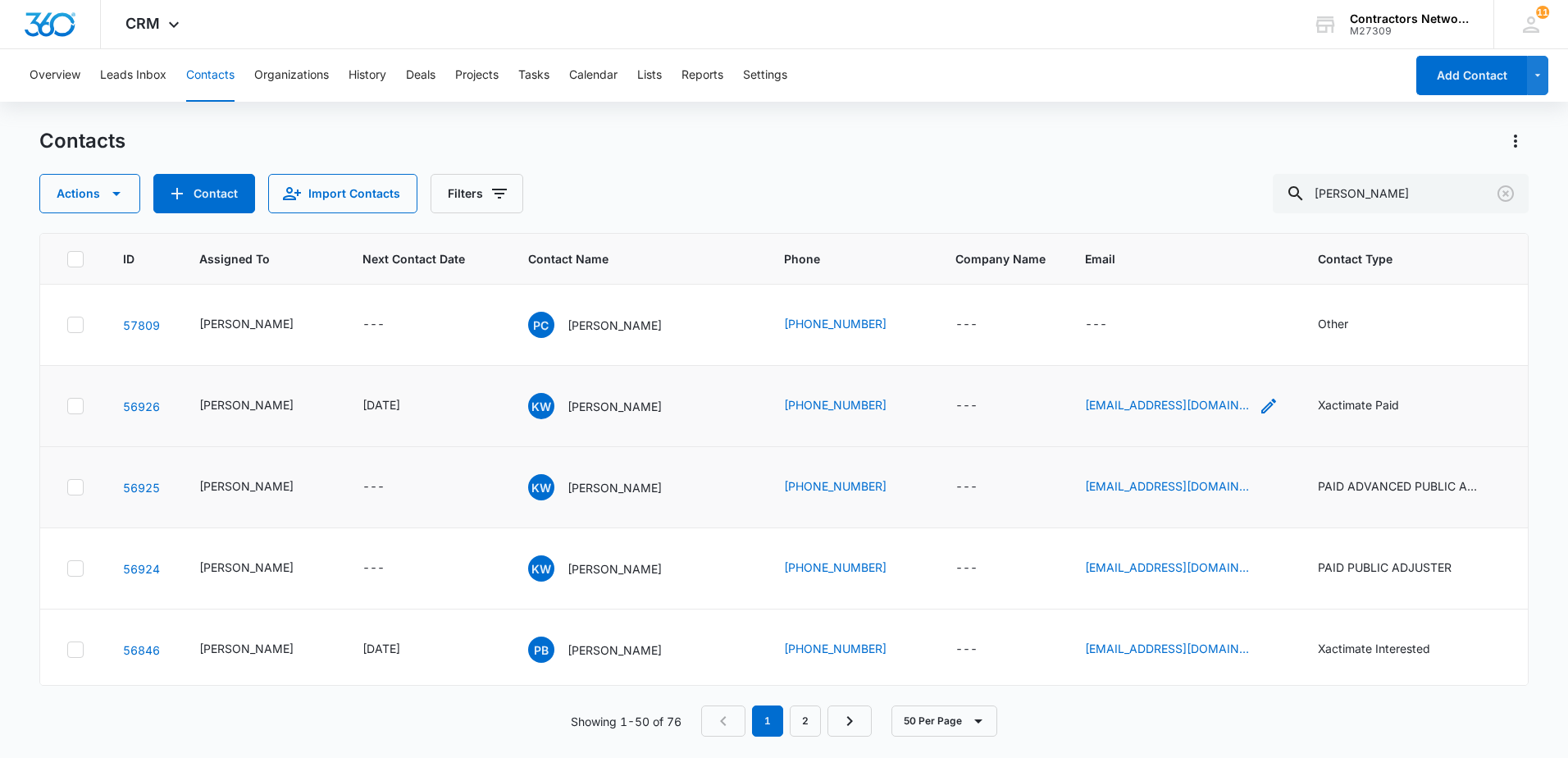
click at [1259, 416] on icon "Email - lilmexwilliams@gmail.com - Select to Edit Field" at bounding box center [1268, 406] width 19 height 20
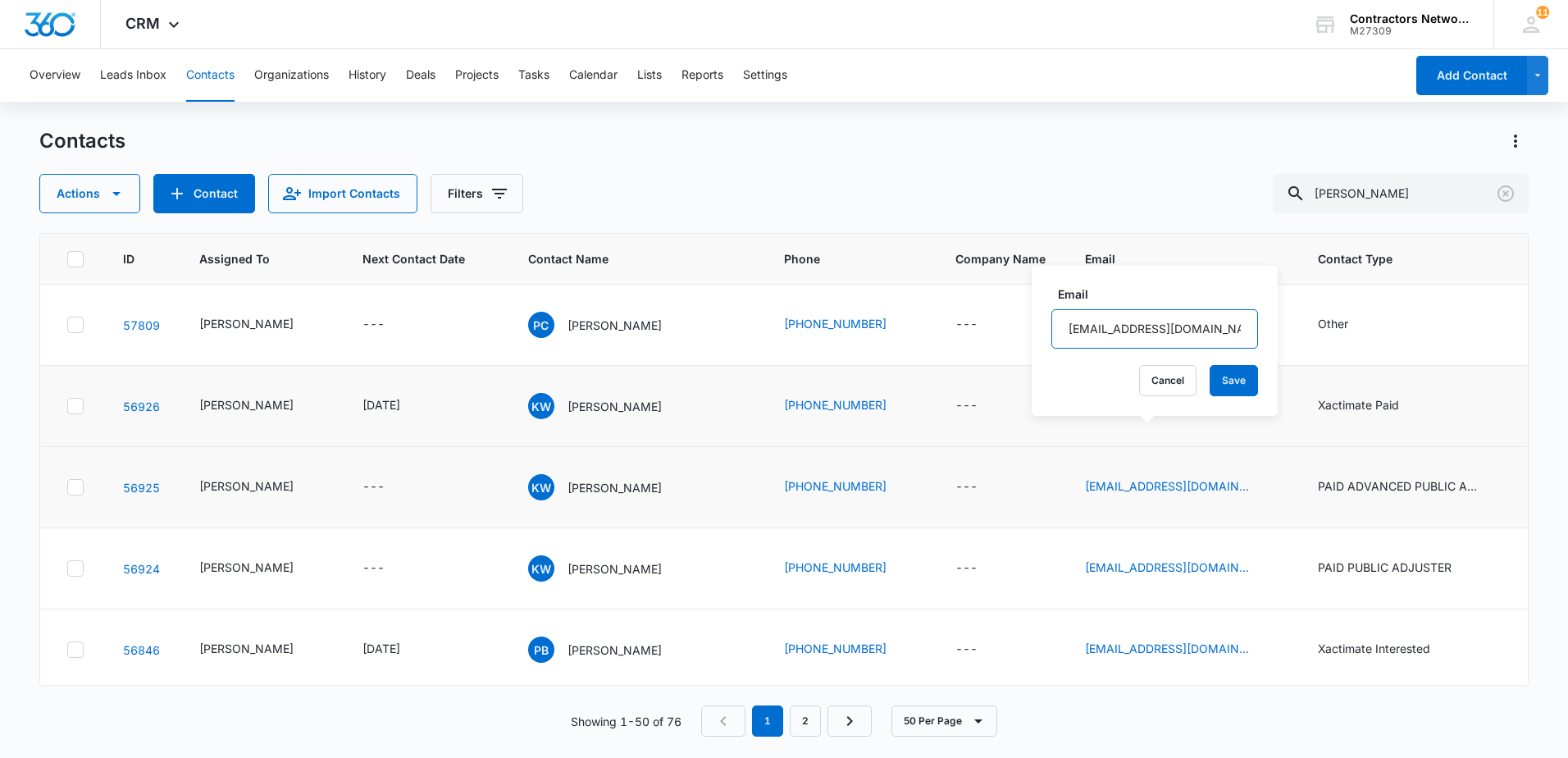
click at [1216, 327] on input "[EMAIL_ADDRESS][DOMAIN_NAME]" at bounding box center [1155, 329] width 207 height 39
click at [1213, 327] on input "[EMAIL_ADDRESS][DOMAIN_NAME]" at bounding box center [1155, 329] width 207 height 39
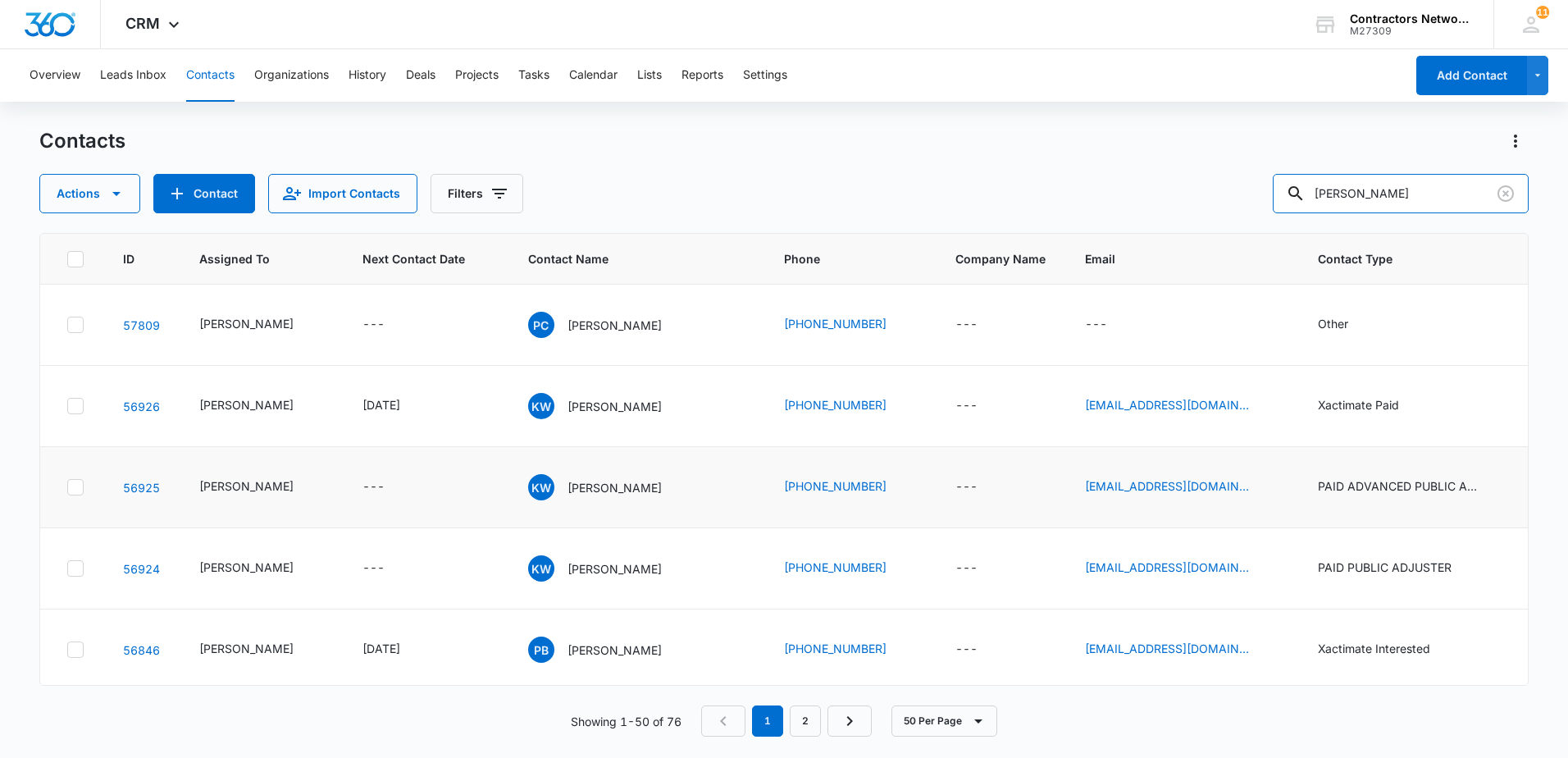
drag, startPoint x: 1413, startPoint y: 193, endPoint x: 994, endPoint y: 172, distance: 419.5
click at [1003, 178] on div "Actions Contact Import Contacts Filters [PERSON_NAME]" at bounding box center [784, 193] width 1489 height 39
type input "[PHONE_NUMBER]"
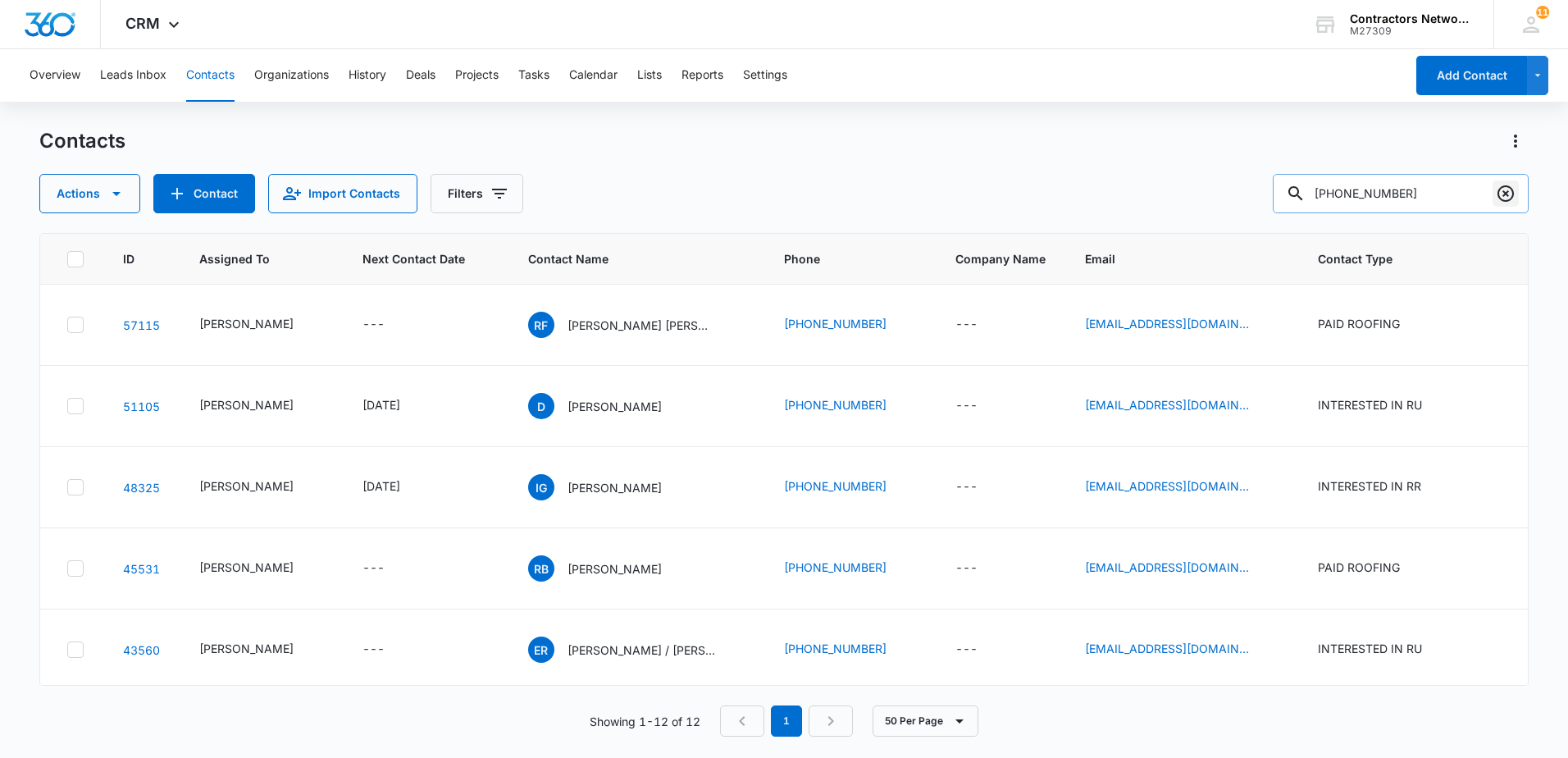
click at [1509, 197] on icon "Clear" at bounding box center [1505, 193] width 19 height 20
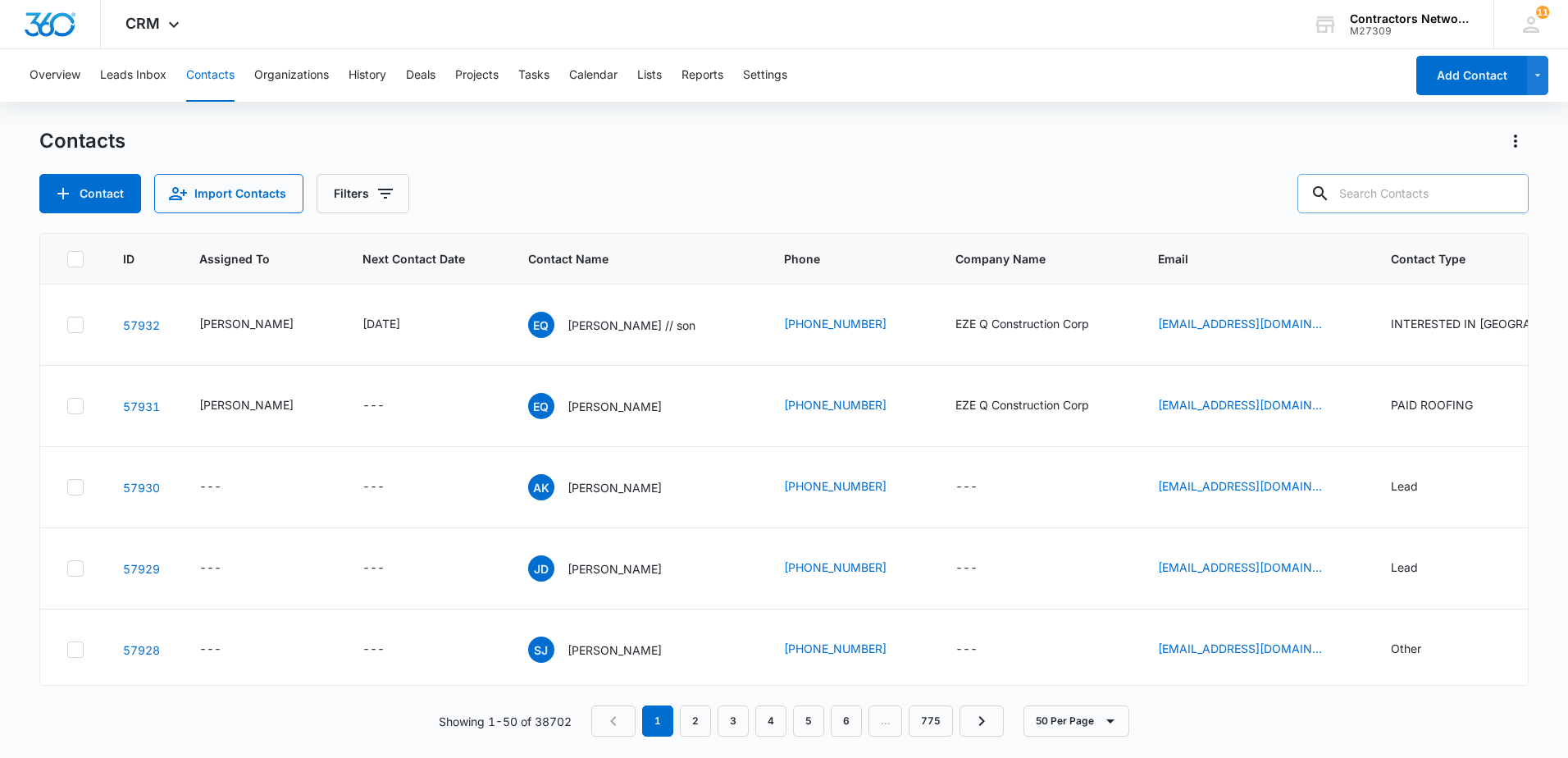
click at [1366, 194] on input "text" at bounding box center [1413, 193] width 231 height 39
type input "[PHONE_NUMBER]"
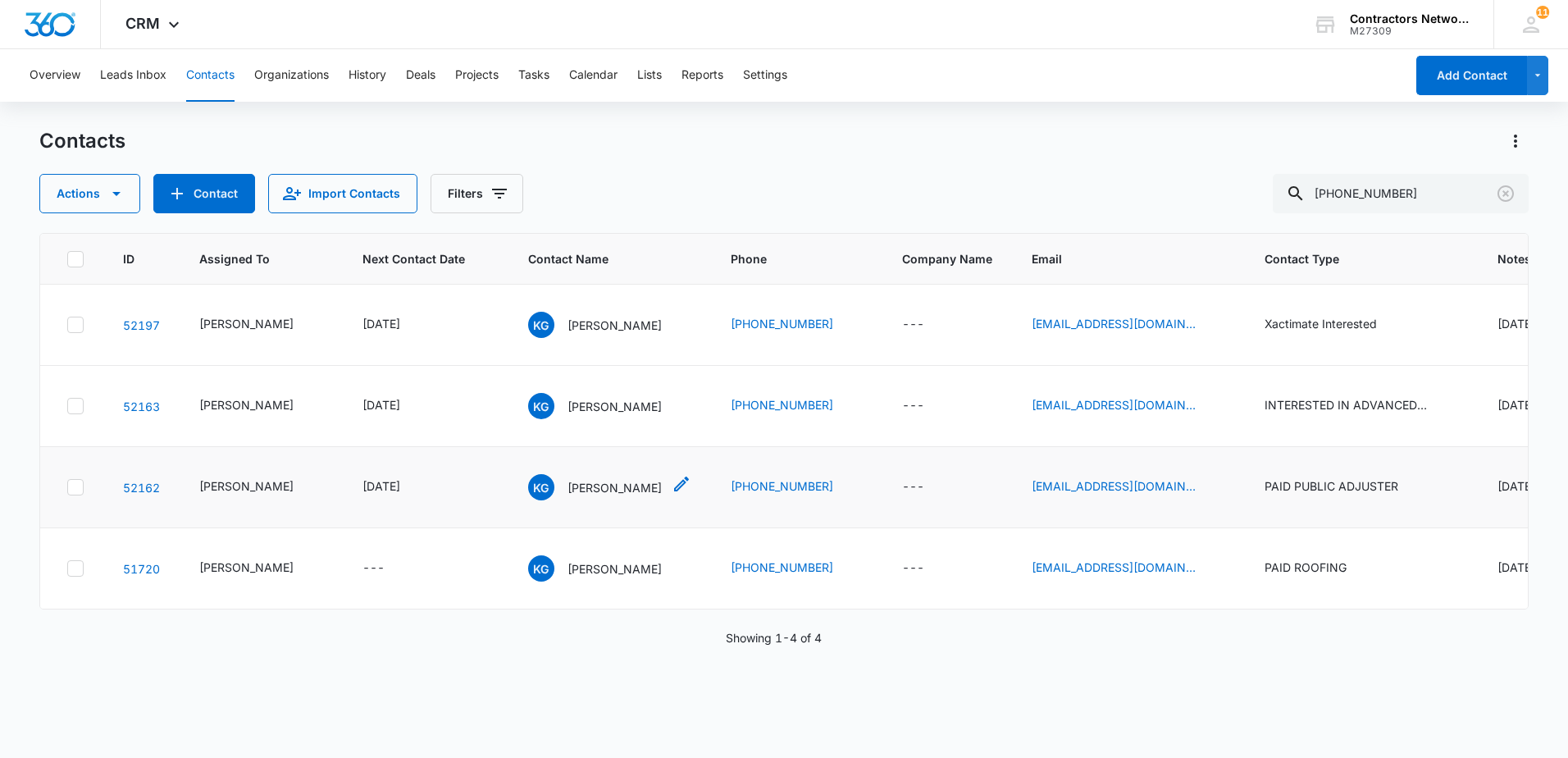
click at [618, 496] on p "[PERSON_NAME]" at bounding box center [615, 488] width 95 height 18
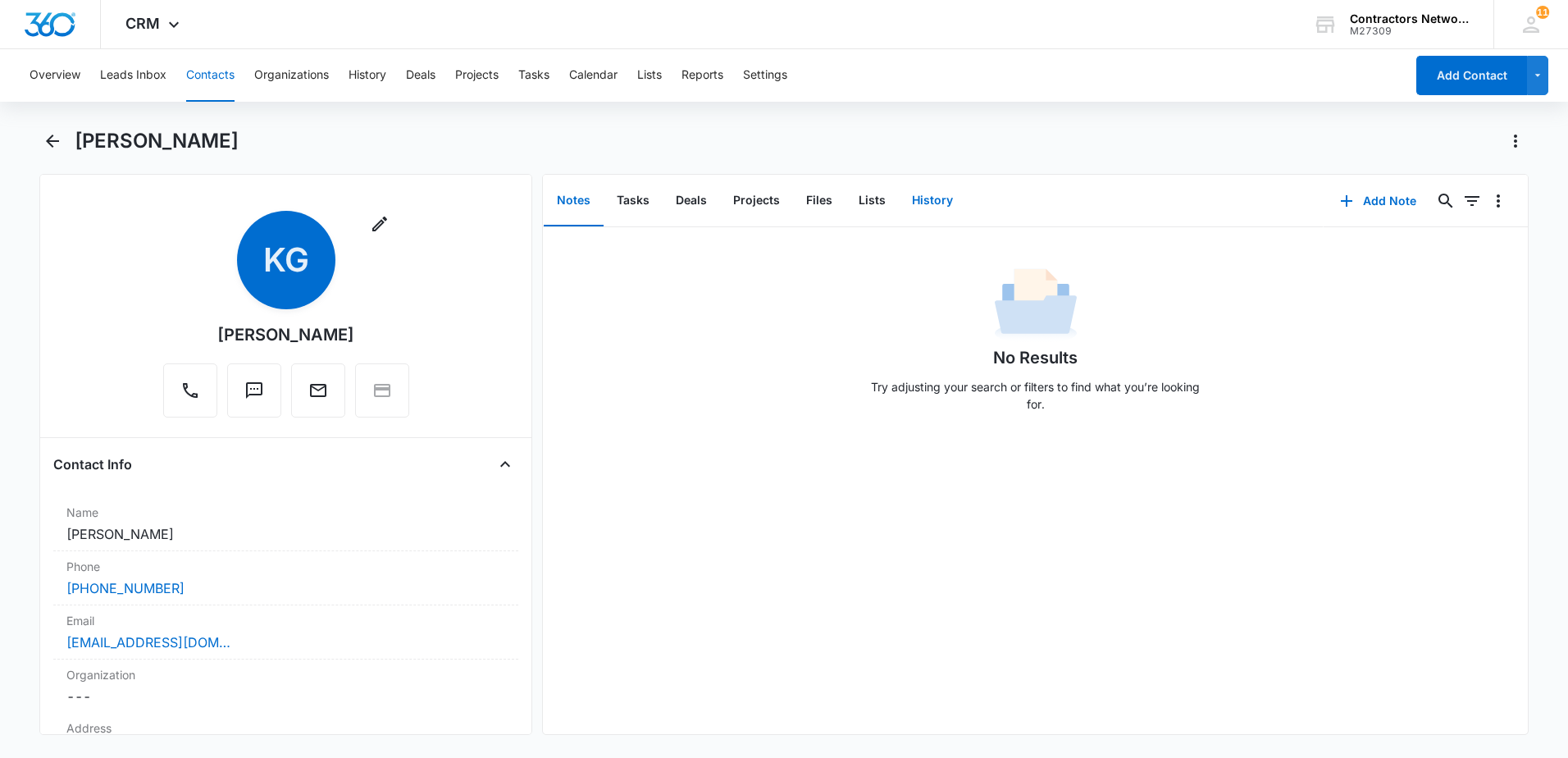
click at [934, 209] on button "History" at bounding box center [932, 201] width 67 height 51
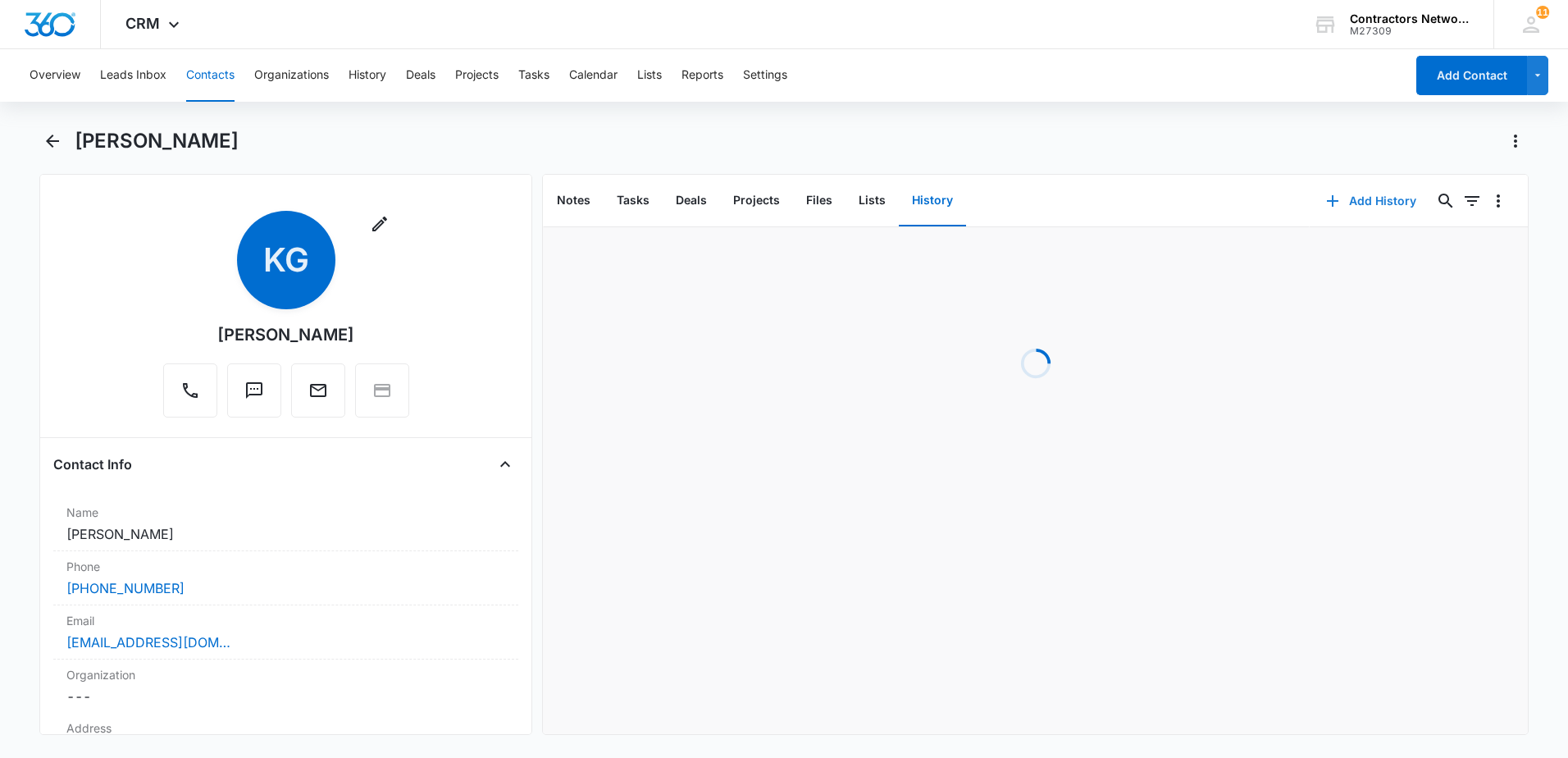
click at [1327, 204] on icon "button" at bounding box center [1332, 201] width 11 height 11
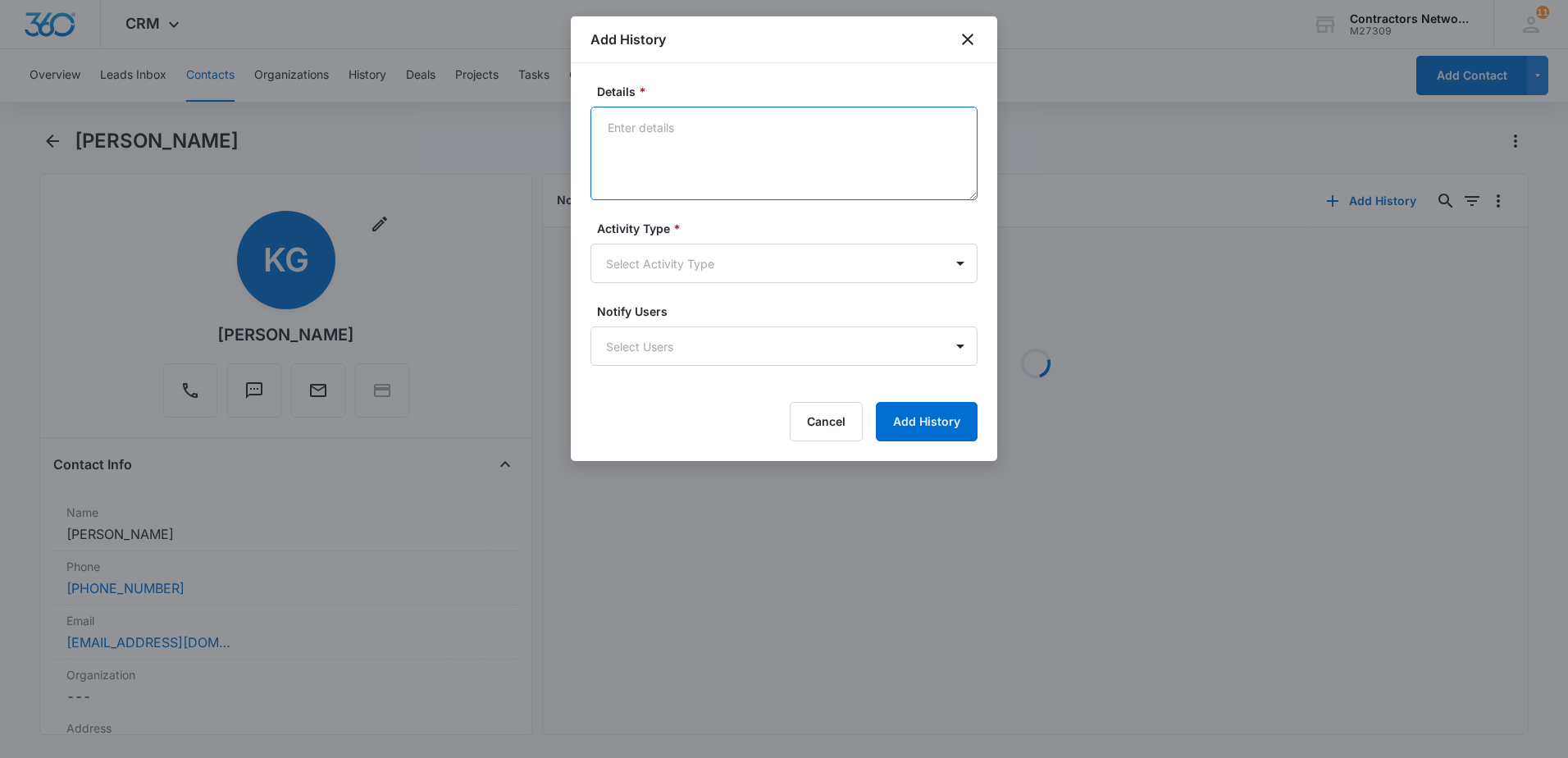
click at [757, 162] on textarea "Details *" at bounding box center [784, 153] width 387 height 94
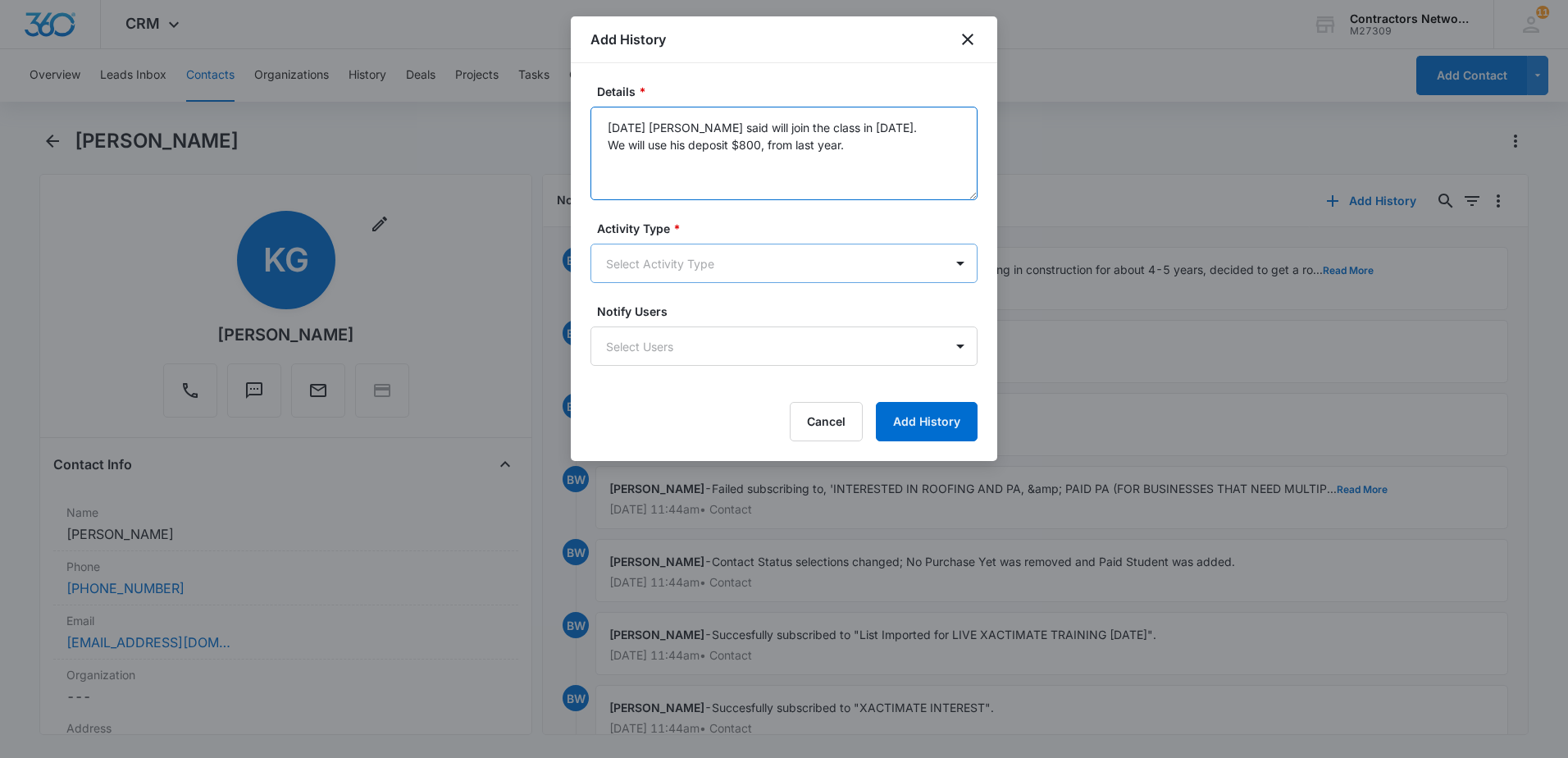
type textarea "[DATE] [PERSON_NAME] said will join the class in [DATE]. We will use his deposi…"
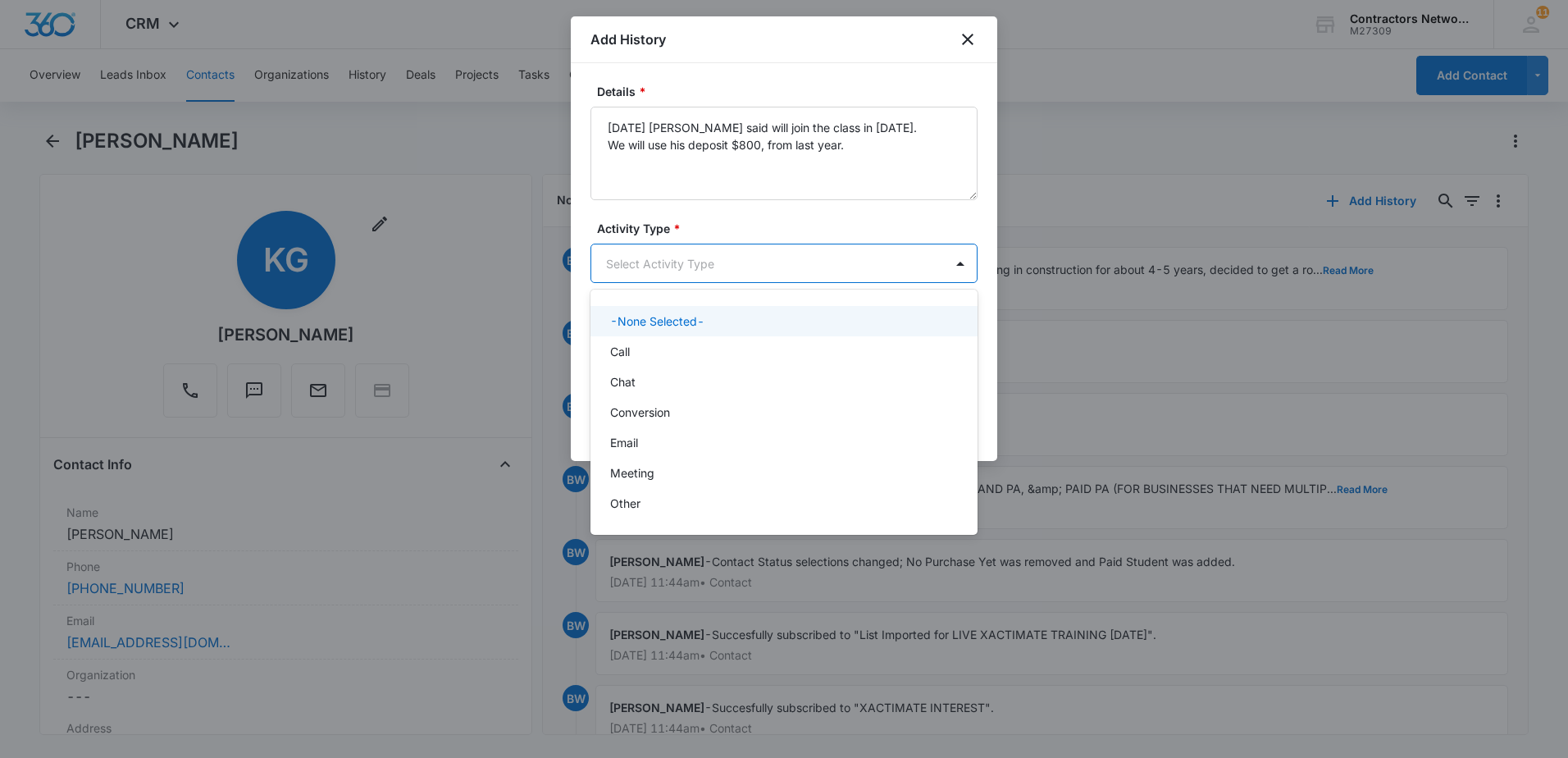
click at [695, 261] on body "CRM Apps Reputation Websites Forms CRM Email Social Shop Payments POS Content A…" at bounding box center [784, 379] width 1568 height 758
click at [691, 347] on div "Call" at bounding box center [782, 351] width 344 height 18
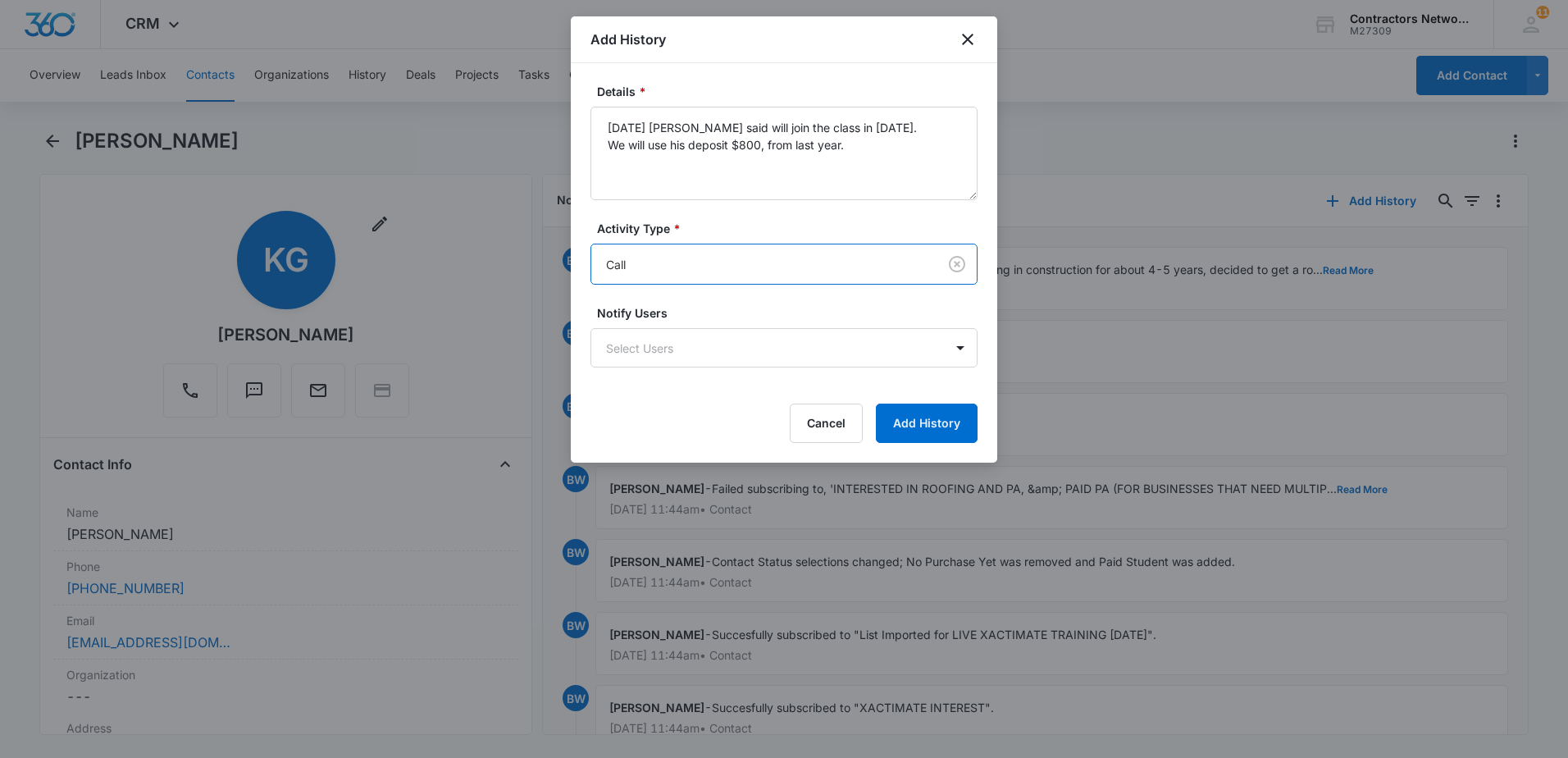
click at [771, 225] on label "Activity Type *" at bounding box center [790, 229] width 387 height 18
click at [927, 426] on button "Add History" at bounding box center [927, 424] width 102 height 39
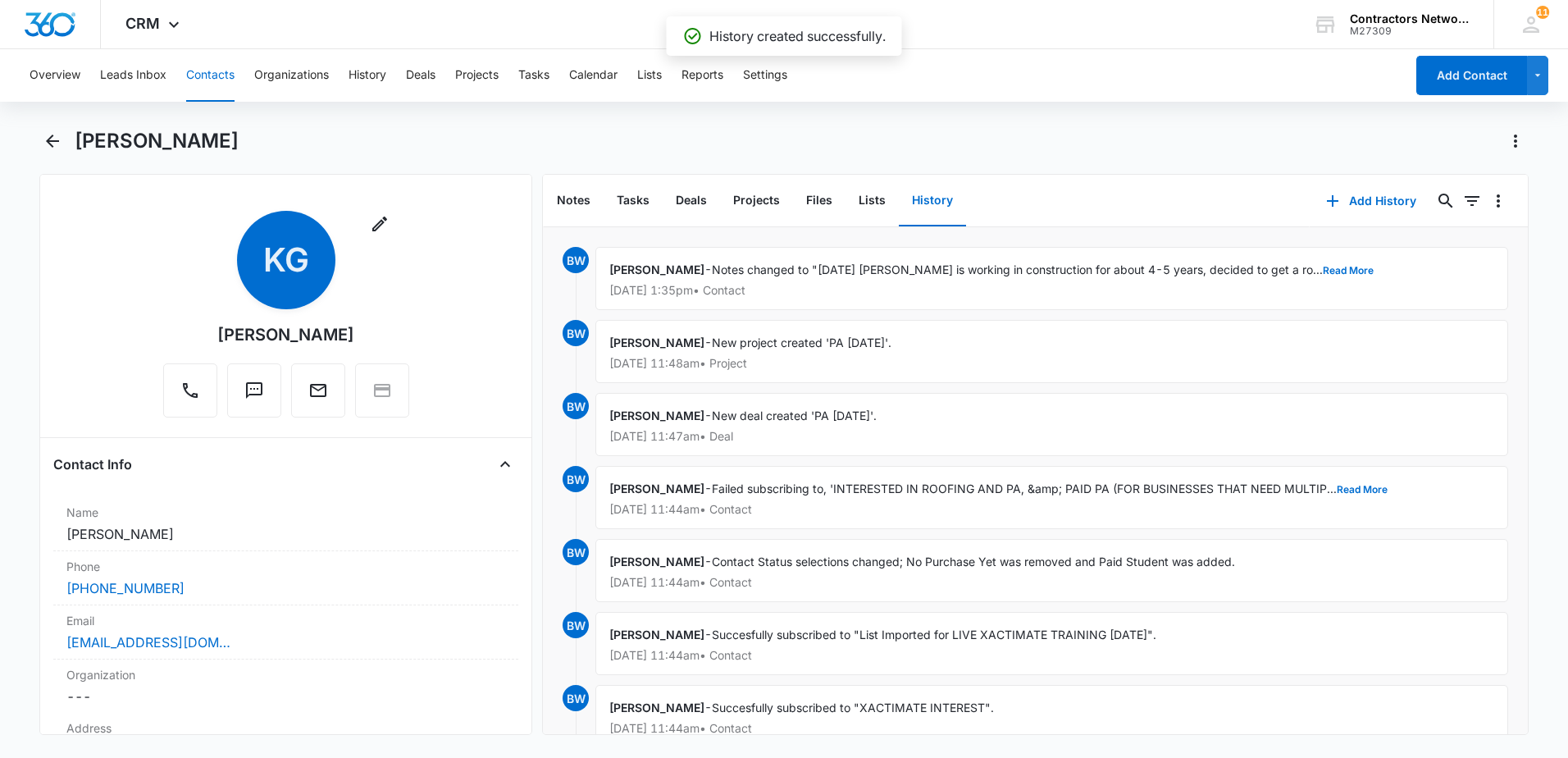
click at [207, 81] on button "Contacts" at bounding box center [211, 75] width 48 height 53
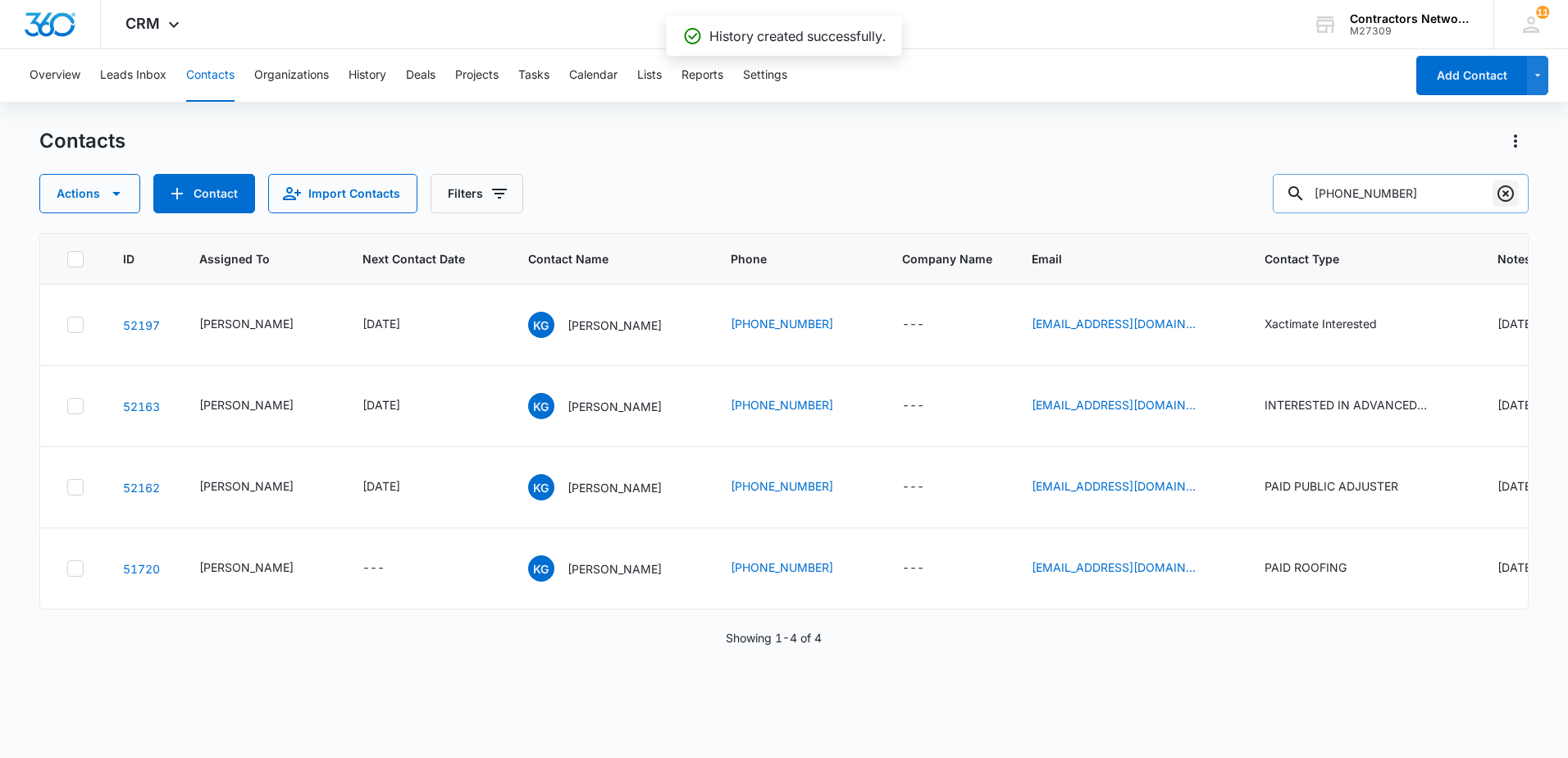
click at [1503, 192] on icon "Clear" at bounding box center [1506, 194] width 17 height 17
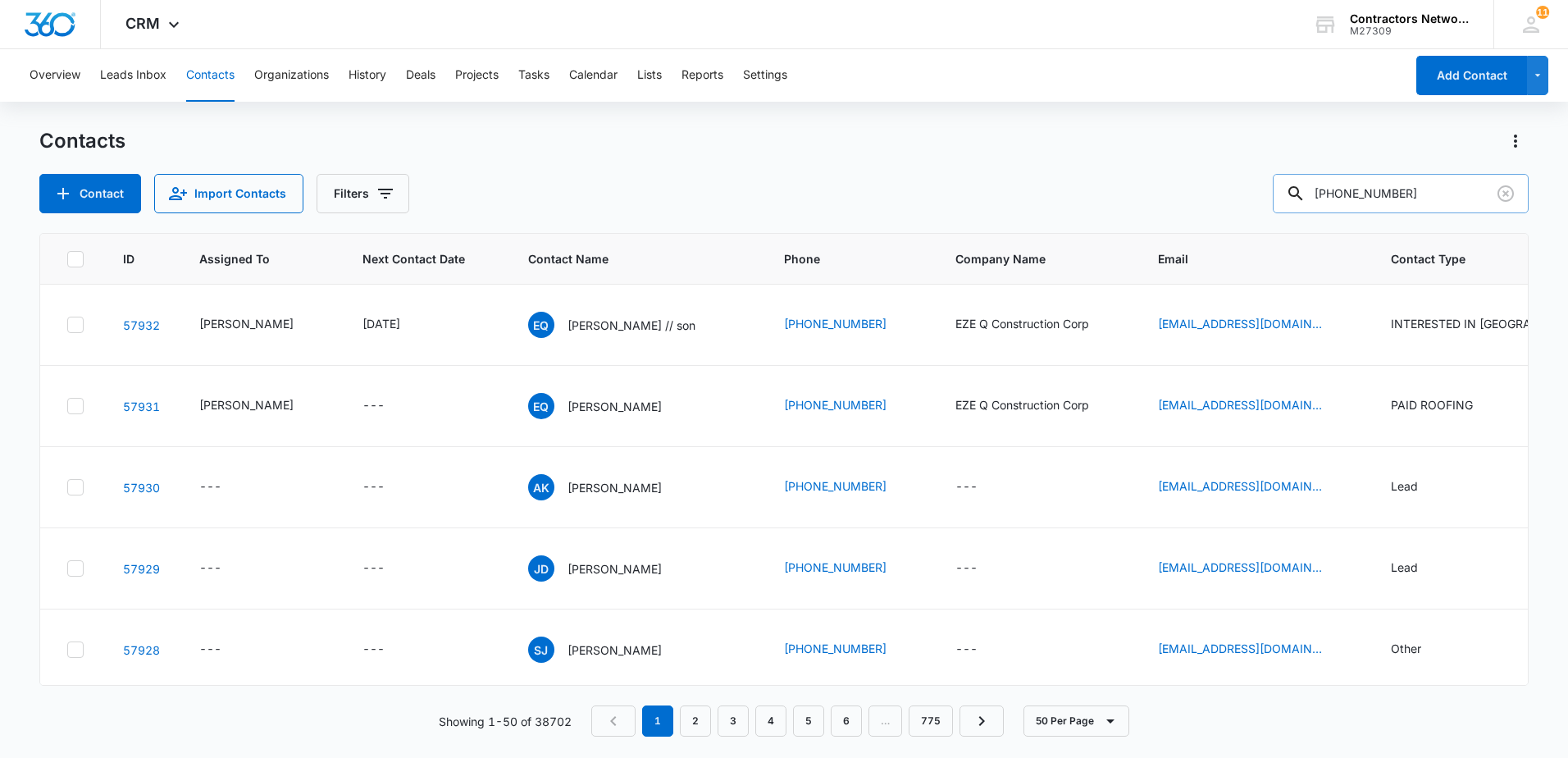
type input "[PHONE_NUMBER]"
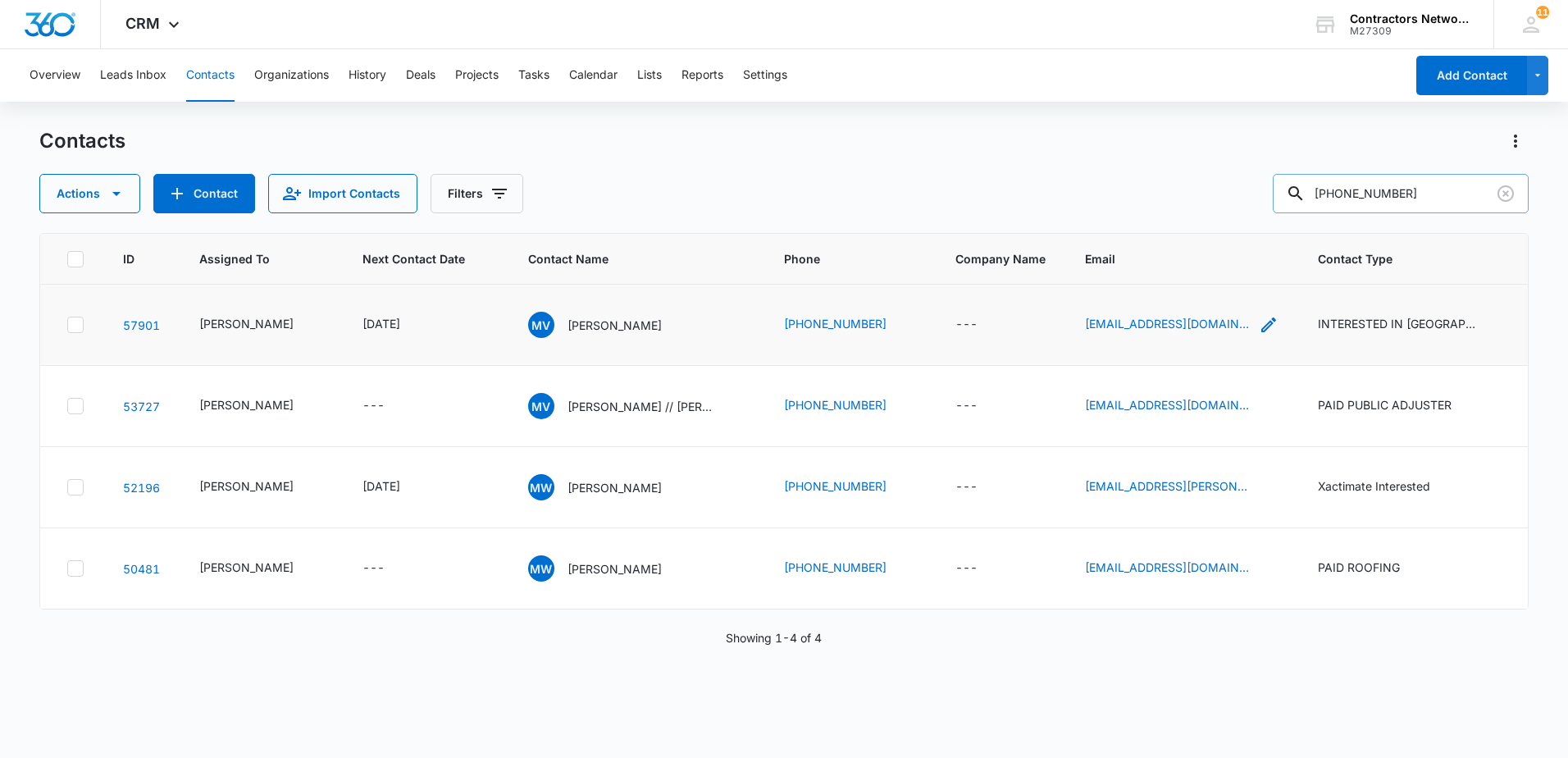
click at [1259, 334] on icon "Email - mark@heroprosolutions.com - Select to Edit Field" at bounding box center [1268, 324] width 19 height 20
click at [1211, 262] on input "[EMAIL_ADDRESS][DOMAIN_NAME]" at bounding box center [1161, 265] width 207 height 39
click at [1507, 194] on icon "Clear" at bounding box center [1506, 194] width 17 height 17
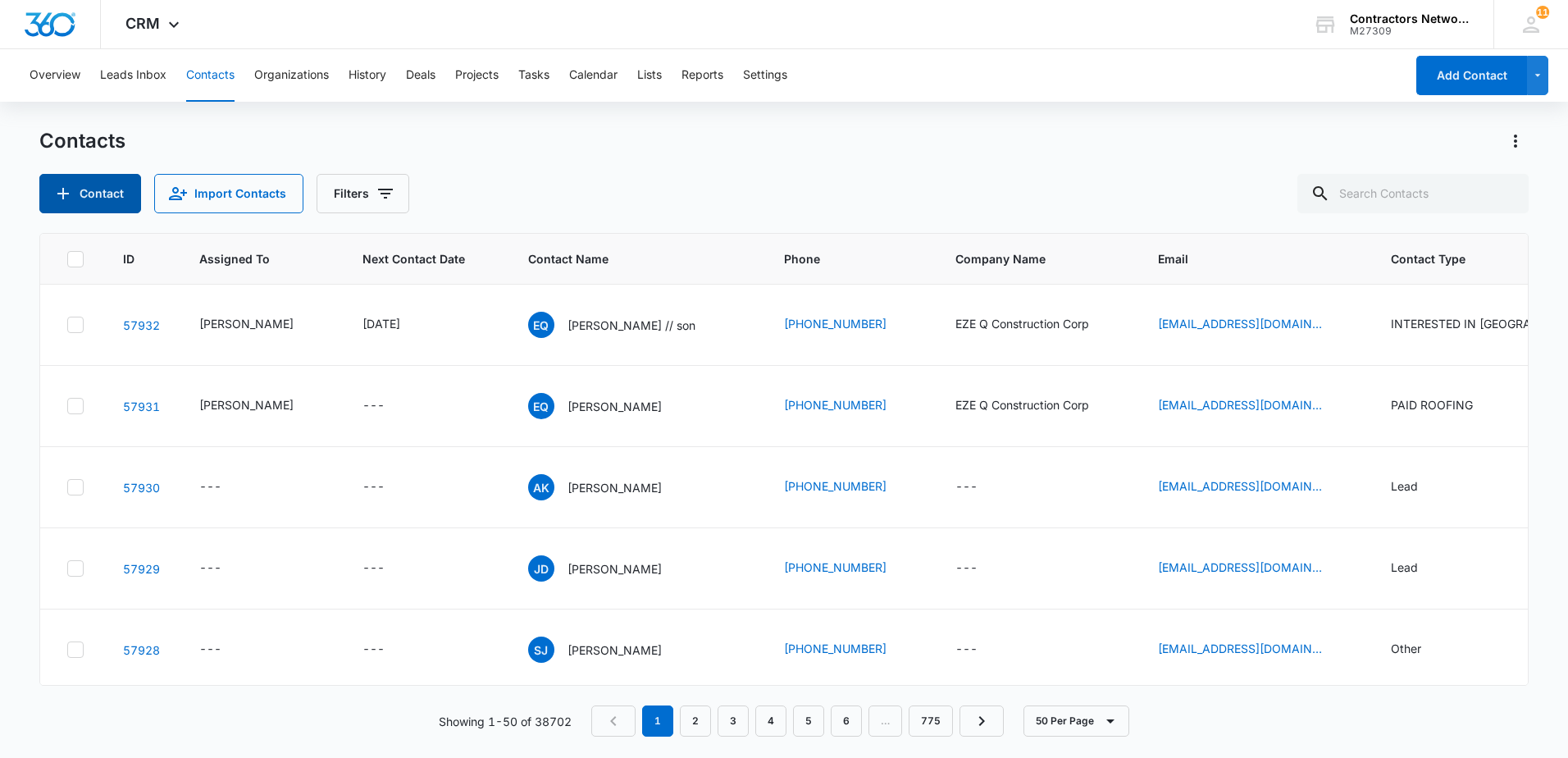
click at [90, 198] on button "Contact" at bounding box center [90, 193] width 102 height 39
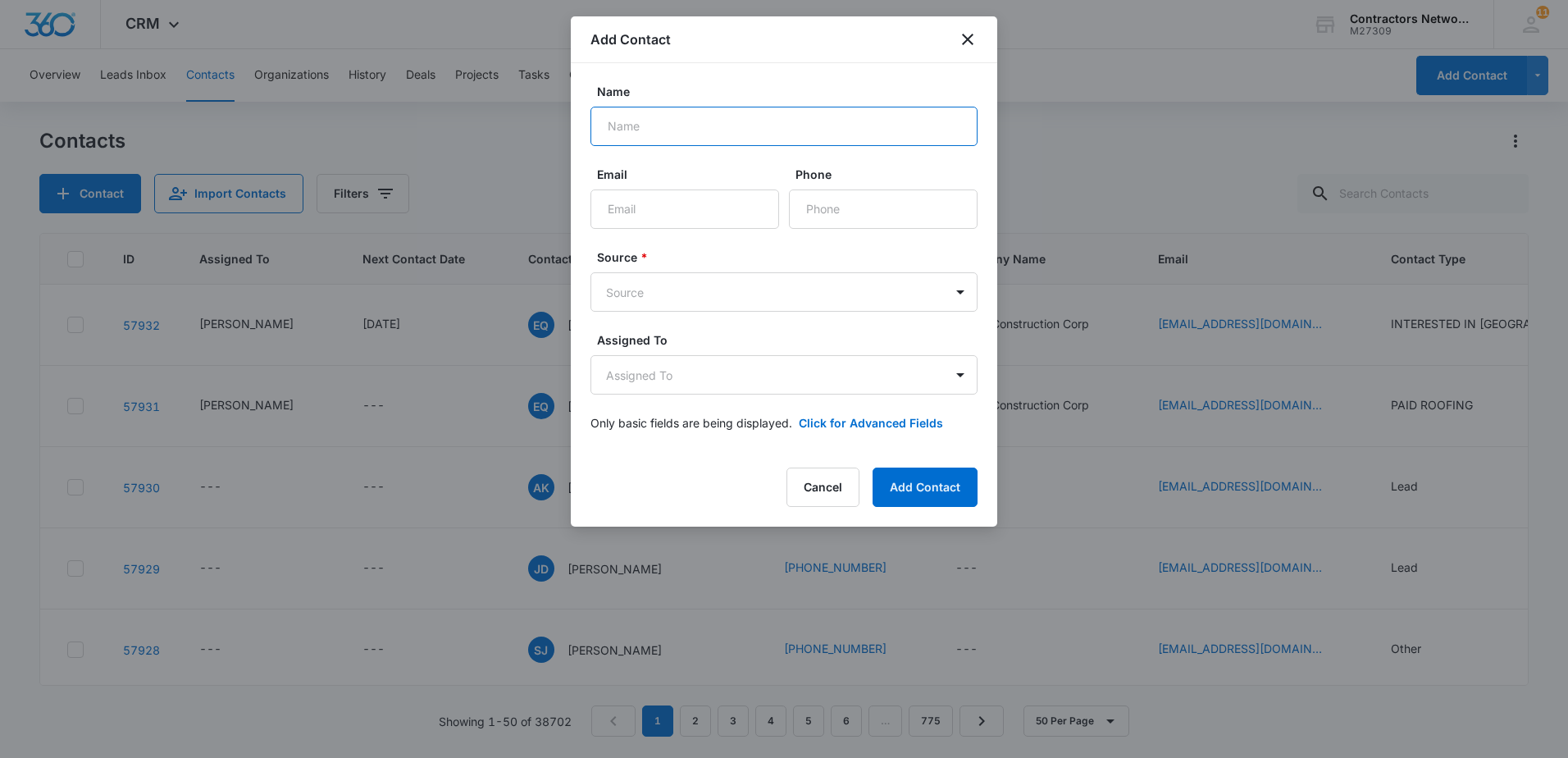
click at [751, 133] on input "Name" at bounding box center [784, 126] width 387 height 39
type input "[PERSON_NAME]"
click at [715, 215] on input "Email" at bounding box center [684, 209] width 188 height 39
type input "[EMAIL_ADDRESS][DOMAIN_NAME]"
type input "[PHONE_NUMBER]"
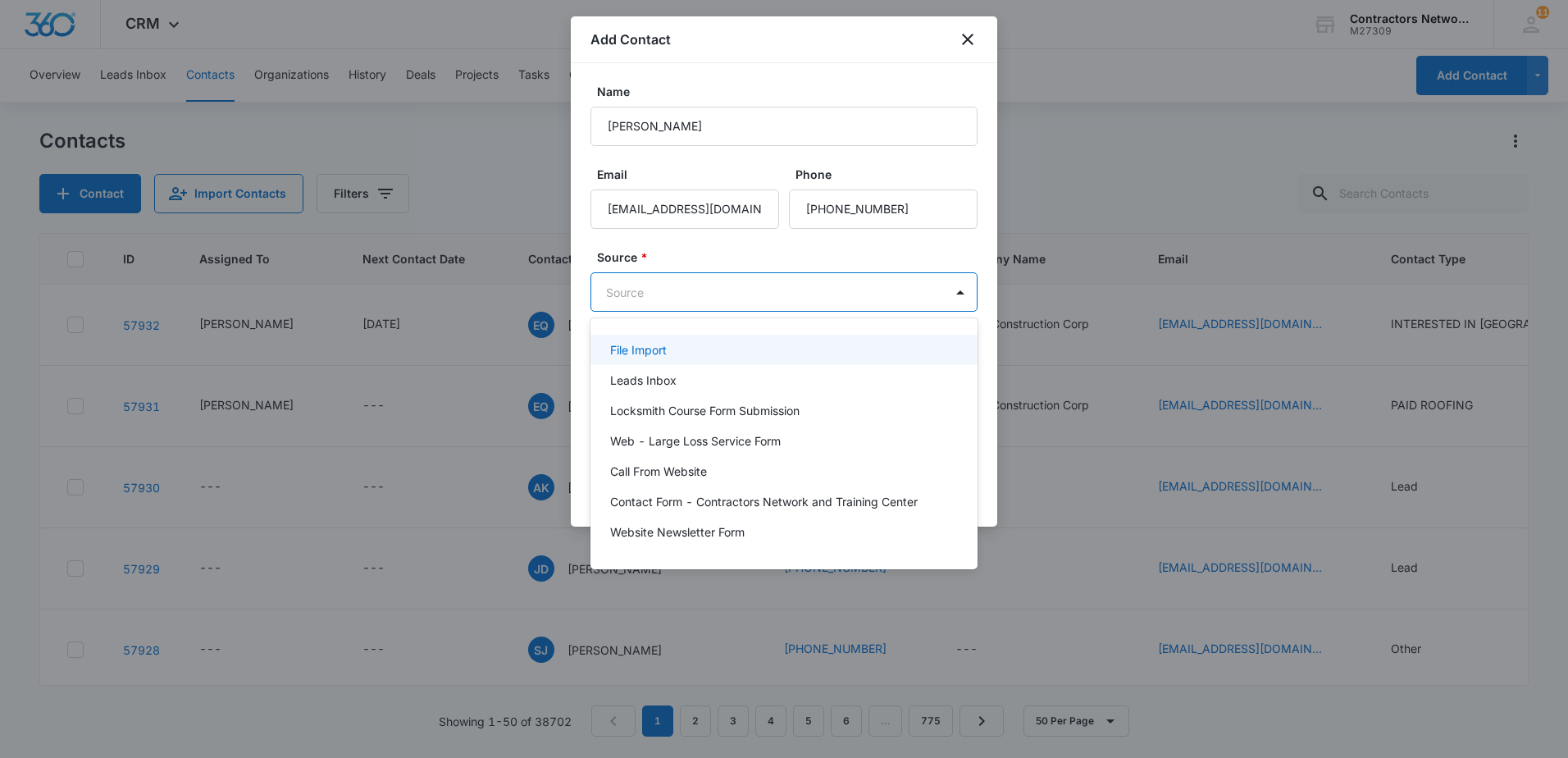
click at [756, 294] on body "CRM Apps Reputation Websites Forms CRM Email Social Shop Payments POS Content A…" at bounding box center [784, 379] width 1568 height 758
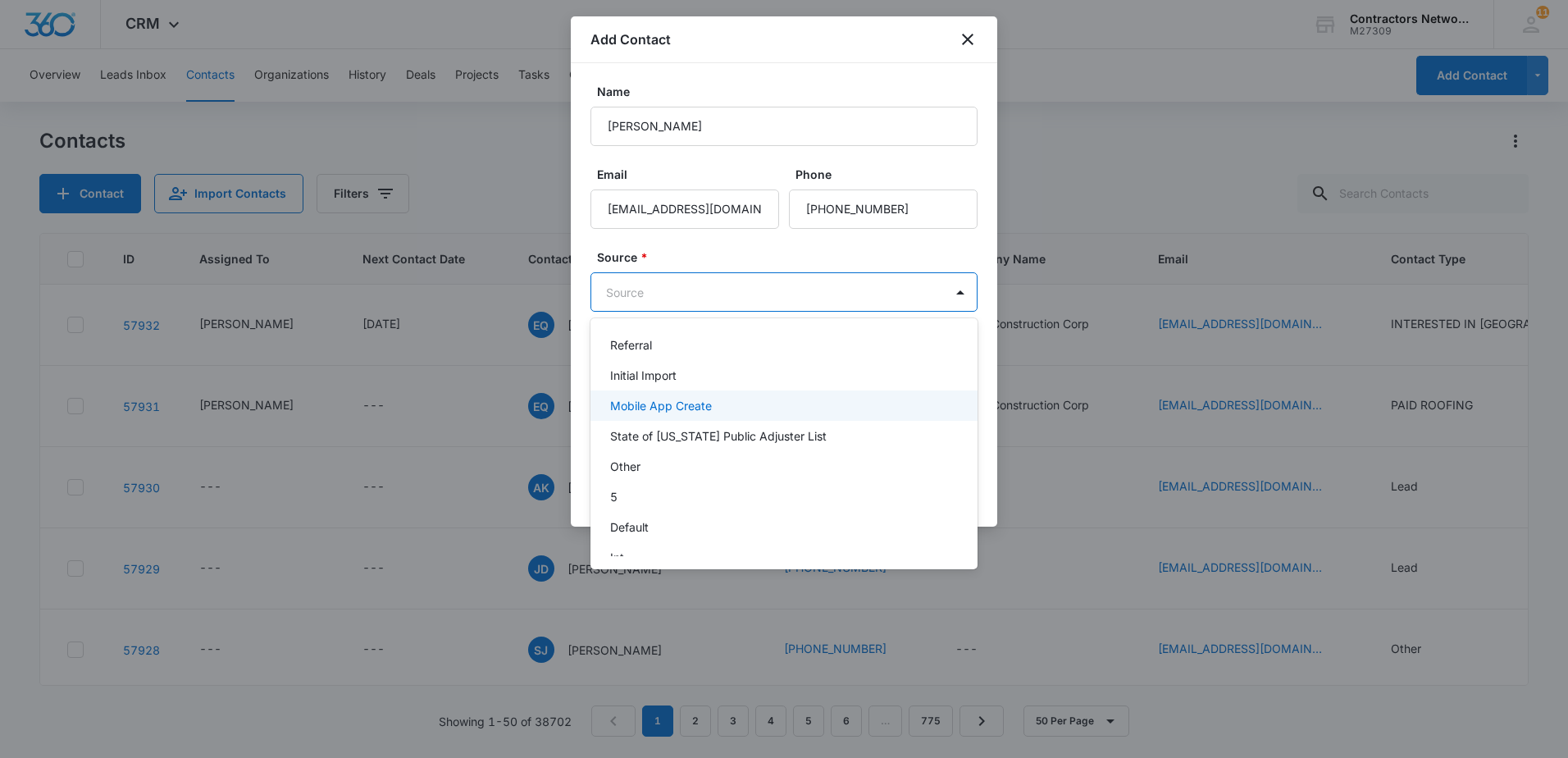
scroll to position [246, 0]
click at [628, 443] on p "Other" at bounding box center [625, 438] width 31 height 18
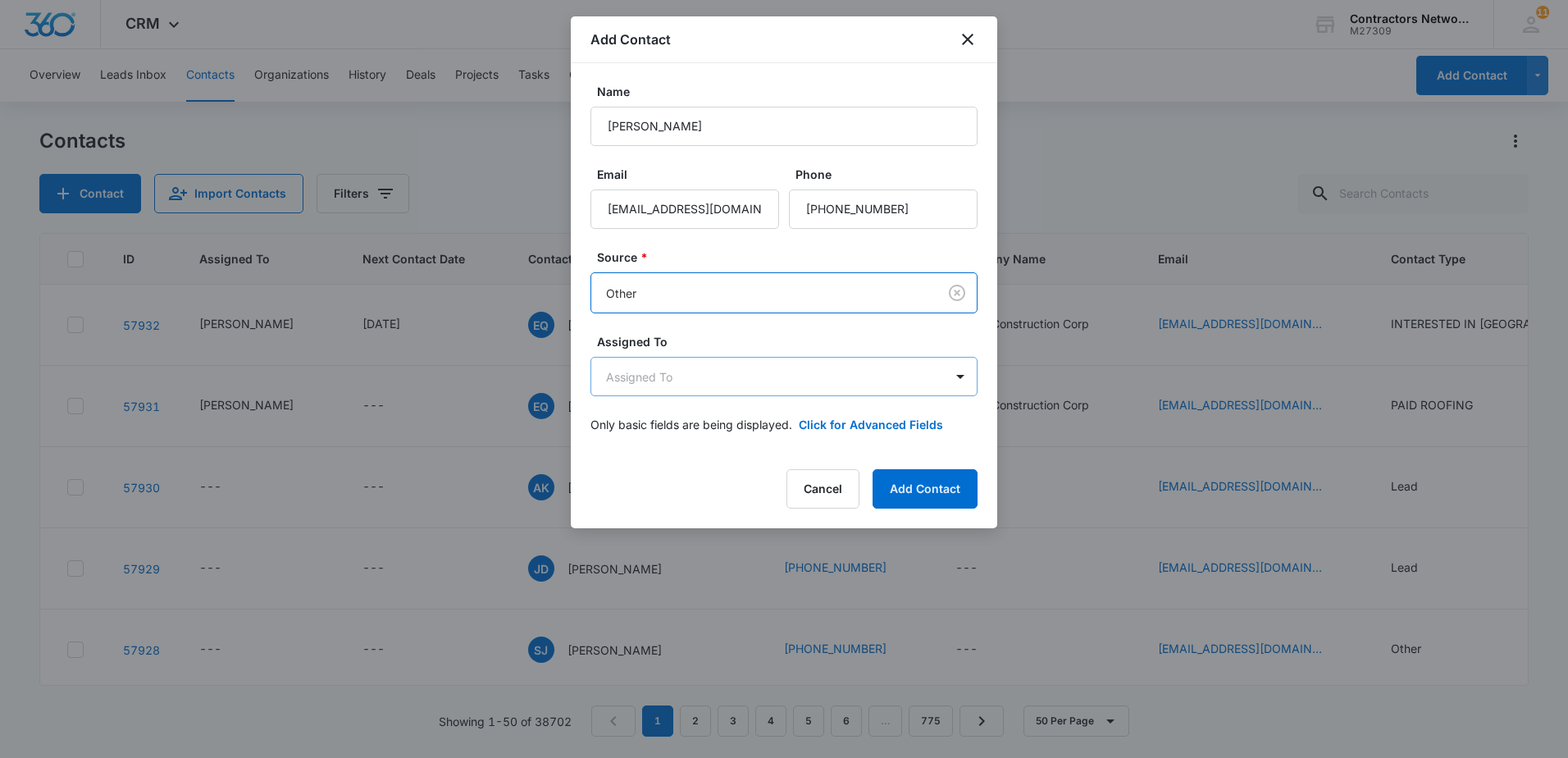
click at [628, 376] on body "CRM Apps Reputation Websites Forms CRM Email Social Shop Payments POS Content A…" at bounding box center [784, 379] width 1568 height 758
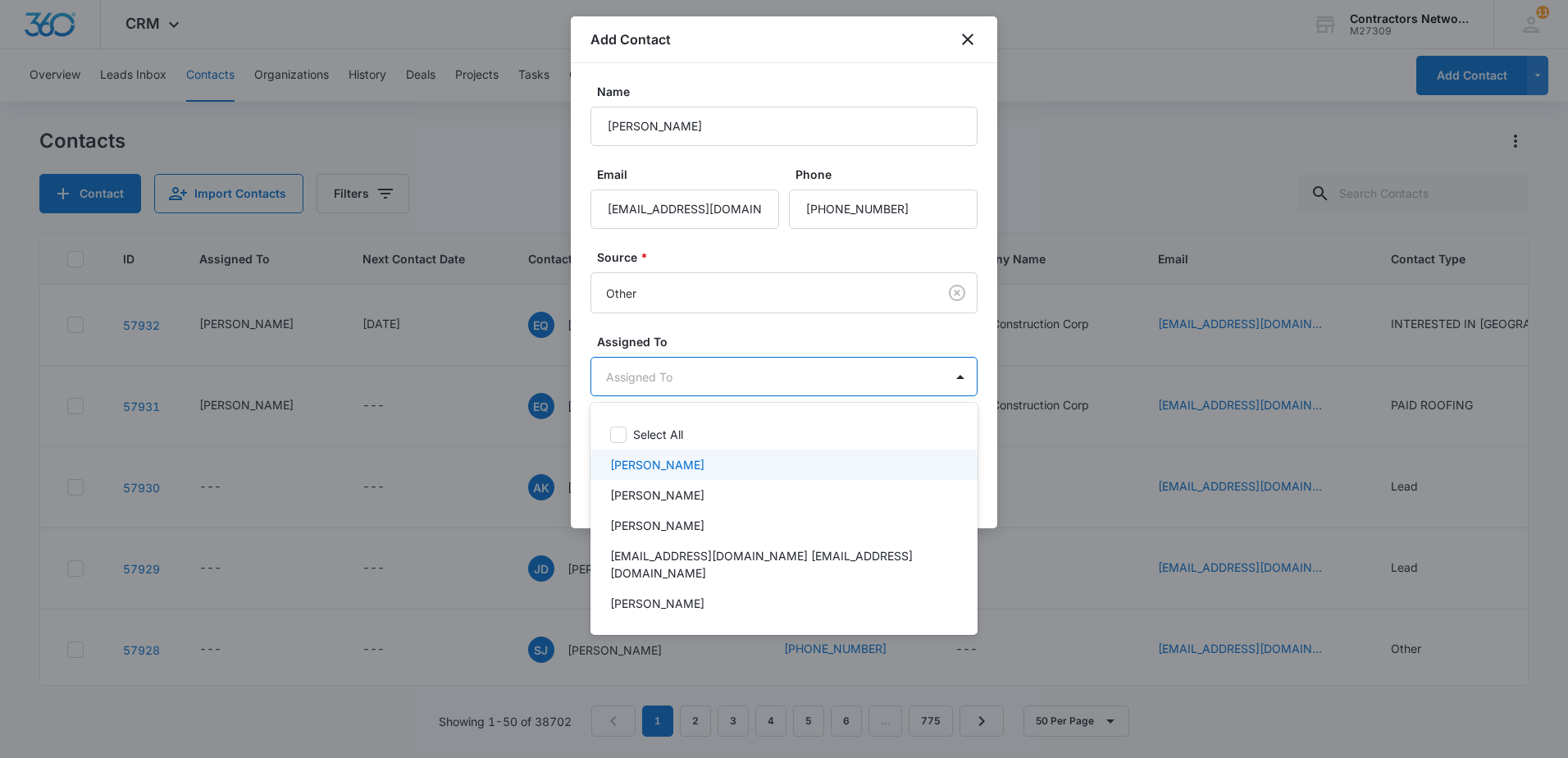
click at [624, 455] on div "[PERSON_NAME]" at bounding box center [784, 464] width 387 height 31
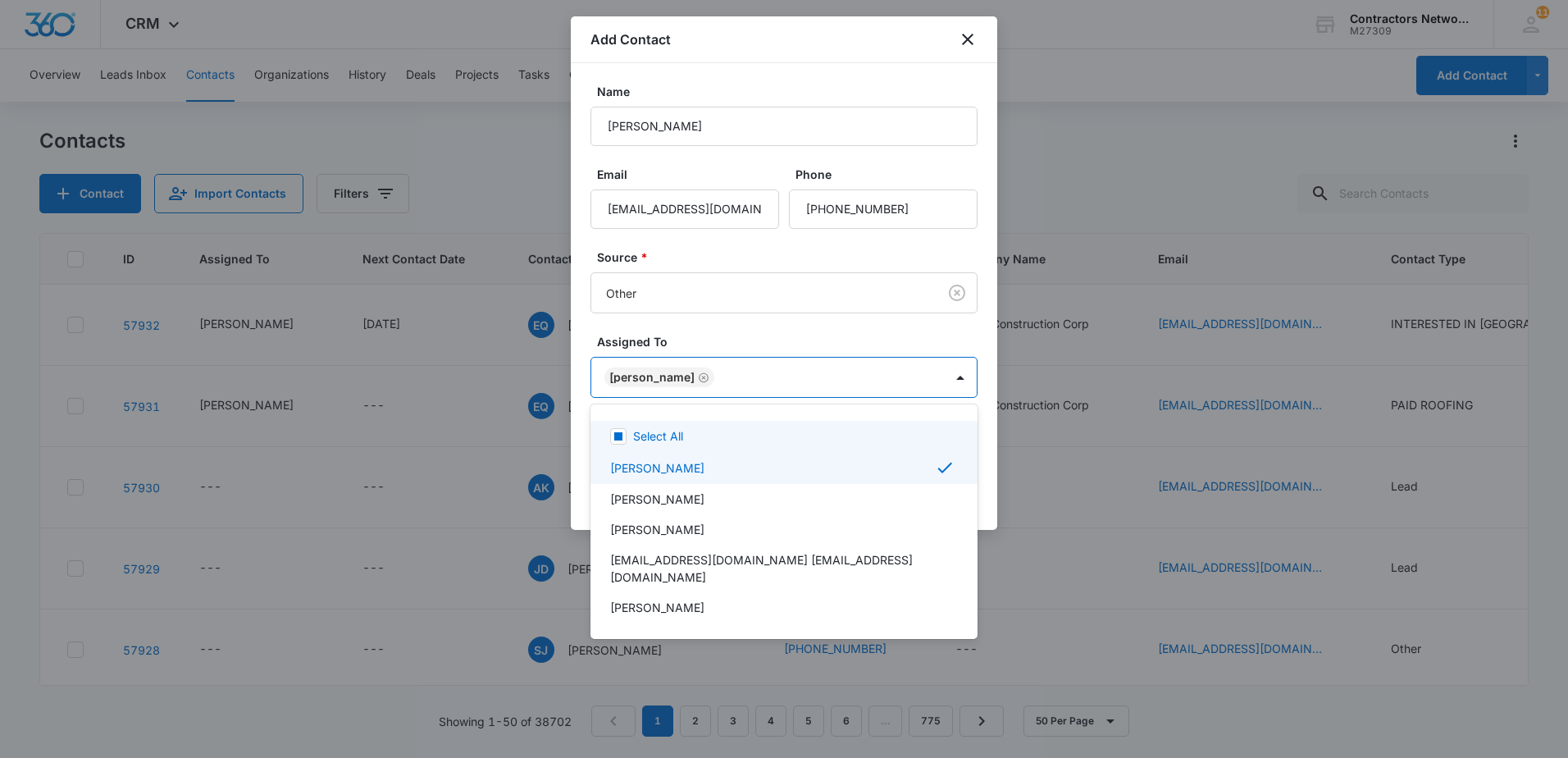
click at [738, 335] on div at bounding box center [784, 379] width 1568 height 758
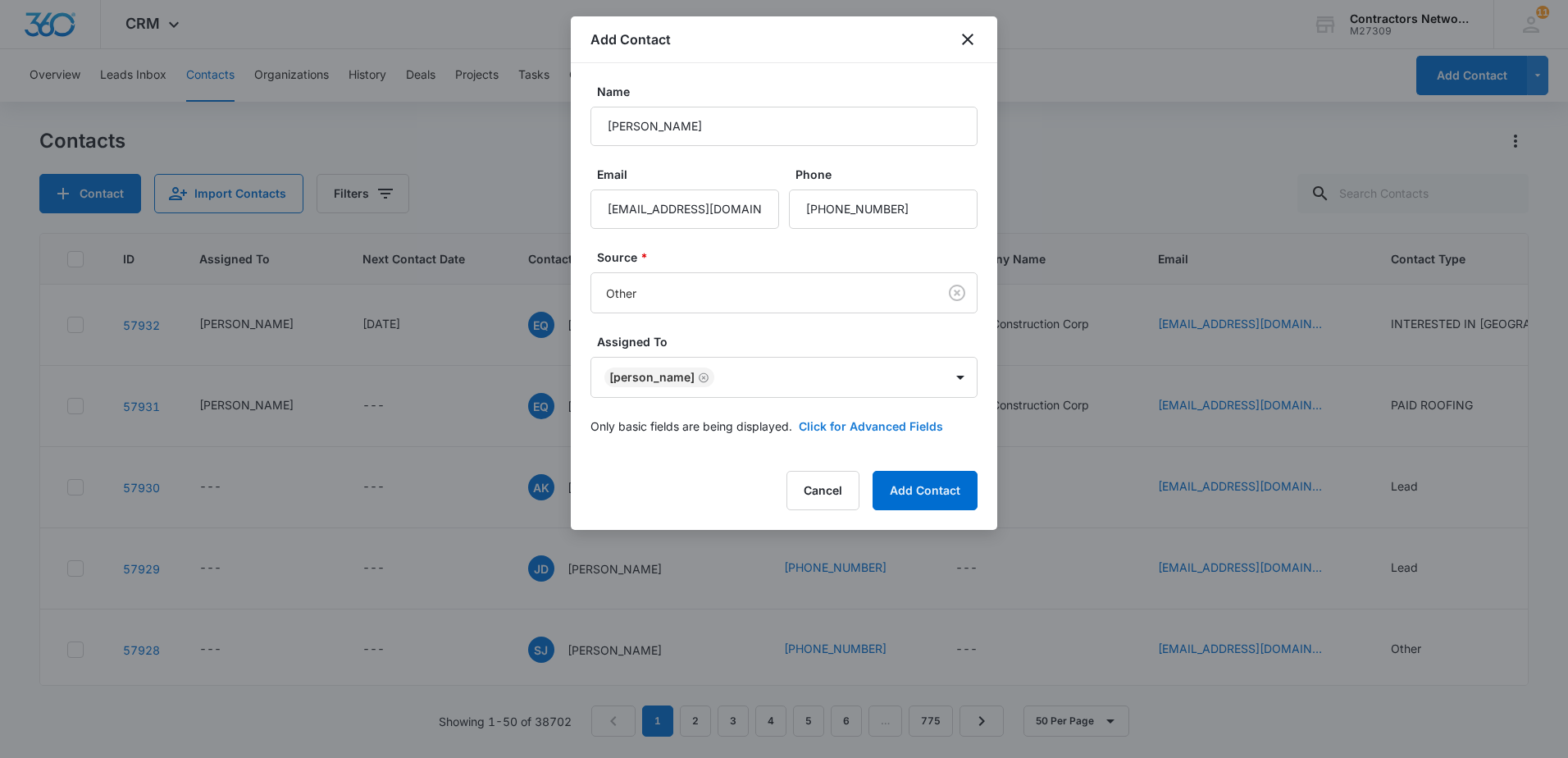
click at [888, 427] on button "Click for Advanced Fields" at bounding box center [870, 426] width 144 height 18
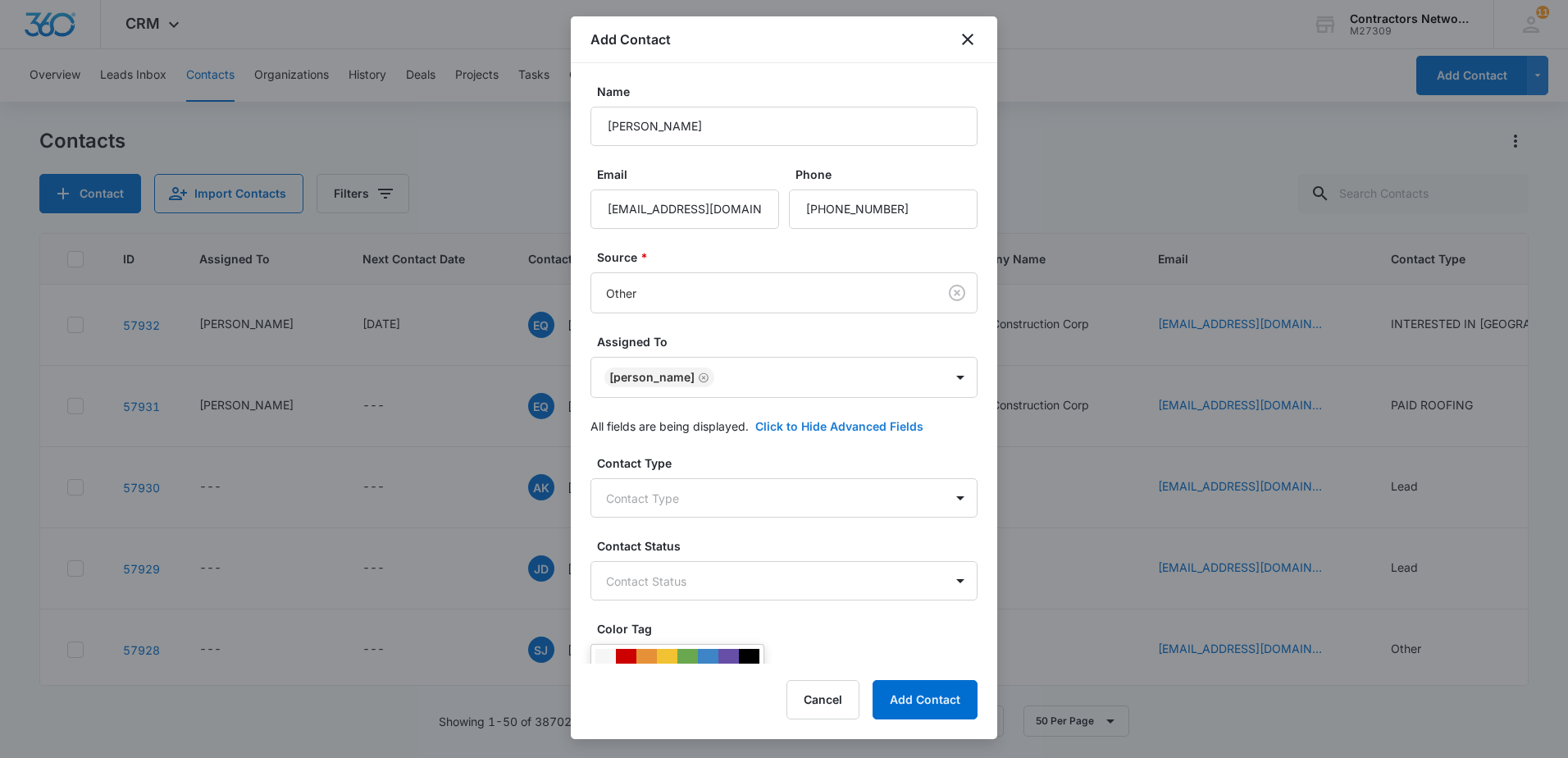
scroll to position [82, 0]
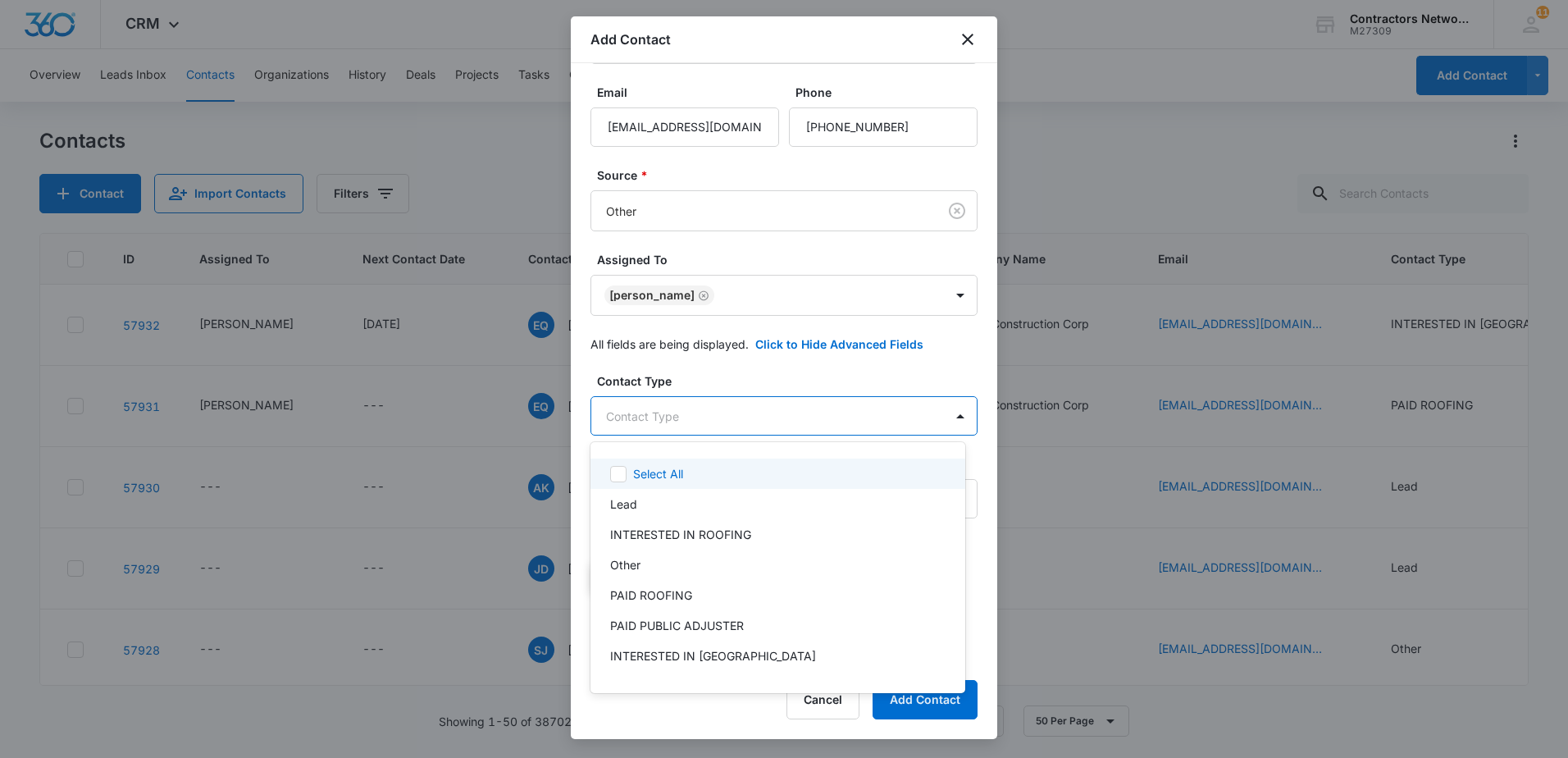
click at [697, 419] on body "CRM Apps Reputation Websites Forms CRM Email Social Shop Payments POS Content A…" at bounding box center [784, 379] width 1568 height 758
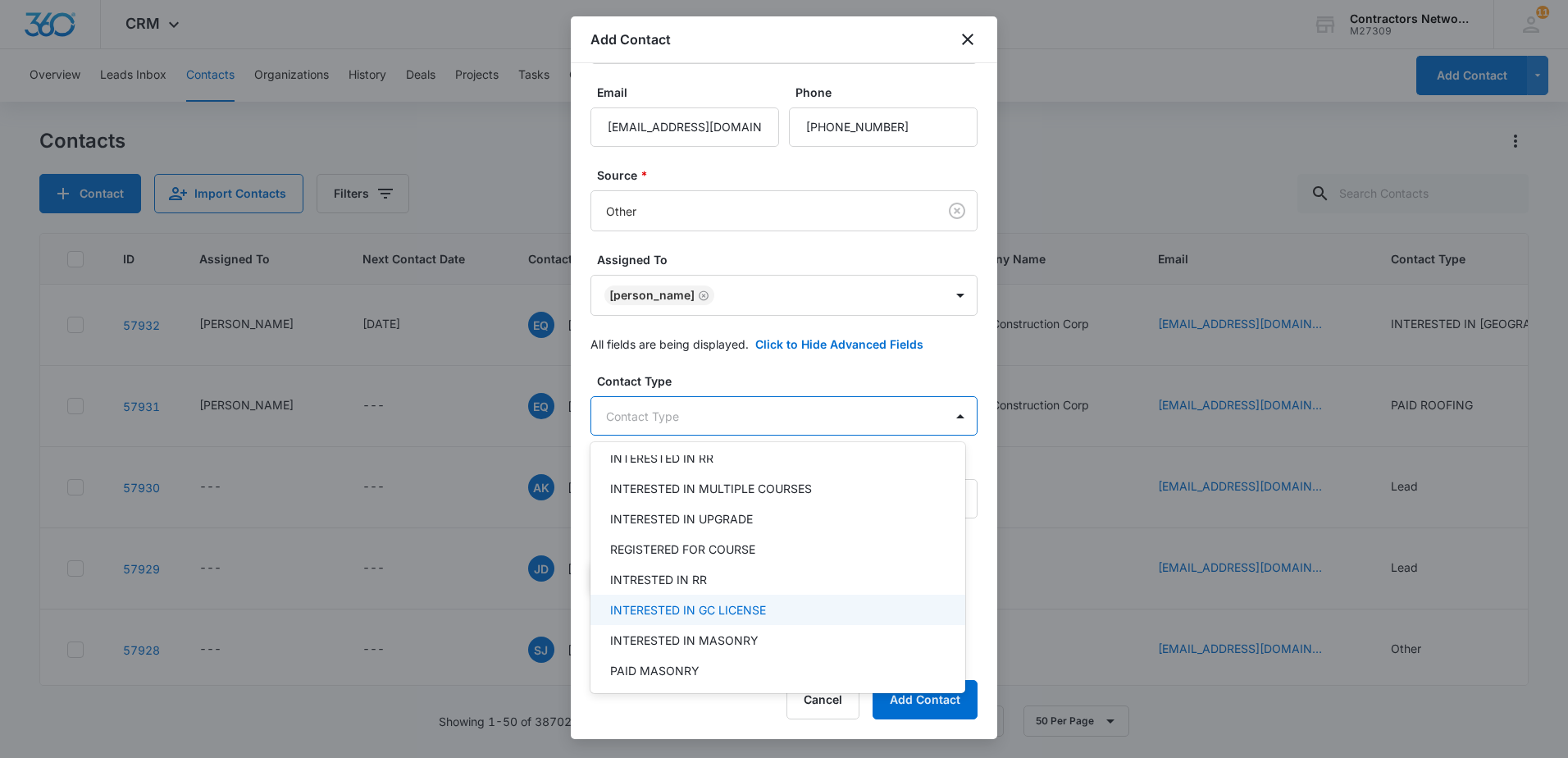
scroll to position [492, 0]
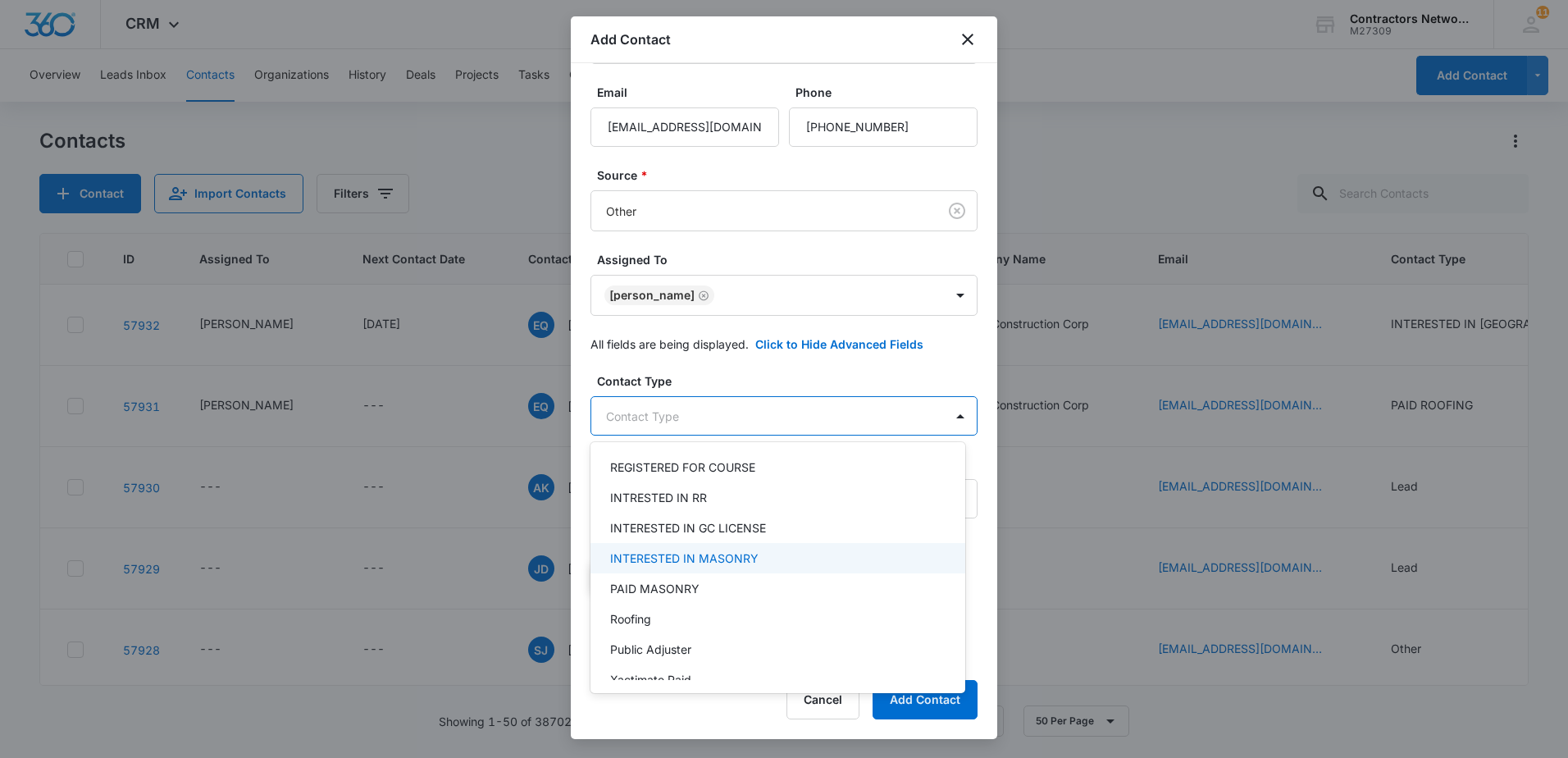
click at [730, 558] on p "INTERESTED IN MASONRY" at bounding box center [684, 558] width 149 height 18
click at [754, 379] on div at bounding box center [784, 379] width 1568 height 758
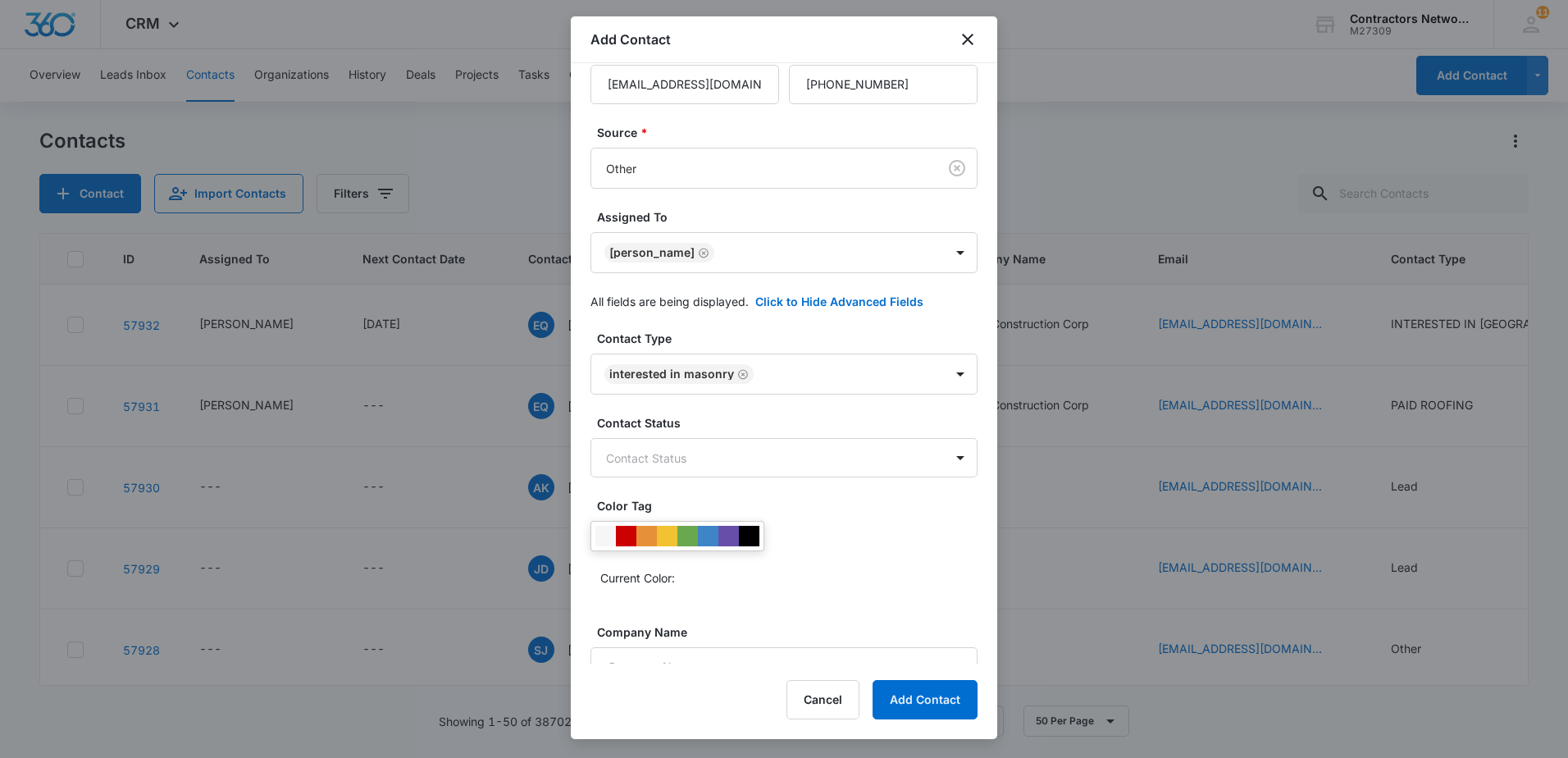
scroll to position [164, 0]
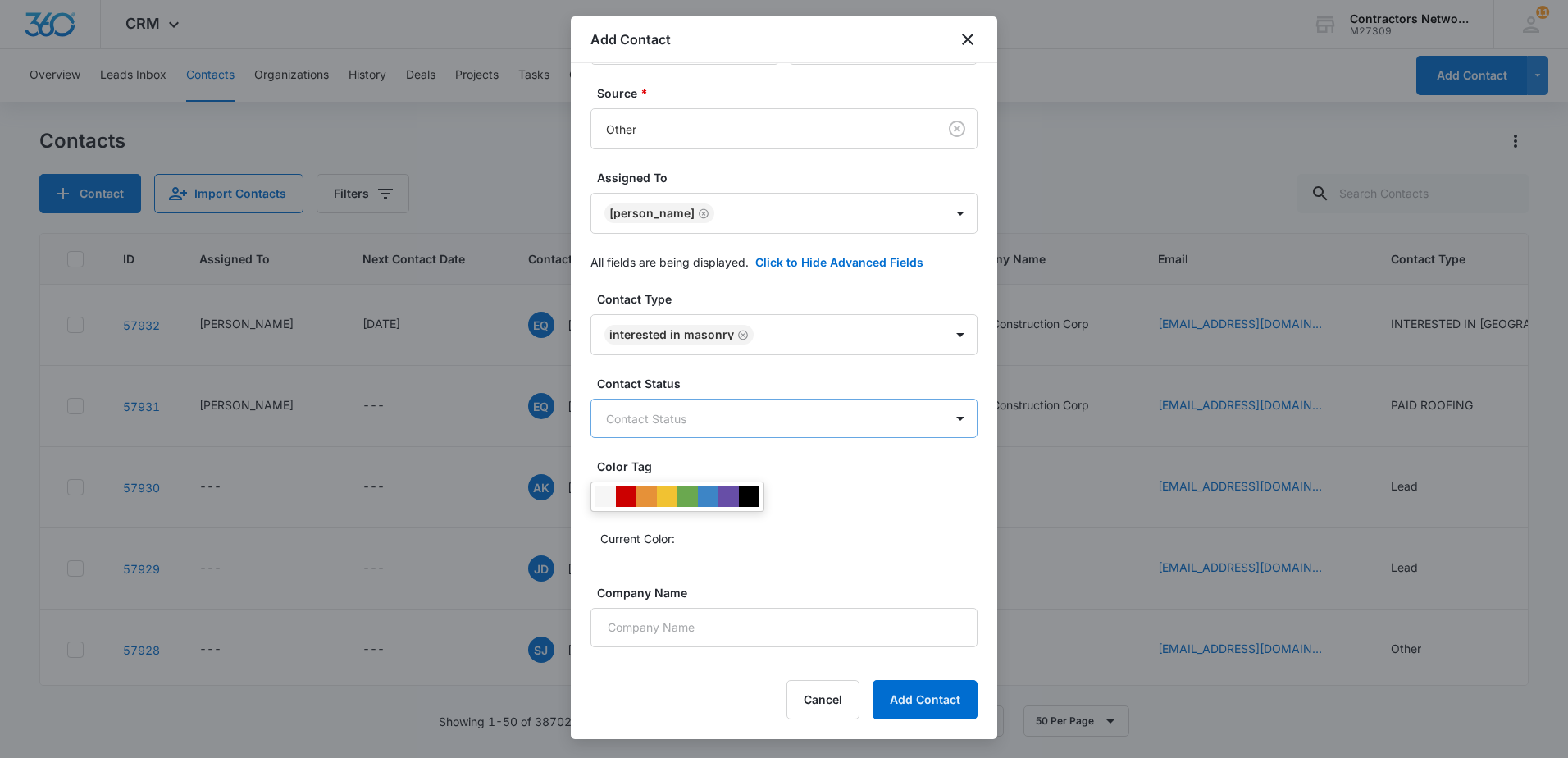
click at [777, 414] on body "CRM Apps Reputation Websites Forms CRM Email Social Shop Payments POS Content A…" at bounding box center [784, 379] width 1568 height 758
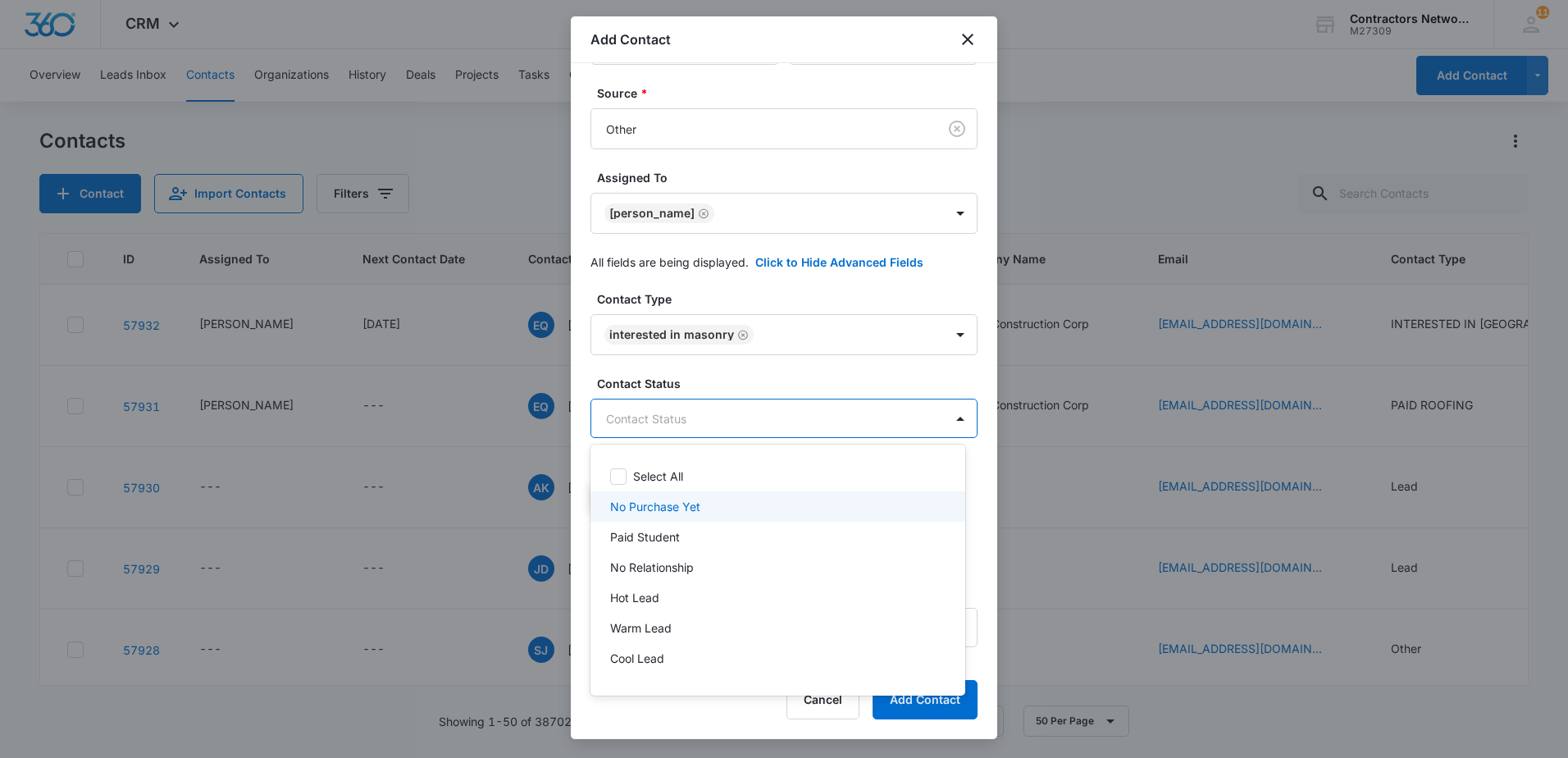
click at [709, 504] on div "No Purchase Yet" at bounding box center [776, 506] width 332 height 18
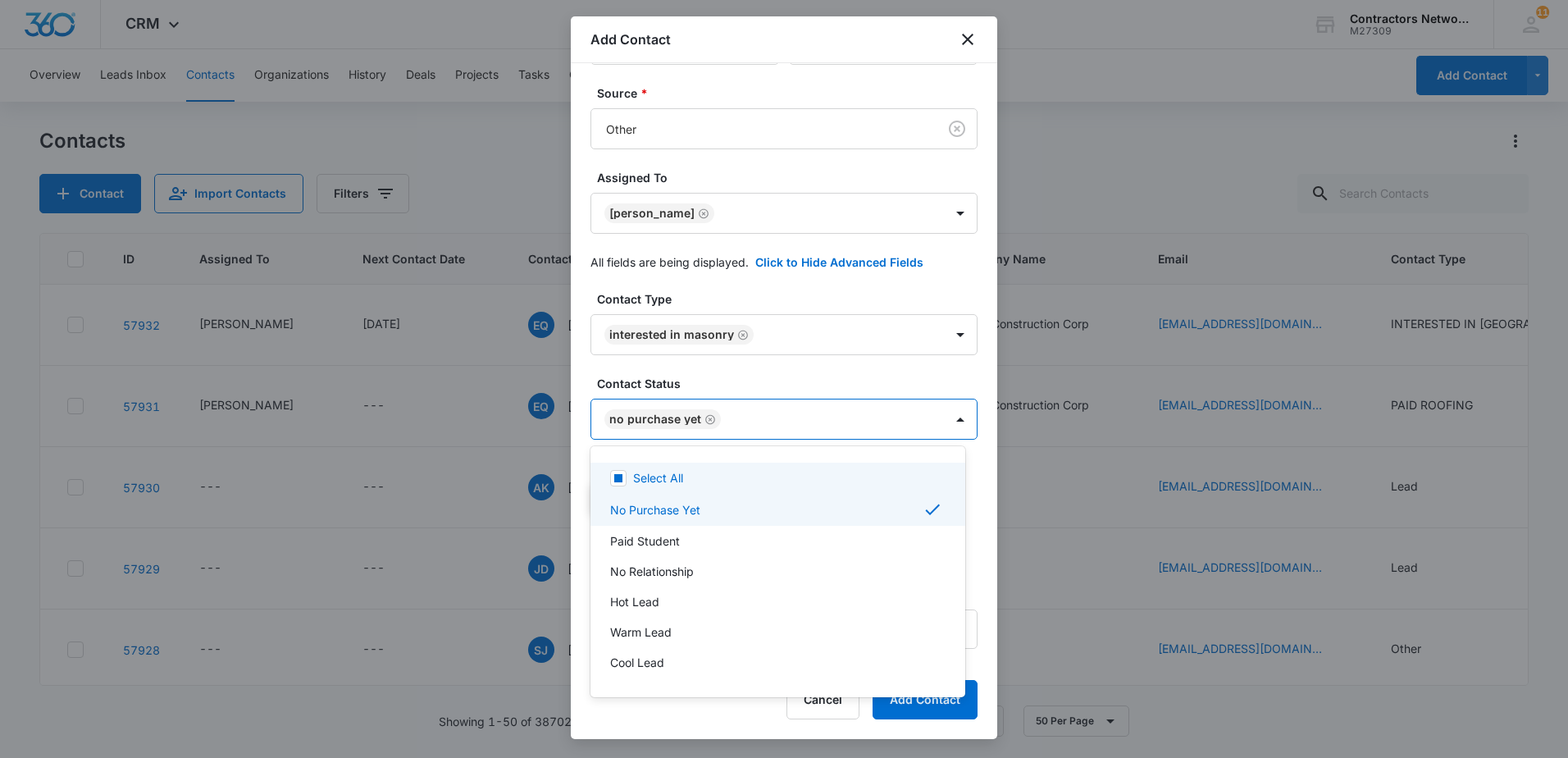
click at [773, 367] on div at bounding box center [784, 379] width 1568 height 758
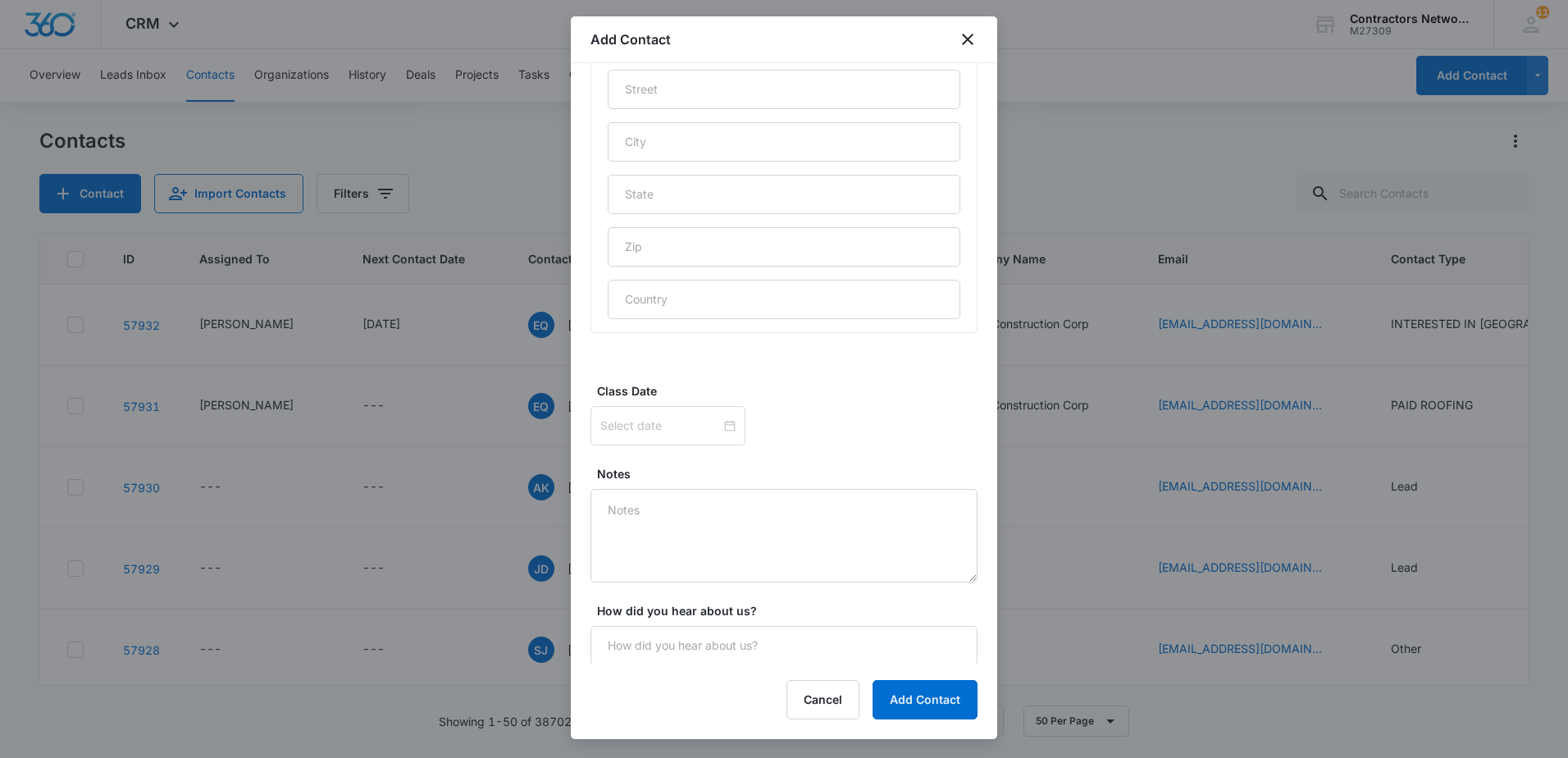
scroll to position [892, 0]
click at [699, 541] on textarea "Notes" at bounding box center [784, 534] width 387 height 94
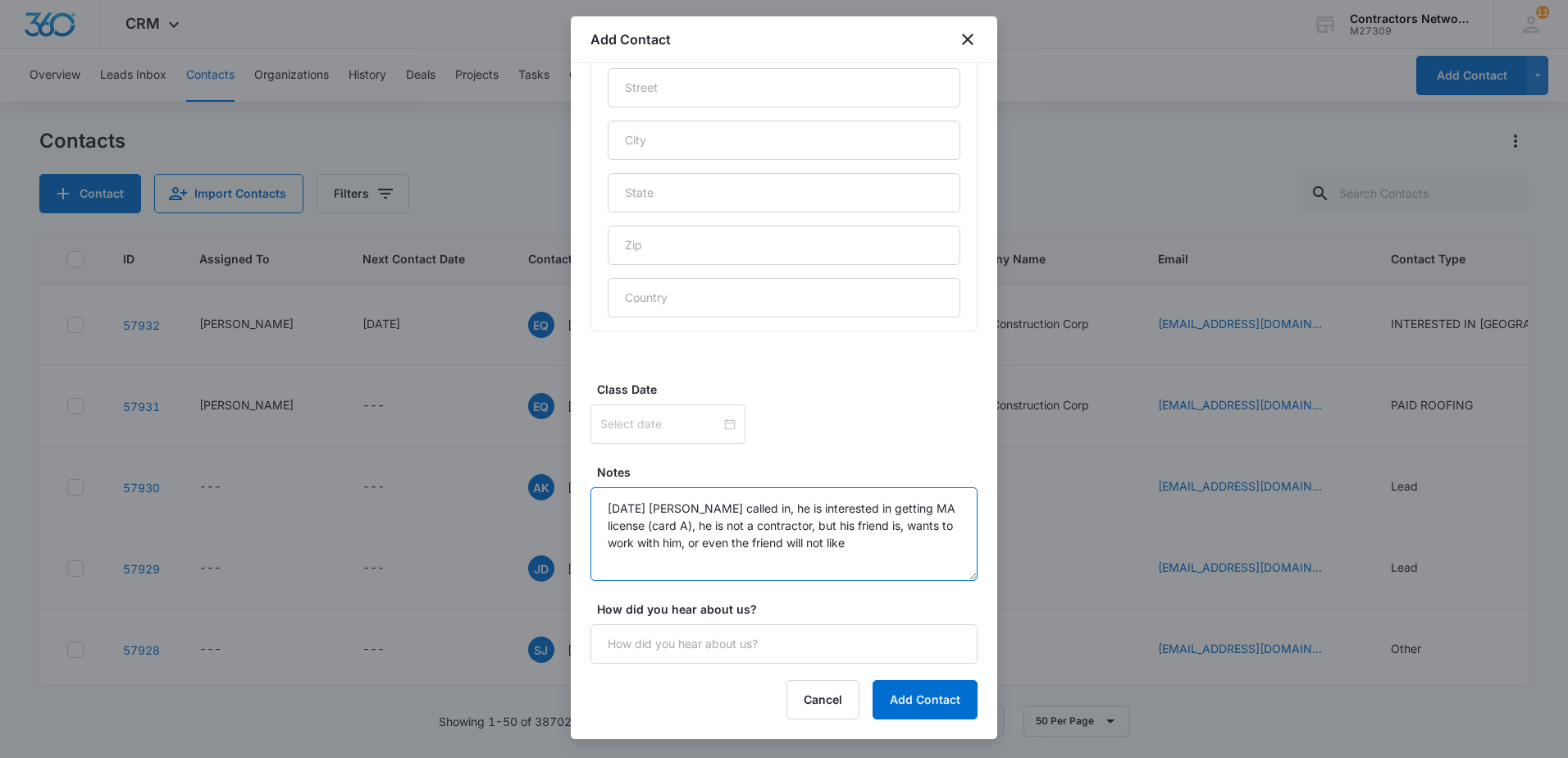
click at [894, 545] on textarea "[DATE] [PERSON_NAME] called in, he is interested in getting MA license (card A)…" at bounding box center [784, 534] width 387 height 94
click at [902, 570] on textarea "[DATE] [PERSON_NAME] called in, he is interested in getting MA license (card A)…" at bounding box center [784, 534] width 387 height 94
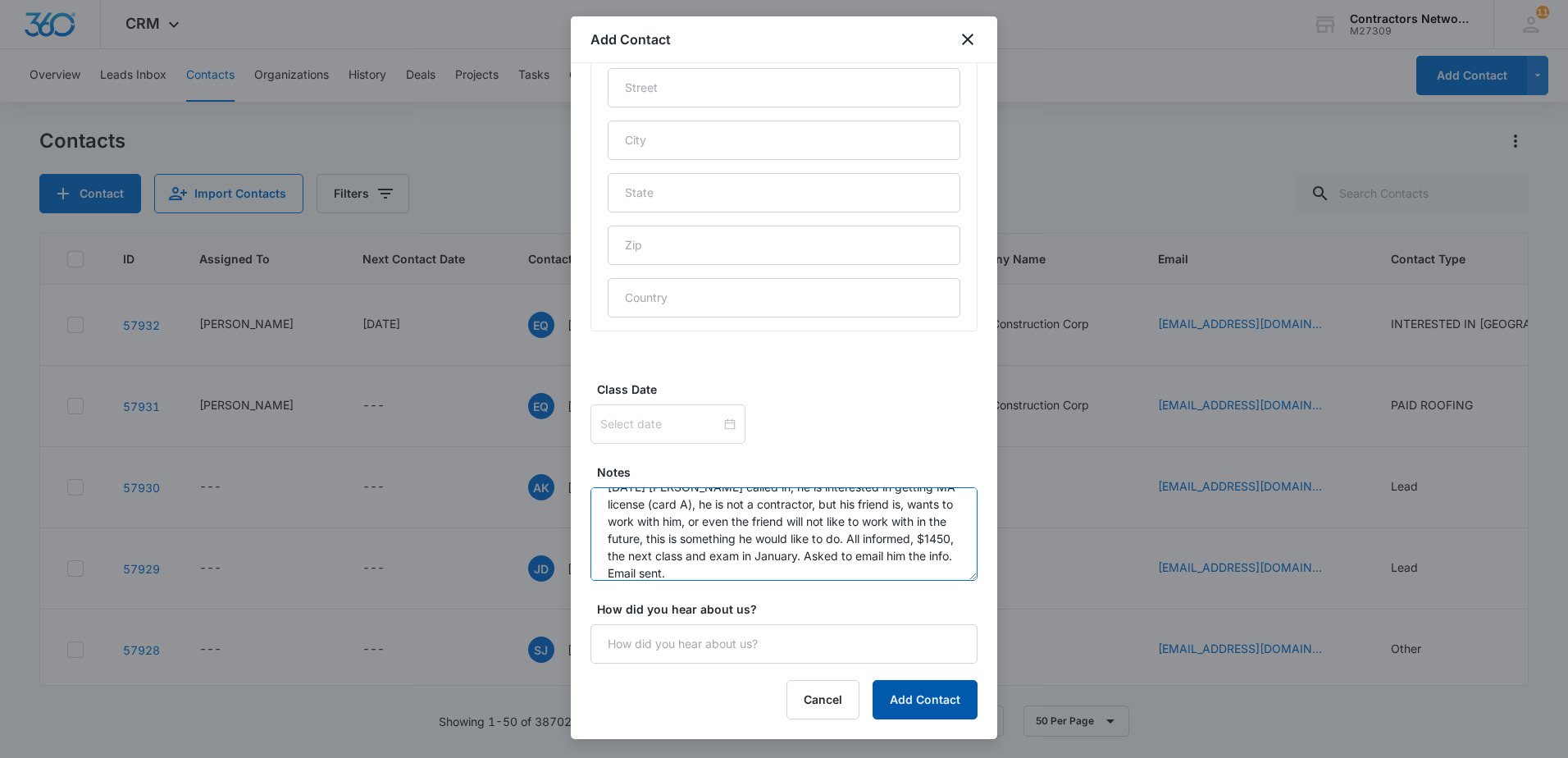
type textarea "[DATE] [PERSON_NAME] called in, he is interested in getting MA license (card A)…"
click at [916, 693] on button "Add Contact" at bounding box center [925, 699] width 105 height 39
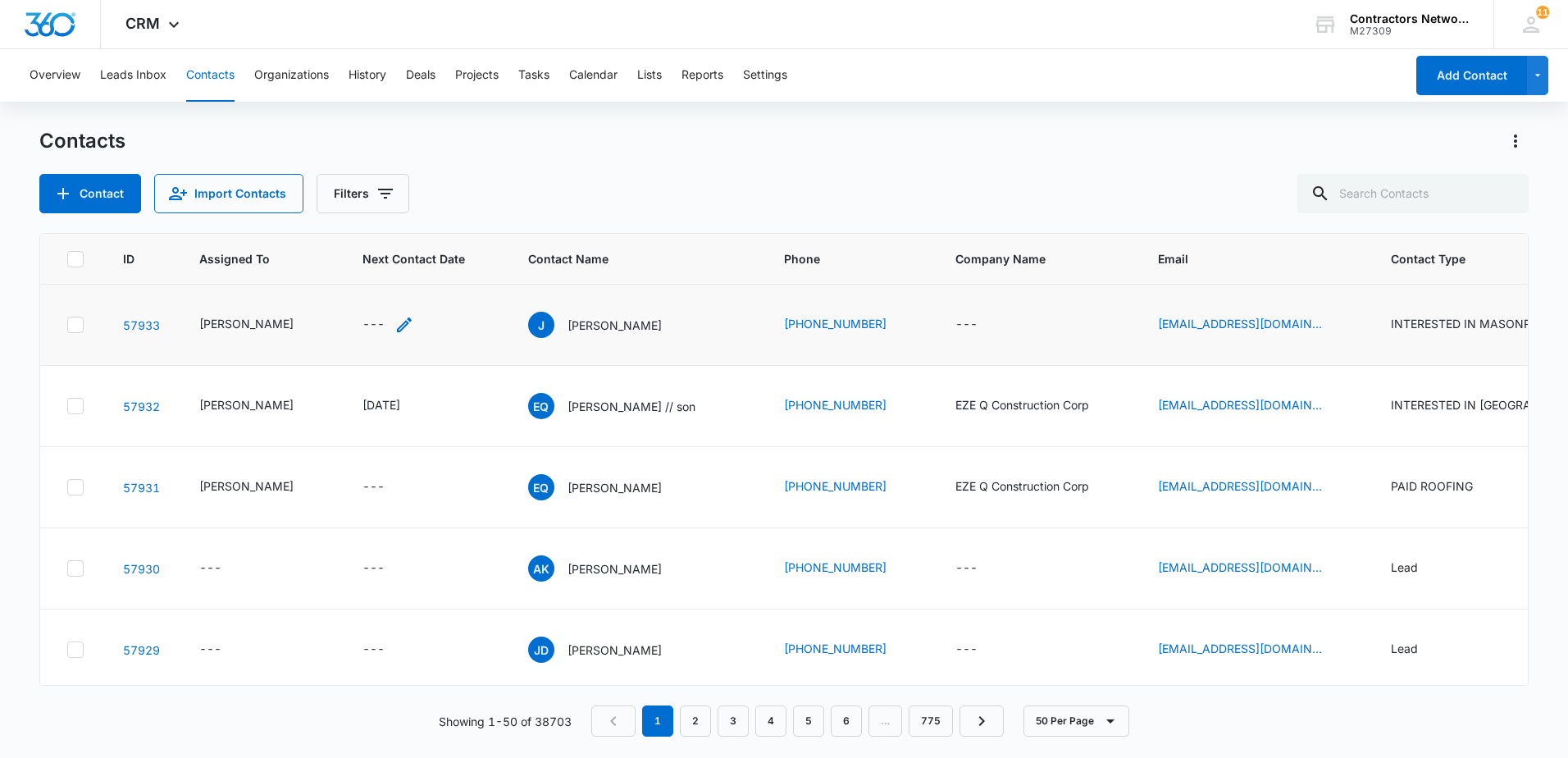
click at [395, 321] on icon "Next Contact Date - - Select to Edit Field" at bounding box center [404, 324] width 19 height 20
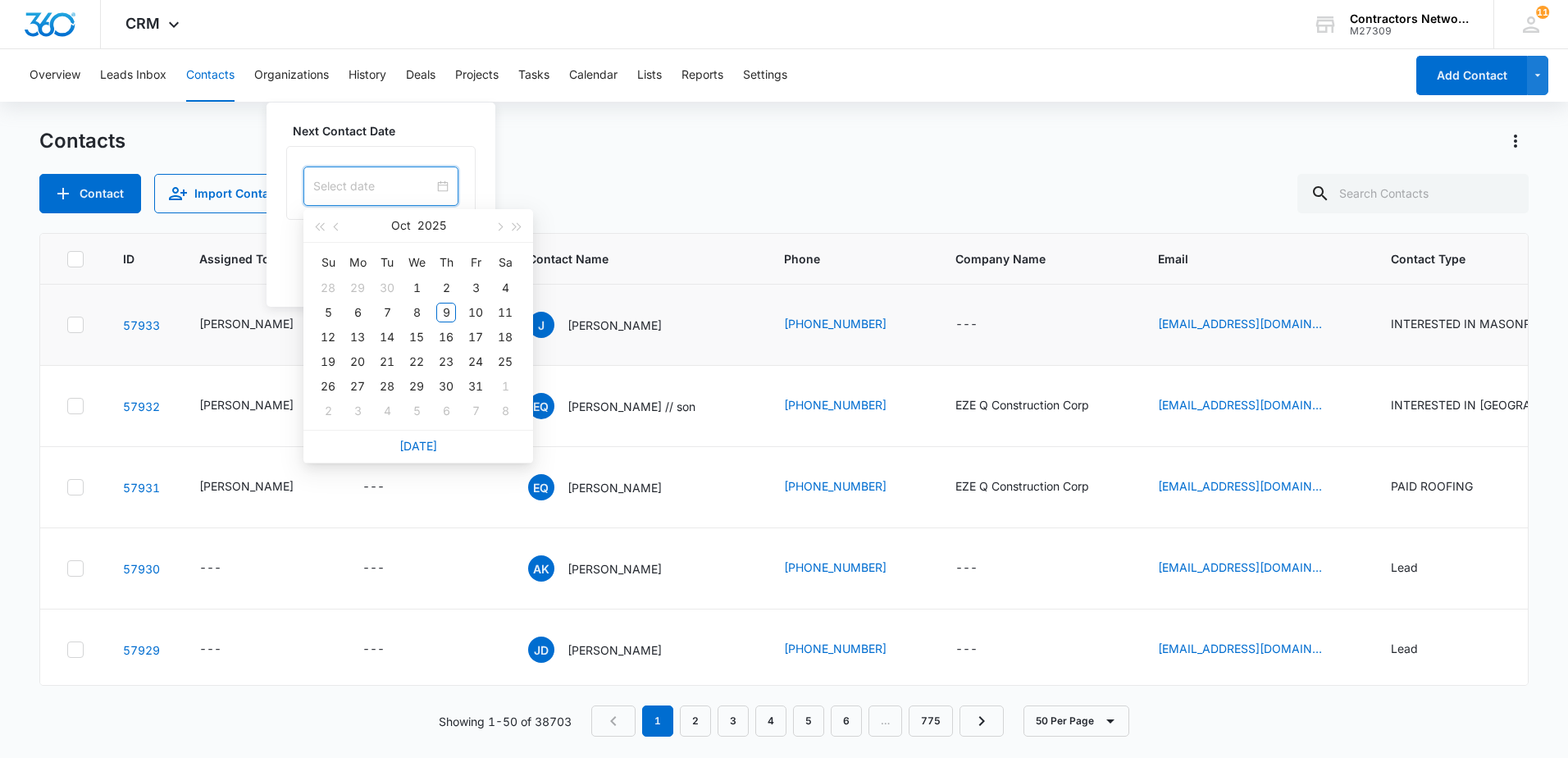
click at [390, 190] on input at bounding box center [373, 186] width 121 height 18
type input "[DATE]"
click at [503, 230] on button "button" at bounding box center [498, 225] width 18 height 33
type input "[DATE]"
click at [359, 362] on div "17" at bounding box center [357, 361] width 19 height 20
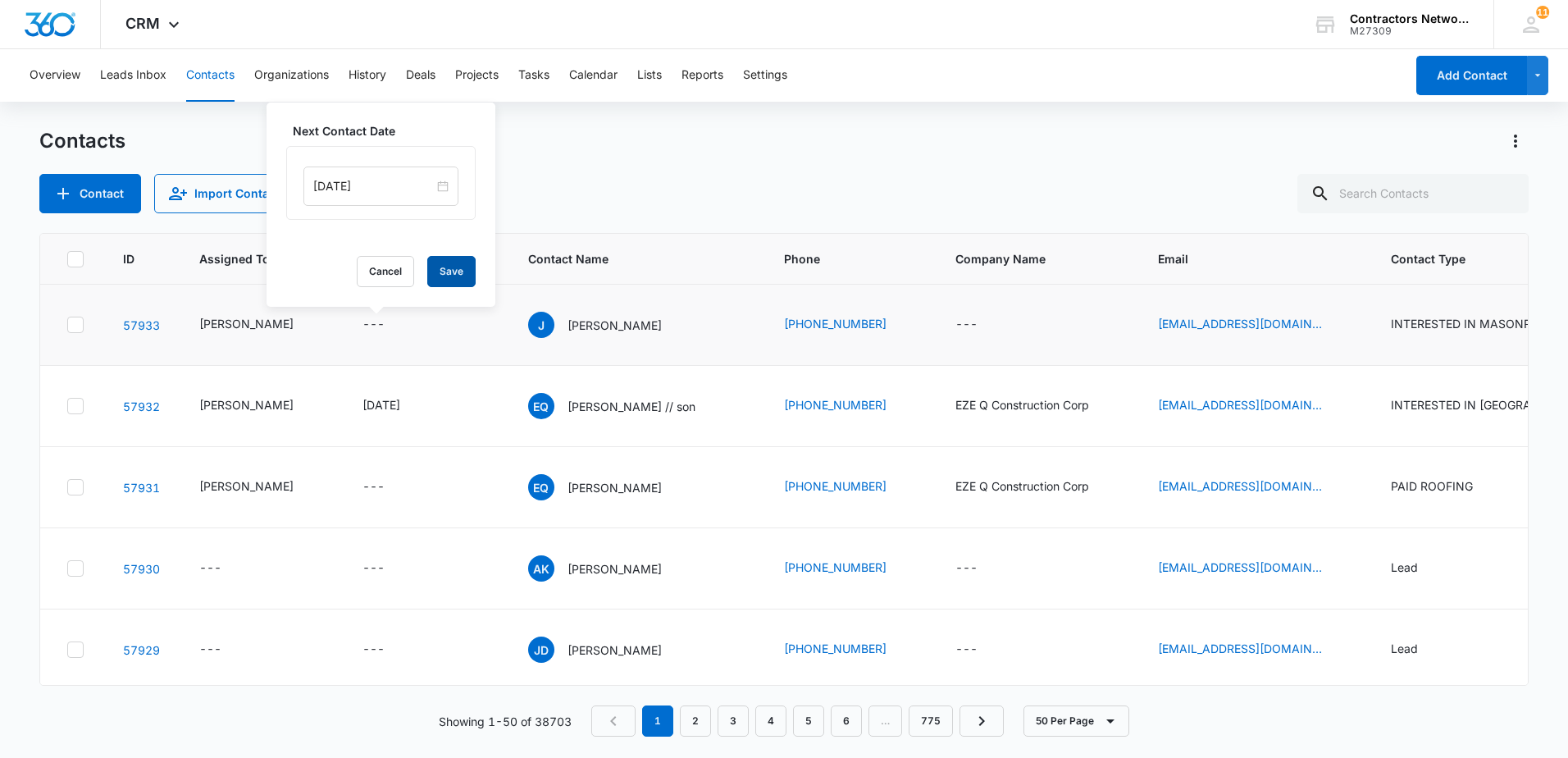
click at [440, 271] on button "Save" at bounding box center [451, 272] width 48 height 32
click at [1332, 324] on icon "Email - jefcepe@aol.com - Select to Edit Field" at bounding box center [1341, 324] width 19 height 20
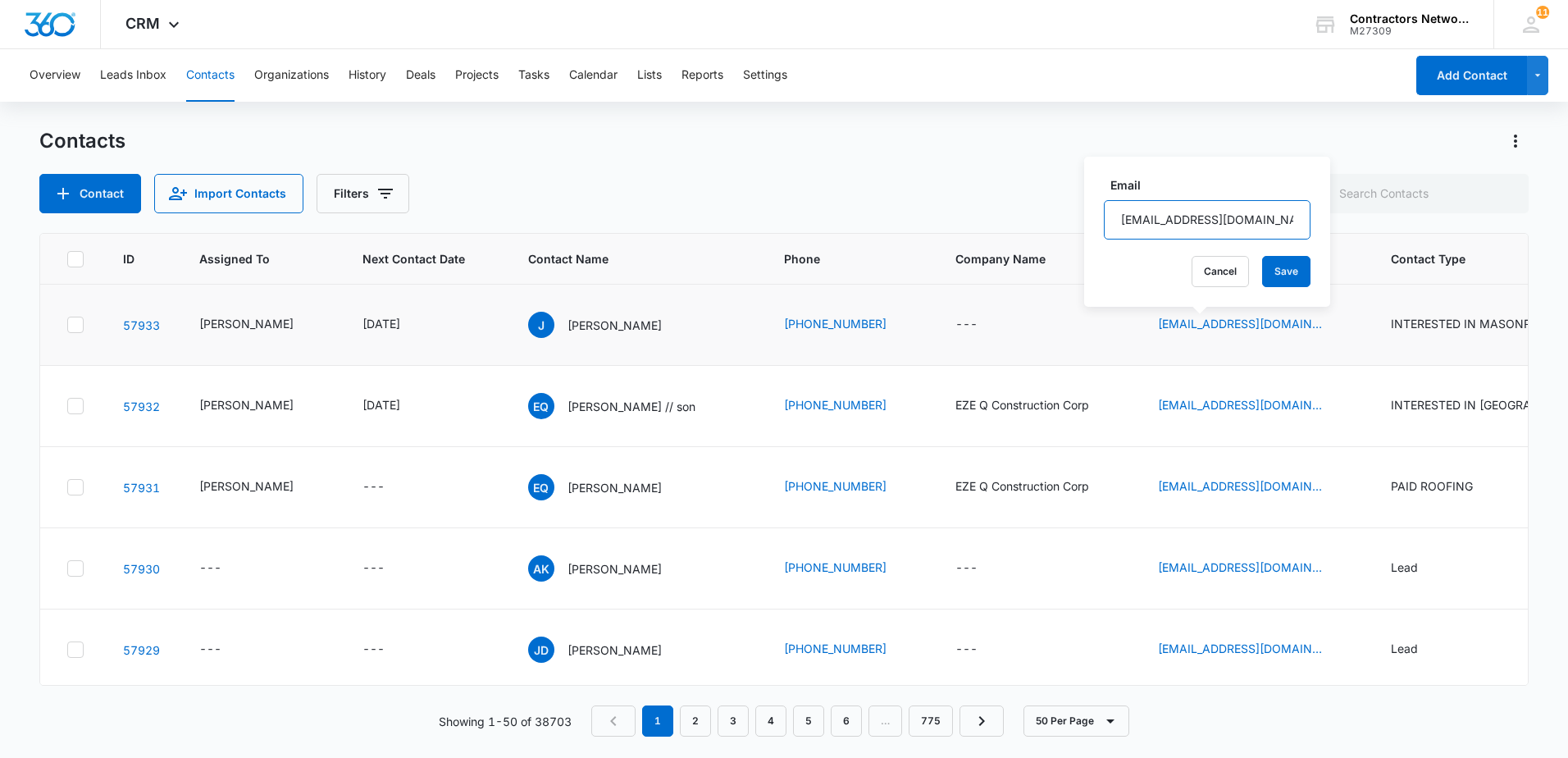
click at [1237, 230] on input "[EMAIL_ADDRESS][DOMAIN_NAME]" at bounding box center [1207, 220] width 207 height 39
click at [1067, 99] on div "Overview Leads Inbox Contacts Organizations History Deals Projects Tasks Calend…" at bounding box center [712, 75] width 1385 height 53
